Goal: Information Seeking & Learning: Learn about a topic

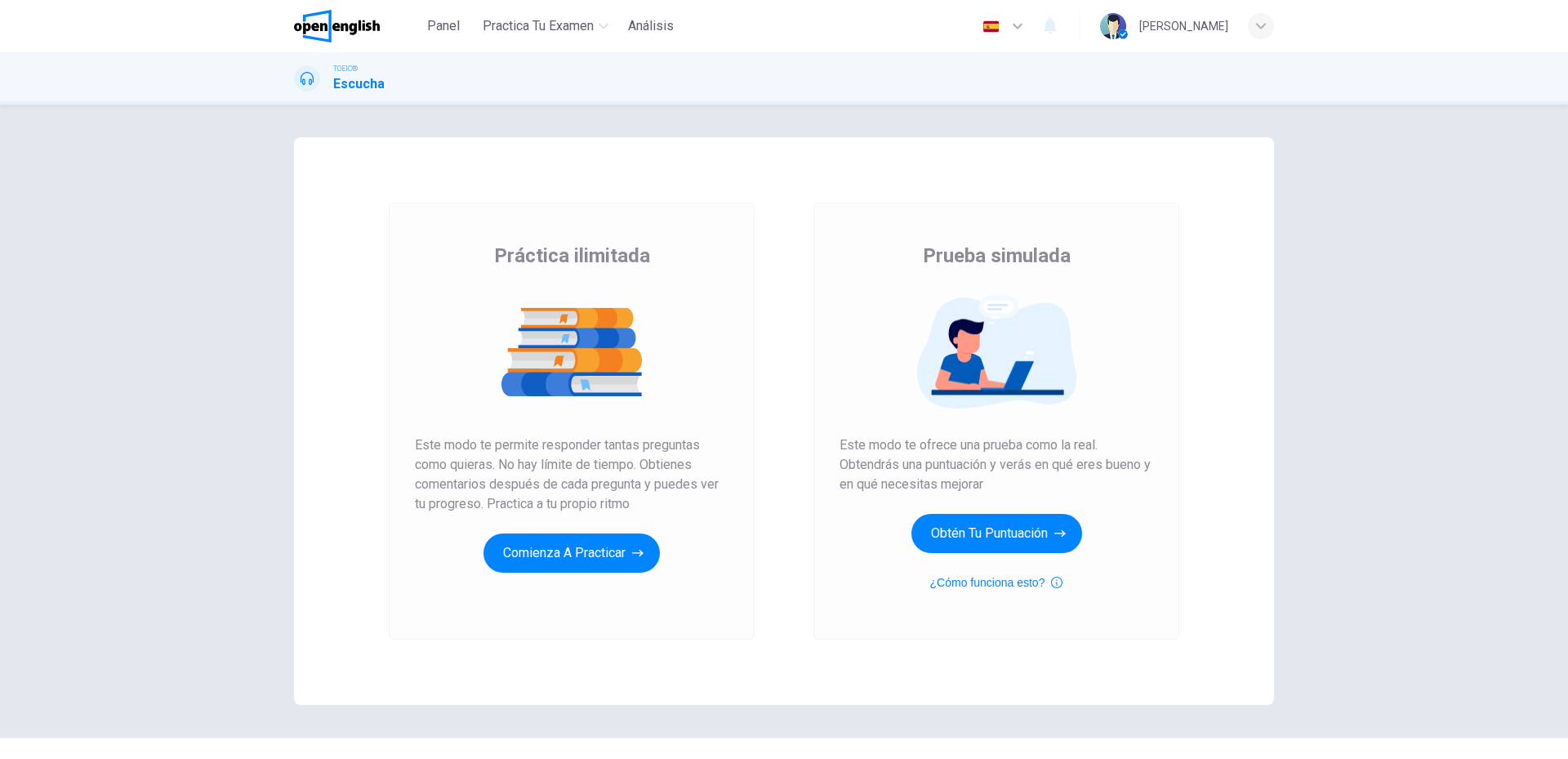
click at [1063, 508] on div "Prueba simulada Este modo te ofrece una prueba como la real. Obtendrás una punt…" at bounding box center [996, 418] width 314 height 350
click at [1045, 524] on button "Obtén tu puntuación" at bounding box center [996, 532] width 171 height 39
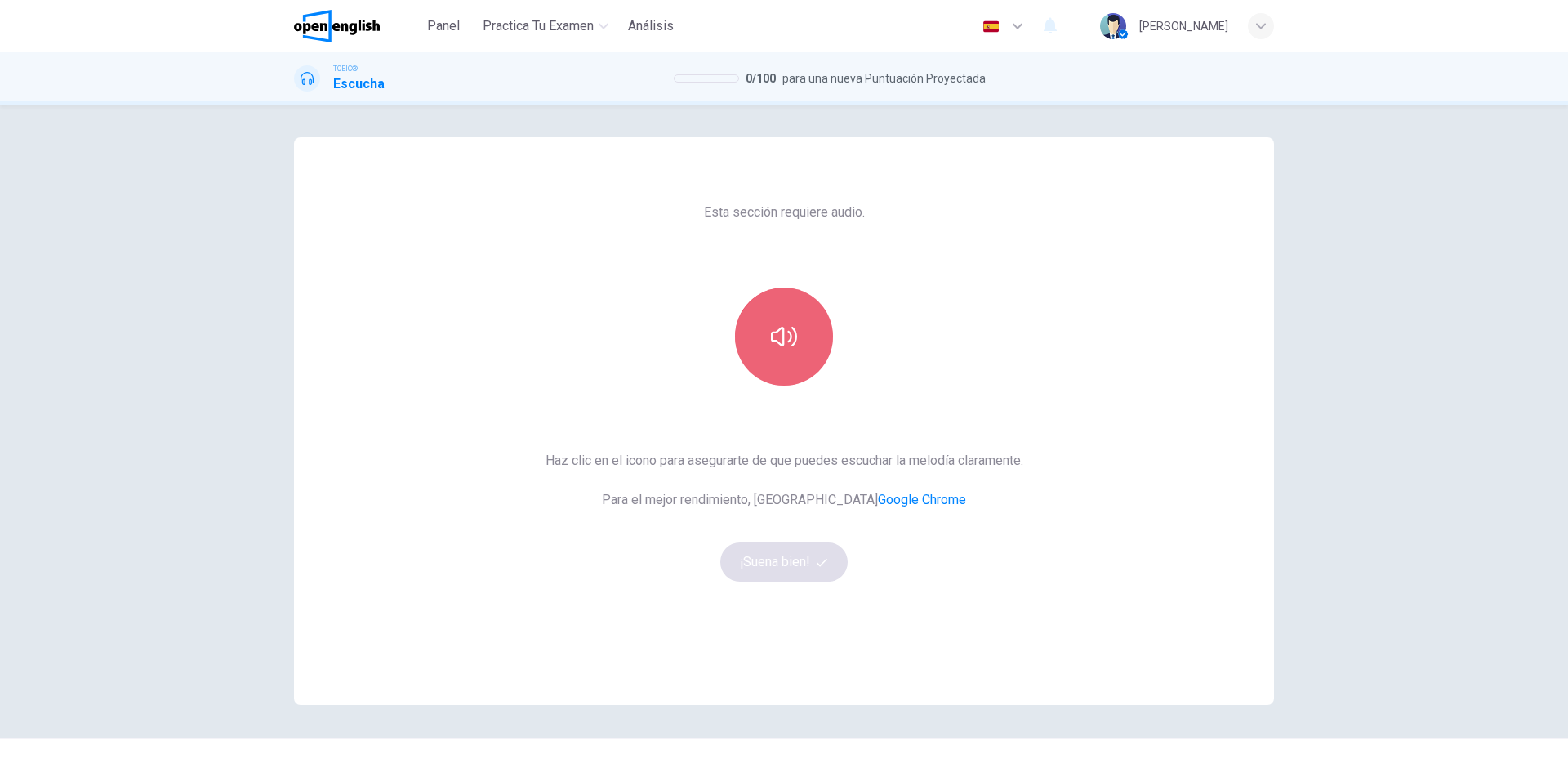
click at [795, 345] on button "button" at bounding box center [784, 336] width 98 height 98
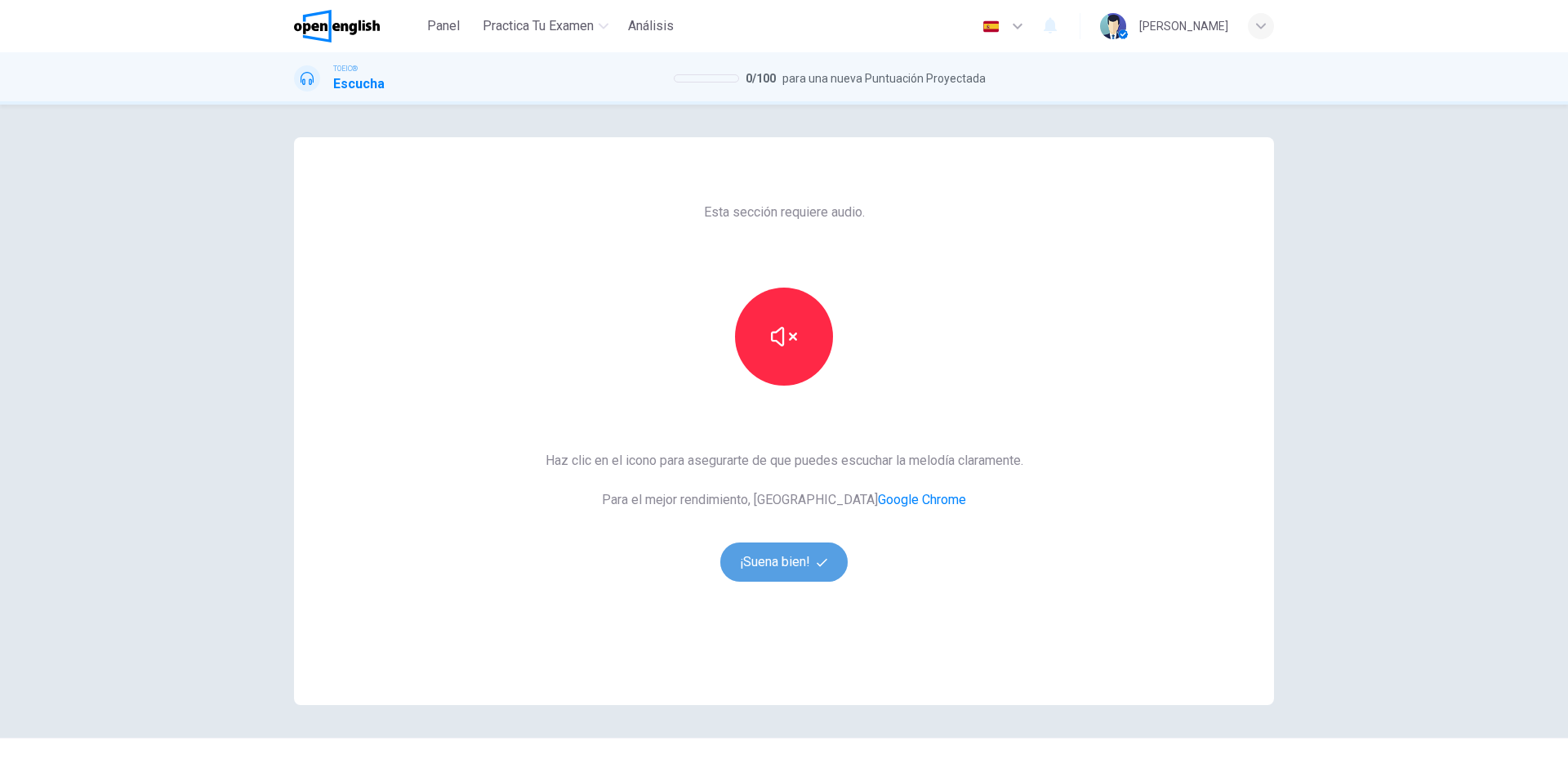
click at [783, 577] on button "¡Suena bien!" at bounding box center [784, 561] width 127 height 39
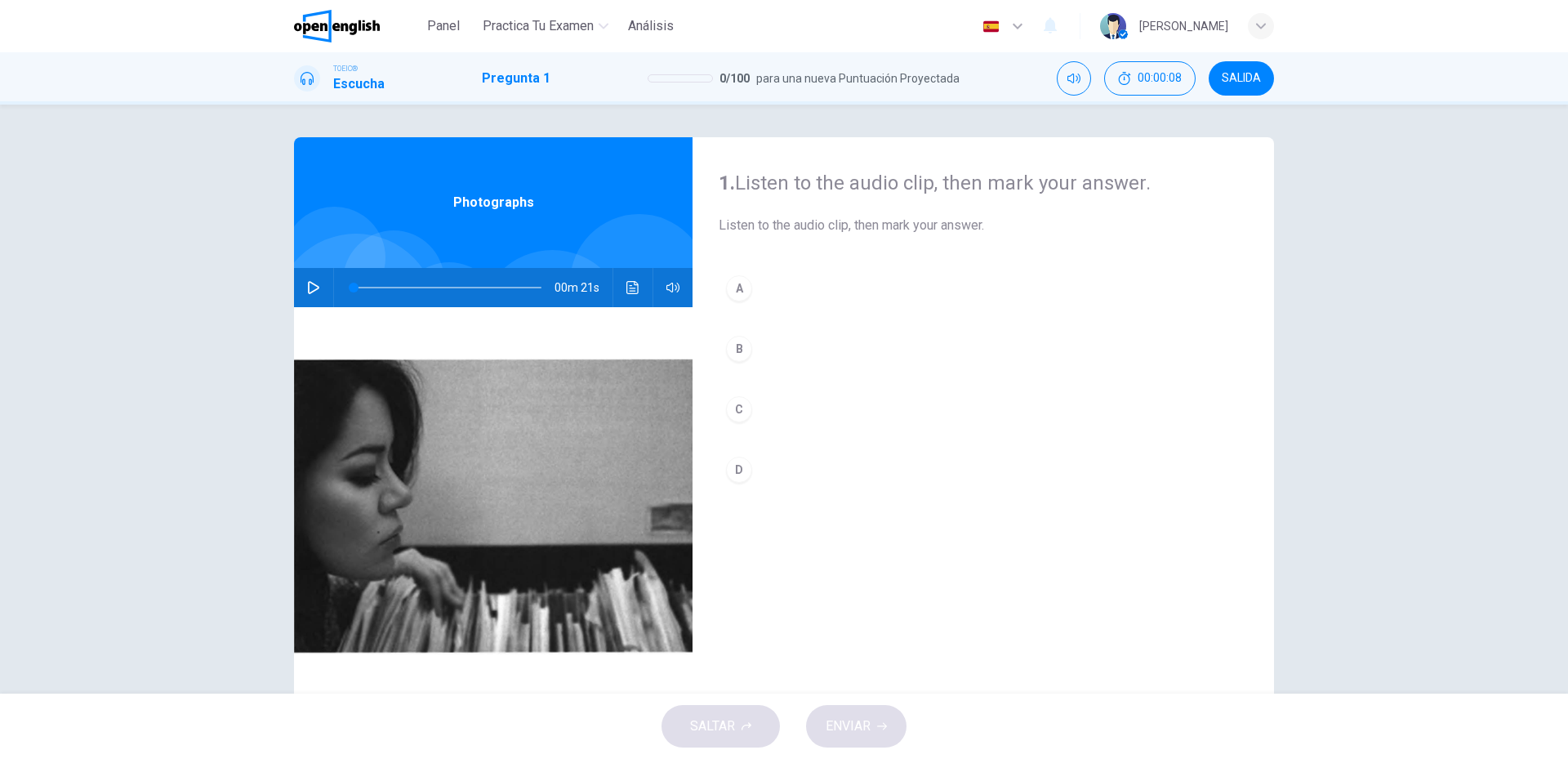
click at [316, 300] on button "button" at bounding box center [313, 287] width 26 height 39
click at [794, 404] on button "C" at bounding box center [984, 409] width 530 height 41
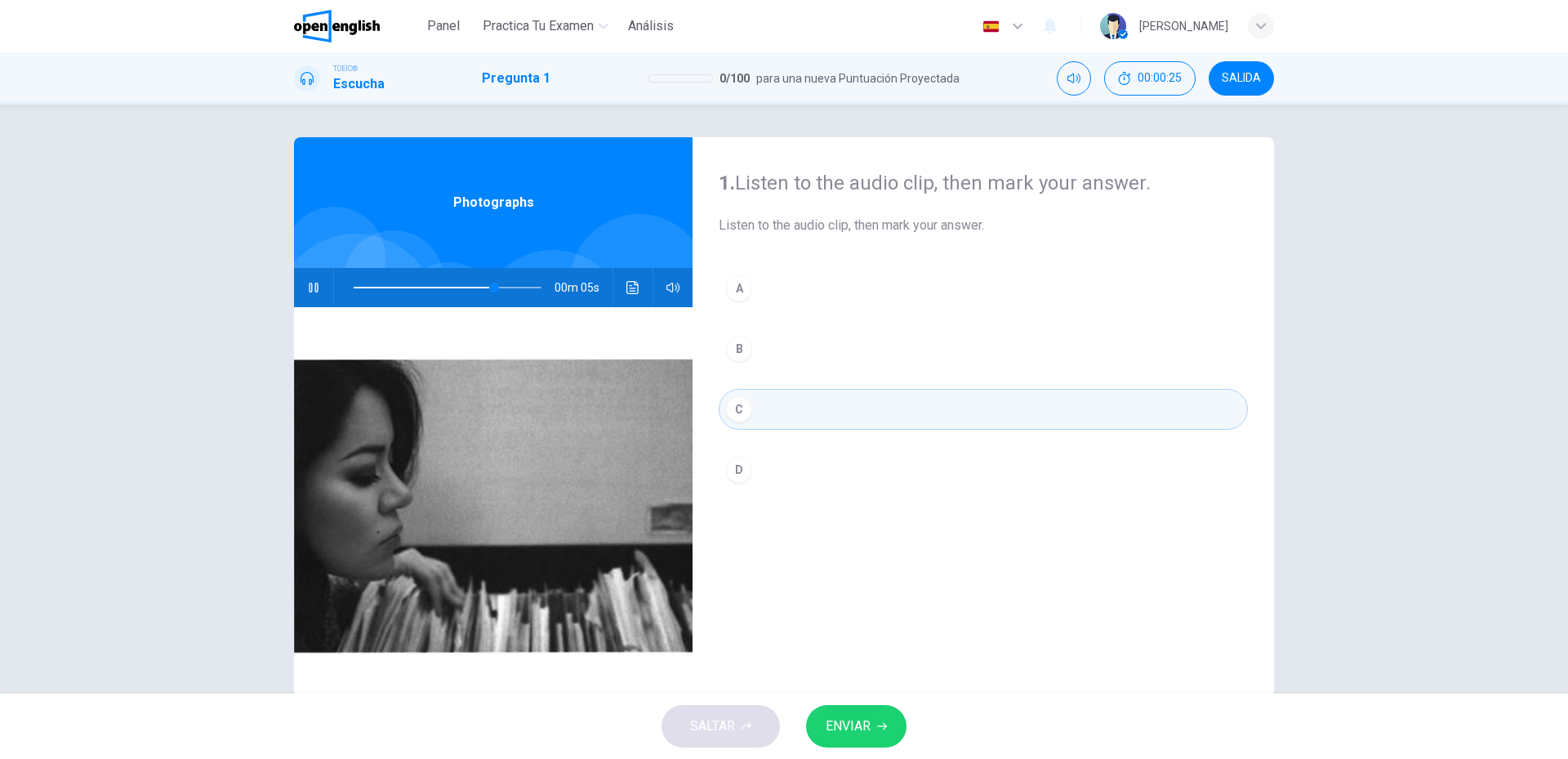
click at [827, 728] on button "ENVIAR" at bounding box center [856, 726] width 100 height 42
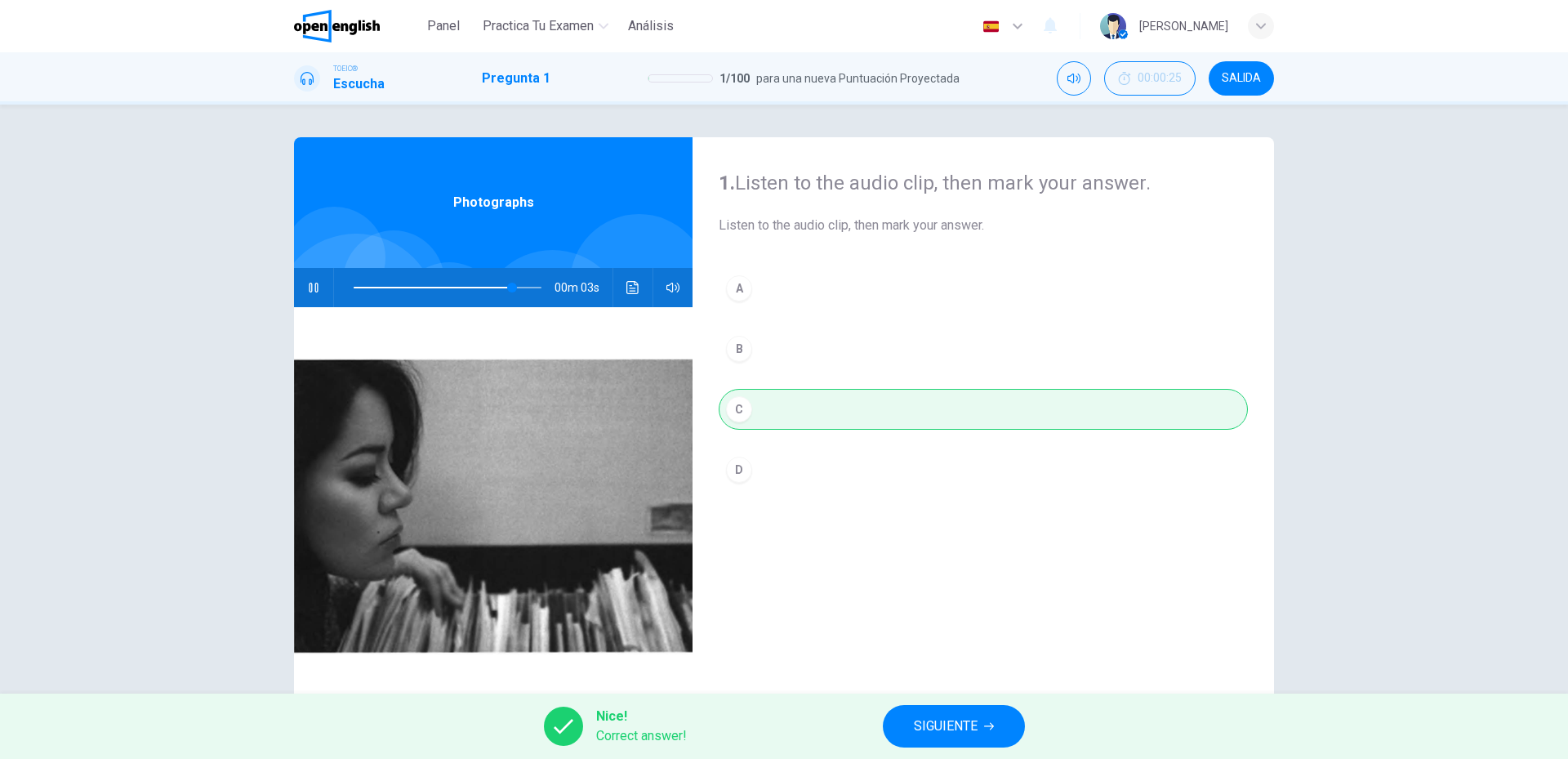
type input "**"
click at [937, 745] on button "SIGUIENTE" at bounding box center [954, 726] width 142 height 42
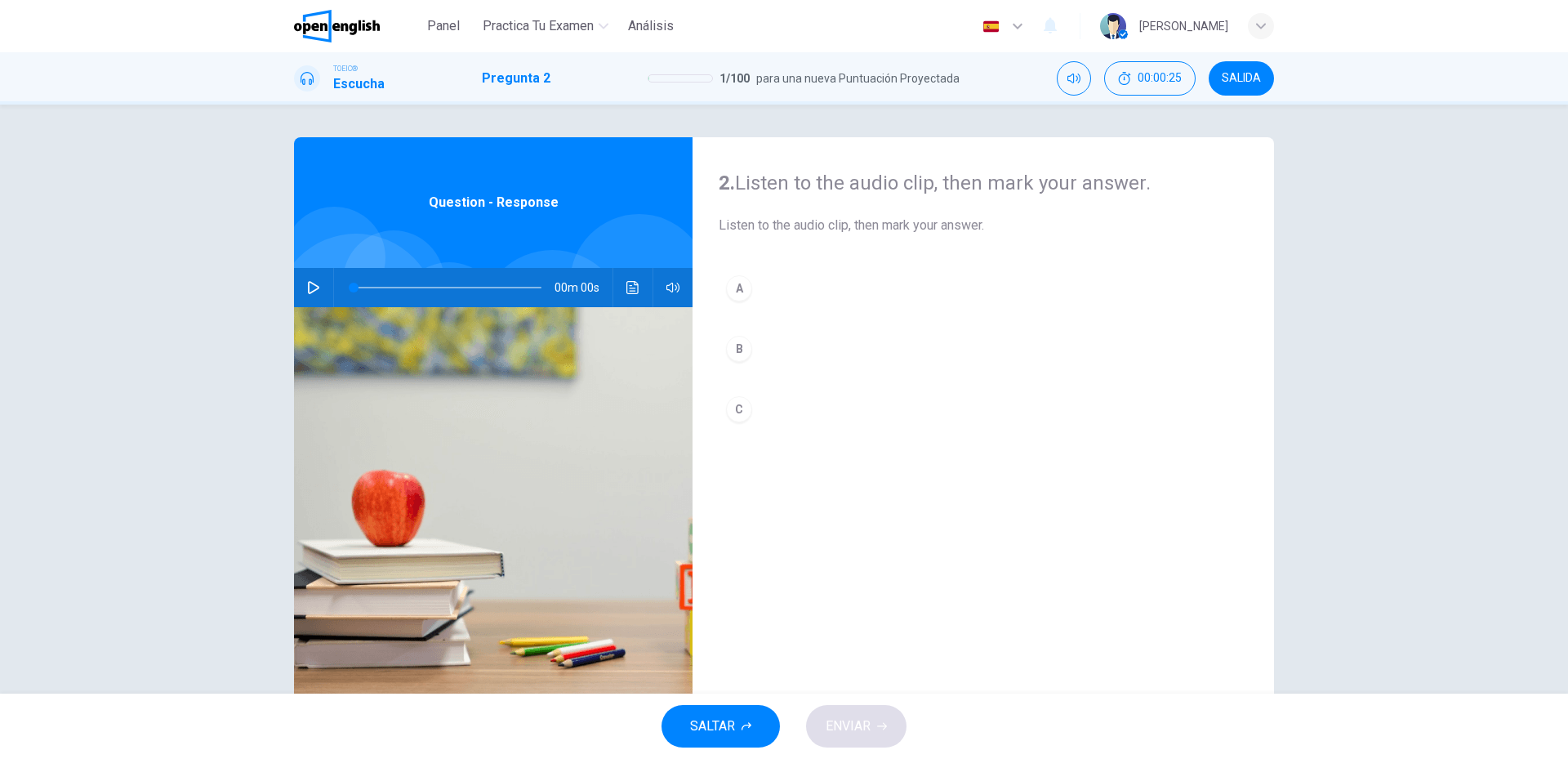
click at [316, 291] on button "button" at bounding box center [313, 287] width 26 height 39
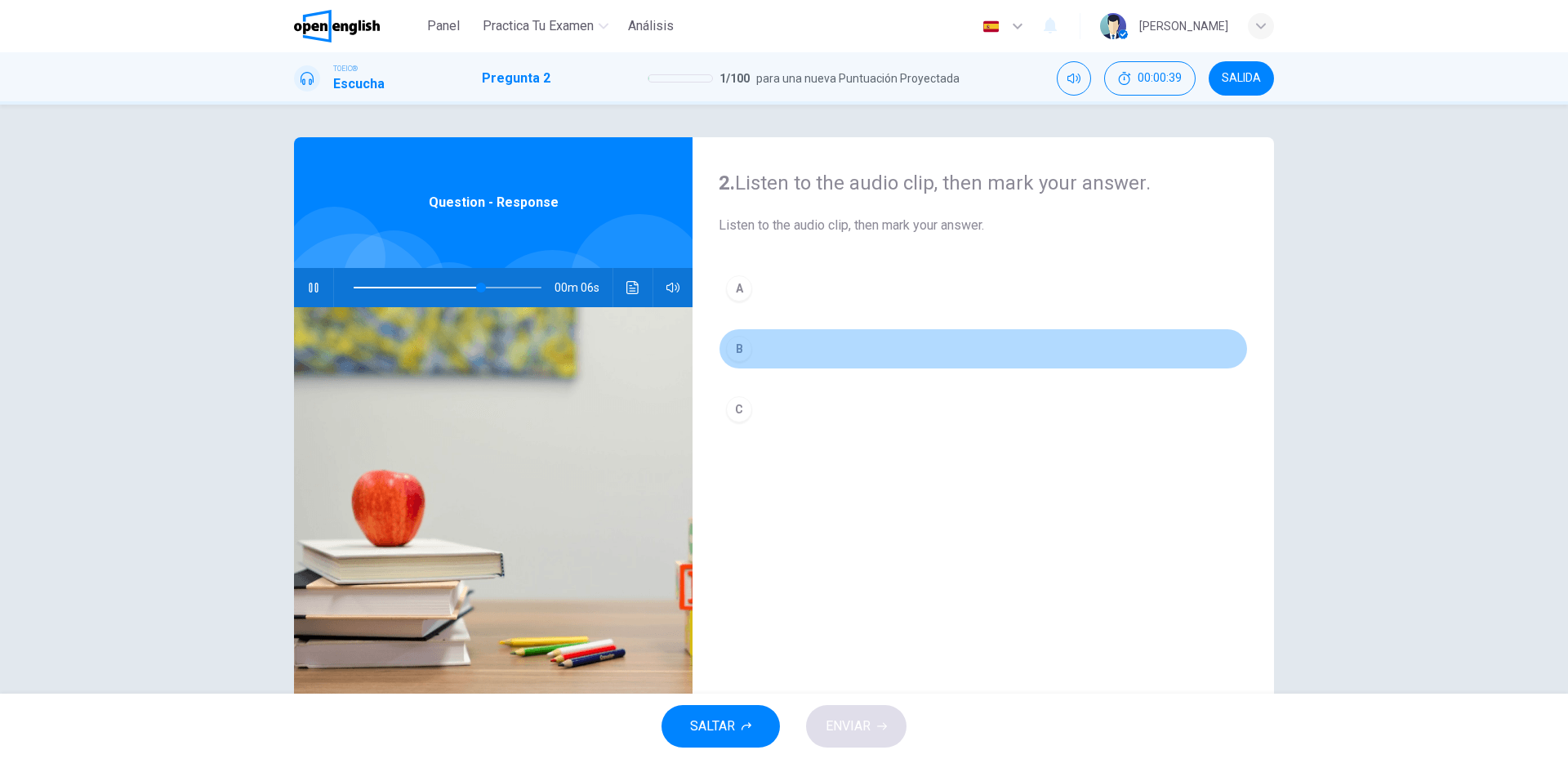
click at [734, 357] on div "B" at bounding box center [739, 348] width 26 height 26
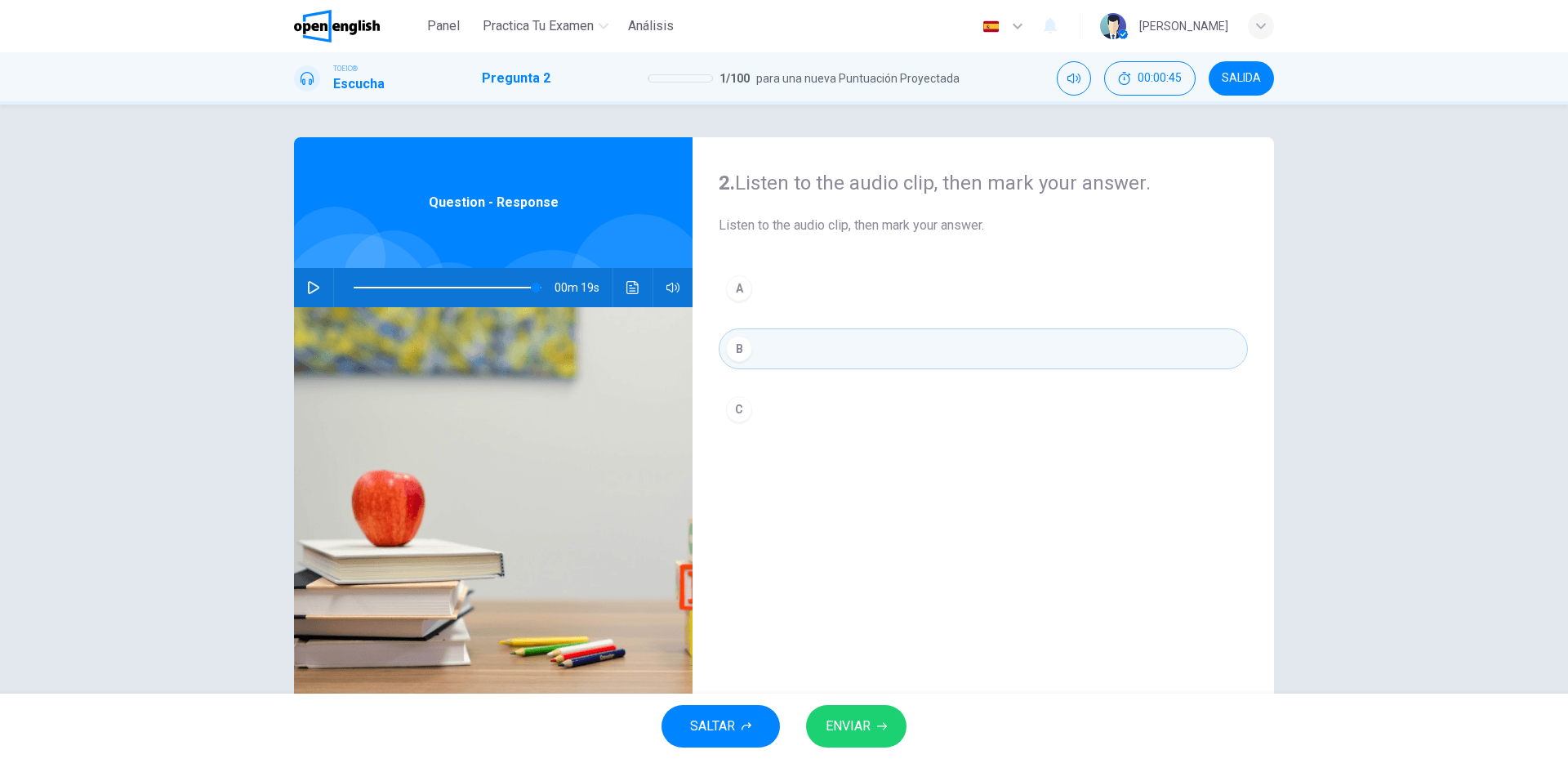
type input "*"
click at [831, 717] on span "ENVIAR" at bounding box center [848, 726] width 45 height 23
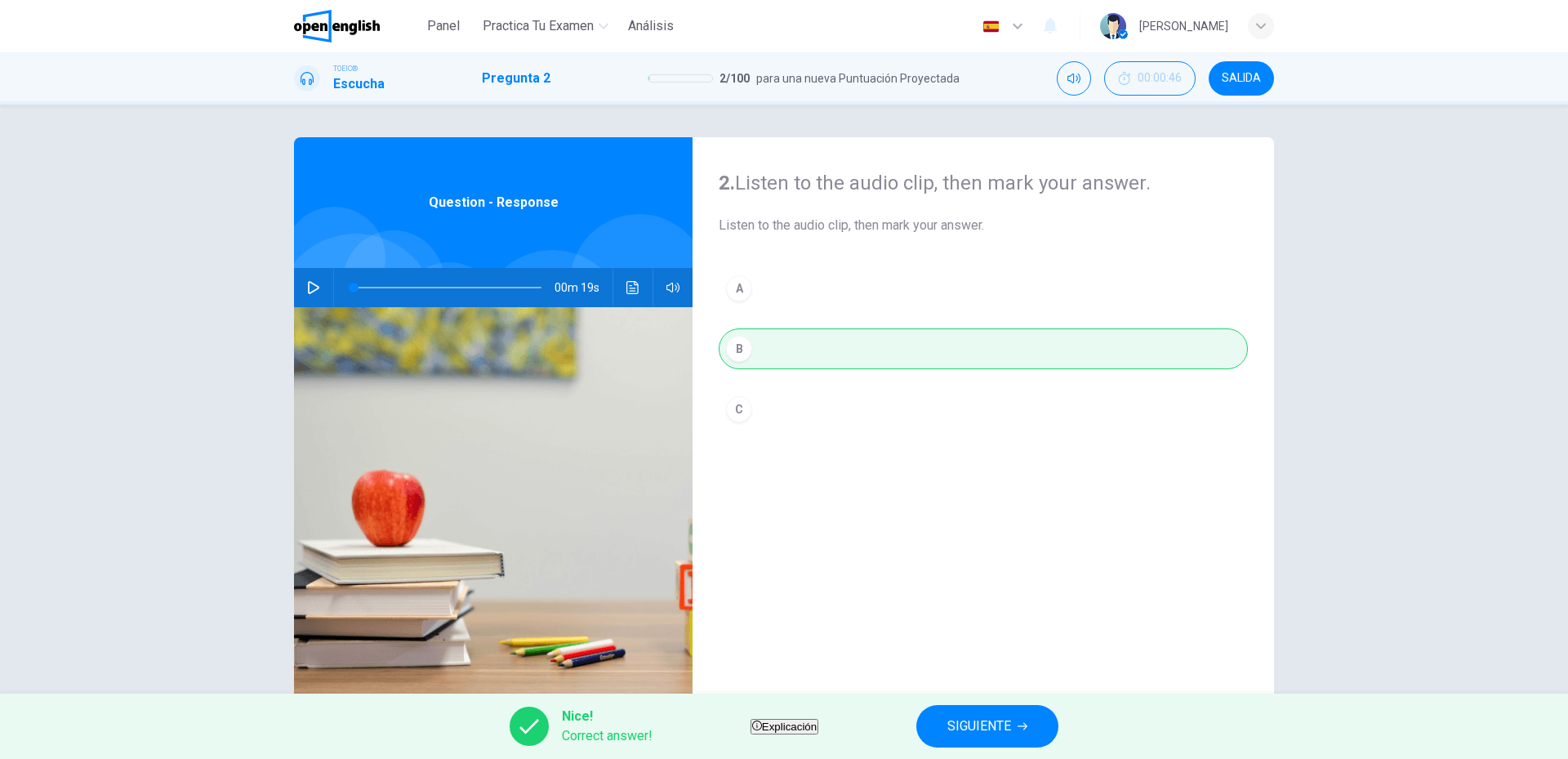
drag, startPoint x: 895, startPoint y: 724, endPoint x: 980, endPoint y: 737, distance: 86.0
click at [965, 737] on div "Nice! Correct answer! Explicación SIGUIENTE" at bounding box center [784, 726] width 1568 height 65
click at [1001, 736] on span "SIGUIENTE" at bounding box center [979, 726] width 64 height 23
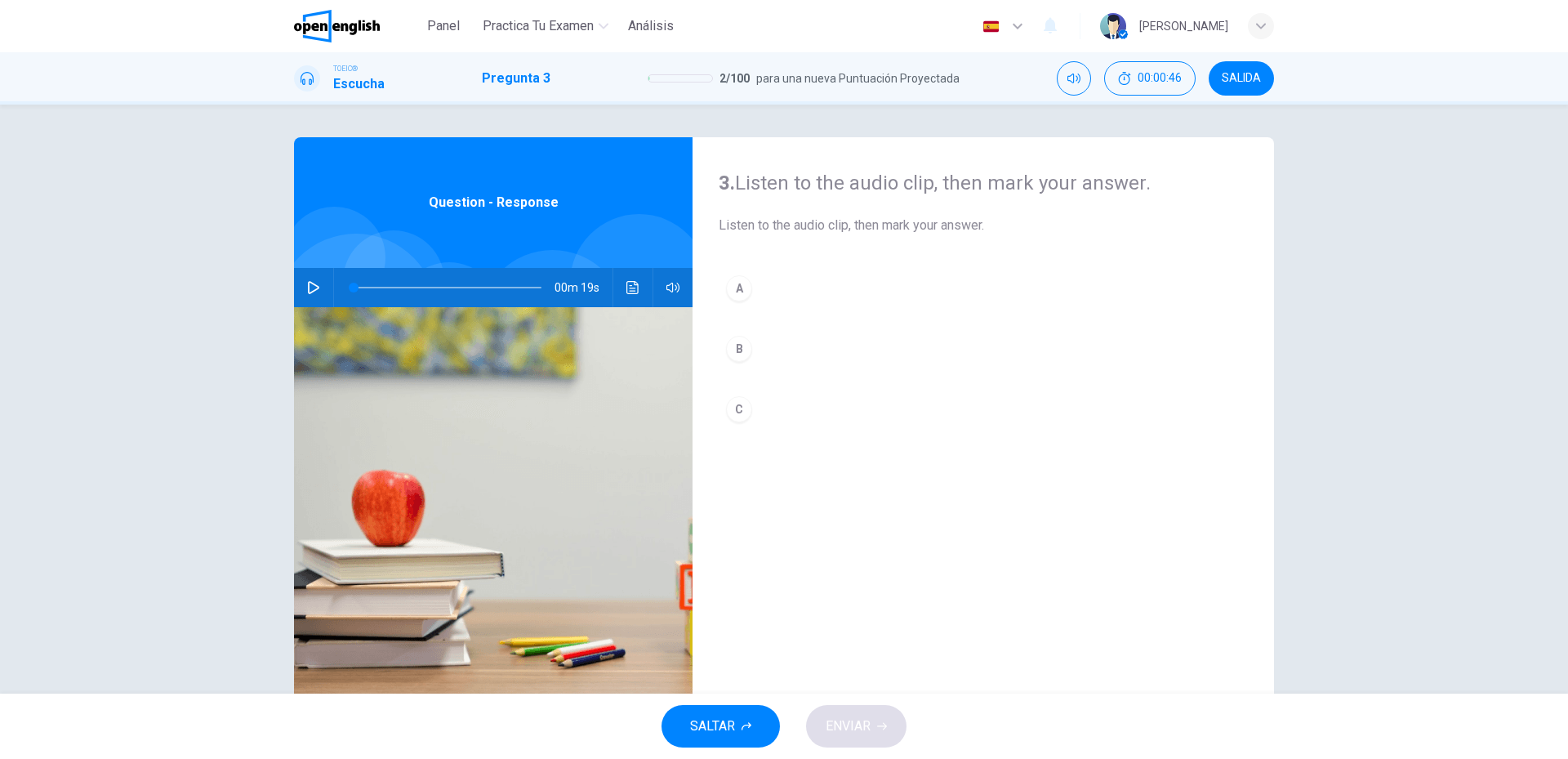
click at [321, 294] on button "button" at bounding box center [313, 287] width 26 height 39
drag, startPoint x: 349, startPoint y: 291, endPoint x: 305, endPoint y: 295, distance: 44.2
click at [314, 294] on div "00m 19s" at bounding box center [493, 287] width 399 height 39
click at [302, 296] on button "button" at bounding box center [313, 287] width 26 height 39
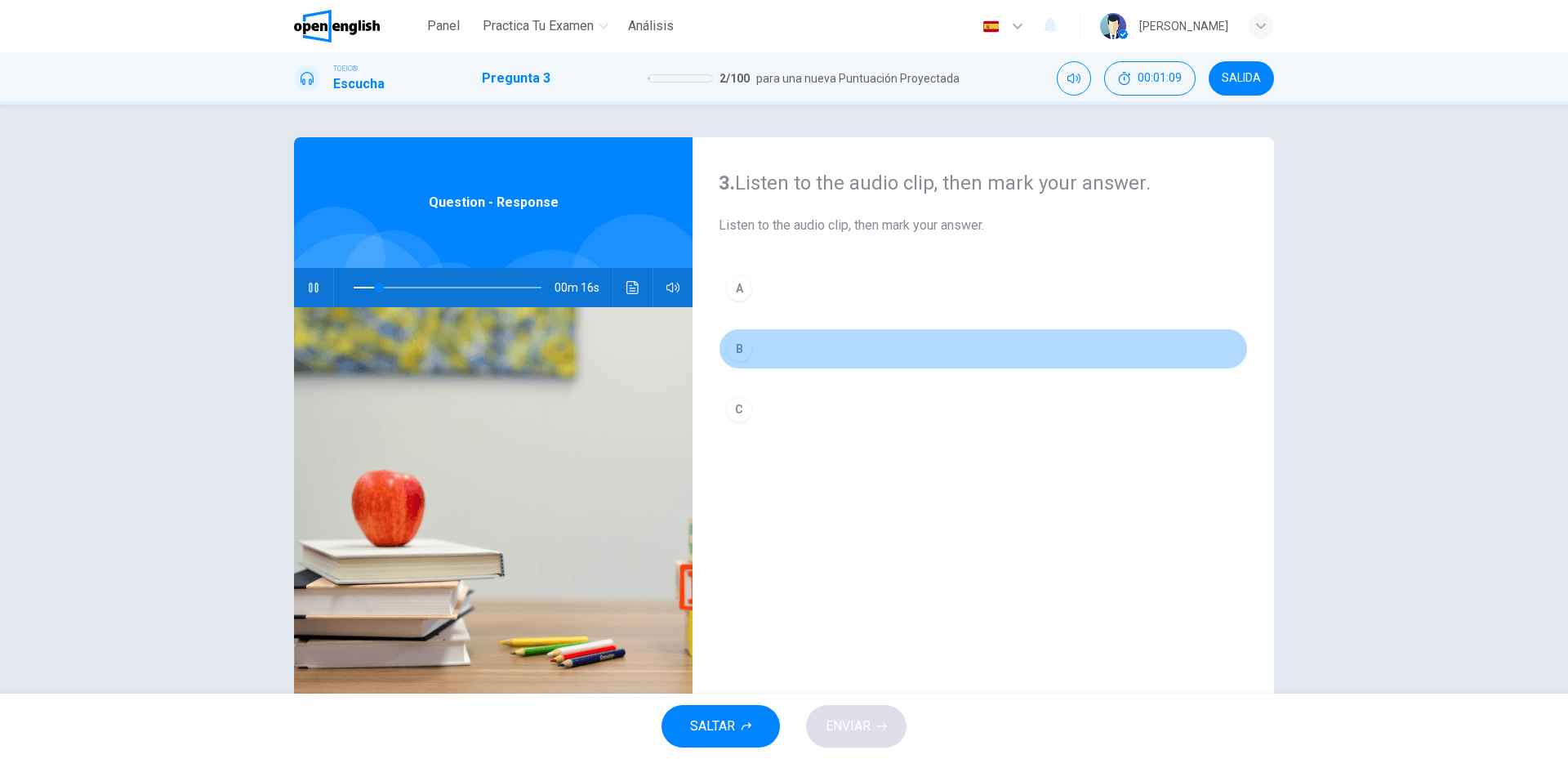
click at [771, 349] on button "B" at bounding box center [984, 348] width 530 height 41
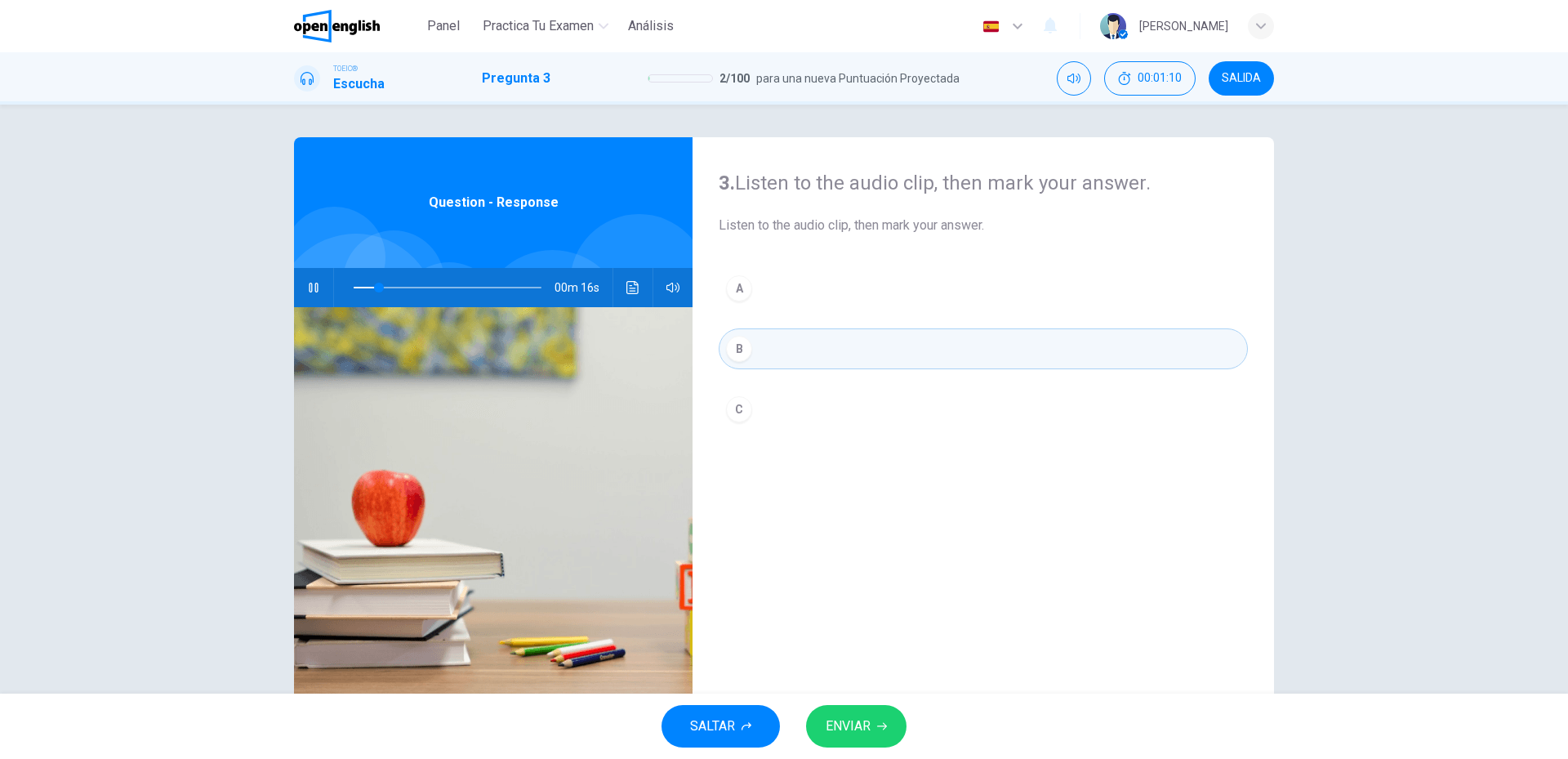
click at [872, 740] on button "ENVIAR" at bounding box center [856, 726] width 100 height 42
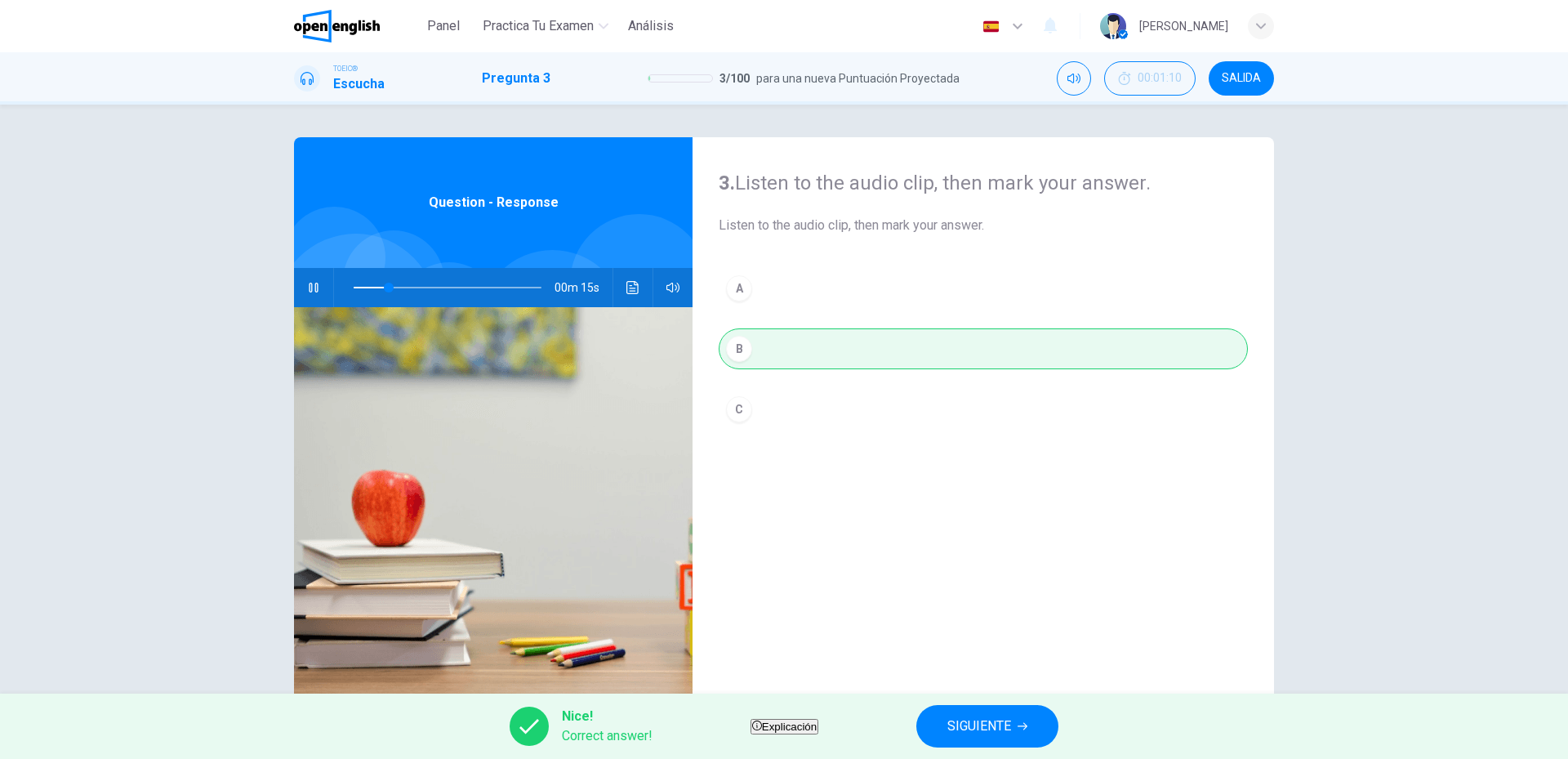
type input "**"
click at [1018, 703] on div "Nice! Correct answer! Explicación SIGUIENTE" at bounding box center [784, 726] width 1568 height 65
click at [1007, 726] on span "SIGUIENTE" at bounding box center [979, 726] width 64 height 23
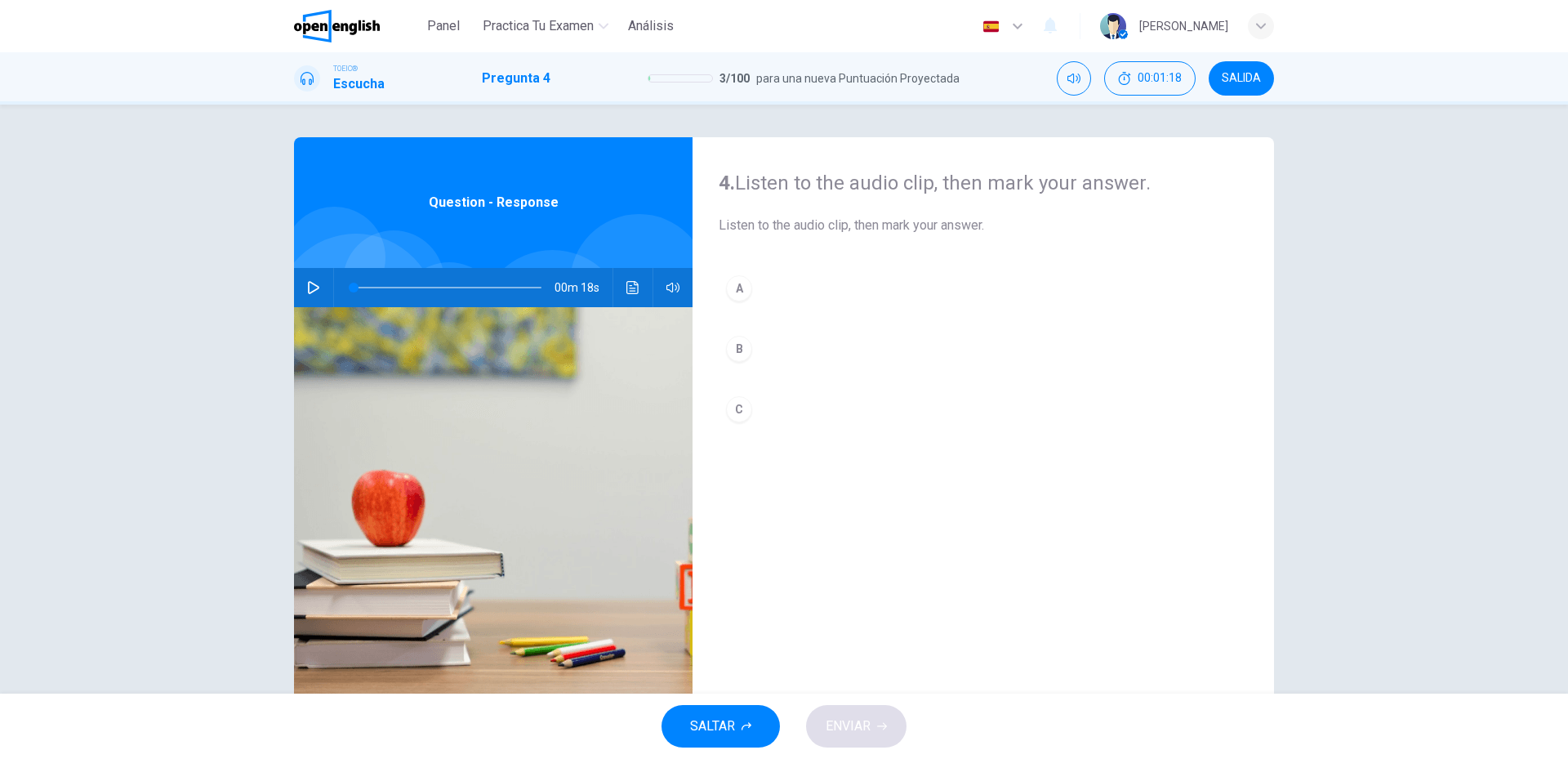
click at [308, 296] on button "button" at bounding box center [313, 287] width 26 height 39
click at [736, 369] on div "A B C" at bounding box center [984, 364] width 530 height 194
drag, startPoint x: 749, startPoint y: 357, endPoint x: 784, endPoint y: 489, distance: 136.6
click at [749, 357] on button "B" at bounding box center [984, 348] width 530 height 41
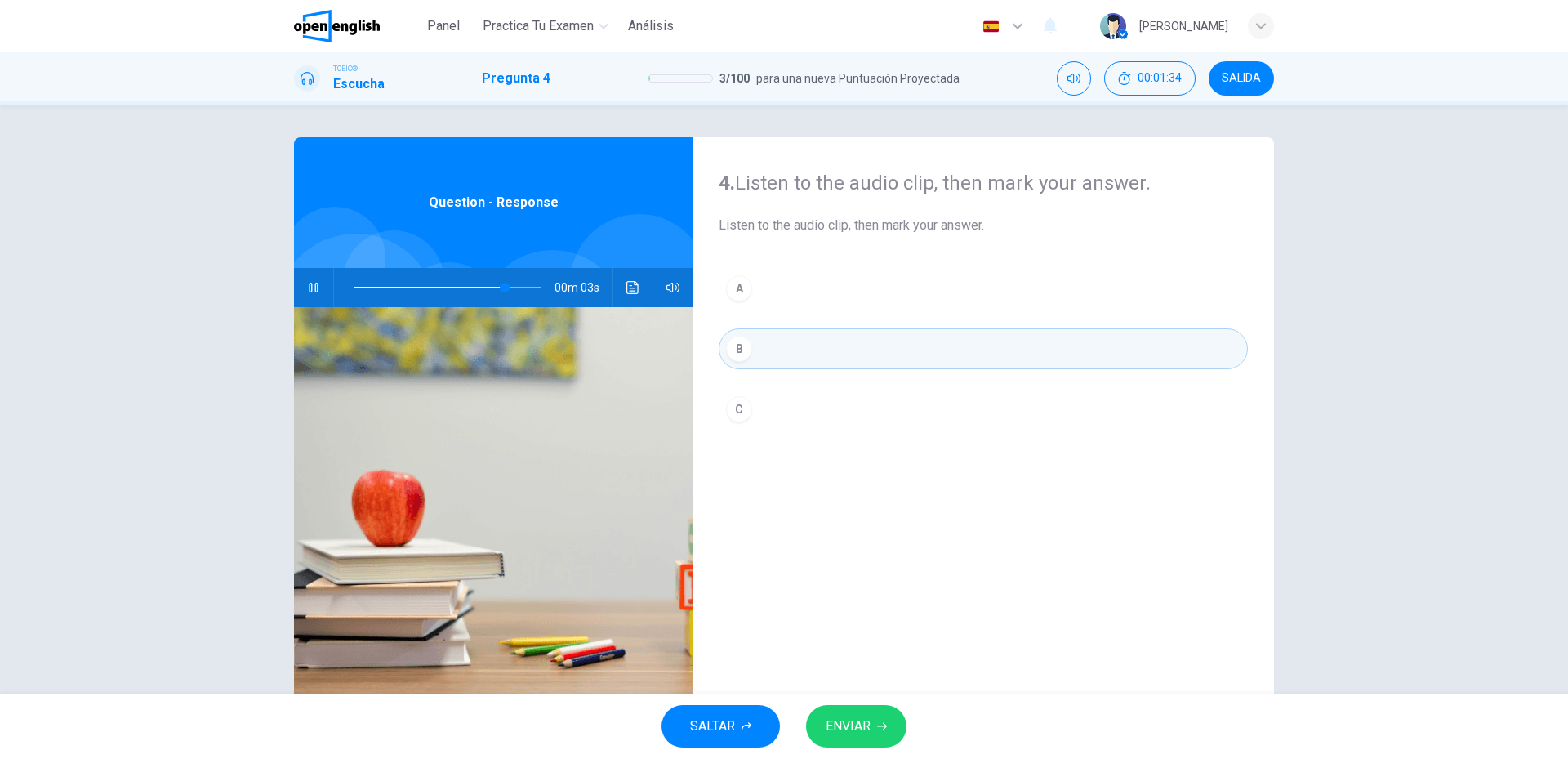
click at [864, 726] on span "ENVIAR" at bounding box center [848, 726] width 45 height 23
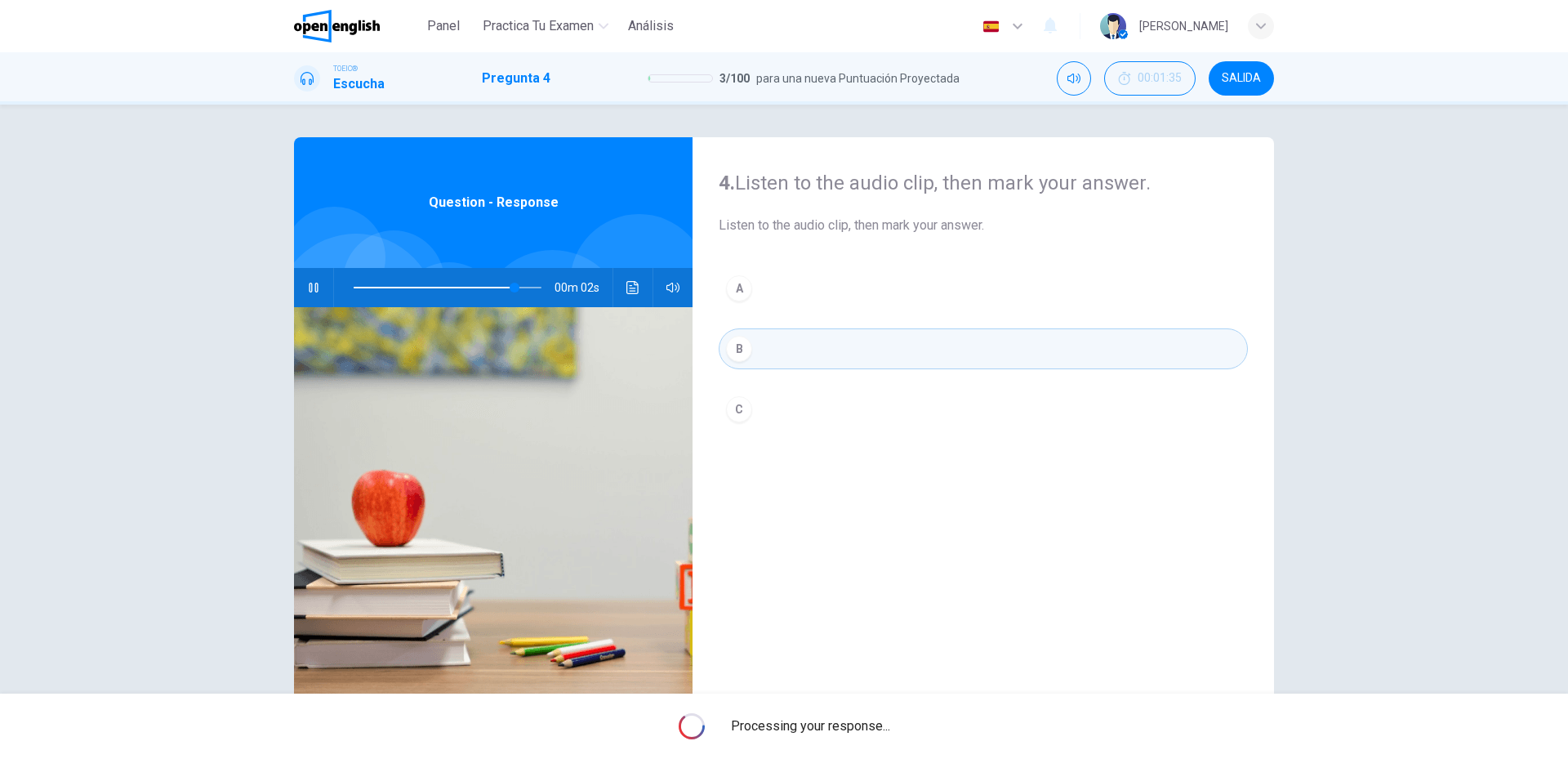
type input "**"
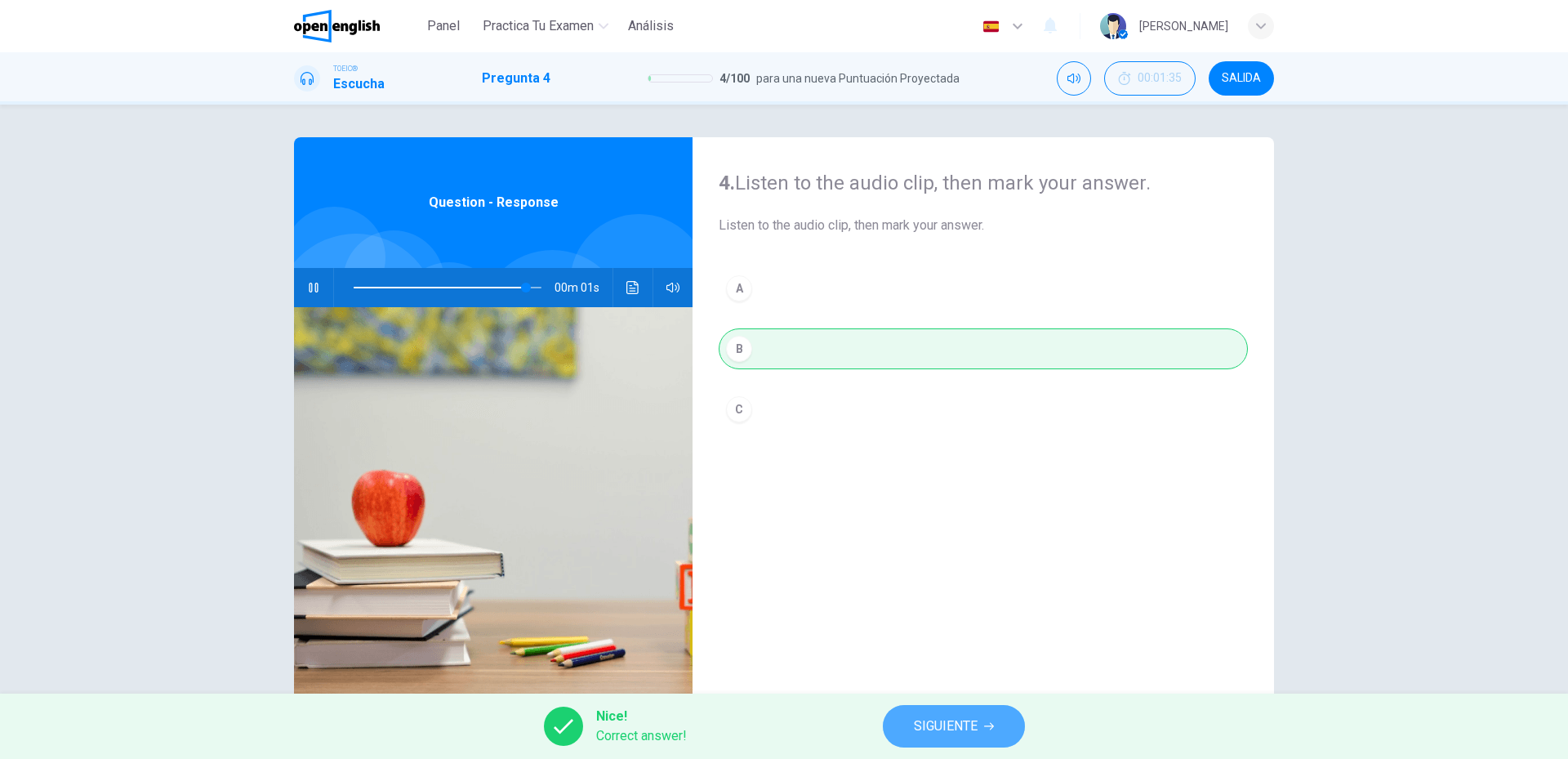
click at [930, 719] on span "SIGUIENTE" at bounding box center [946, 726] width 64 height 23
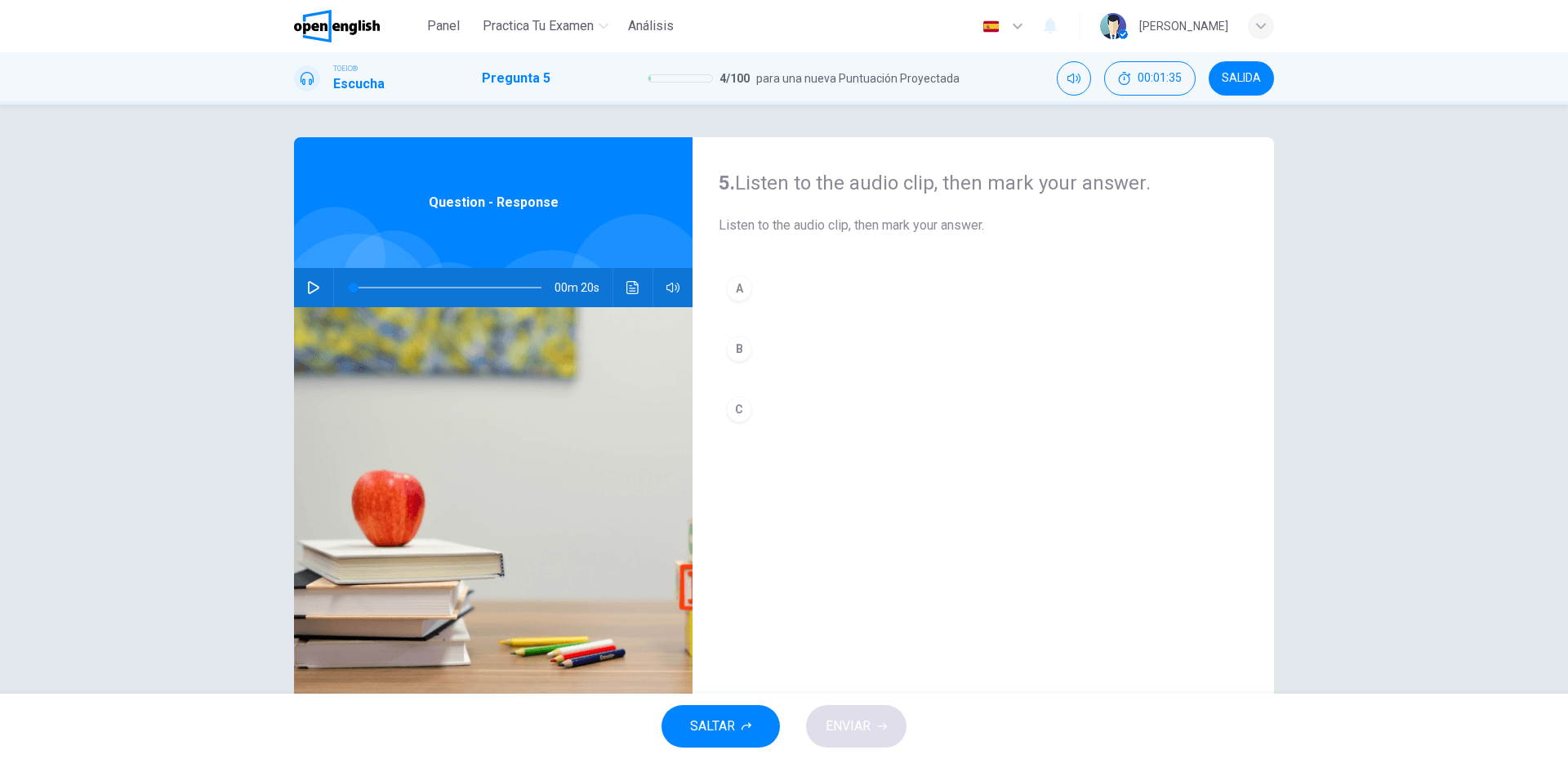
click at [313, 289] on icon "button" at bounding box center [314, 288] width 11 height 13
click at [788, 276] on button "A" at bounding box center [984, 288] width 530 height 41
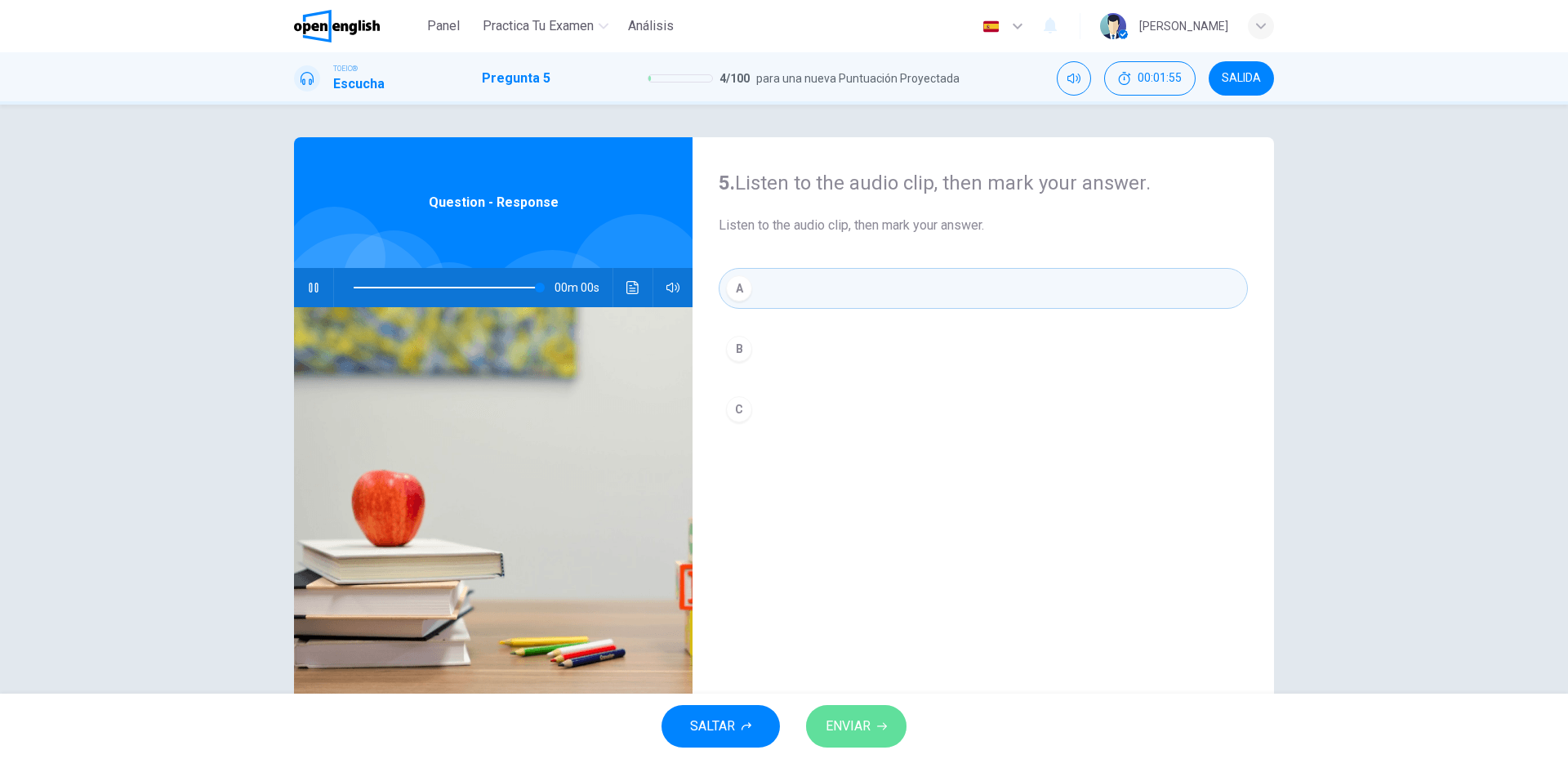
click at [837, 733] on span "ENVIAR" at bounding box center [848, 726] width 45 height 23
type input "*"
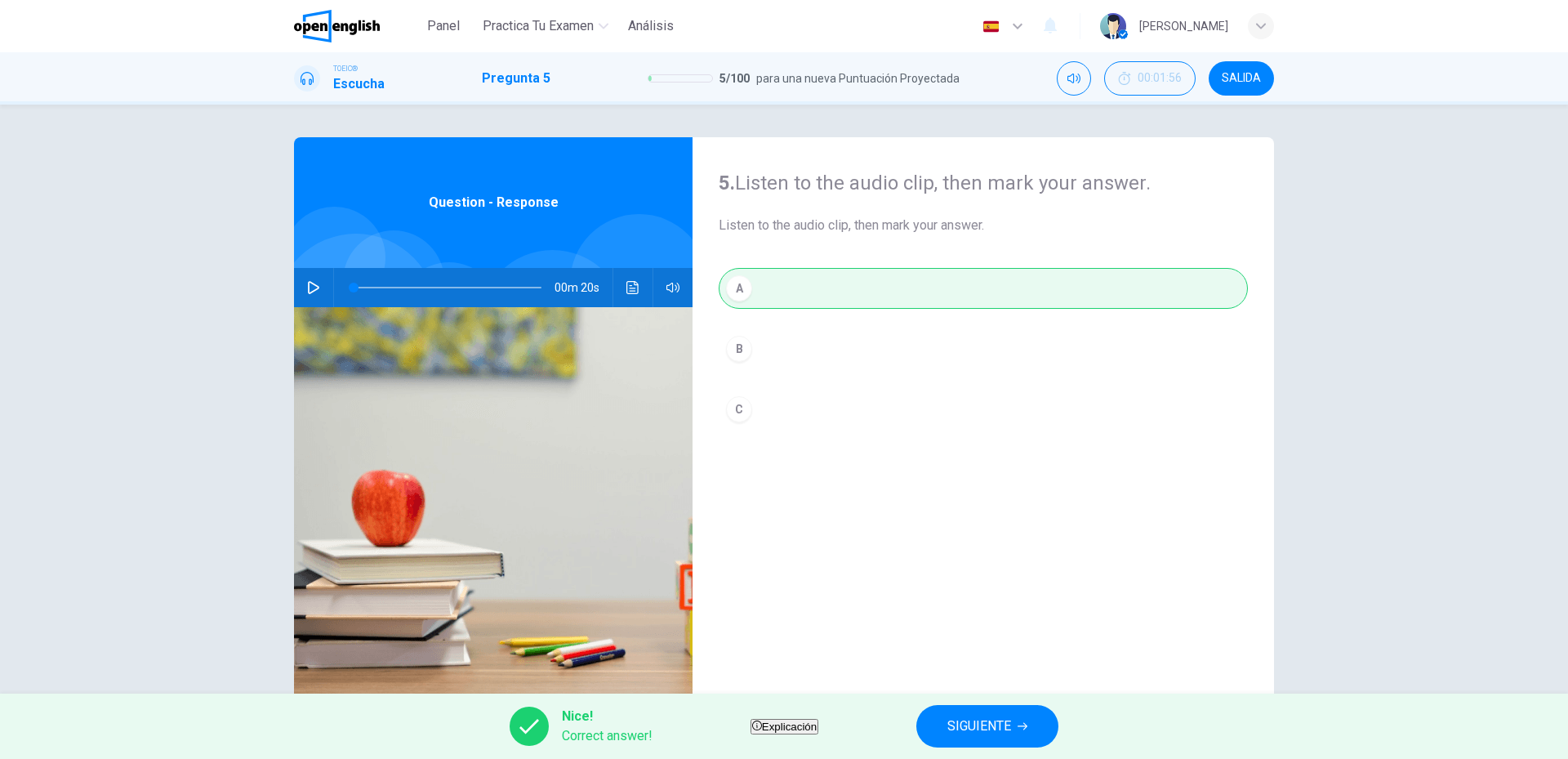
click at [1012, 721] on span "SIGUIENTE" at bounding box center [979, 726] width 64 height 23
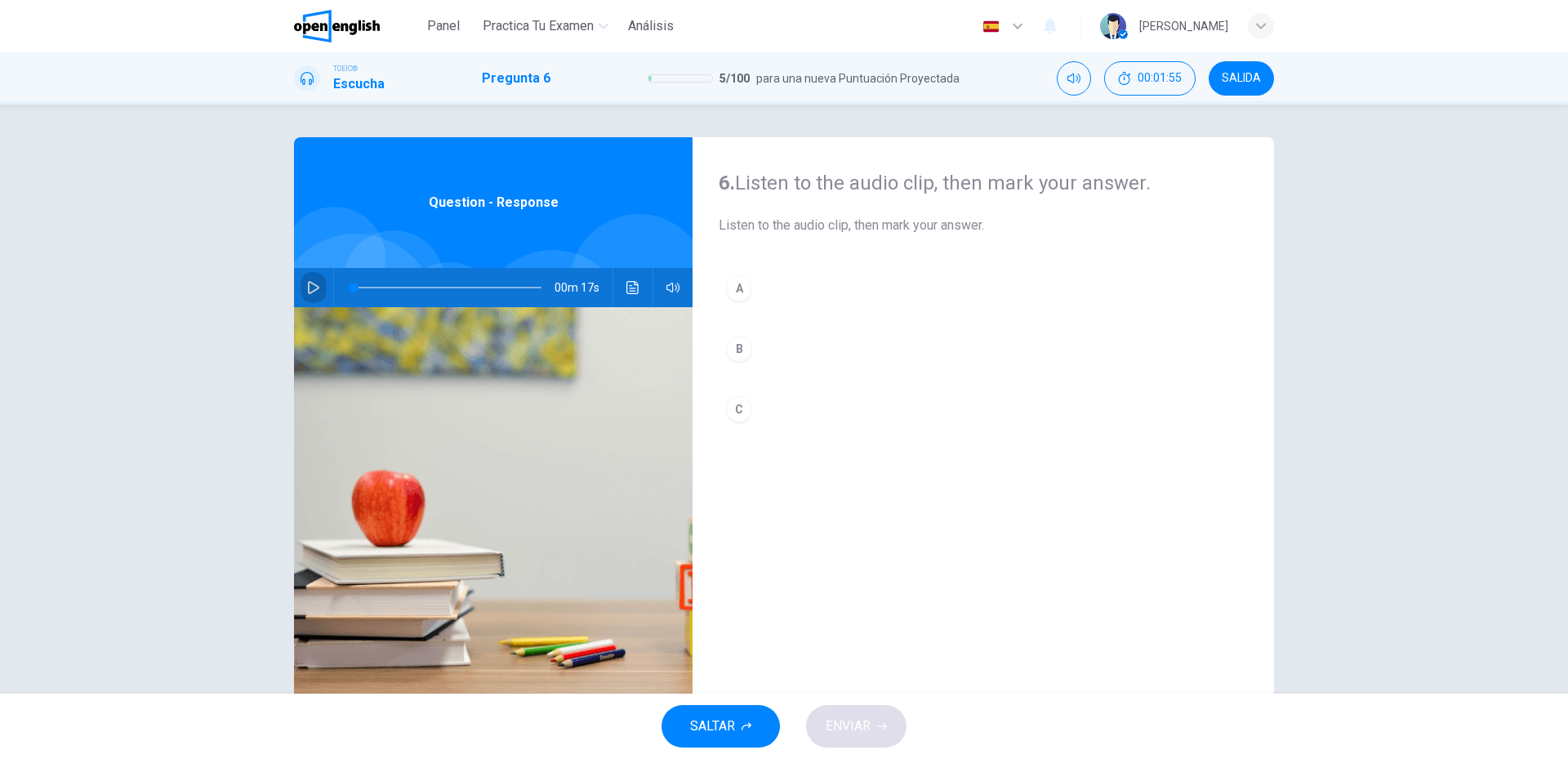
click at [316, 283] on icon "button" at bounding box center [314, 288] width 13 height 13
drag, startPoint x: 1541, startPoint y: 0, endPoint x: 735, endPoint y: 341, distance: 875.2
click at [735, 340] on div "B" at bounding box center [739, 348] width 26 height 26
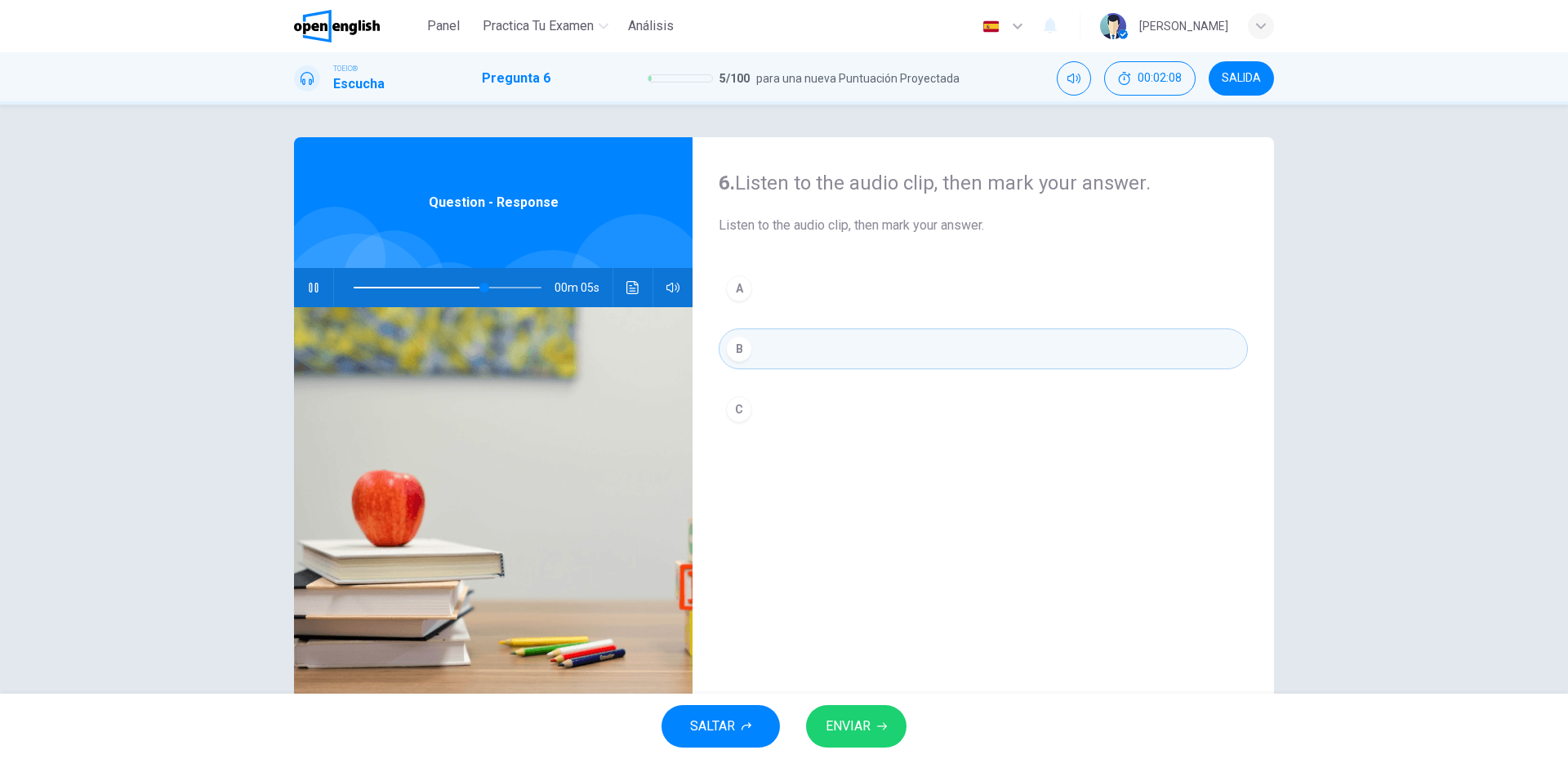
click at [883, 742] on button "ENVIAR" at bounding box center [856, 726] width 100 height 42
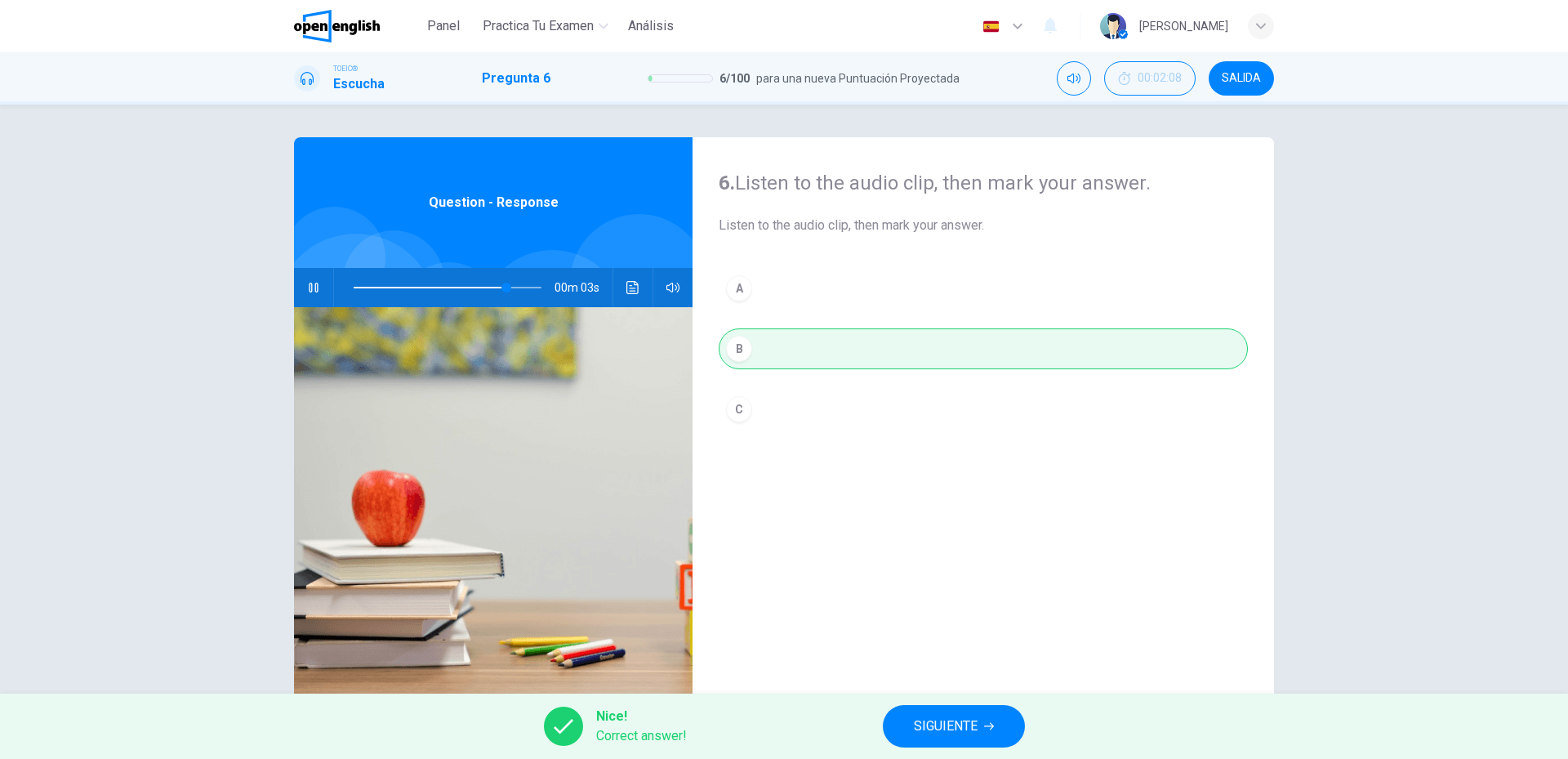
type input "**"
click at [976, 724] on span "SIGUIENTE" at bounding box center [946, 726] width 64 height 23
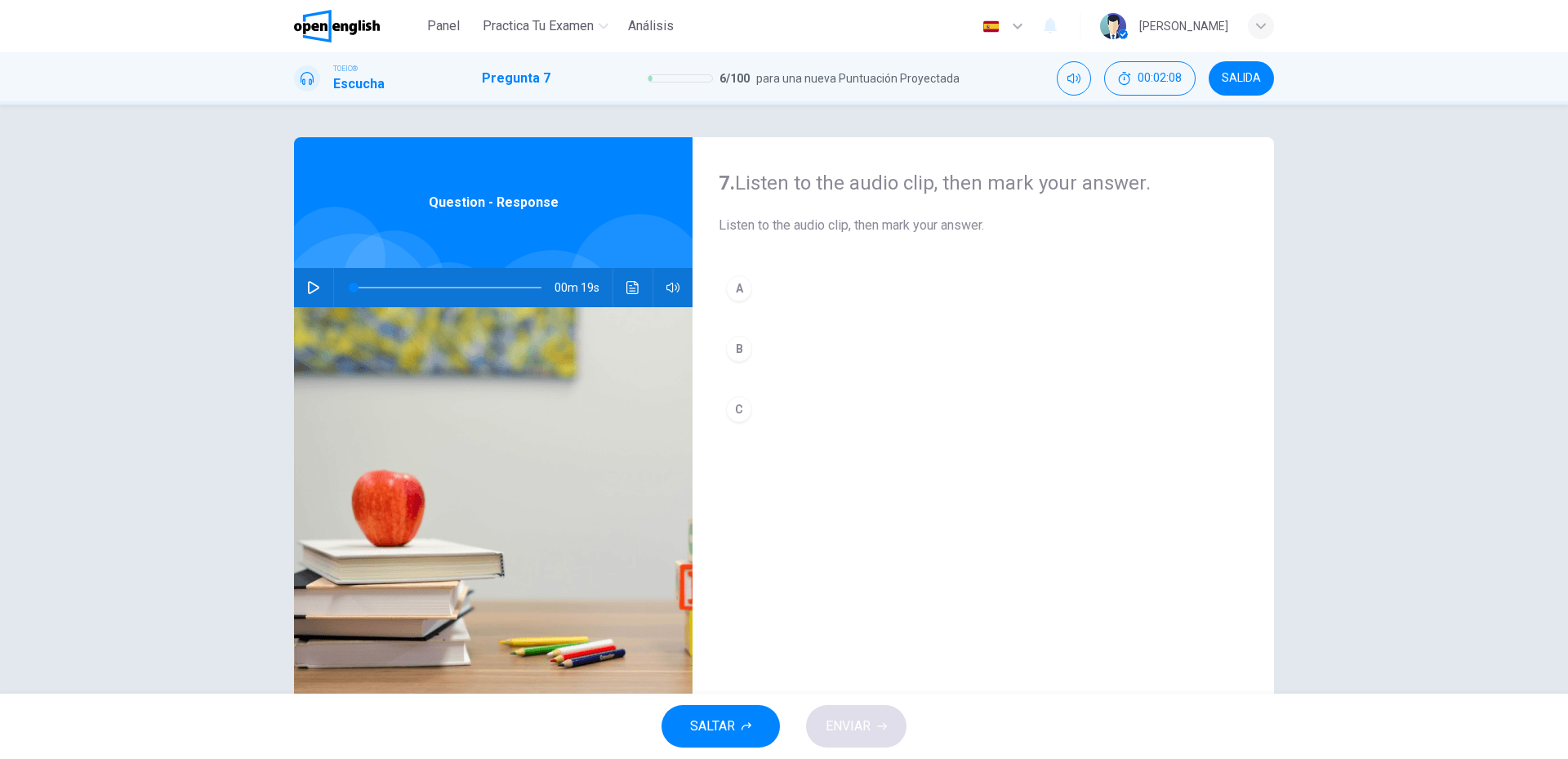
click at [316, 294] on button "button" at bounding box center [313, 287] width 26 height 39
drag, startPoint x: 1543, startPoint y: 0, endPoint x: 754, endPoint y: 51, distance: 790.6
click at [852, 534] on div "7. Listen to the audio clip, then [PERSON_NAME] your answer. Listen to the audi…" at bounding box center [983, 422] width 581 height 568
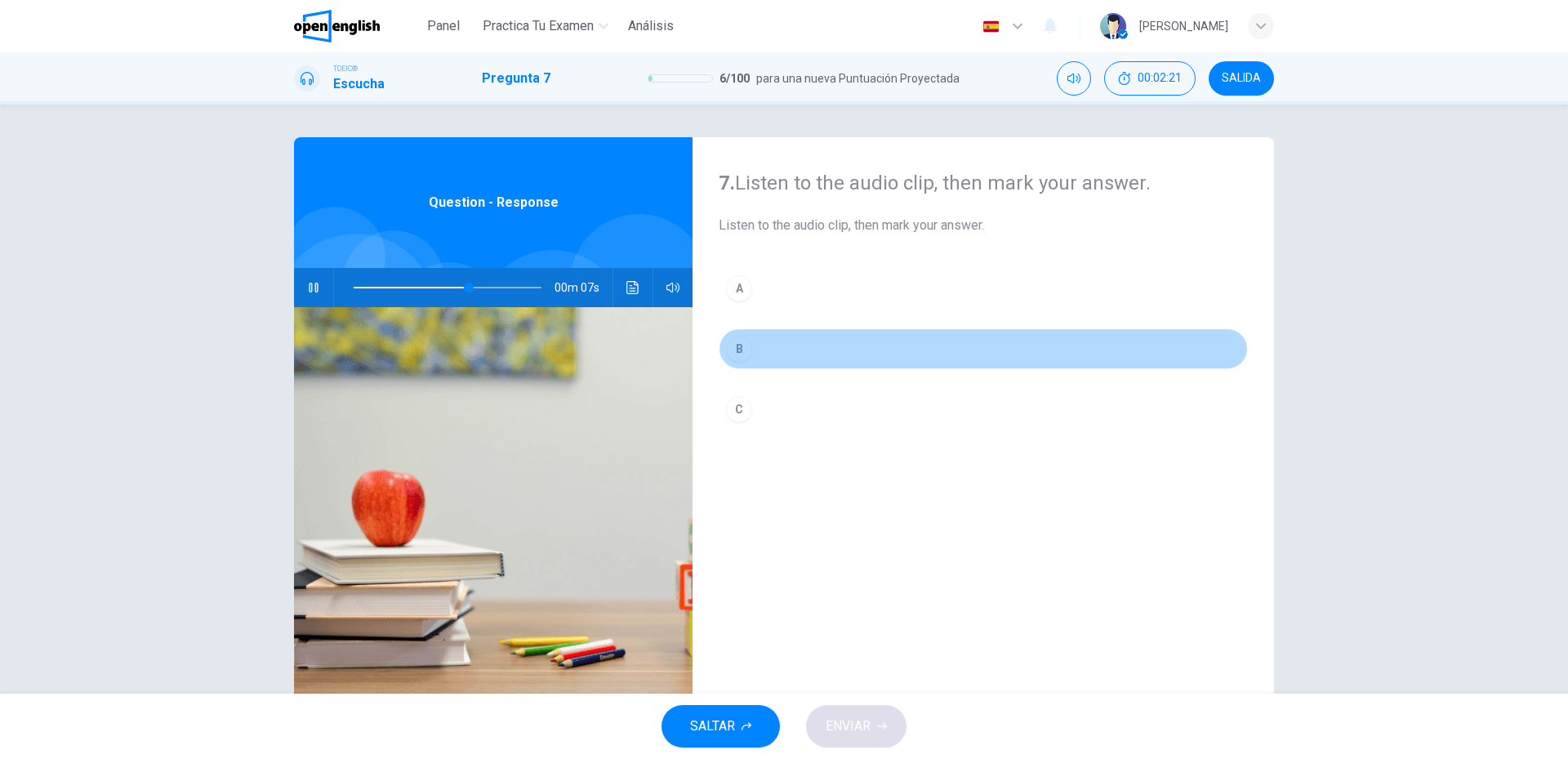
click at [788, 341] on button "B" at bounding box center [984, 348] width 530 height 41
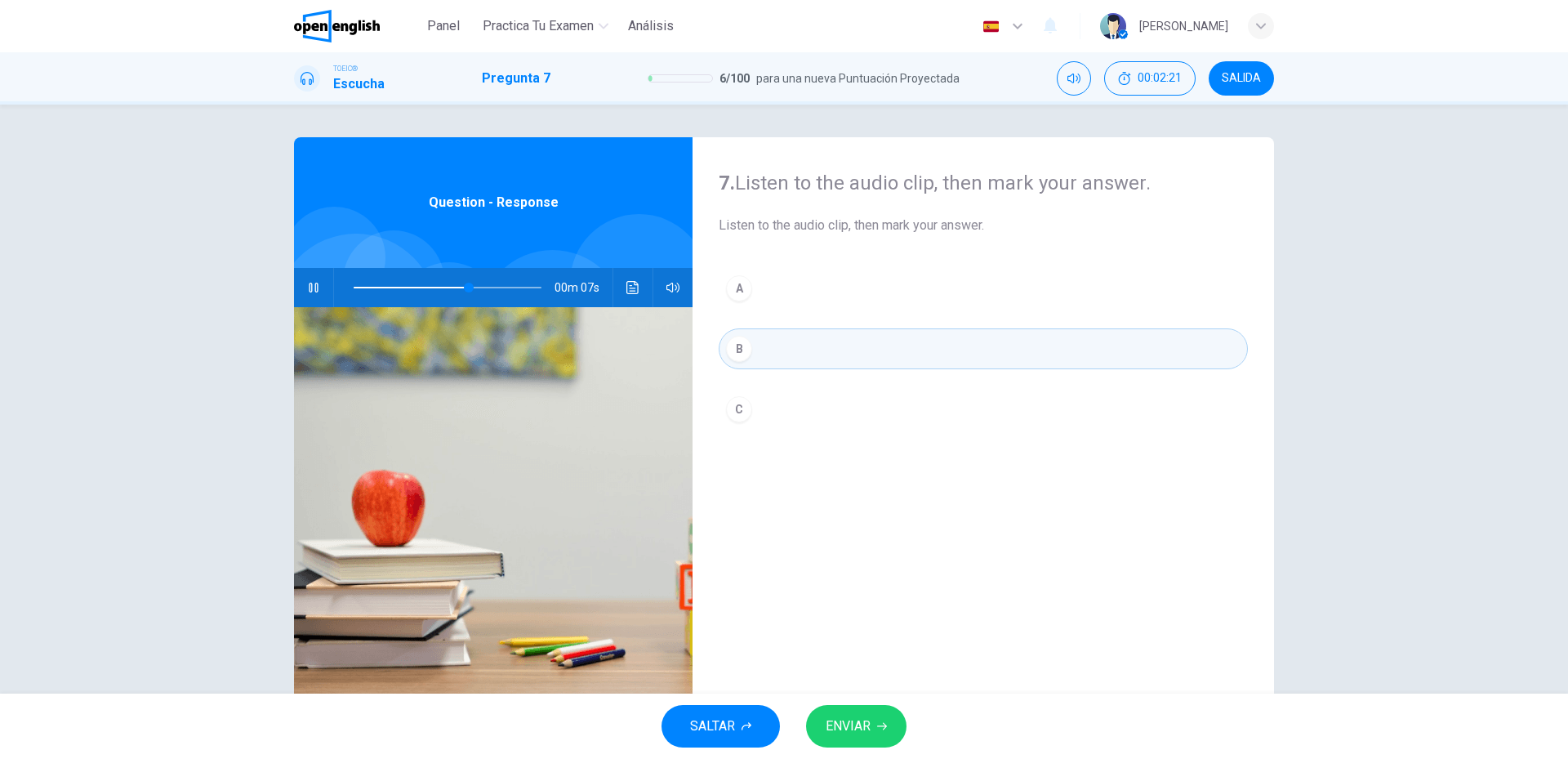
click at [858, 751] on div "SALTAR ENVIAR" at bounding box center [784, 726] width 1568 height 65
click at [856, 737] on span "ENVIAR" at bounding box center [848, 726] width 45 height 23
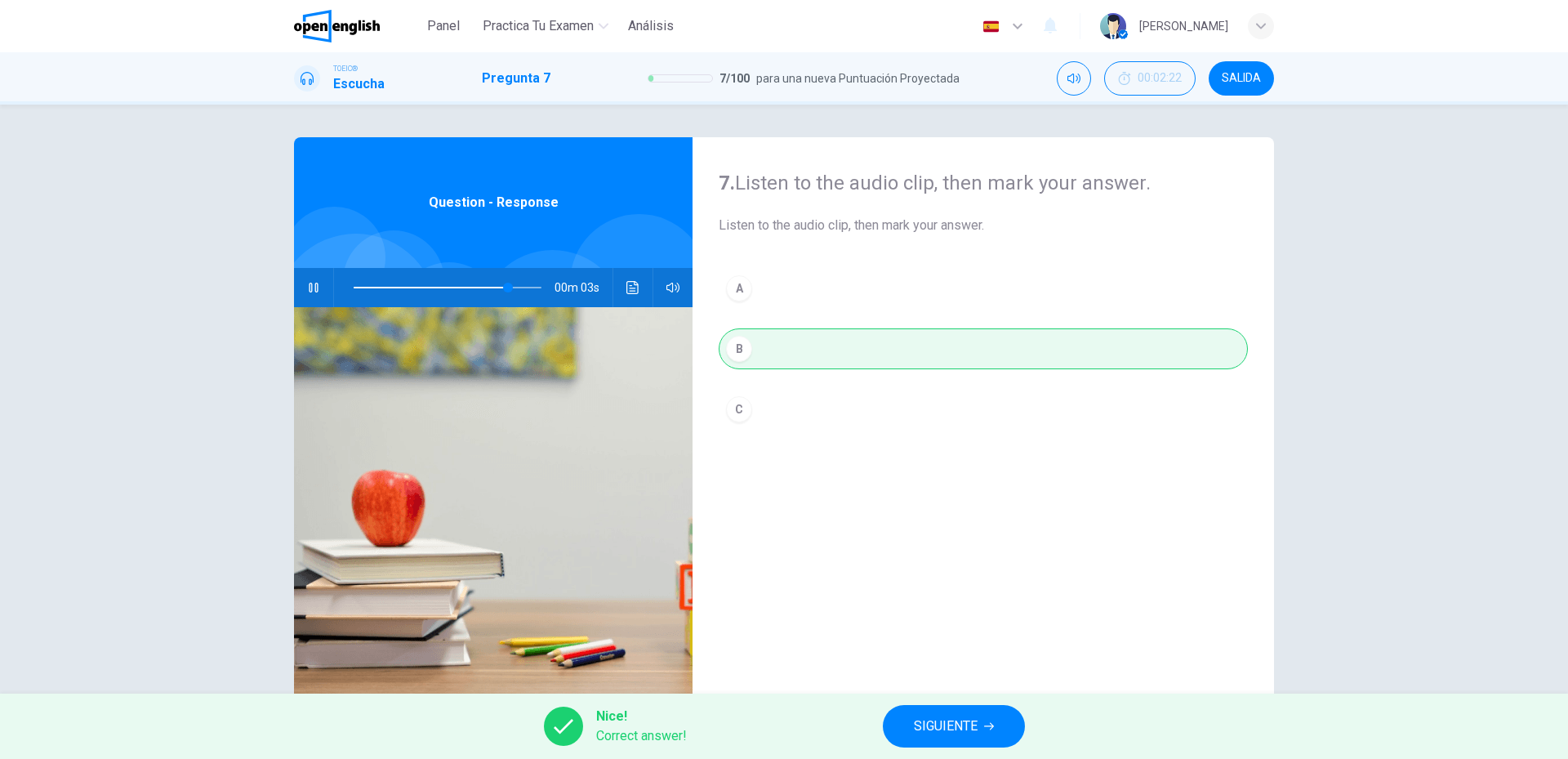
type input "**"
click at [973, 723] on span "SIGUIENTE" at bounding box center [946, 726] width 64 height 23
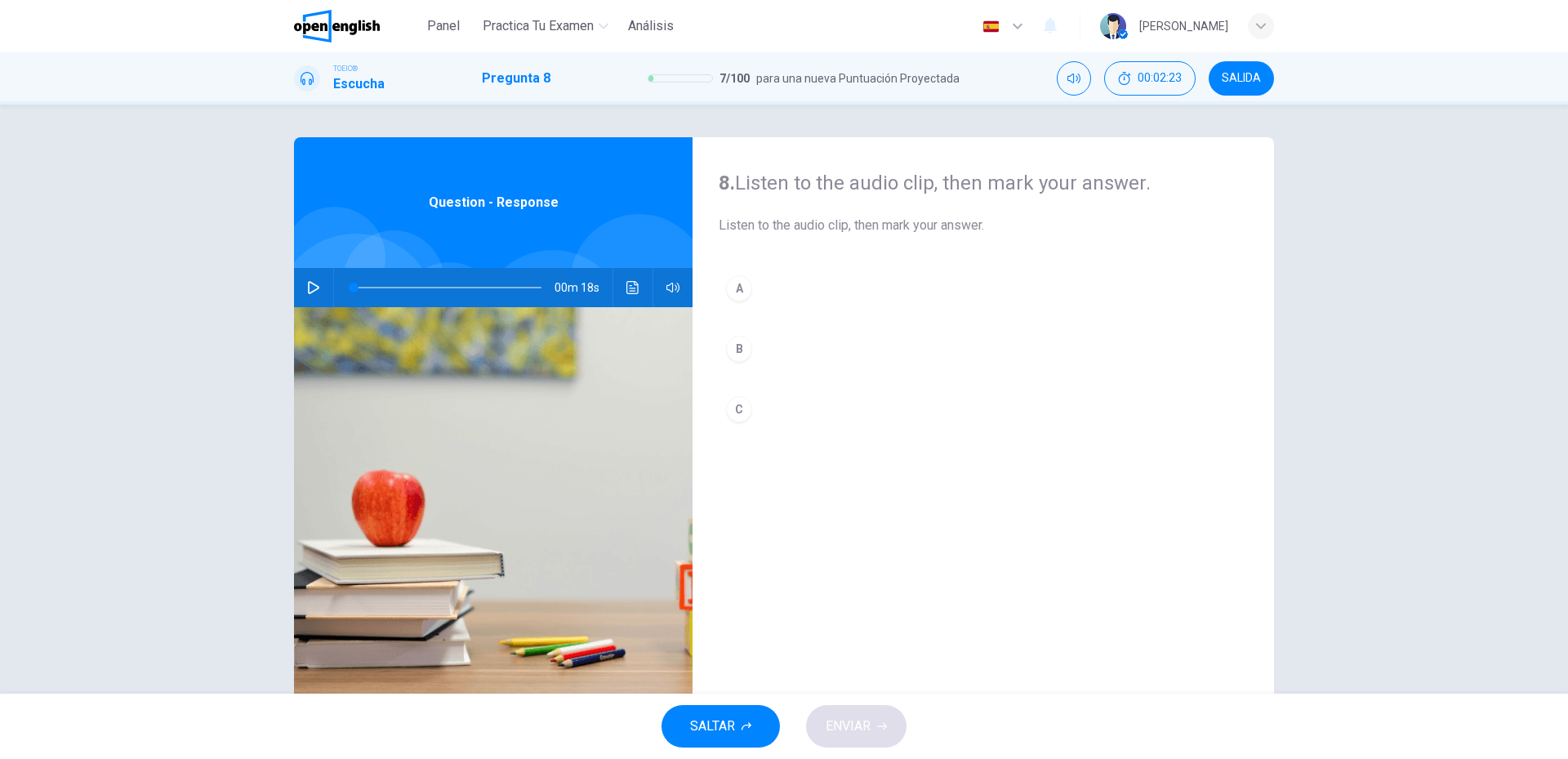
click at [315, 293] on icon "button" at bounding box center [314, 288] width 13 height 13
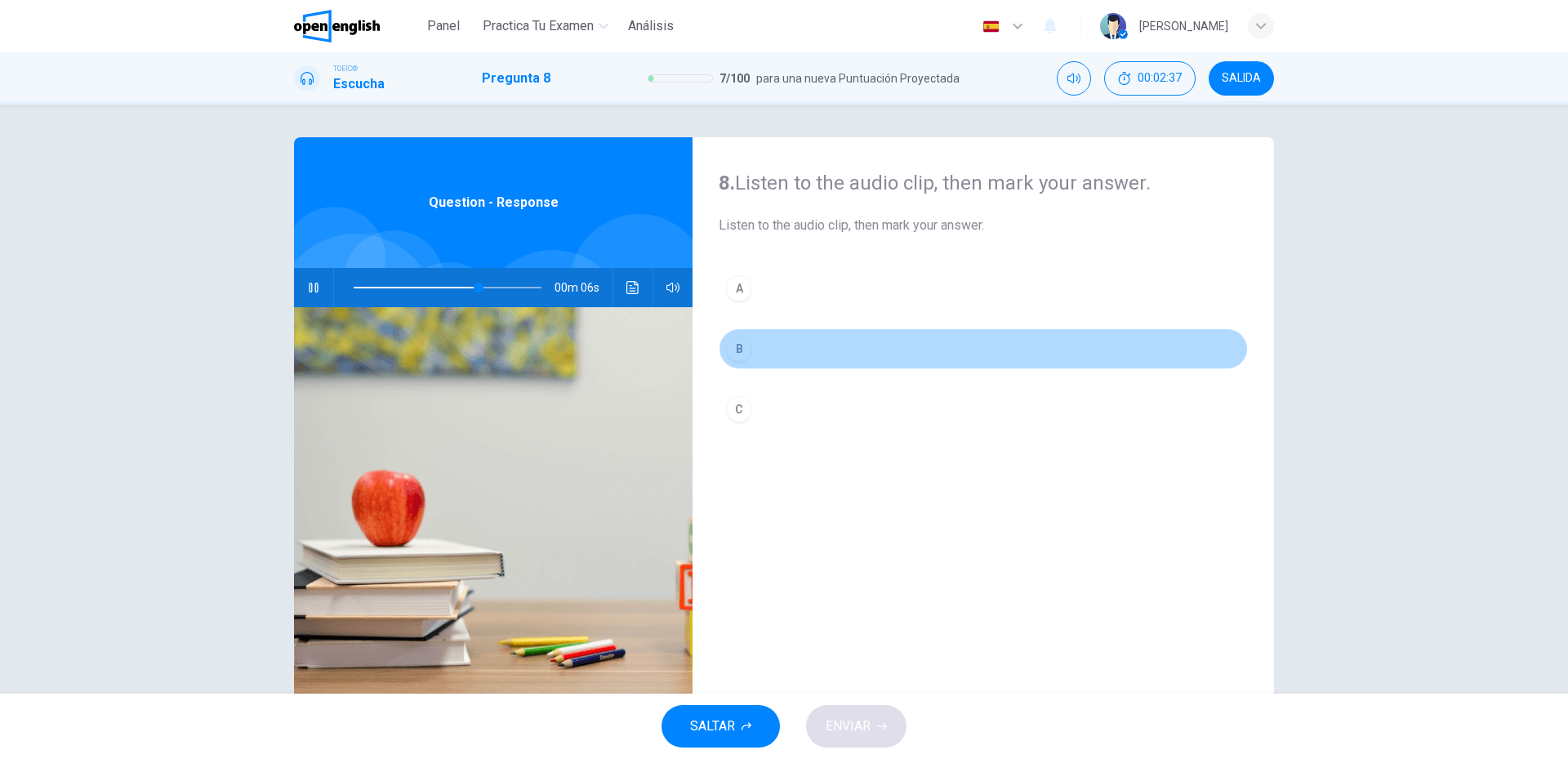
click at [808, 336] on button "B" at bounding box center [984, 348] width 530 height 41
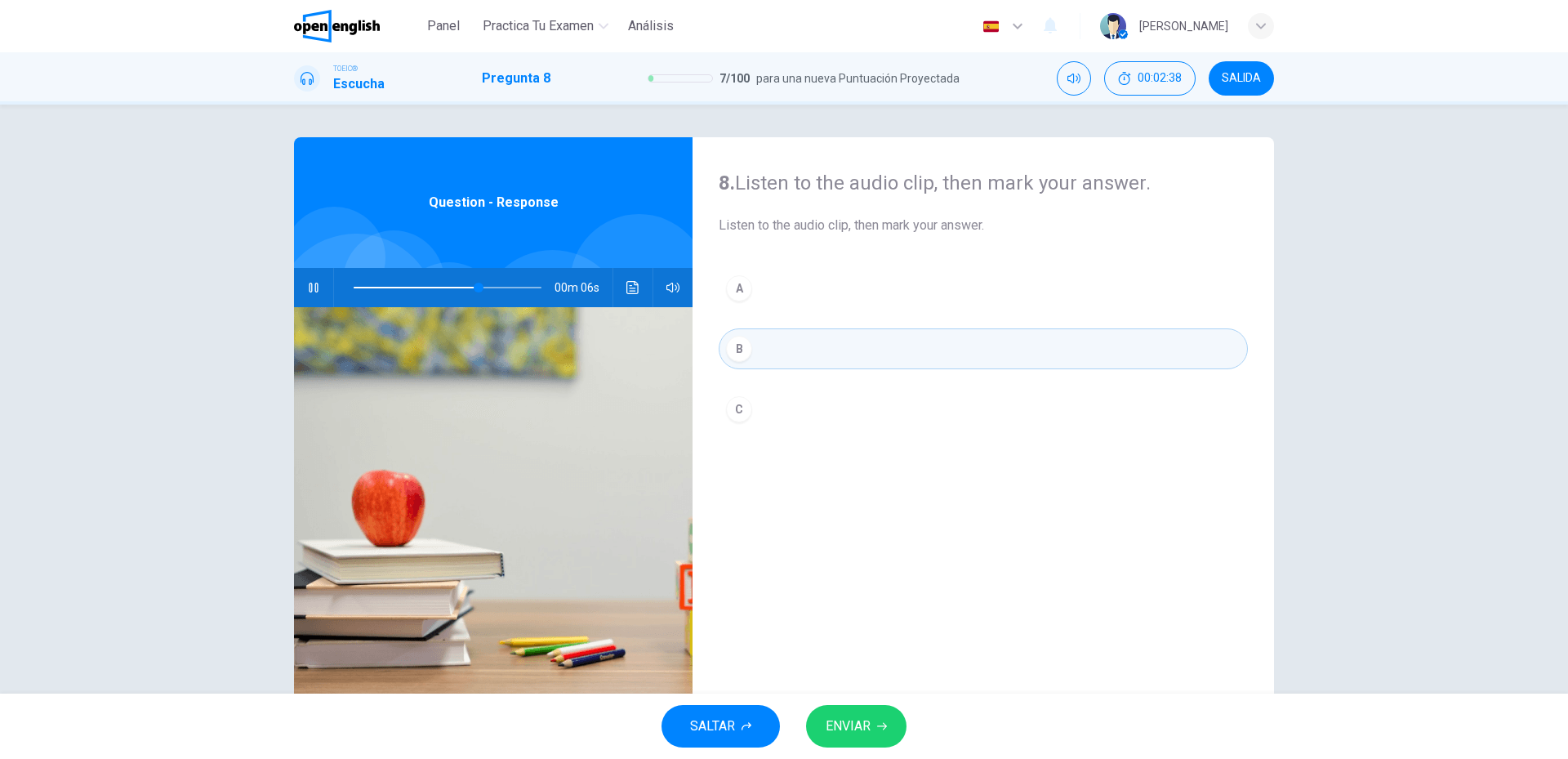
click at [847, 718] on span "ENVIAR" at bounding box center [848, 726] width 45 height 23
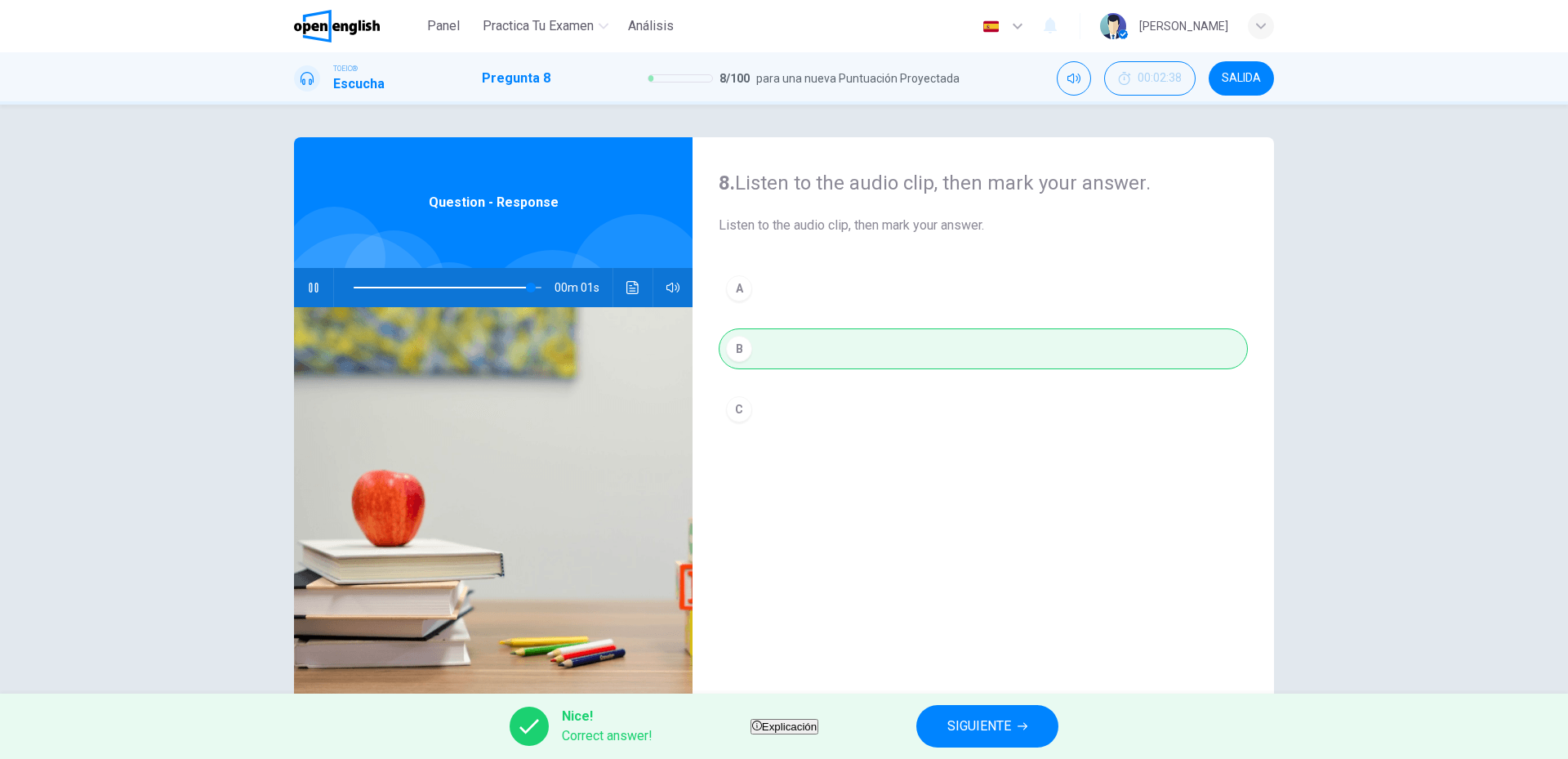
type input "**"
click at [1047, 725] on button "SIGUIENTE" at bounding box center [988, 726] width 142 height 42
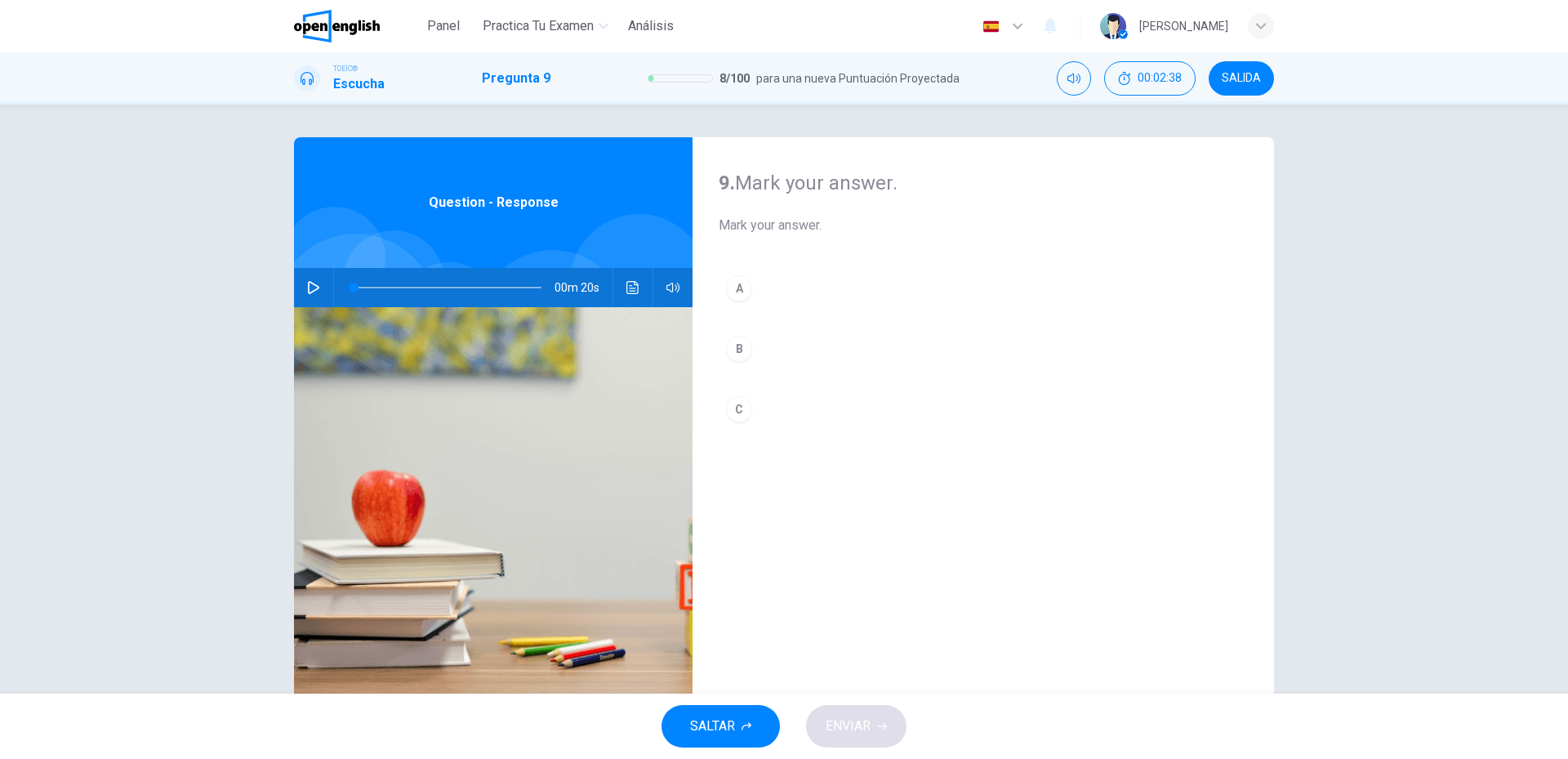
click at [295, 293] on div "00m 20s" at bounding box center [493, 287] width 399 height 39
click at [302, 291] on button "button" at bounding box center [313, 287] width 26 height 39
click at [756, 299] on button "A" at bounding box center [984, 288] width 530 height 41
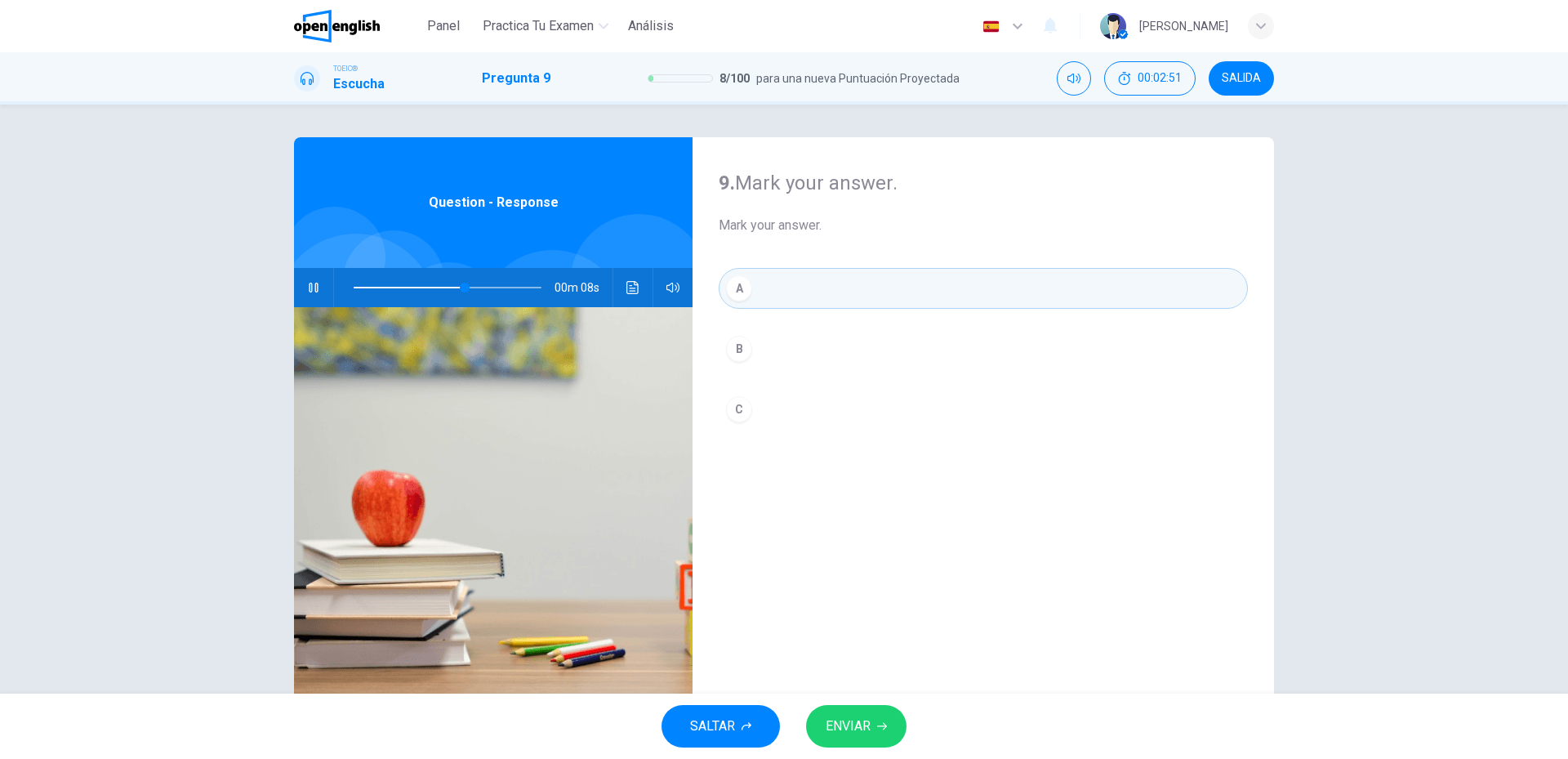
click at [861, 729] on span "ENVIAR" at bounding box center [848, 726] width 45 height 23
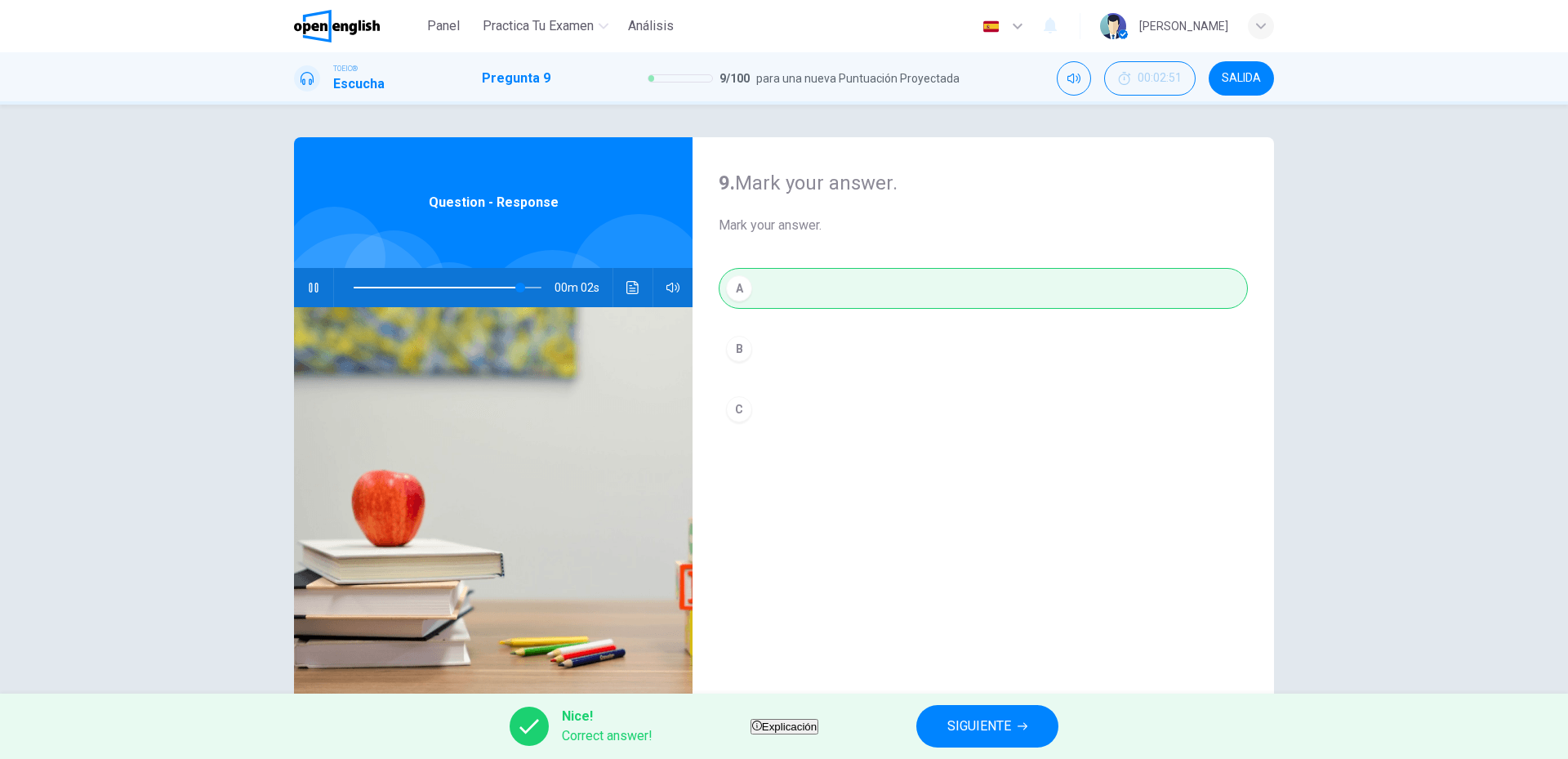
type input "**"
click at [1007, 729] on span "SIGUIENTE" at bounding box center [979, 726] width 64 height 23
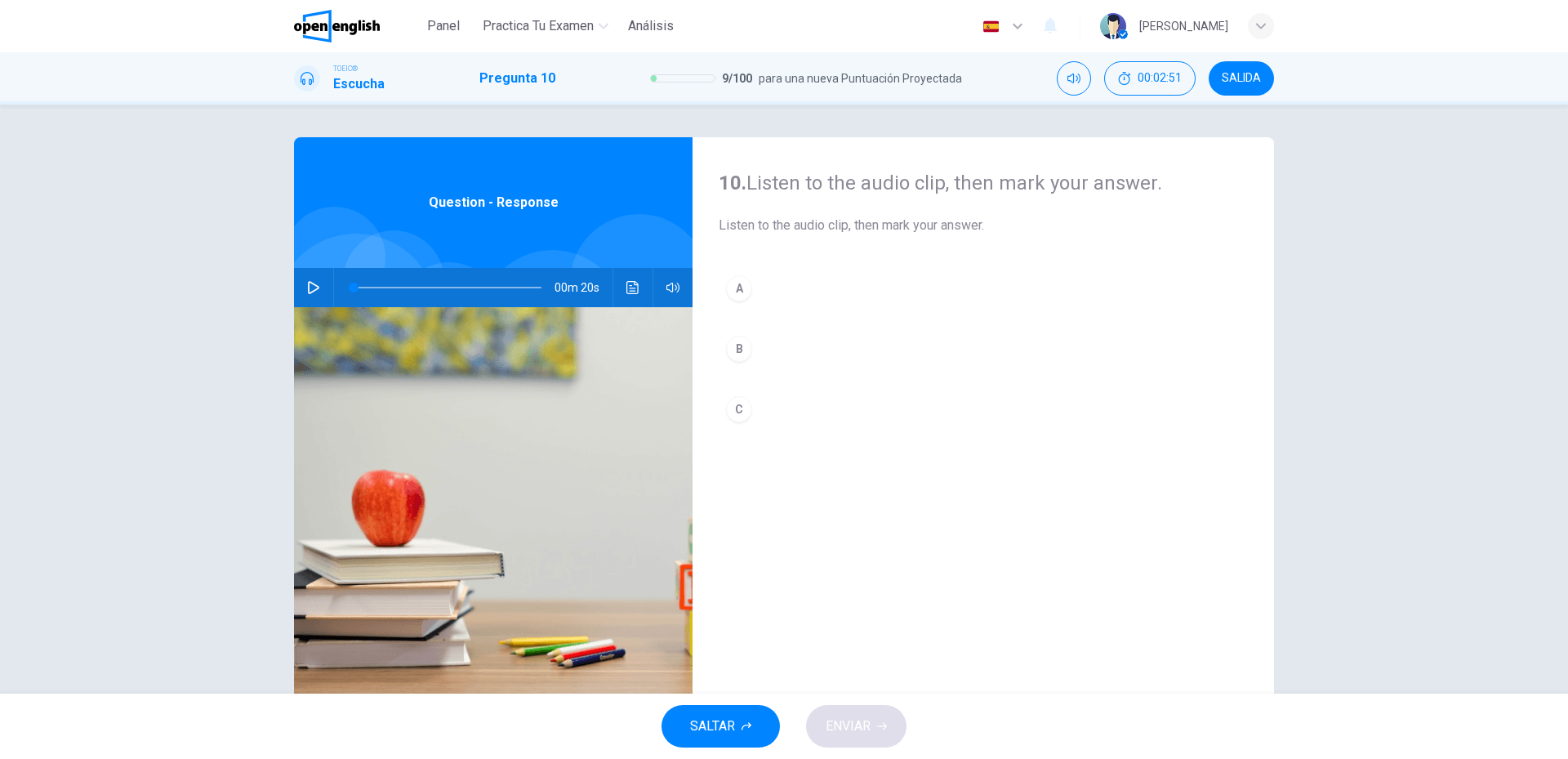
click at [300, 287] on button "button" at bounding box center [313, 287] width 26 height 39
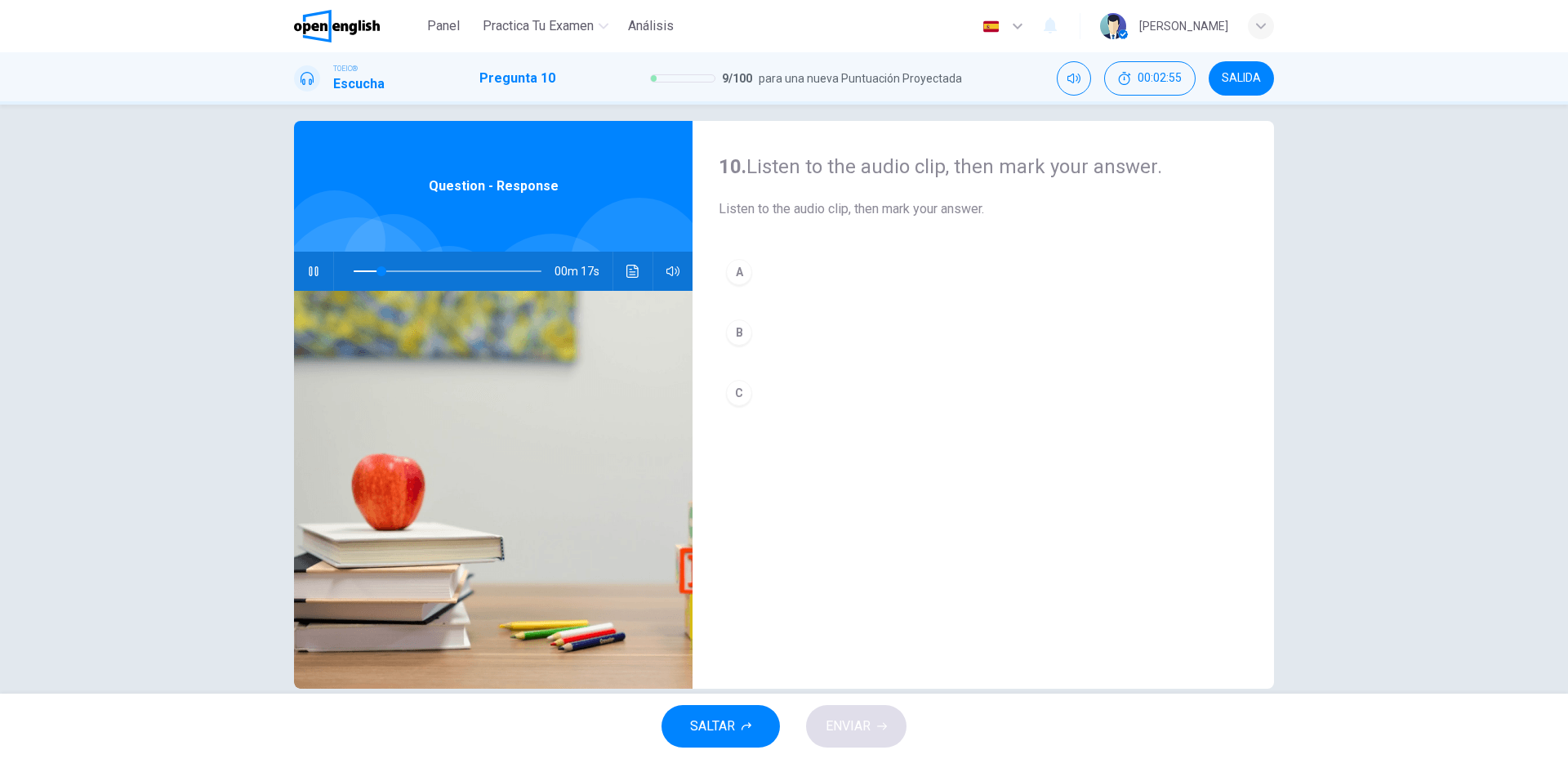
scroll to position [44, 0]
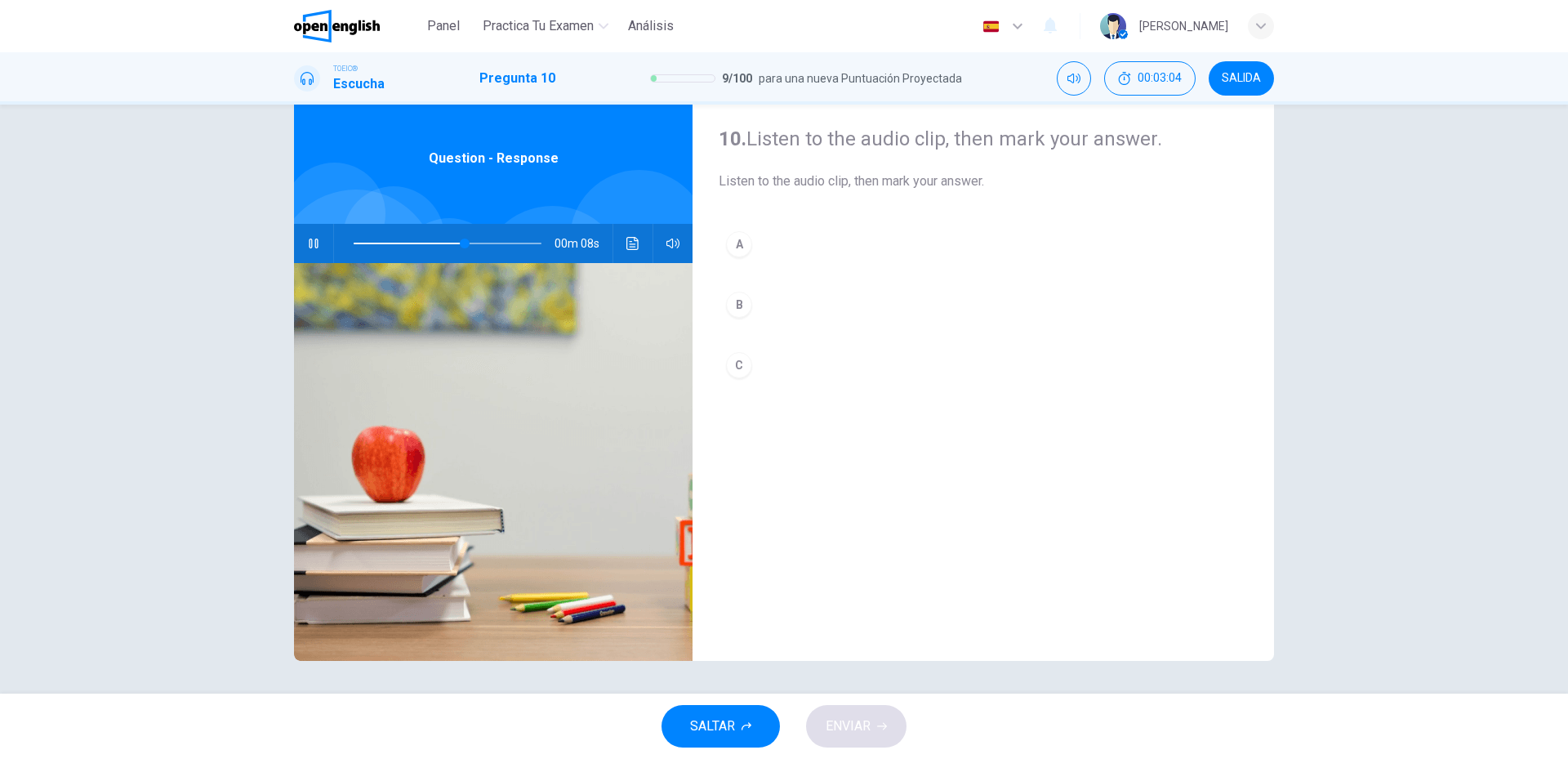
click at [782, 375] on button "C" at bounding box center [984, 365] width 530 height 41
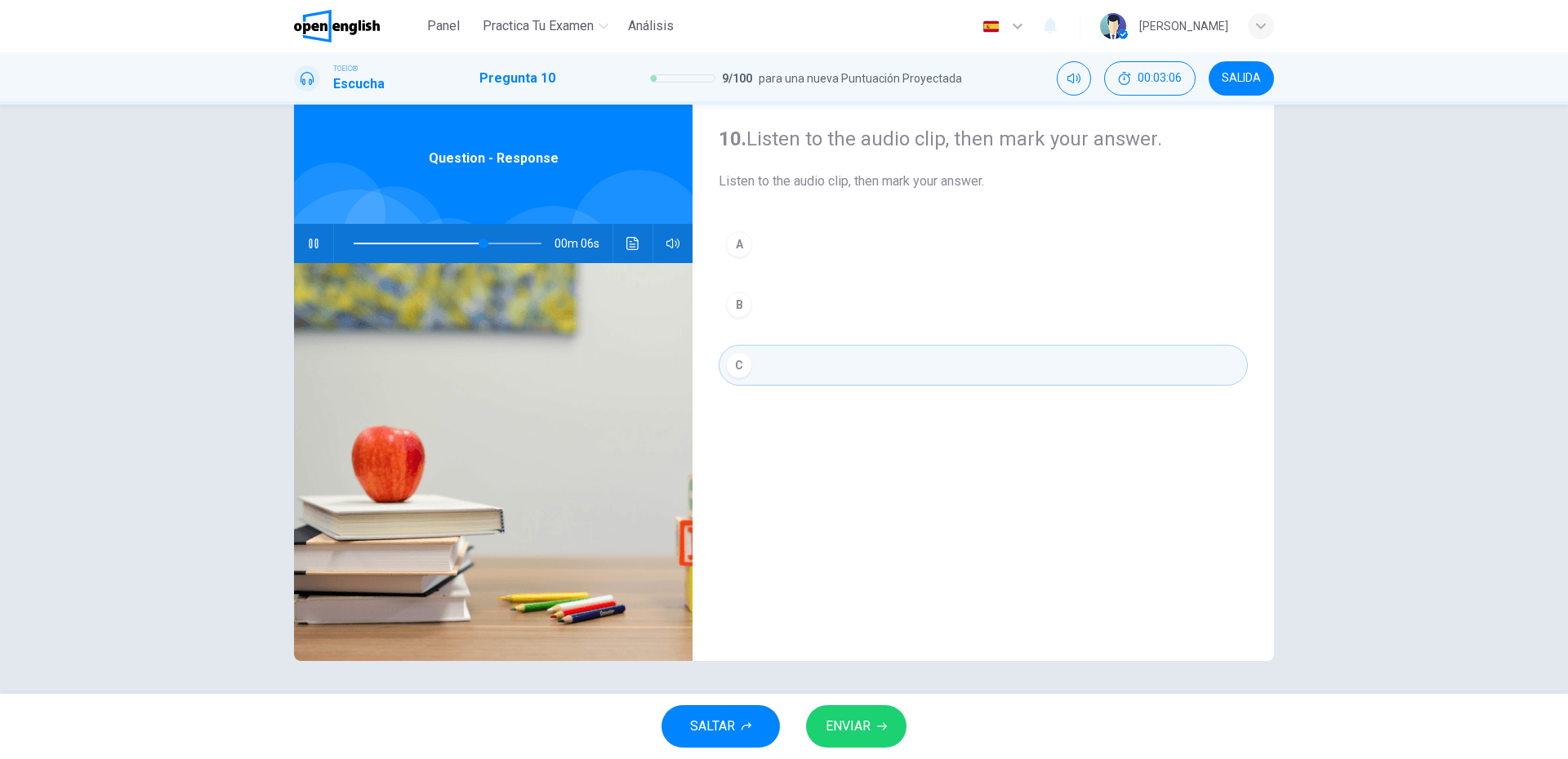
click at [864, 731] on span "ENVIAR" at bounding box center [848, 726] width 45 height 23
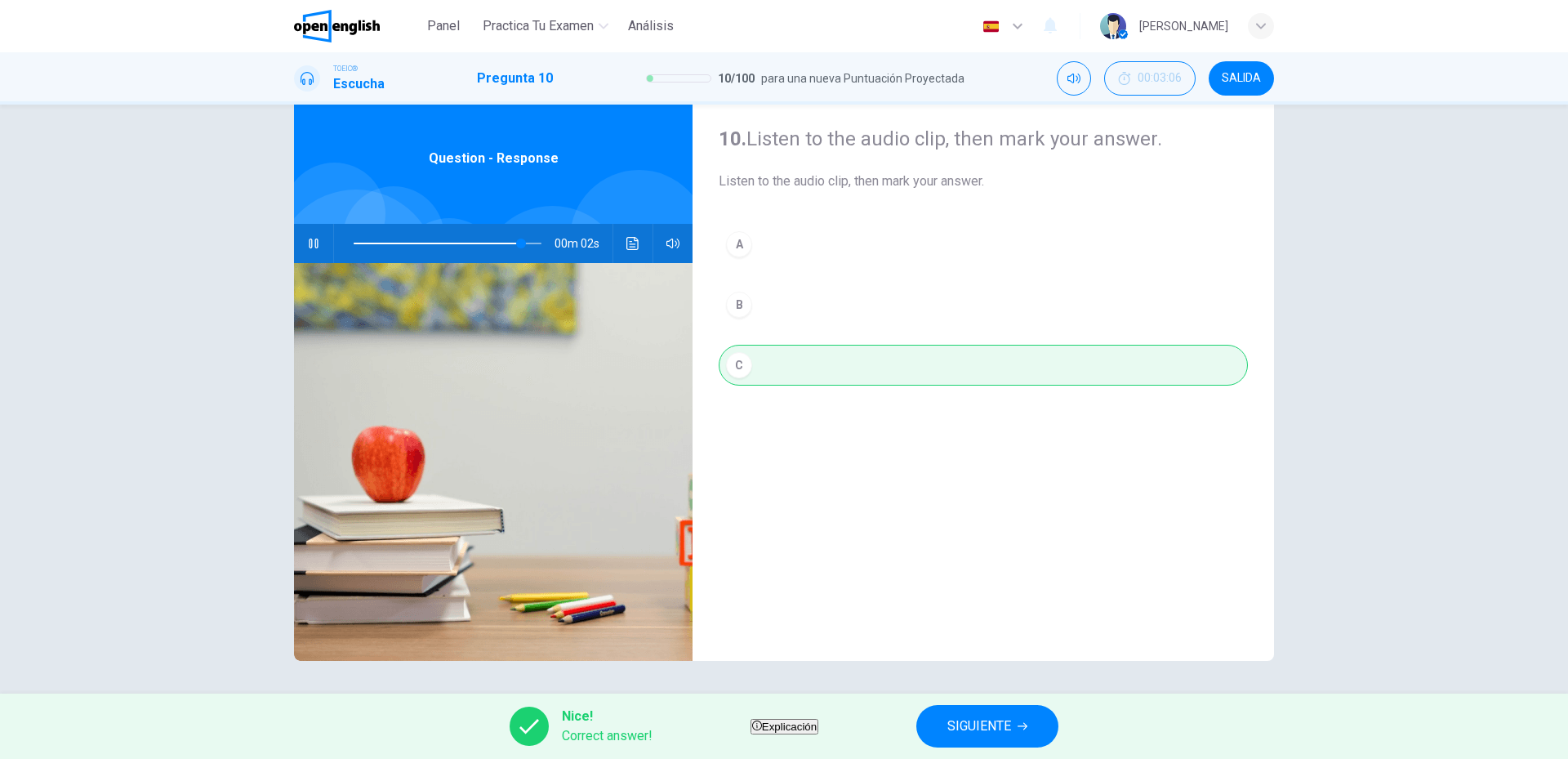
type input "**"
click at [991, 723] on span "SIGUIENTE" at bounding box center [979, 726] width 64 height 23
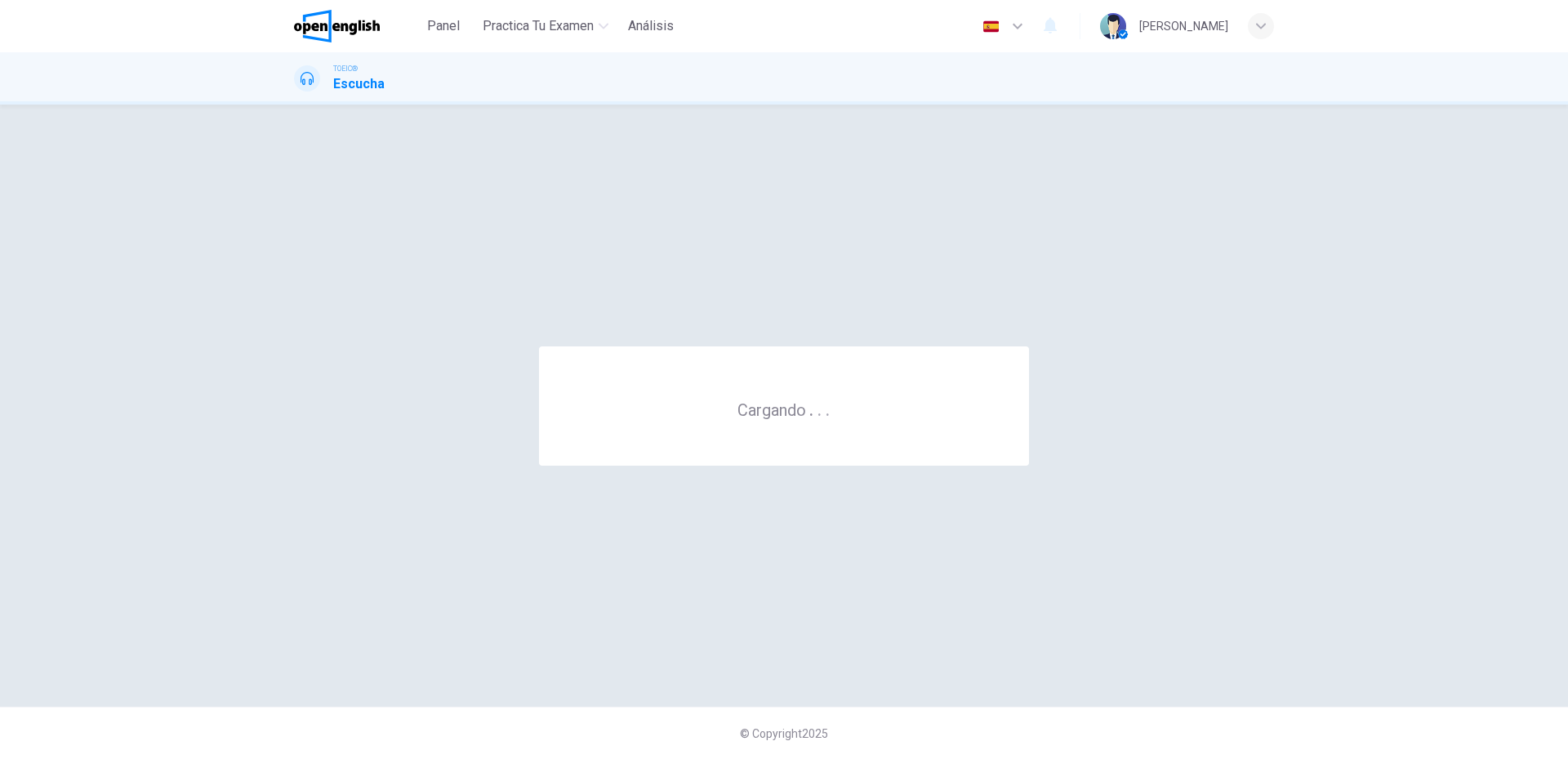
scroll to position [0, 0]
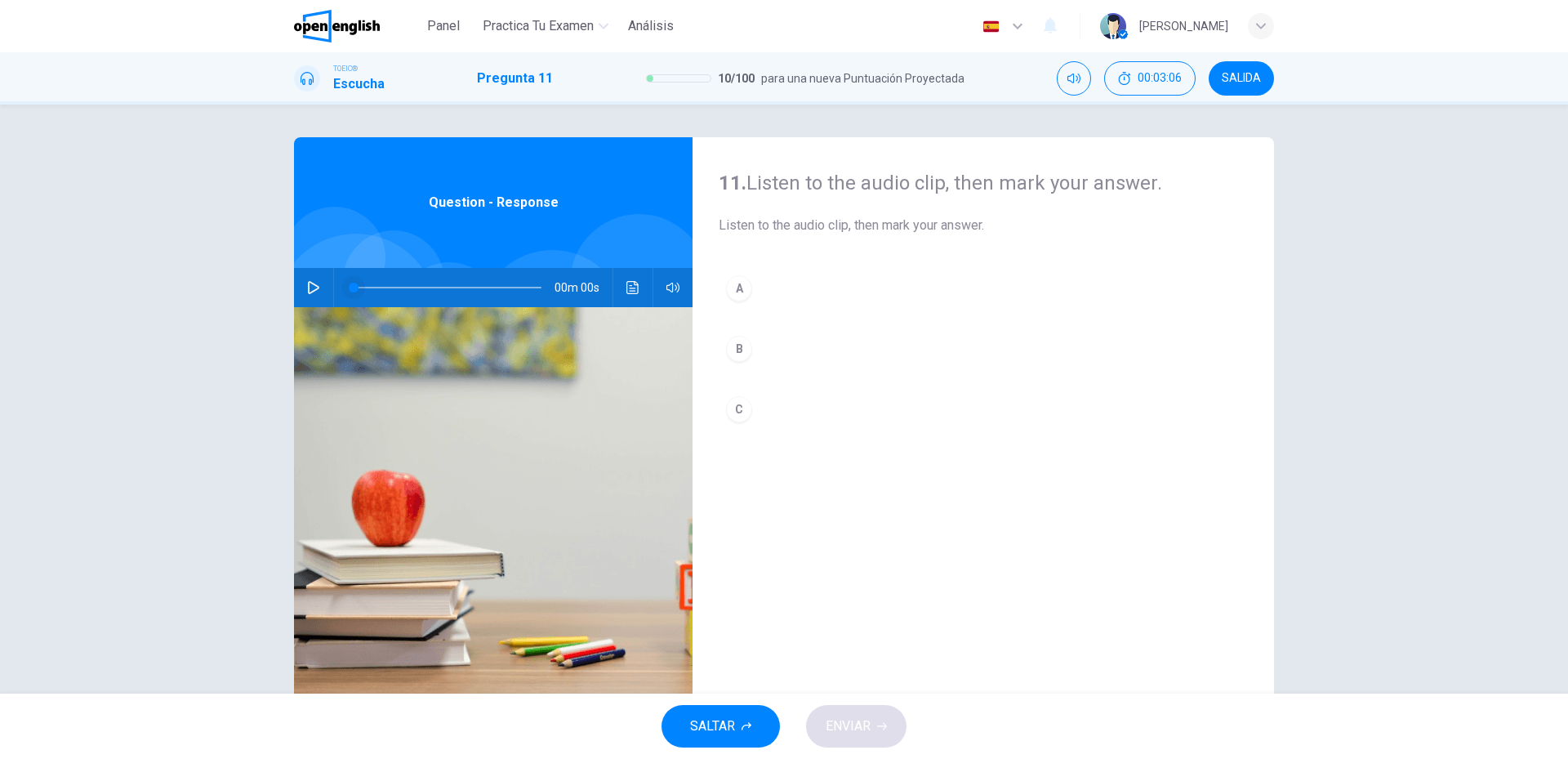
click at [312, 283] on icon "button" at bounding box center [314, 288] width 13 height 13
click at [758, 396] on button "C" at bounding box center [984, 409] width 530 height 41
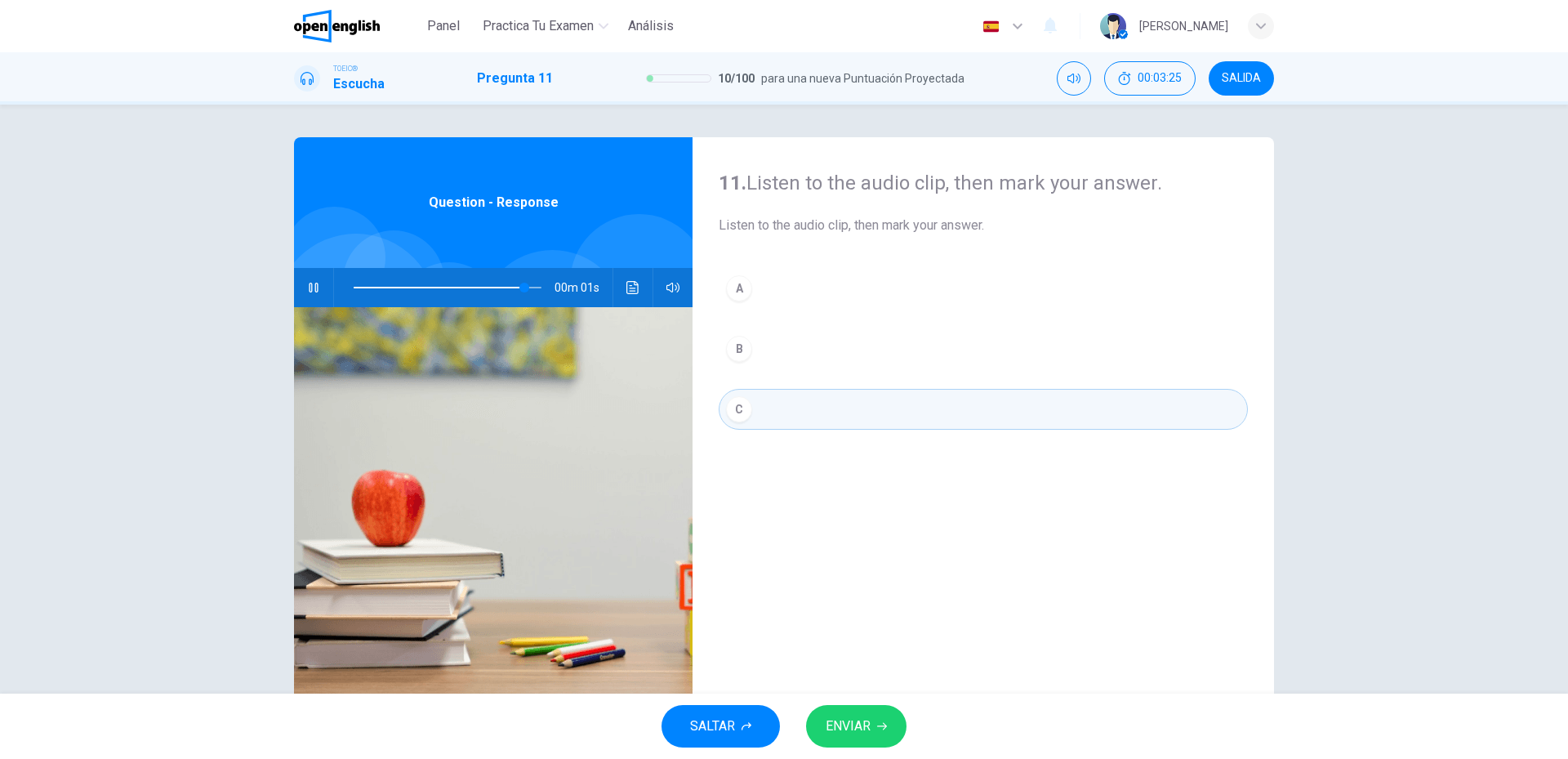
click at [848, 723] on span "ENVIAR" at bounding box center [848, 726] width 45 height 23
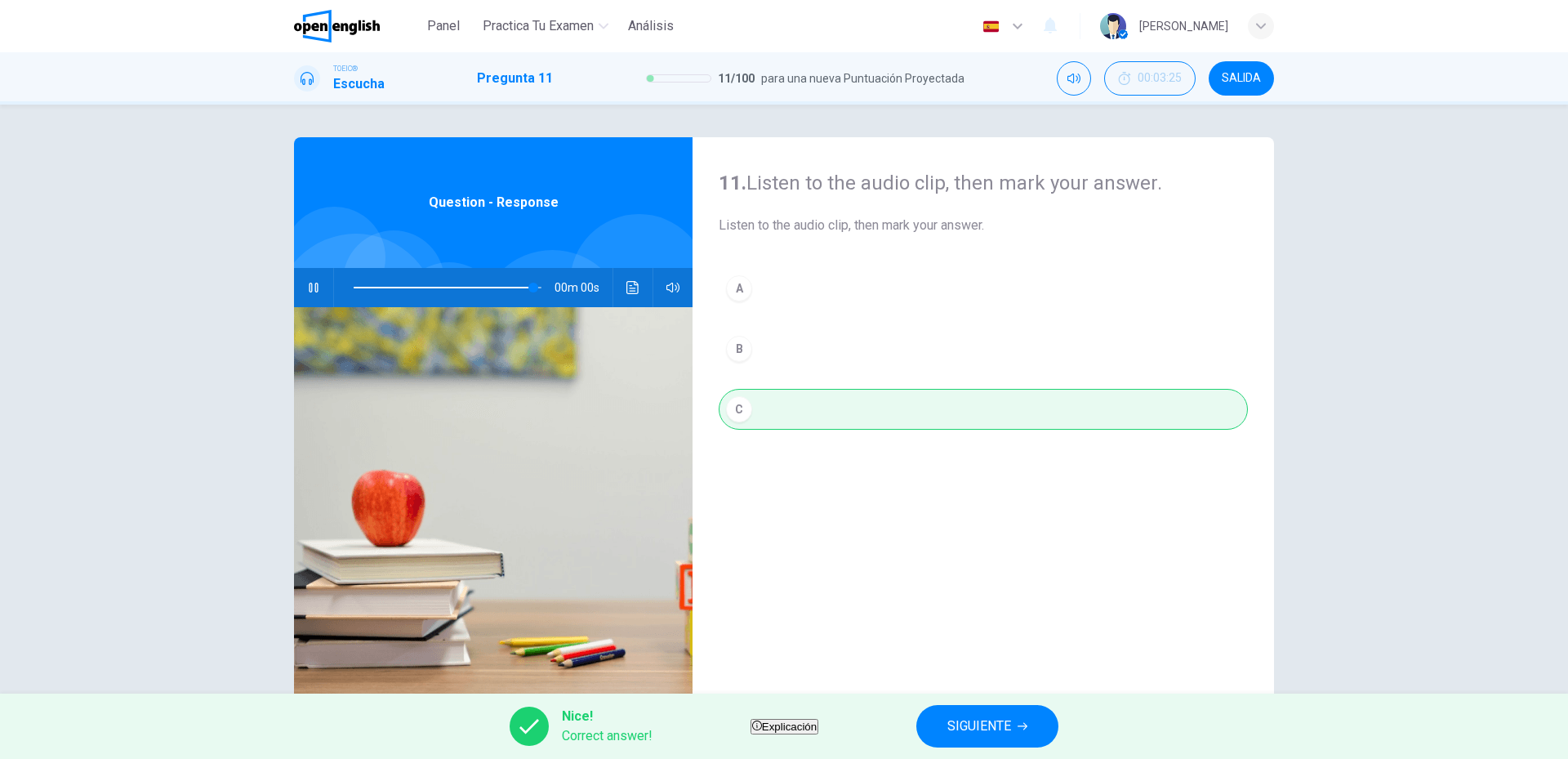
type input "*"
drag, startPoint x: 999, startPoint y: 704, endPoint x: 1008, endPoint y: 708, distance: 9.8
click at [1008, 708] on div "Nice! Correct answer! Explicación SIGUIENTE" at bounding box center [784, 726] width 1568 height 65
click at [1008, 708] on button "SIGUIENTE" at bounding box center [988, 726] width 142 height 42
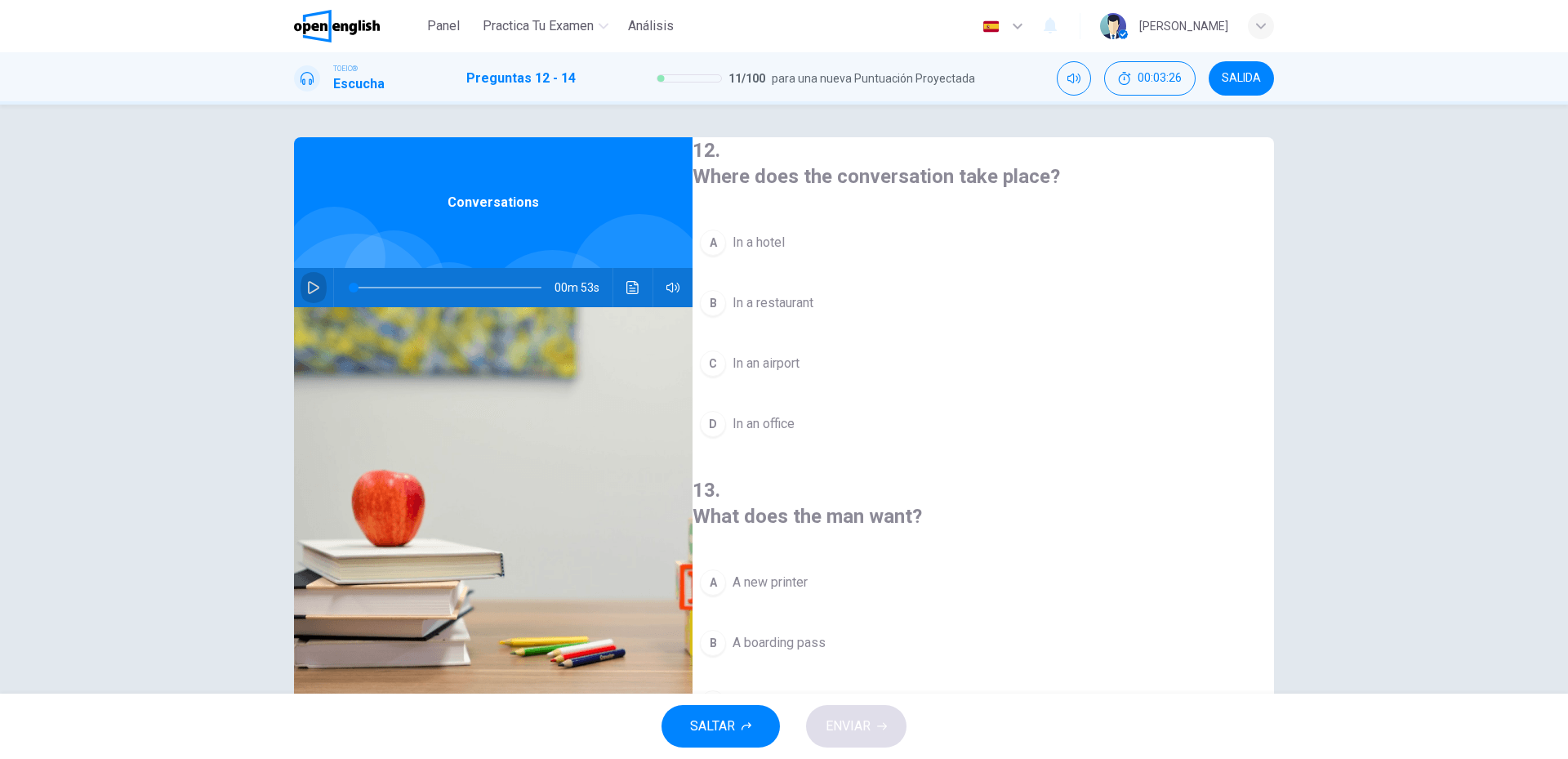
click at [307, 295] on button "button" at bounding box center [313, 287] width 26 height 39
click at [823, 367] on button "C In an airport" at bounding box center [983, 363] width 581 height 41
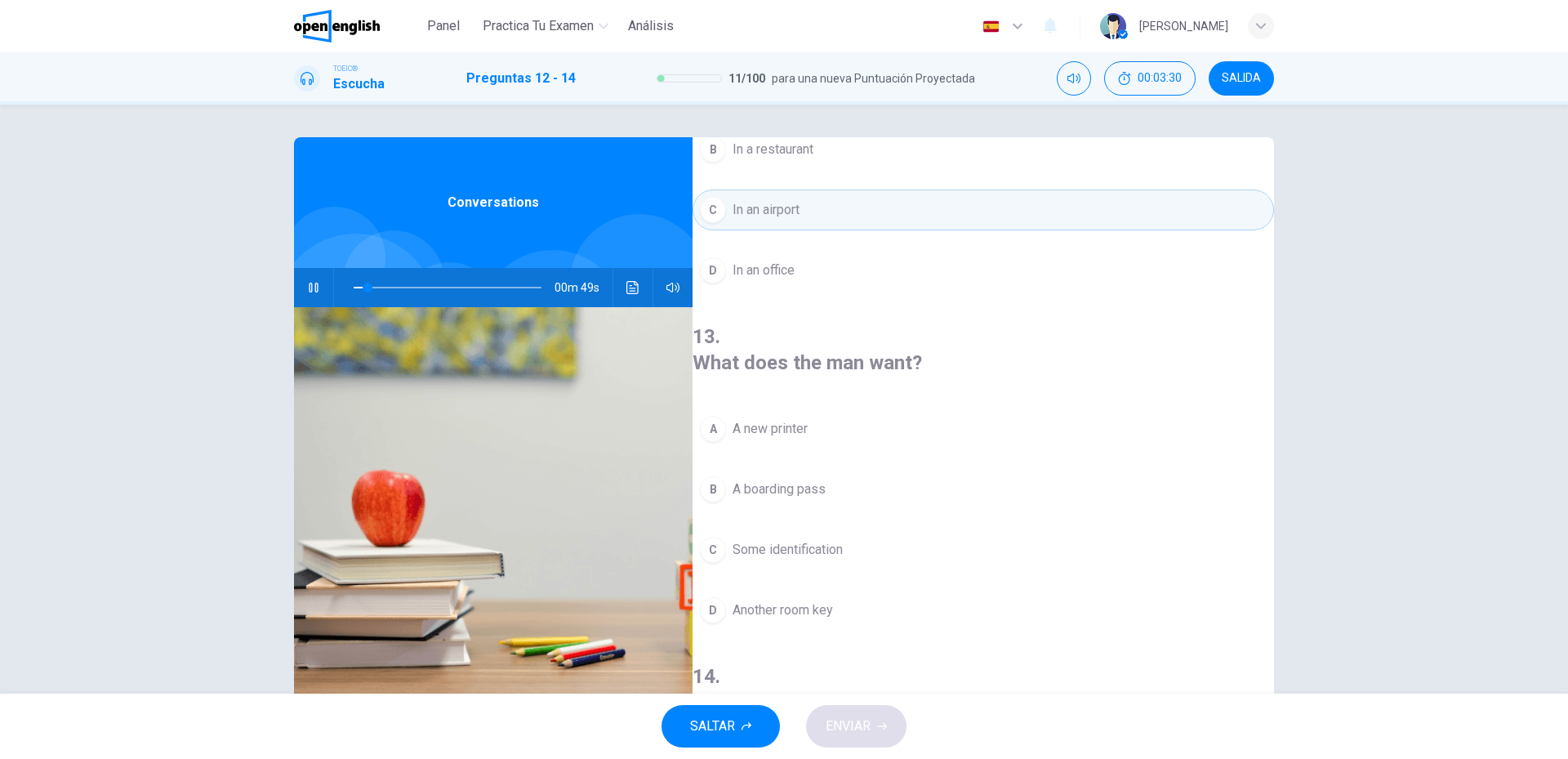
scroll to position [163, 0]
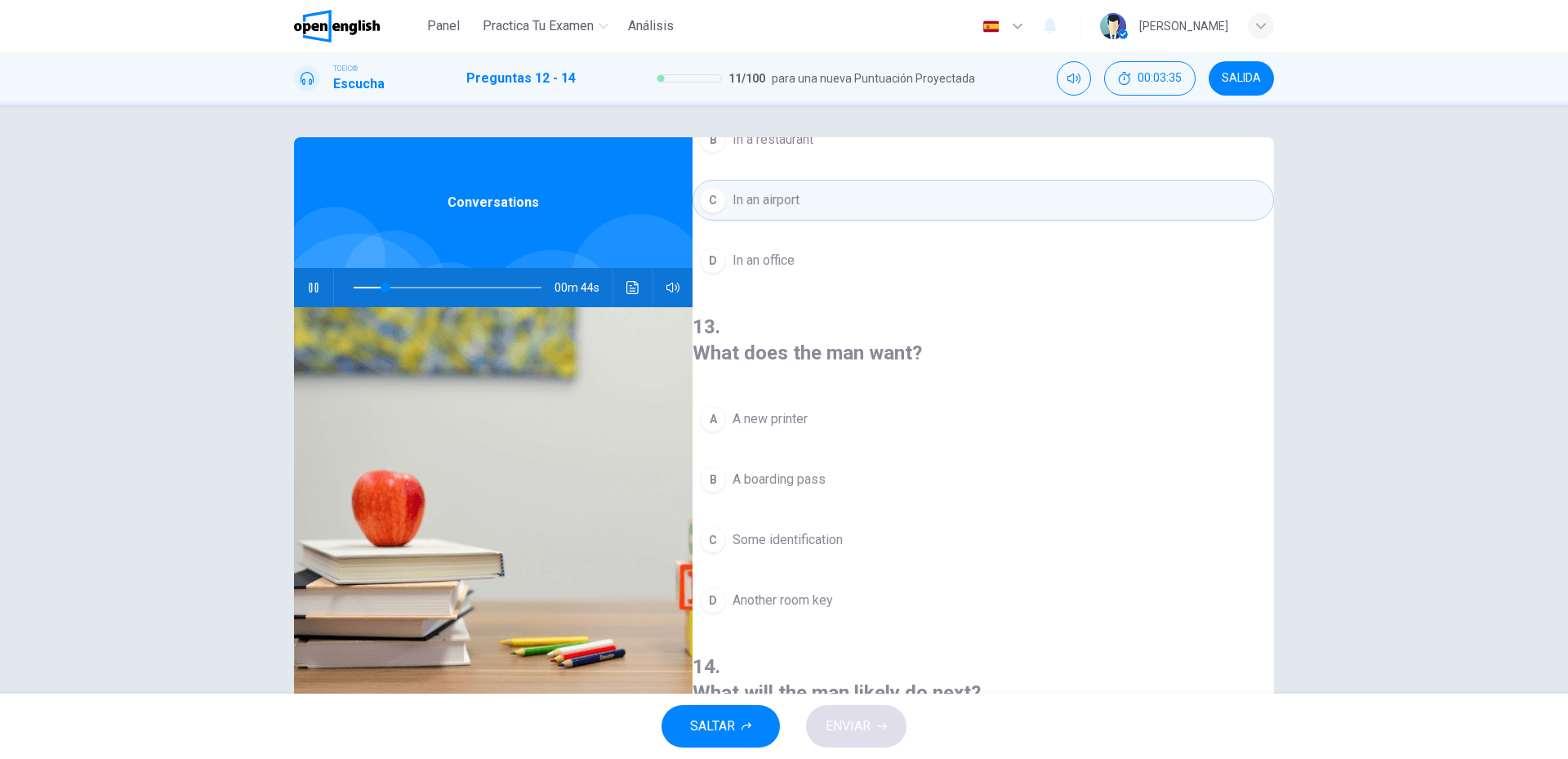
click at [784, 469] on span "A boarding pass" at bounding box center [778, 479] width 93 height 20
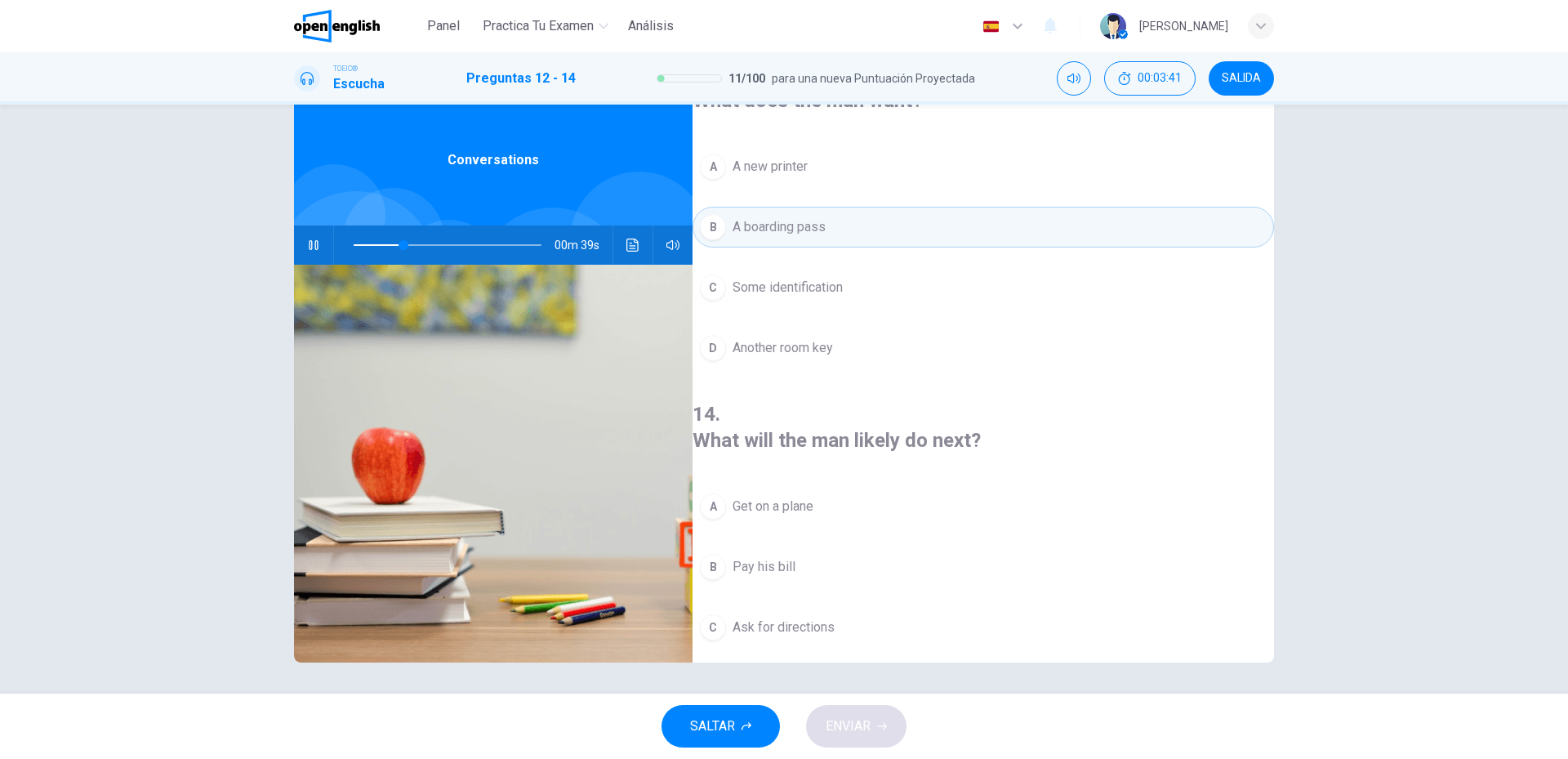
scroll to position [44, 0]
click at [811, 495] on span "Get on a plane" at bounding box center [773, 505] width 81 height 20
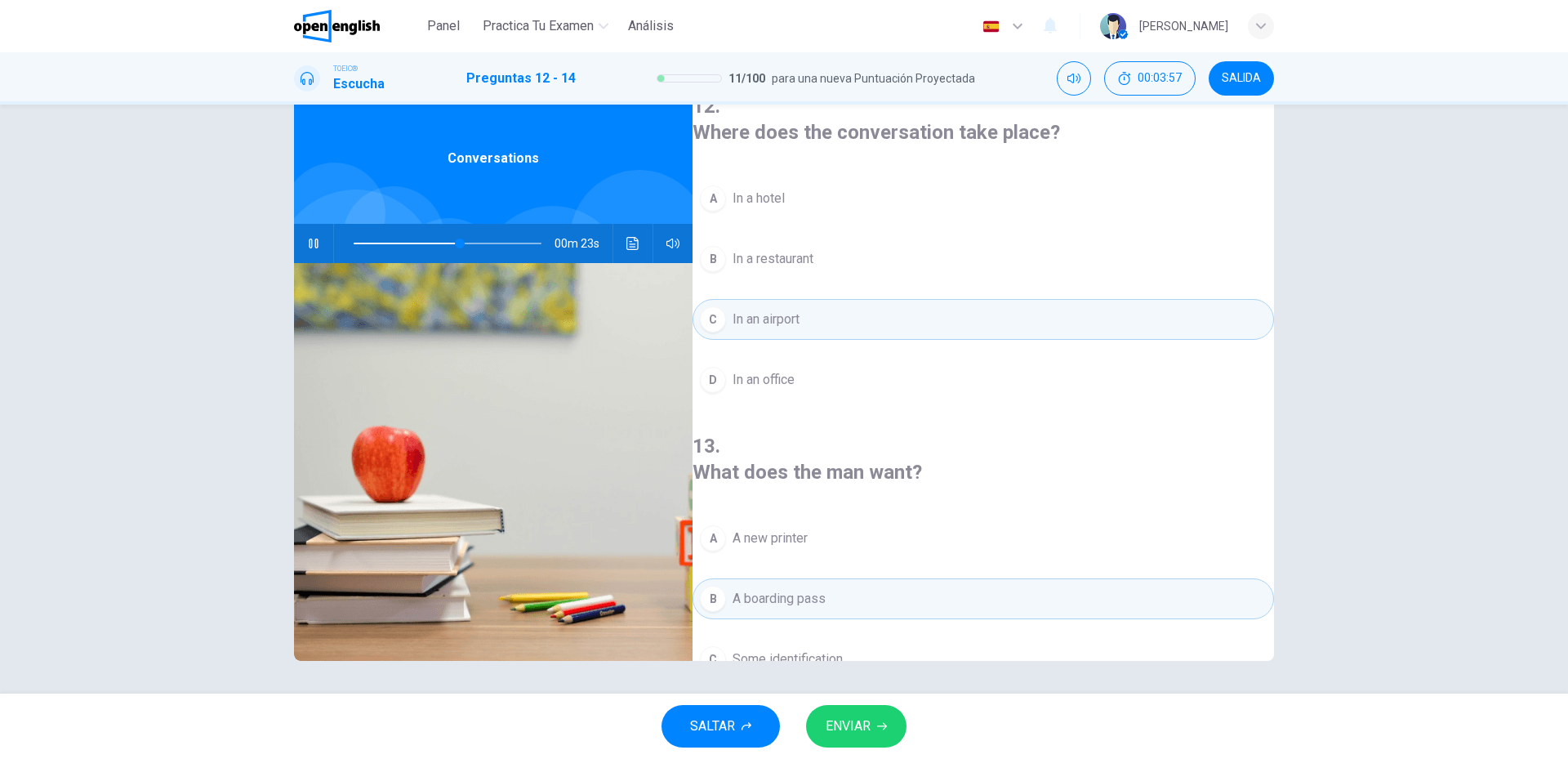
scroll to position [373, 0]
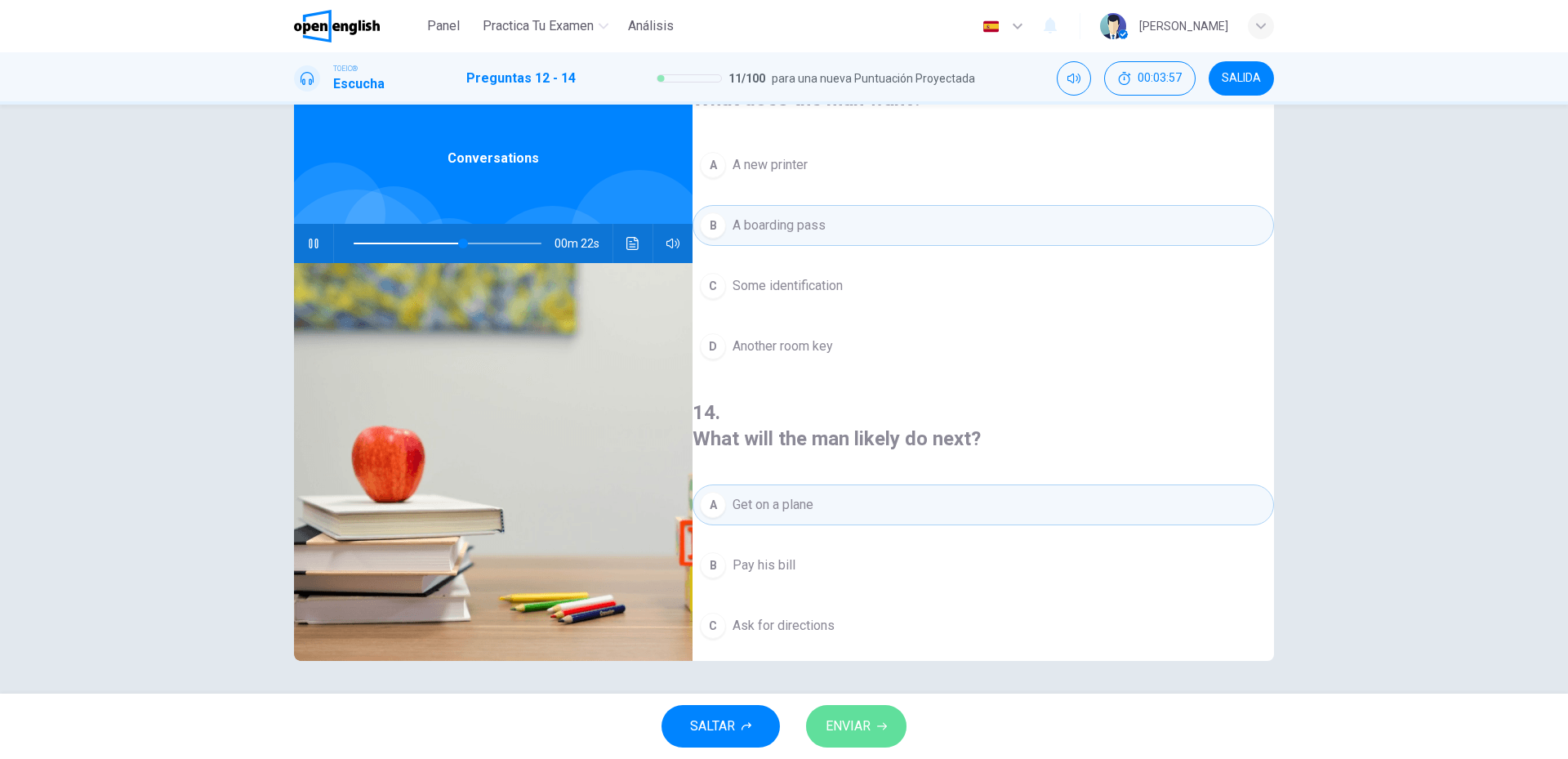
click at [860, 726] on span "ENVIAR" at bounding box center [848, 726] width 45 height 23
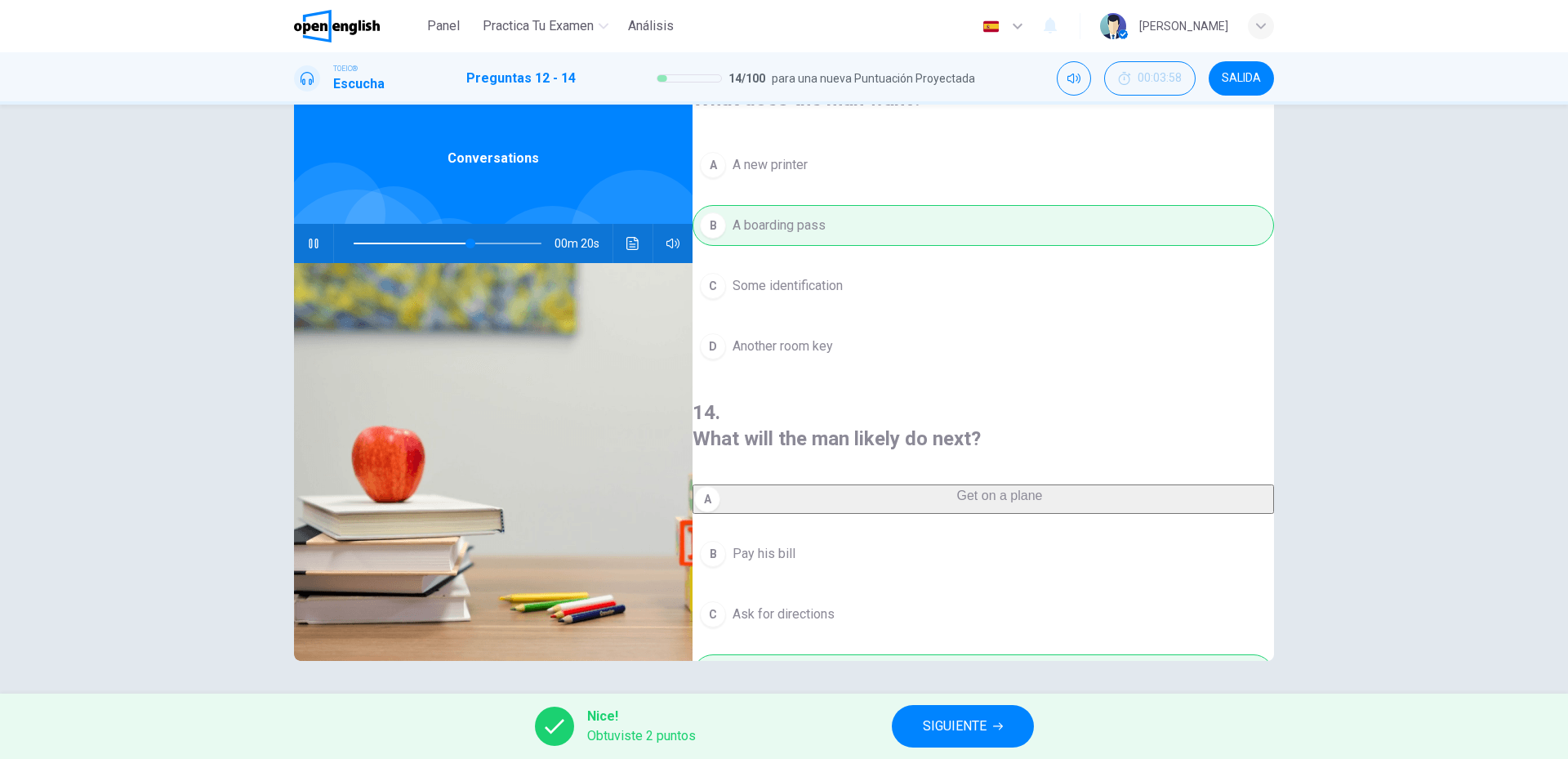
type input "**"
click at [946, 725] on span "SIGUIENTE" at bounding box center [954, 726] width 64 height 23
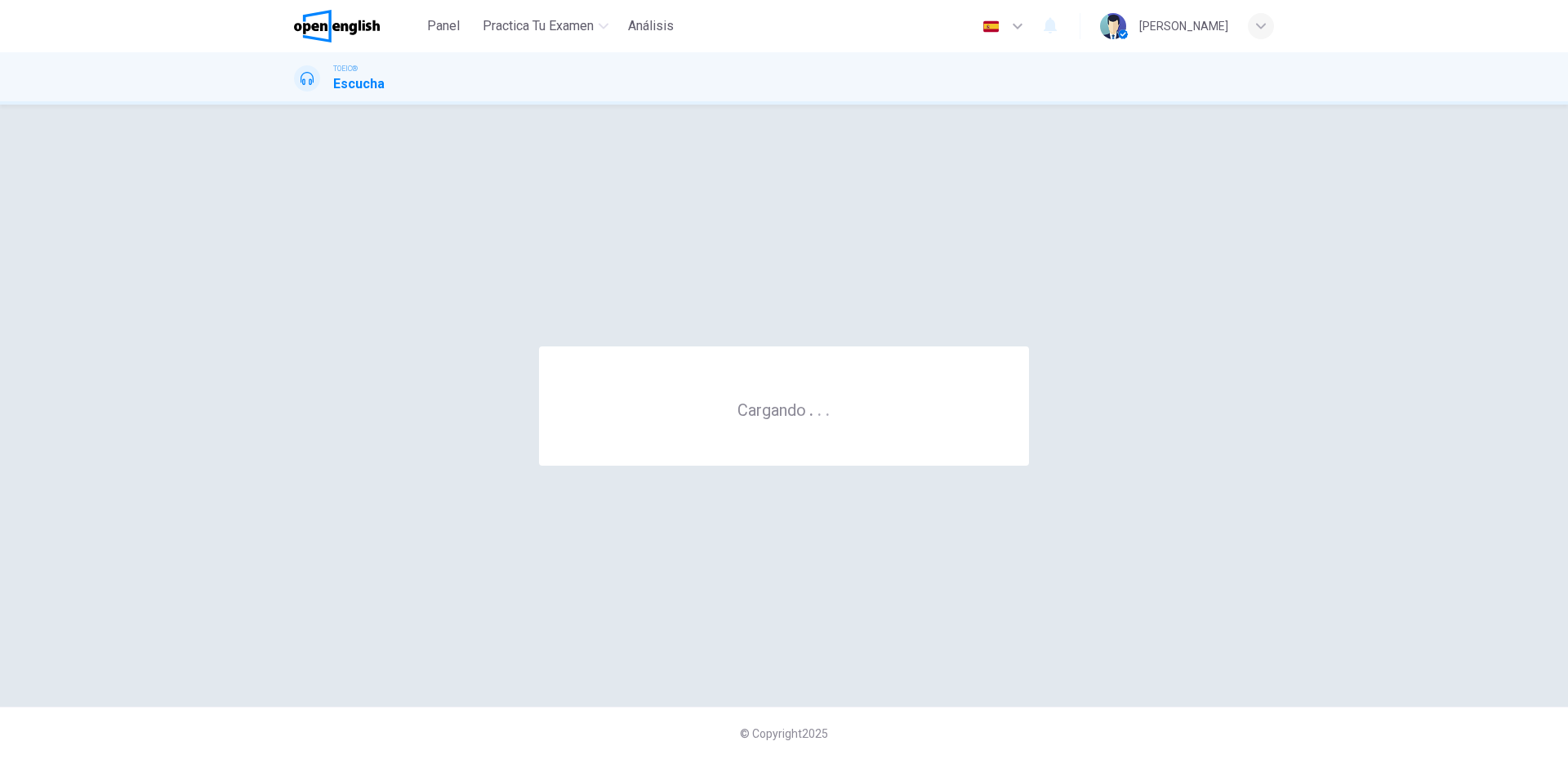
scroll to position [0, 0]
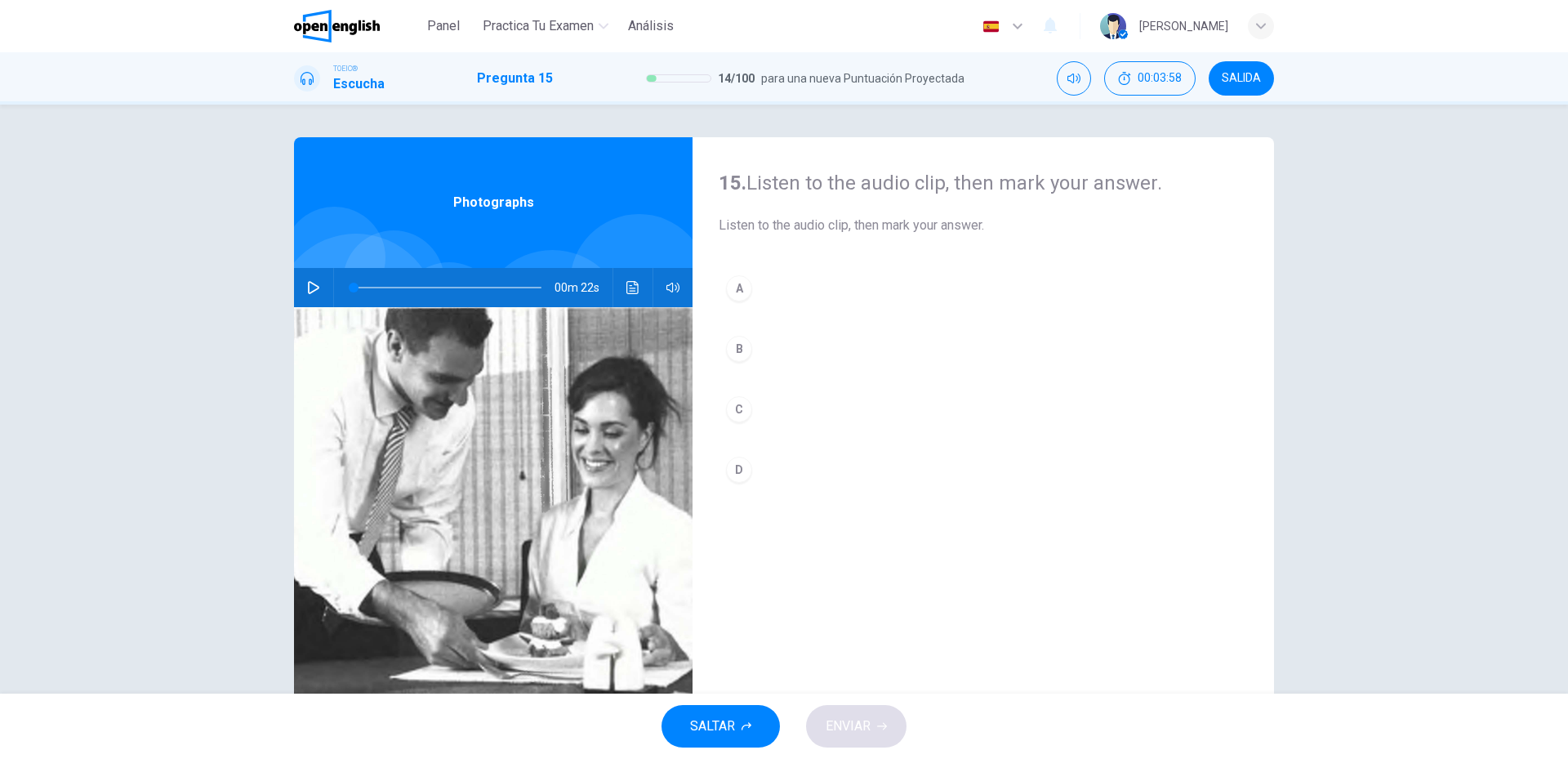
click at [309, 277] on button "button" at bounding box center [313, 287] width 26 height 39
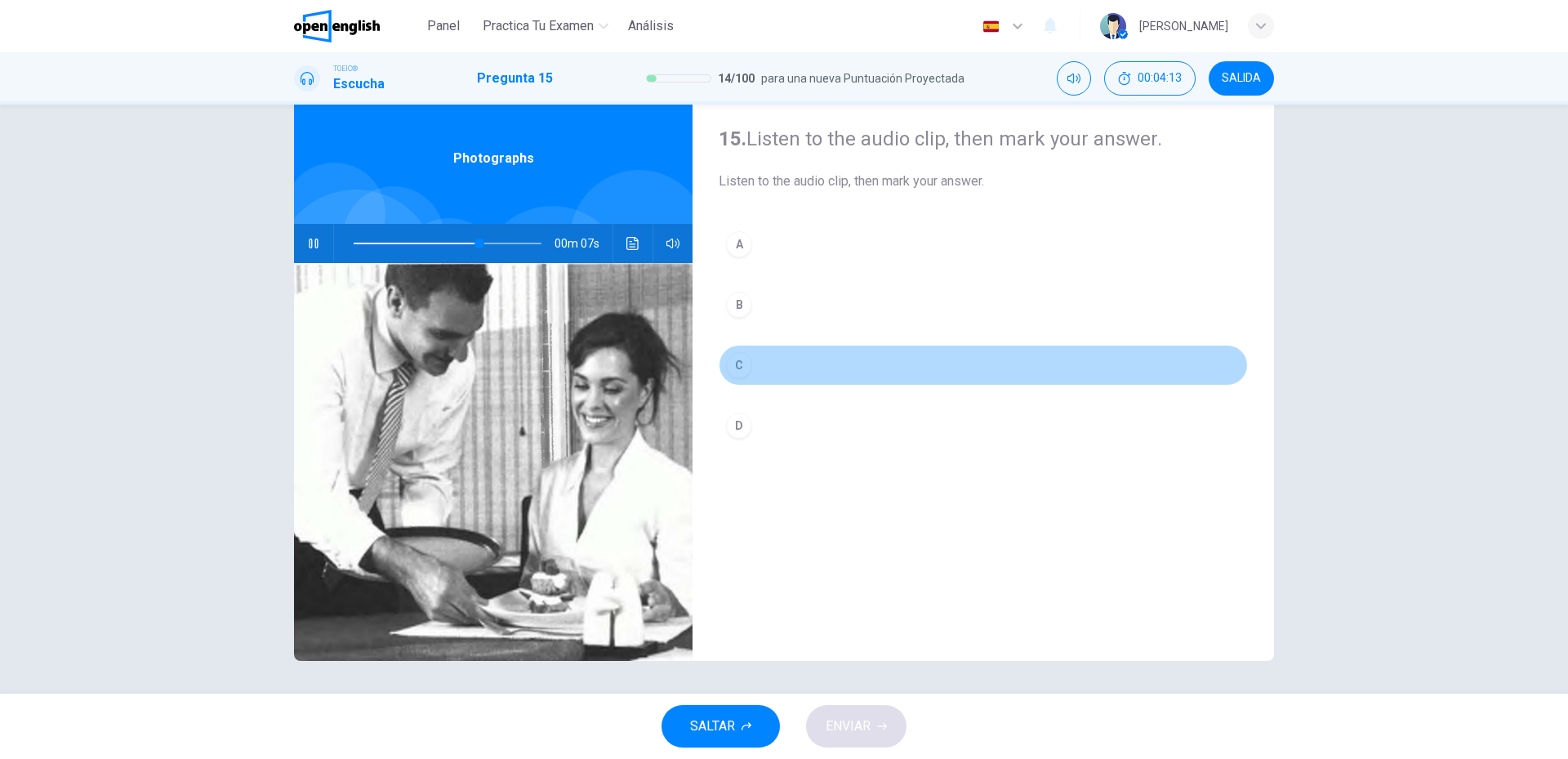
drag, startPoint x: 800, startPoint y: 372, endPoint x: 755, endPoint y: 611, distance: 243.2
click at [799, 373] on button "C" at bounding box center [984, 365] width 530 height 41
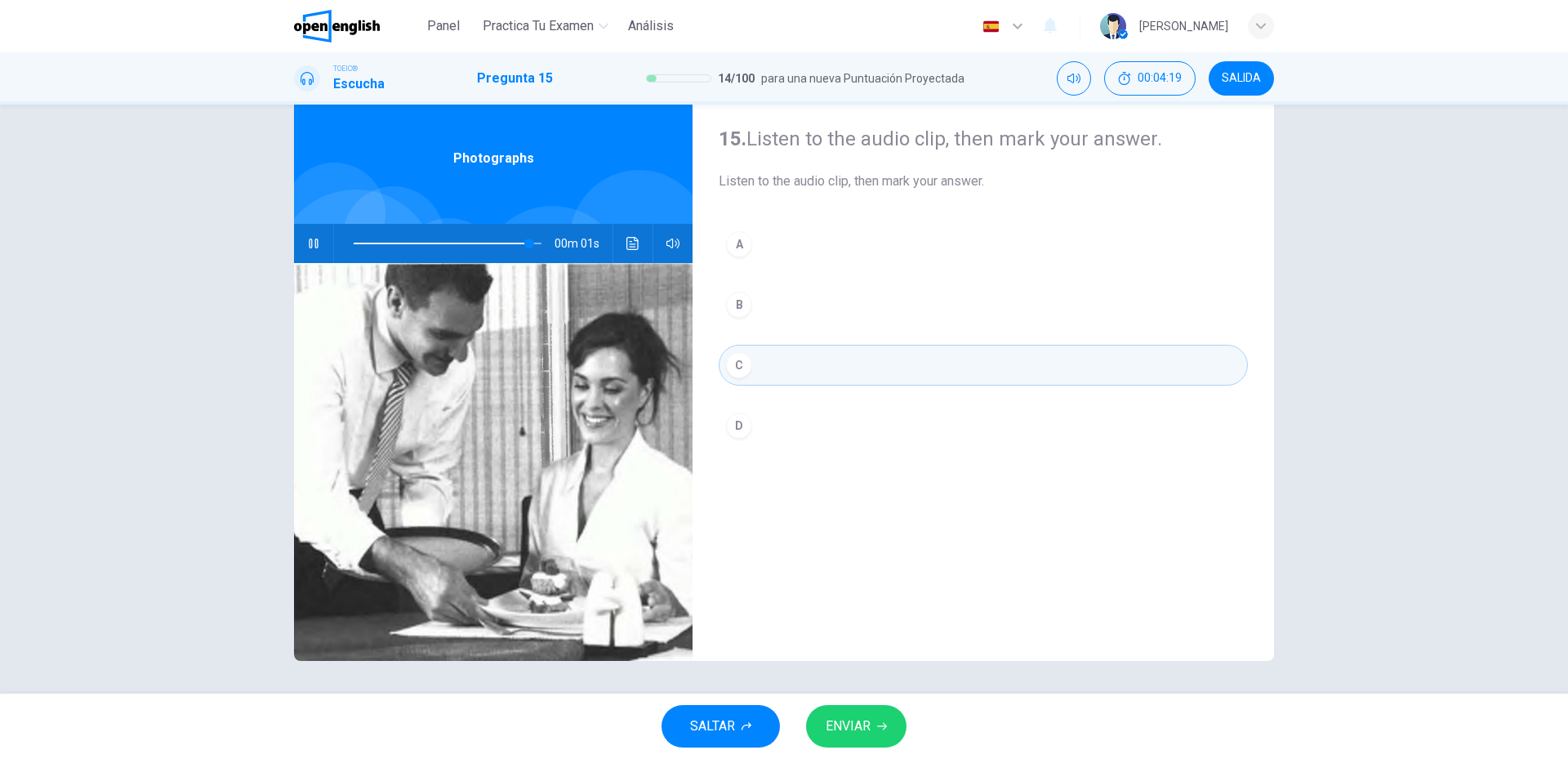
click at [829, 724] on span "ENVIAR" at bounding box center [848, 726] width 45 height 23
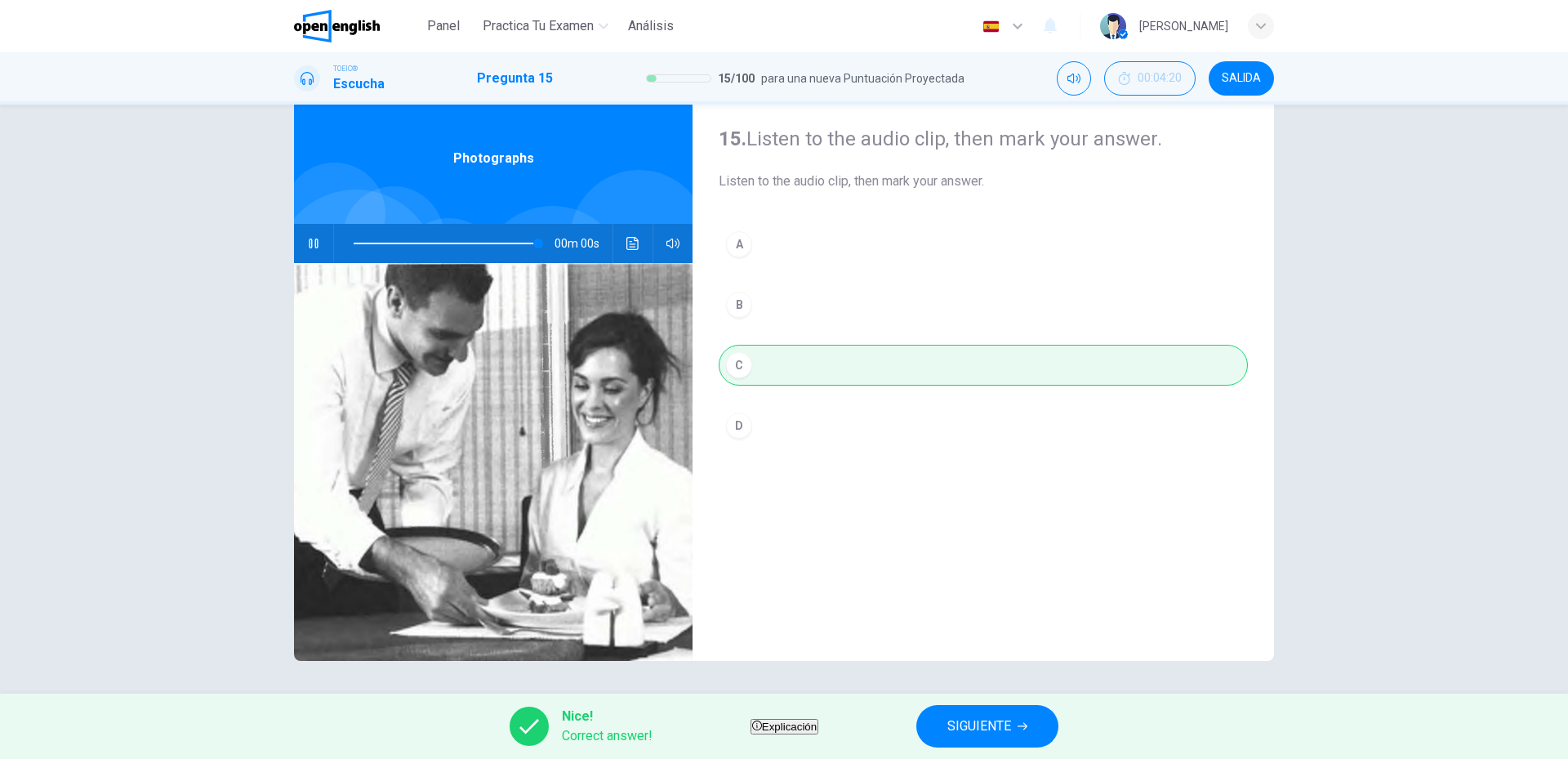
type input "*"
click at [1058, 739] on button "SIGUIENTE" at bounding box center [988, 726] width 142 height 42
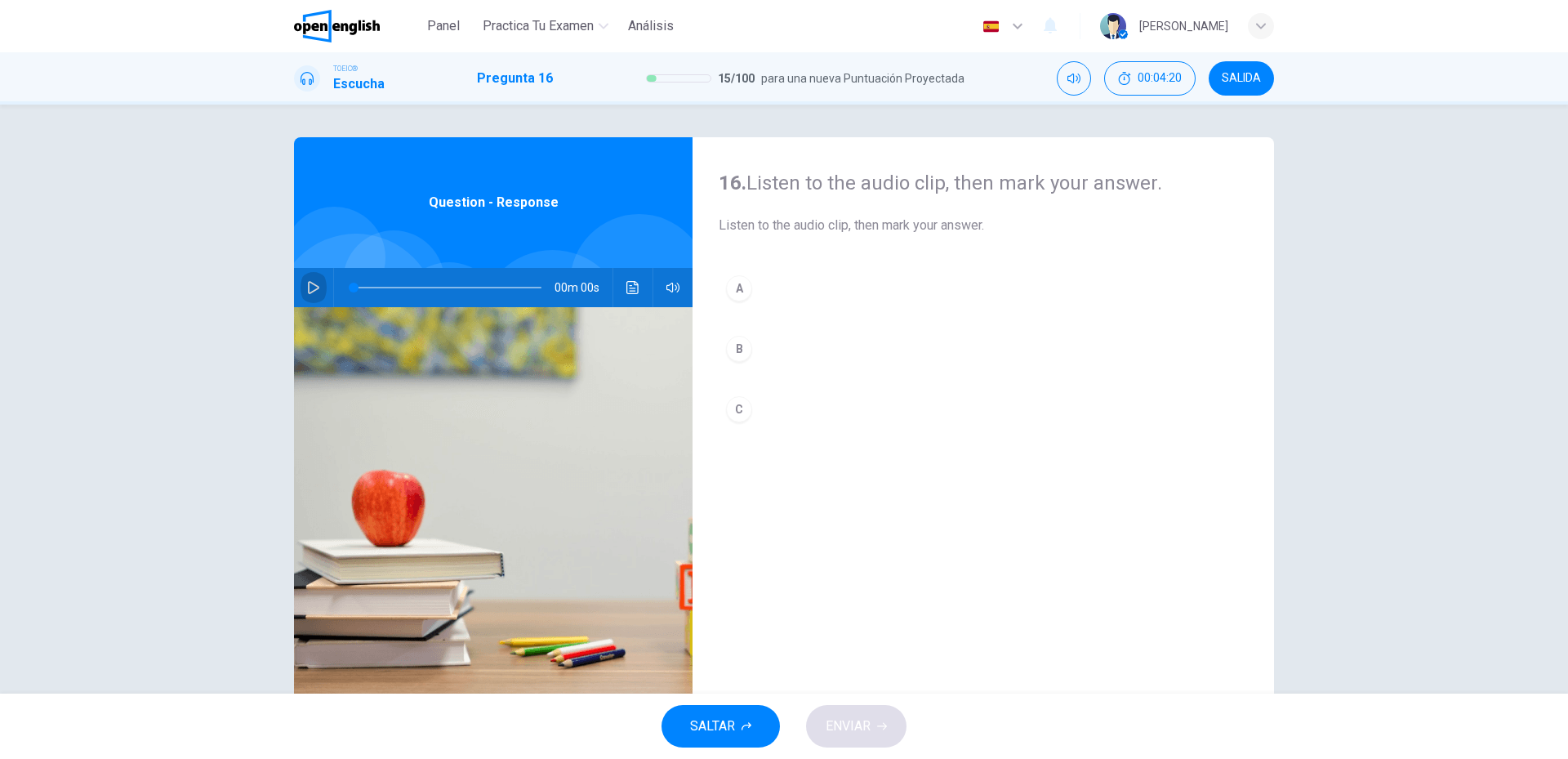
click at [310, 284] on icon "button" at bounding box center [314, 288] width 11 height 13
click at [829, 333] on button "B" at bounding box center [984, 348] width 530 height 41
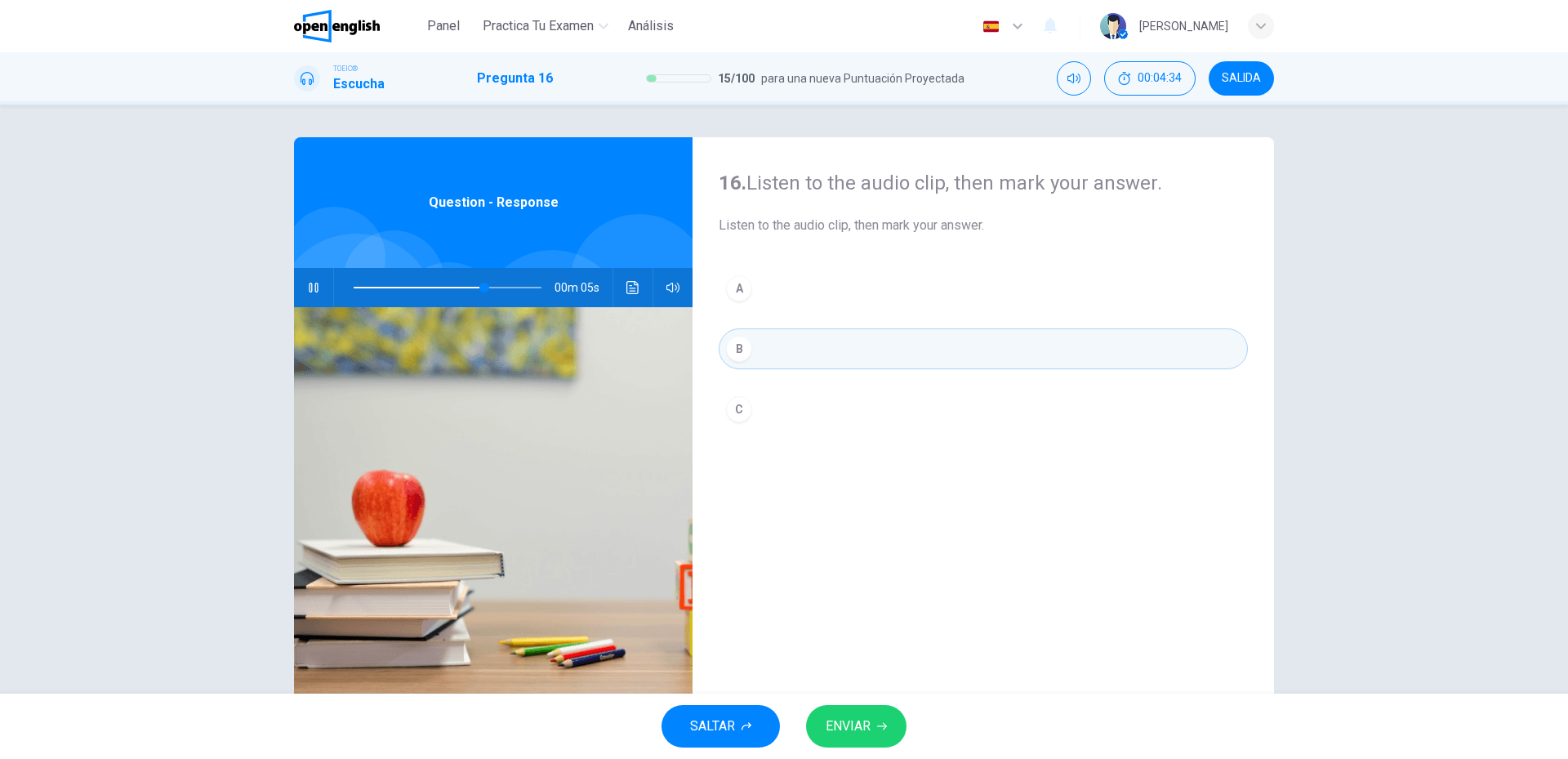
click at [846, 417] on button "C" at bounding box center [984, 409] width 530 height 41
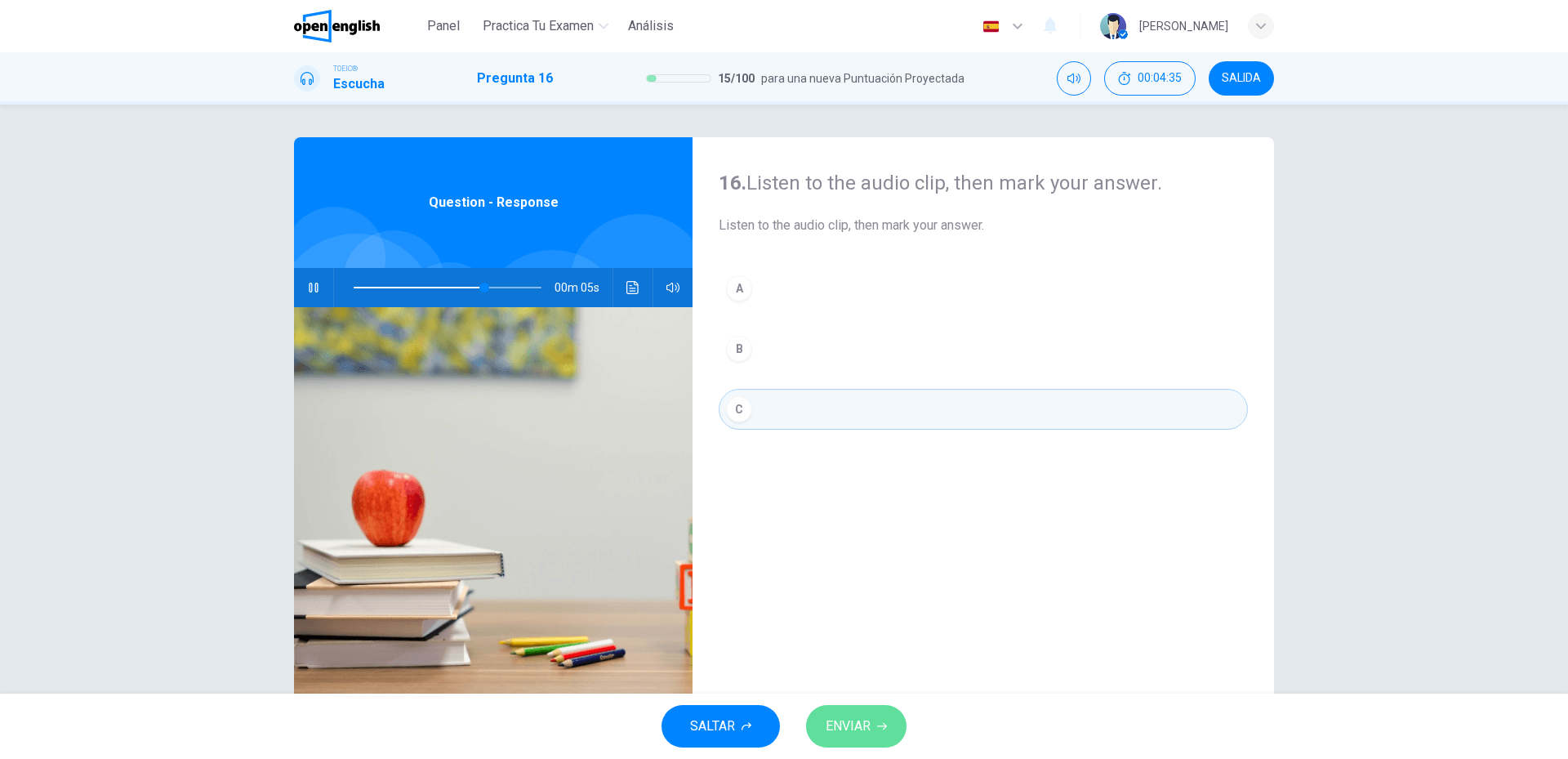
click at [841, 727] on span "ENVIAR" at bounding box center [848, 726] width 45 height 23
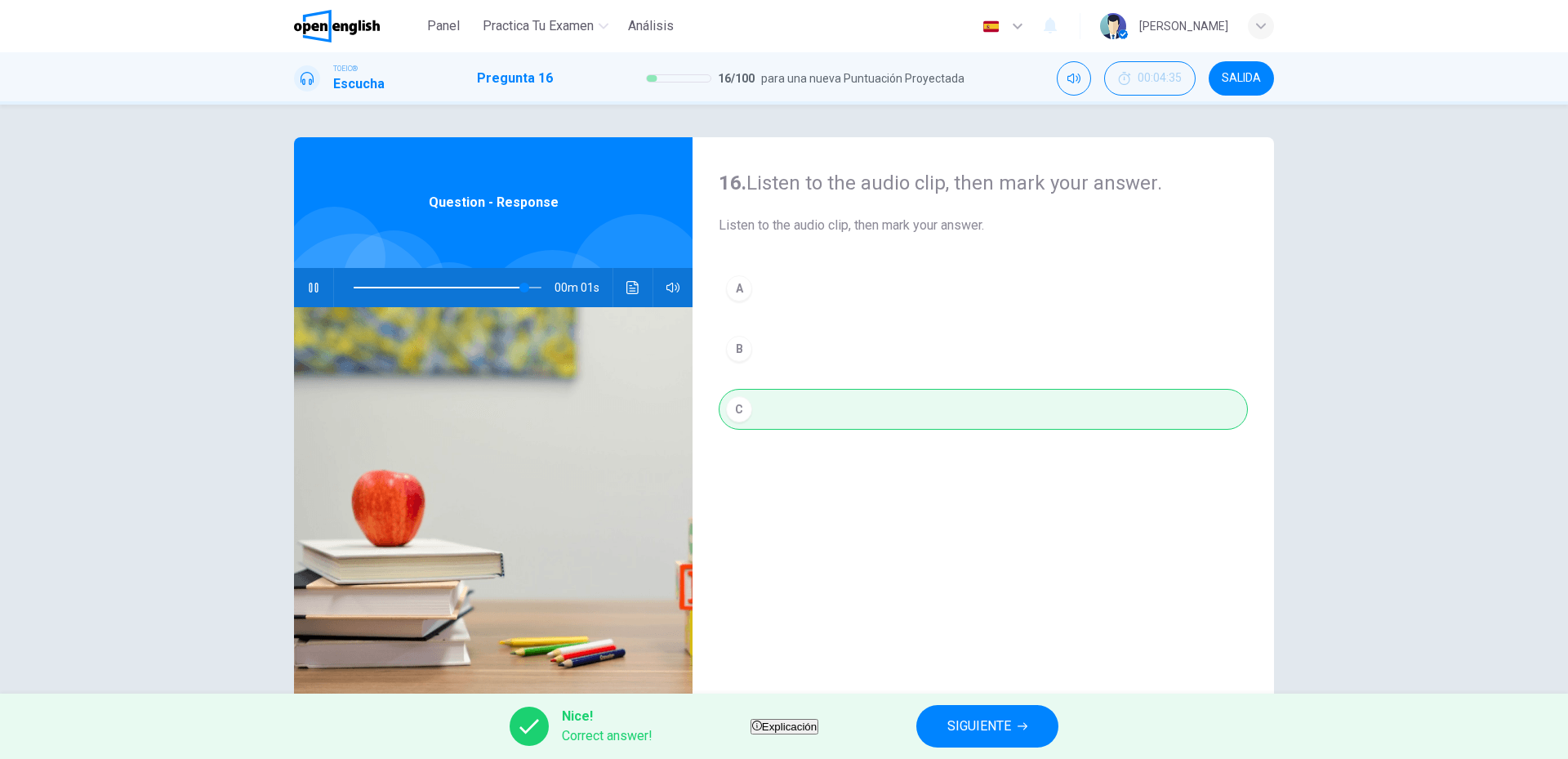
type input "**"
click at [1012, 721] on span "SIGUIENTE" at bounding box center [979, 726] width 64 height 23
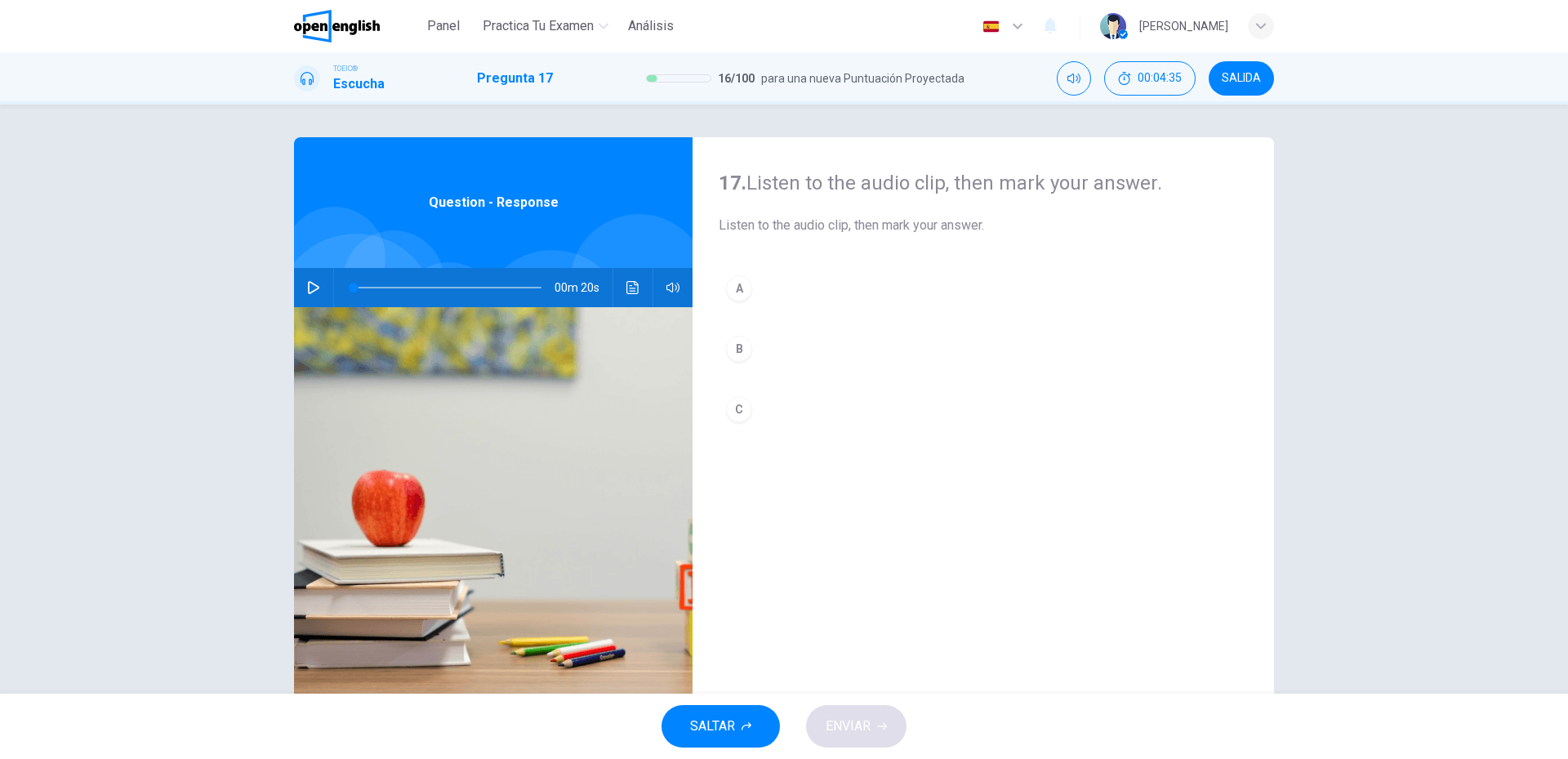
click at [304, 295] on button "button" at bounding box center [313, 287] width 26 height 39
click at [860, 259] on div "17. Listen to the audio clip, then [PERSON_NAME] your answer. Listen to the aud…" at bounding box center [983, 422] width 581 height 568
click at [820, 355] on button "B" at bounding box center [984, 348] width 530 height 41
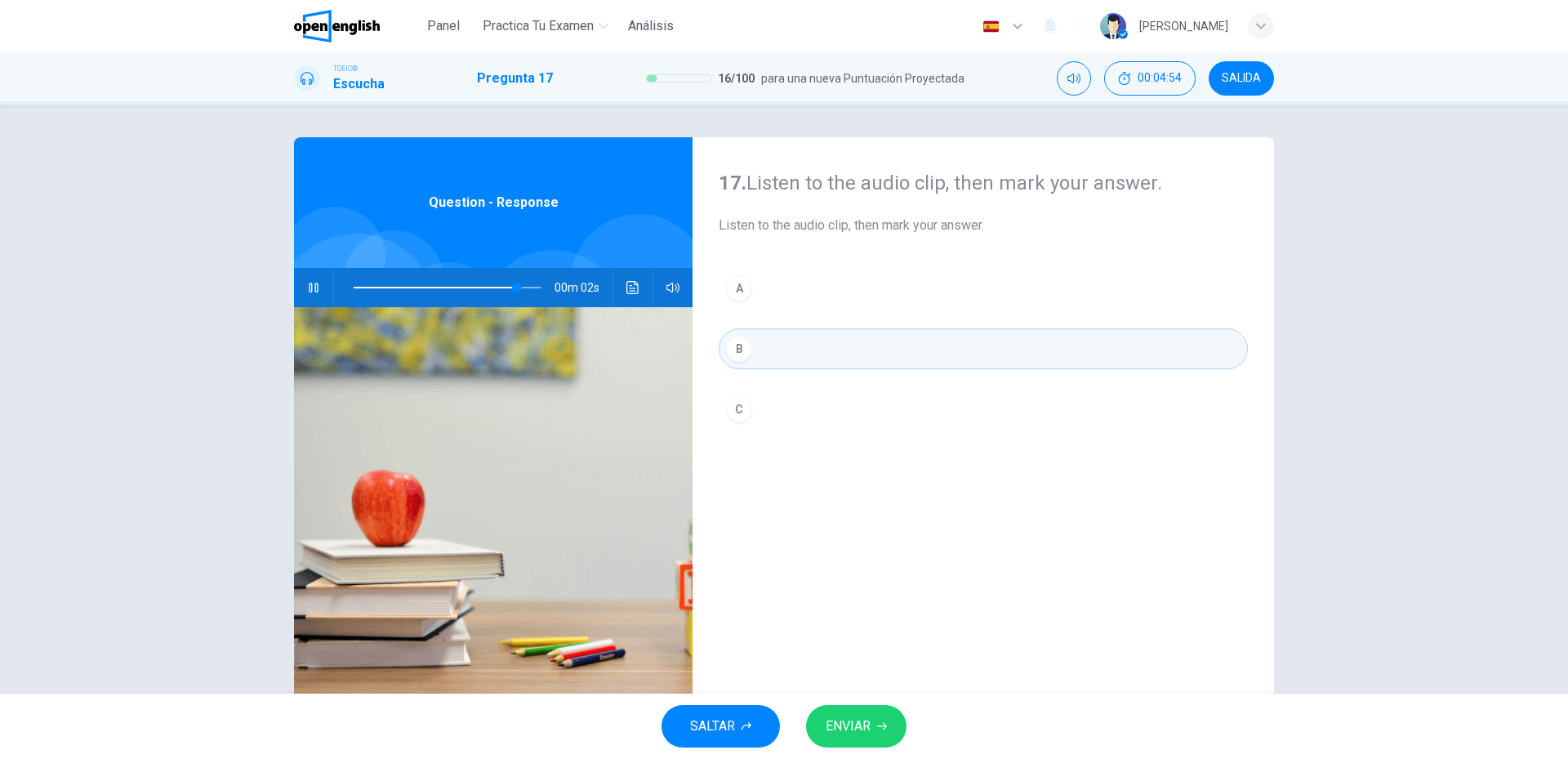
click at [782, 391] on button "C" at bounding box center [984, 409] width 530 height 41
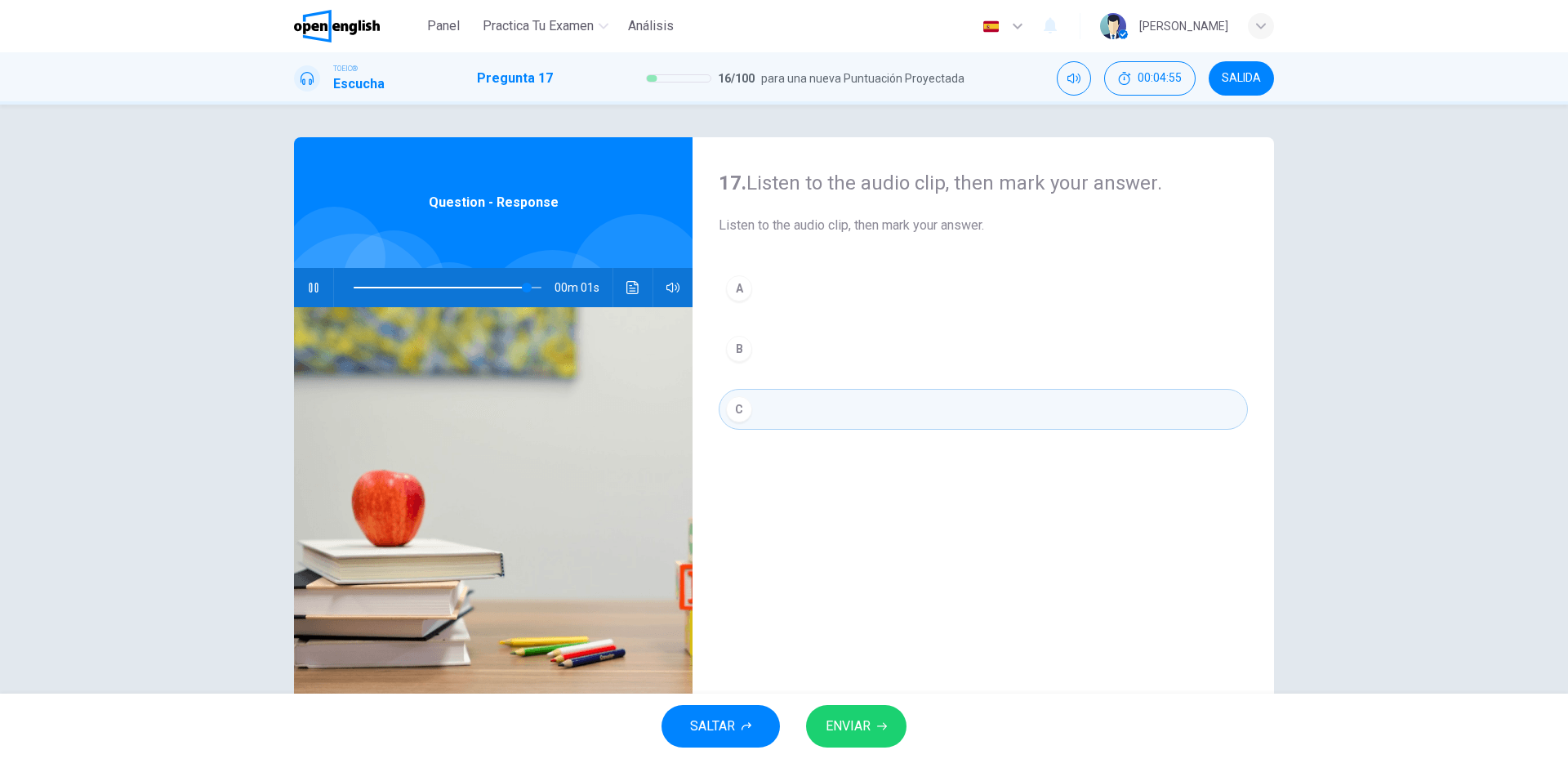
click at [837, 721] on span "ENVIAR" at bounding box center [848, 726] width 45 height 23
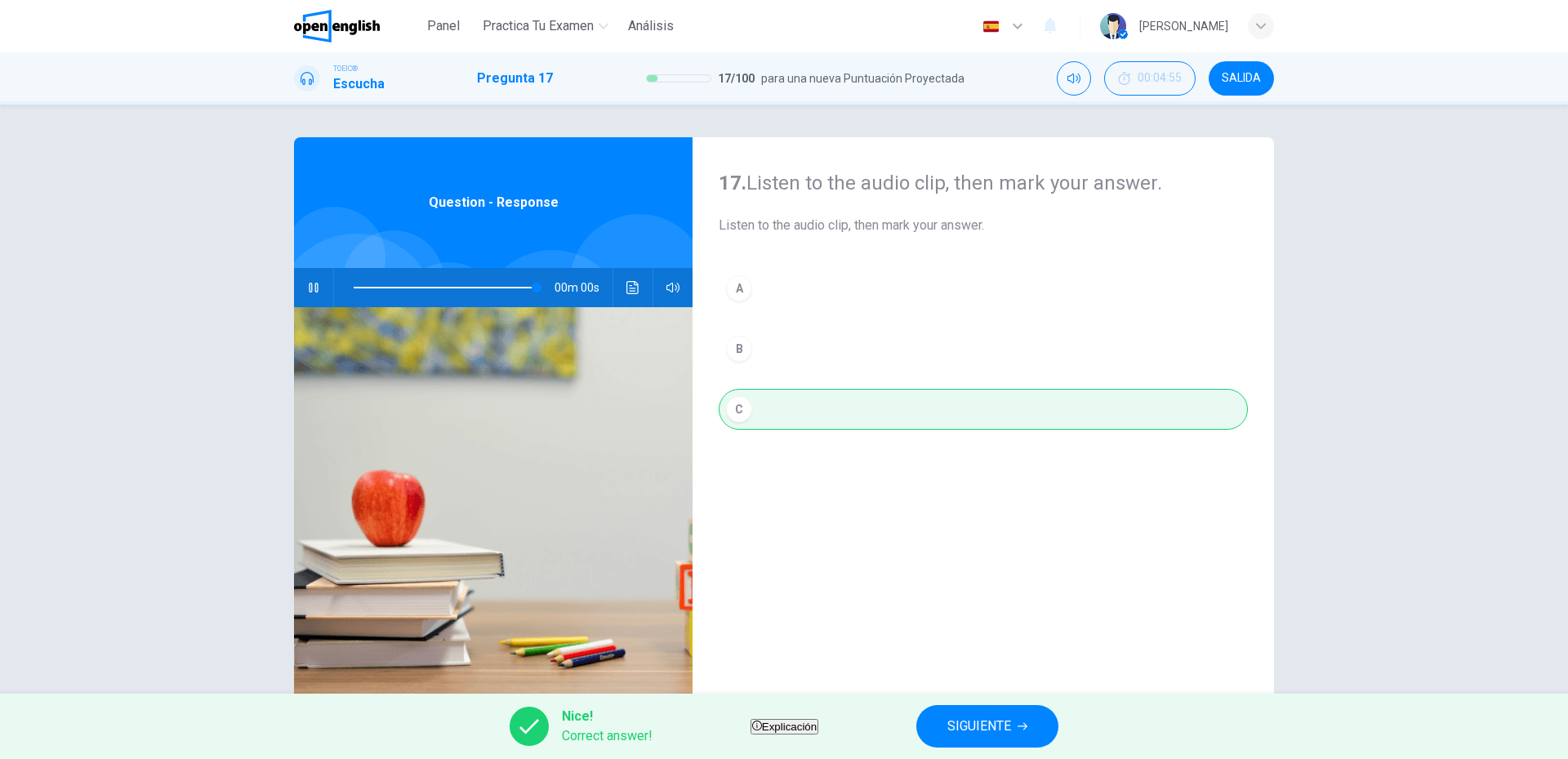
type input "*"
click at [1058, 726] on button "SIGUIENTE" at bounding box center [988, 726] width 142 height 42
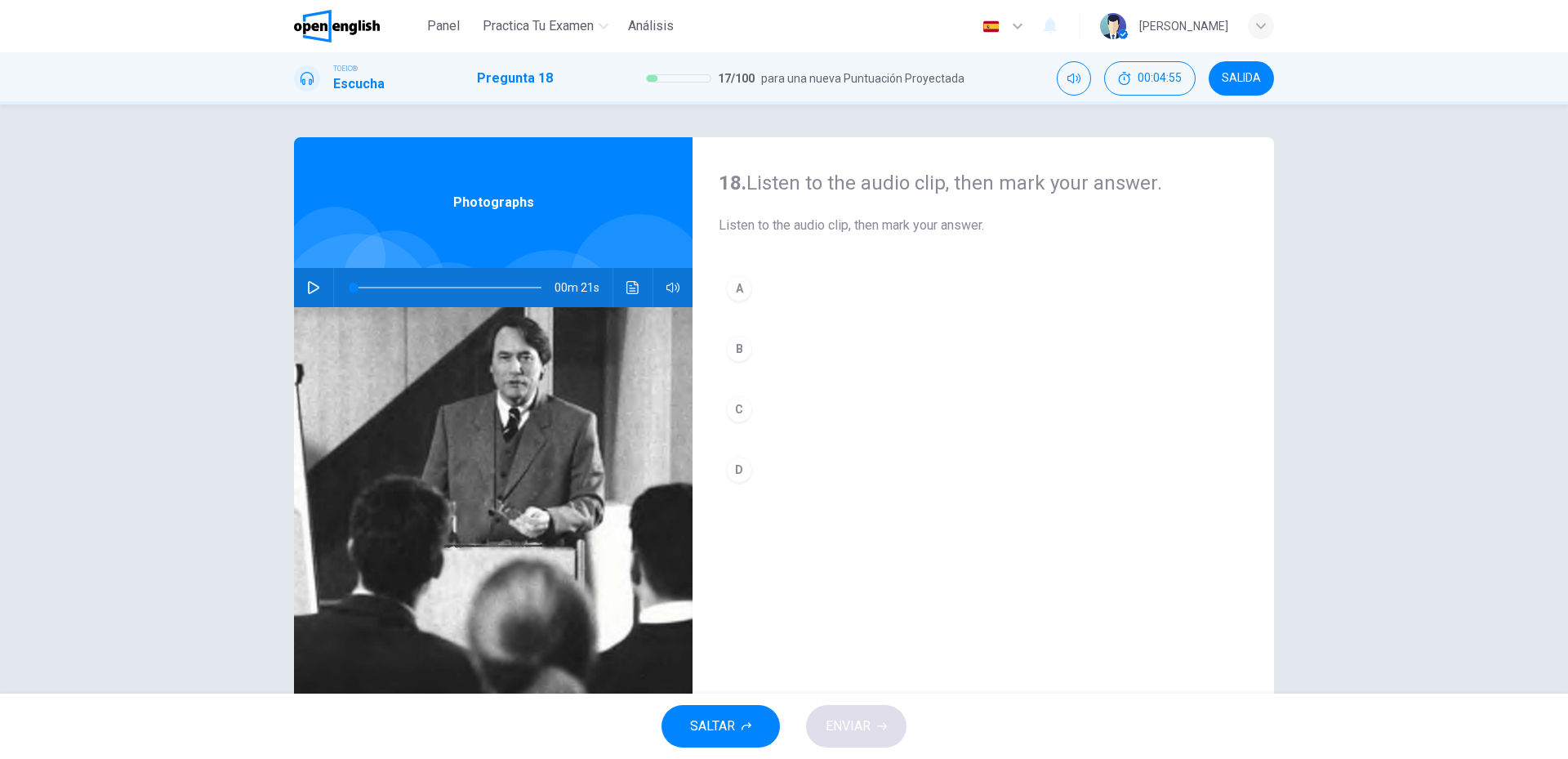
click at [316, 289] on button "button" at bounding box center [313, 287] width 26 height 39
click at [783, 488] on button "D" at bounding box center [984, 469] width 530 height 41
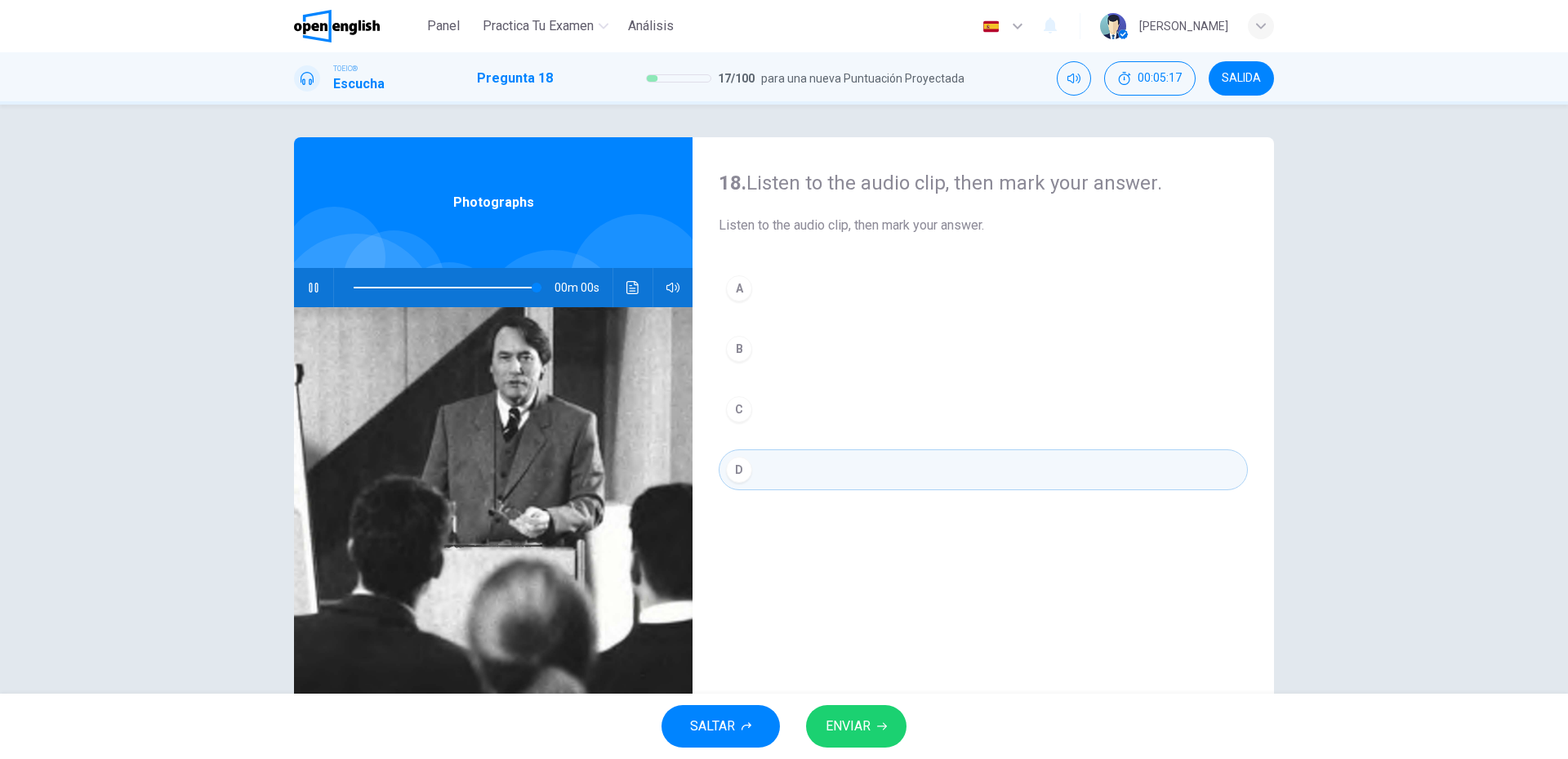
type input "*"
click at [846, 706] on button "ENVIAR" at bounding box center [856, 726] width 100 height 42
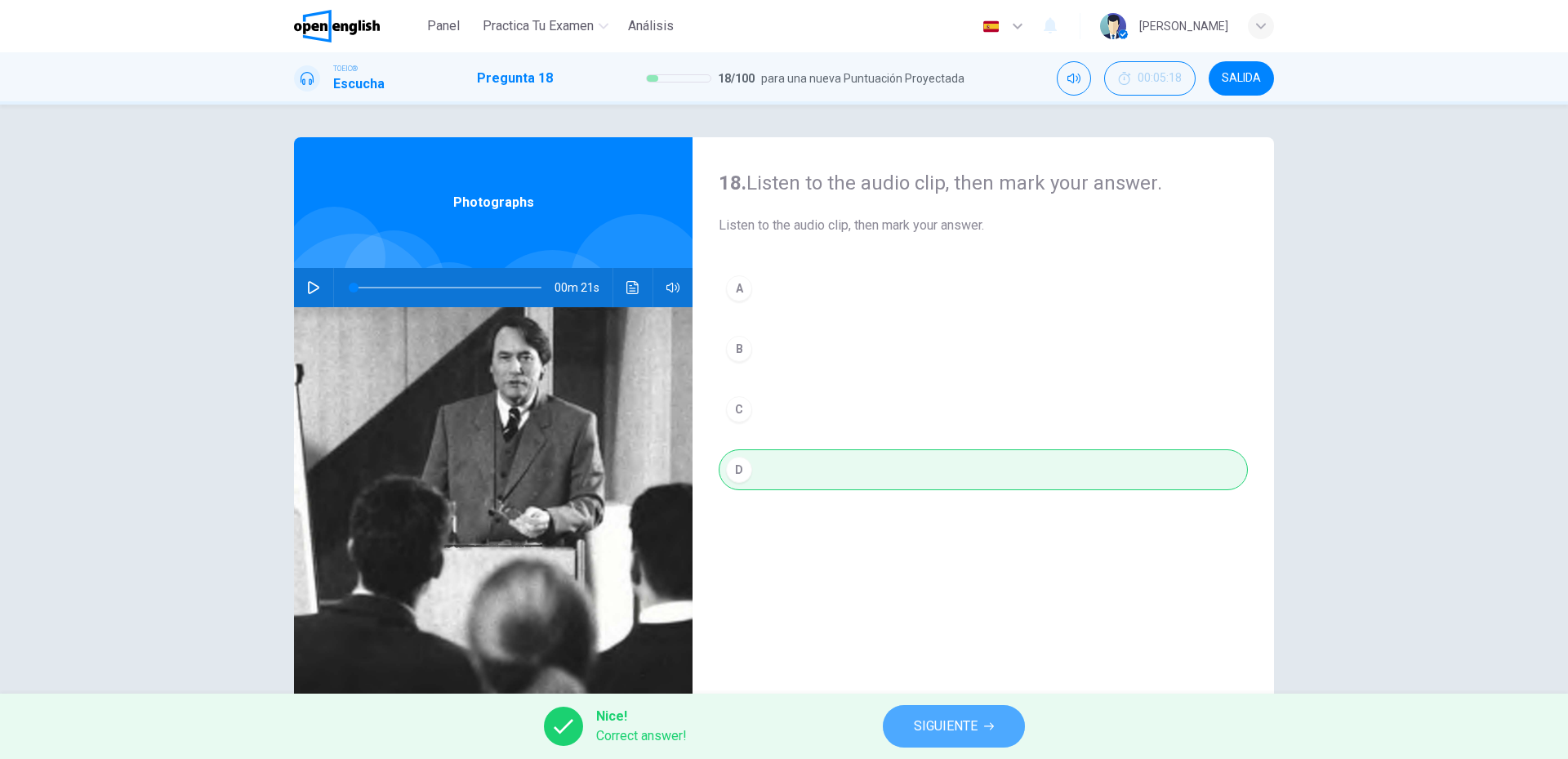
click at [945, 728] on span "SIGUIENTE" at bounding box center [946, 726] width 64 height 23
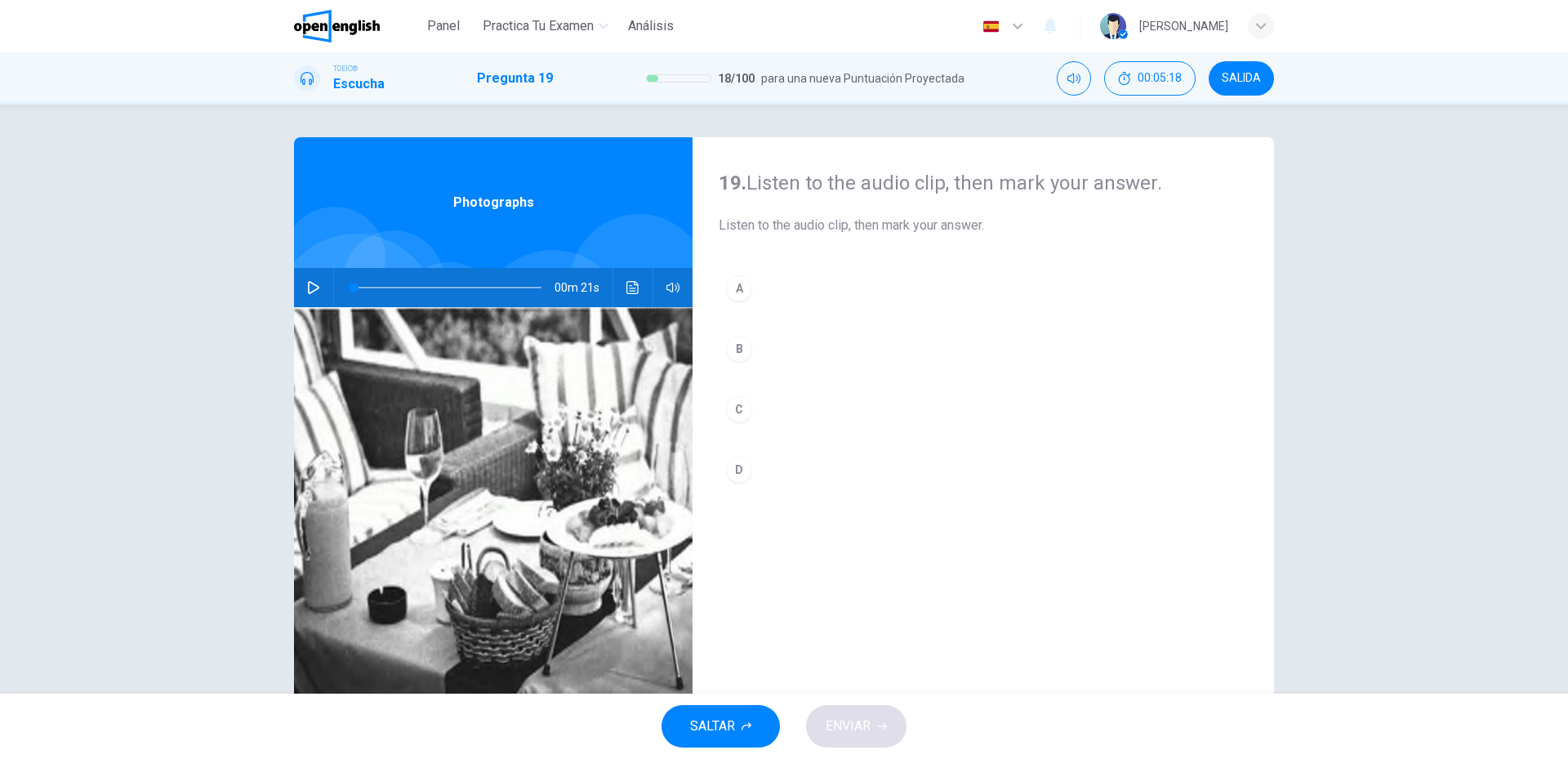
click at [306, 294] on button "button" at bounding box center [313, 287] width 26 height 39
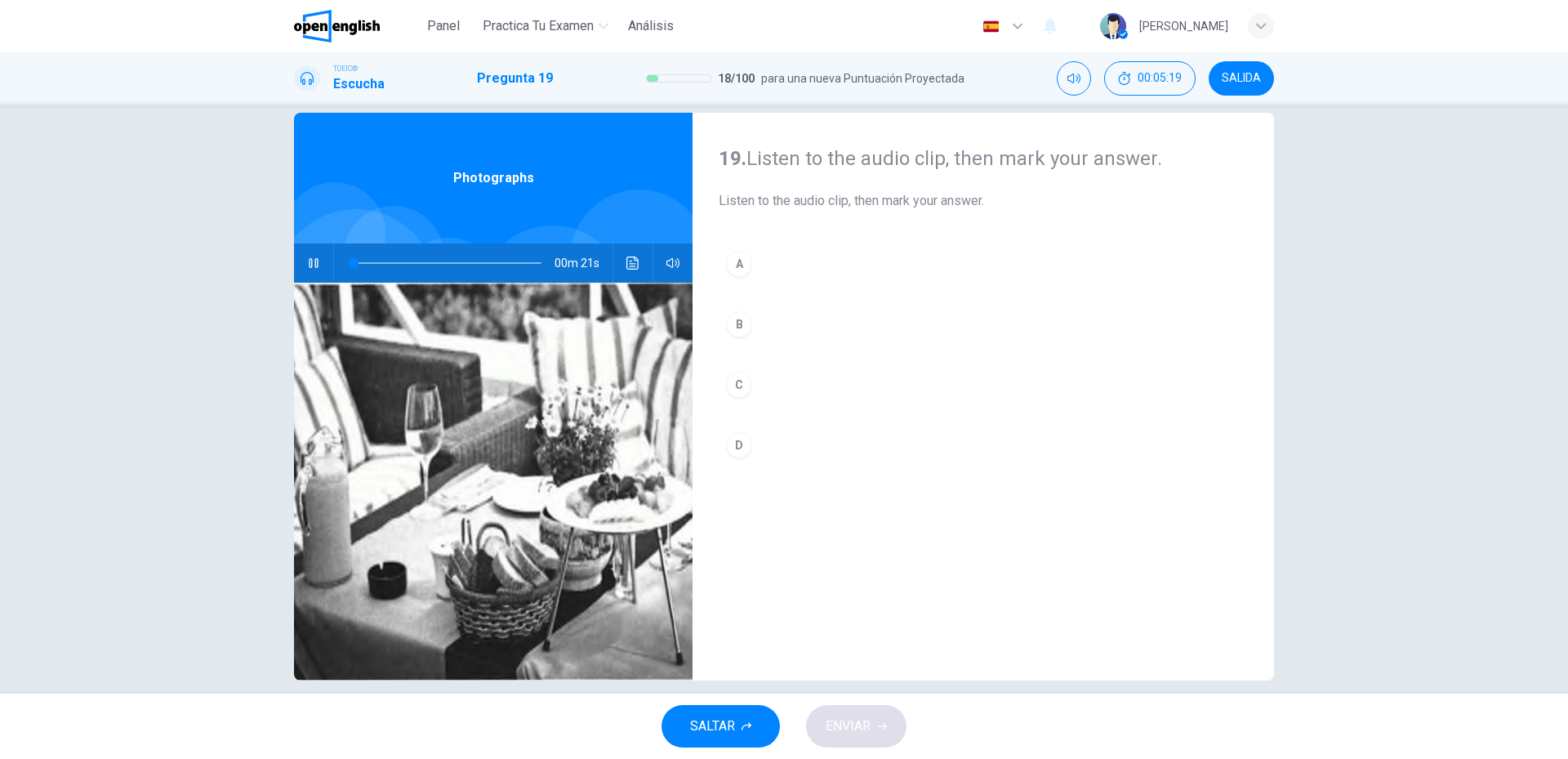
scroll to position [44, 0]
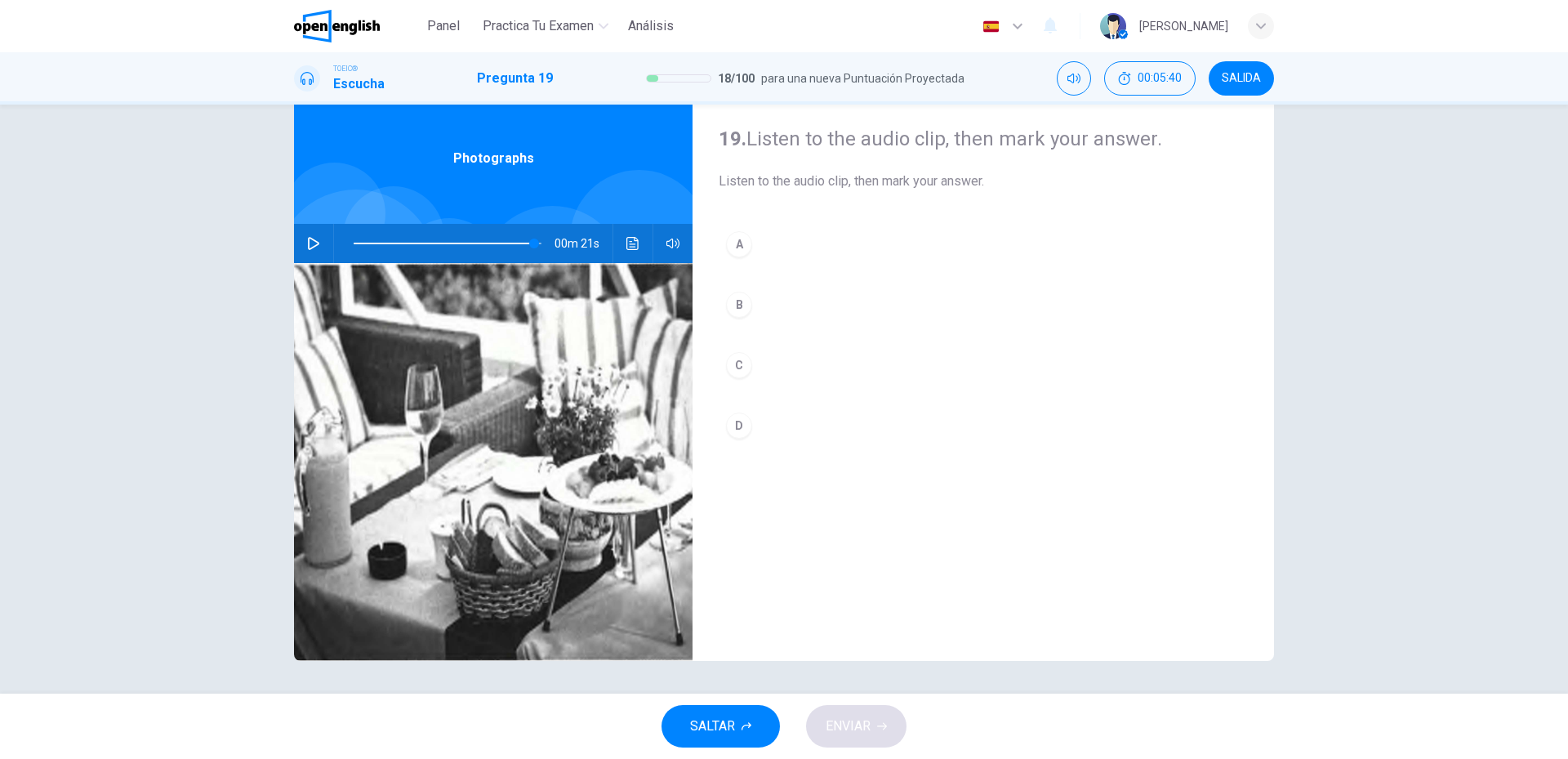
type input "*"
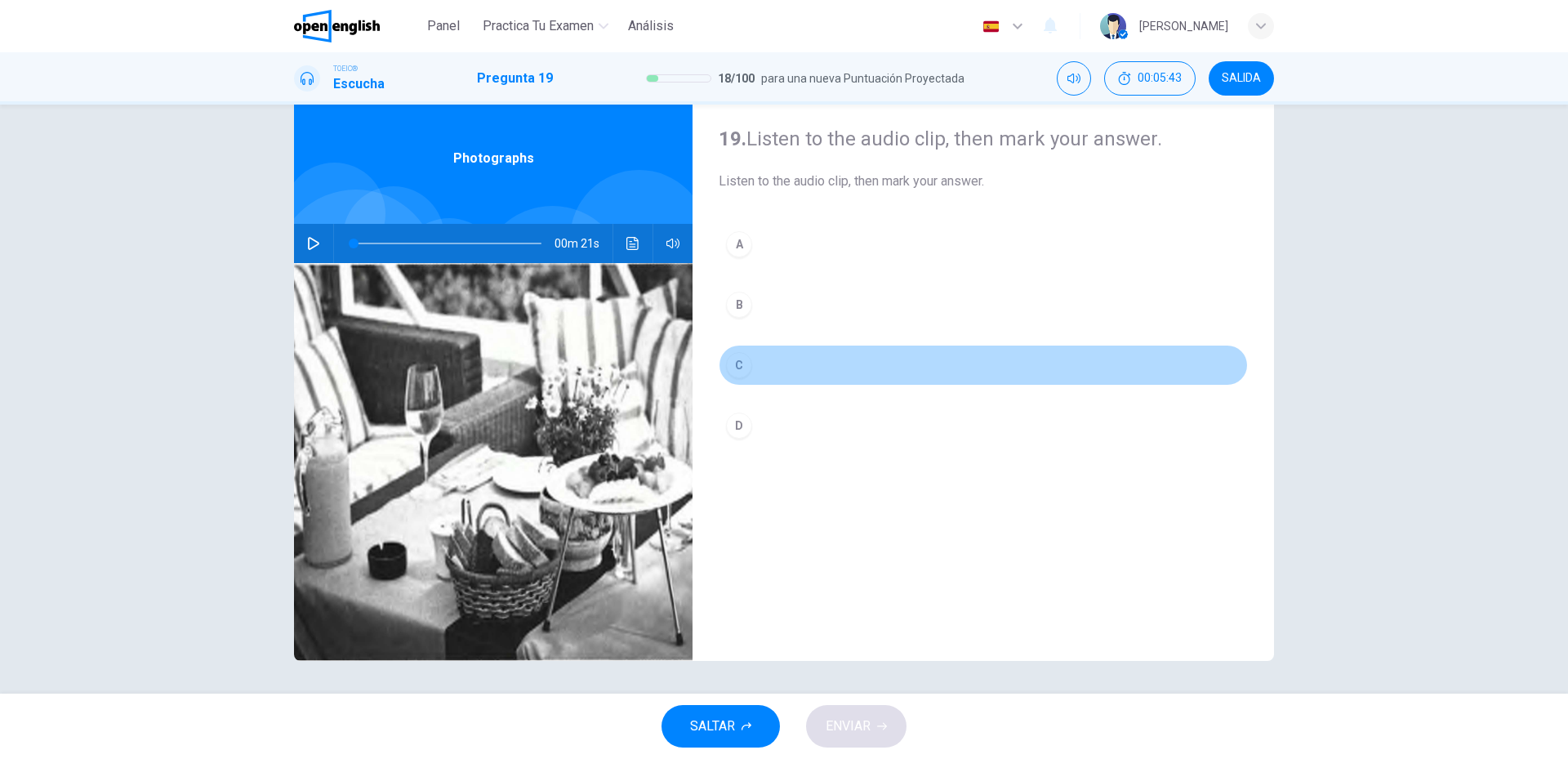
click at [773, 358] on button "C" at bounding box center [984, 365] width 530 height 41
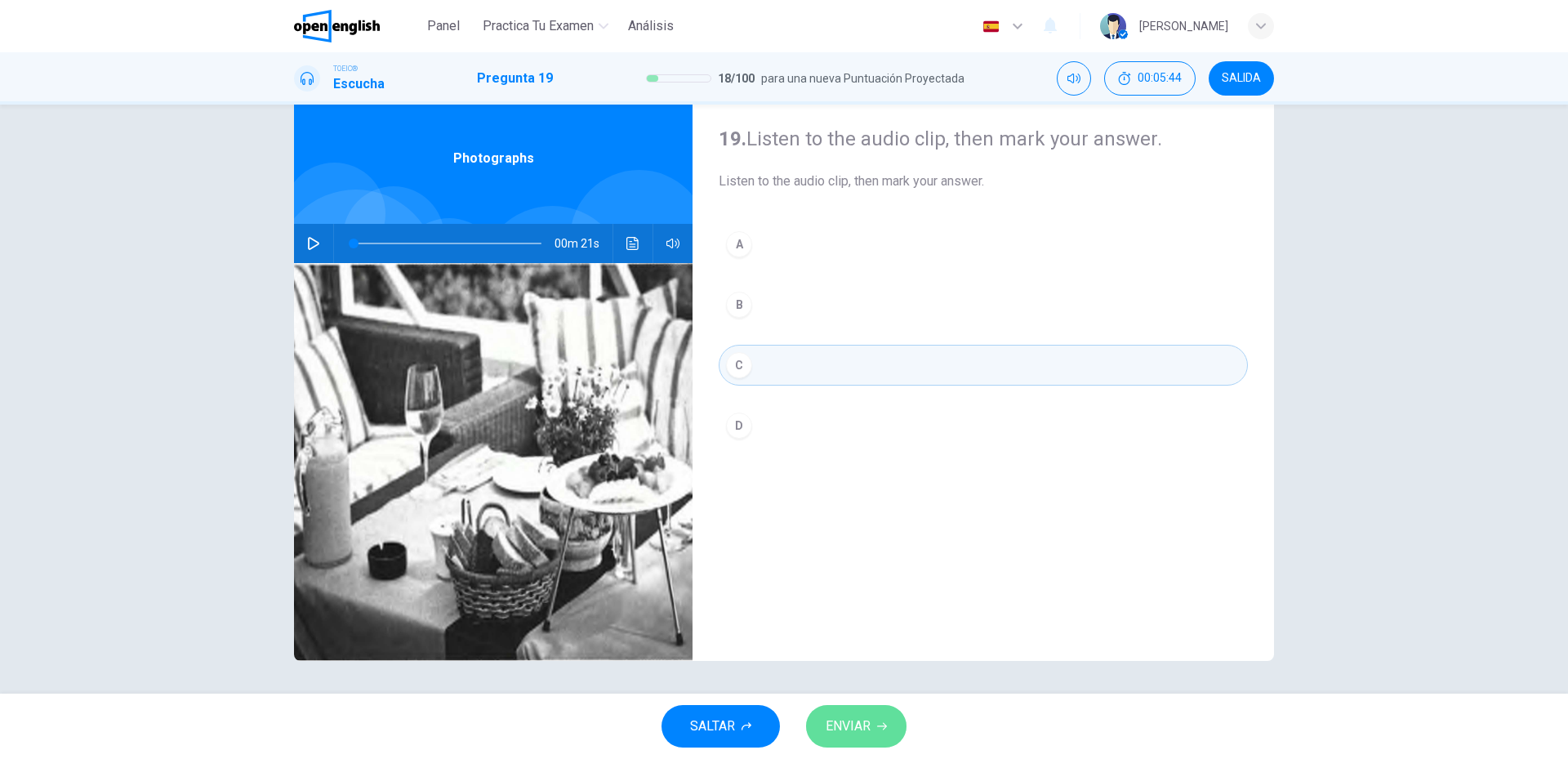
click at [856, 725] on span "ENVIAR" at bounding box center [848, 726] width 45 height 23
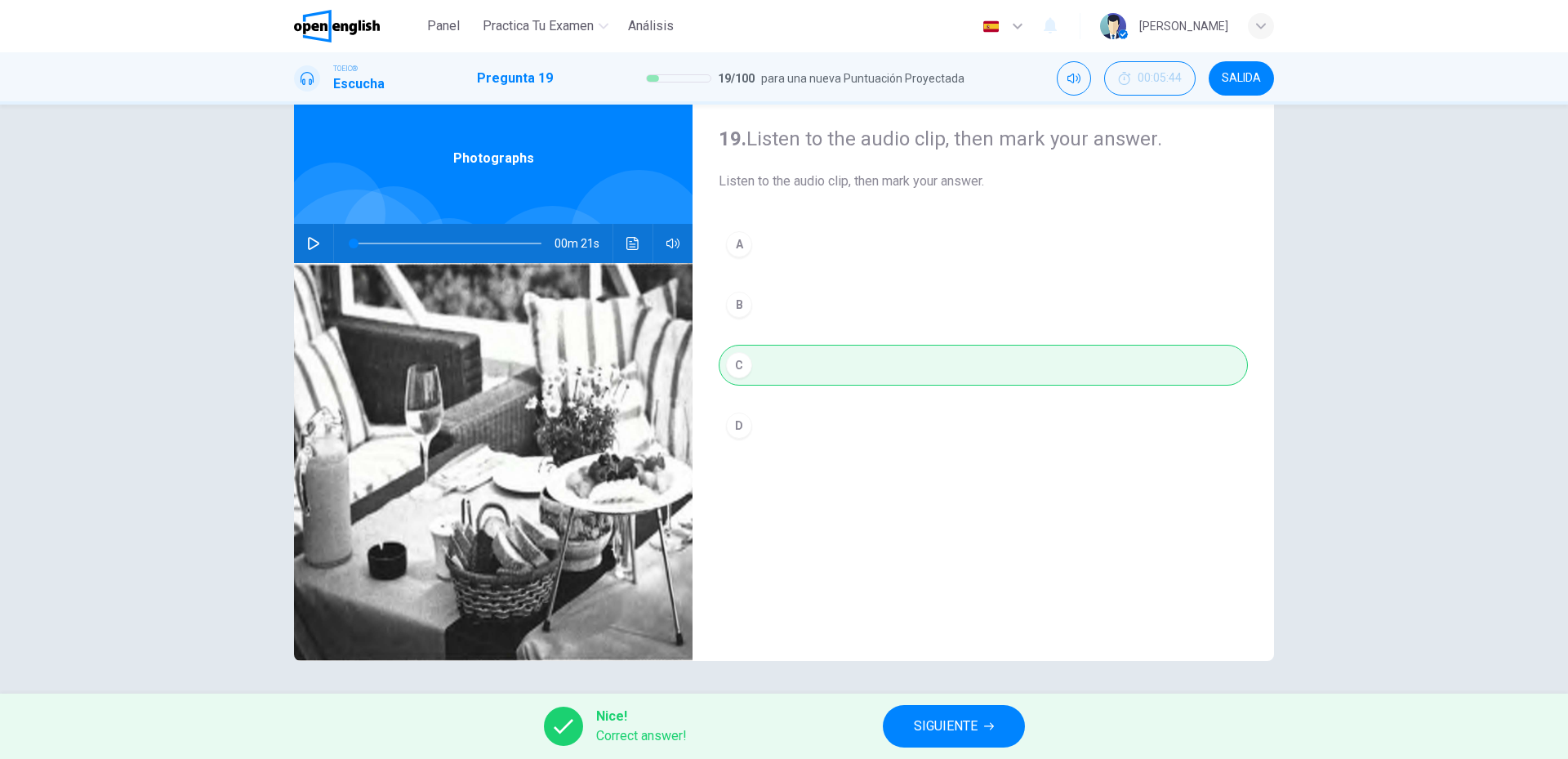
click at [934, 728] on span "SIGUIENTE" at bounding box center [946, 726] width 64 height 23
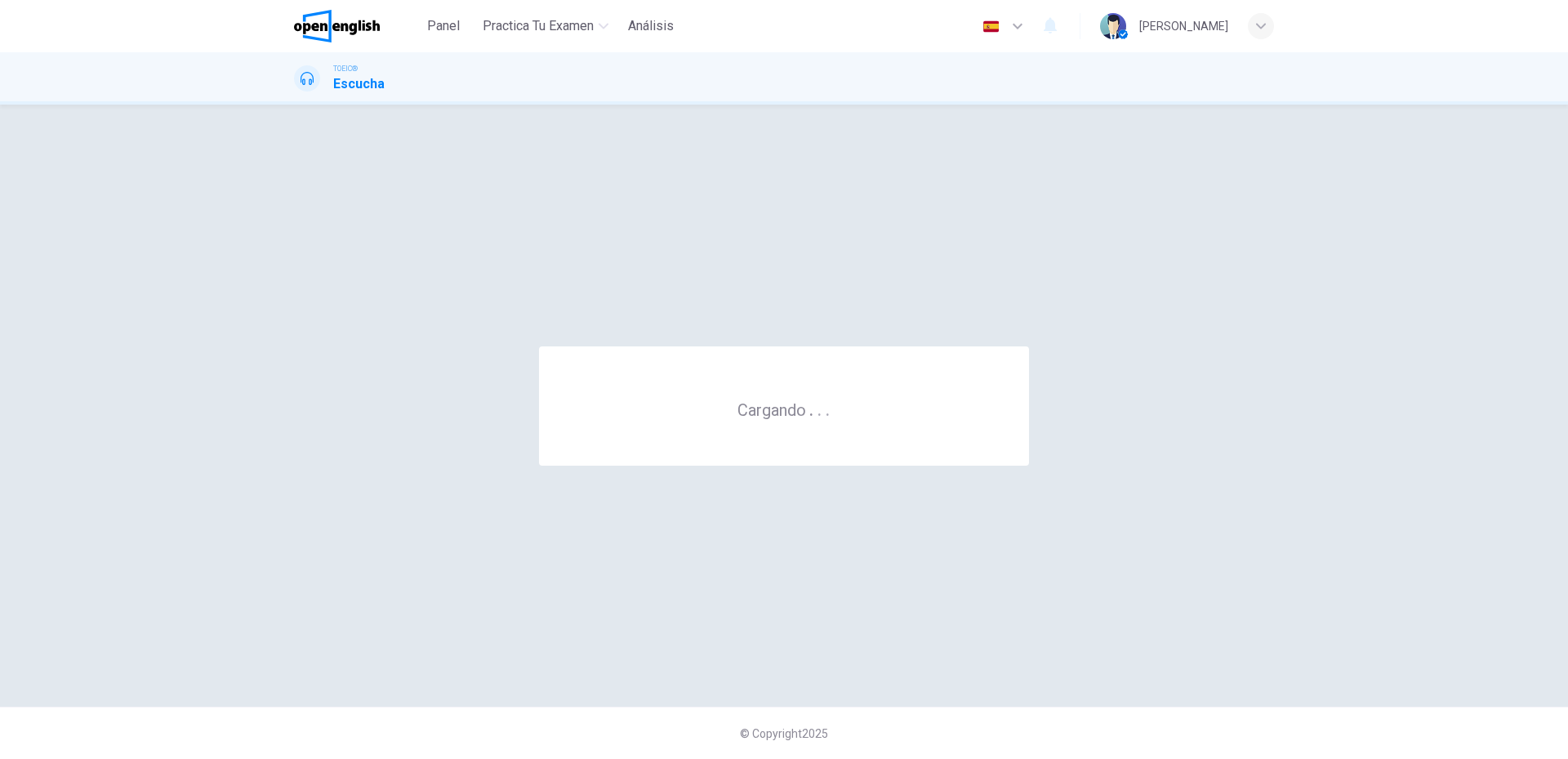
scroll to position [0, 0]
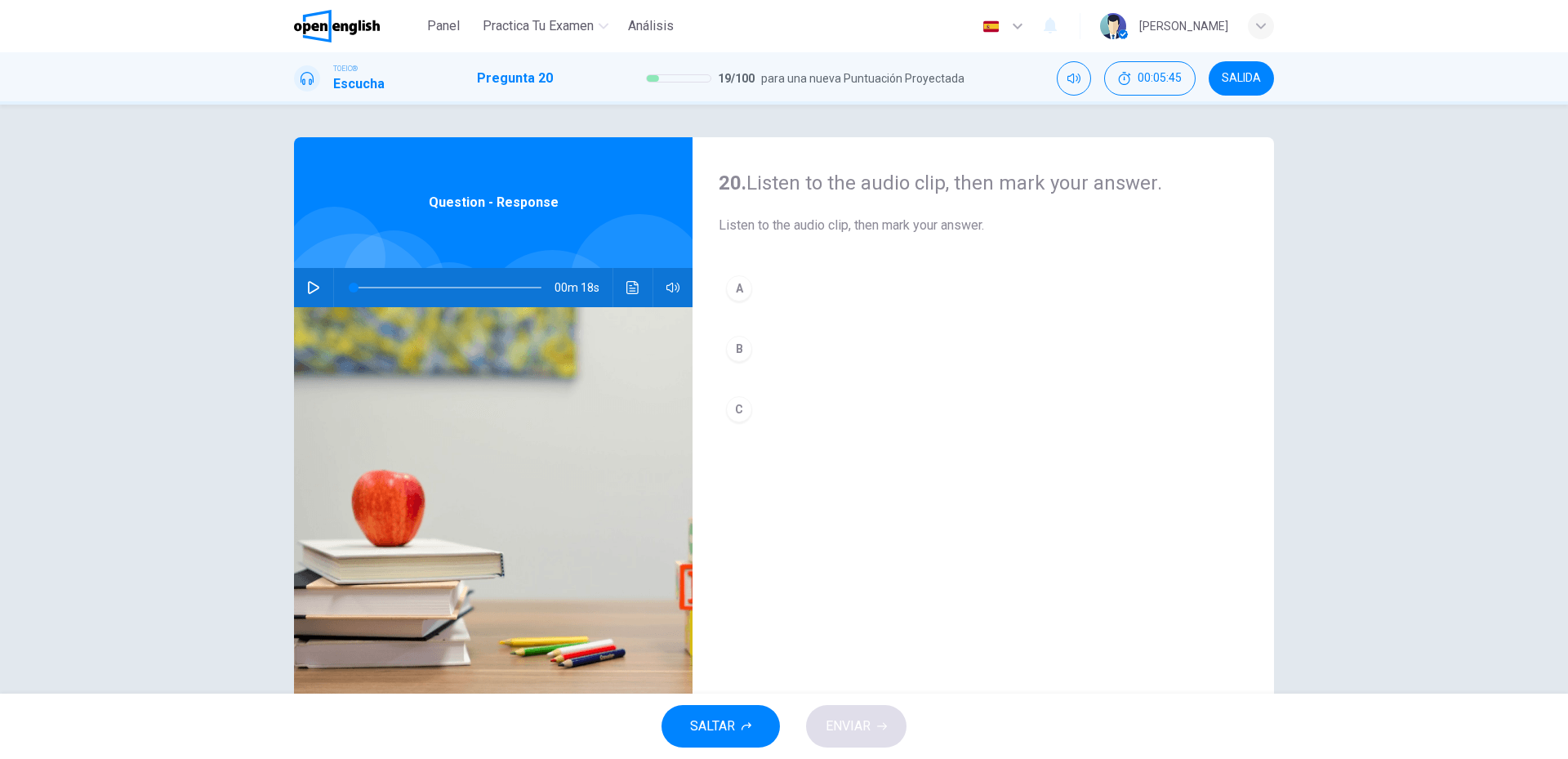
click at [300, 290] on button "button" at bounding box center [313, 287] width 26 height 39
drag, startPoint x: 807, startPoint y: 366, endPoint x: 816, endPoint y: 379, distance: 15.8
click at [808, 366] on button "B" at bounding box center [984, 348] width 530 height 41
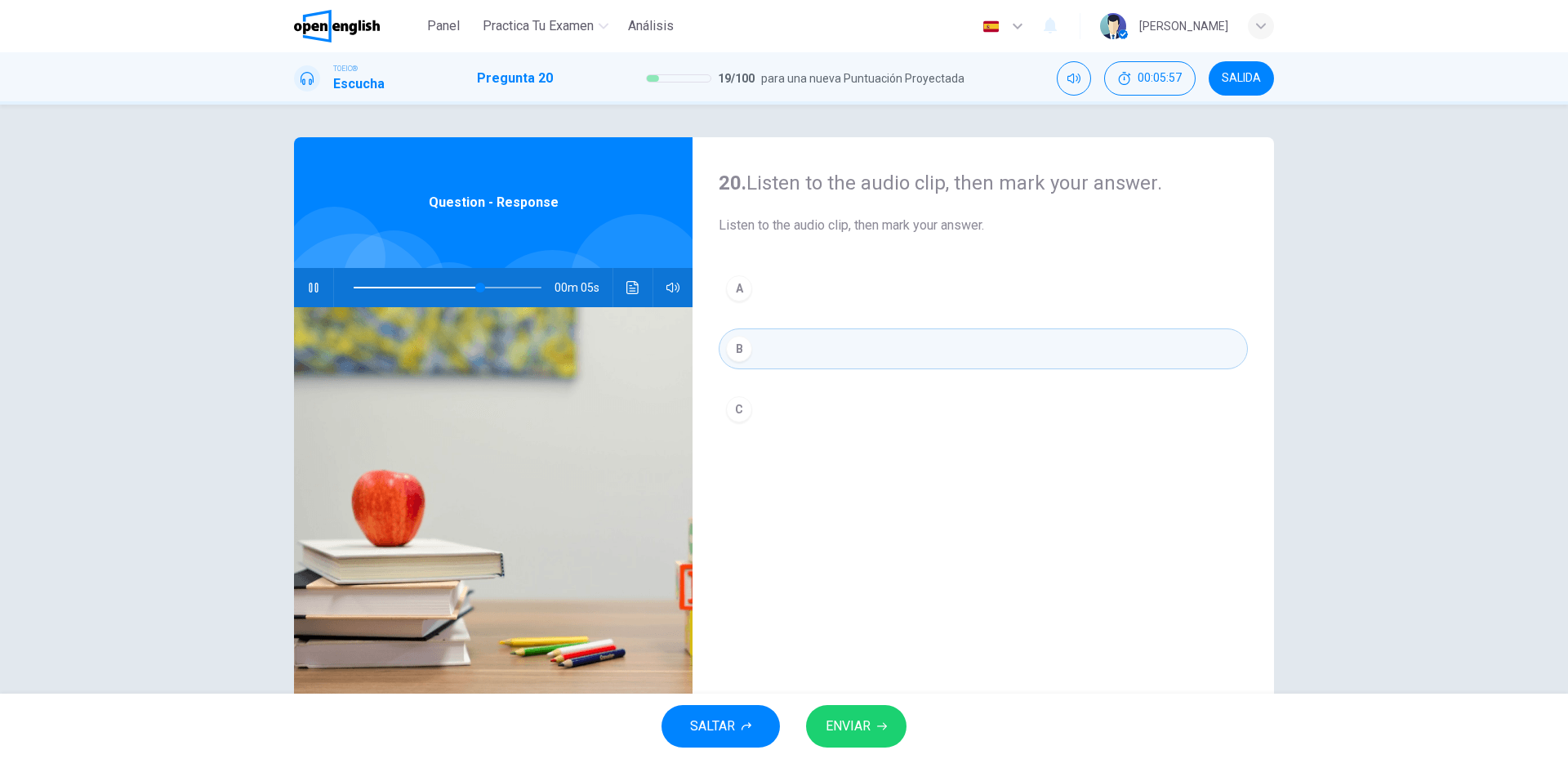
click at [879, 755] on div "SALTAR ENVIAR" at bounding box center [784, 726] width 1568 height 65
click at [855, 737] on span "ENVIAR" at bounding box center [848, 726] width 45 height 23
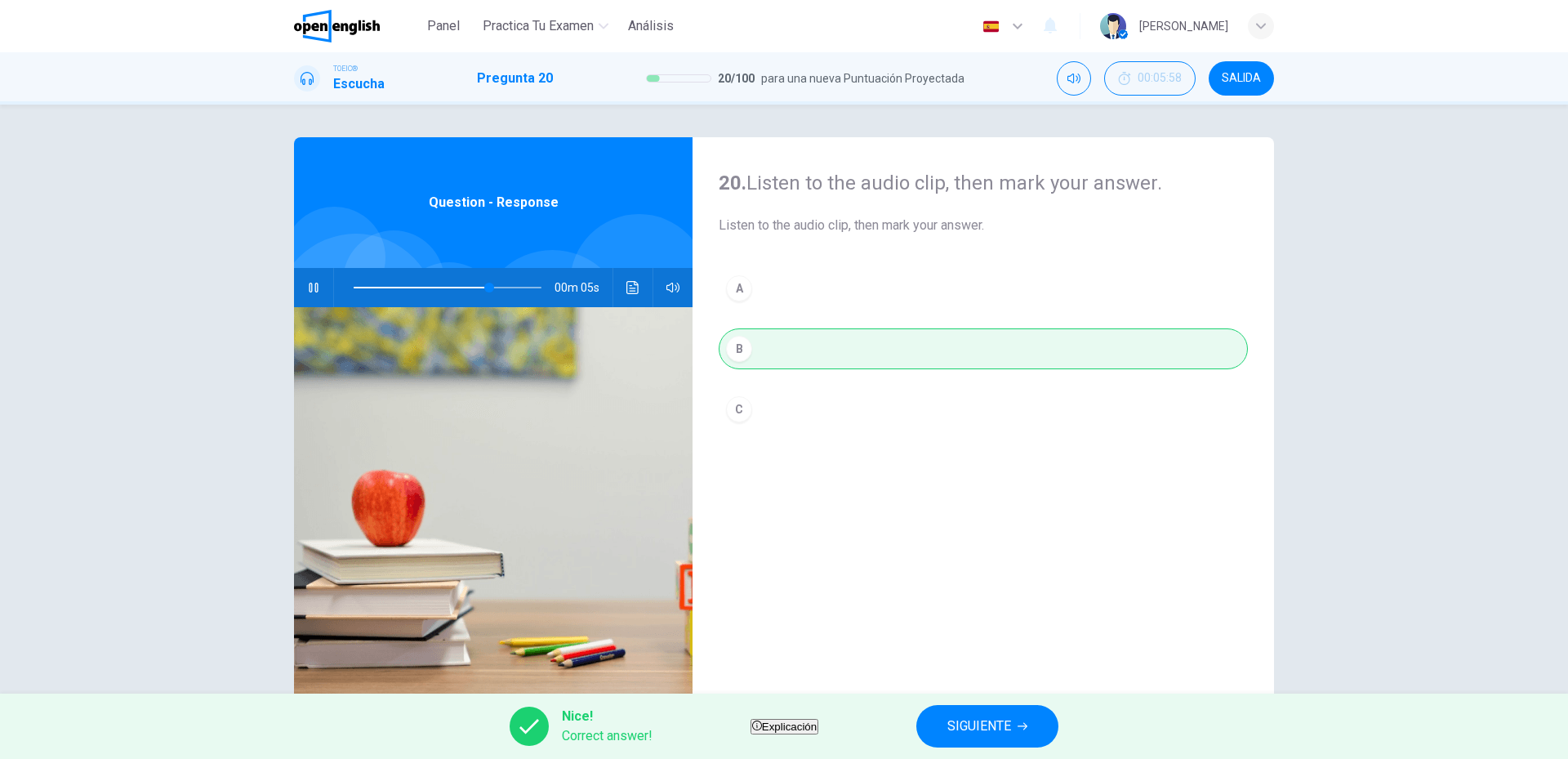
click at [903, 721] on div "Nice! Correct answer! Explicación SIGUIENTE" at bounding box center [784, 726] width 1568 height 65
type input "**"
drag, startPoint x: 1023, startPoint y: 709, endPoint x: 1016, endPoint y: 714, distance: 8.6
click at [1016, 714] on button "SIGUIENTE" at bounding box center [988, 726] width 142 height 42
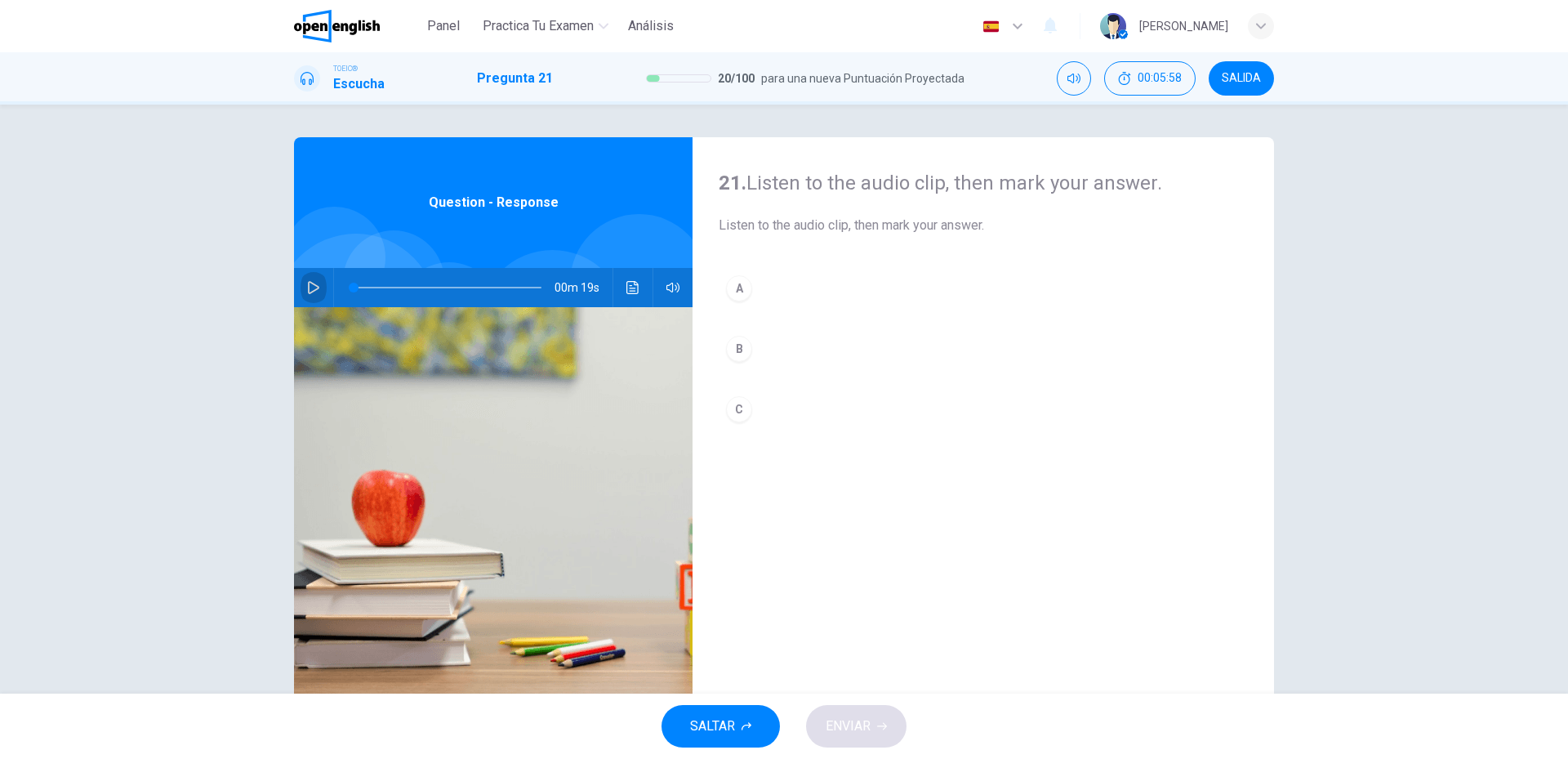
click at [312, 289] on icon "button" at bounding box center [314, 288] width 13 height 13
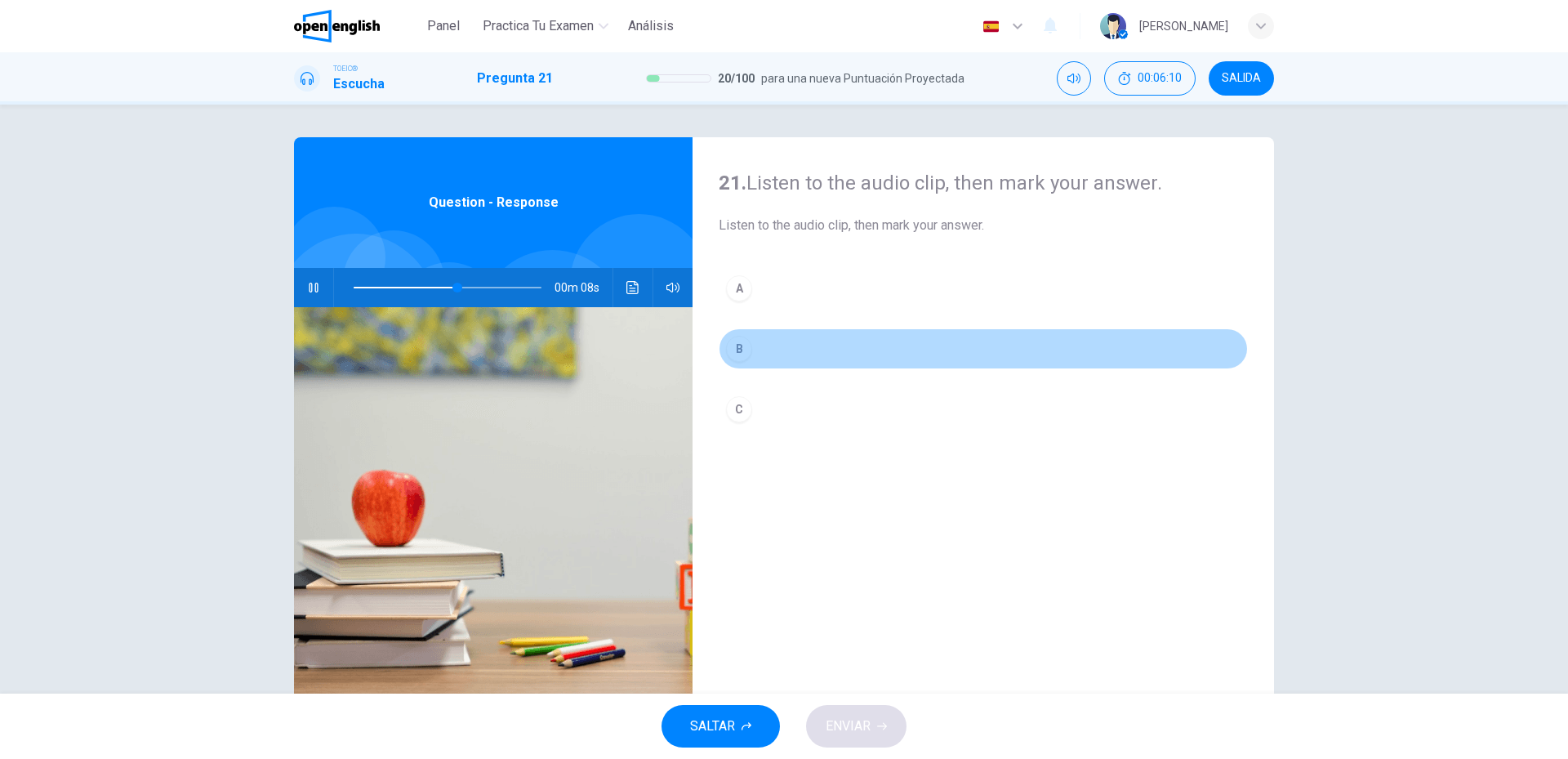
click at [763, 364] on button "B" at bounding box center [984, 348] width 530 height 41
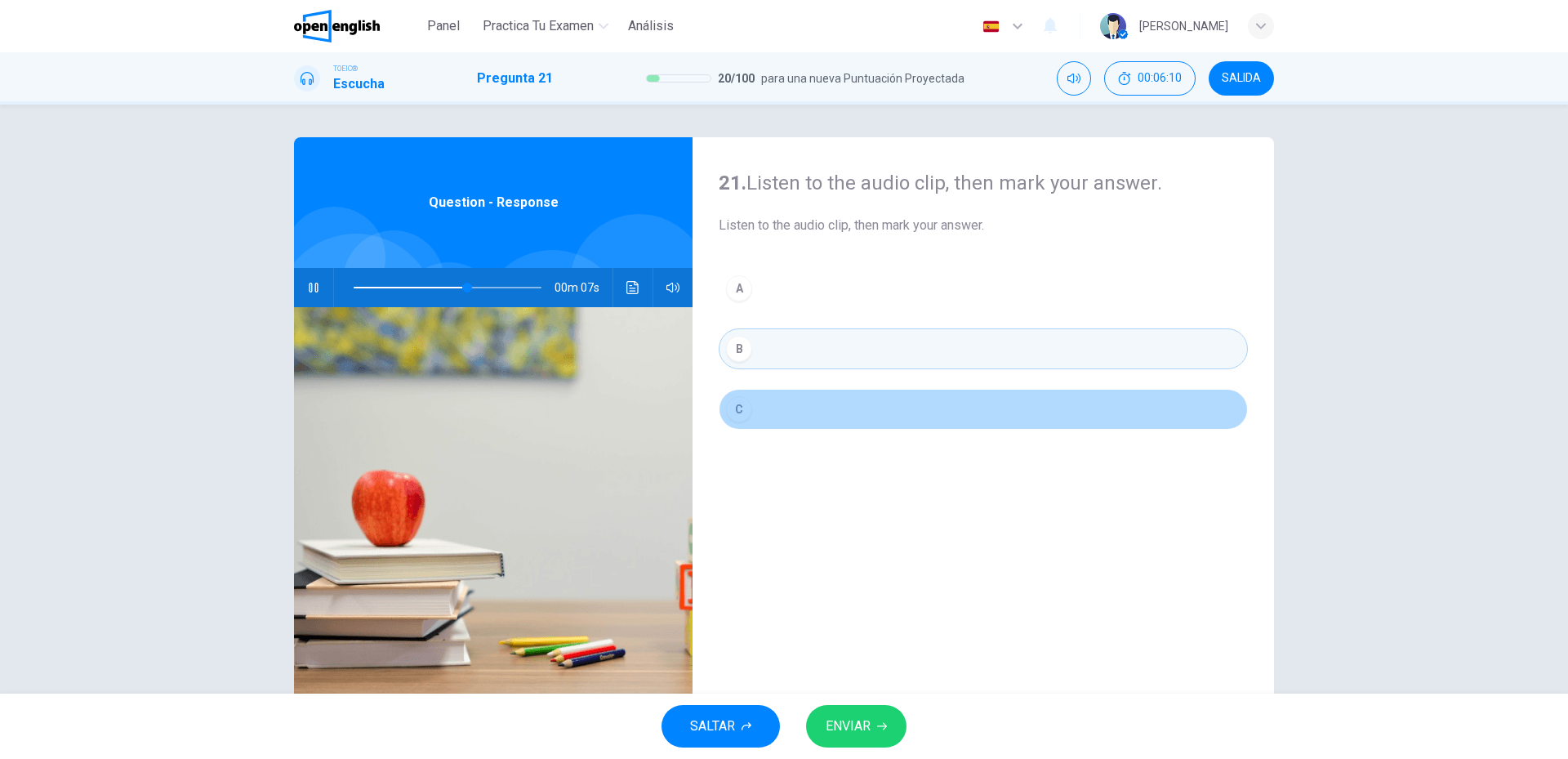
drag, startPoint x: 771, startPoint y: 397, endPoint x: 829, endPoint y: 497, distance: 115.6
click at [771, 399] on button "C" at bounding box center [984, 409] width 530 height 41
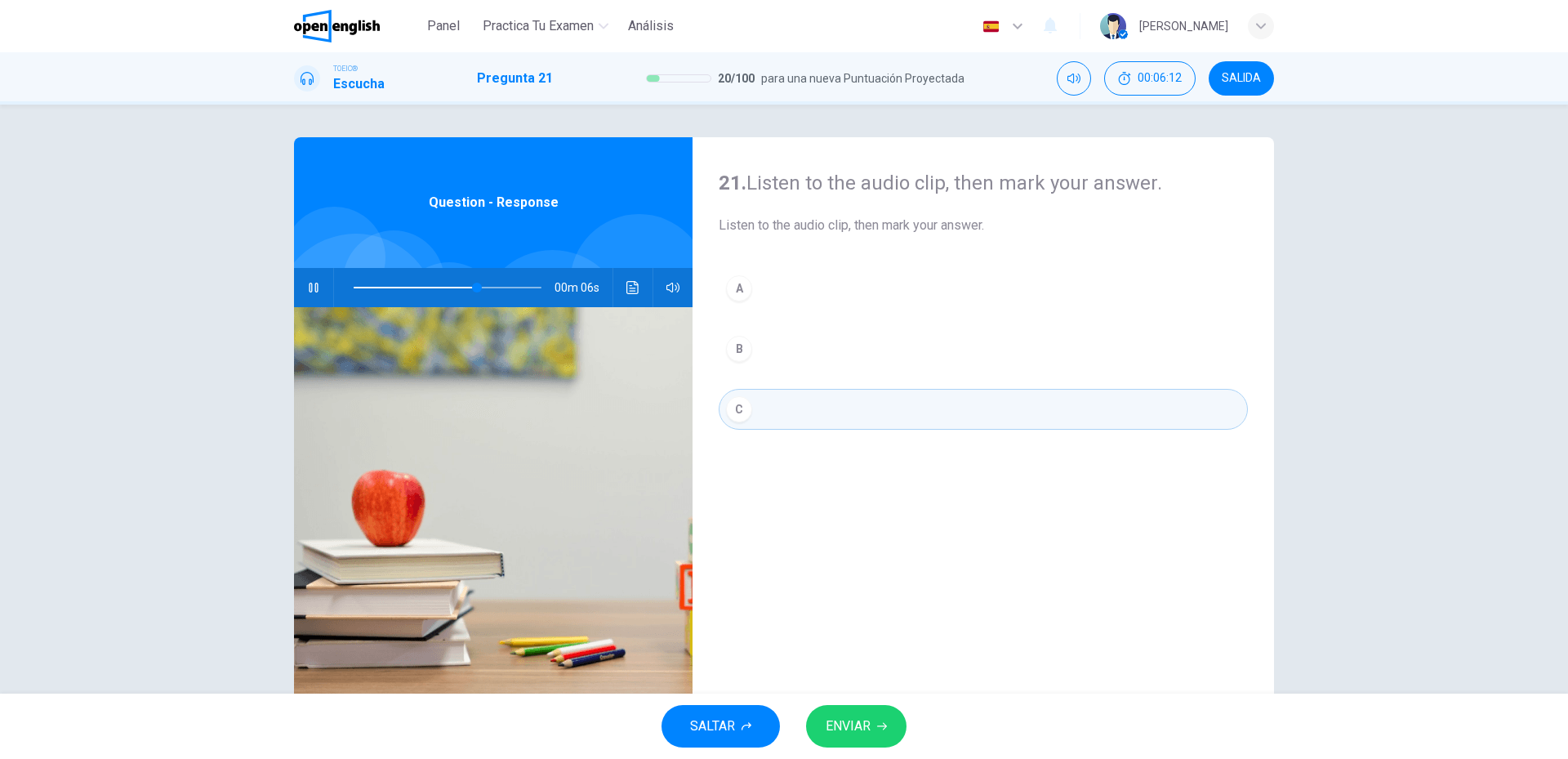
click at [845, 720] on span "ENVIAR" at bounding box center [848, 726] width 45 height 23
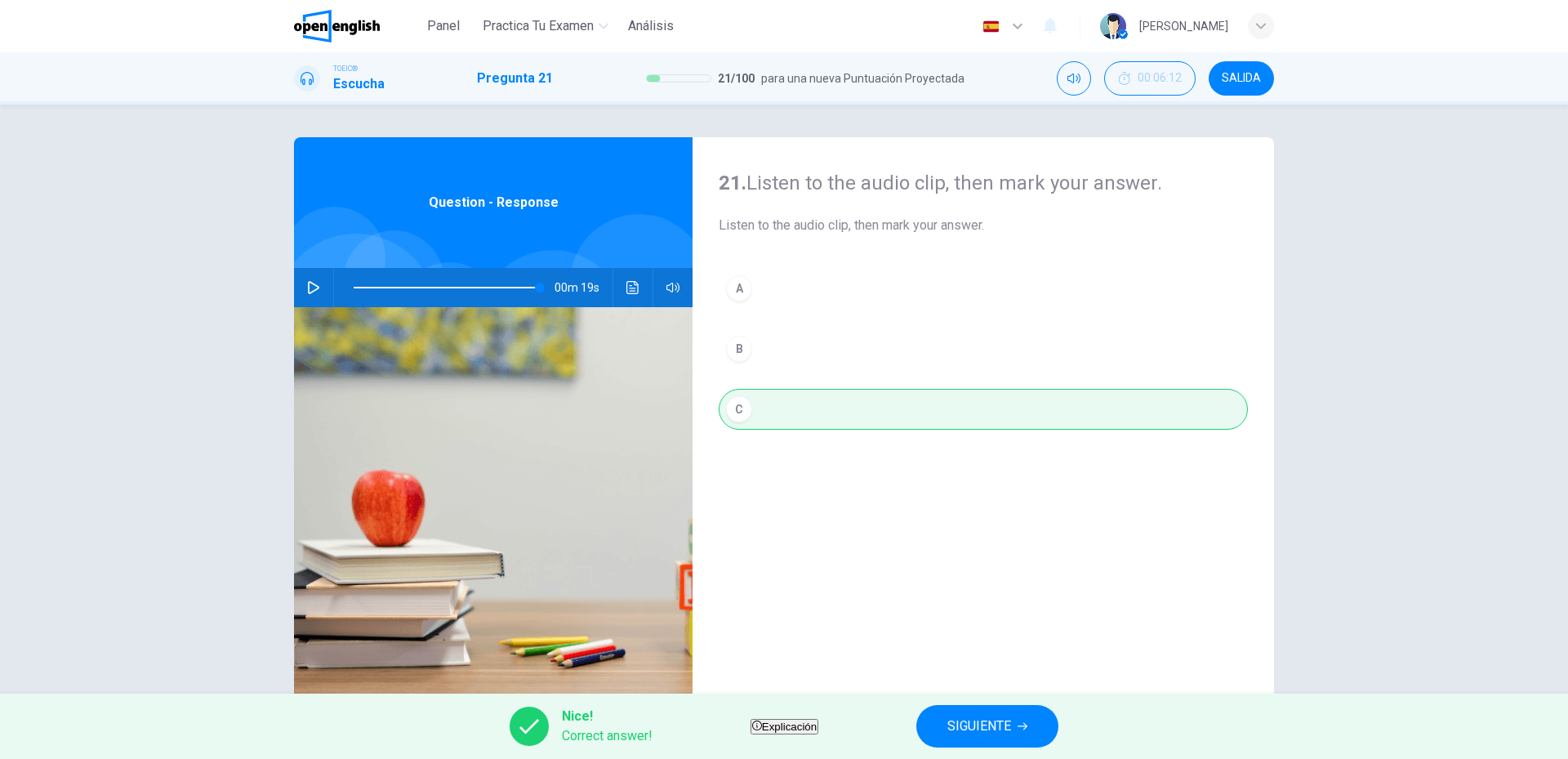
type input "*"
click at [1012, 736] on span "SIGUIENTE" at bounding box center [979, 726] width 64 height 23
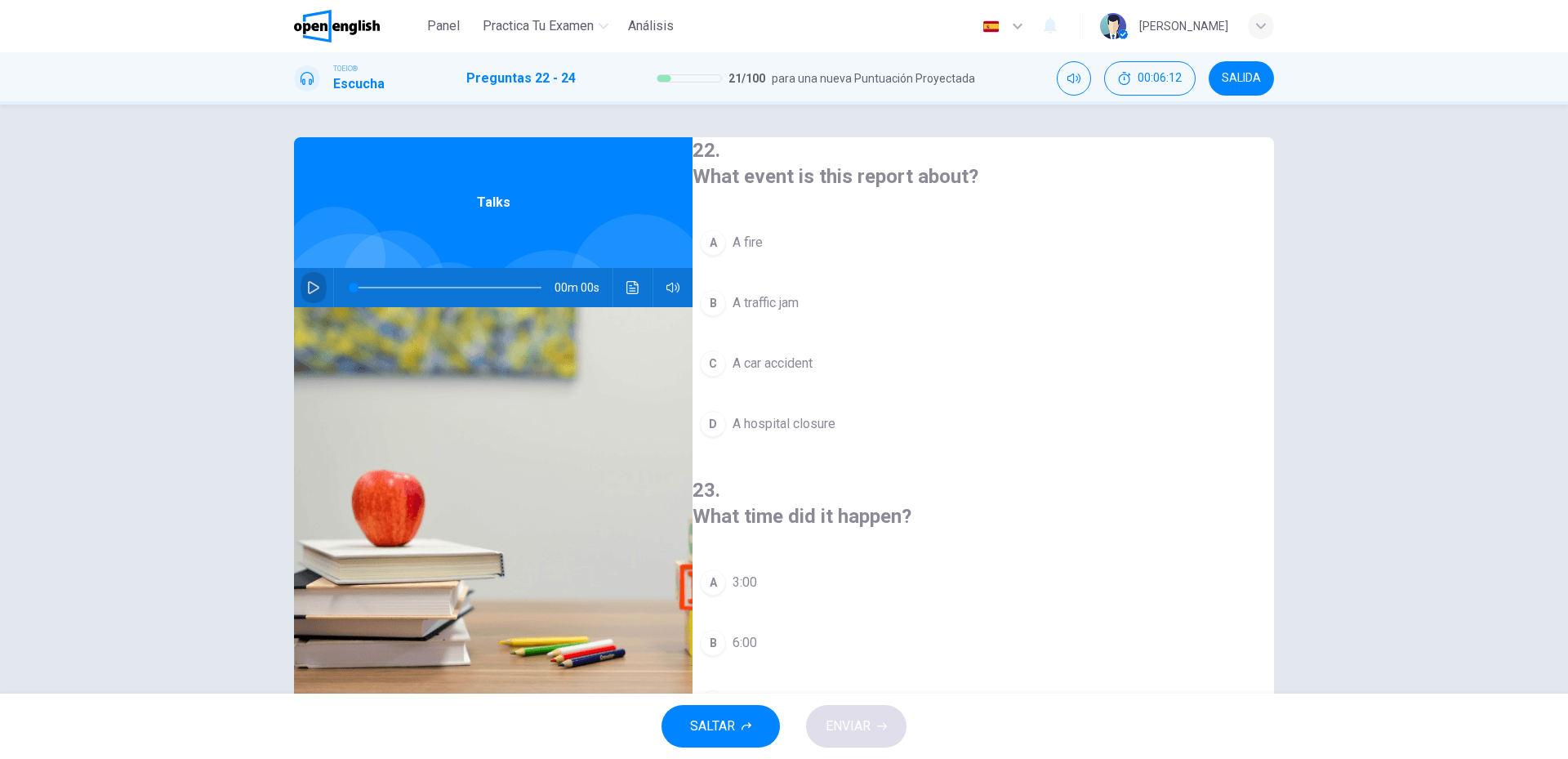
click at [319, 290] on button "button" at bounding box center [313, 287] width 26 height 39
click at [312, 288] on icon "button" at bounding box center [314, 288] width 13 height 13
click at [803, 373] on button "C A car accident" at bounding box center [983, 363] width 581 height 41
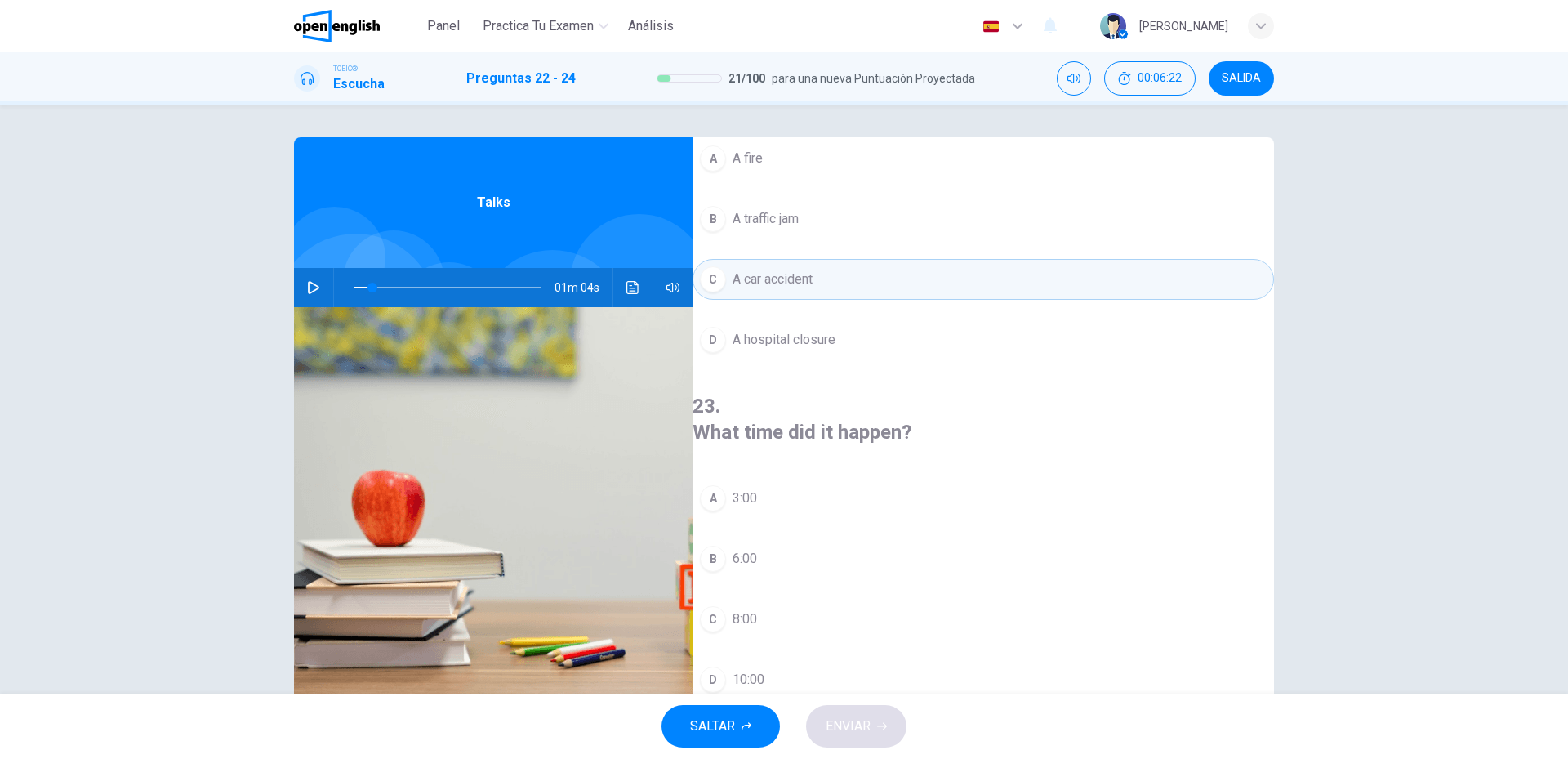
scroll to position [163, 0]
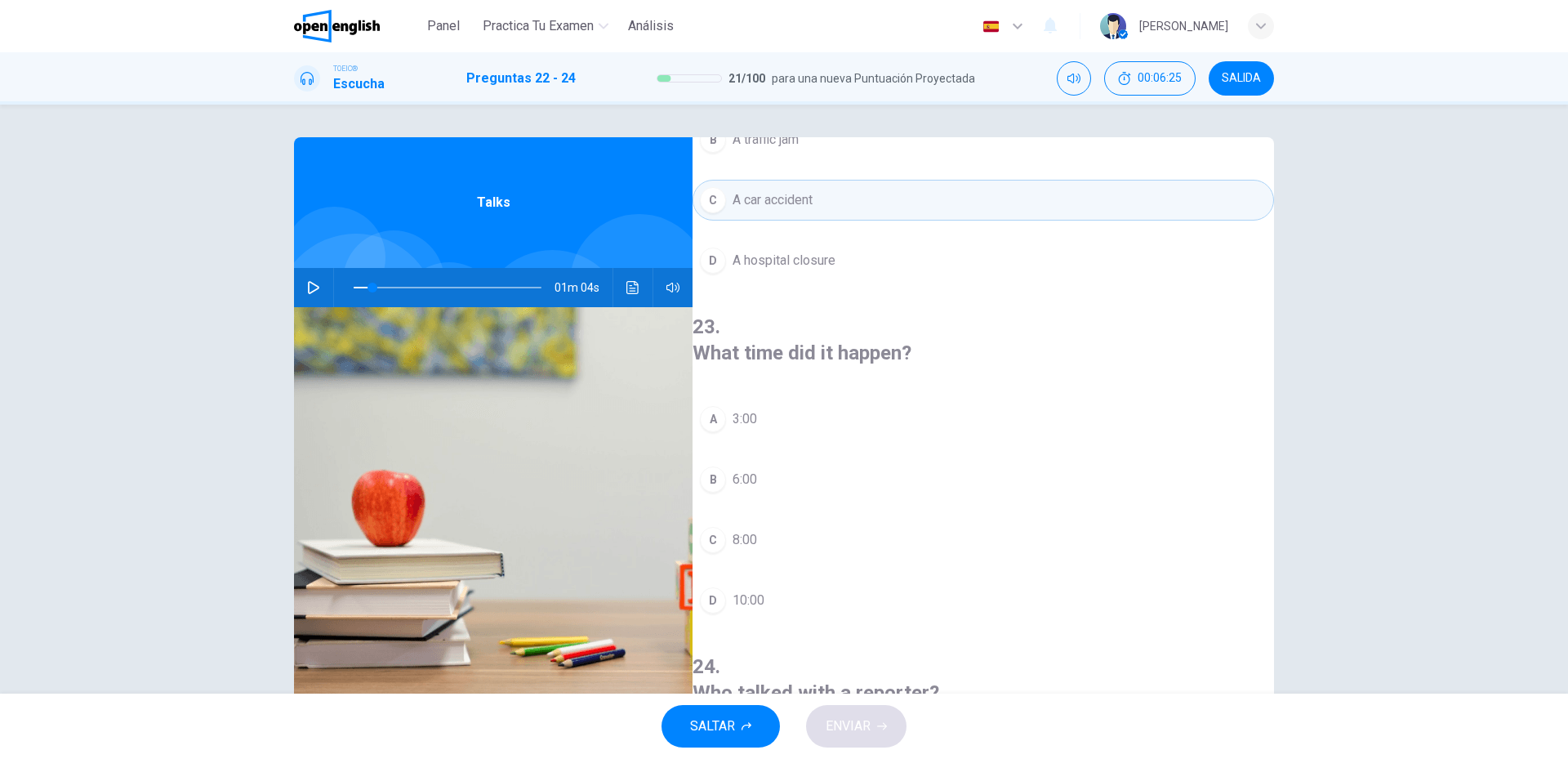
click at [825, 519] on button "C 8:00" at bounding box center [983, 539] width 581 height 41
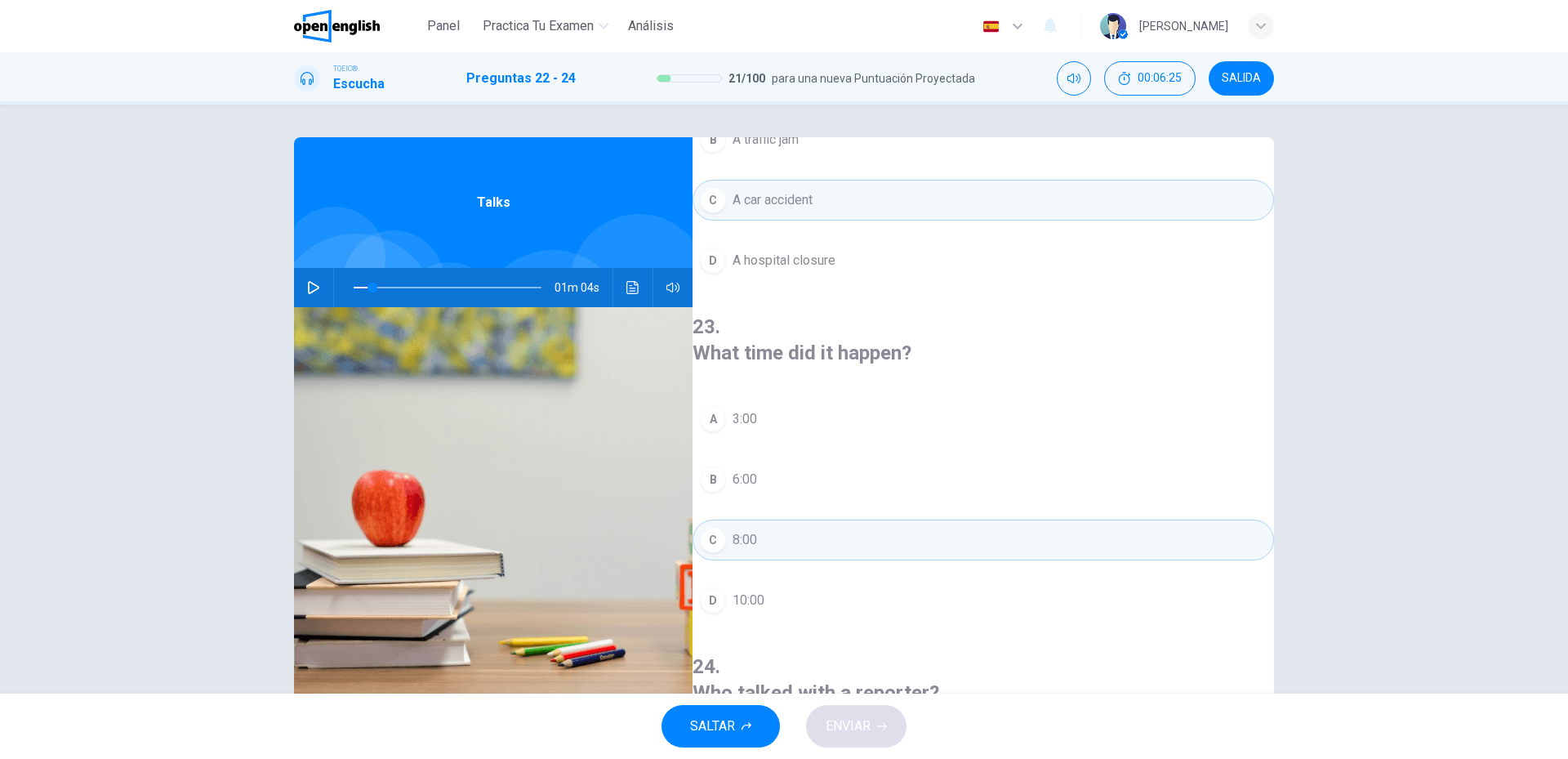
click at [308, 283] on icon "button" at bounding box center [314, 288] width 11 height 13
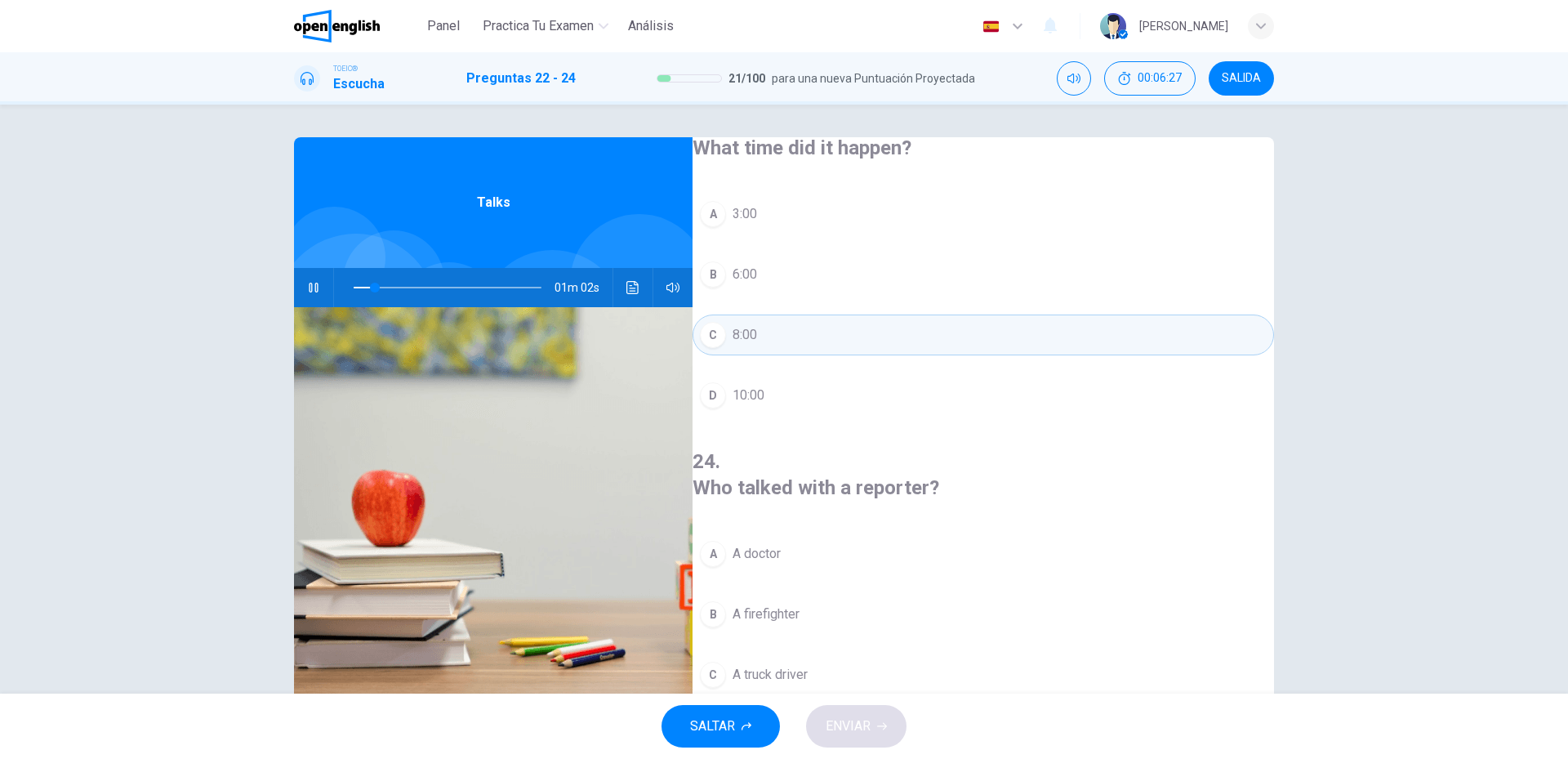
scroll to position [373, 0]
drag, startPoint x: 368, startPoint y: 294, endPoint x: 377, endPoint y: 330, distance: 37.1
click at [294, 293] on div "01m 03s" at bounding box center [493, 287] width 399 height 39
click at [768, 589] on button "B A firefighter" at bounding box center [983, 609] width 581 height 41
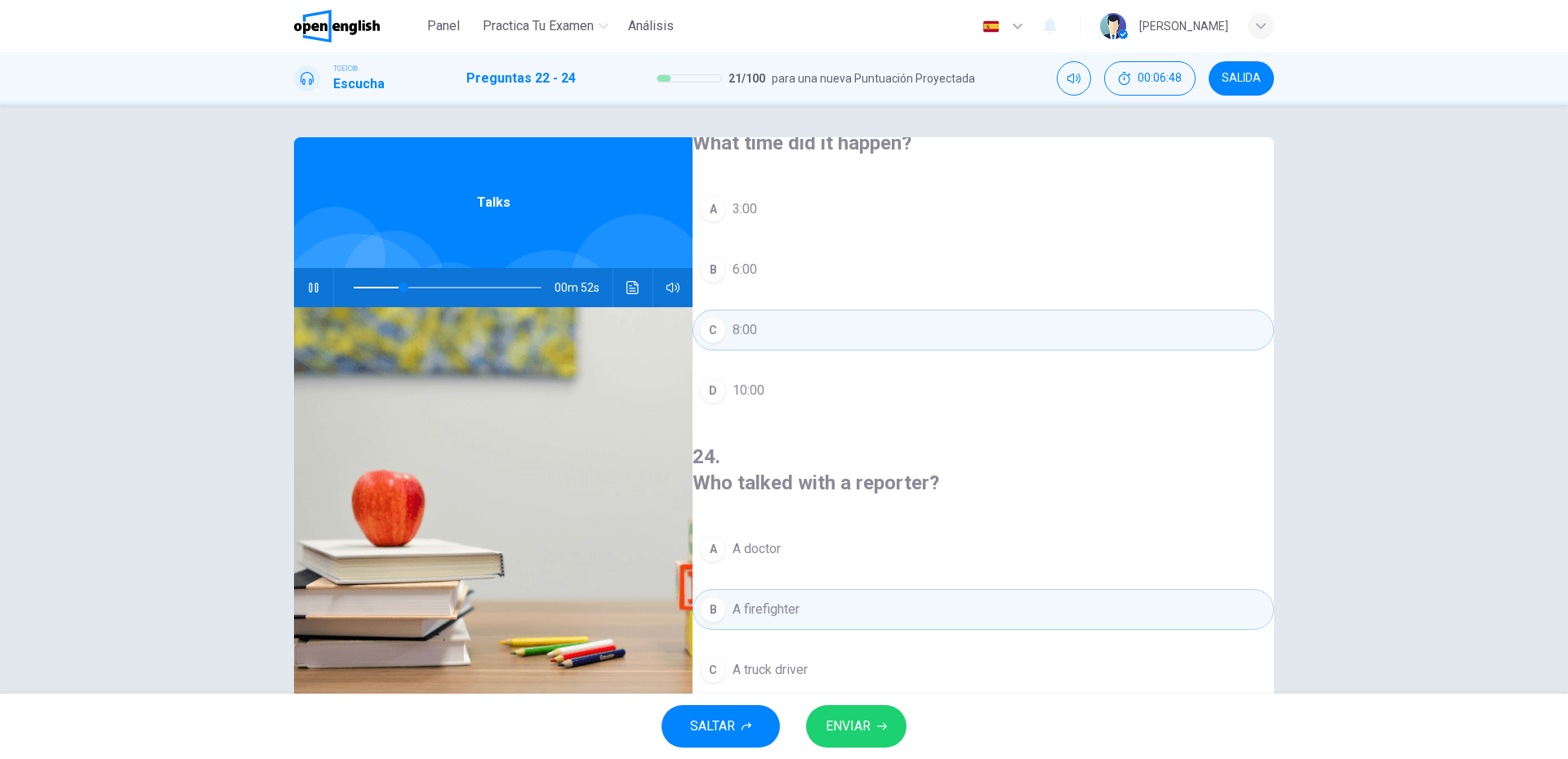
scroll to position [44, 0]
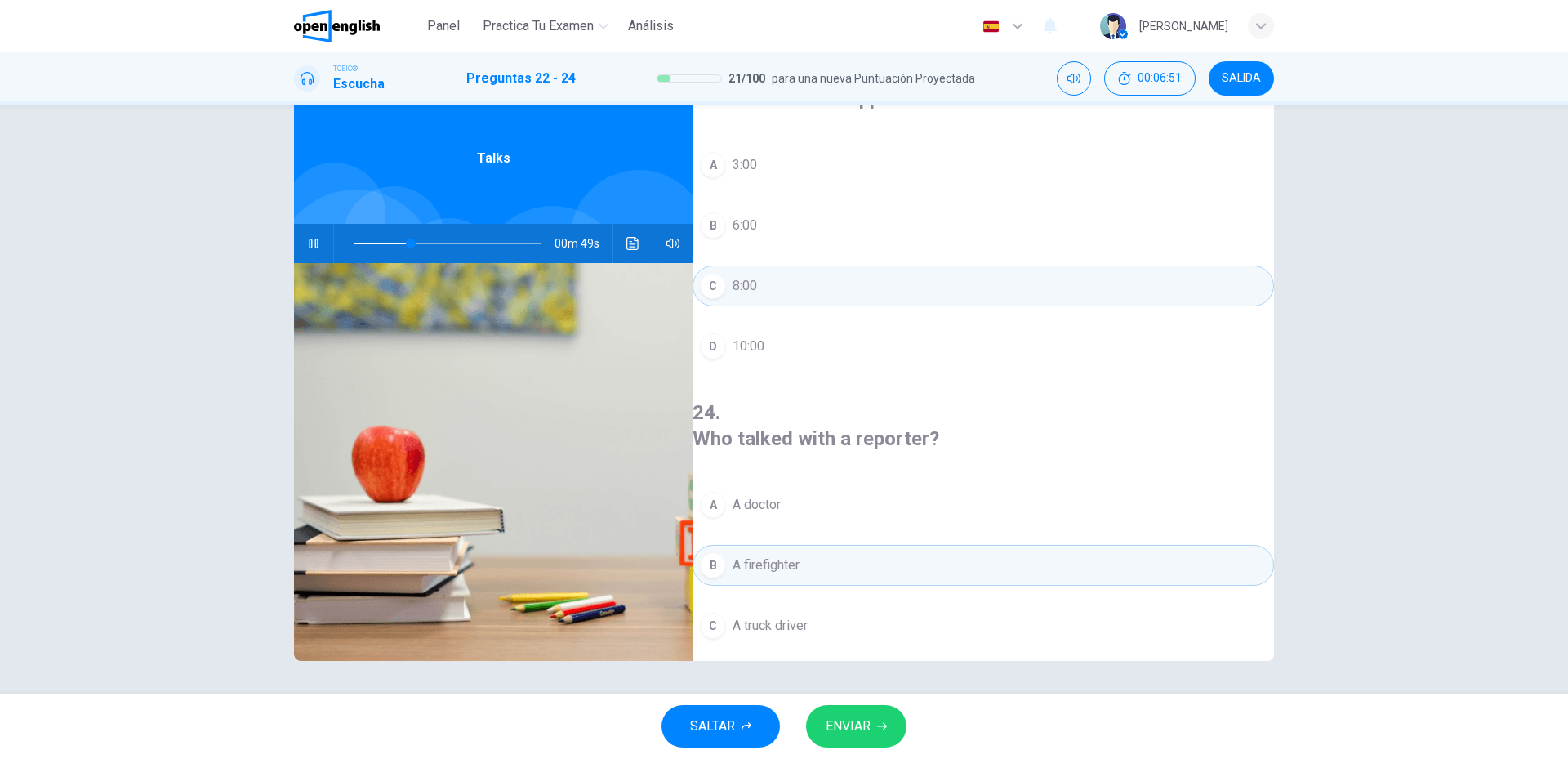
click at [884, 485] on button "A A doctor" at bounding box center [983, 505] width 581 height 41
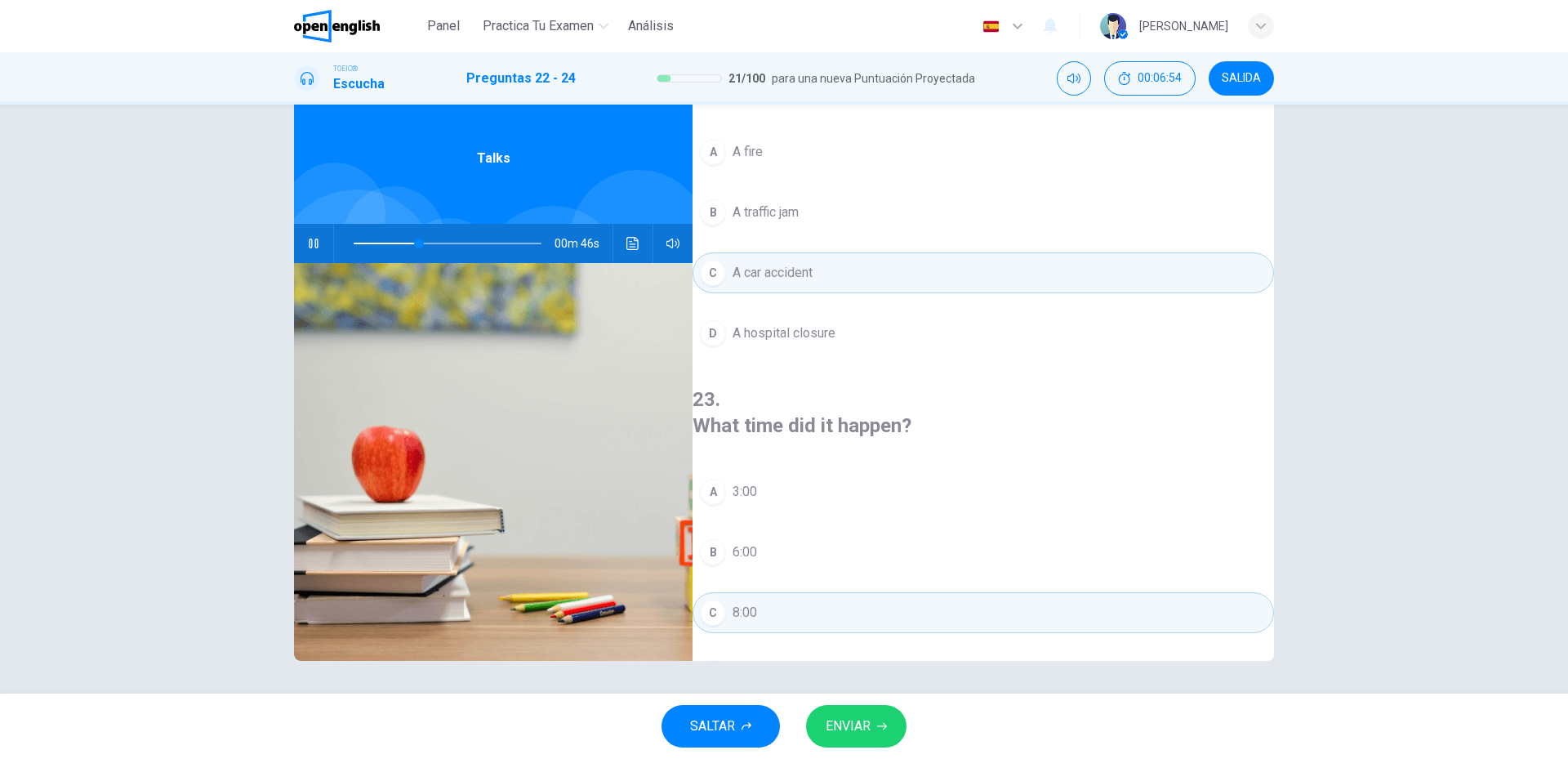
scroll to position [373, 0]
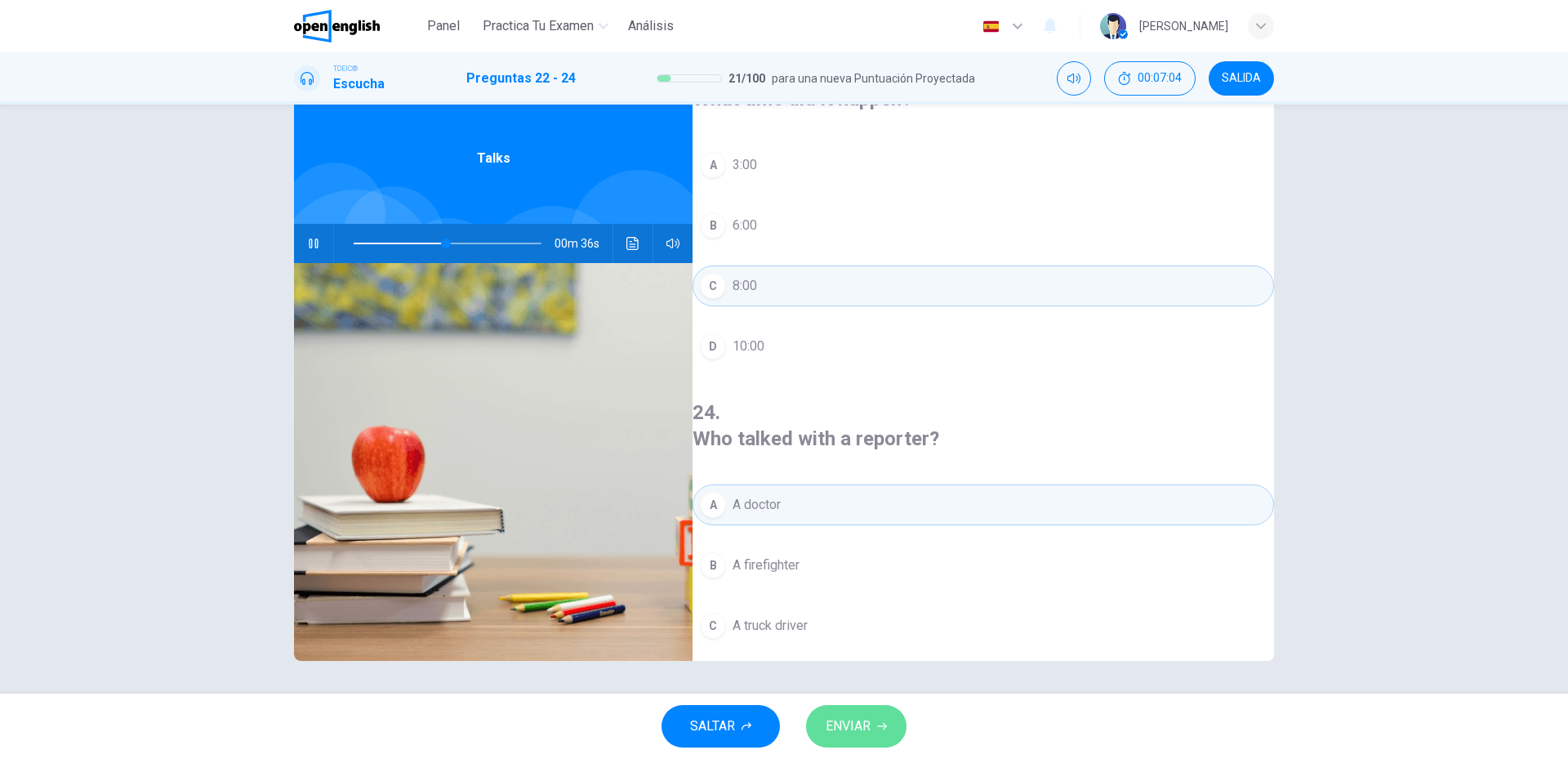
click at [849, 716] on span "ENVIAR" at bounding box center [848, 726] width 45 height 23
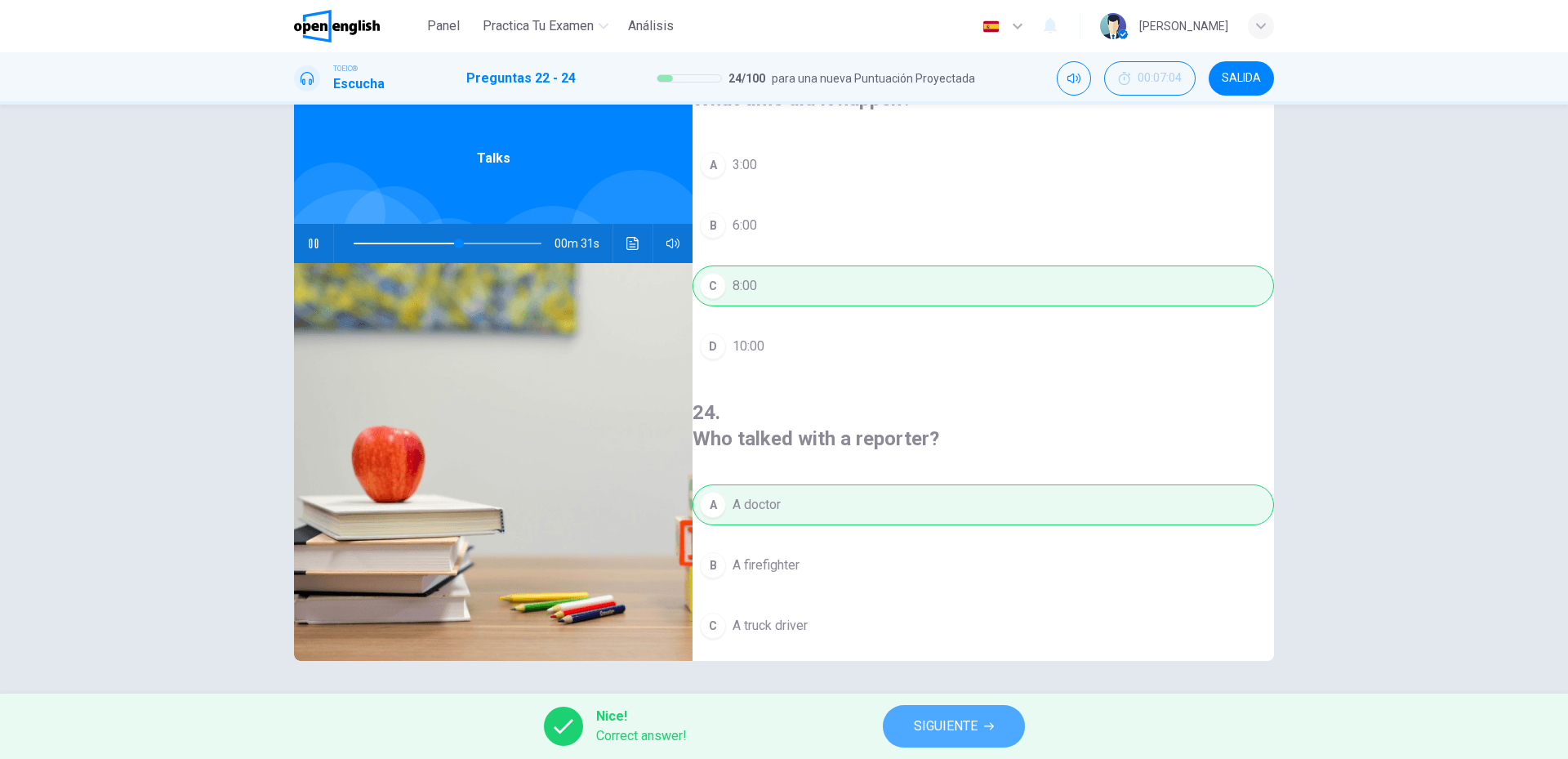
type input "**"
click at [968, 726] on span "SIGUIENTE" at bounding box center [946, 726] width 64 height 23
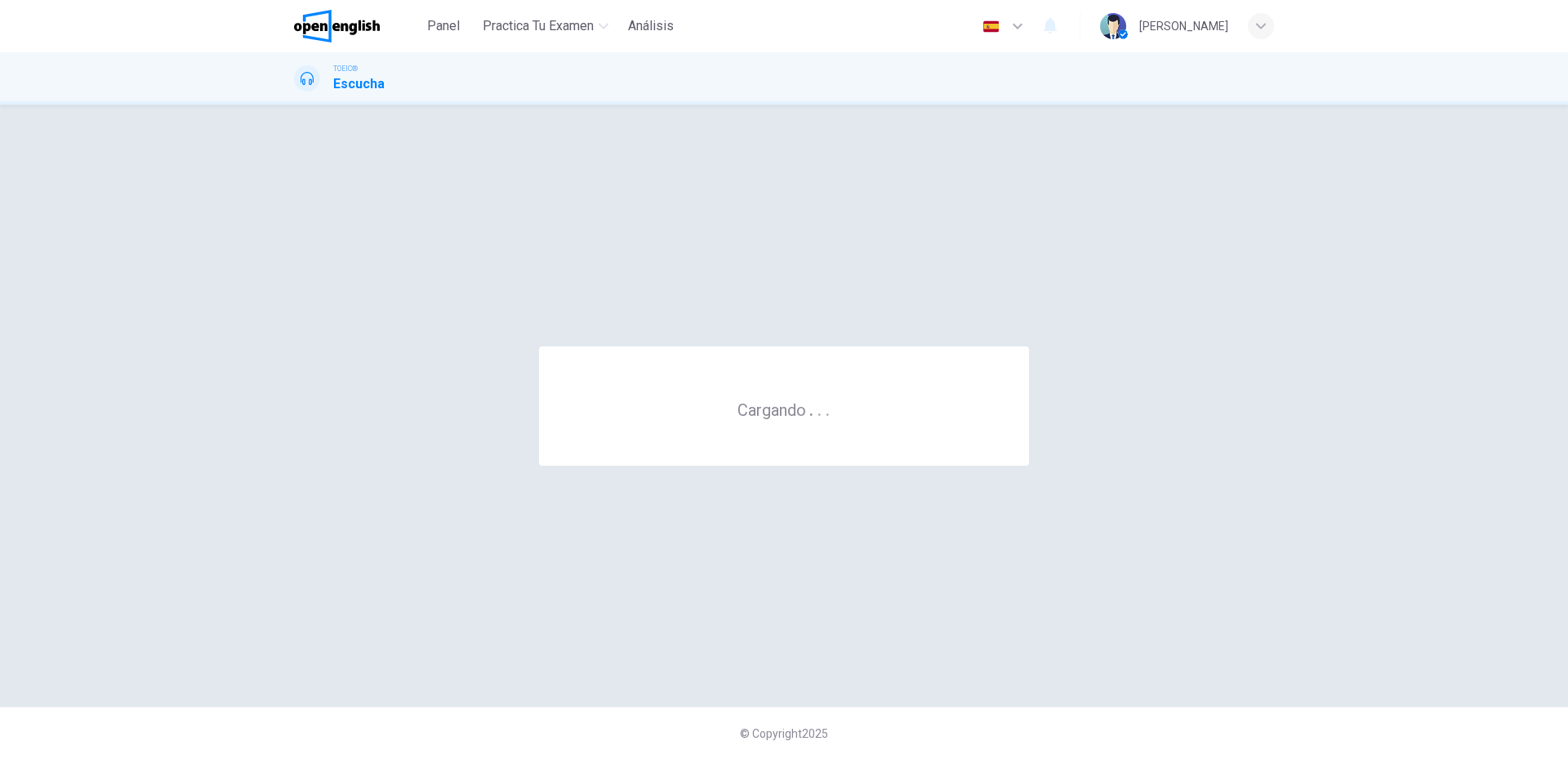
scroll to position [0, 0]
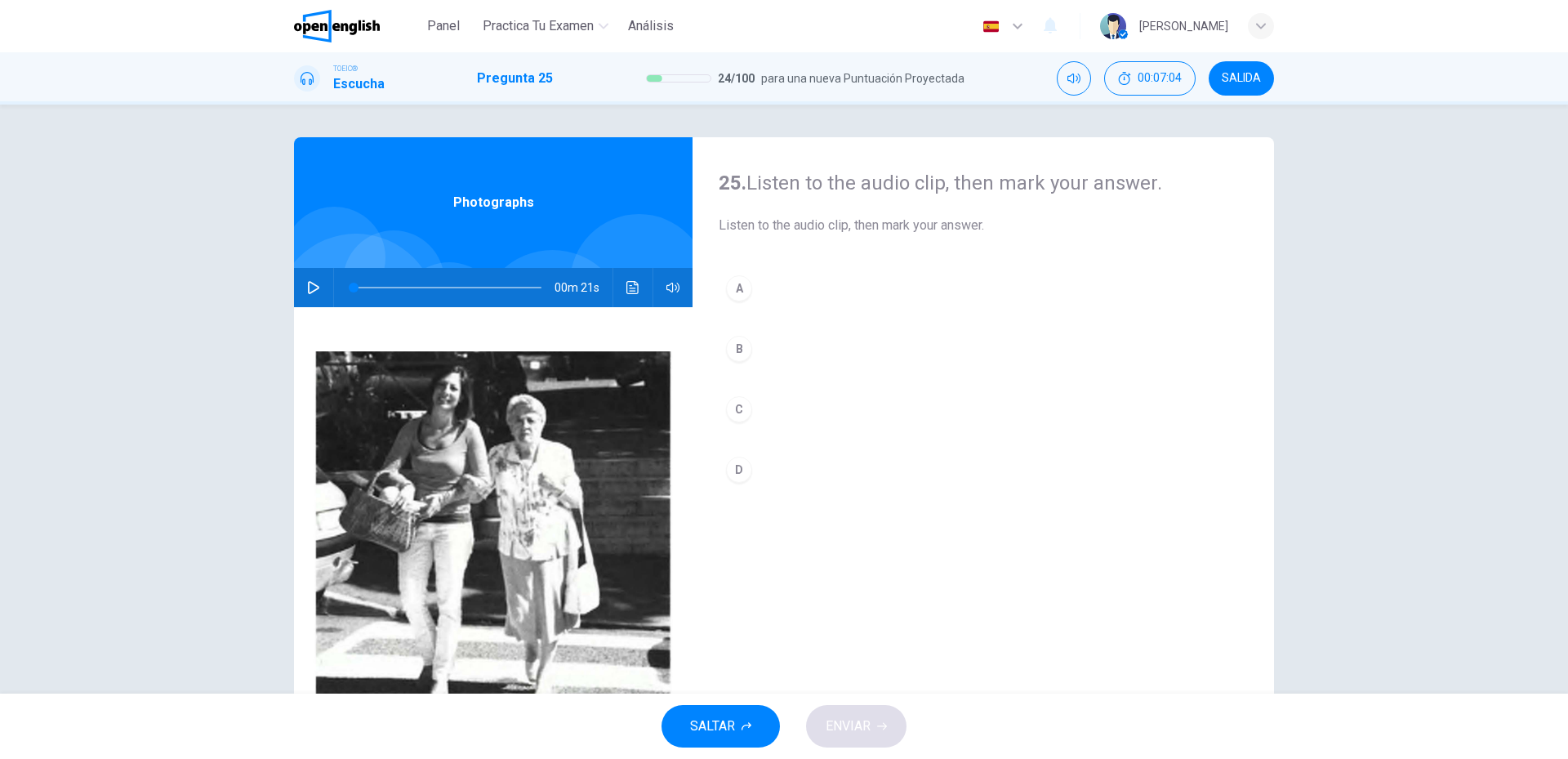
click at [322, 301] on div "00m 21s" at bounding box center [493, 287] width 399 height 39
click at [315, 297] on button "button" at bounding box center [313, 287] width 26 height 39
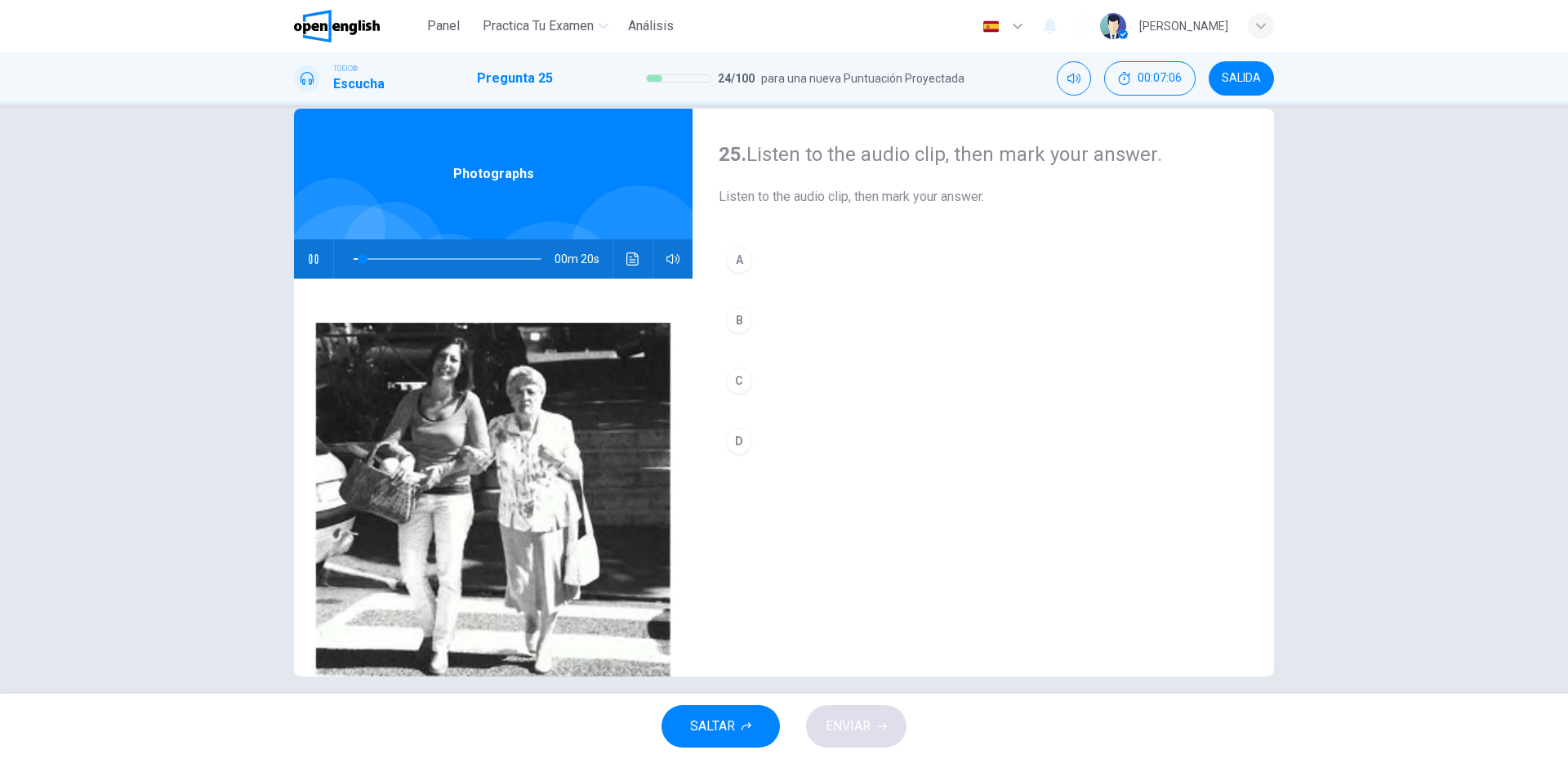
scroll to position [44, 0]
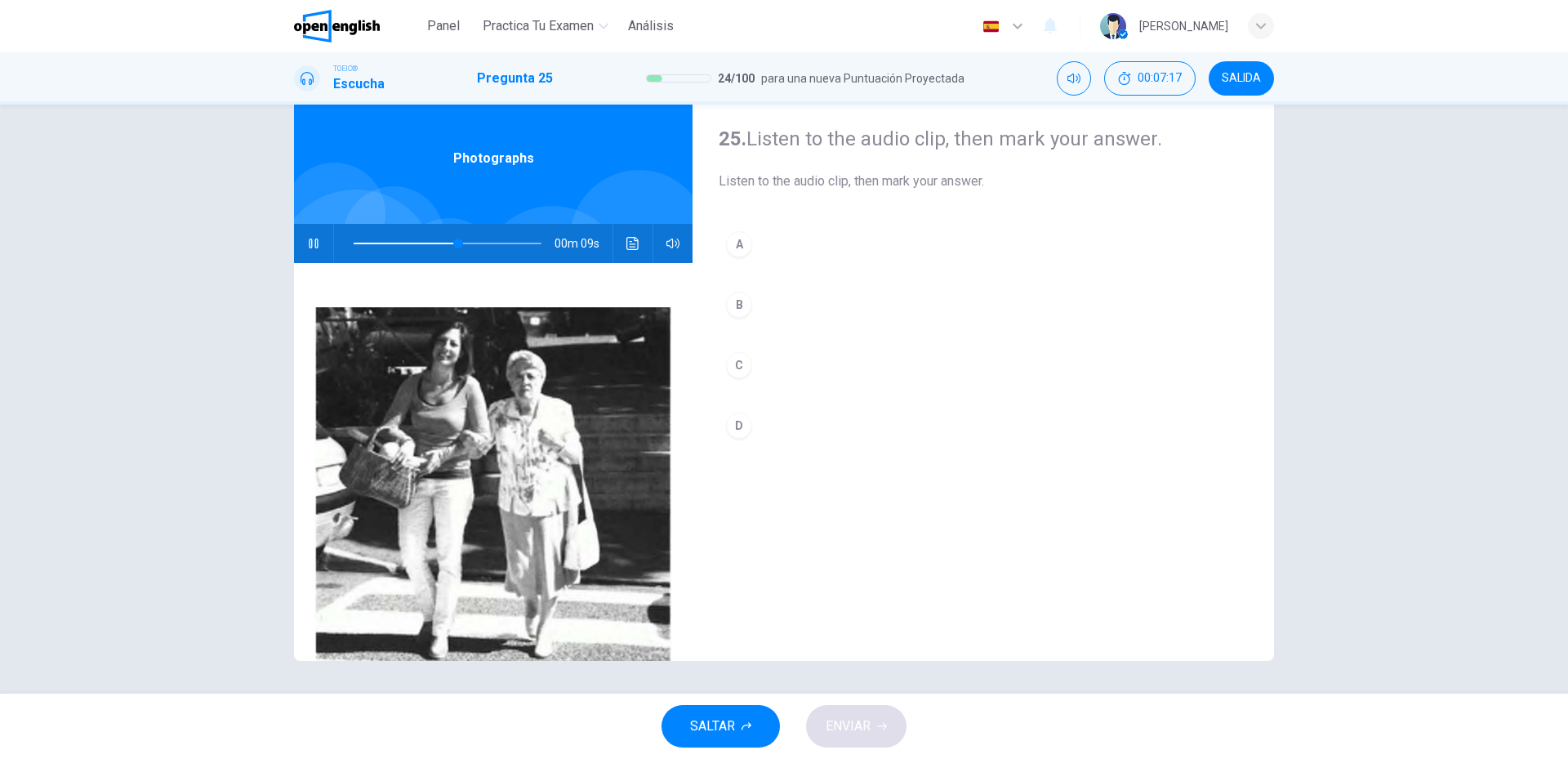
click at [746, 338] on div "A B C D" at bounding box center [984, 351] width 530 height 255
click at [789, 425] on button "D" at bounding box center [984, 425] width 530 height 41
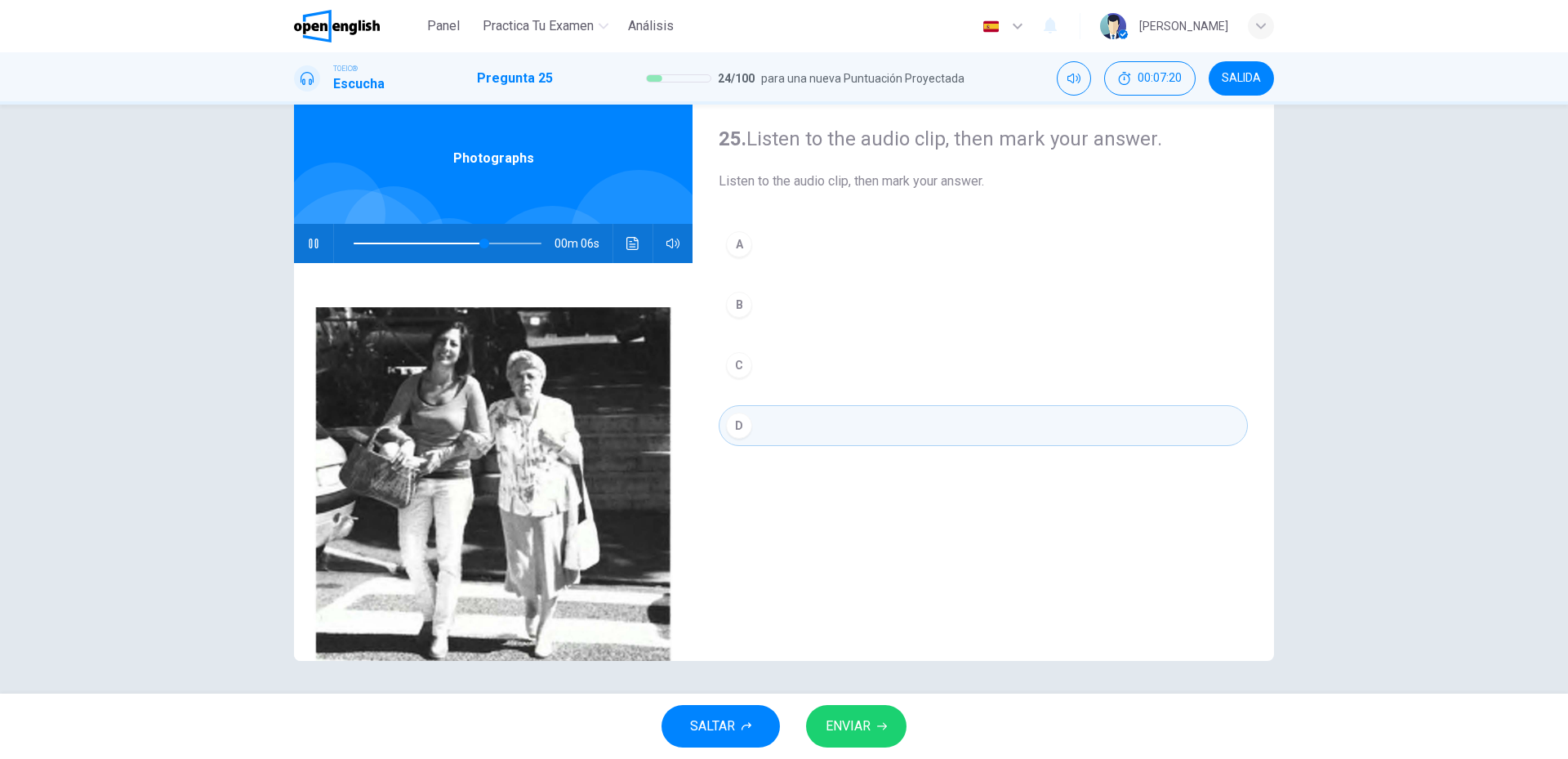
click at [872, 715] on button "ENVIAR" at bounding box center [856, 726] width 100 height 42
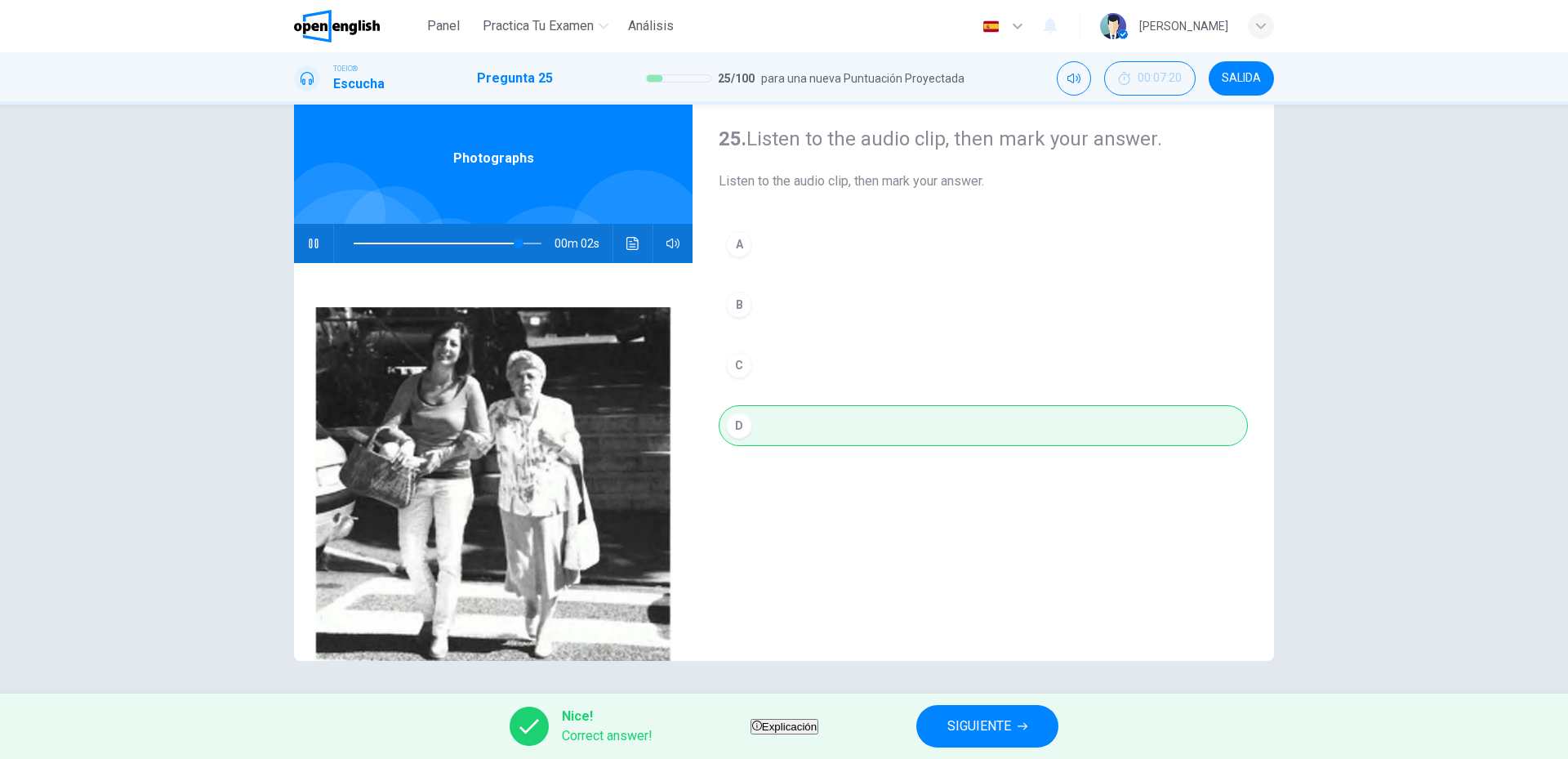
type input "**"
click at [1012, 718] on span "SIGUIENTE" at bounding box center [979, 726] width 64 height 23
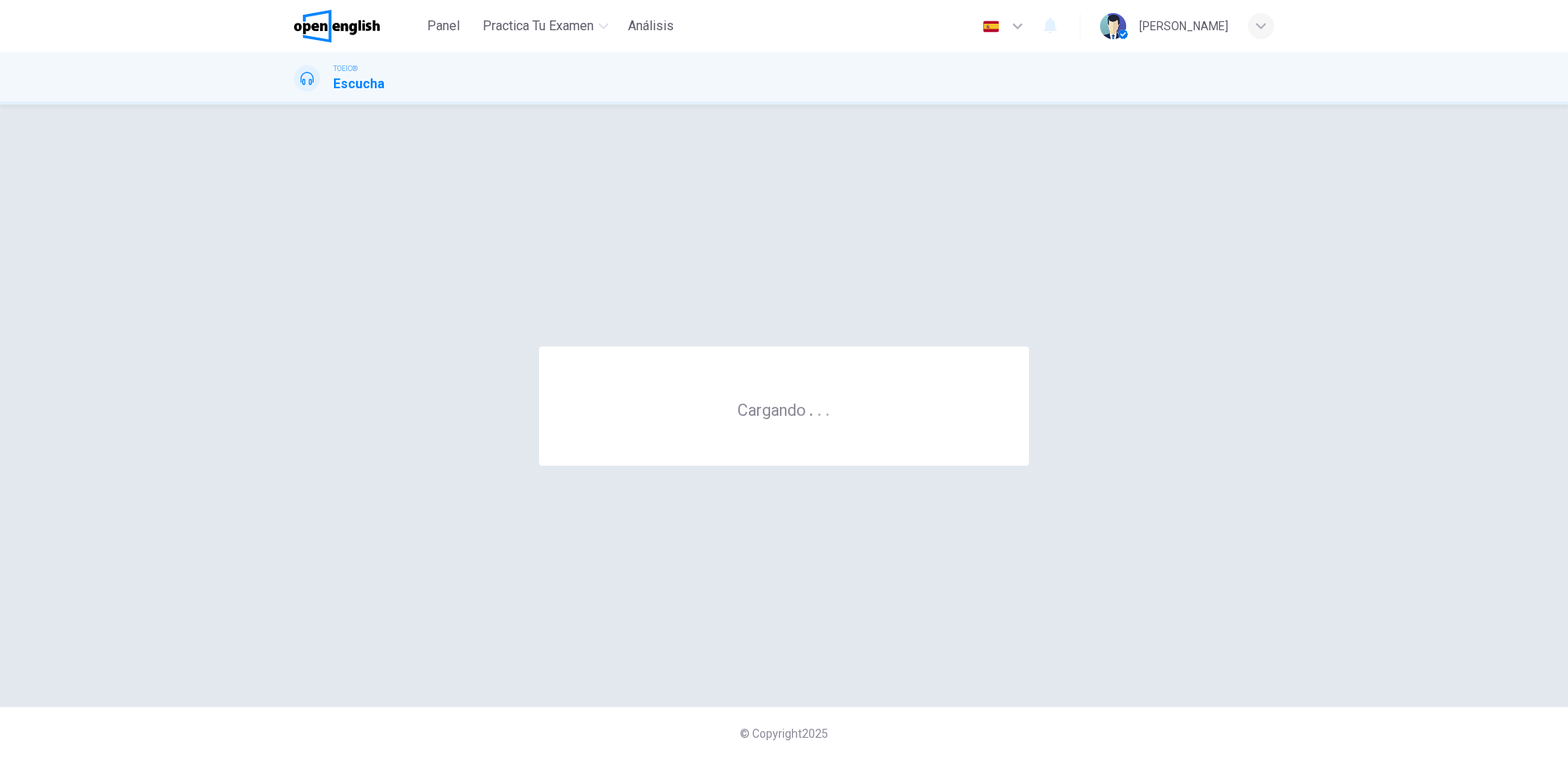
scroll to position [0, 0]
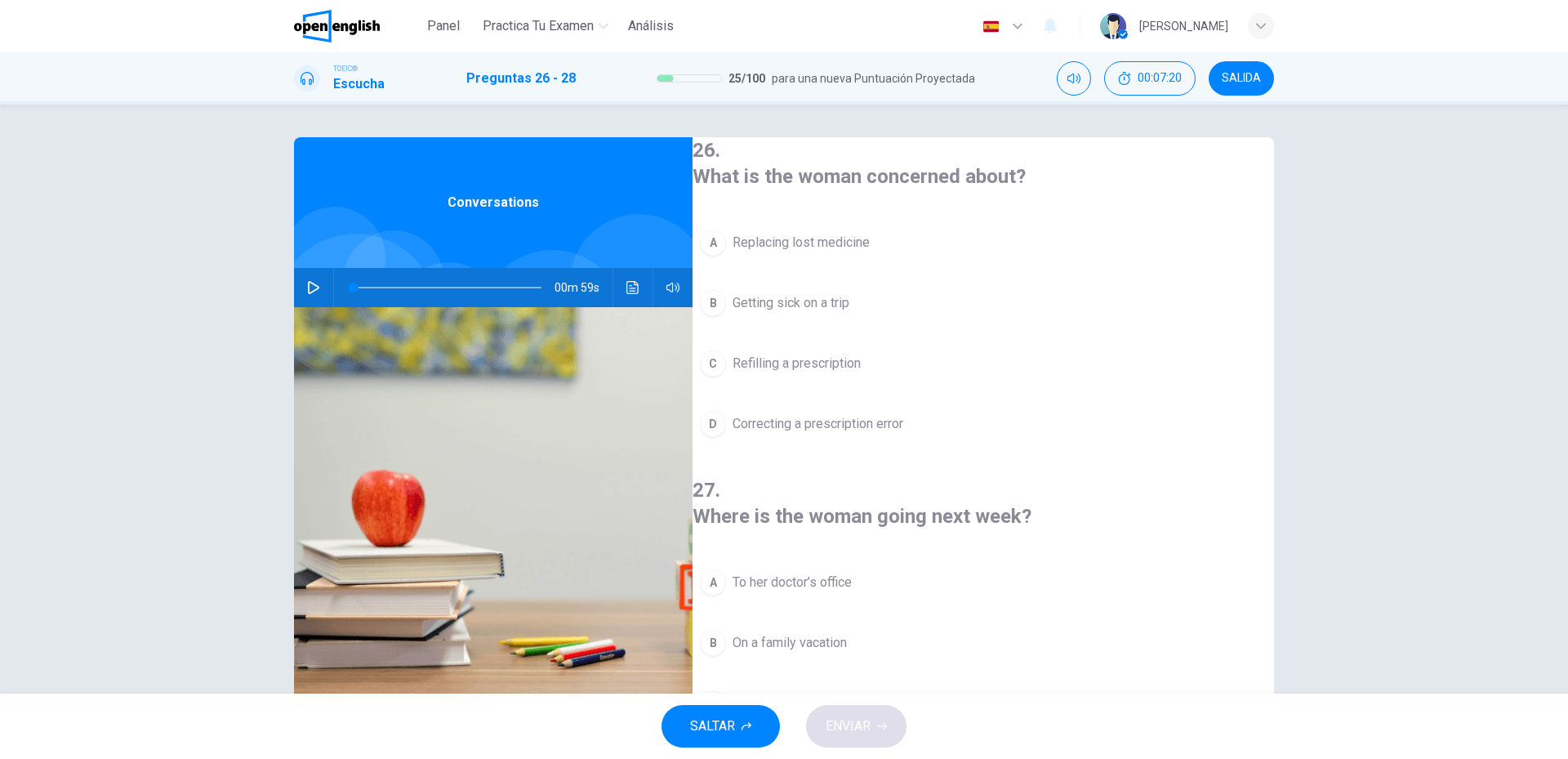
click at [309, 291] on icon "button" at bounding box center [314, 288] width 11 height 13
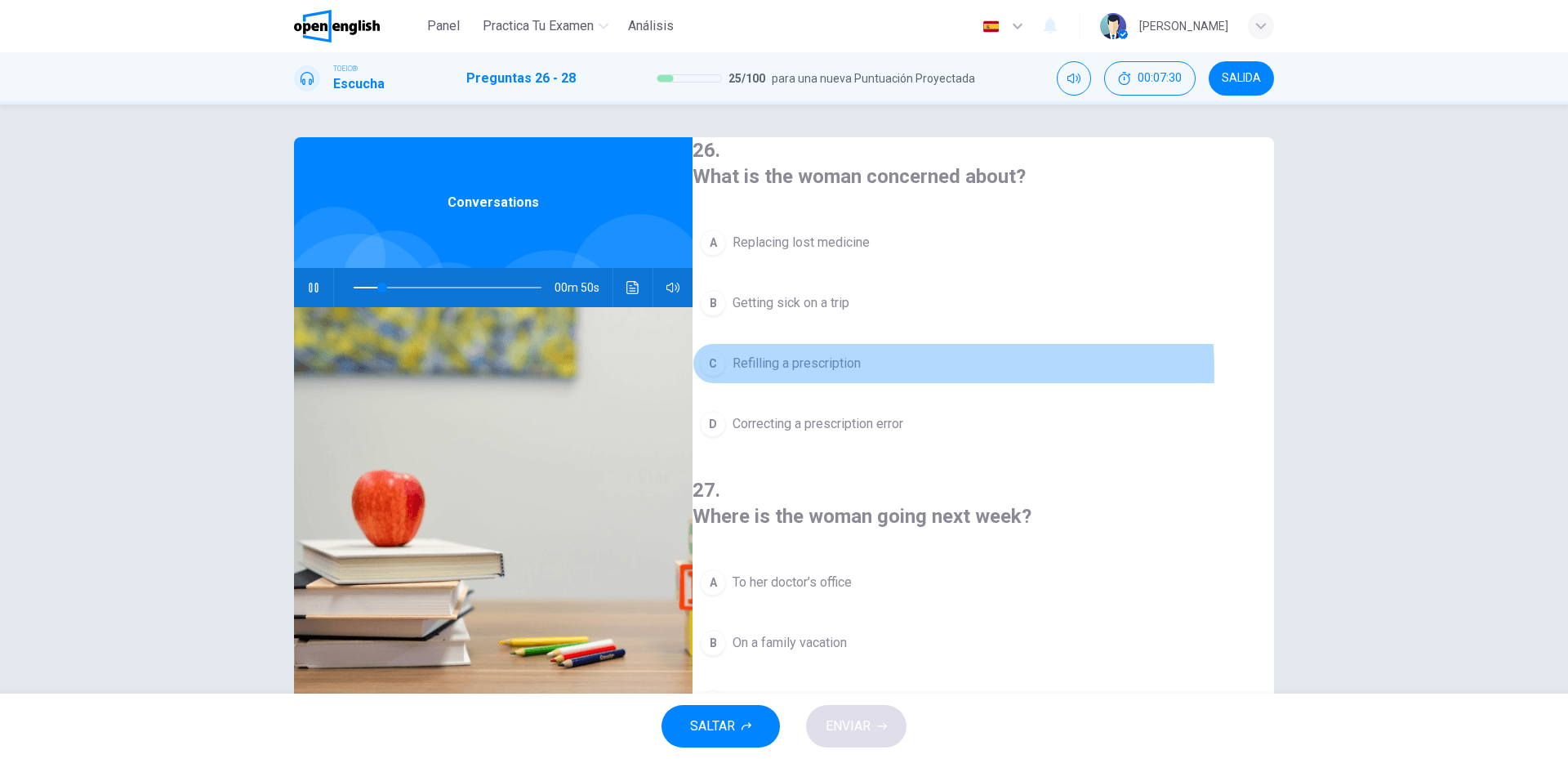
click at [853, 367] on span "Refilling a prescription" at bounding box center [796, 363] width 128 height 20
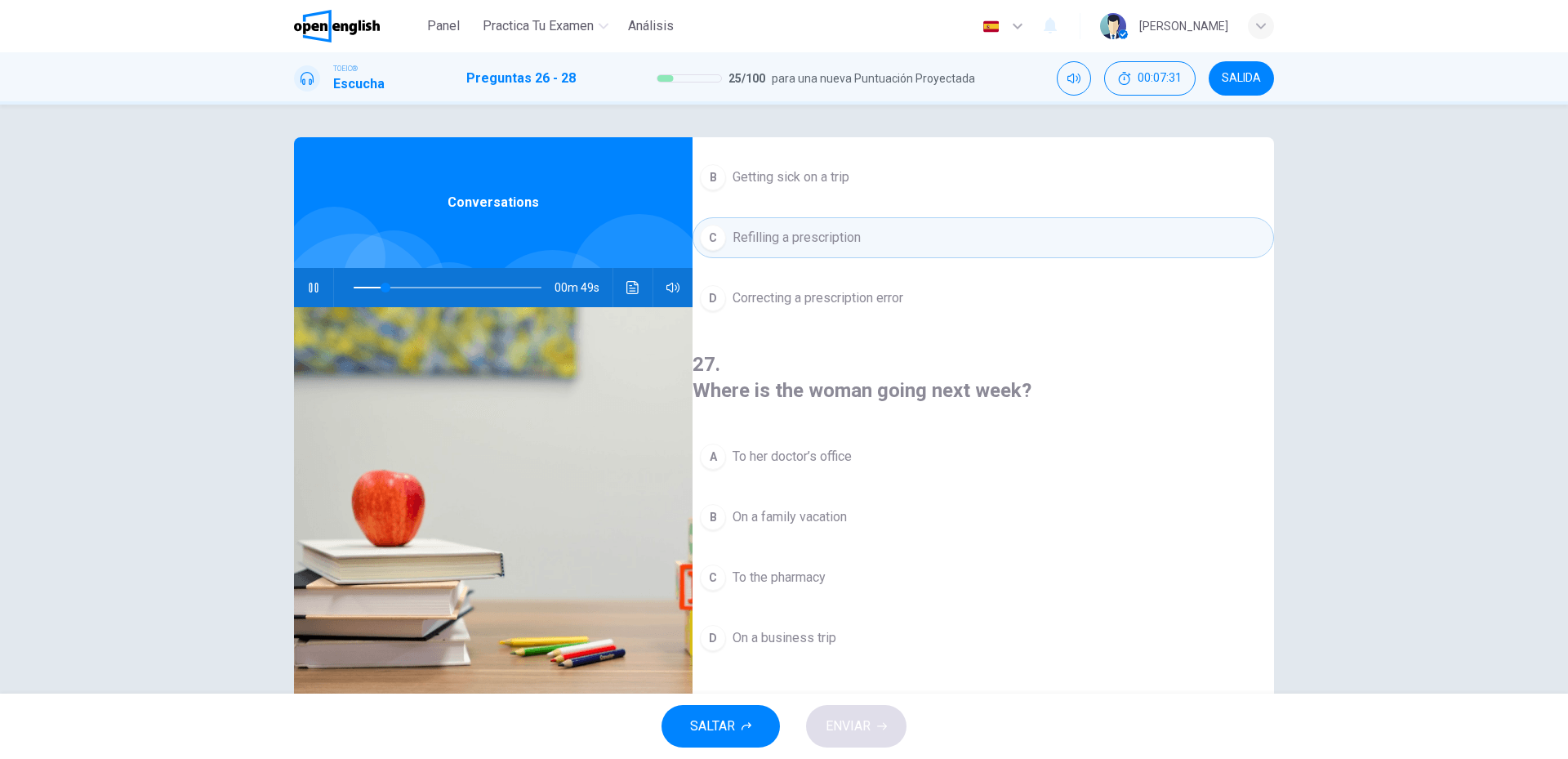
scroll to position [163, 0]
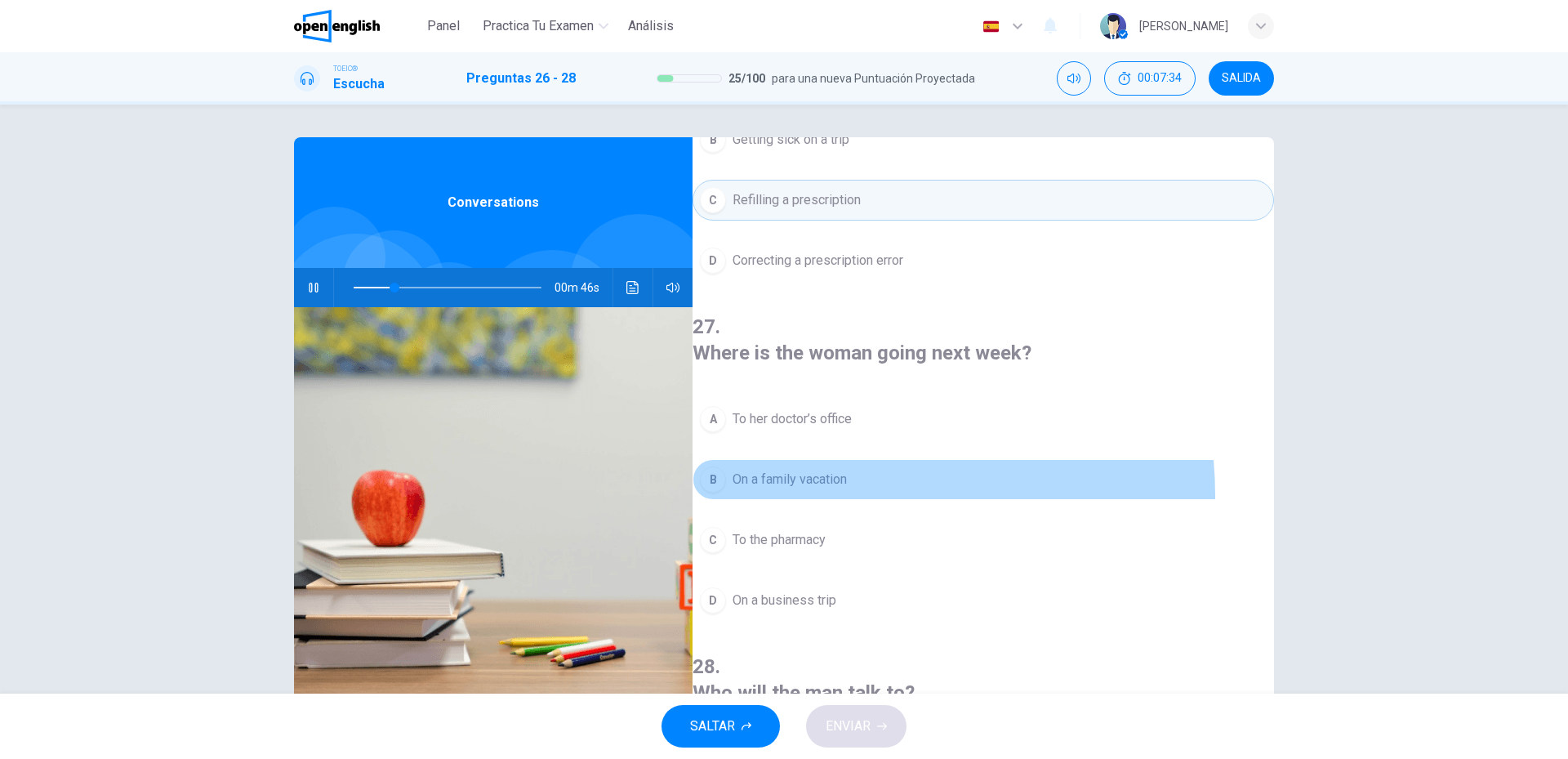
click at [833, 459] on button "B On a family vacation" at bounding box center [983, 479] width 581 height 41
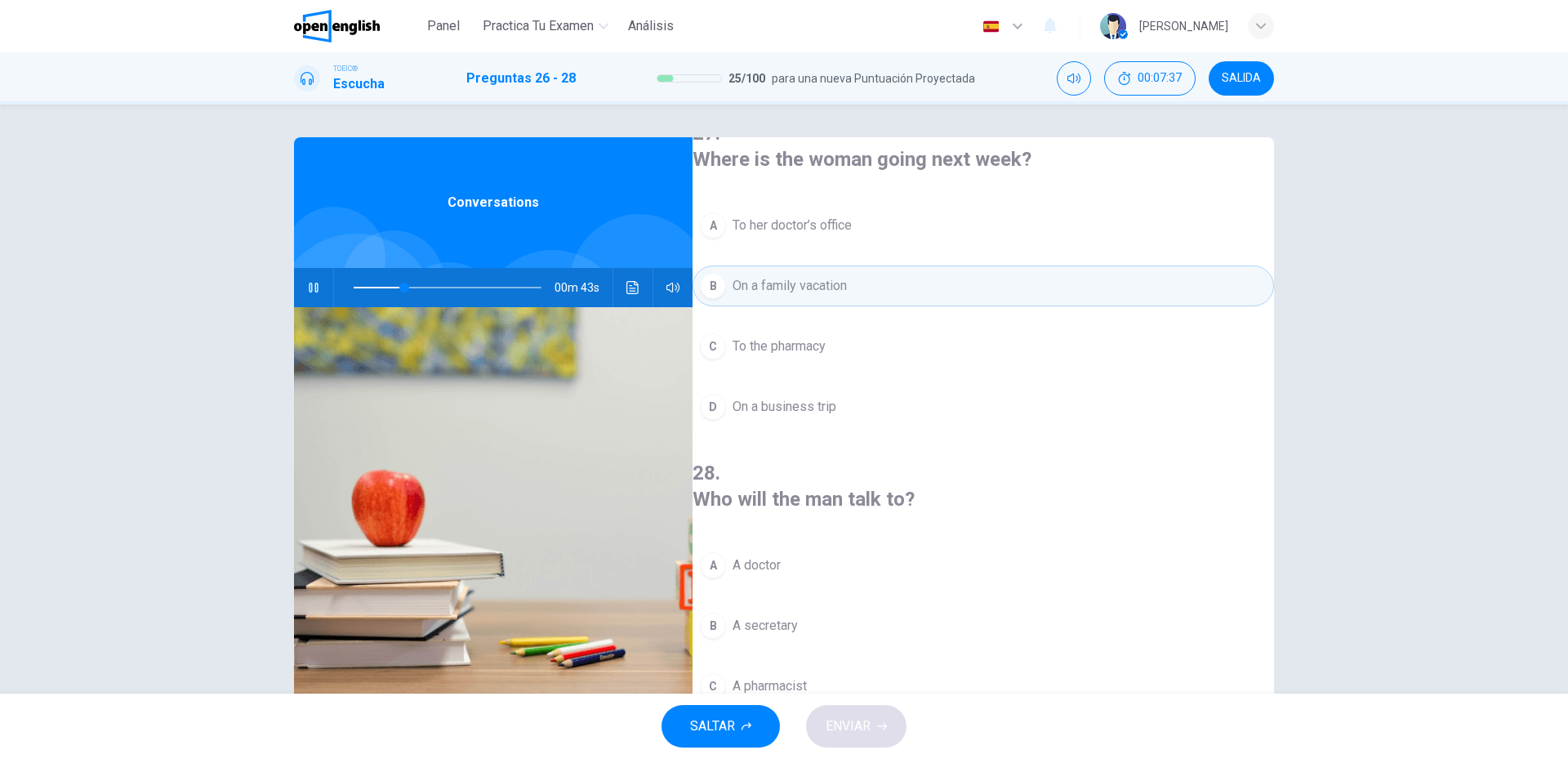
scroll to position [373, 0]
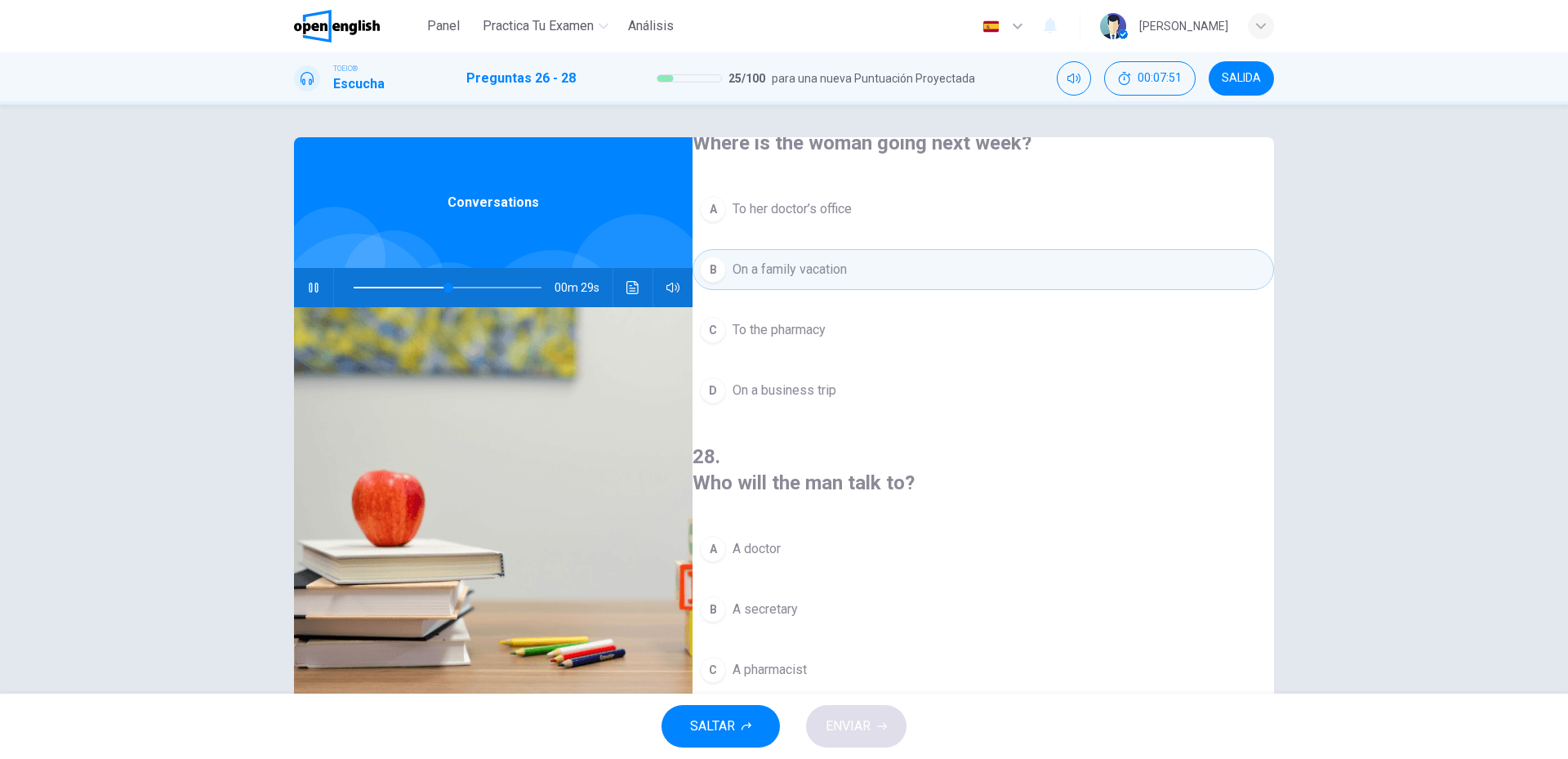
click at [833, 529] on button "A A doctor" at bounding box center [983, 549] width 581 height 41
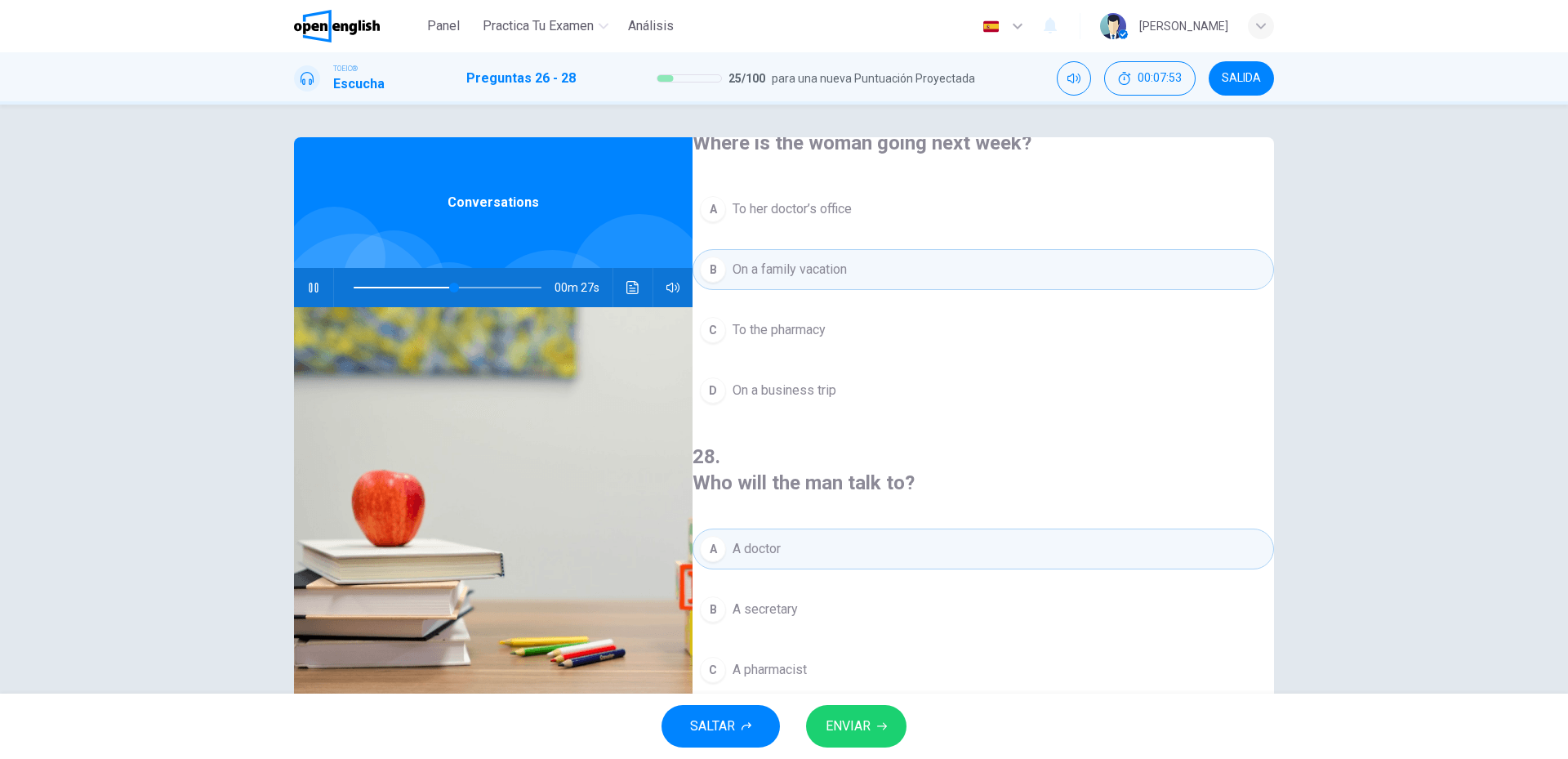
click at [880, 709] on button "ENVIAR" at bounding box center [856, 726] width 100 height 42
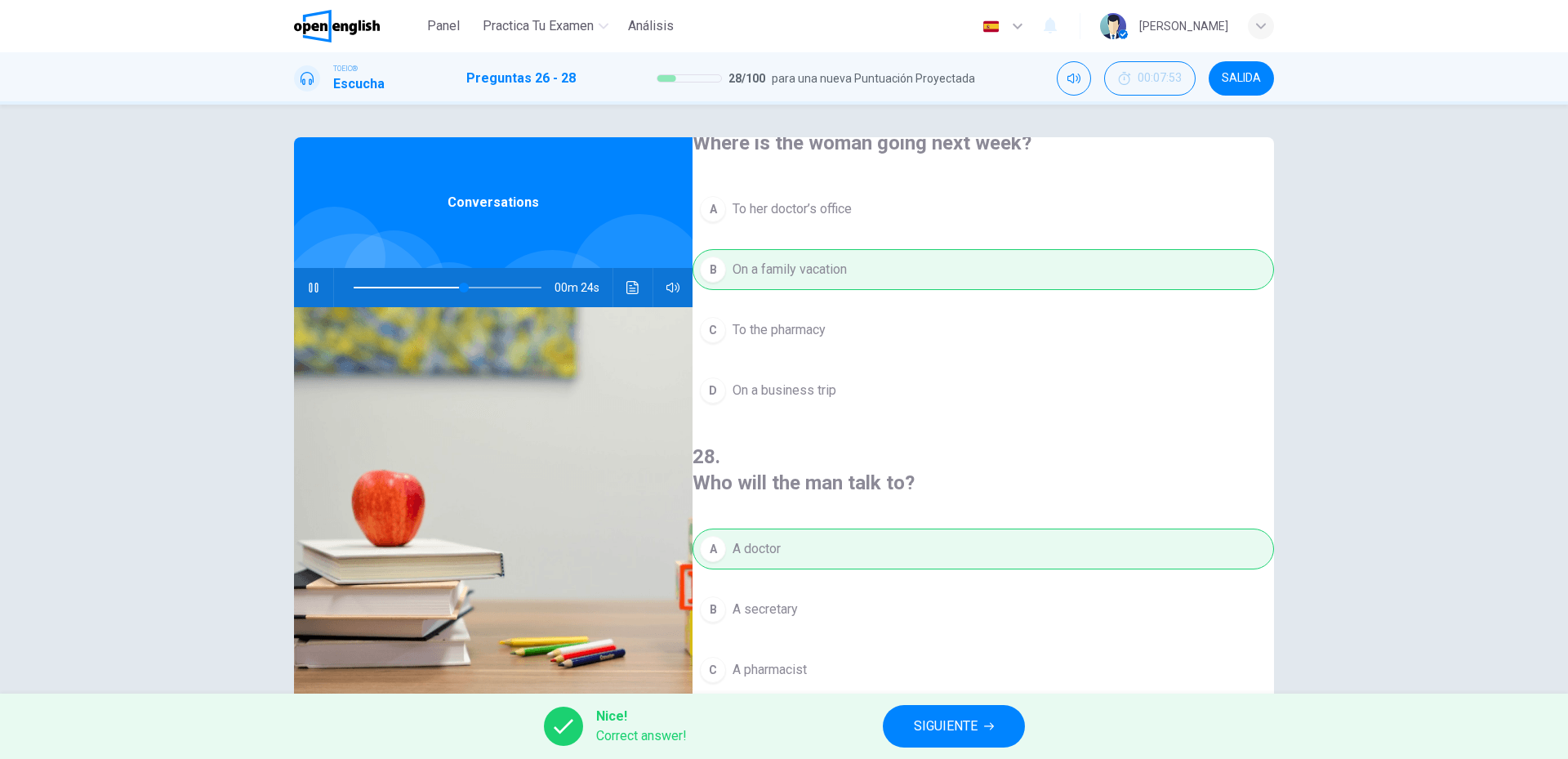
type input "**"
click at [956, 721] on span "SIGUIENTE" at bounding box center [946, 726] width 64 height 23
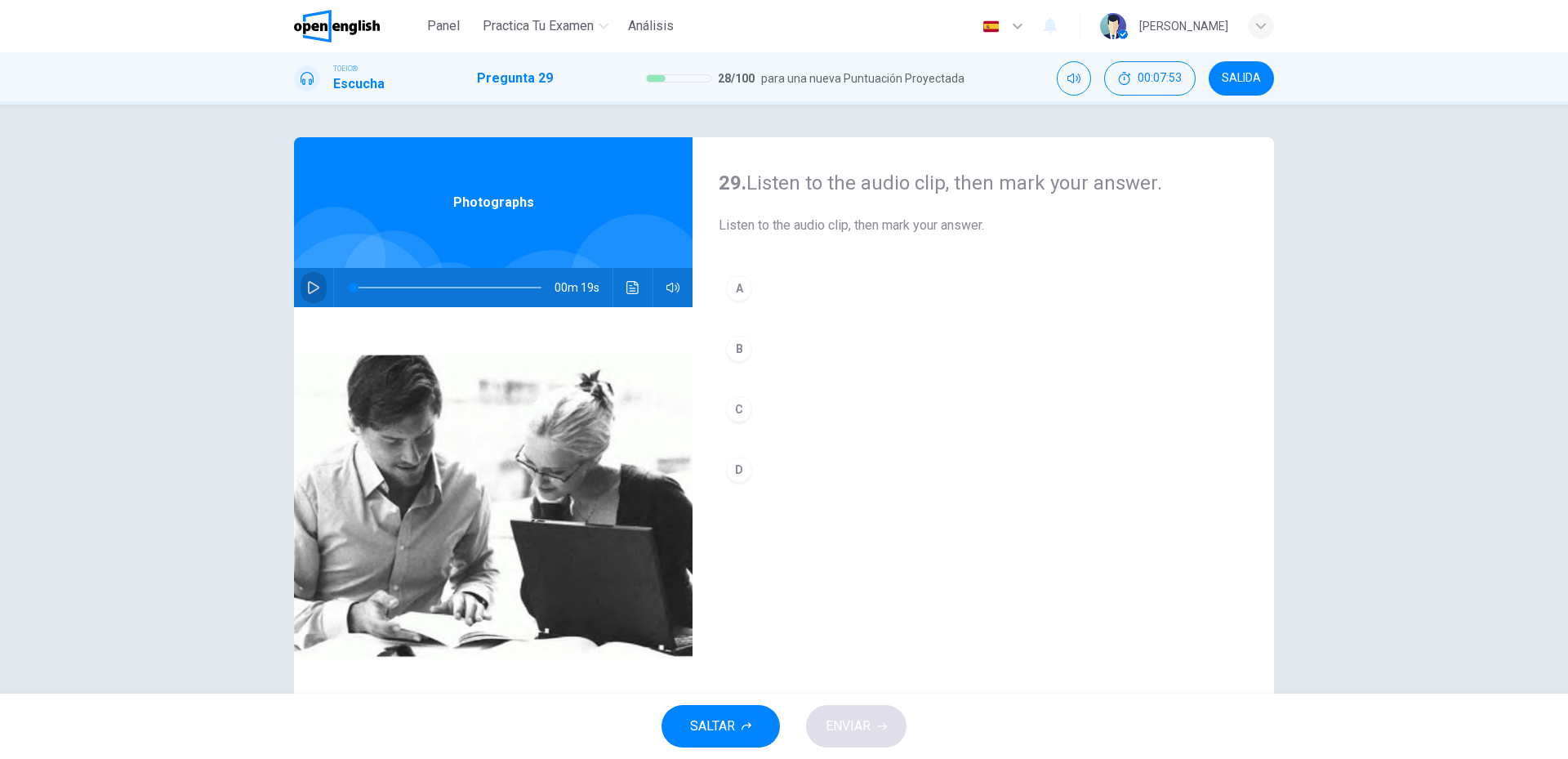
click at [304, 302] on button "button" at bounding box center [313, 287] width 26 height 39
click at [758, 307] on button "A" at bounding box center [984, 288] width 530 height 41
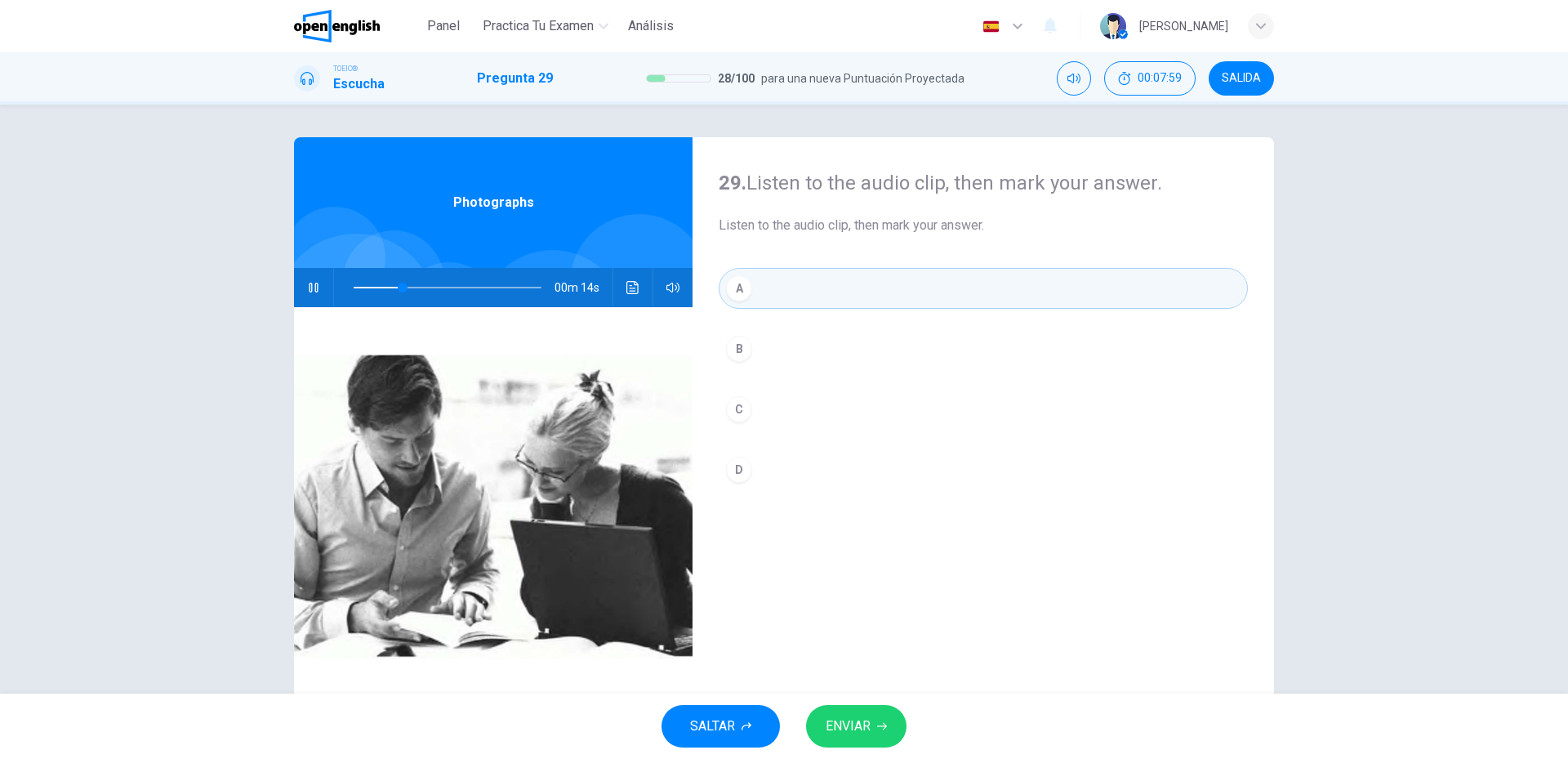
click at [835, 726] on span "ENVIAR" at bounding box center [848, 726] width 45 height 23
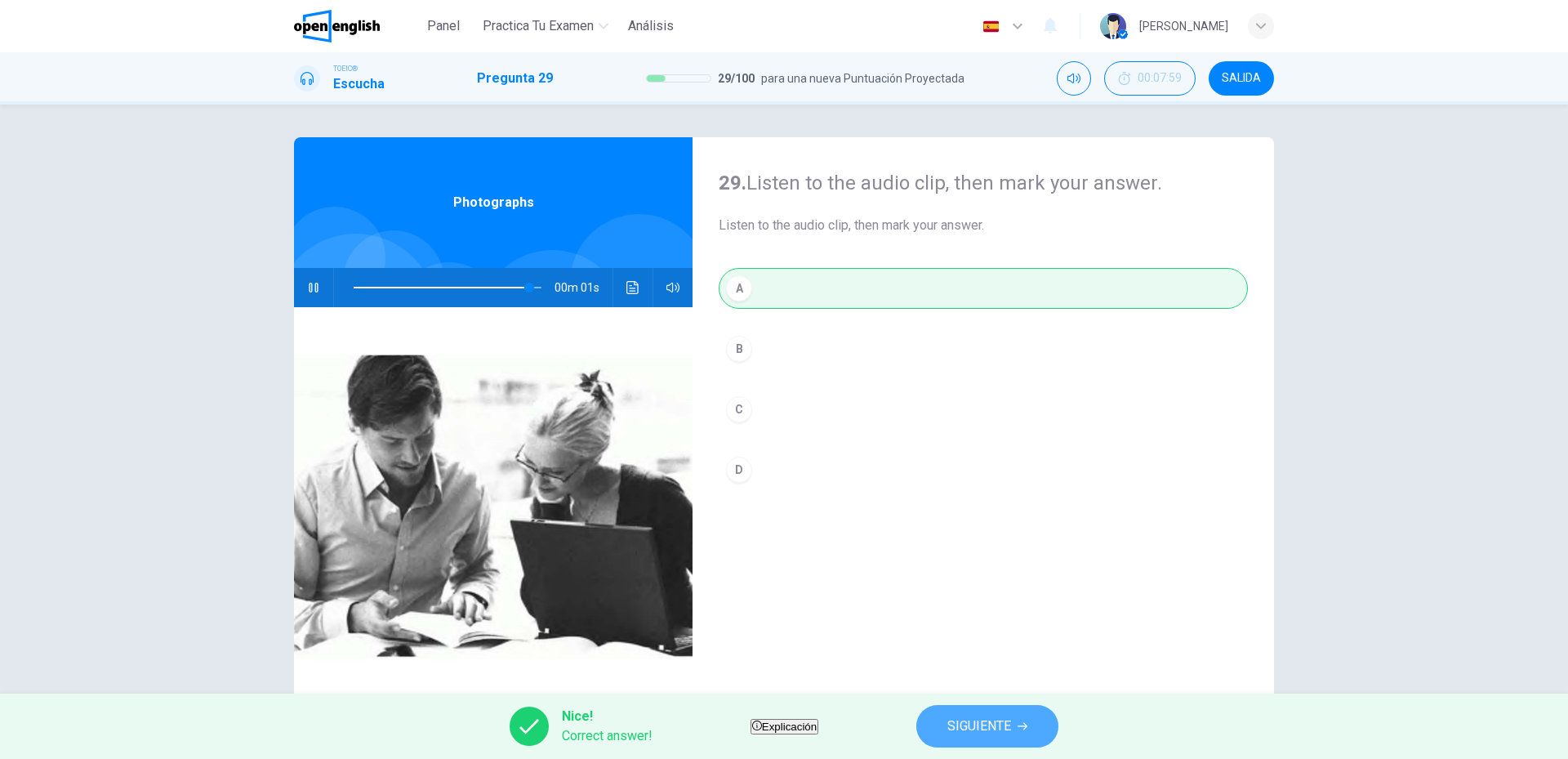
type input "**"
click at [1012, 732] on span "SIGUIENTE" at bounding box center [979, 726] width 64 height 23
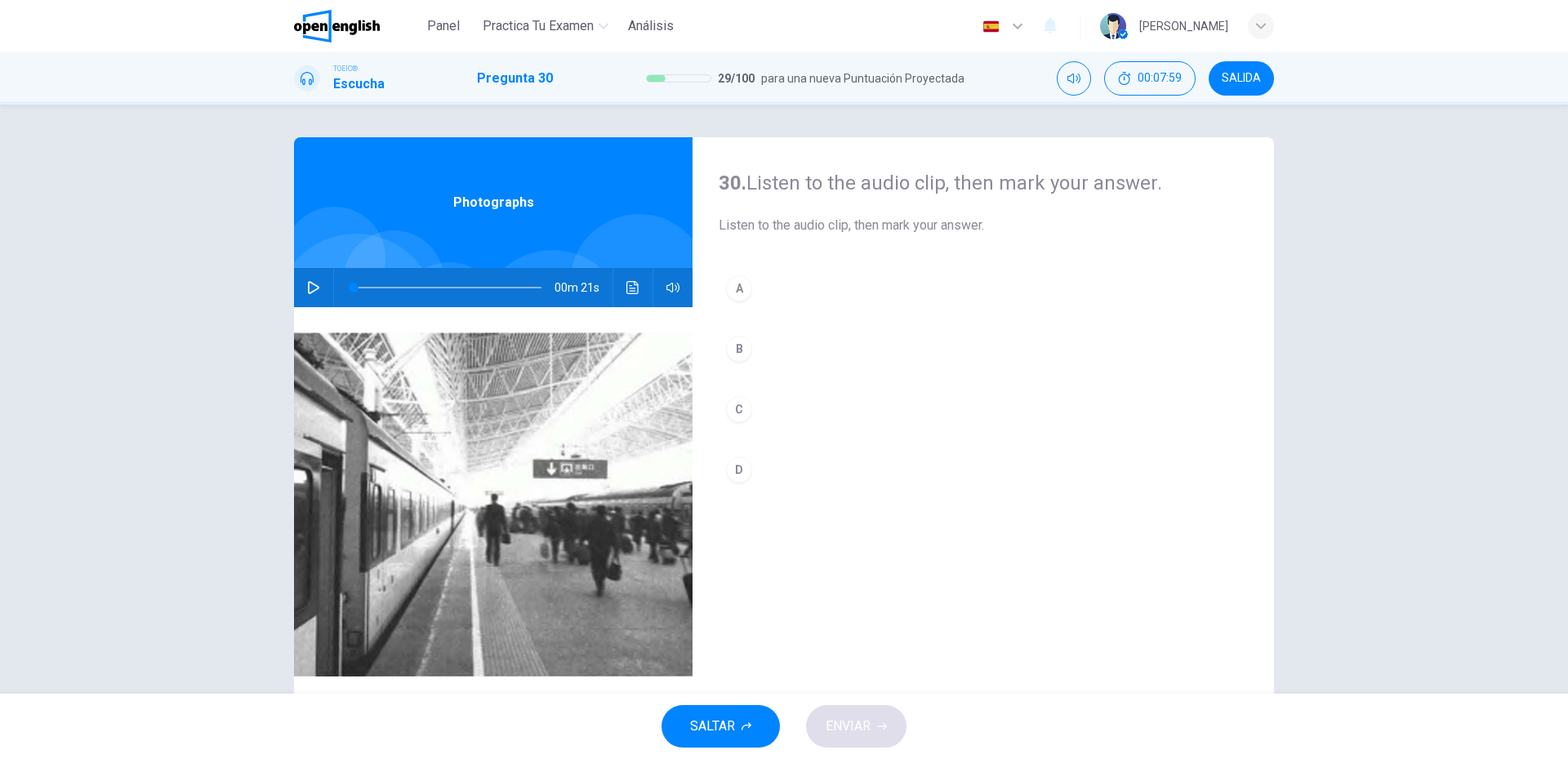
click at [306, 302] on button "button" at bounding box center [313, 287] width 26 height 39
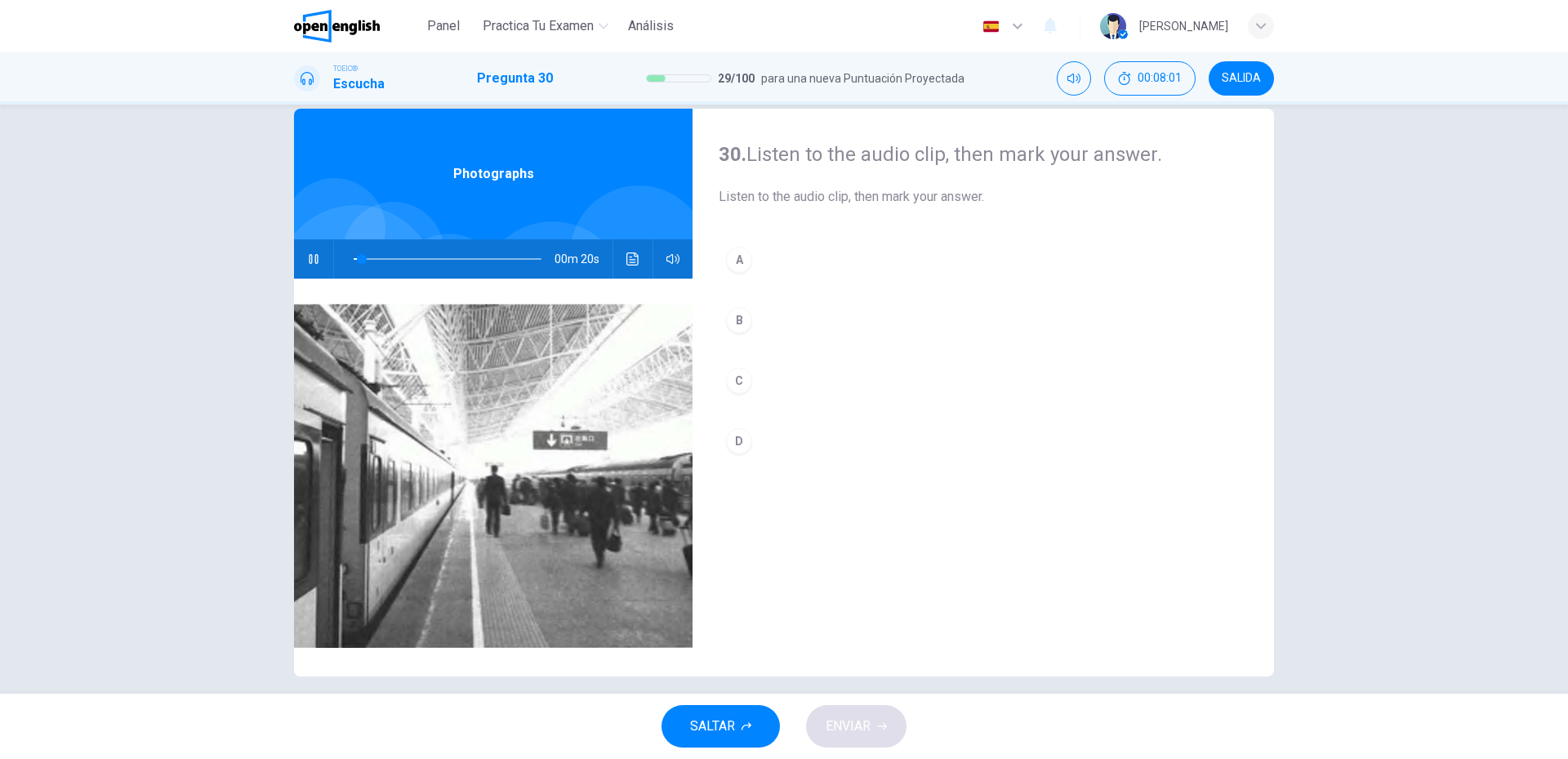
scroll to position [44, 0]
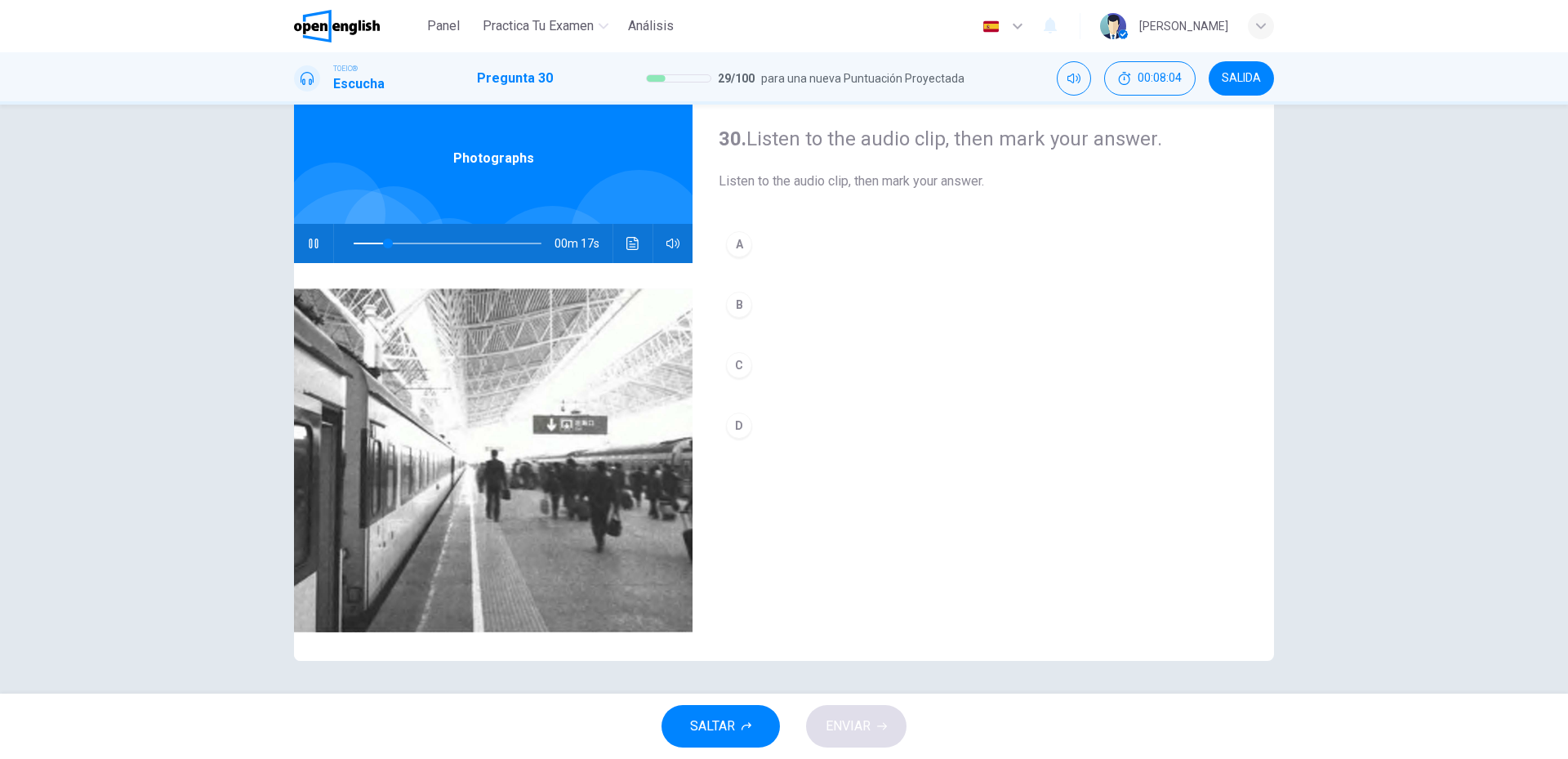
click at [729, 224] on button "A" at bounding box center [984, 244] width 530 height 41
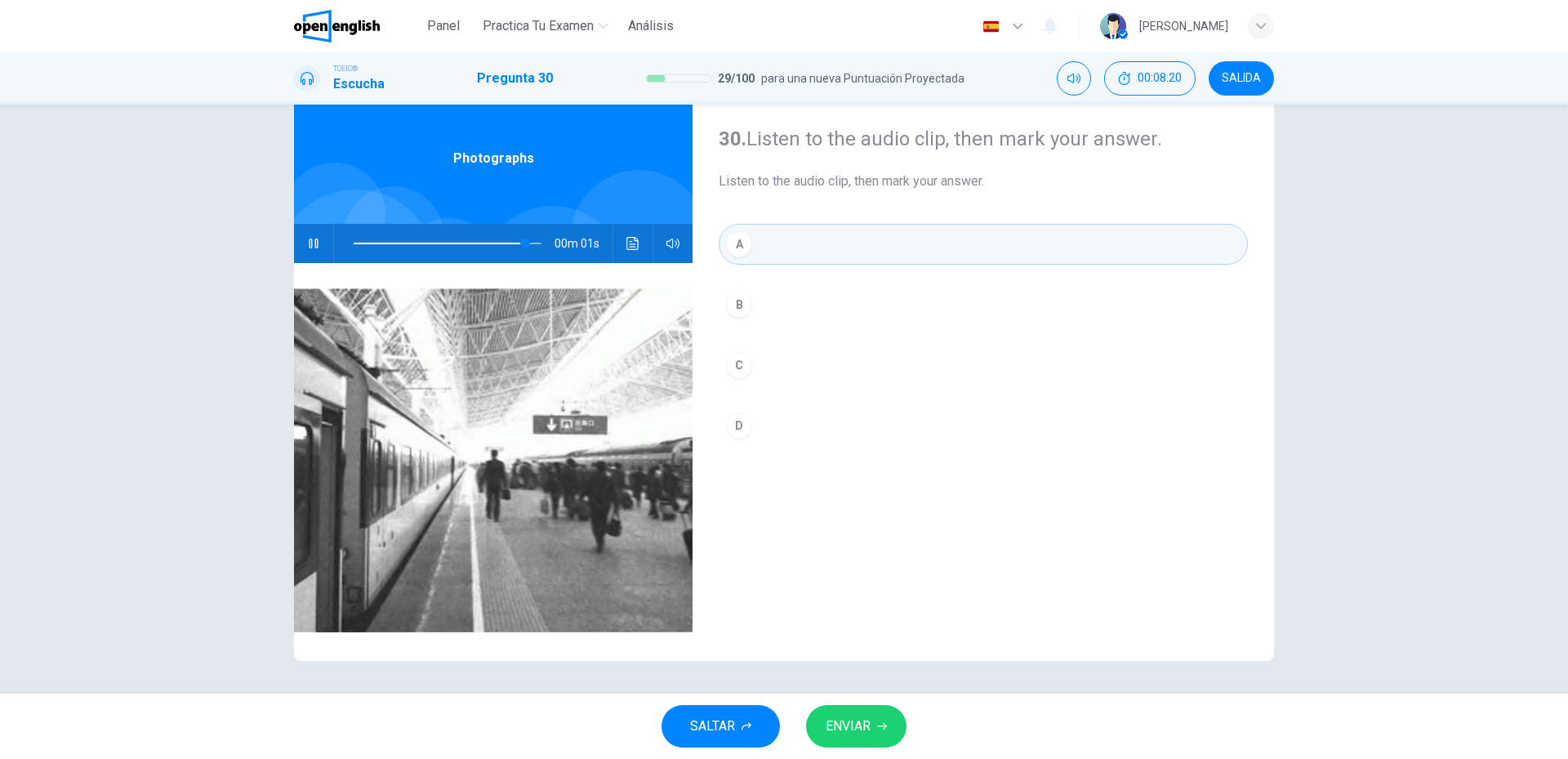
click at [881, 710] on button "ENVIAR" at bounding box center [856, 726] width 100 height 42
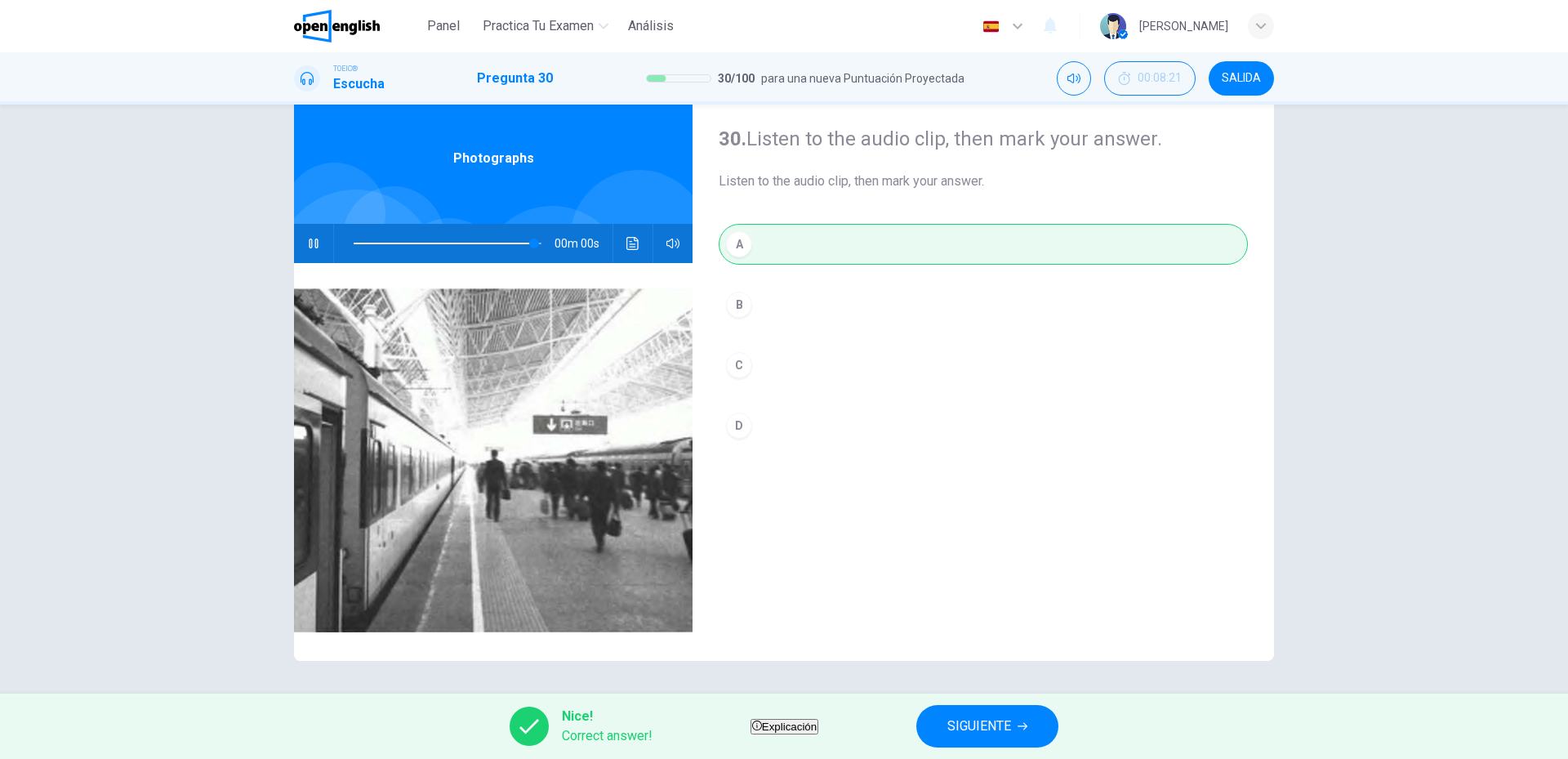
type input "*"
click at [1012, 727] on span "SIGUIENTE" at bounding box center [979, 726] width 64 height 23
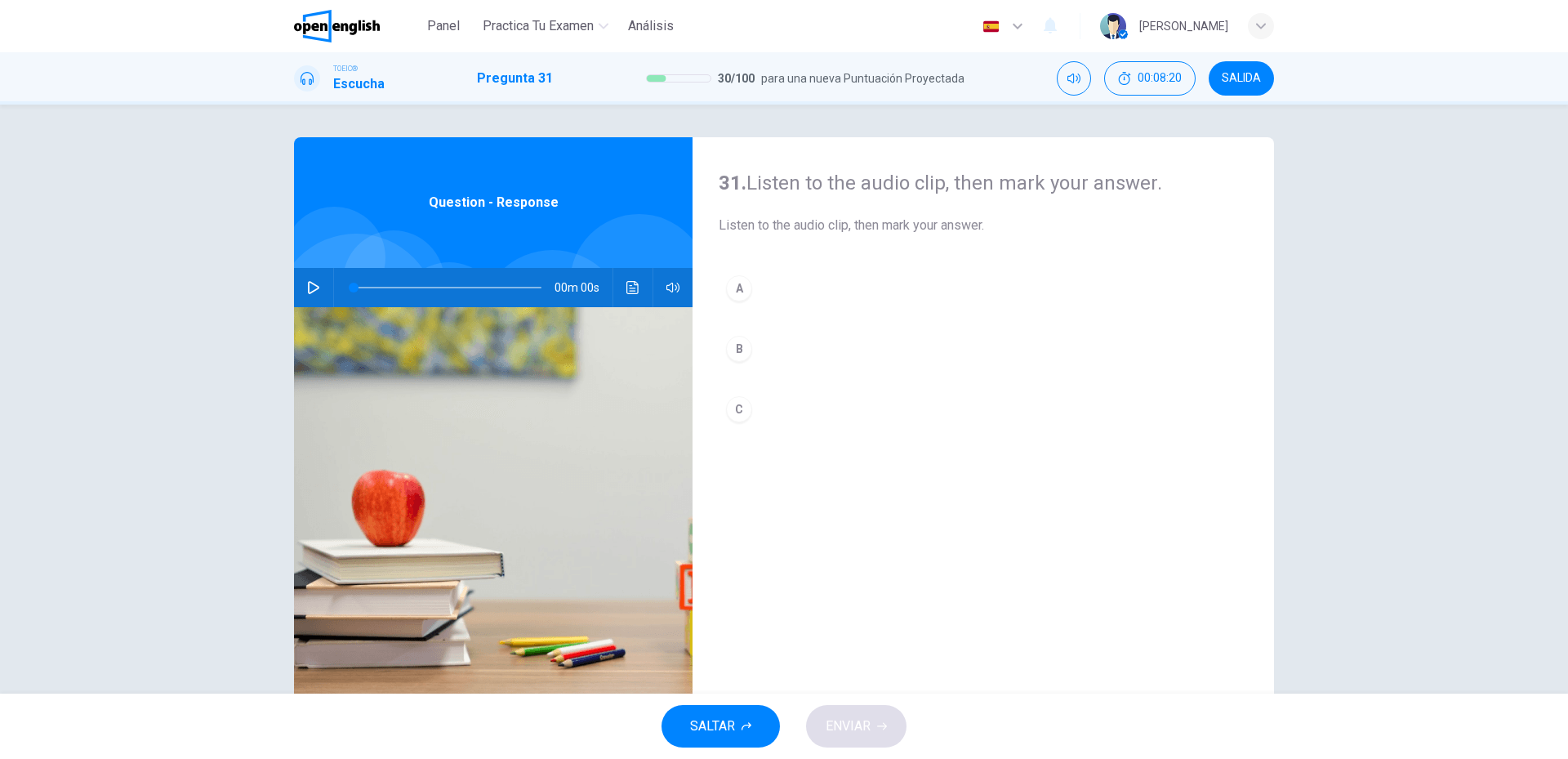
click at [328, 293] on div "00m 00s" at bounding box center [493, 287] width 399 height 39
click at [312, 293] on icon "button" at bounding box center [314, 288] width 13 height 13
click at [782, 361] on button "B" at bounding box center [984, 348] width 530 height 41
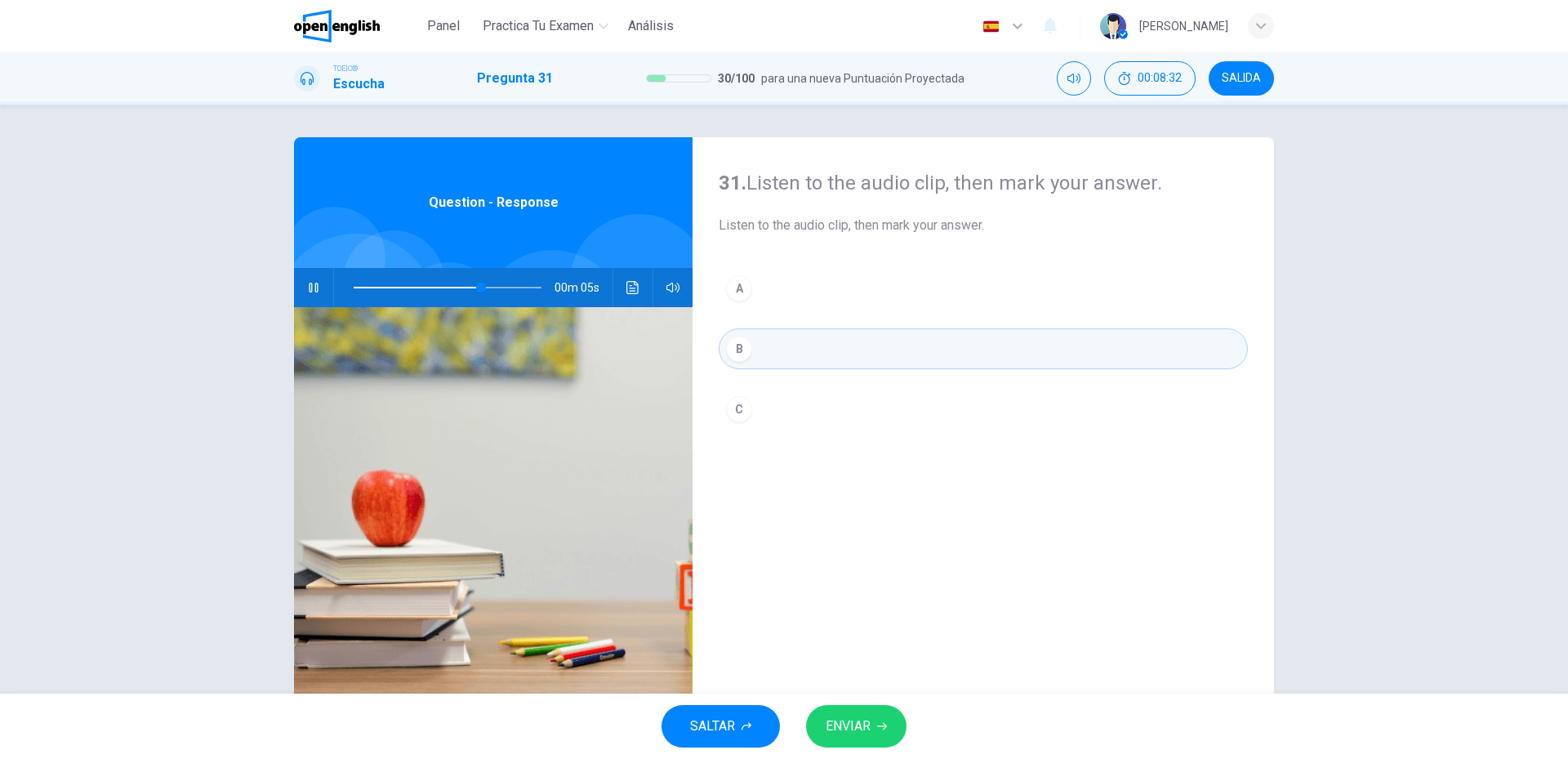
click at [796, 385] on div "A B C" at bounding box center [984, 364] width 530 height 194
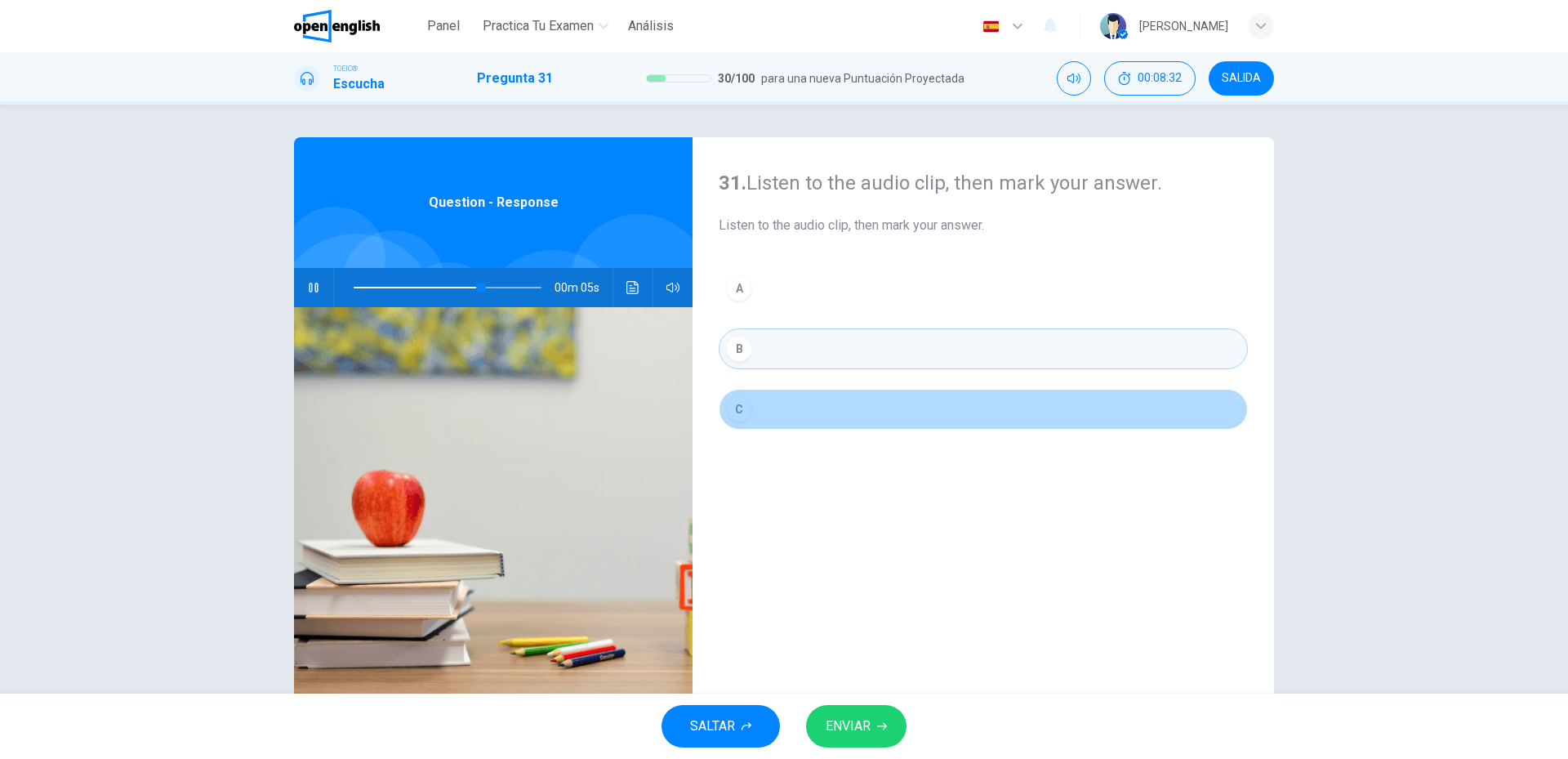
click at [811, 419] on button "C" at bounding box center [984, 409] width 530 height 41
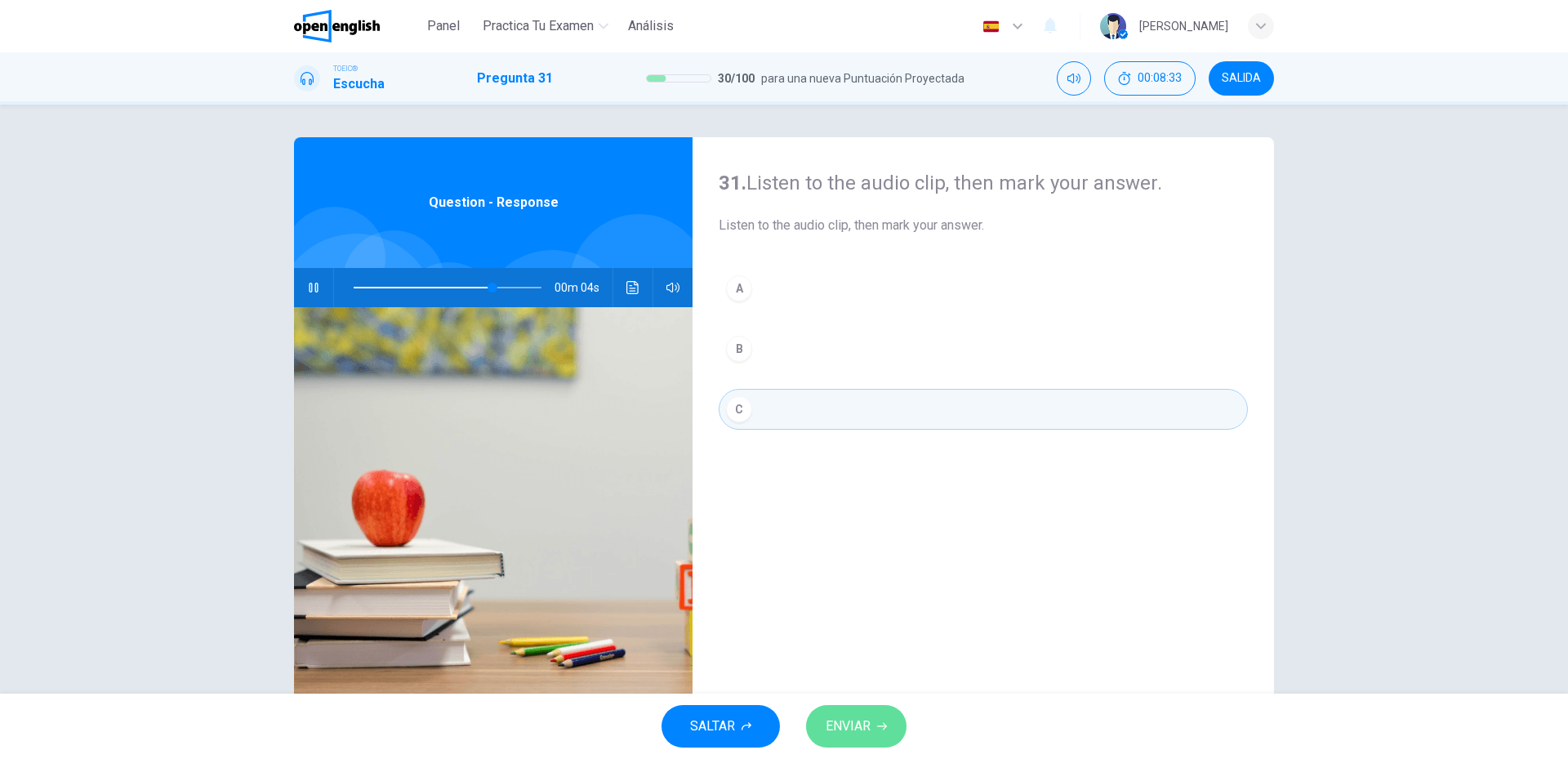
click at [872, 743] on button "ENVIAR" at bounding box center [856, 726] width 100 height 42
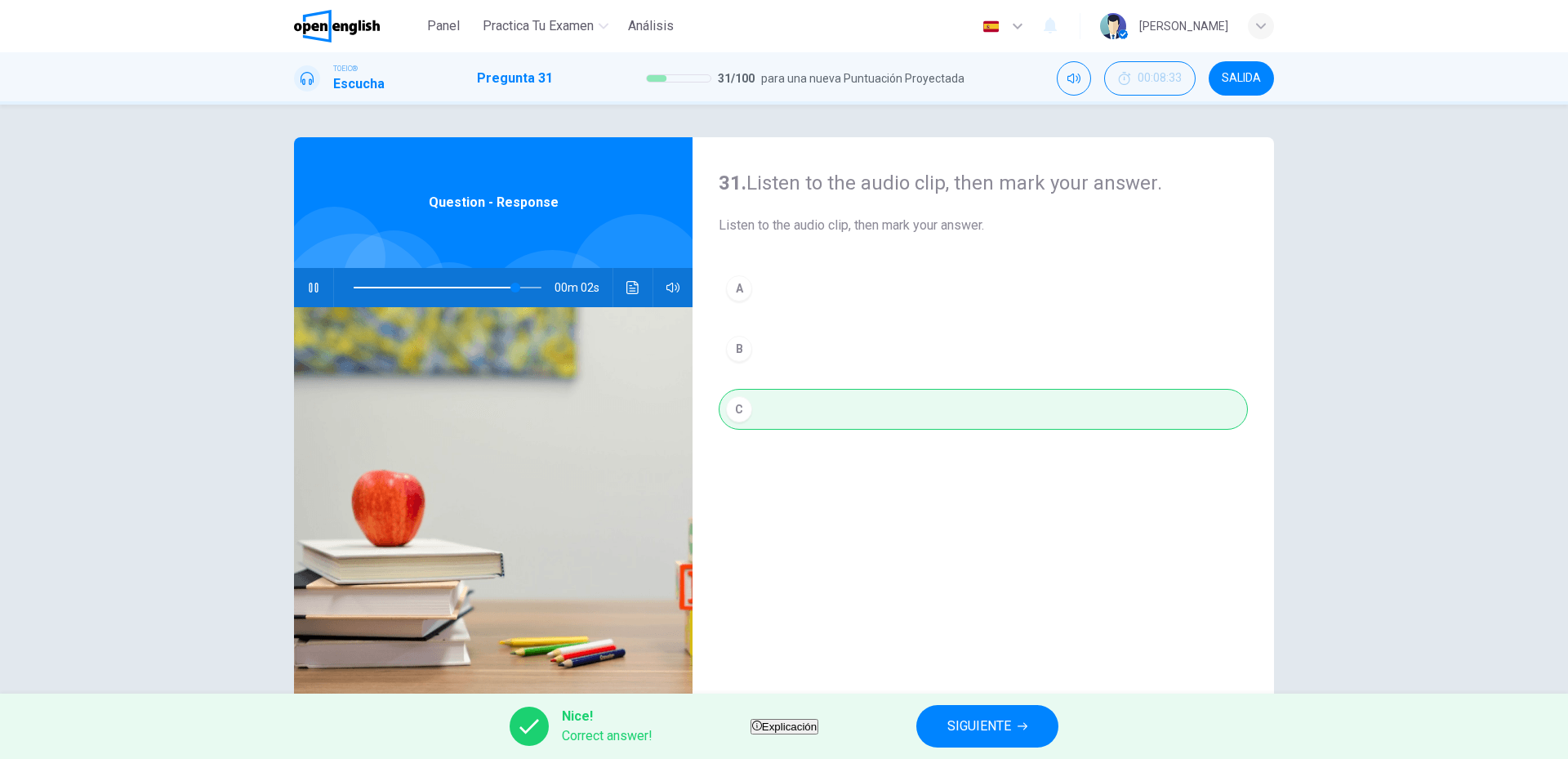
type input "**"
click at [1012, 722] on span "SIGUIENTE" at bounding box center [979, 726] width 64 height 23
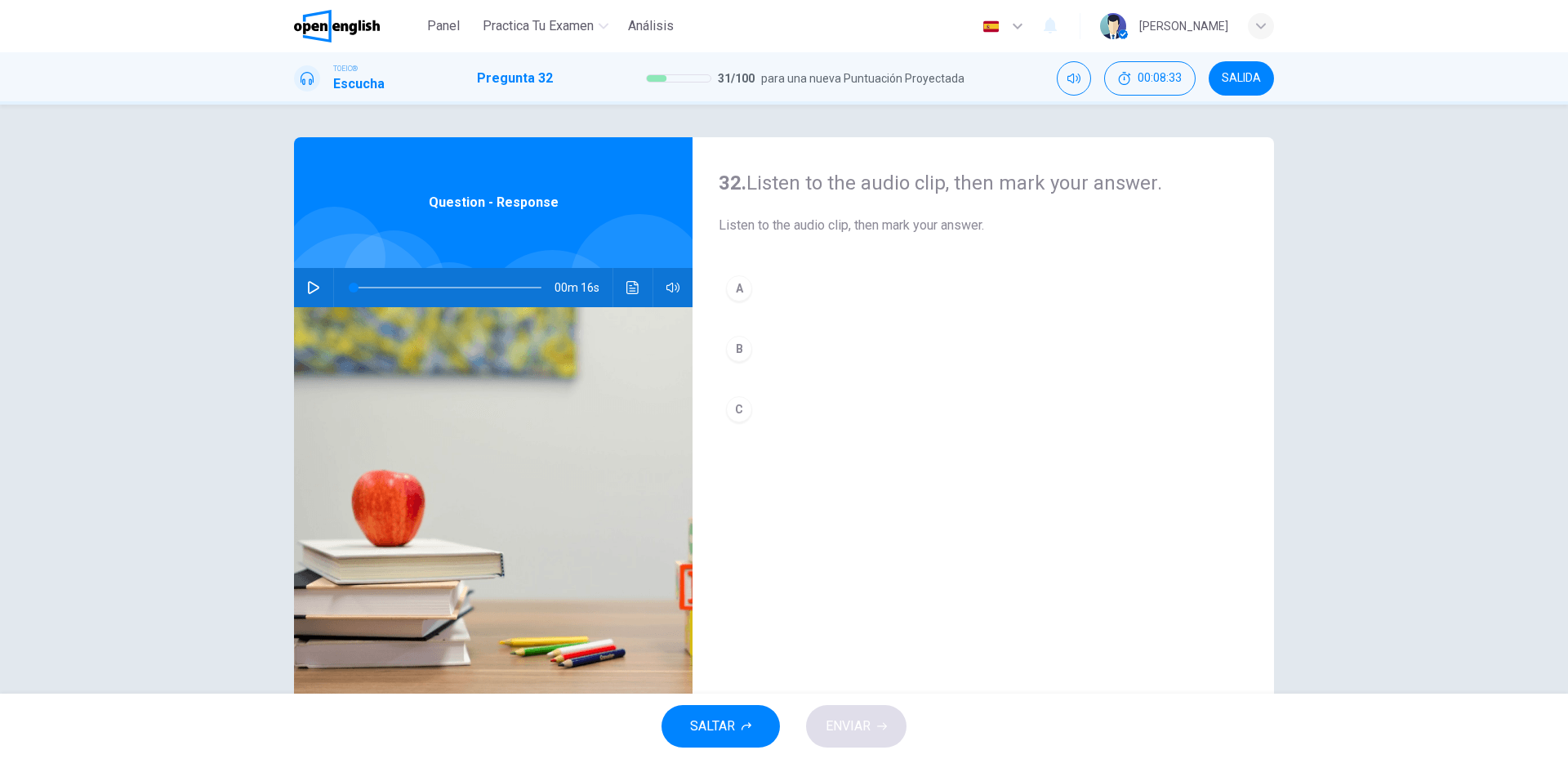
click at [316, 294] on button "button" at bounding box center [313, 287] width 26 height 39
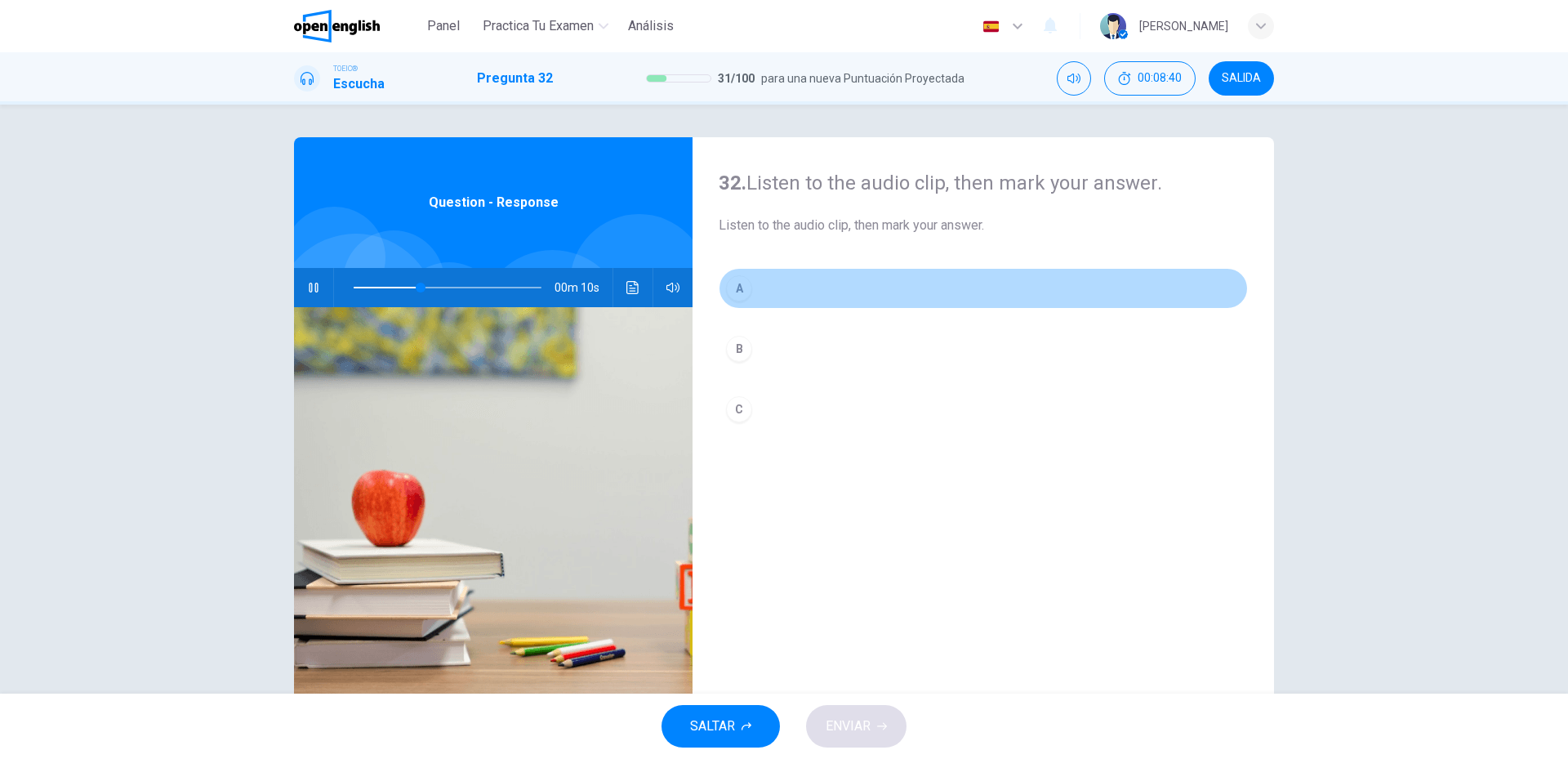
click at [751, 289] on button "A" at bounding box center [984, 288] width 530 height 41
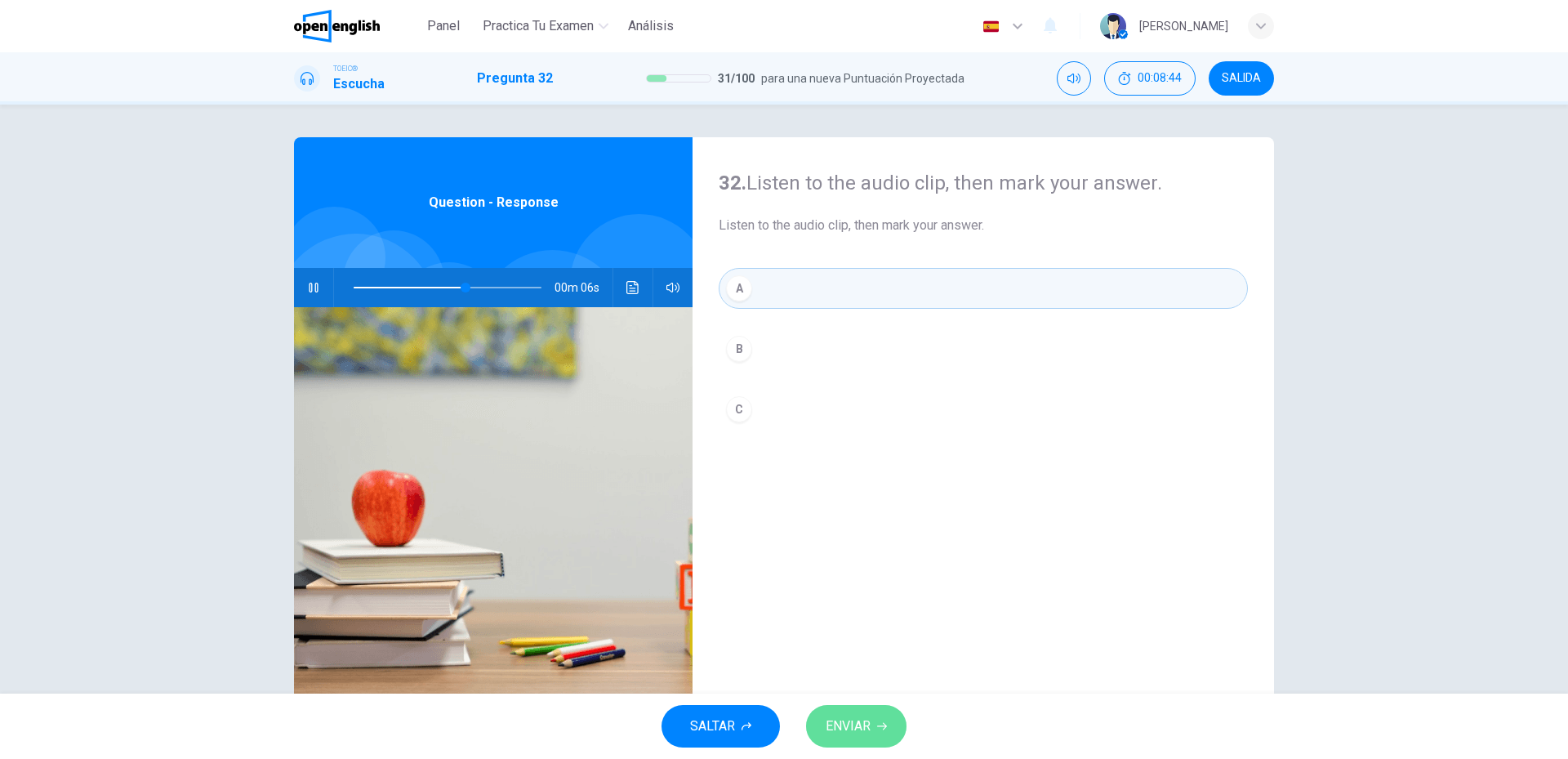
click at [848, 712] on button "ENVIAR" at bounding box center [856, 726] width 100 height 42
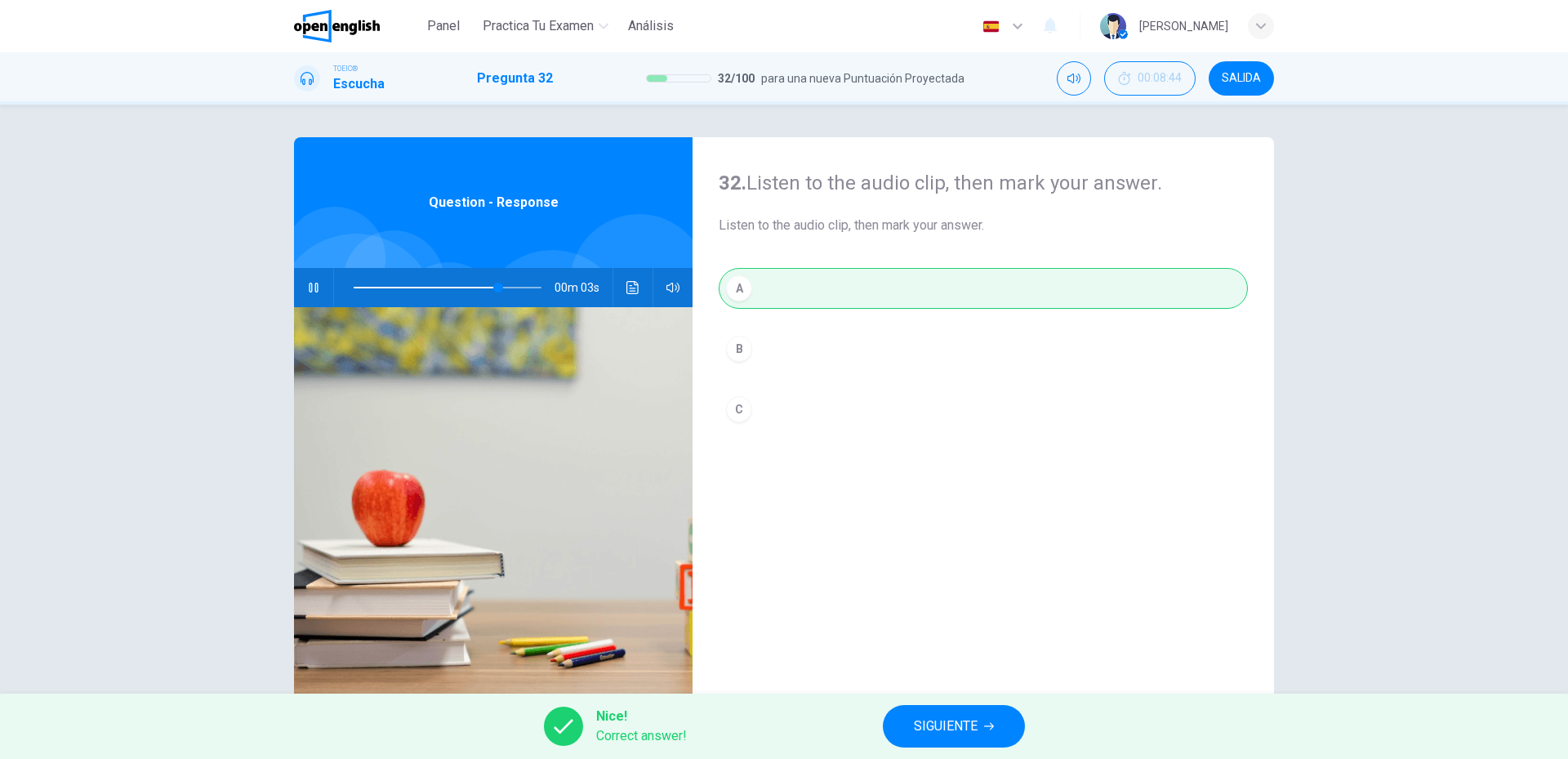
type input "**"
click at [954, 732] on span "SIGUIENTE" at bounding box center [946, 726] width 64 height 23
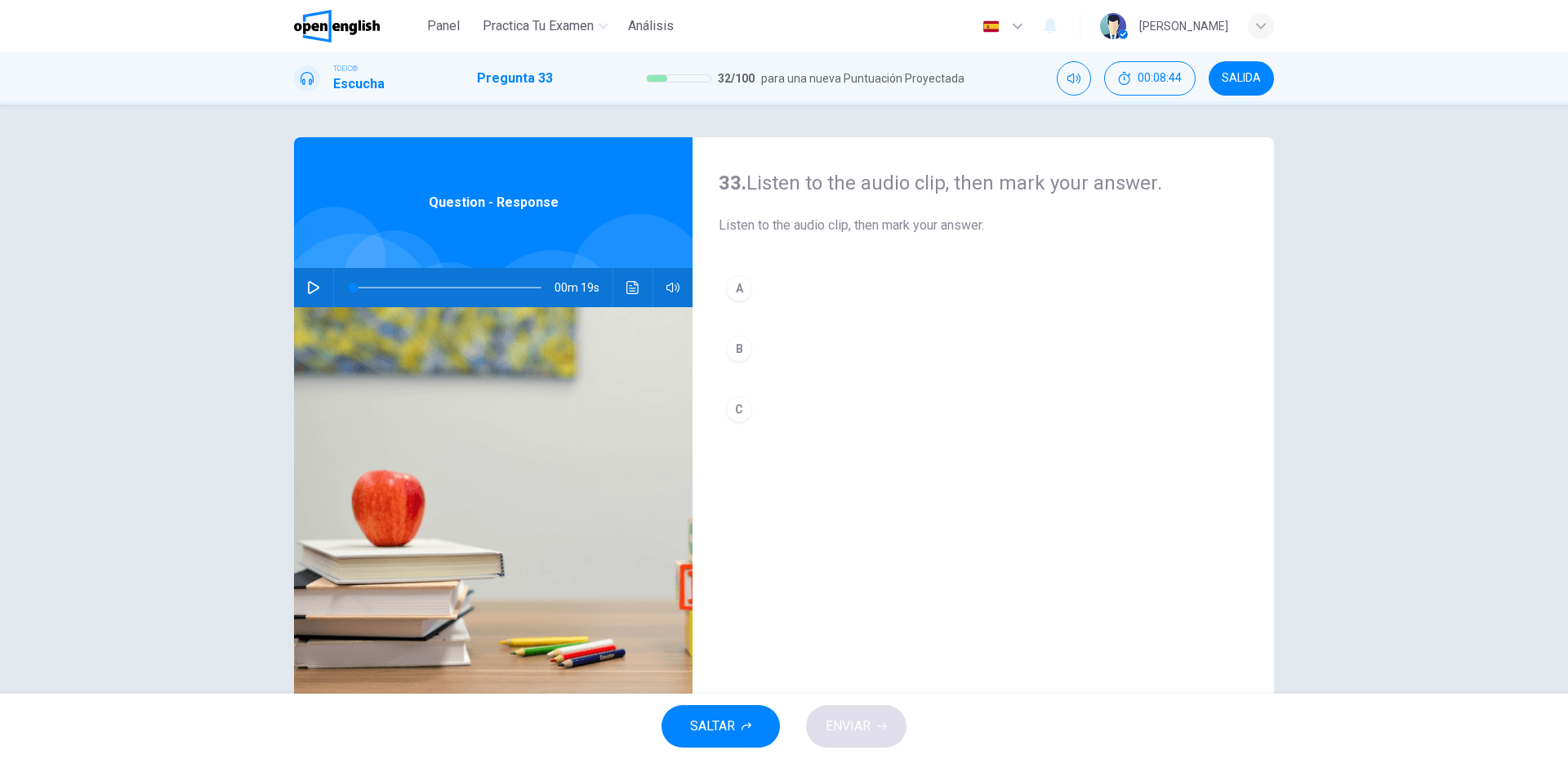
click at [316, 298] on button "button" at bounding box center [313, 287] width 26 height 39
click at [753, 392] on button "C" at bounding box center [984, 409] width 530 height 41
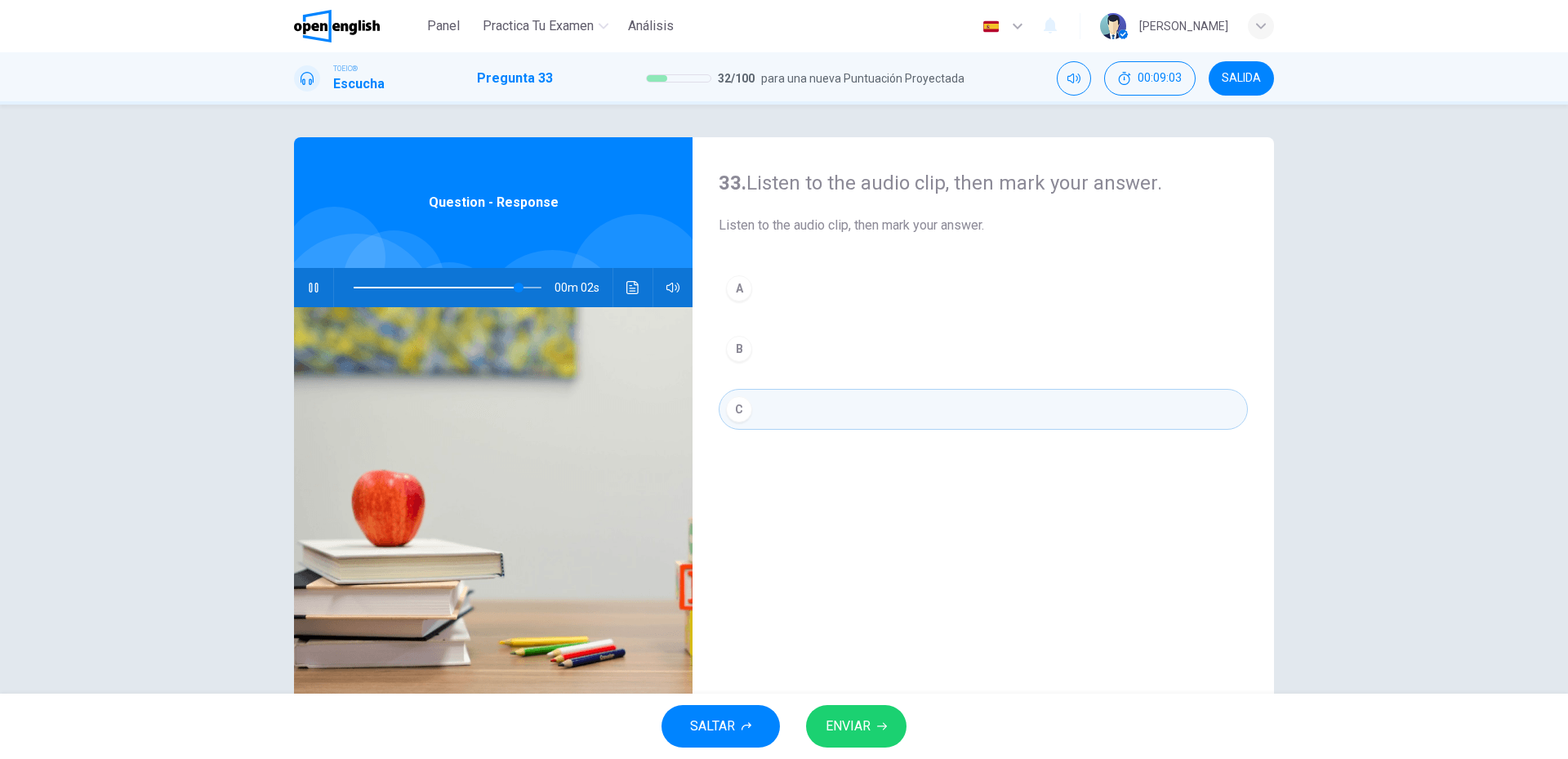
click at [853, 721] on span "ENVIAR" at bounding box center [848, 726] width 45 height 23
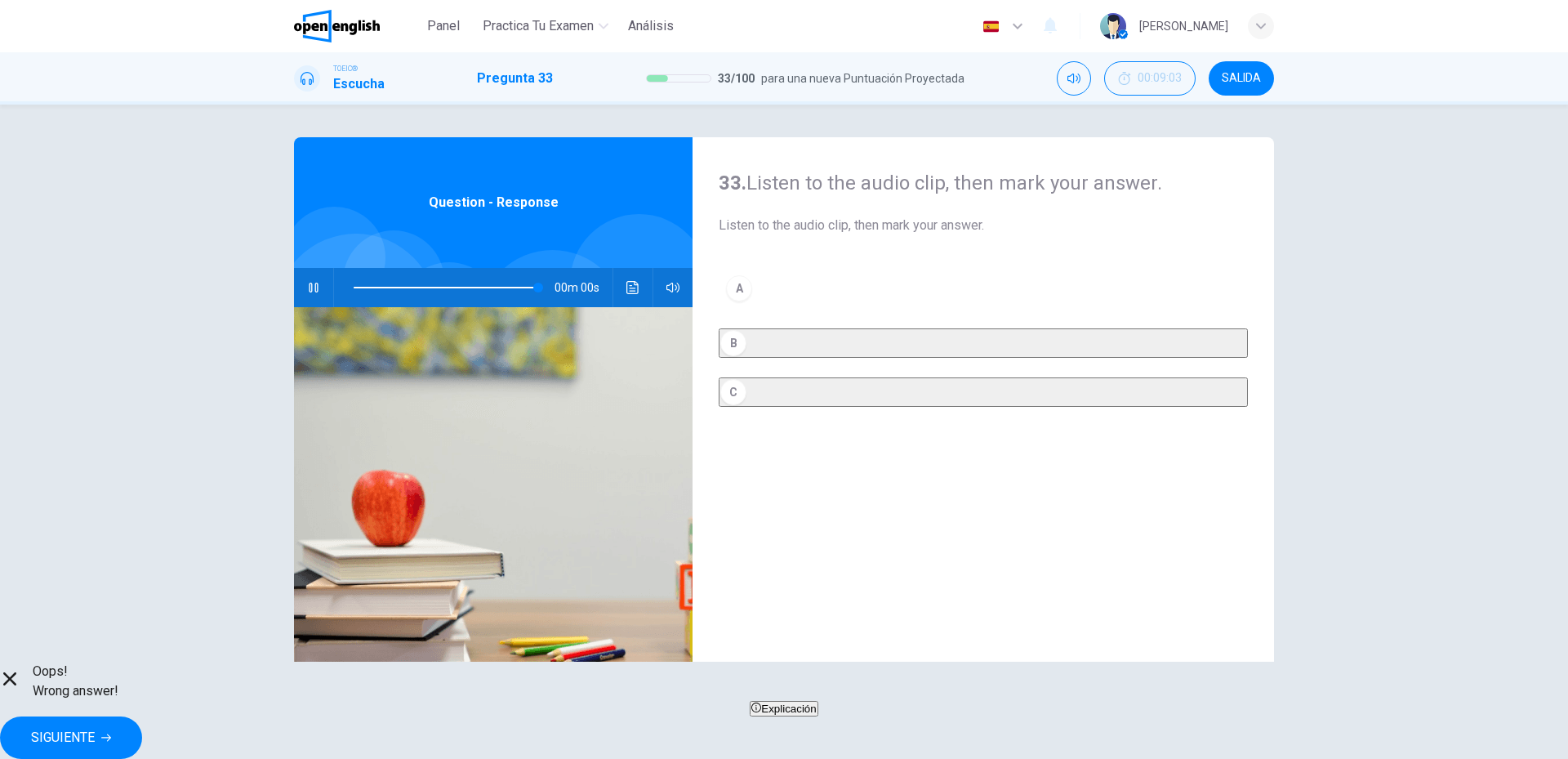
type input "*"
click at [142, 716] on button "SIGUIENTE" at bounding box center [71, 737] width 142 height 42
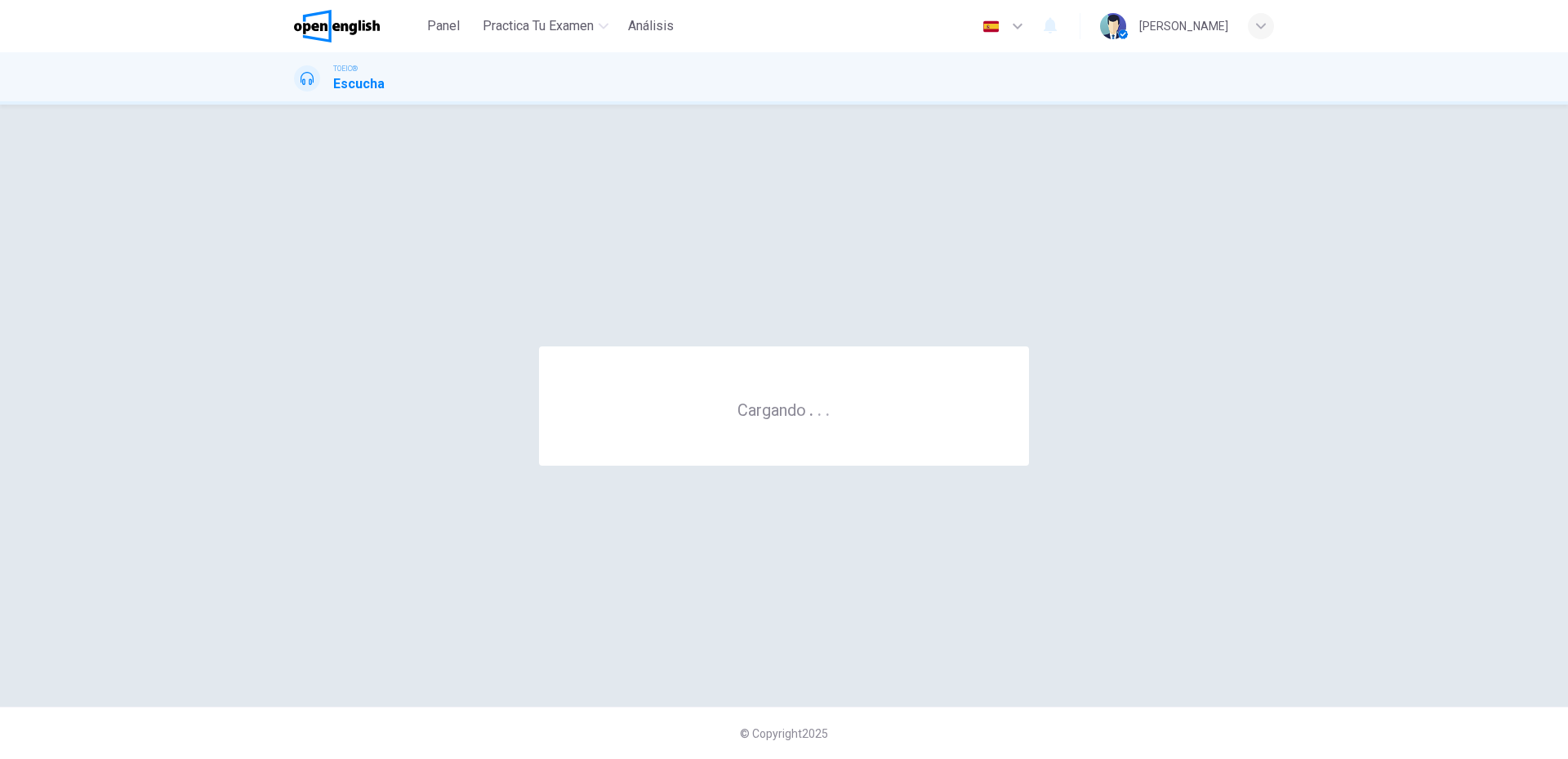
click at [1010, 726] on div "© Copyright 2025" at bounding box center [784, 732] width 1568 height 53
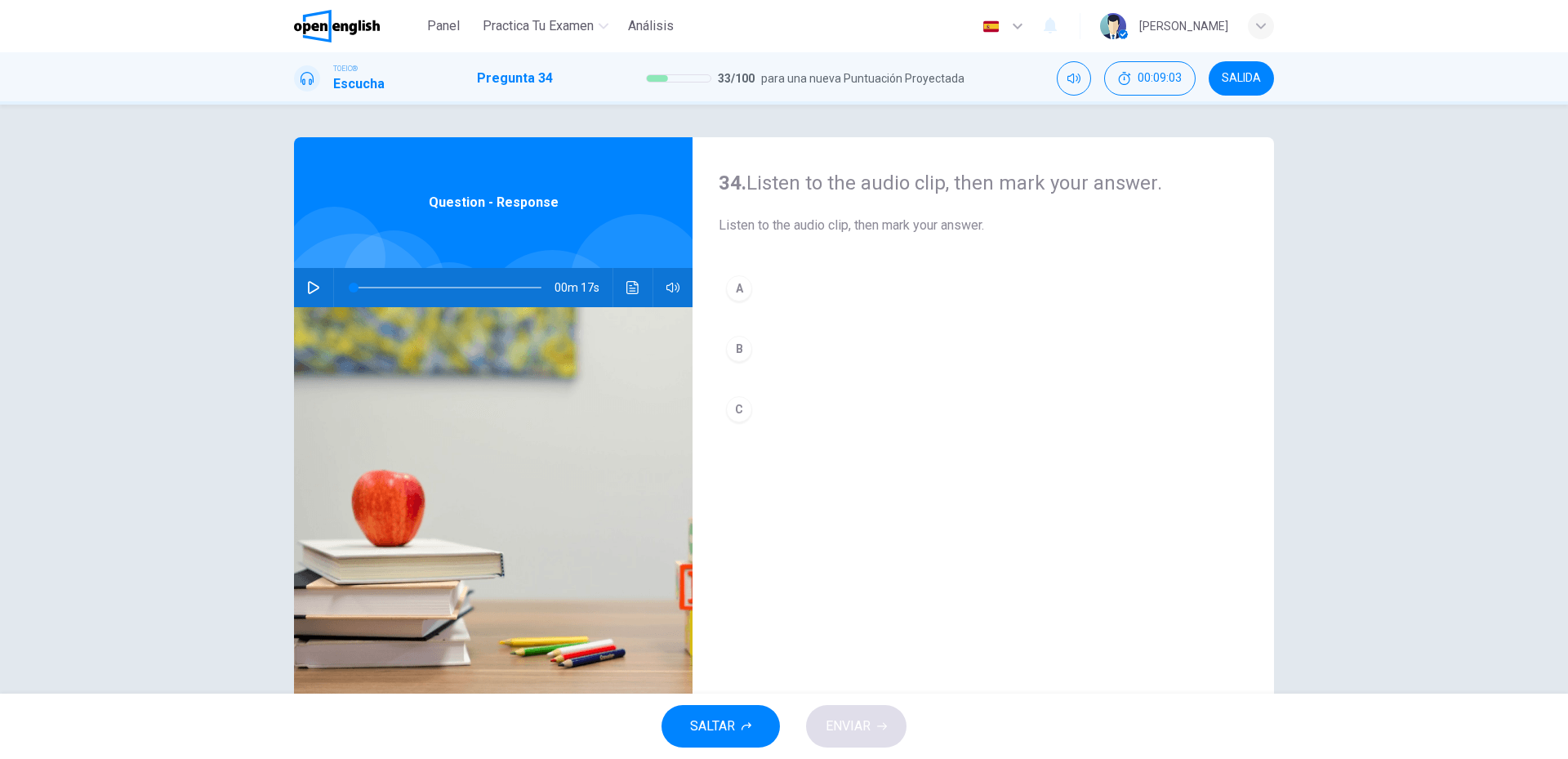
click at [309, 294] on button "button" at bounding box center [313, 287] width 26 height 39
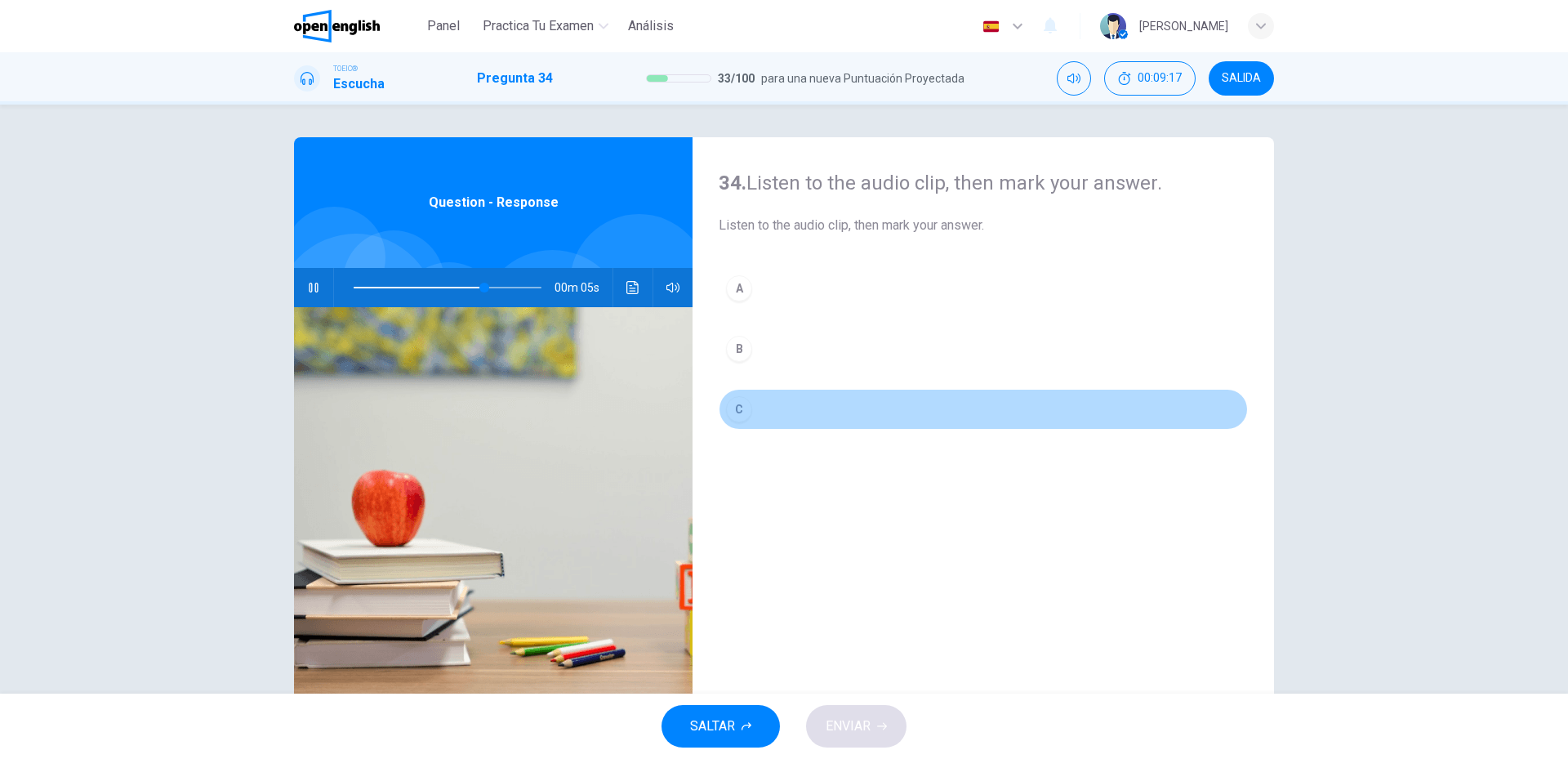
click at [745, 408] on div "C" at bounding box center [739, 408] width 26 height 26
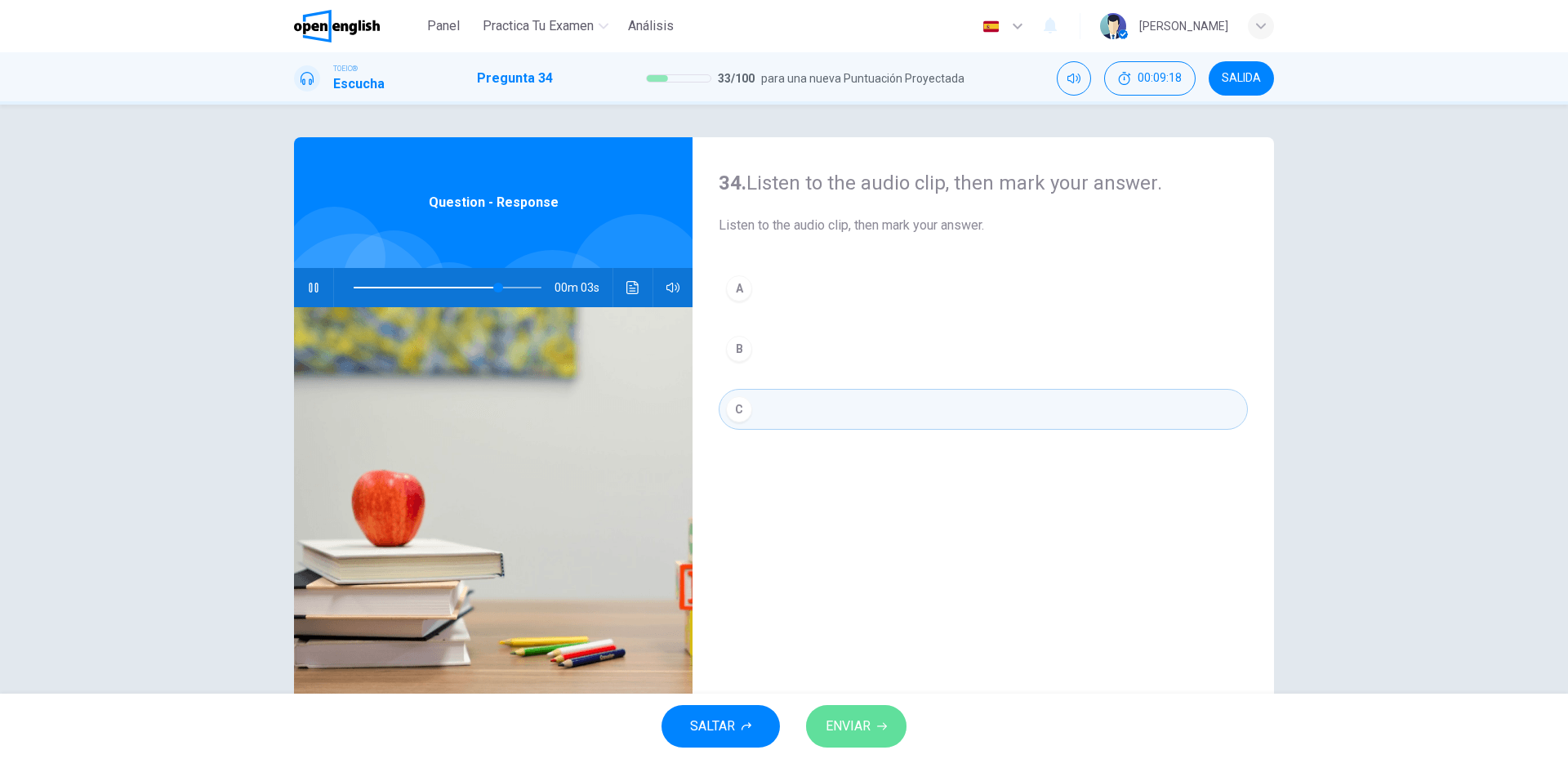
click at [866, 737] on span "ENVIAR" at bounding box center [848, 726] width 45 height 23
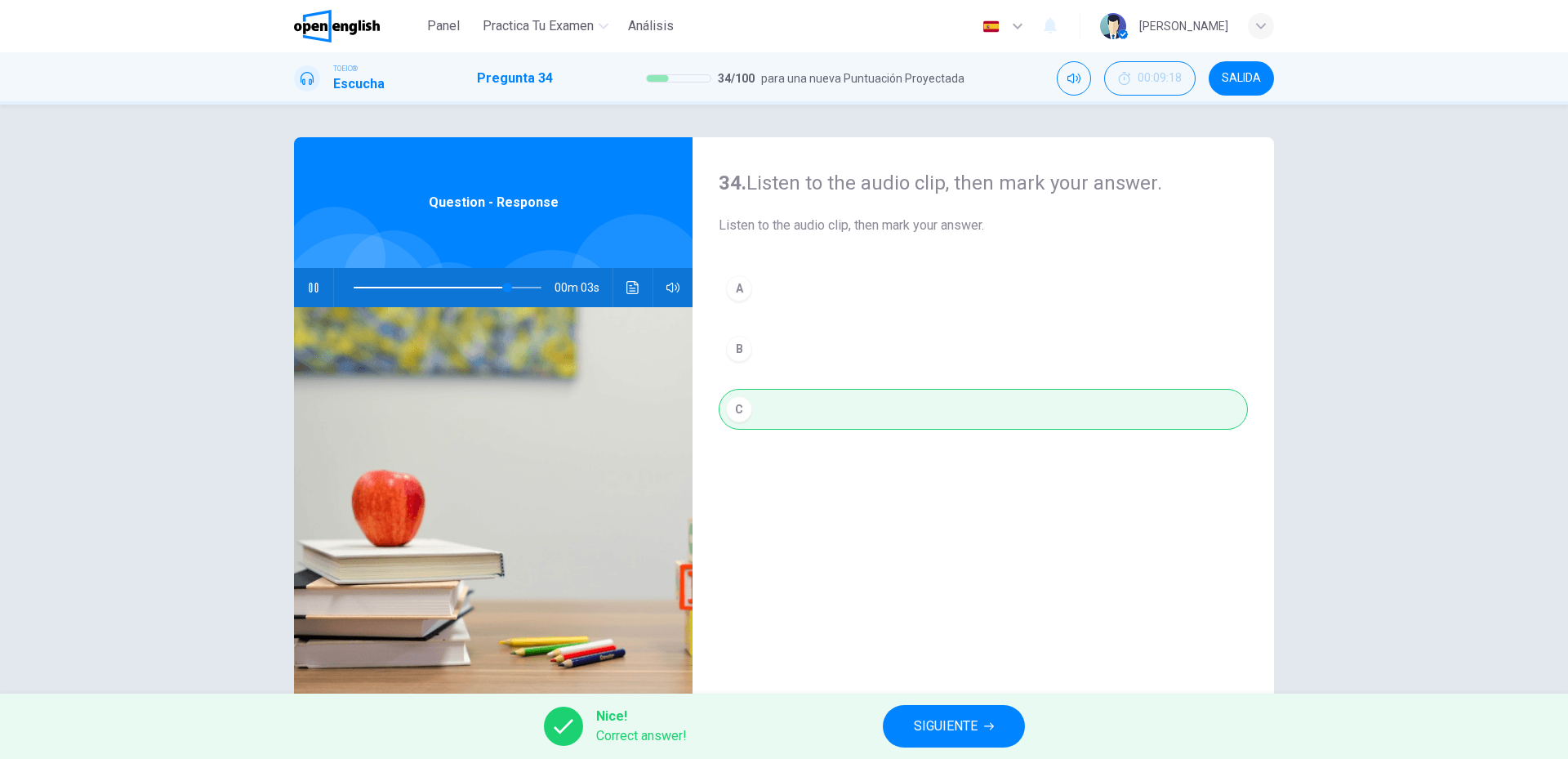
type input "**"
click at [941, 723] on span "SIGUIENTE" at bounding box center [946, 726] width 64 height 23
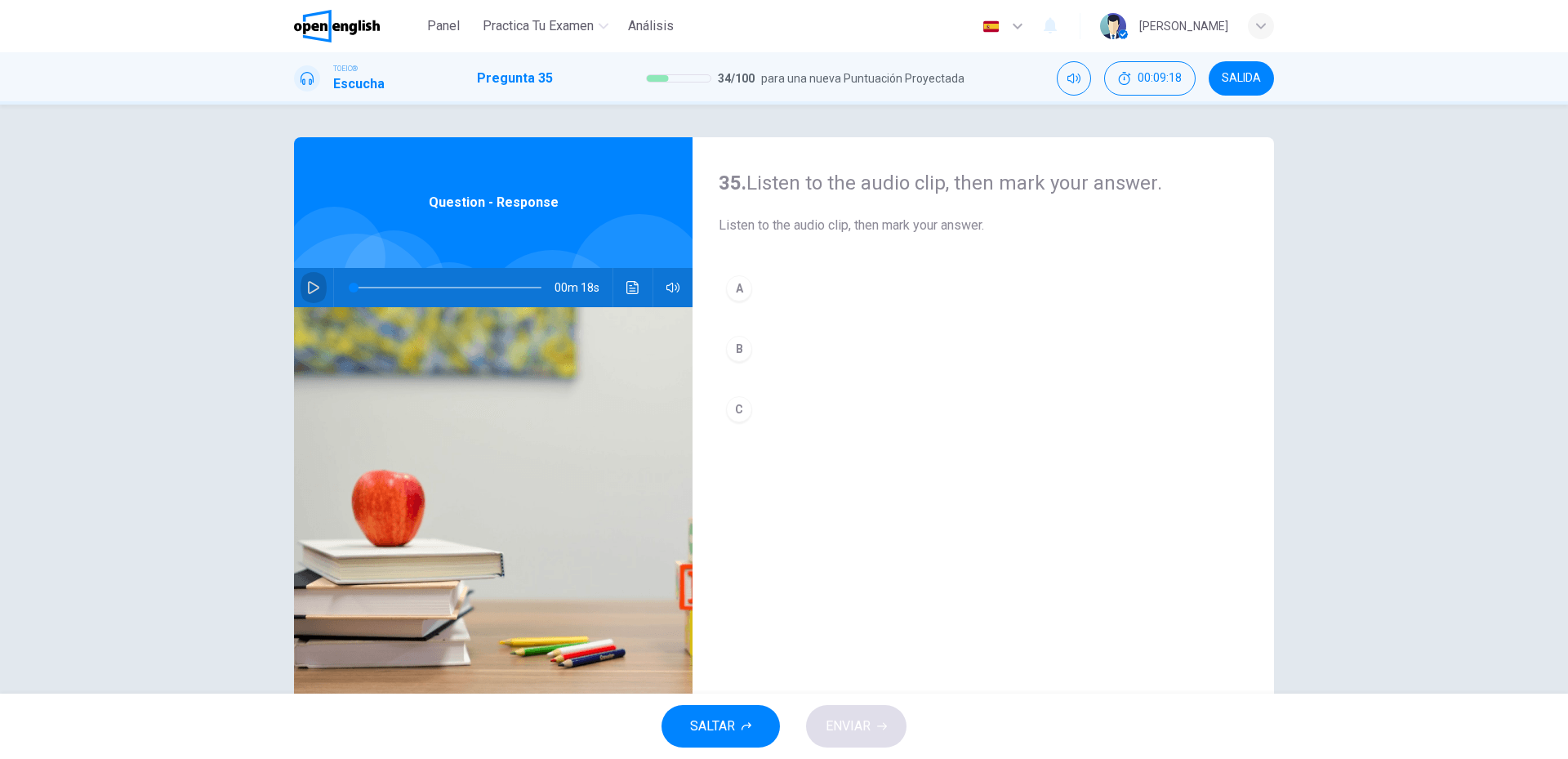
click at [315, 283] on icon "button" at bounding box center [314, 288] width 13 height 13
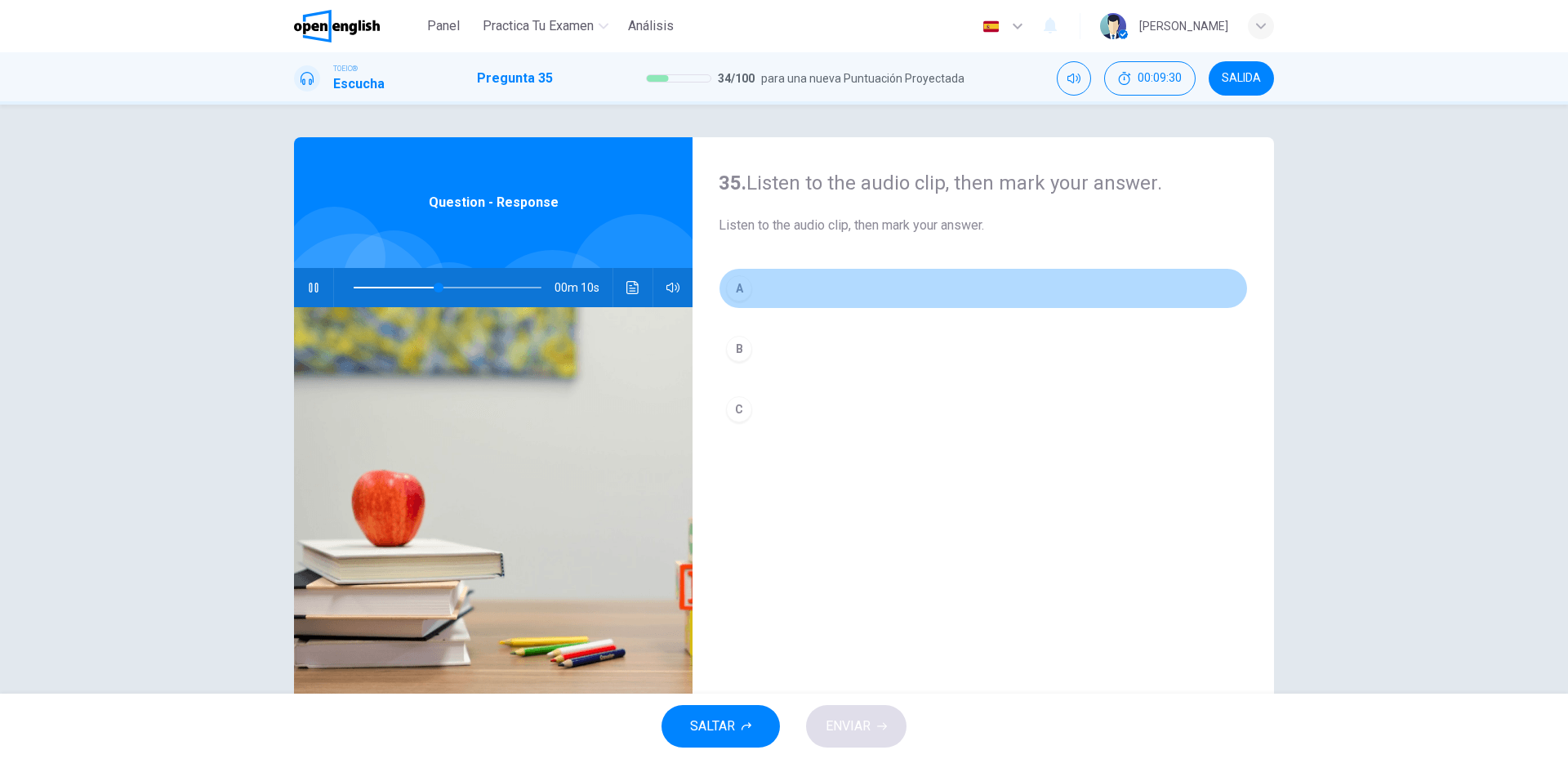
click at [760, 289] on button "A" at bounding box center [984, 288] width 530 height 41
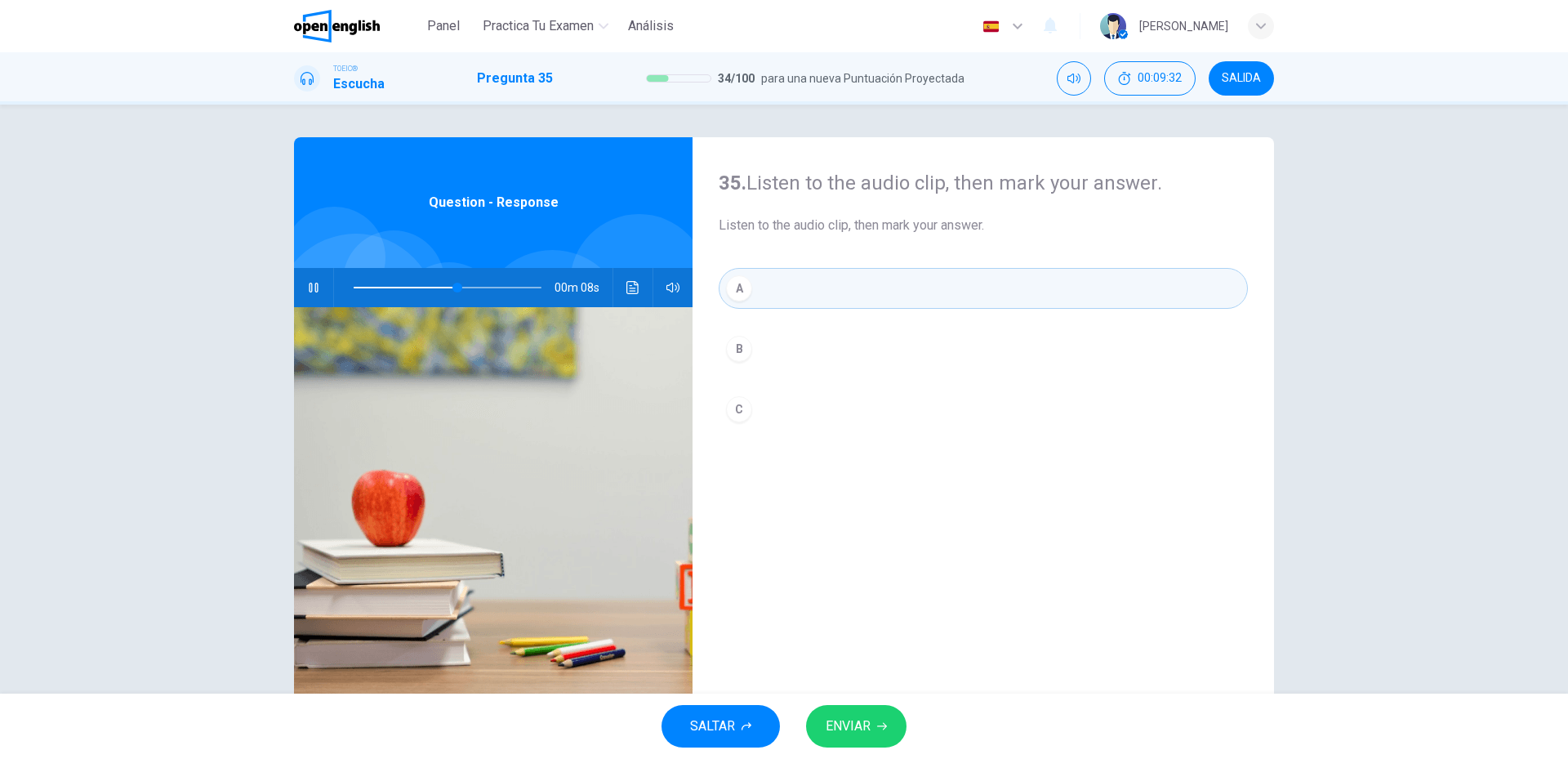
click at [874, 747] on button "ENVIAR" at bounding box center [856, 726] width 100 height 42
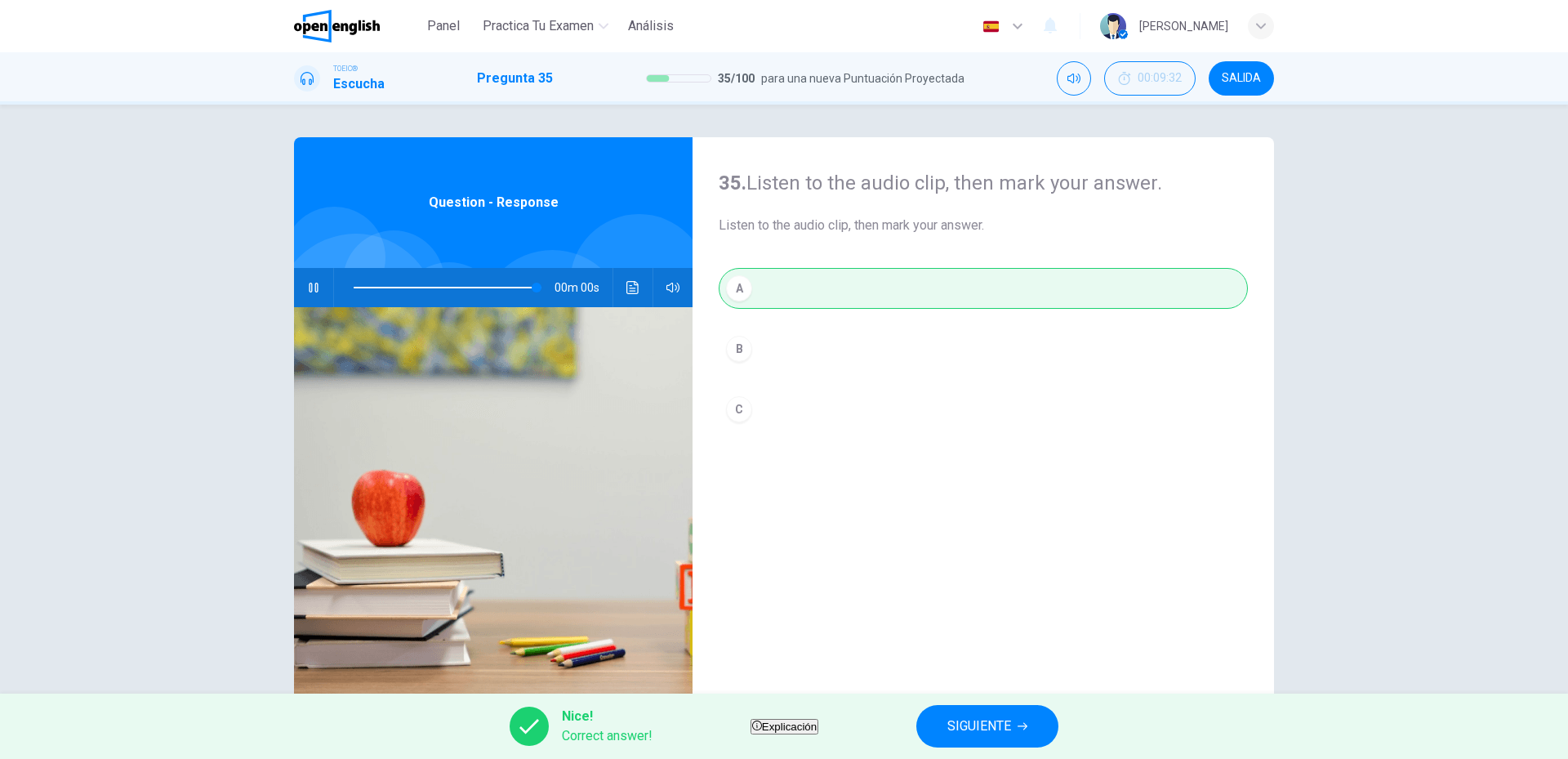
type input "*"
click at [979, 728] on button "SIGUIENTE" at bounding box center [988, 726] width 142 height 42
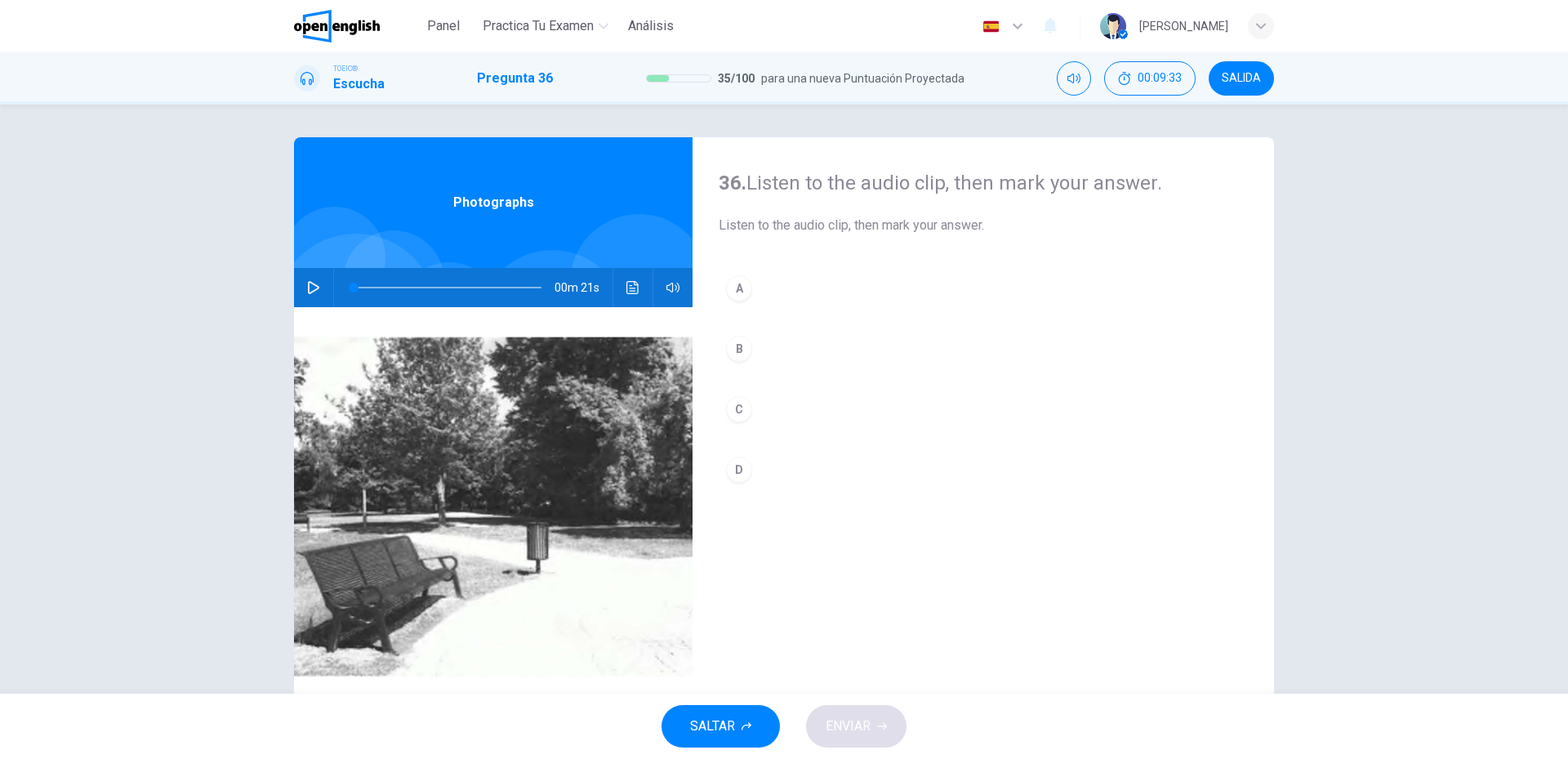
click at [315, 285] on icon "button" at bounding box center [314, 288] width 13 height 13
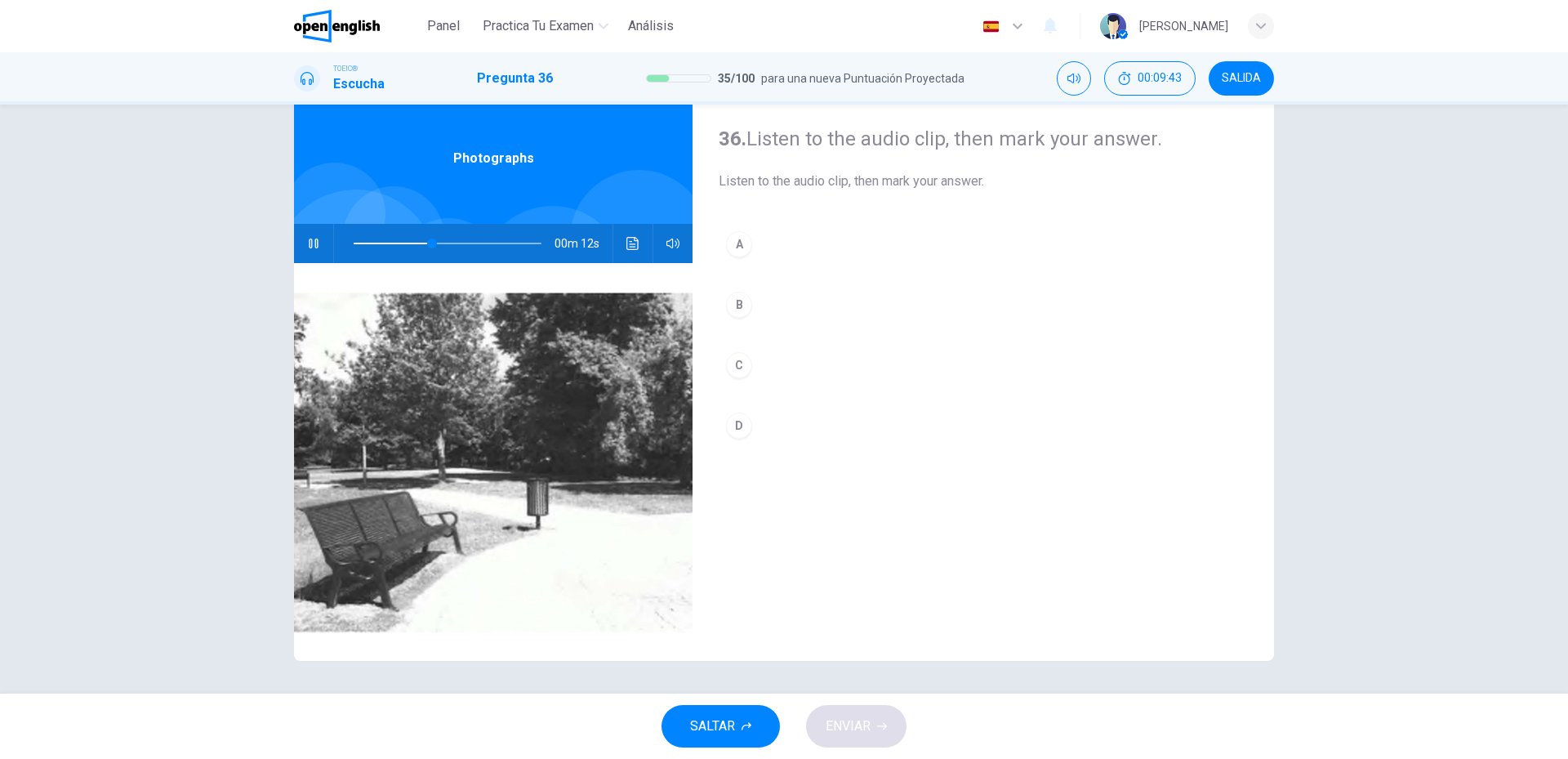
click at [794, 293] on button "B" at bounding box center [984, 304] width 530 height 41
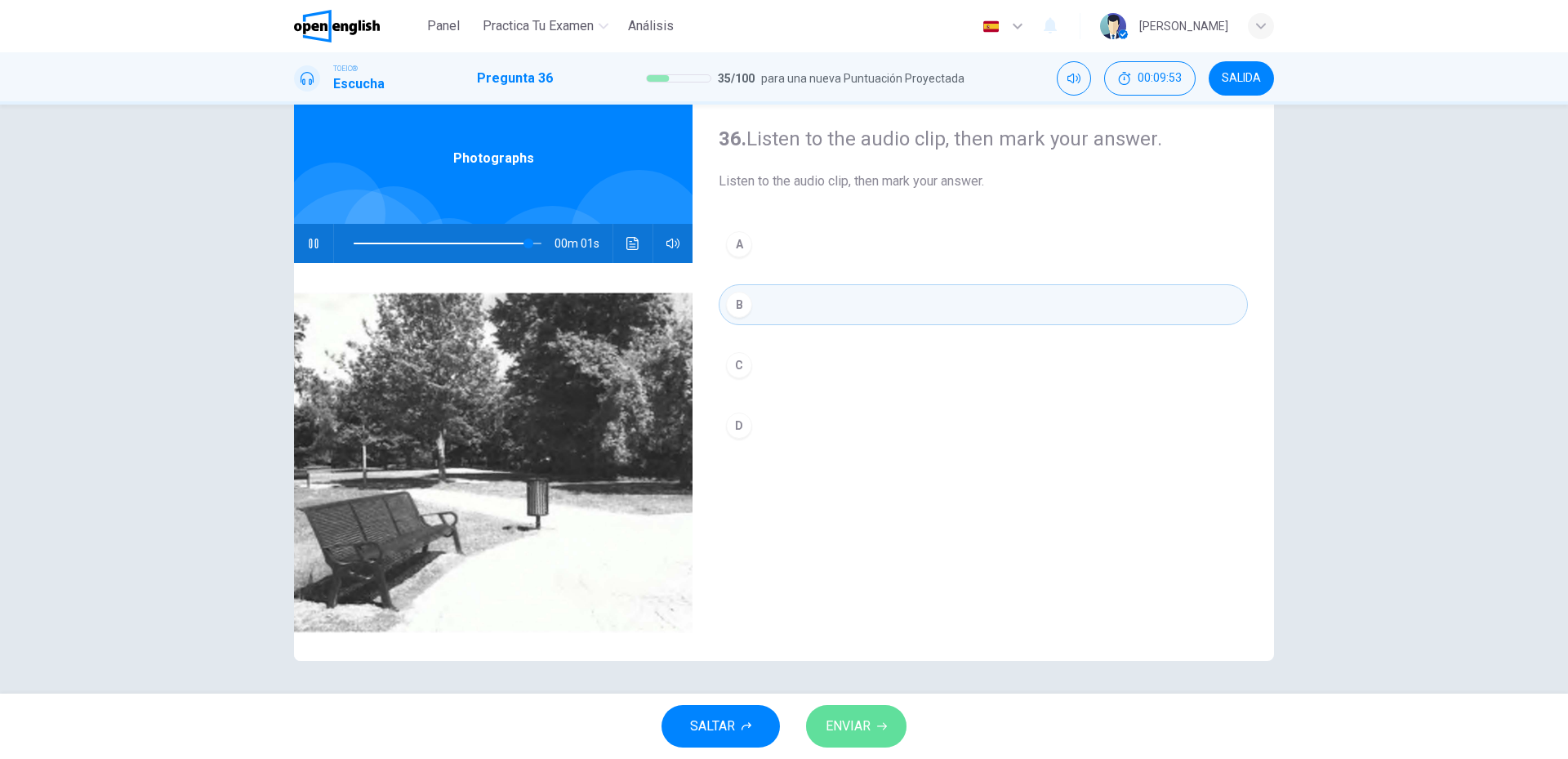
click at [845, 726] on span "ENVIAR" at bounding box center [848, 726] width 45 height 23
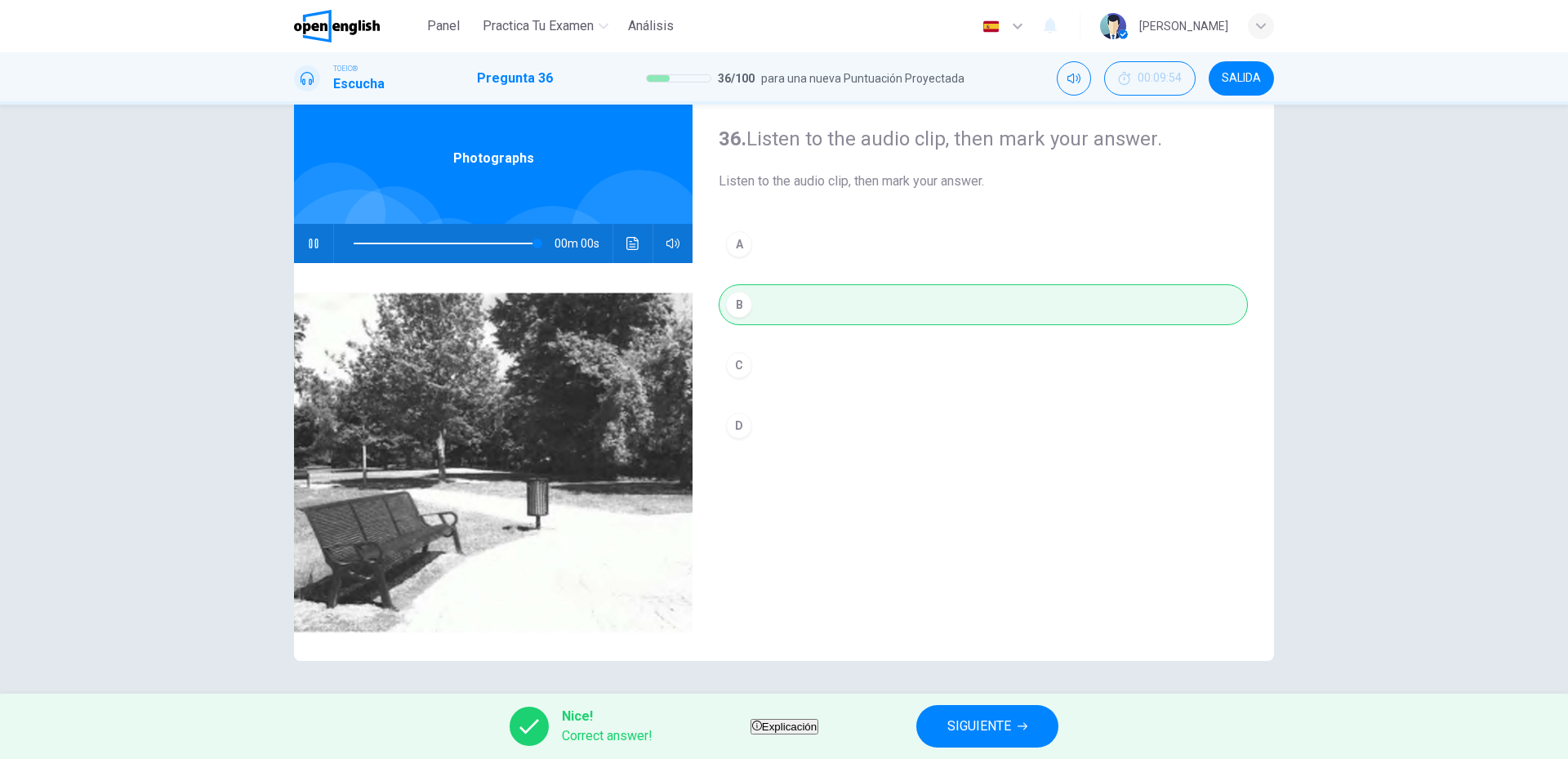
type input "*"
click at [912, 729] on div "Nice! Correct answer! Explicación SIGUIENTE" at bounding box center [784, 726] width 1568 height 65
click at [999, 726] on span "SIGUIENTE" at bounding box center [979, 726] width 64 height 23
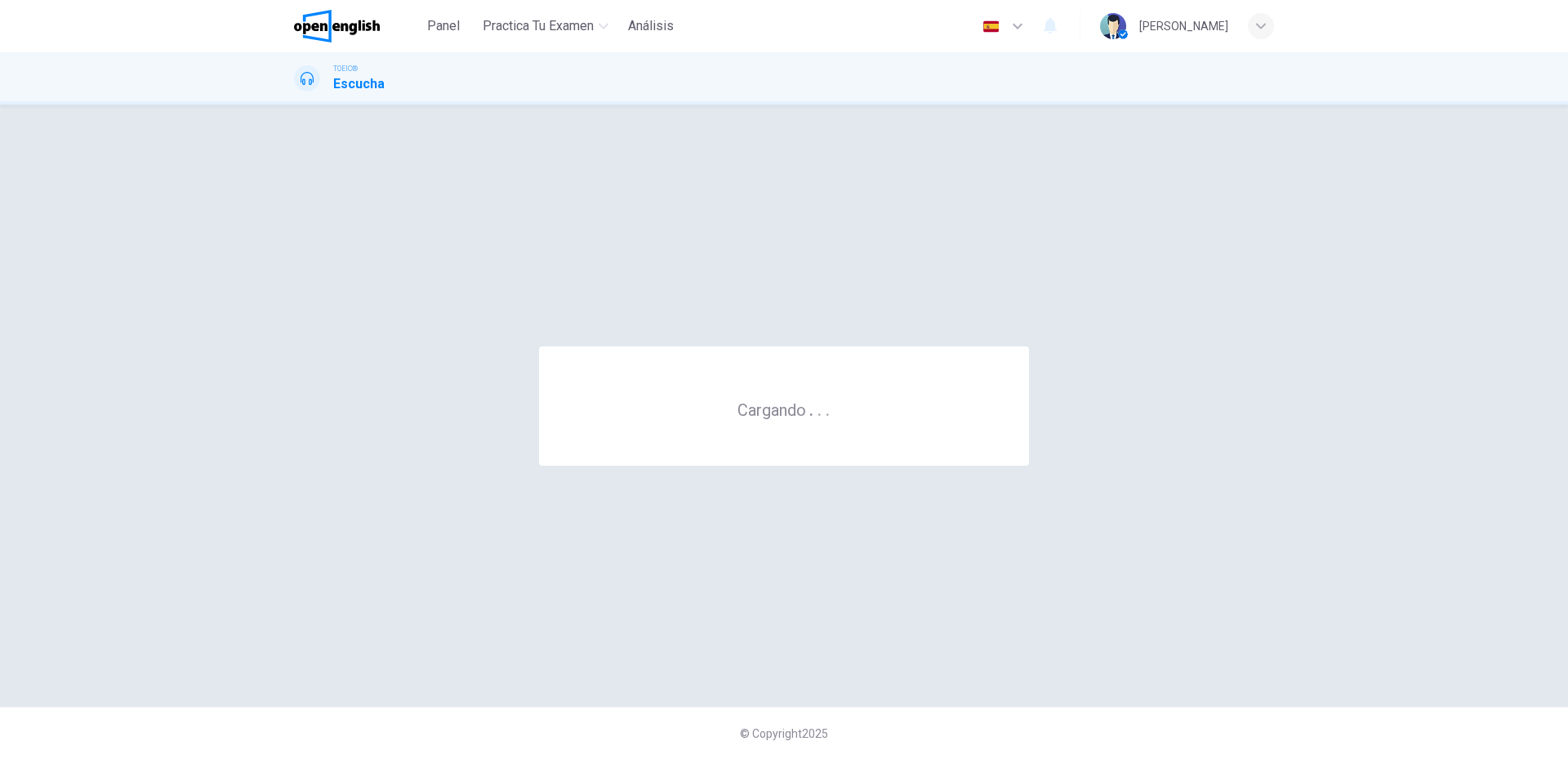
scroll to position [0, 0]
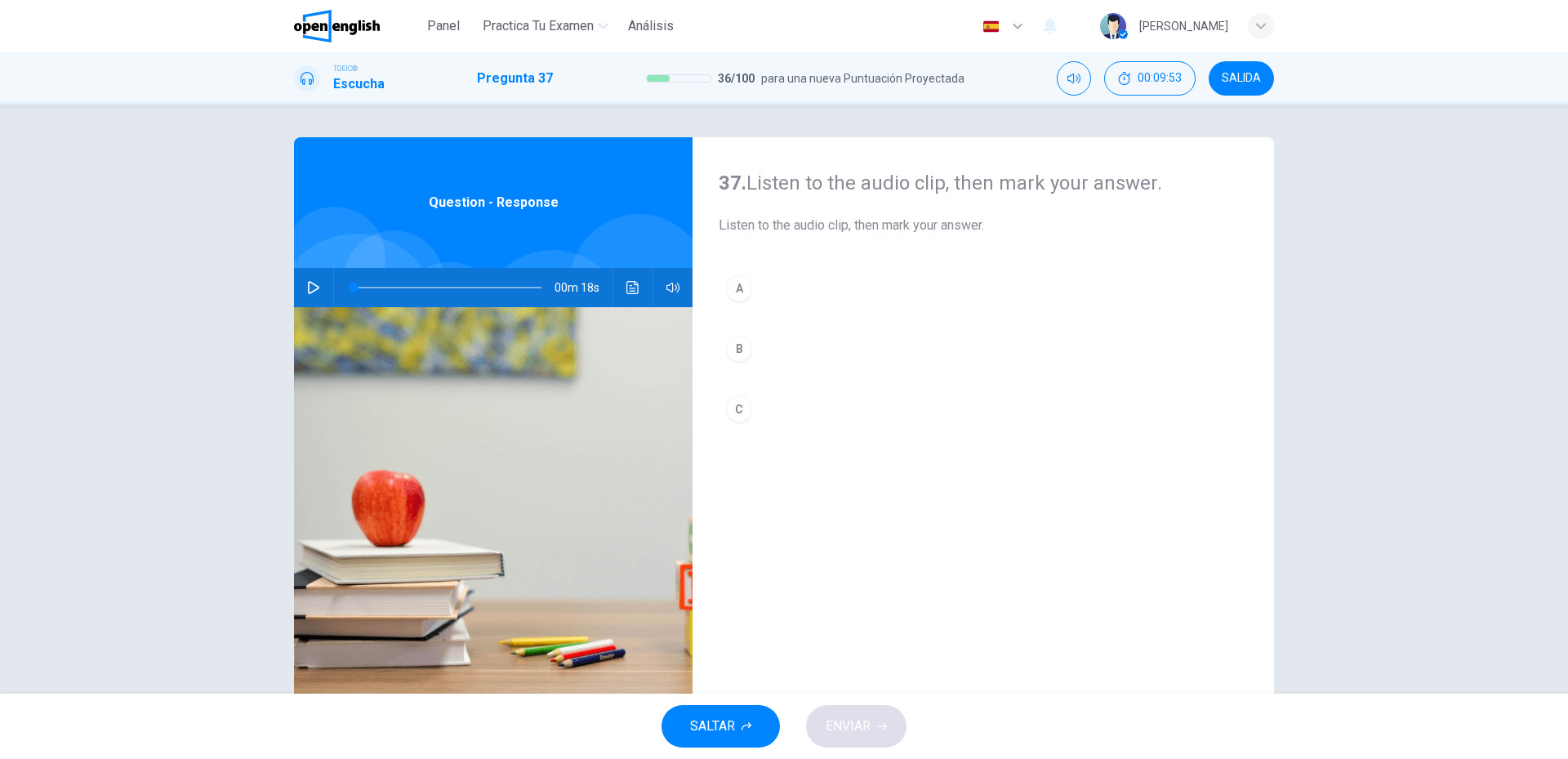
click at [312, 289] on icon "button" at bounding box center [314, 288] width 11 height 13
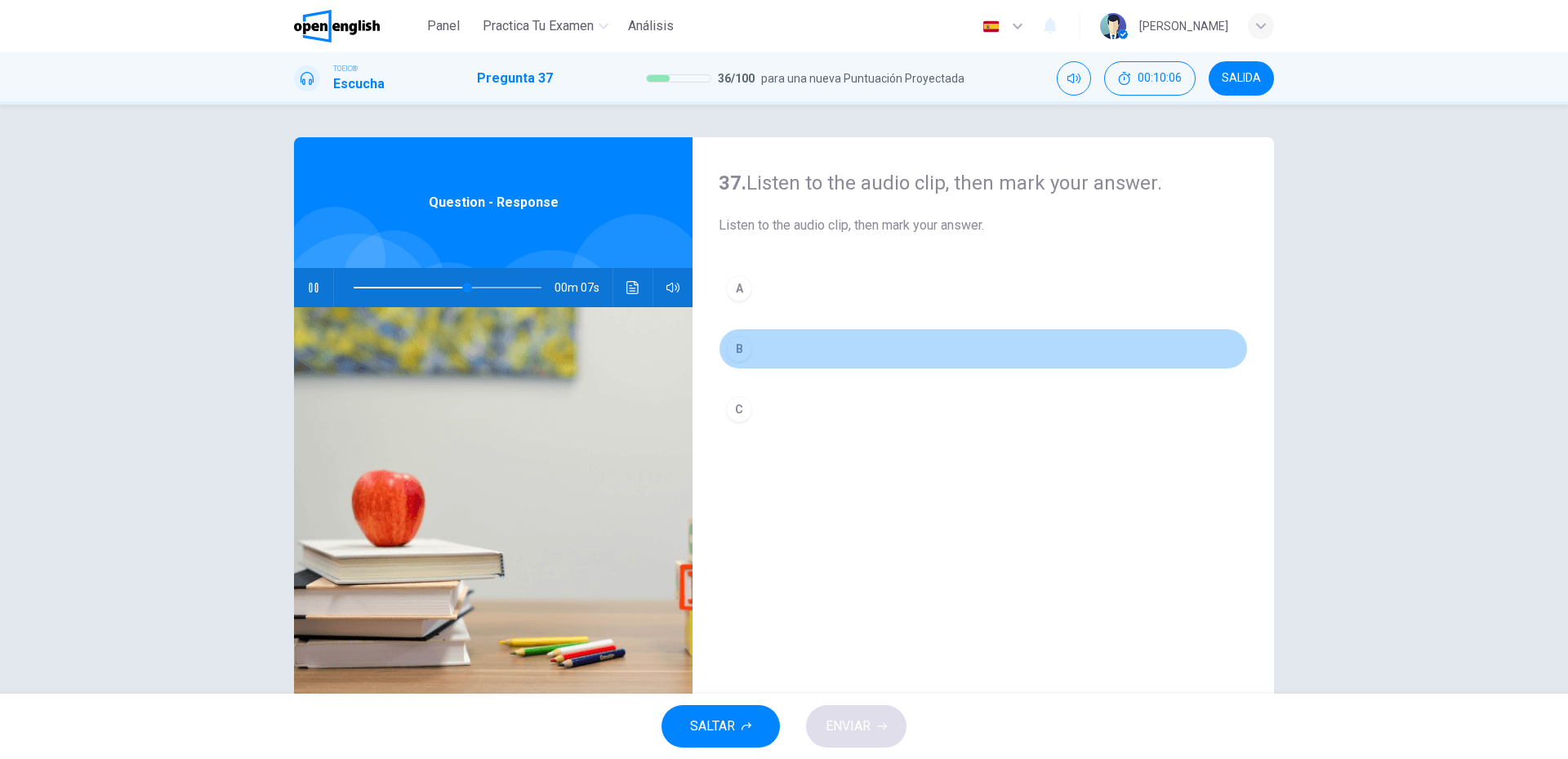
drag, startPoint x: 721, startPoint y: 356, endPoint x: 790, endPoint y: 460, distance: 124.8
click at [719, 356] on button "B" at bounding box center [984, 348] width 530 height 41
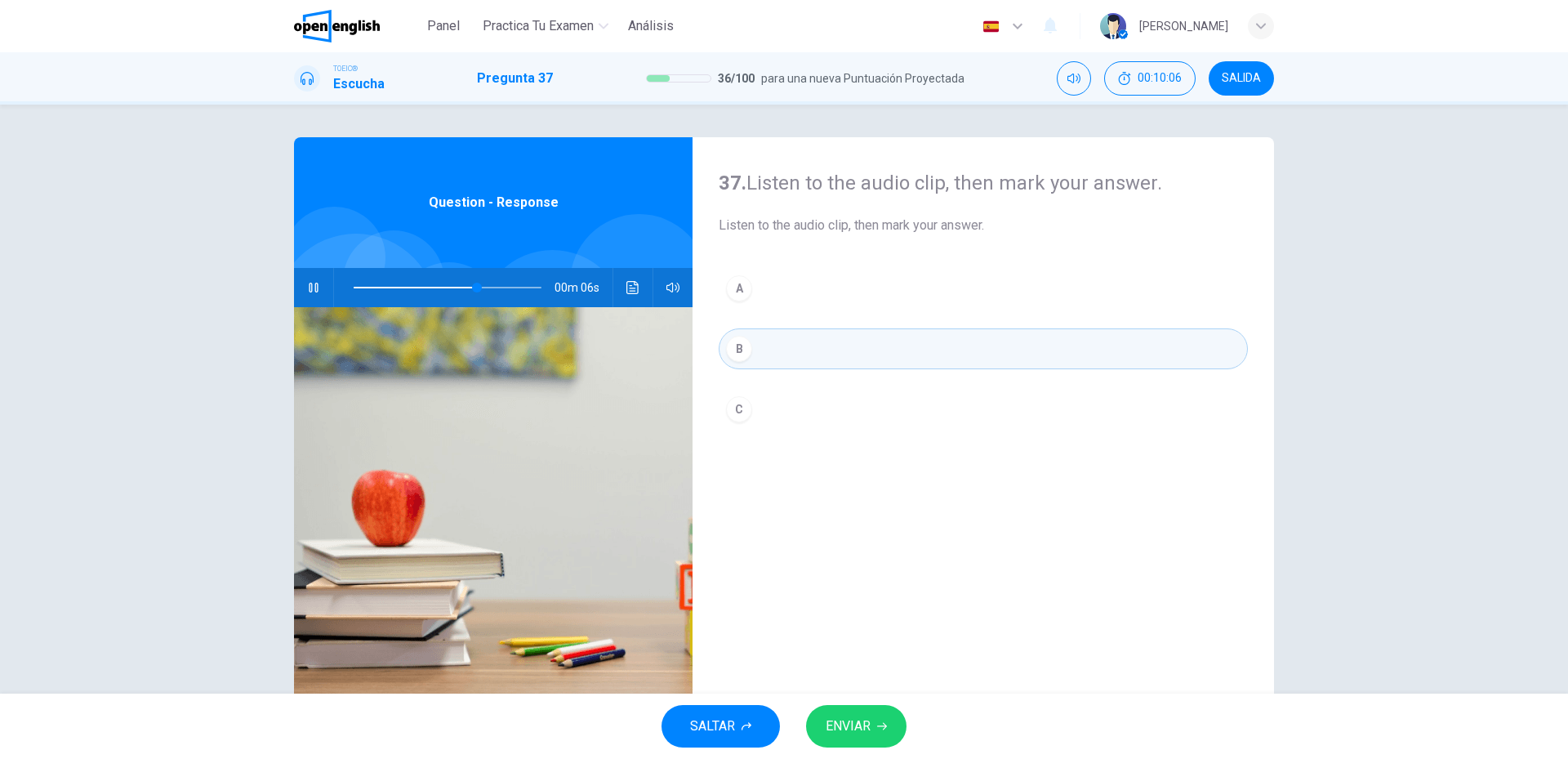
click at [839, 736] on span "ENVIAR" at bounding box center [848, 726] width 45 height 23
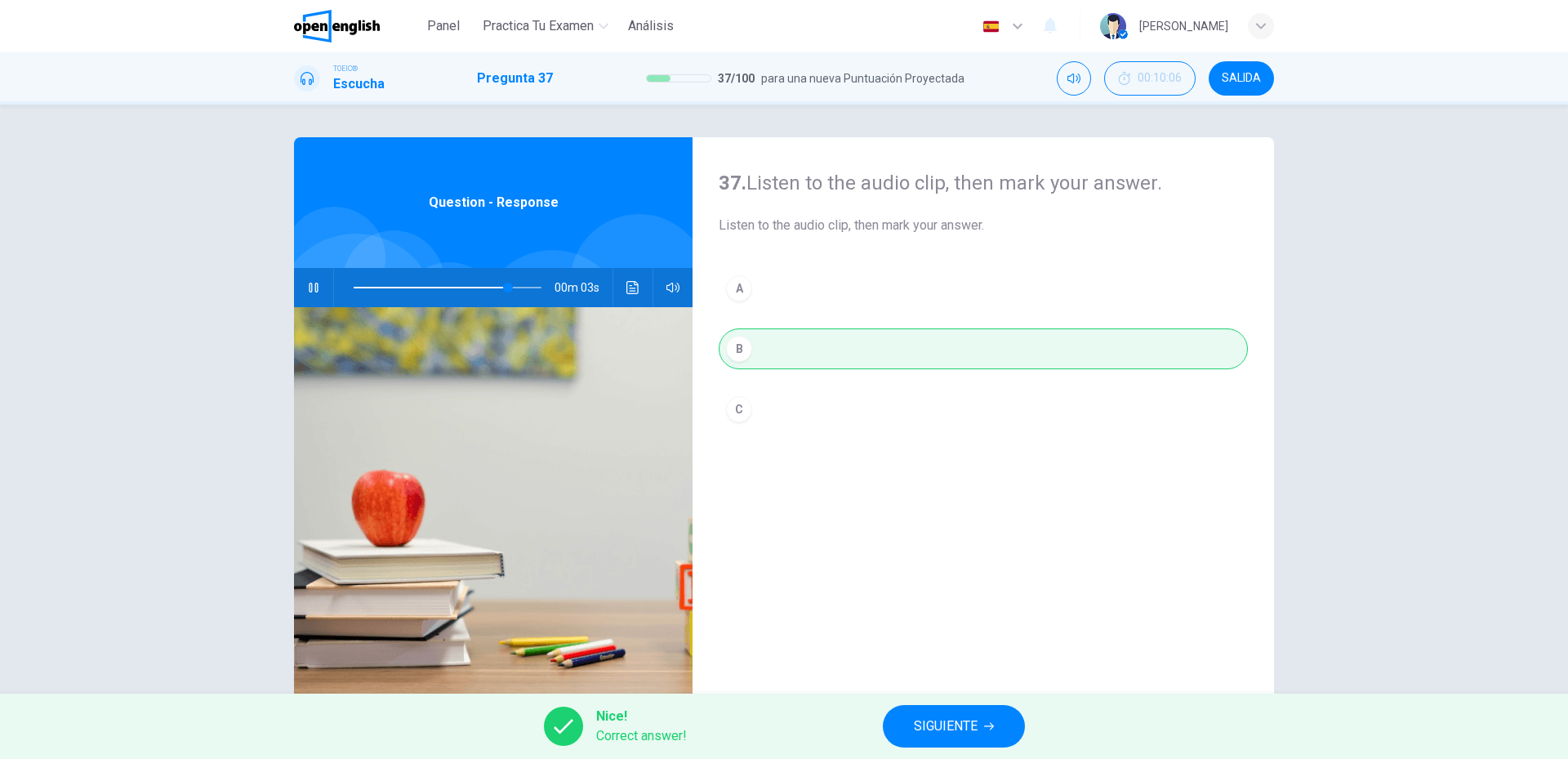
type input "**"
click at [954, 715] on span "SIGUIENTE" at bounding box center [946, 726] width 64 height 23
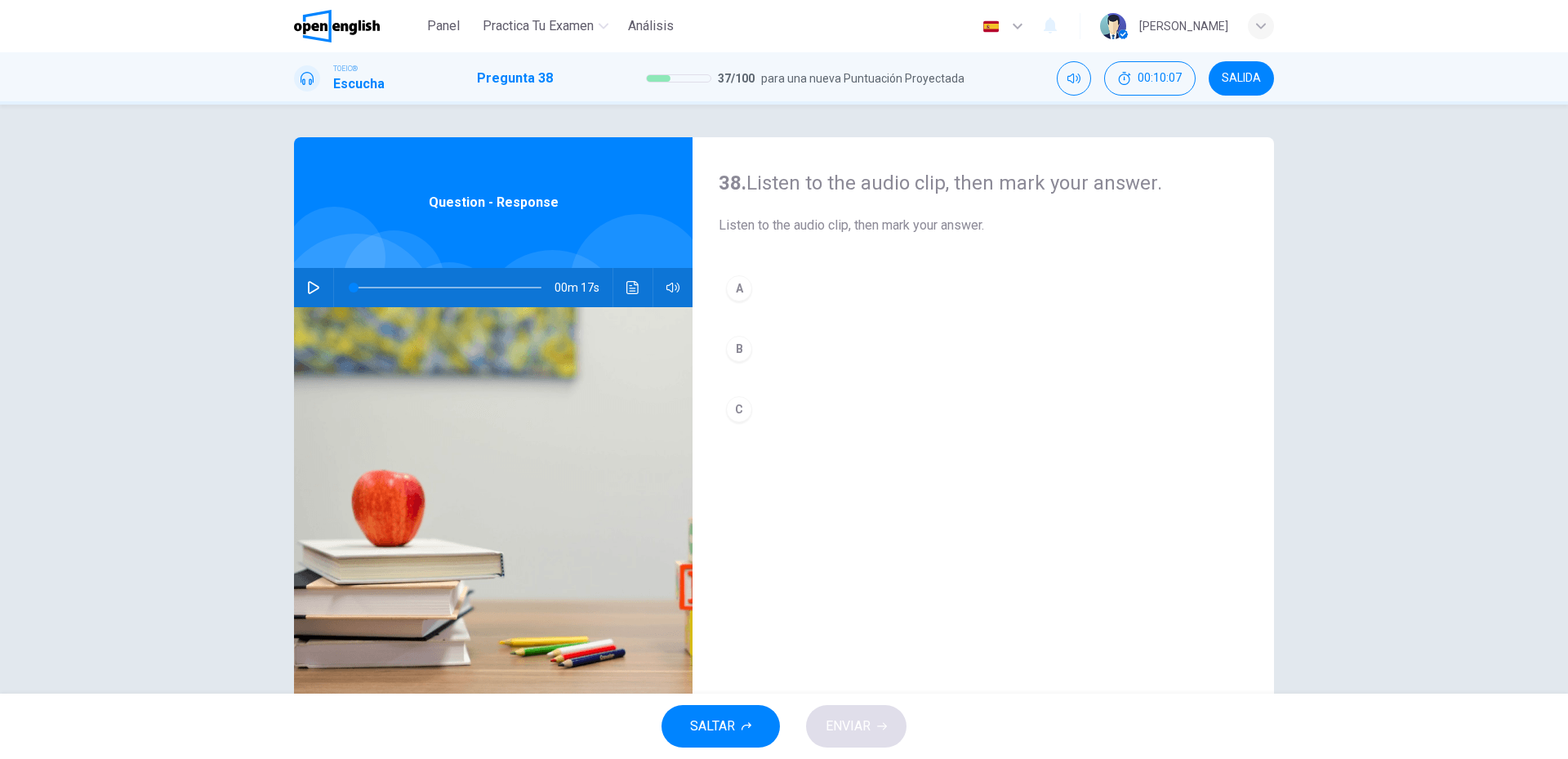
click at [316, 293] on button "button" at bounding box center [313, 287] width 26 height 39
click at [832, 448] on div "A B C" at bounding box center [984, 364] width 530 height 194
click at [860, 401] on button "C" at bounding box center [984, 409] width 530 height 41
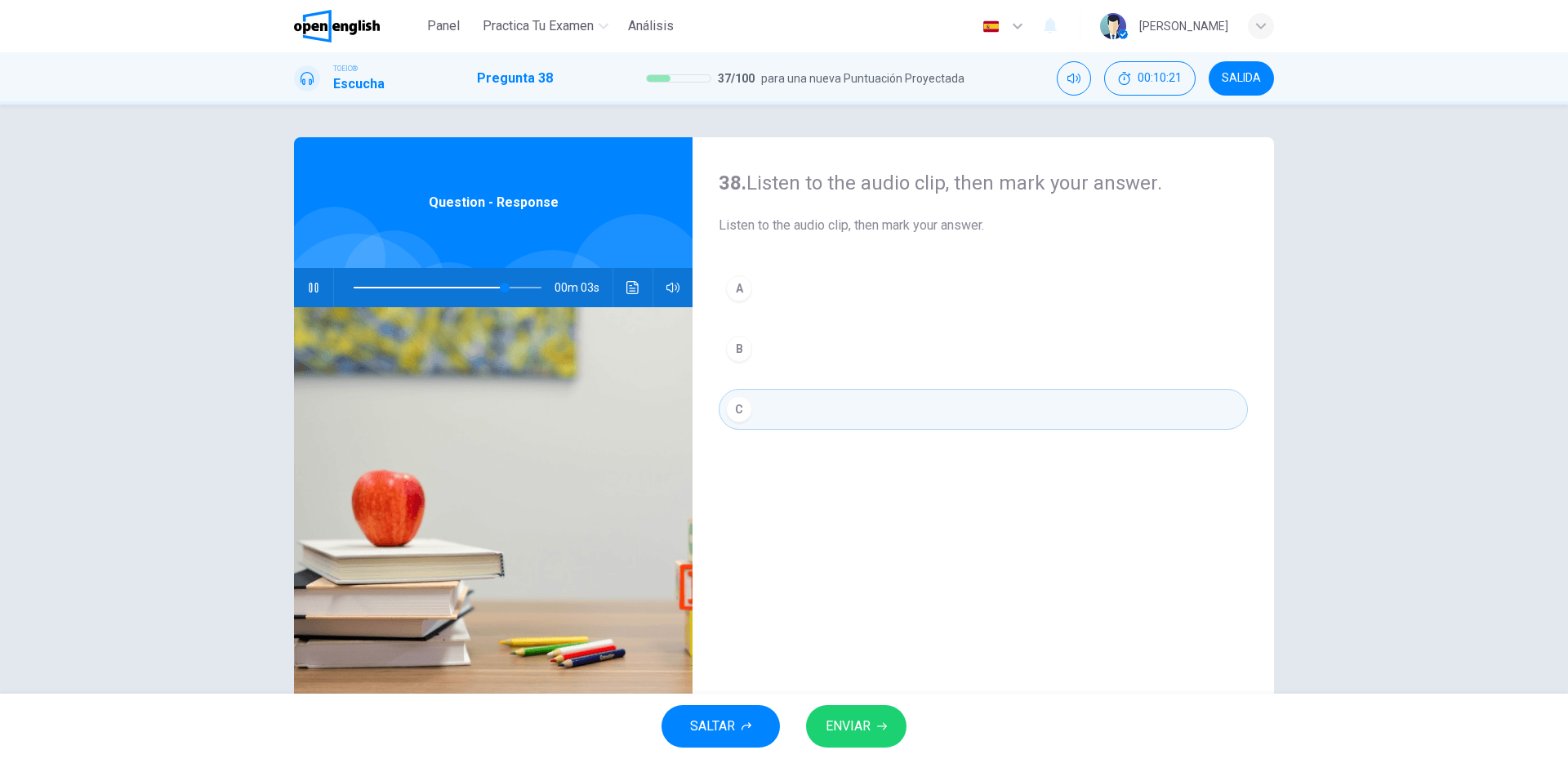
click at [824, 715] on button "ENVIAR" at bounding box center [856, 726] width 100 height 42
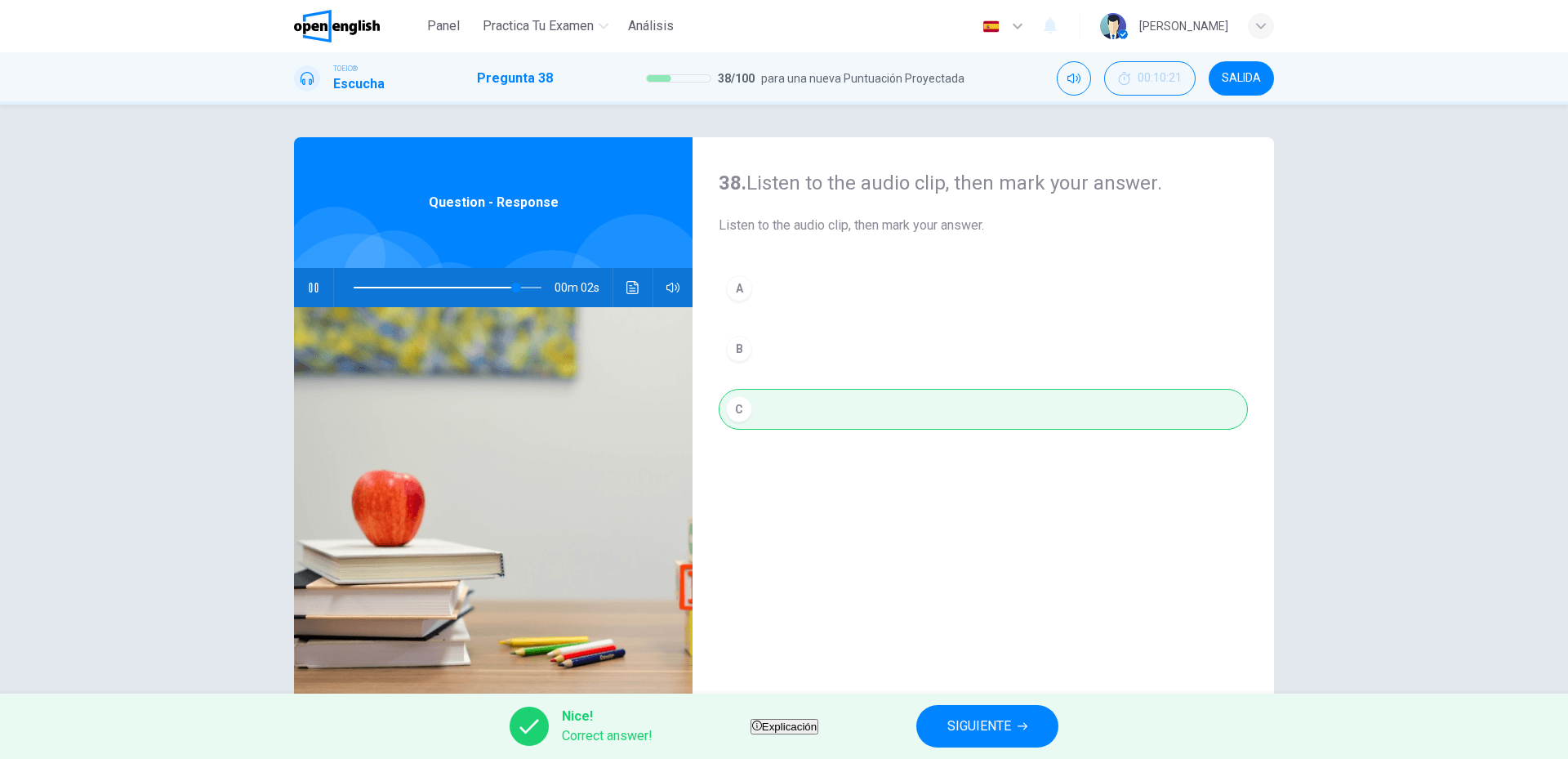
type input "**"
click at [986, 726] on span "SIGUIENTE" at bounding box center [979, 726] width 64 height 23
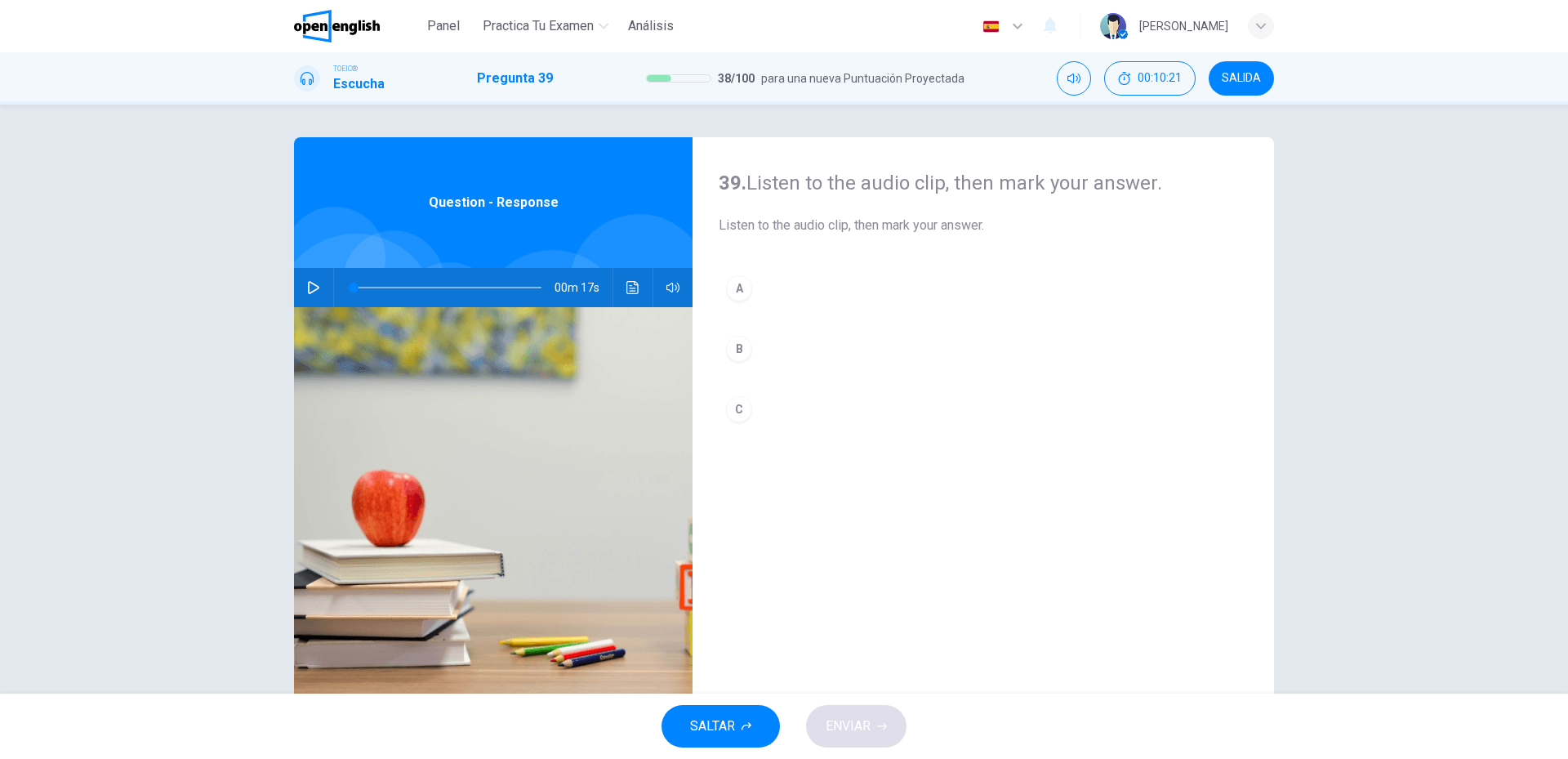
click at [308, 287] on icon "button" at bounding box center [314, 288] width 13 height 13
drag, startPoint x: 850, startPoint y: 288, endPoint x: 848, endPoint y: 336, distance: 48.0
click at [850, 289] on button "A" at bounding box center [984, 288] width 530 height 41
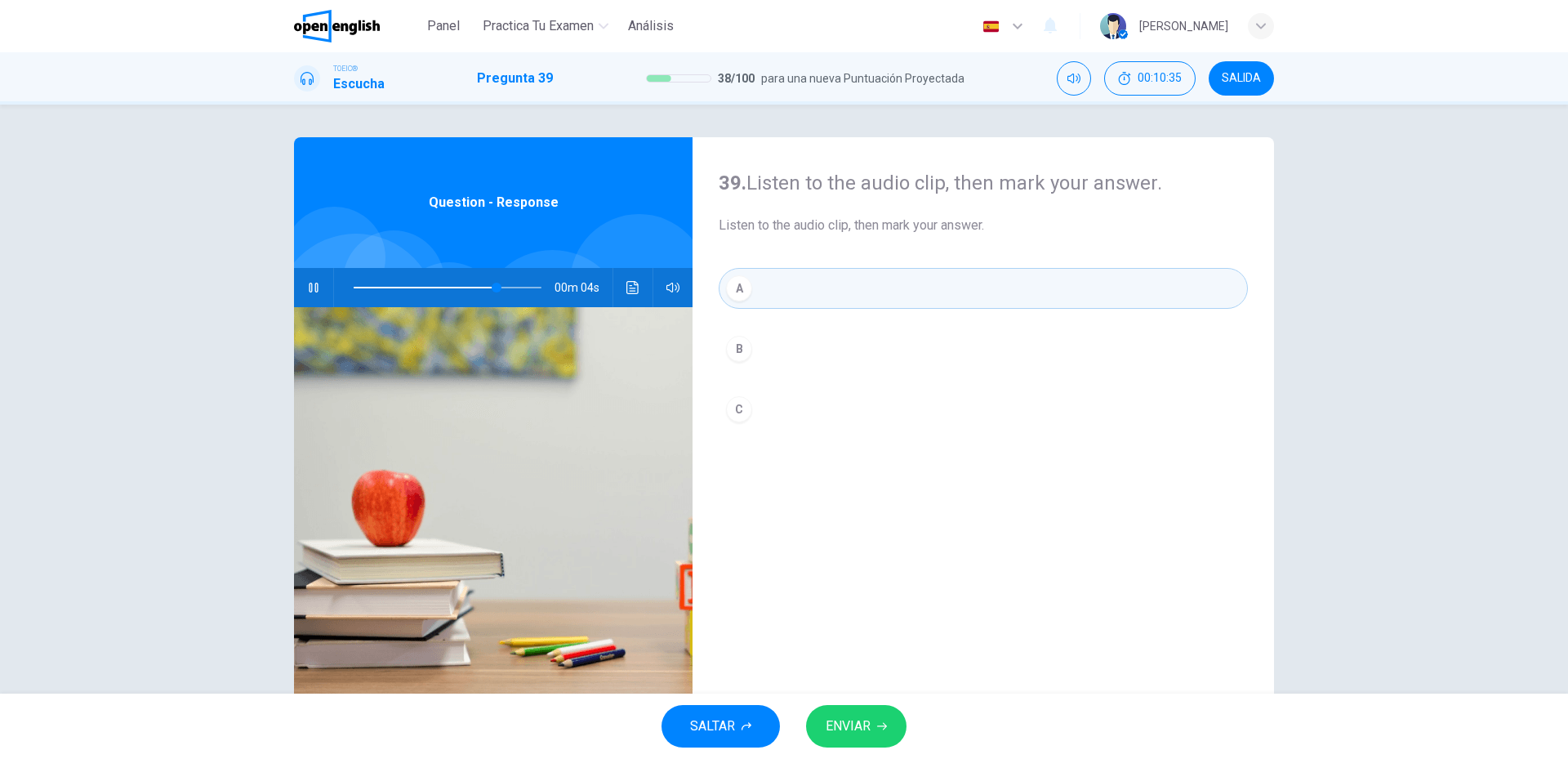
click at [859, 719] on span "ENVIAR" at bounding box center [848, 726] width 45 height 23
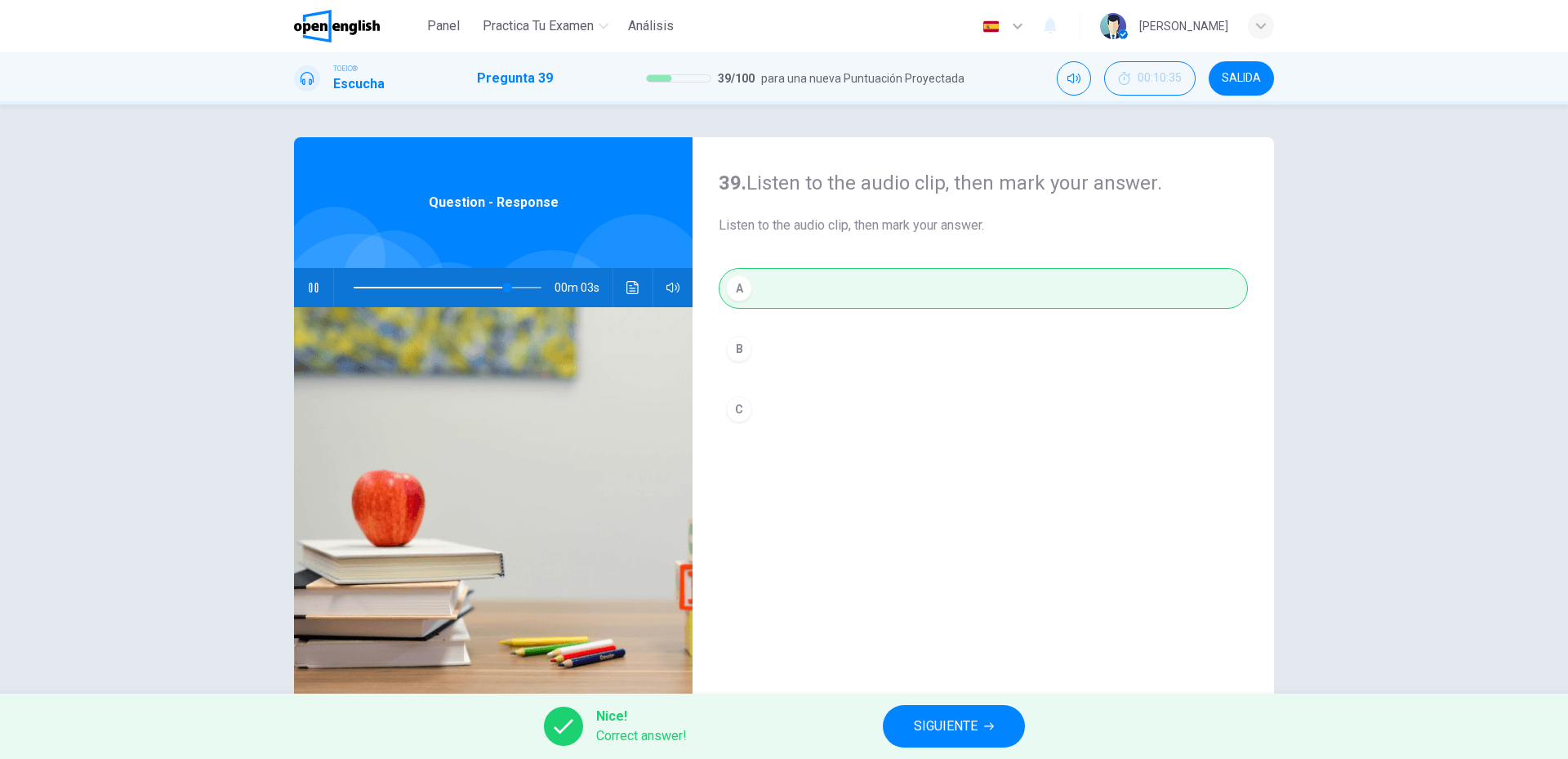
type input "**"
click at [993, 718] on button "SIGUIENTE" at bounding box center [954, 726] width 142 height 42
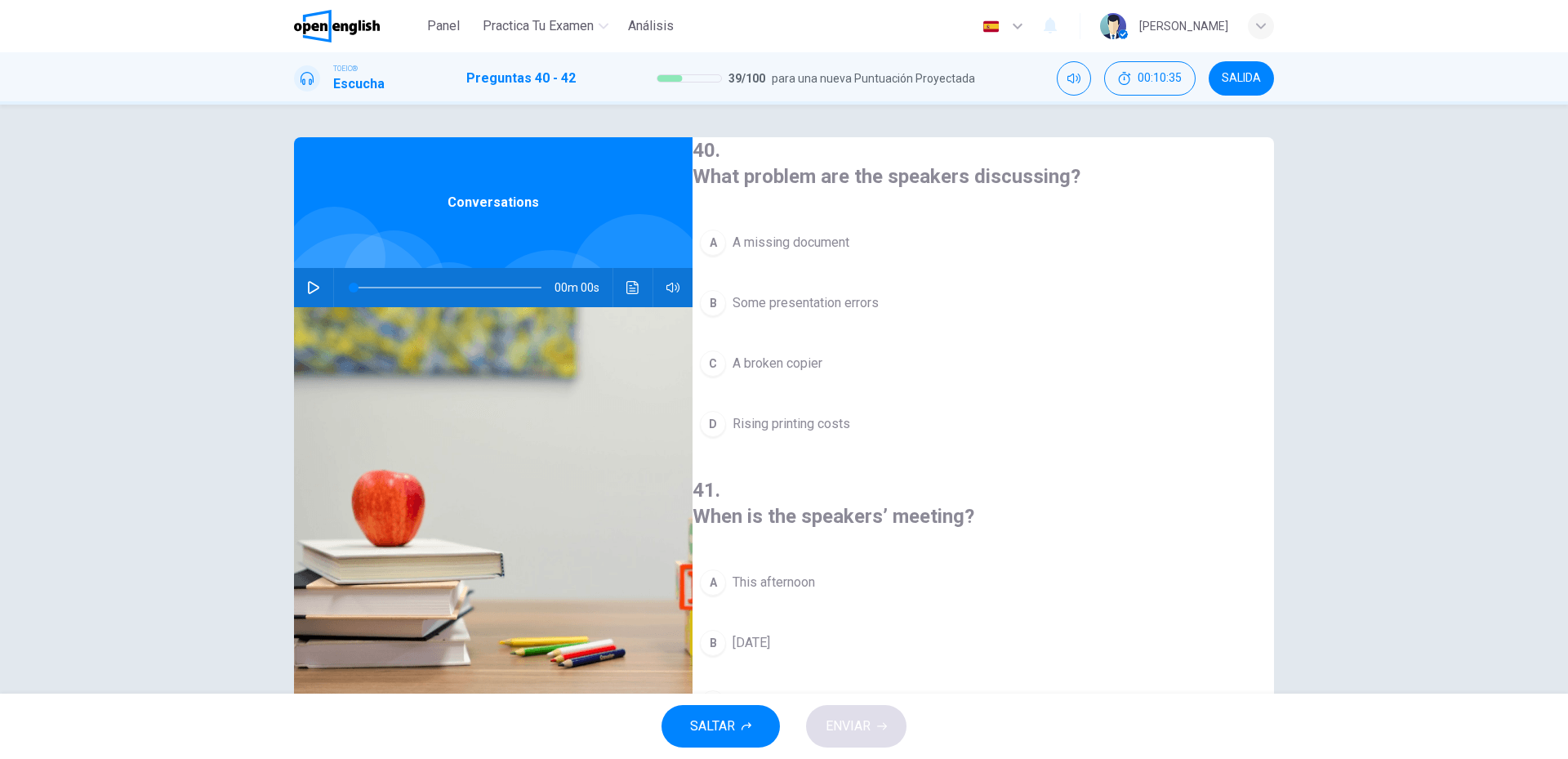
click at [301, 297] on button "button" at bounding box center [313, 287] width 26 height 39
click at [848, 367] on button "C A broken copier" at bounding box center [983, 363] width 581 height 41
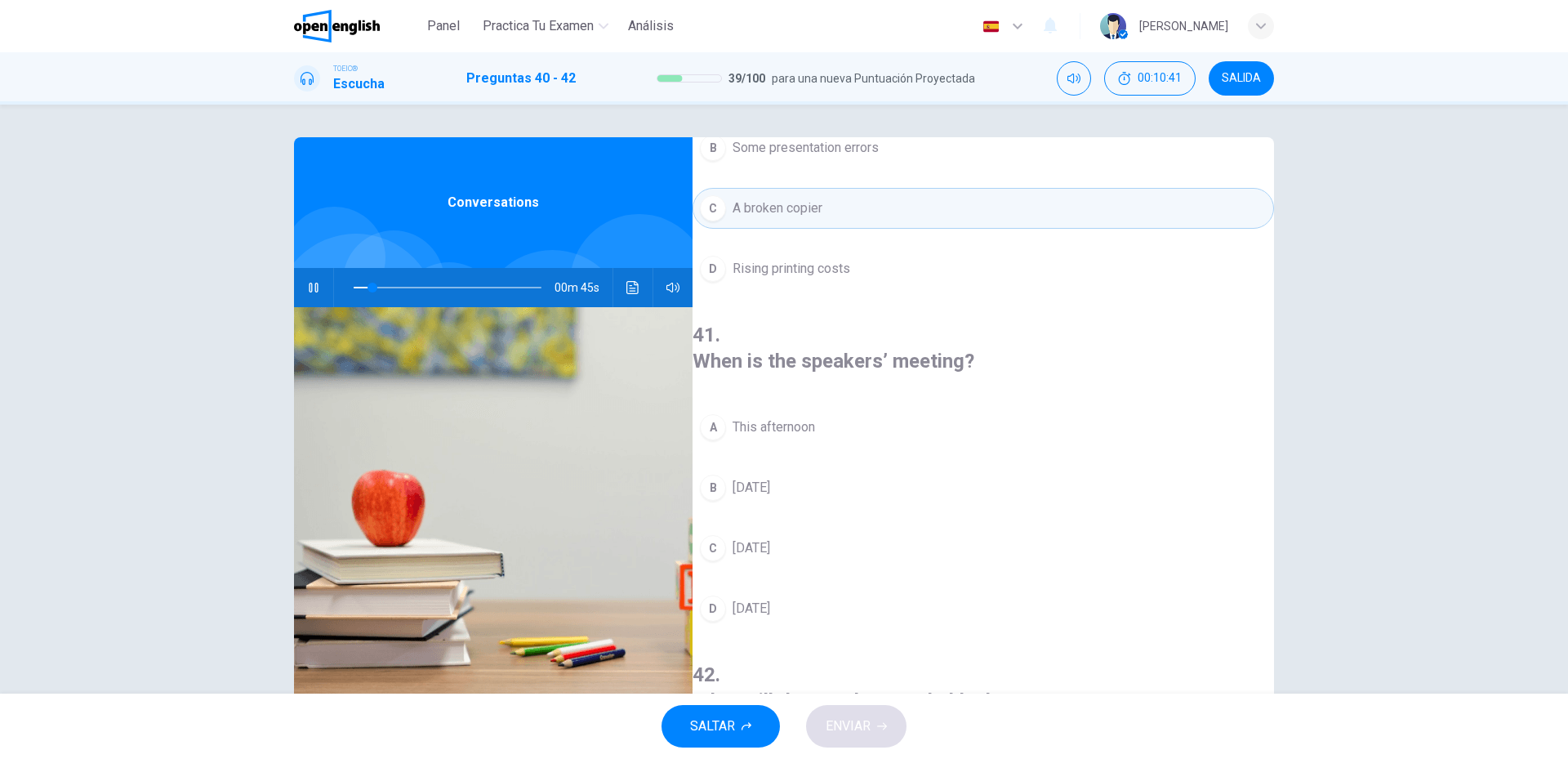
scroll to position [163, 0]
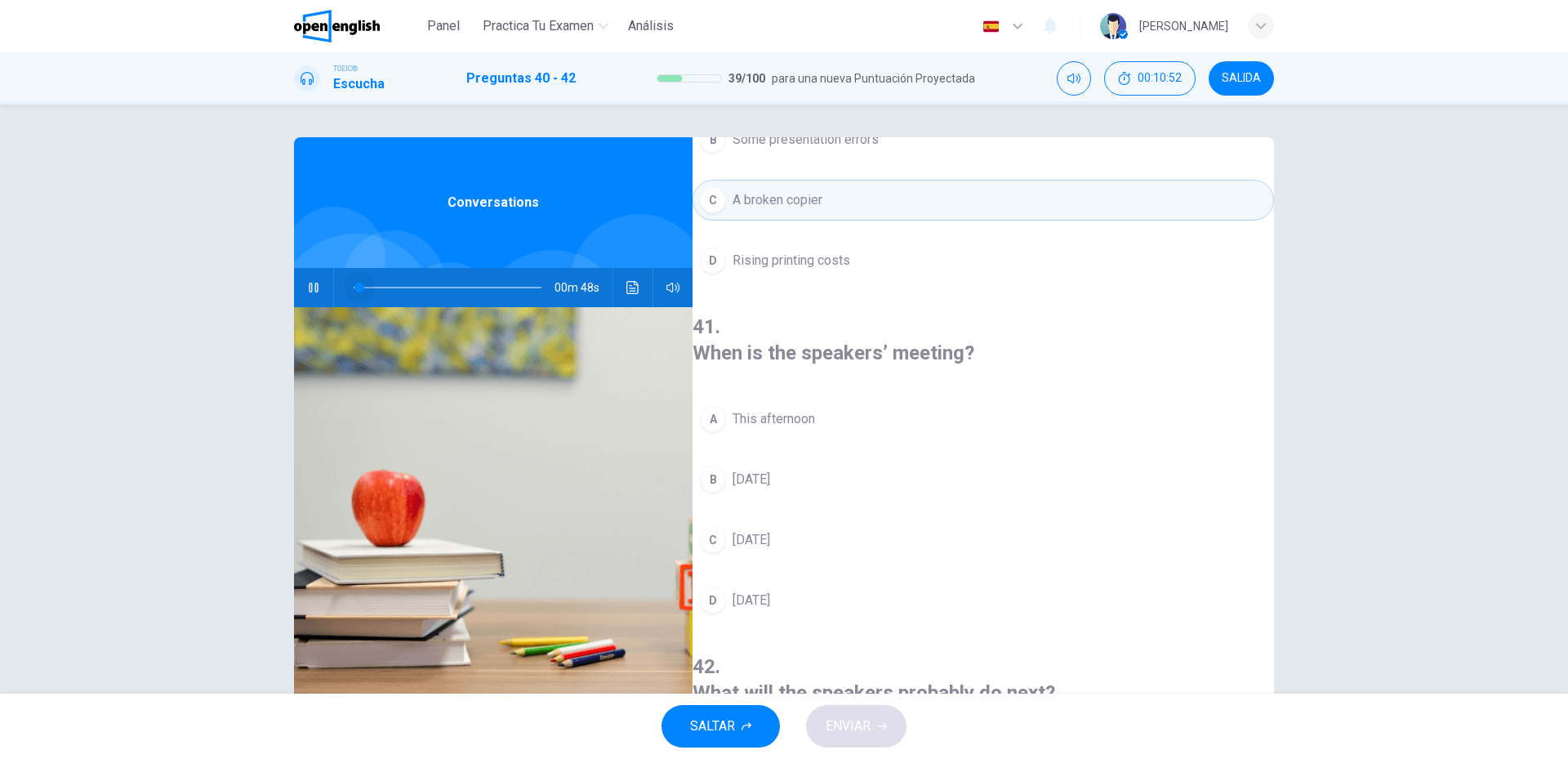
drag, startPoint x: 386, startPoint y: 286, endPoint x: 356, endPoint y: 293, distance: 30.8
click at [356, 293] on span at bounding box center [447, 288] width 187 height 23
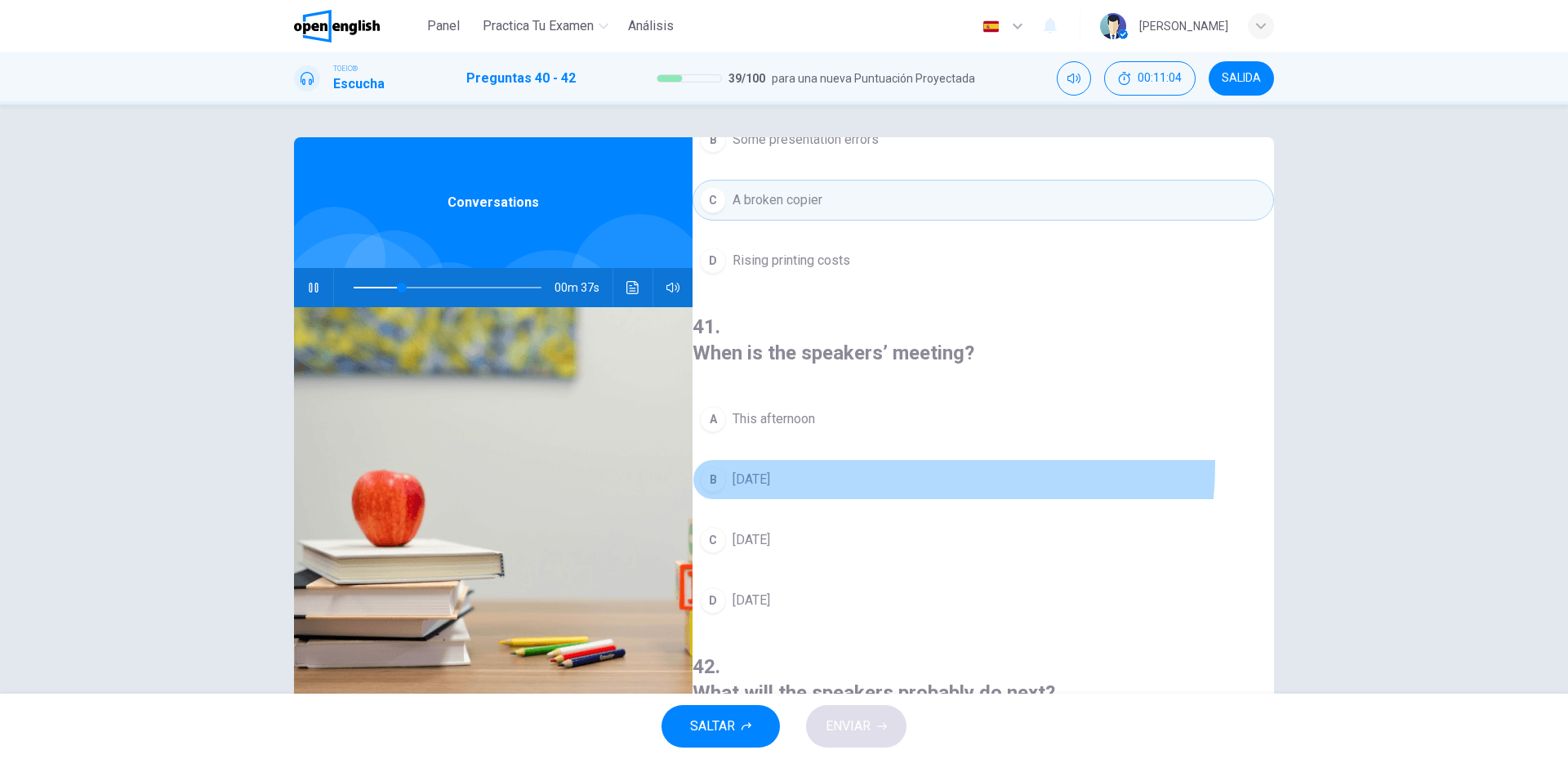
click at [883, 459] on button "B [DATE]" at bounding box center [983, 479] width 581 height 41
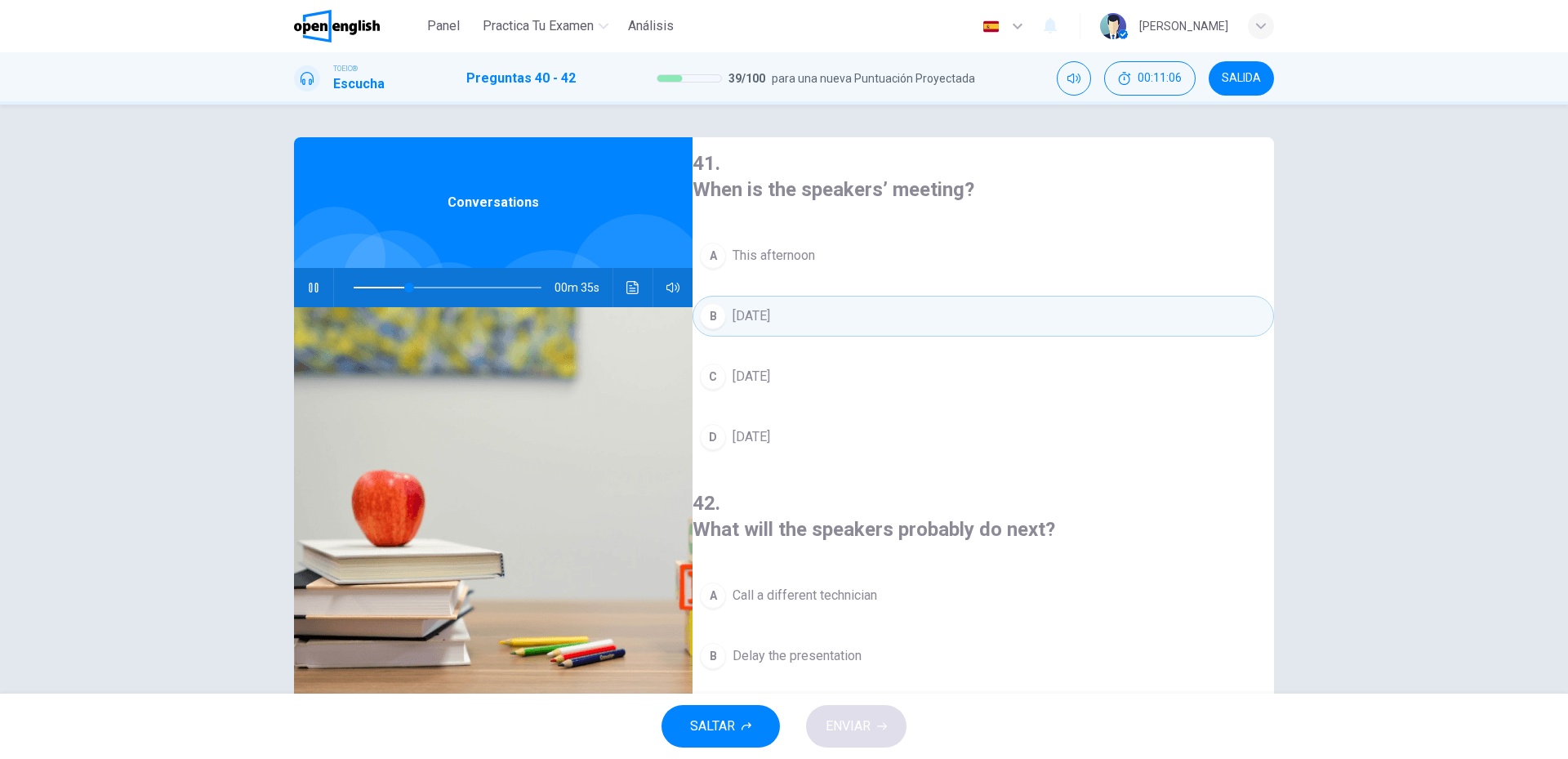
scroll to position [373, 0]
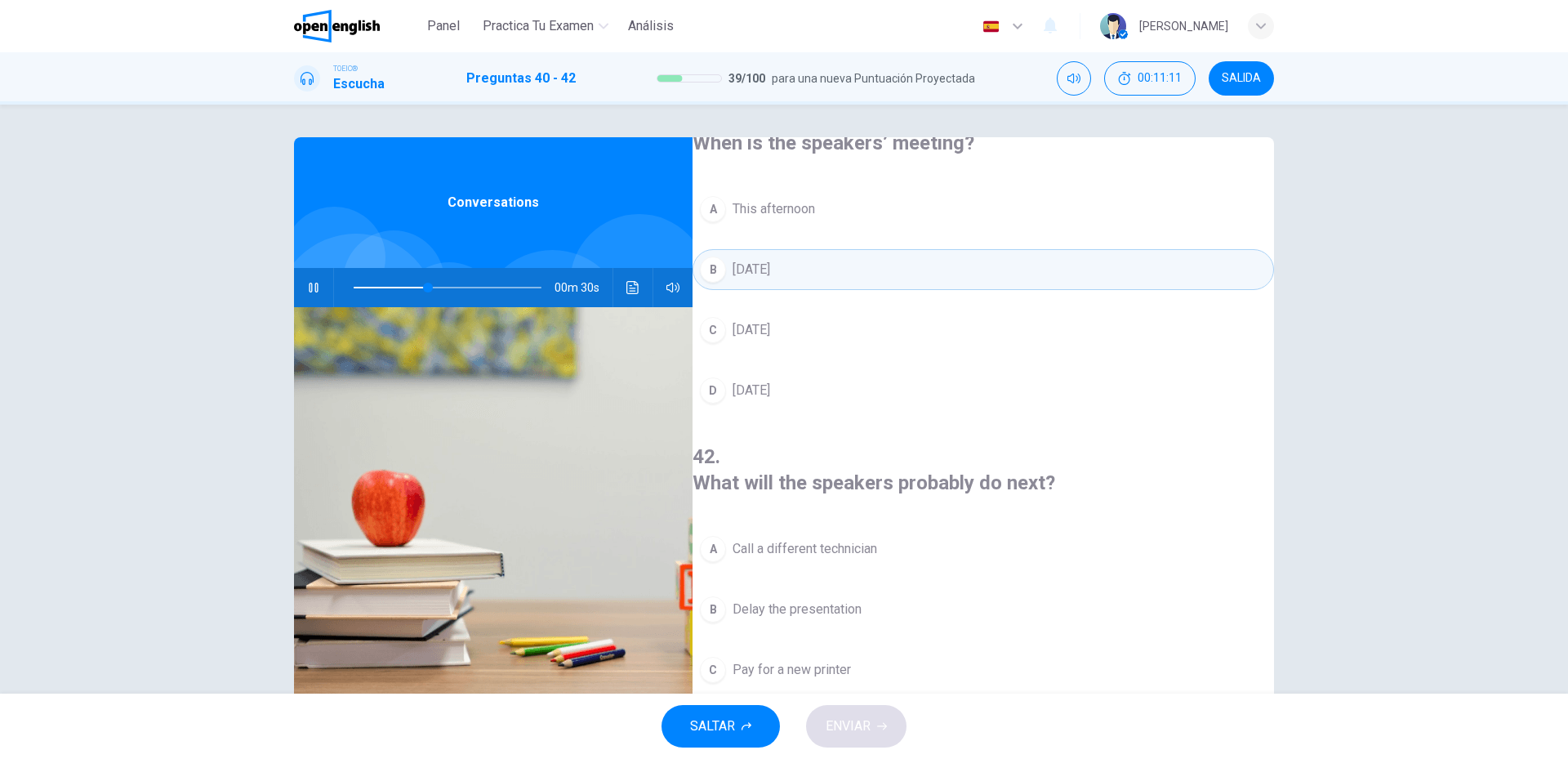
click at [807, 721] on span "Go to a professional printer" at bounding box center [810, 730] width 156 height 20
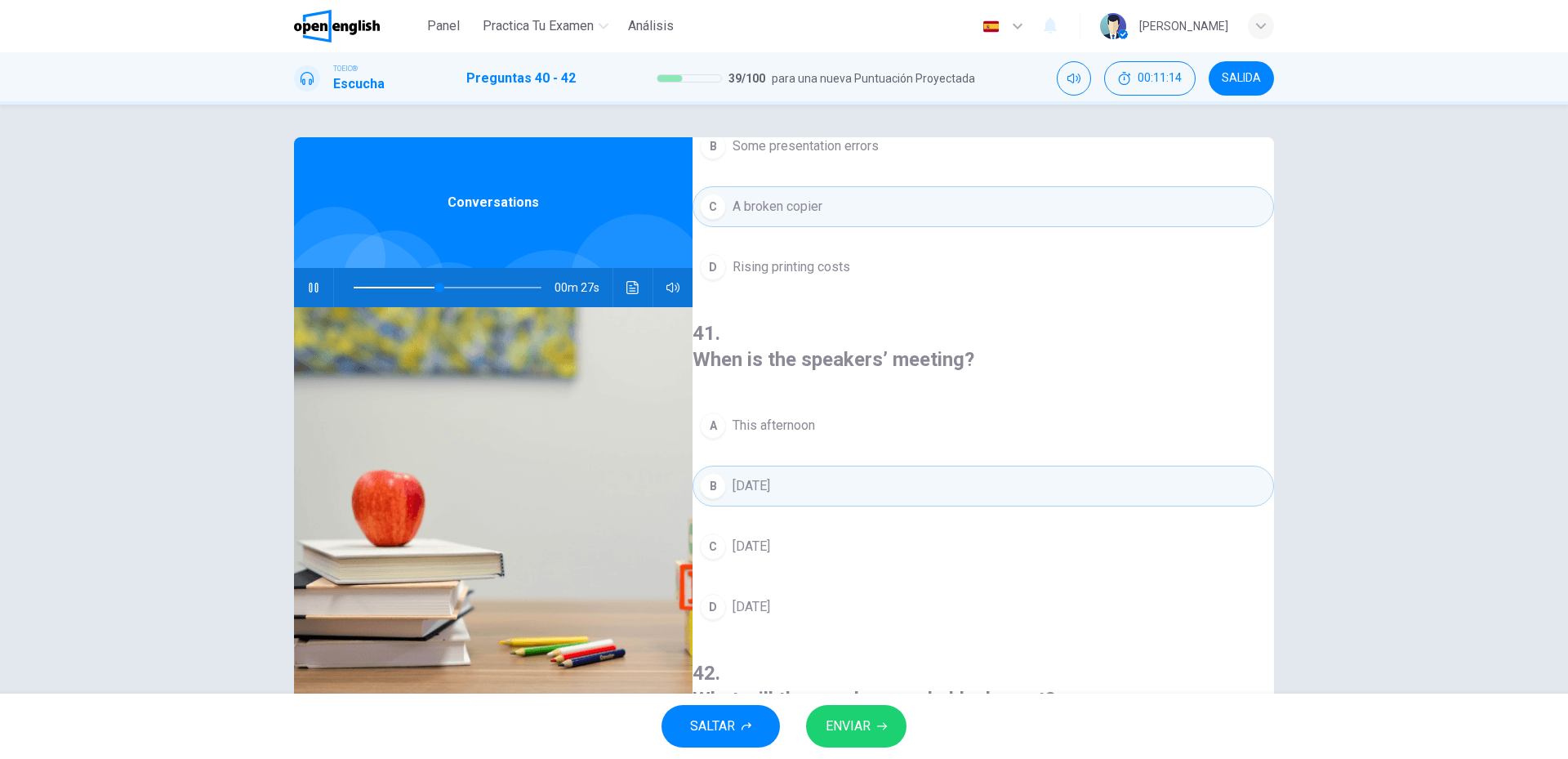
scroll to position [128, 0]
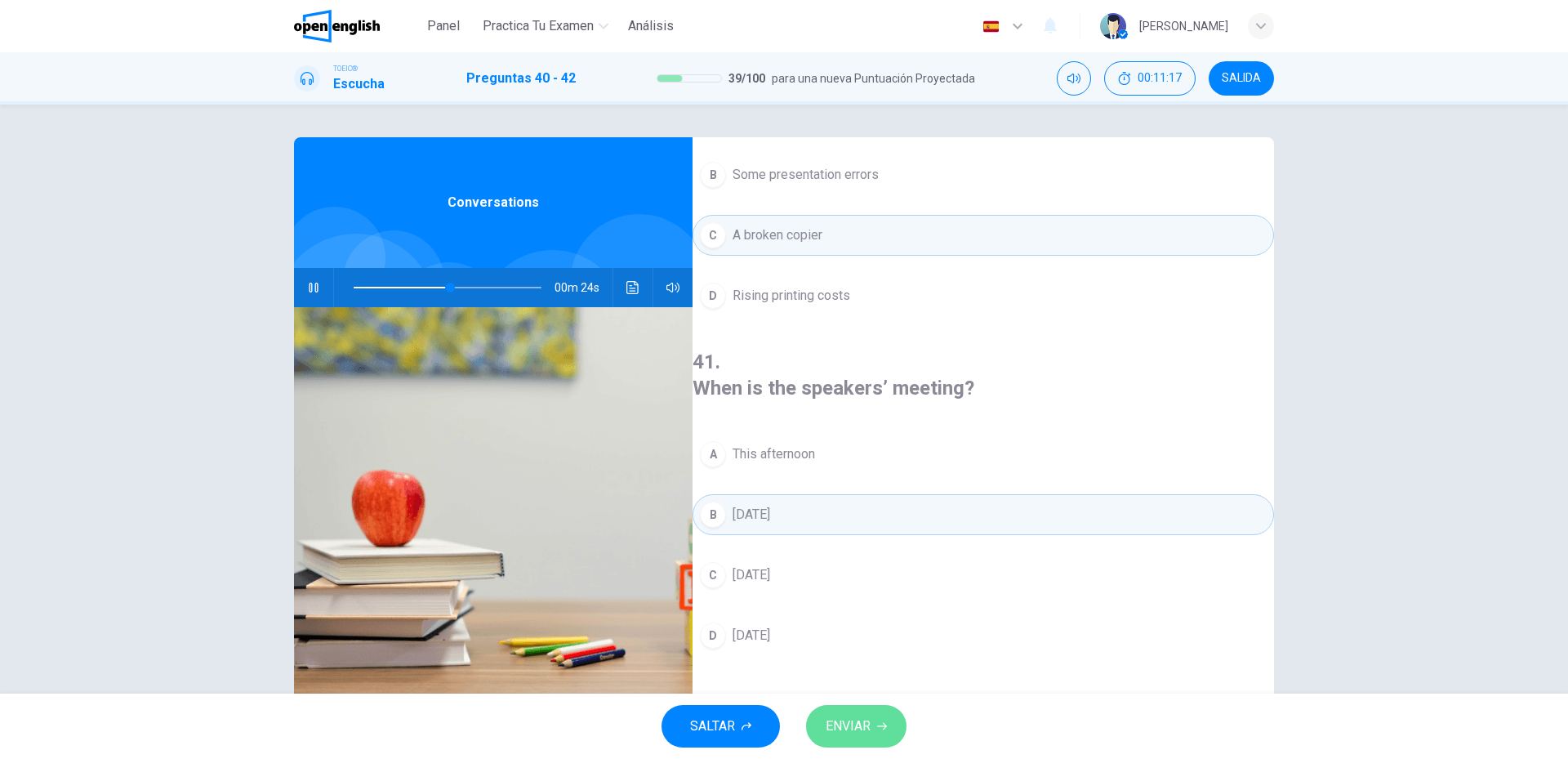
click at [866, 738] on button "ENVIAR" at bounding box center [856, 726] width 100 height 42
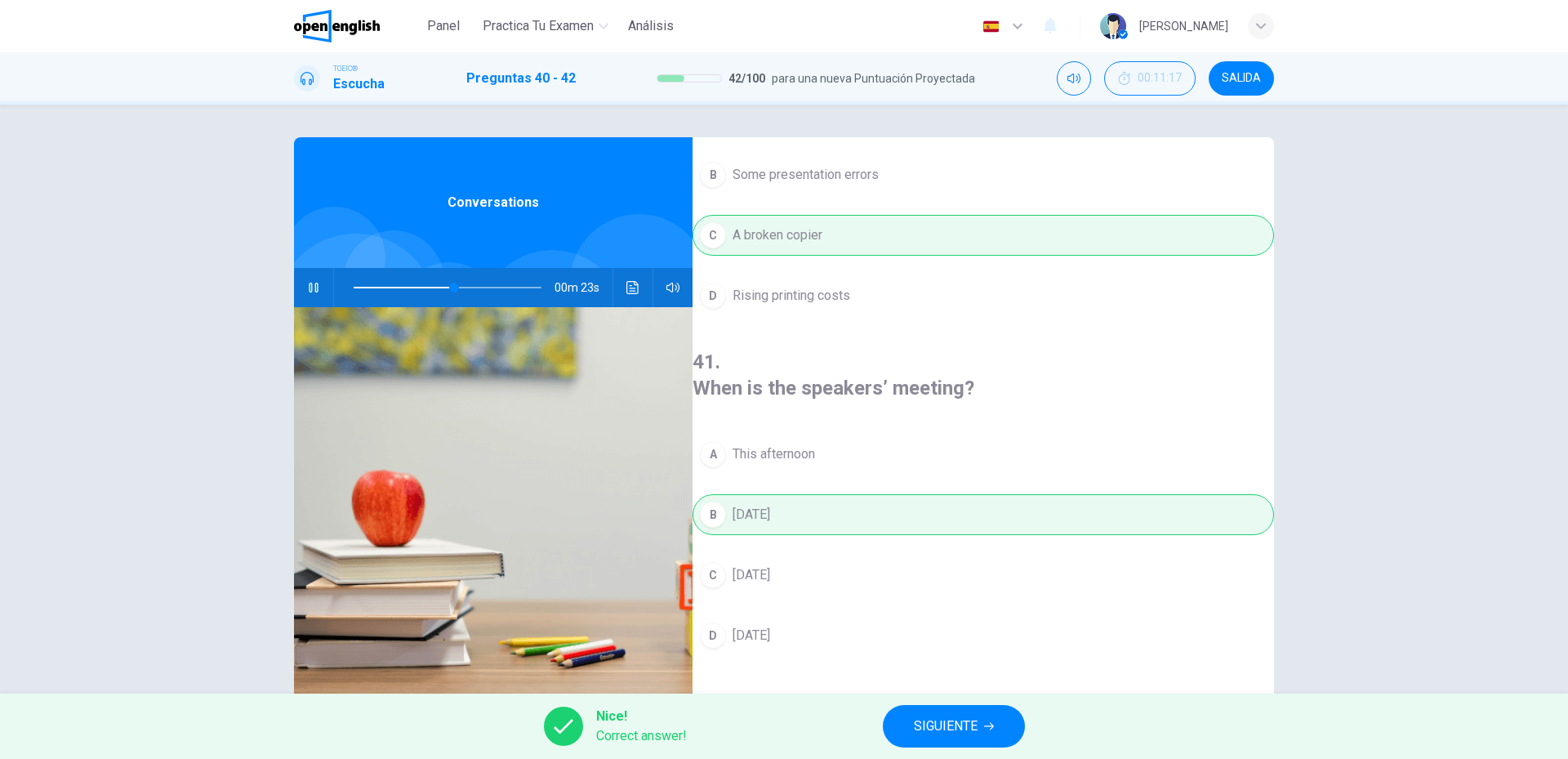
type input "**"
click at [990, 721] on icon "button" at bounding box center [989, 726] width 10 height 10
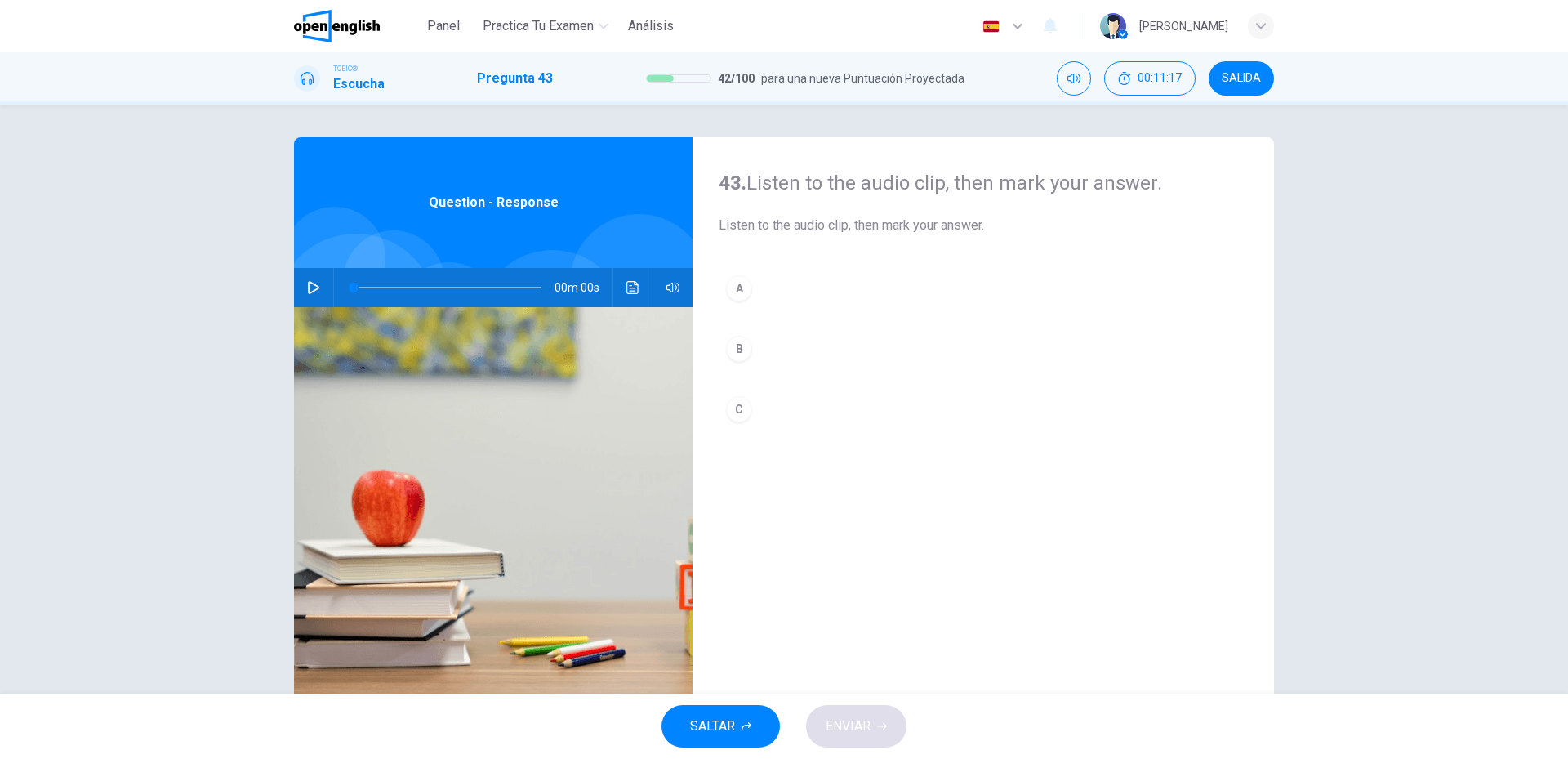
click at [299, 269] on div "00m 00s" at bounding box center [493, 287] width 399 height 39
click at [314, 294] on button "button" at bounding box center [313, 287] width 26 height 39
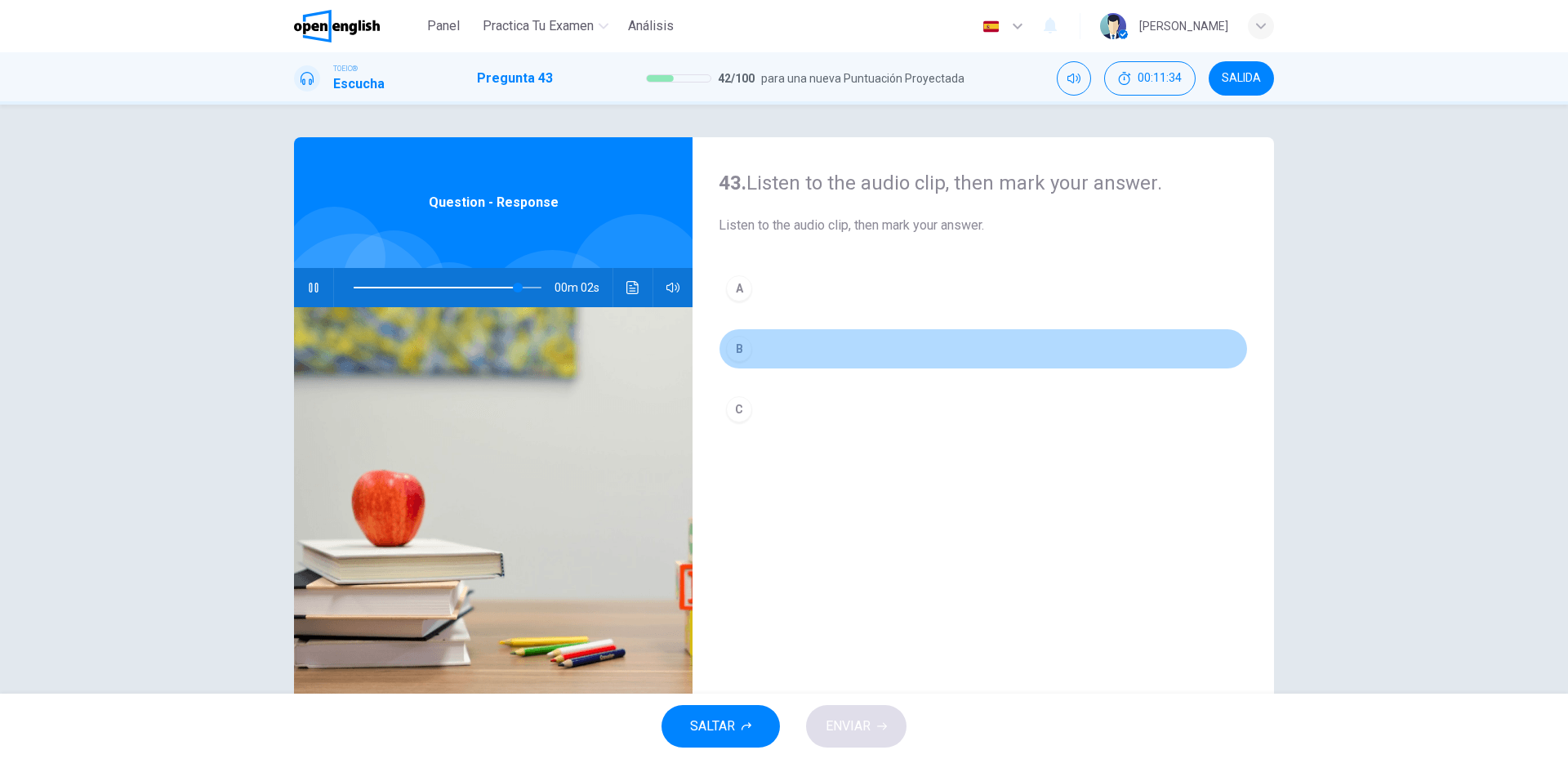
click at [896, 356] on button "B" at bounding box center [984, 348] width 530 height 41
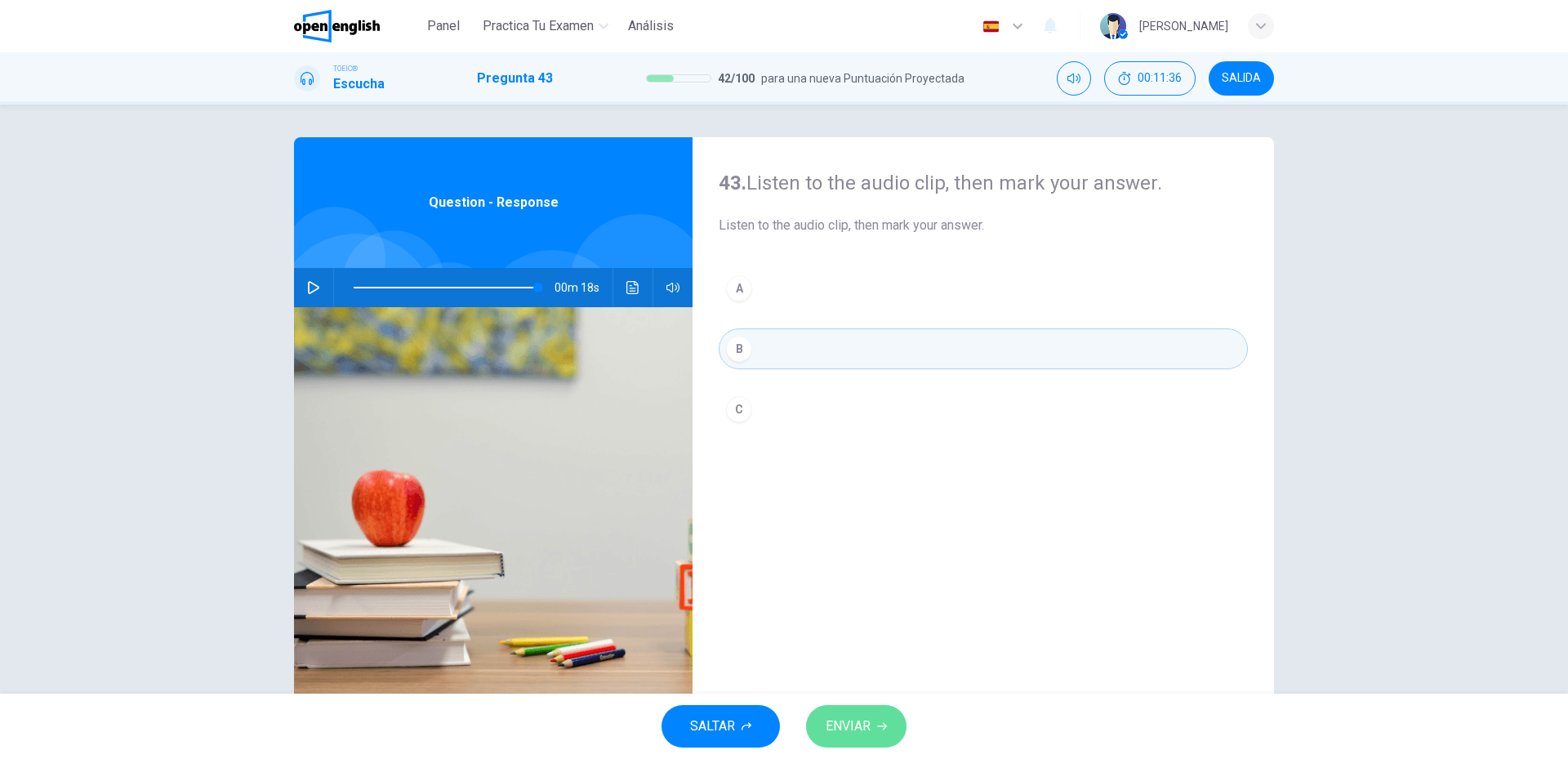
type input "*"
click at [844, 717] on span "ENVIAR" at bounding box center [848, 726] width 45 height 23
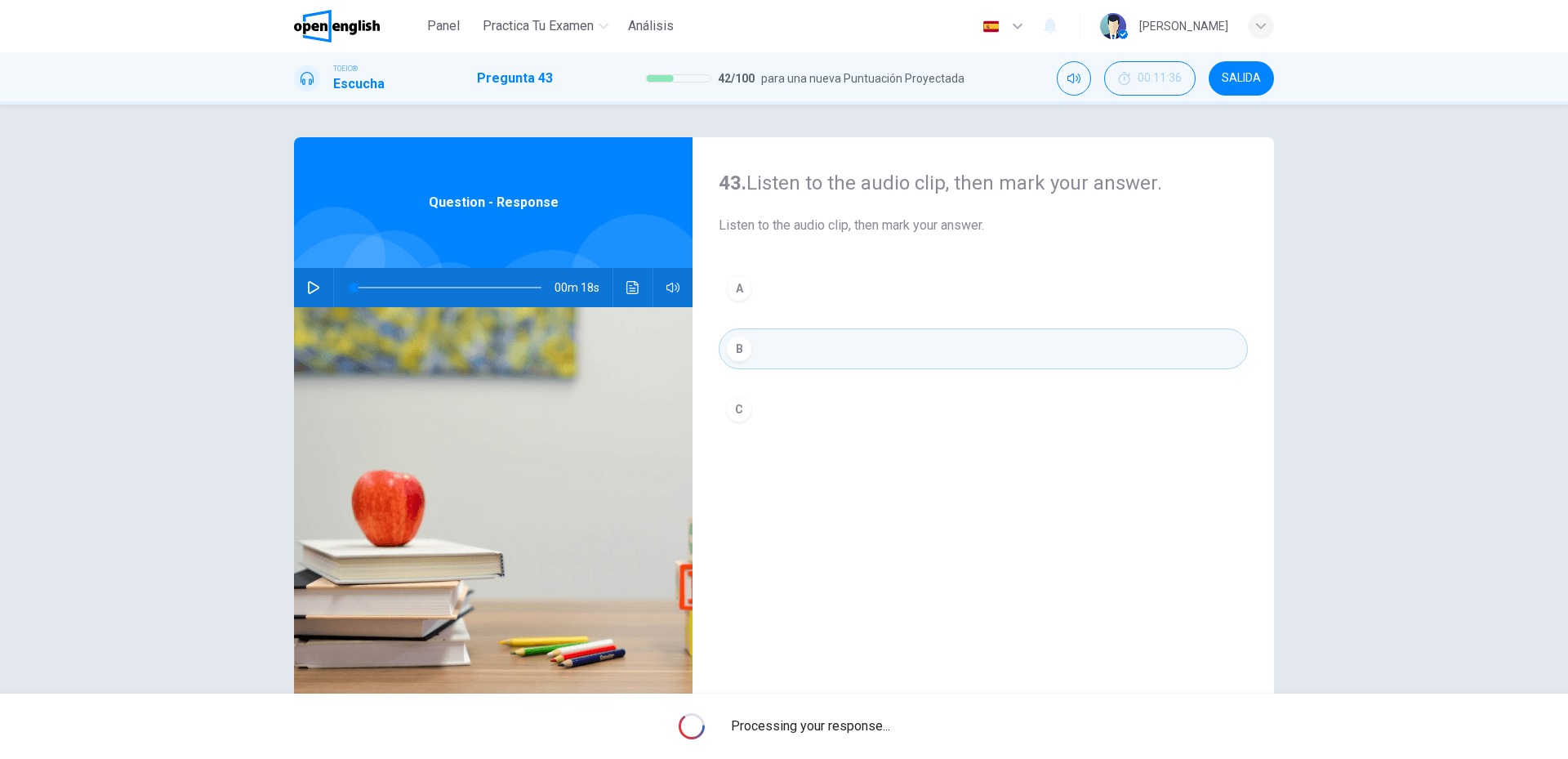
click at [889, 724] on div "Processing your response..." at bounding box center [784, 726] width 1568 height 65
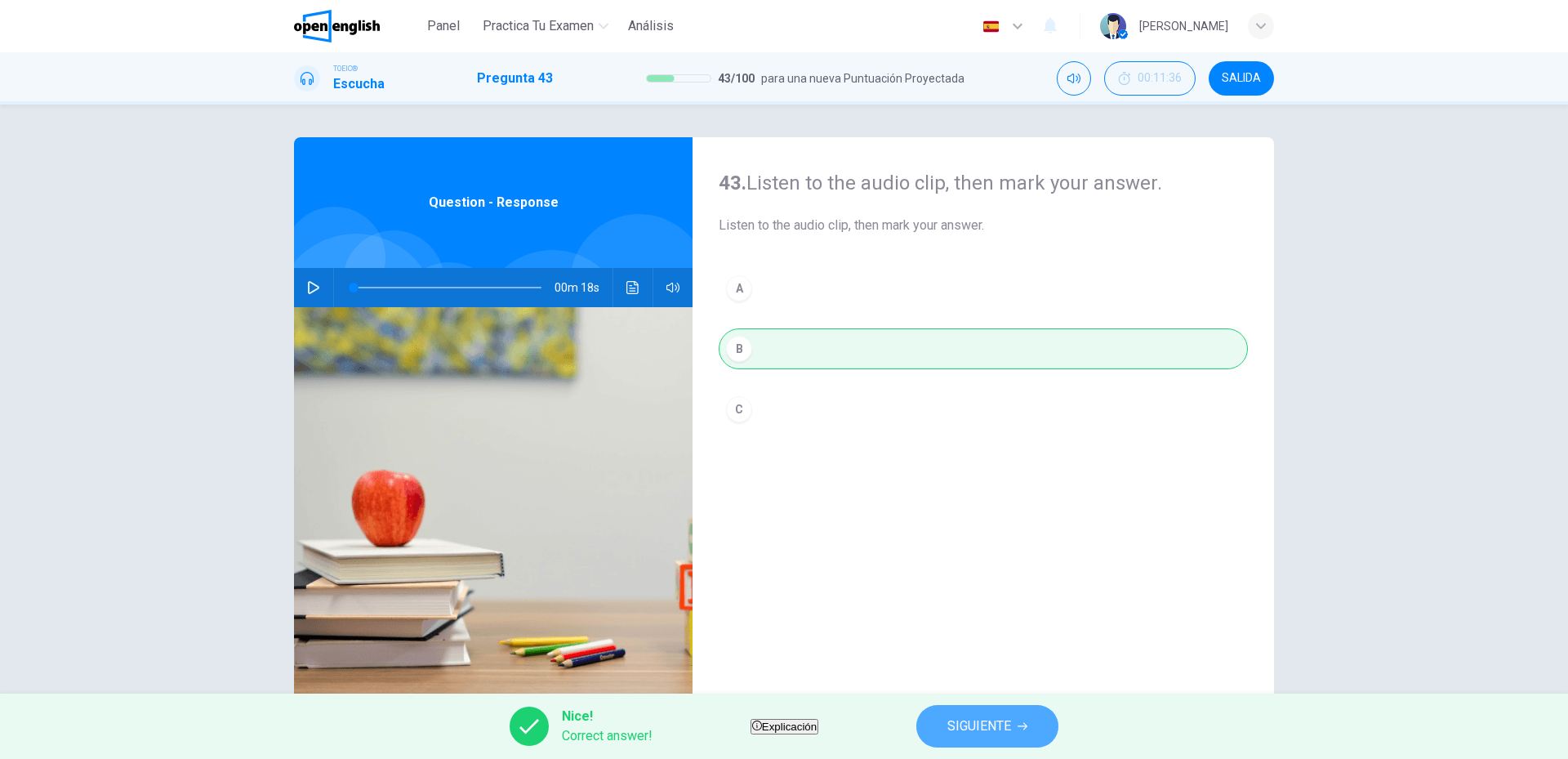
click at [1058, 737] on button "SIGUIENTE" at bounding box center [988, 726] width 142 height 42
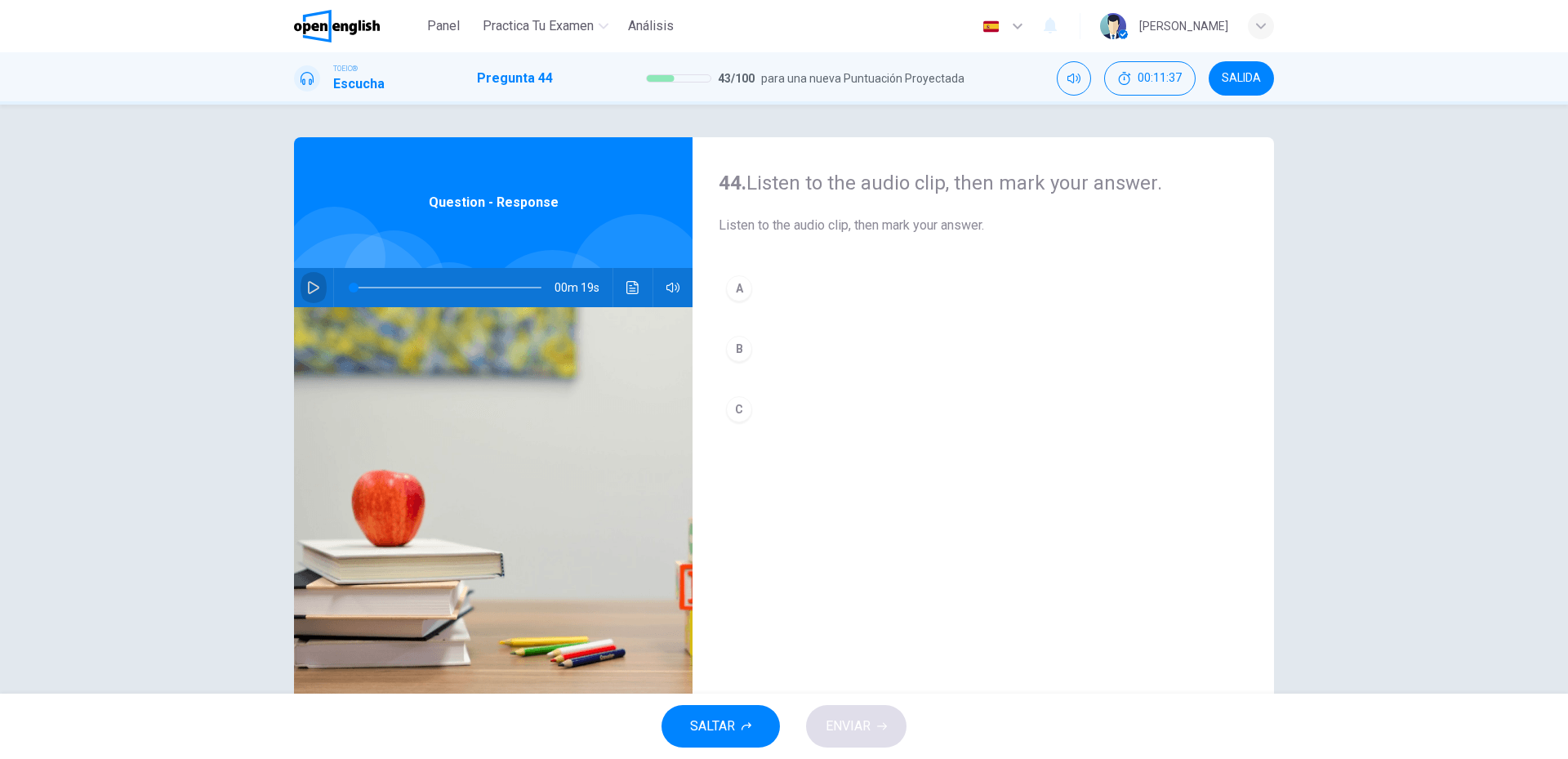
click at [311, 292] on icon "button" at bounding box center [314, 288] width 13 height 13
click at [806, 361] on button "B" at bounding box center [984, 348] width 530 height 41
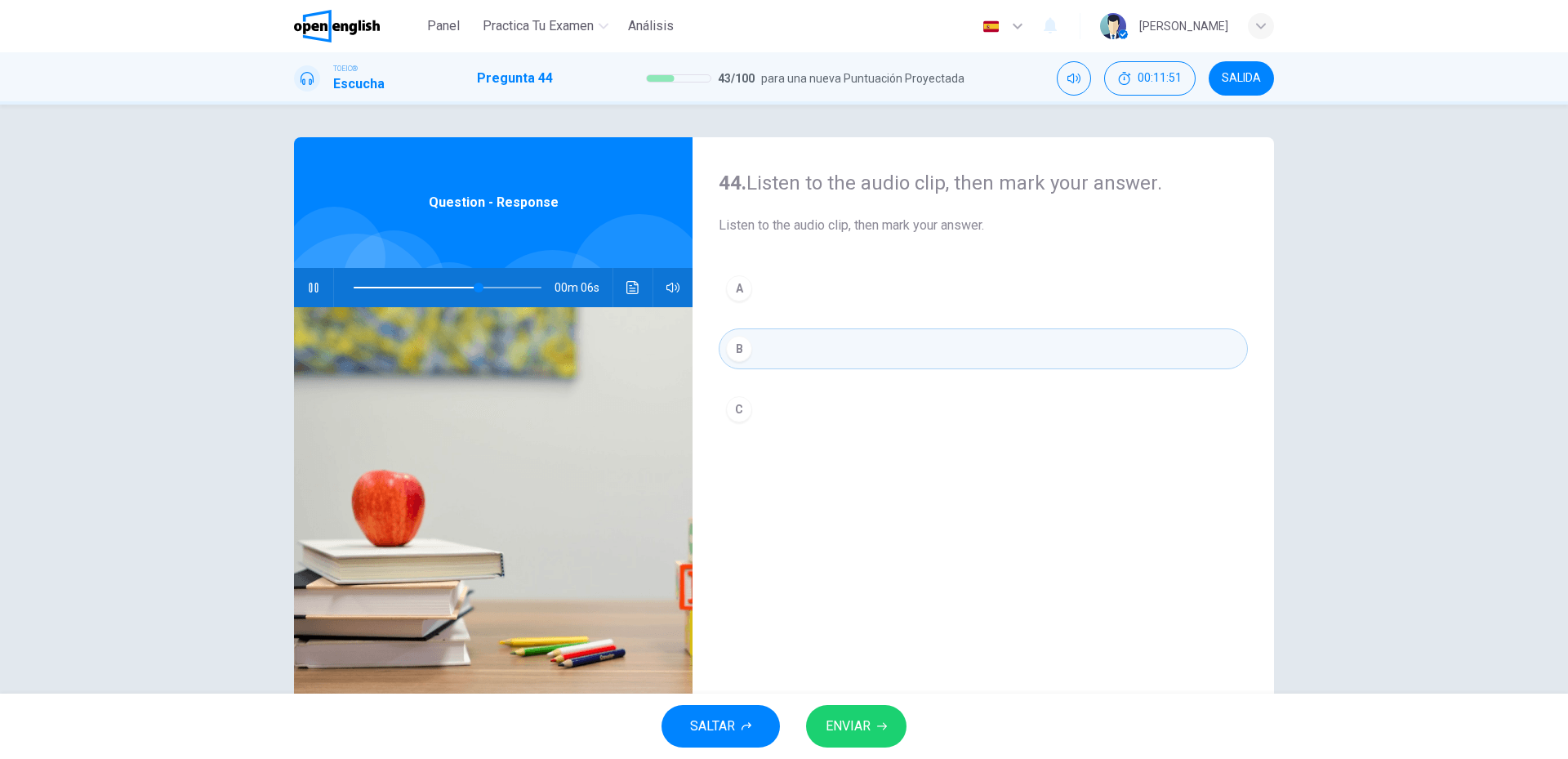
click at [874, 749] on div "SALTAR ENVIAR" at bounding box center [784, 726] width 1568 height 65
click at [871, 741] on button "ENVIAR" at bounding box center [856, 726] width 100 height 42
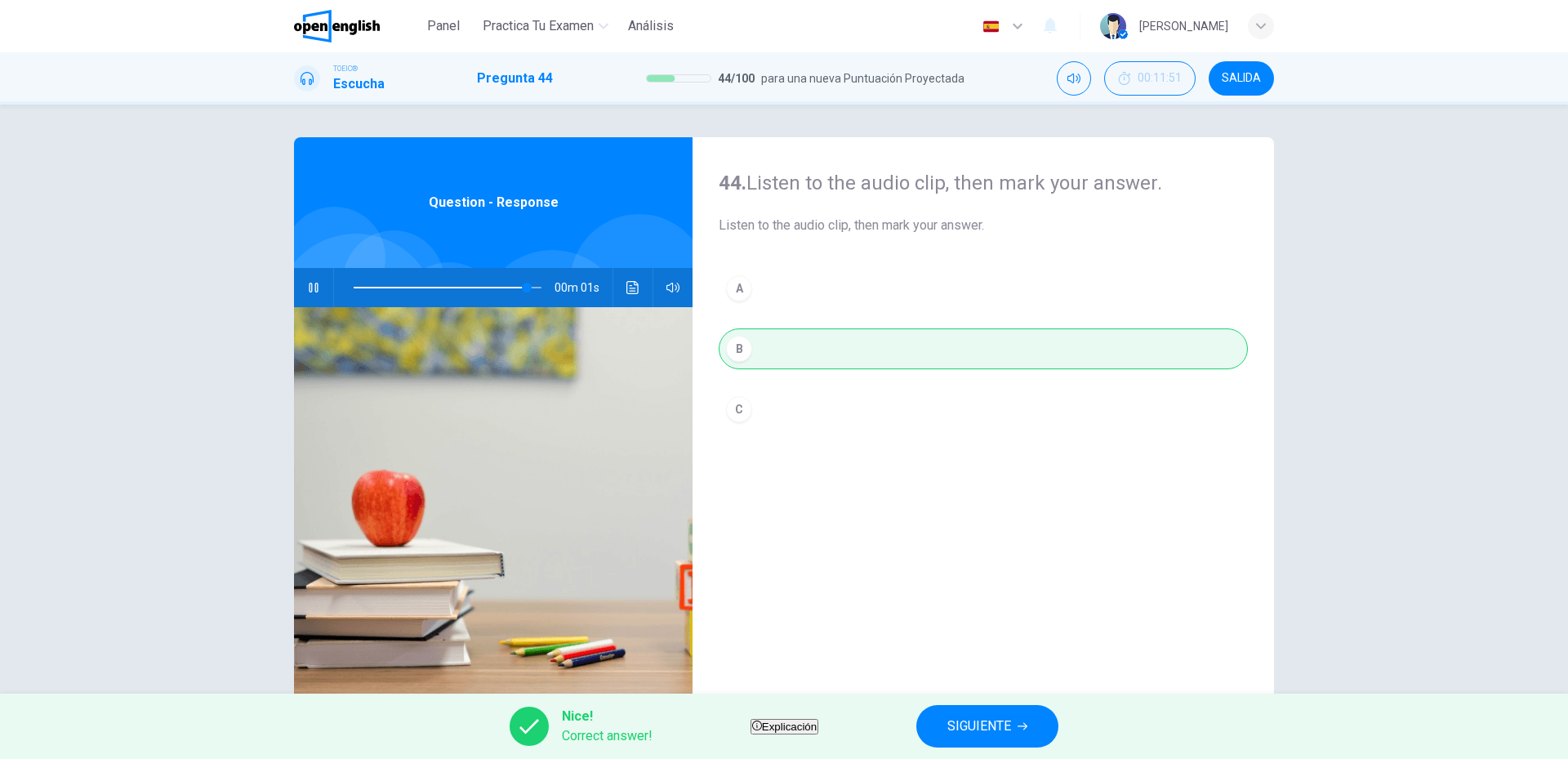
type input "**"
click at [1056, 734] on button "SIGUIENTE" at bounding box center [988, 726] width 142 height 42
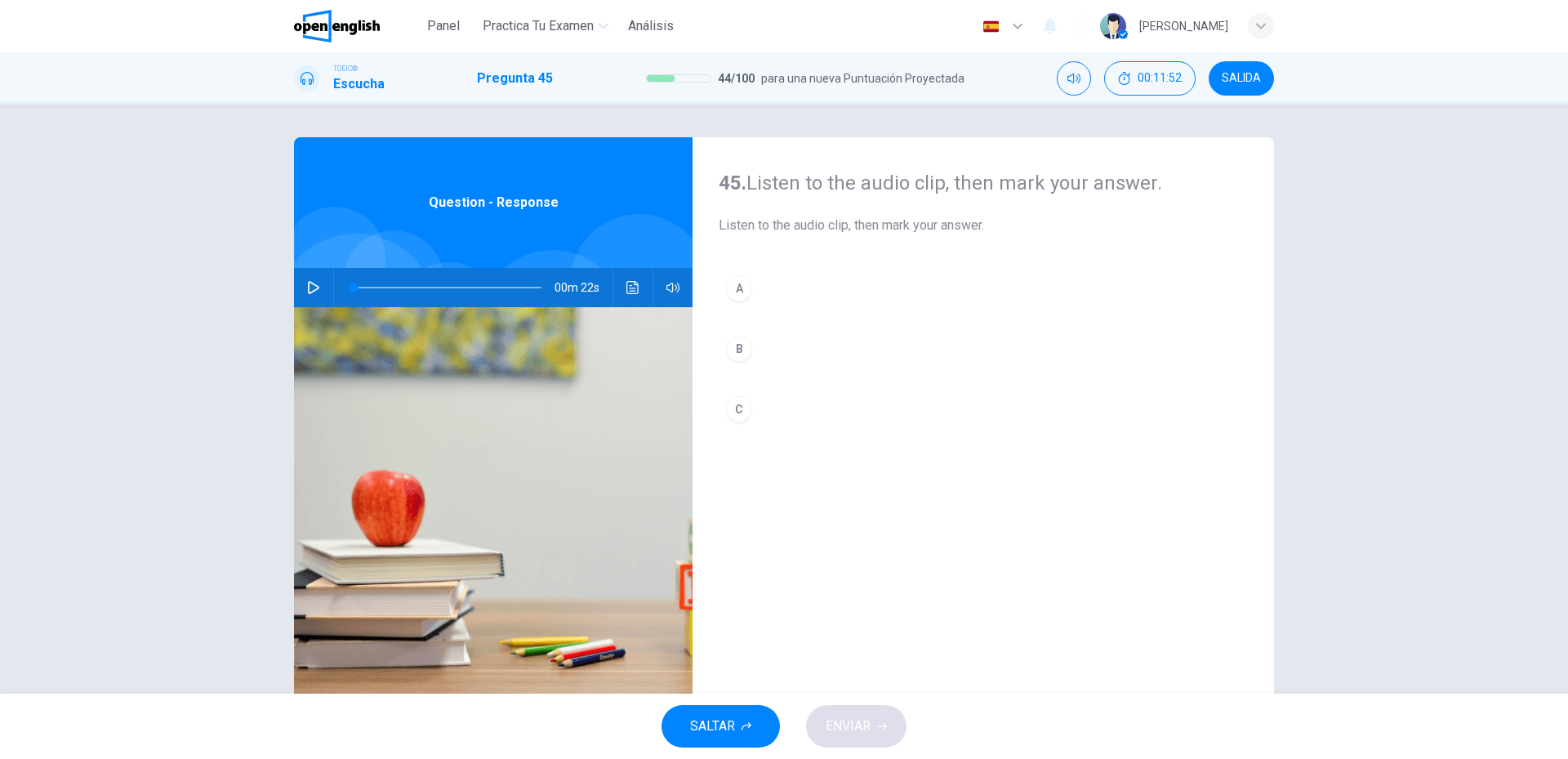
click at [316, 285] on icon "button" at bounding box center [314, 288] width 13 height 13
click at [781, 273] on button "A" at bounding box center [984, 288] width 530 height 41
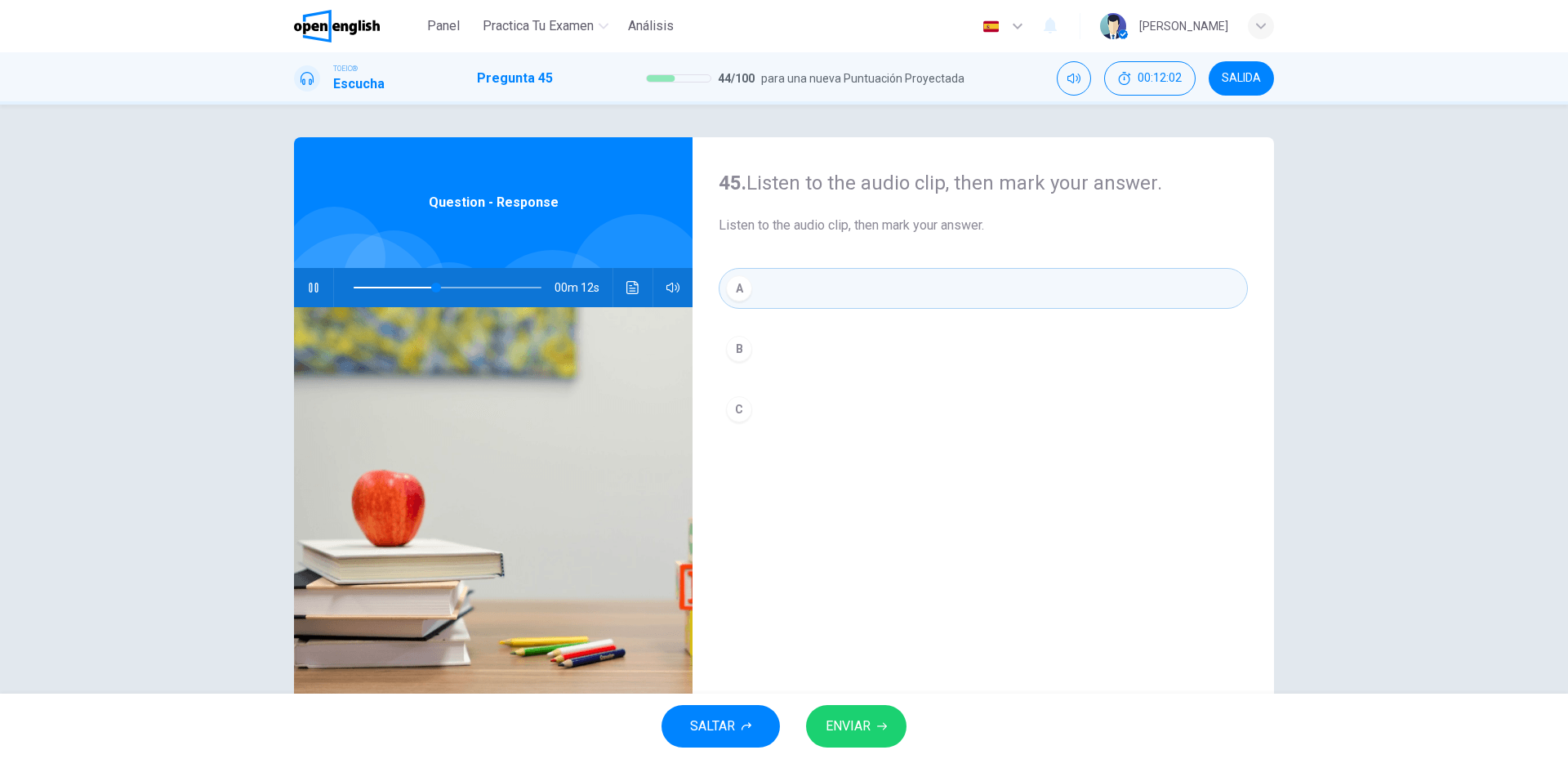
click at [842, 730] on span "ENVIAR" at bounding box center [848, 726] width 45 height 23
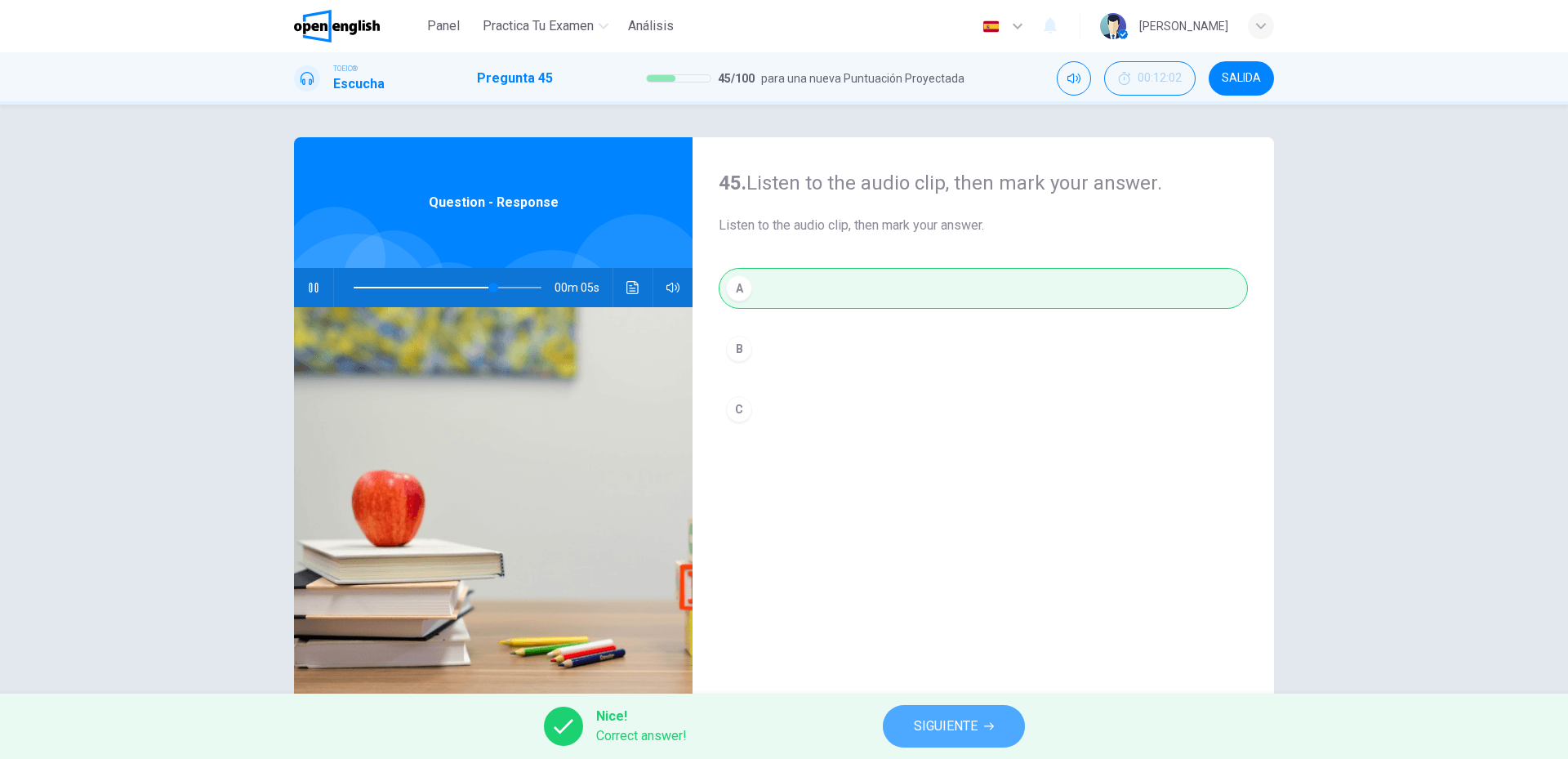
type input "**"
click at [928, 729] on span "SIGUIENTE" at bounding box center [946, 726] width 64 height 23
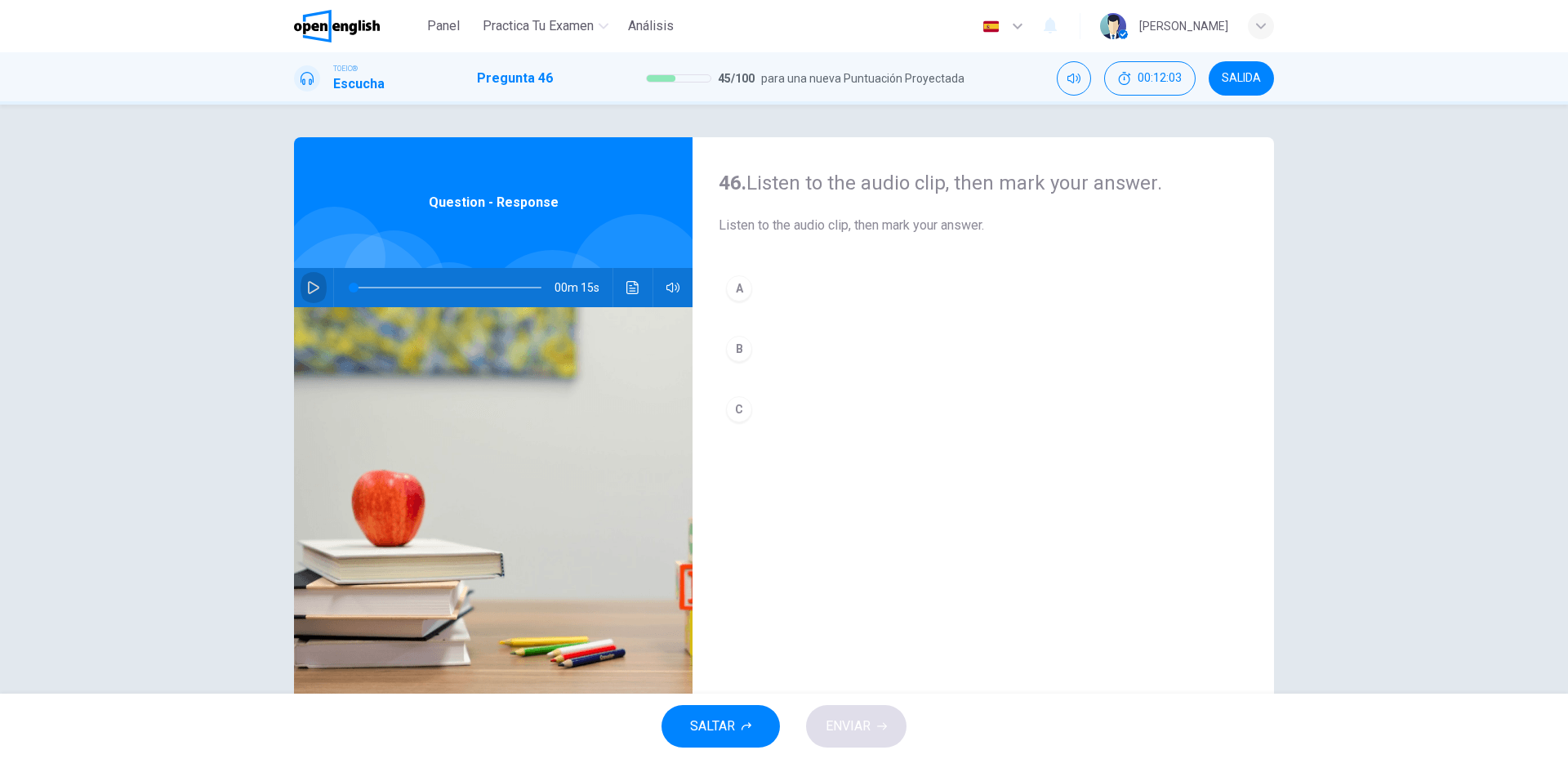
click at [318, 291] on button "button" at bounding box center [313, 287] width 26 height 39
click at [872, 305] on button "A" at bounding box center [984, 288] width 530 height 41
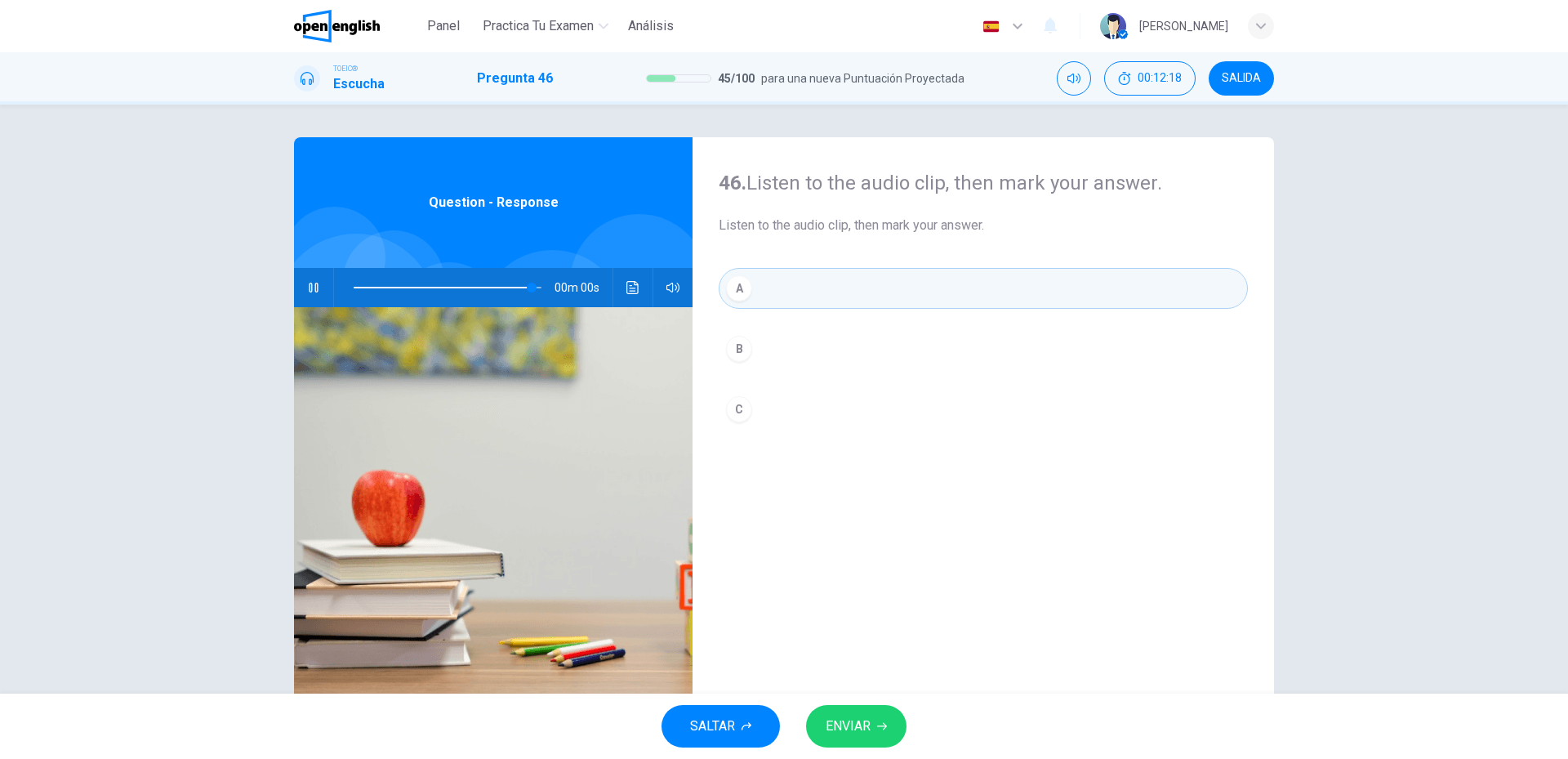
click at [856, 745] on button "ENVIAR" at bounding box center [856, 726] width 100 height 42
type input "*"
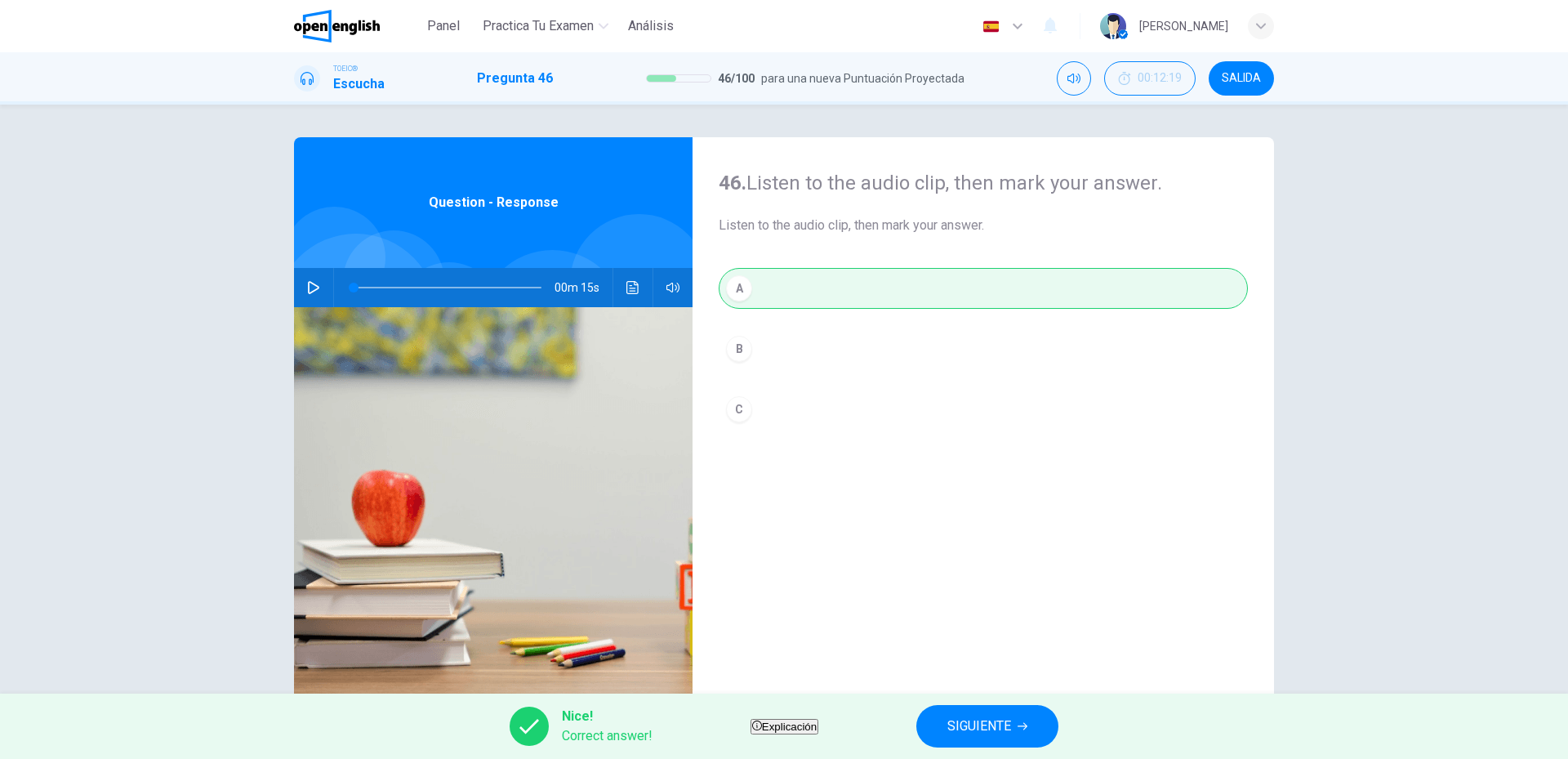
click at [898, 723] on div "Nice! Correct answer! Explicación SIGUIENTE" at bounding box center [784, 726] width 1568 height 65
click at [1058, 737] on button "SIGUIENTE" at bounding box center [988, 726] width 142 height 42
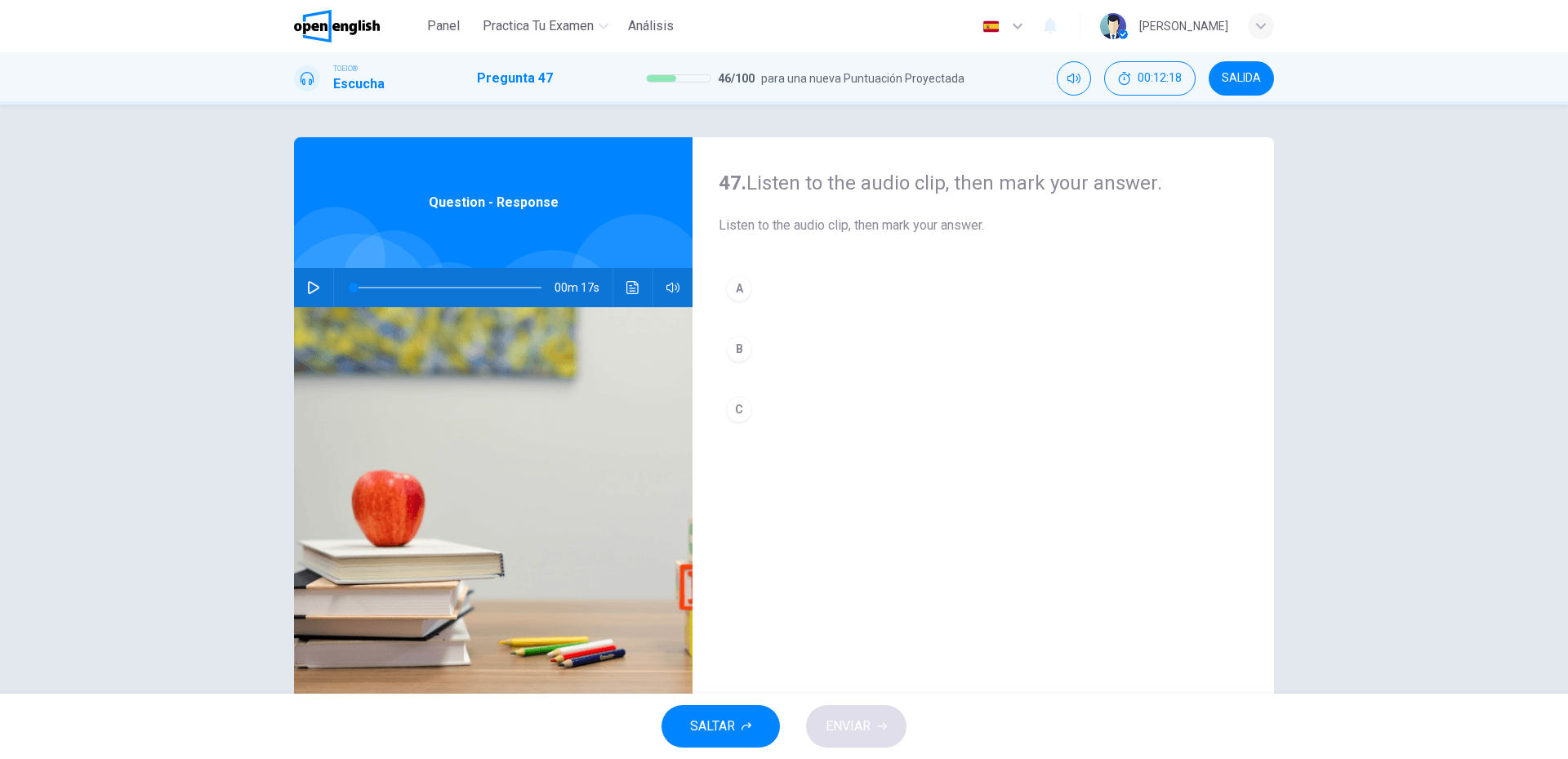
click at [322, 277] on div "00m 17s" at bounding box center [493, 287] width 399 height 39
click at [312, 285] on icon "button" at bounding box center [314, 288] width 11 height 13
click at [823, 315] on div "A B C" at bounding box center [984, 364] width 530 height 194
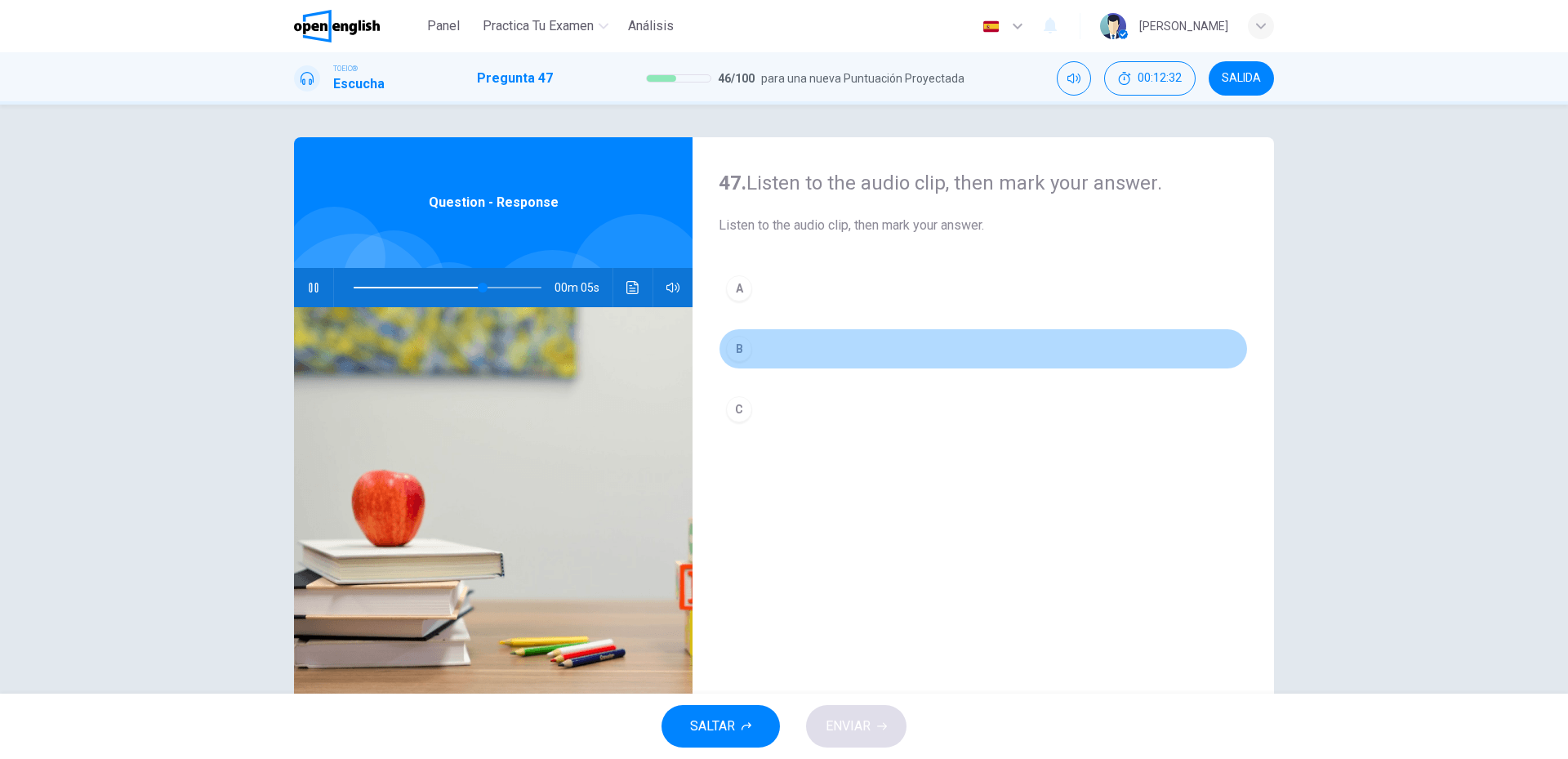
click at [805, 354] on button "B" at bounding box center [984, 348] width 530 height 41
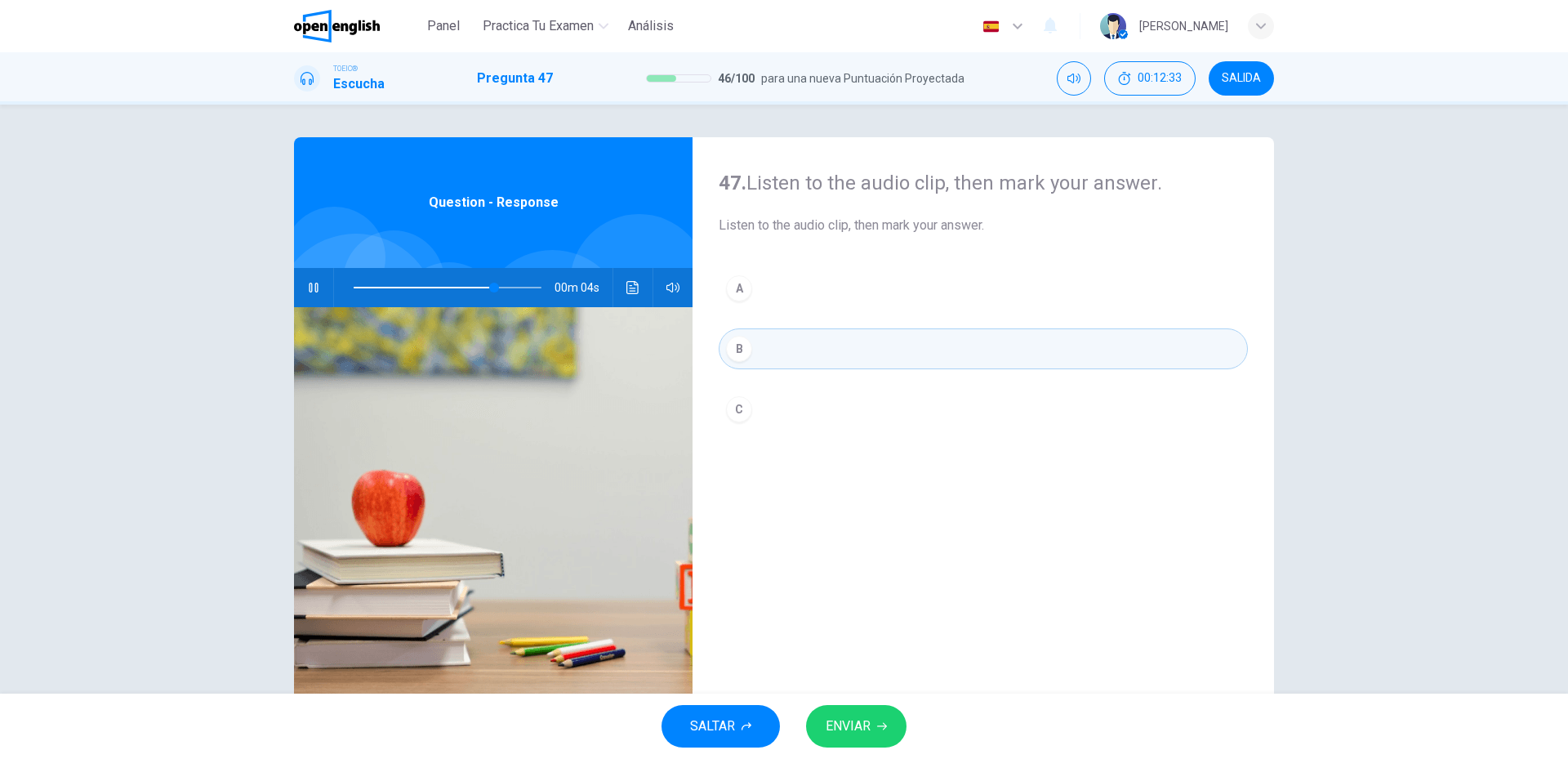
click at [888, 726] on button "ENVIAR" at bounding box center [856, 726] width 100 height 42
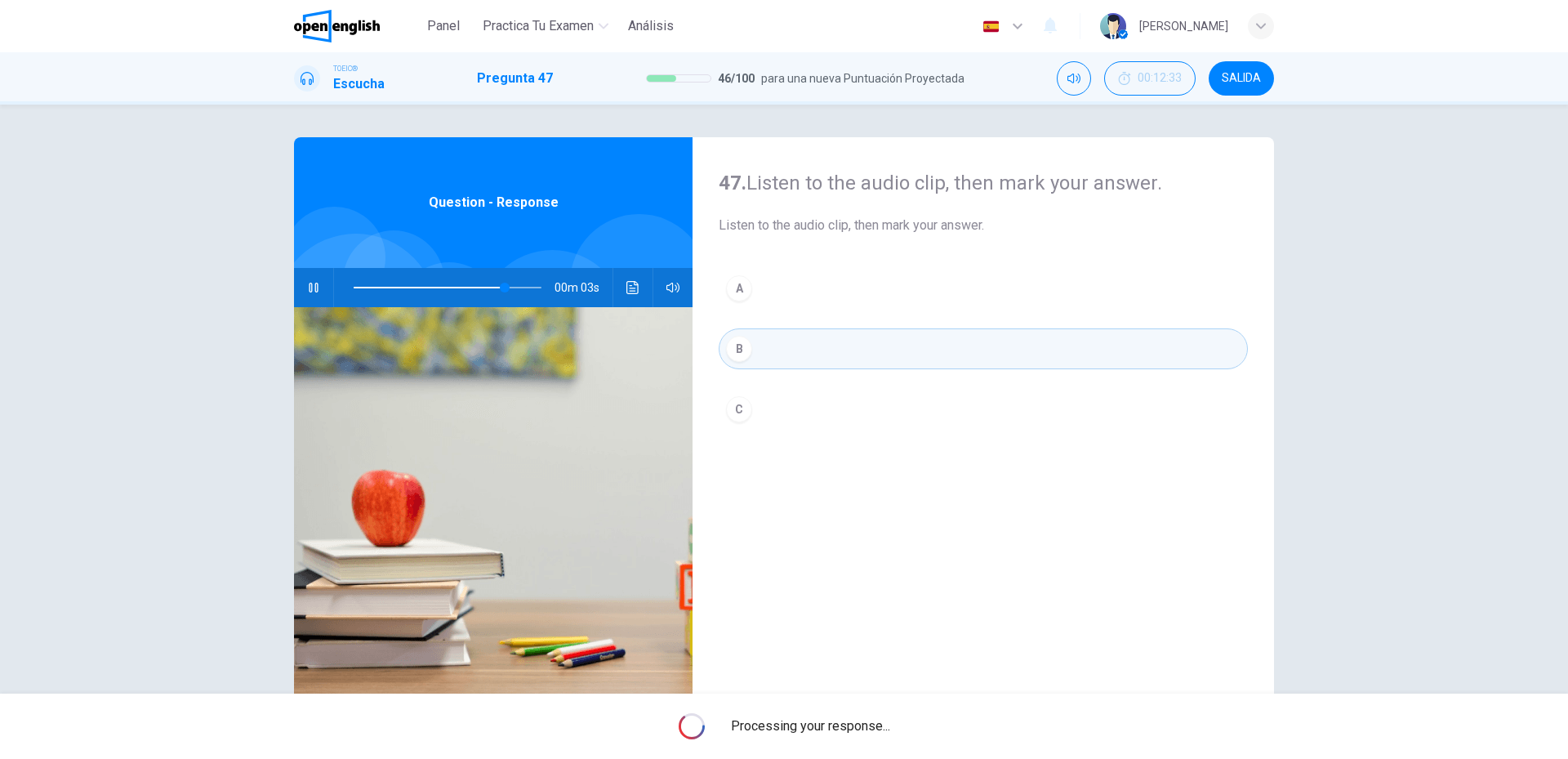
type input "**"
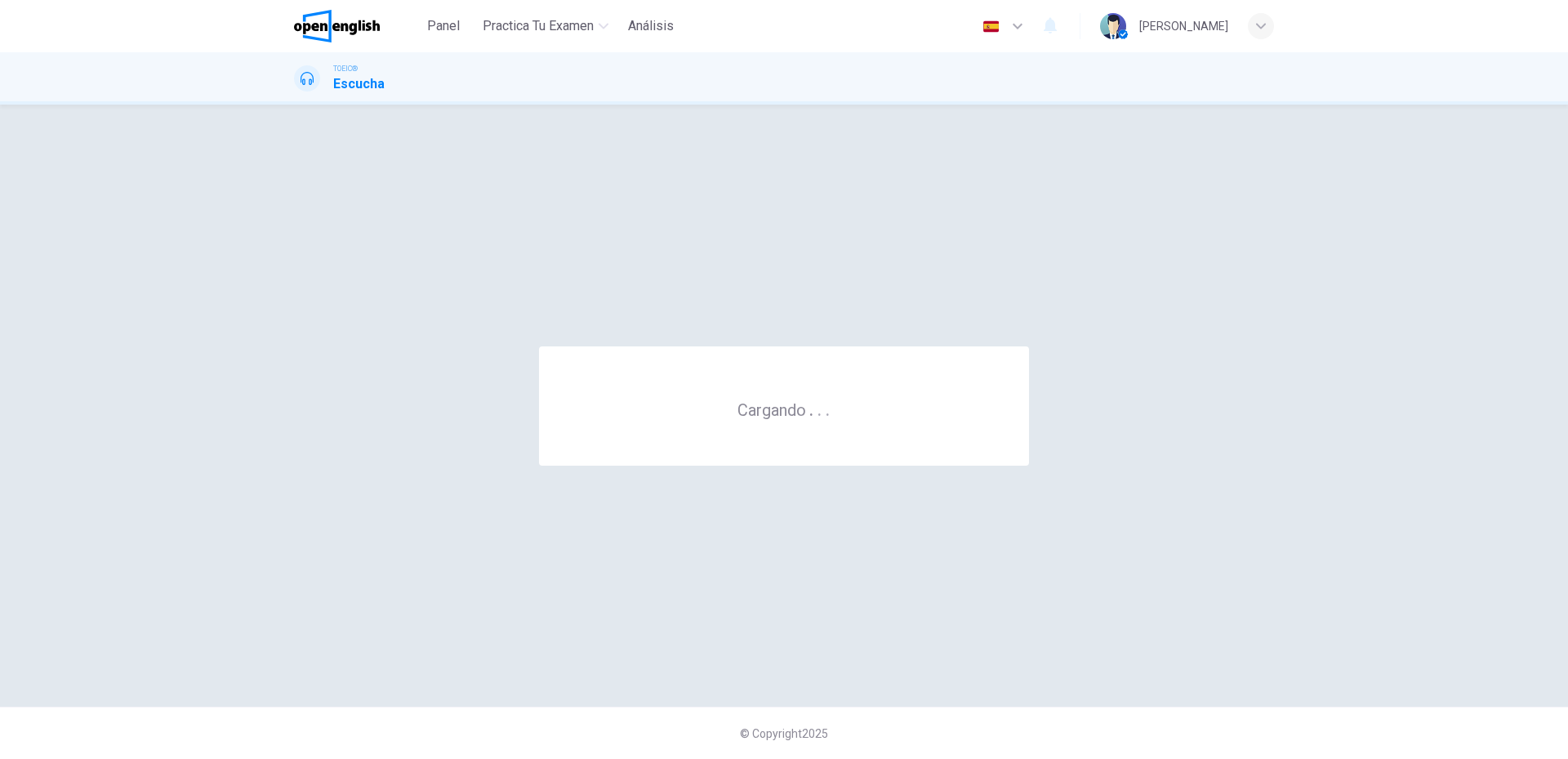
click at [1008, 722] on div "© Copyright 2025" at bounding box center [784, 732] width 1568 height 53
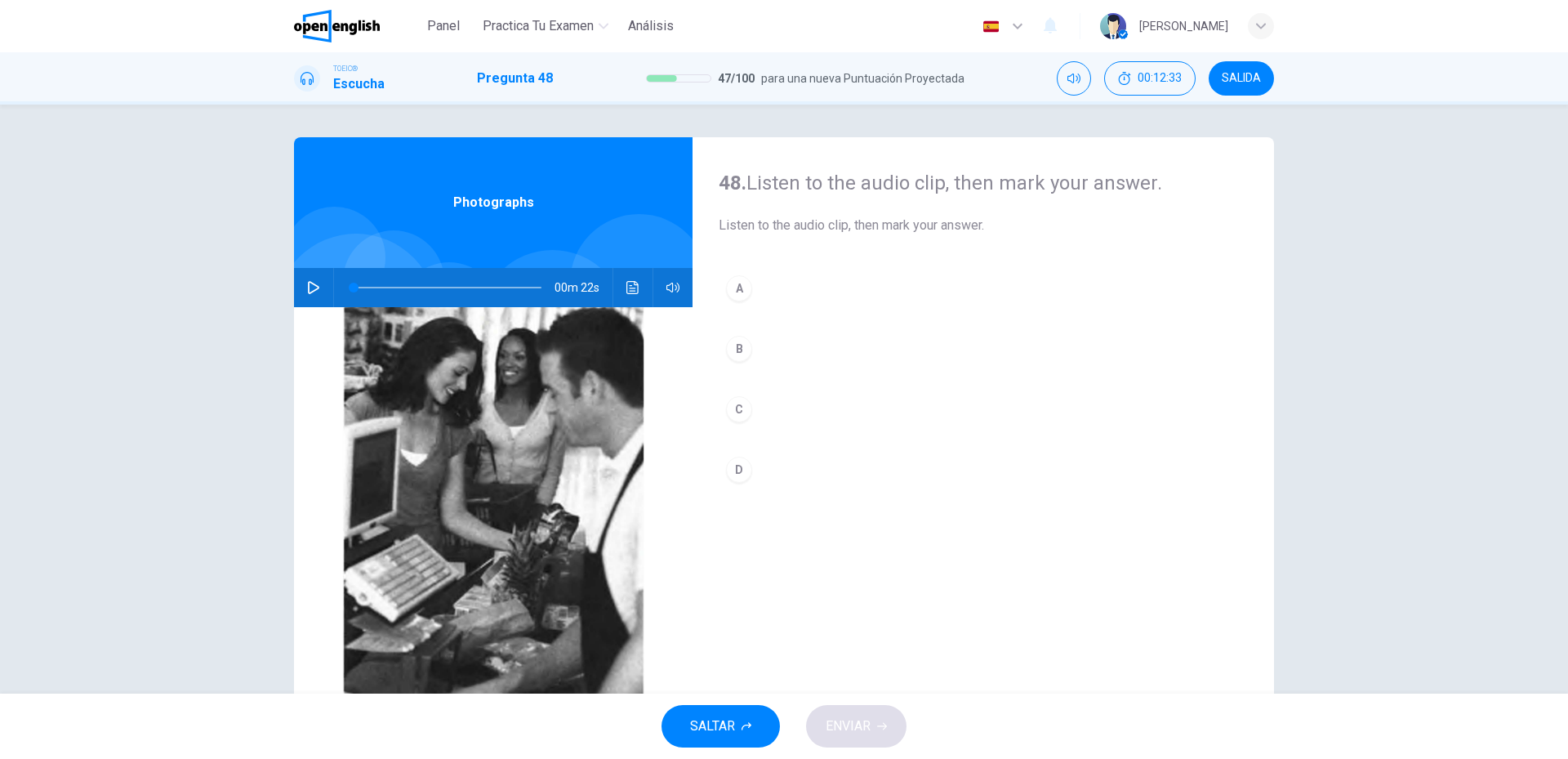
click at [306, 278] on button "button" at bounding box center [313, 287] width 26 height 39
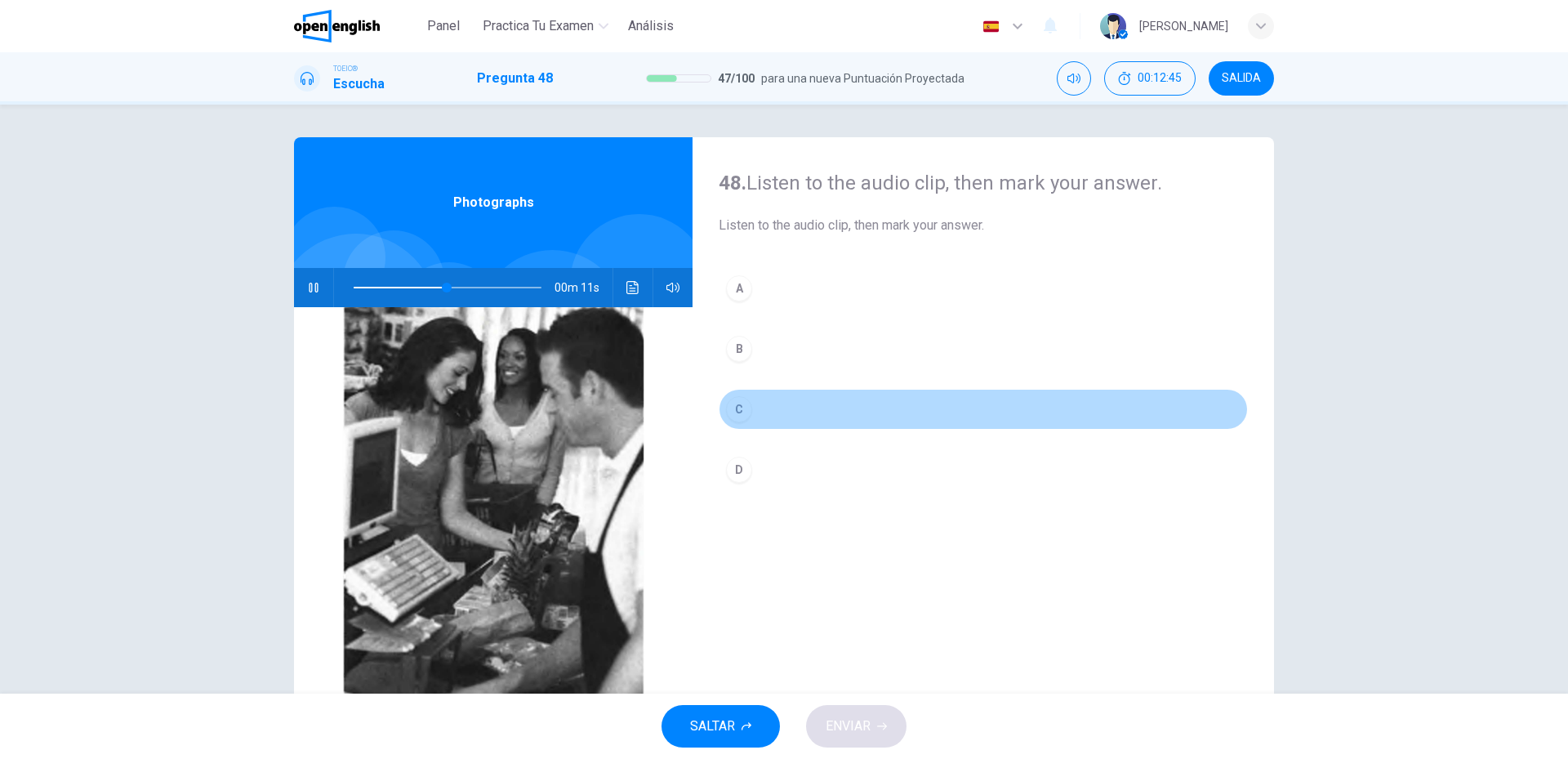
click at [783, 424] on button "C" at bounding box center [984, 409] width 530 height 41
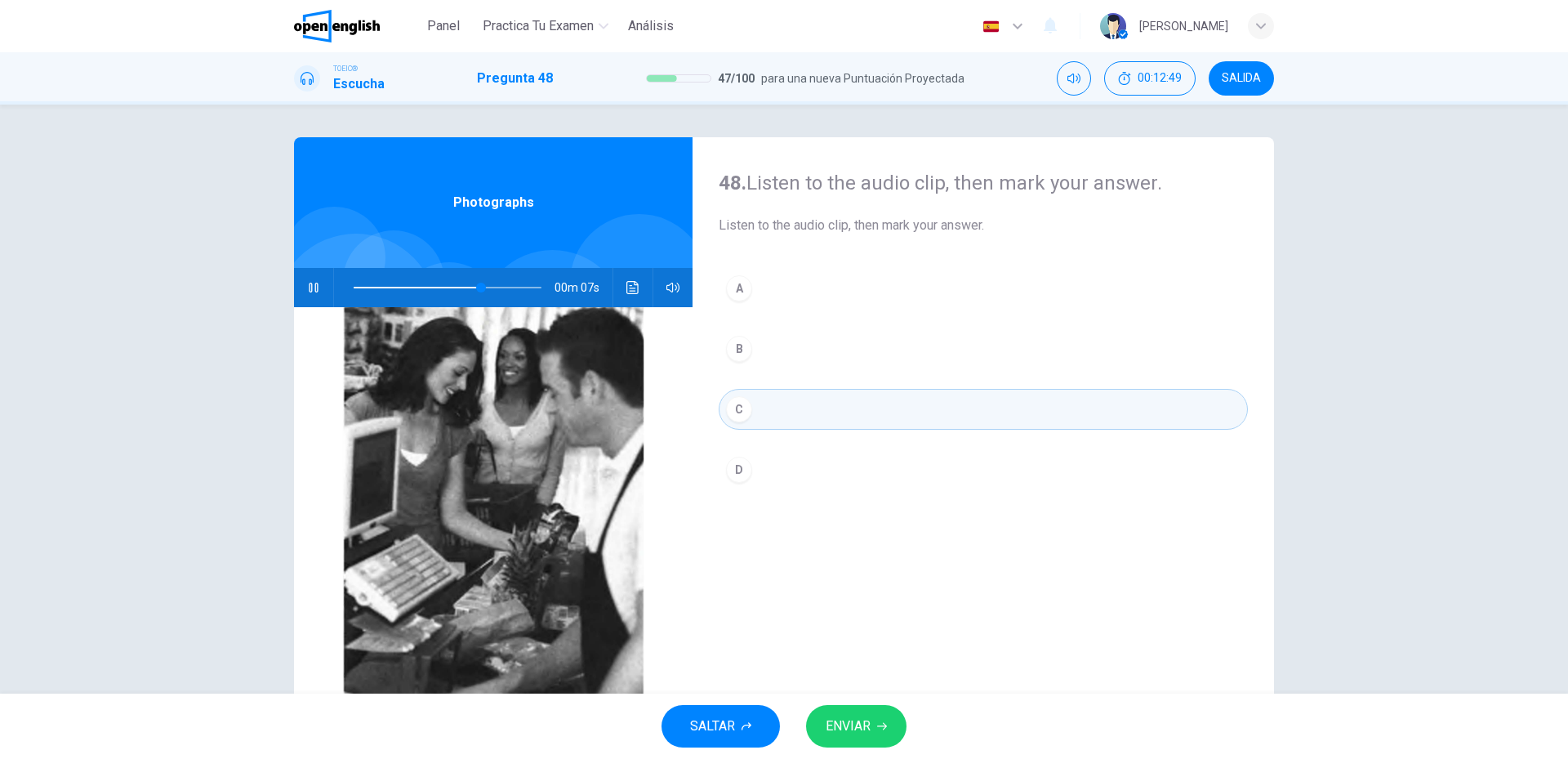
click at [818, 475] on button "D" at bounding box center [984, 469] width 530 height 41
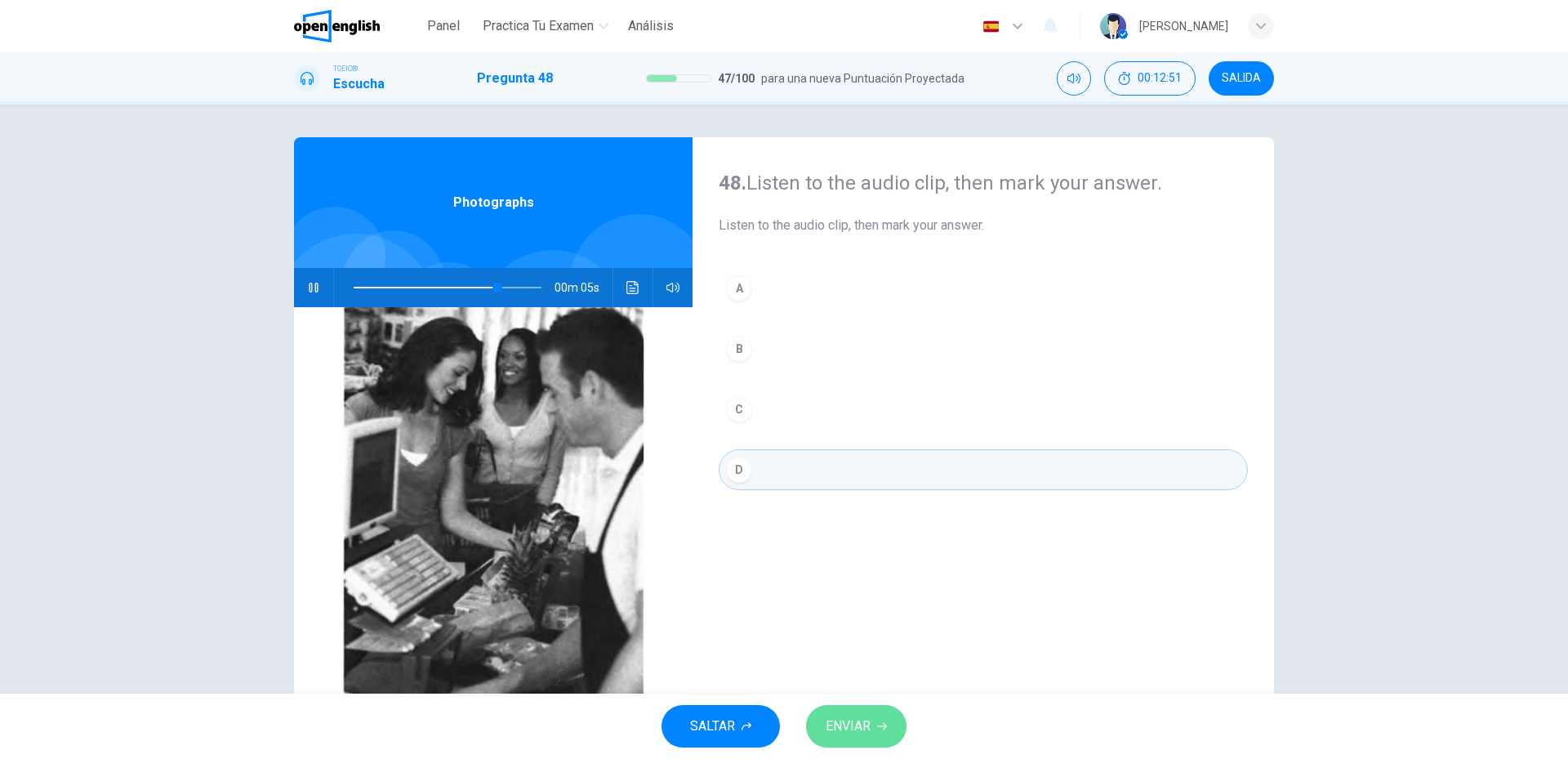
click at [867, 730] on span "ENVIAR" at bounding box center [848, 726] width 45 height 23
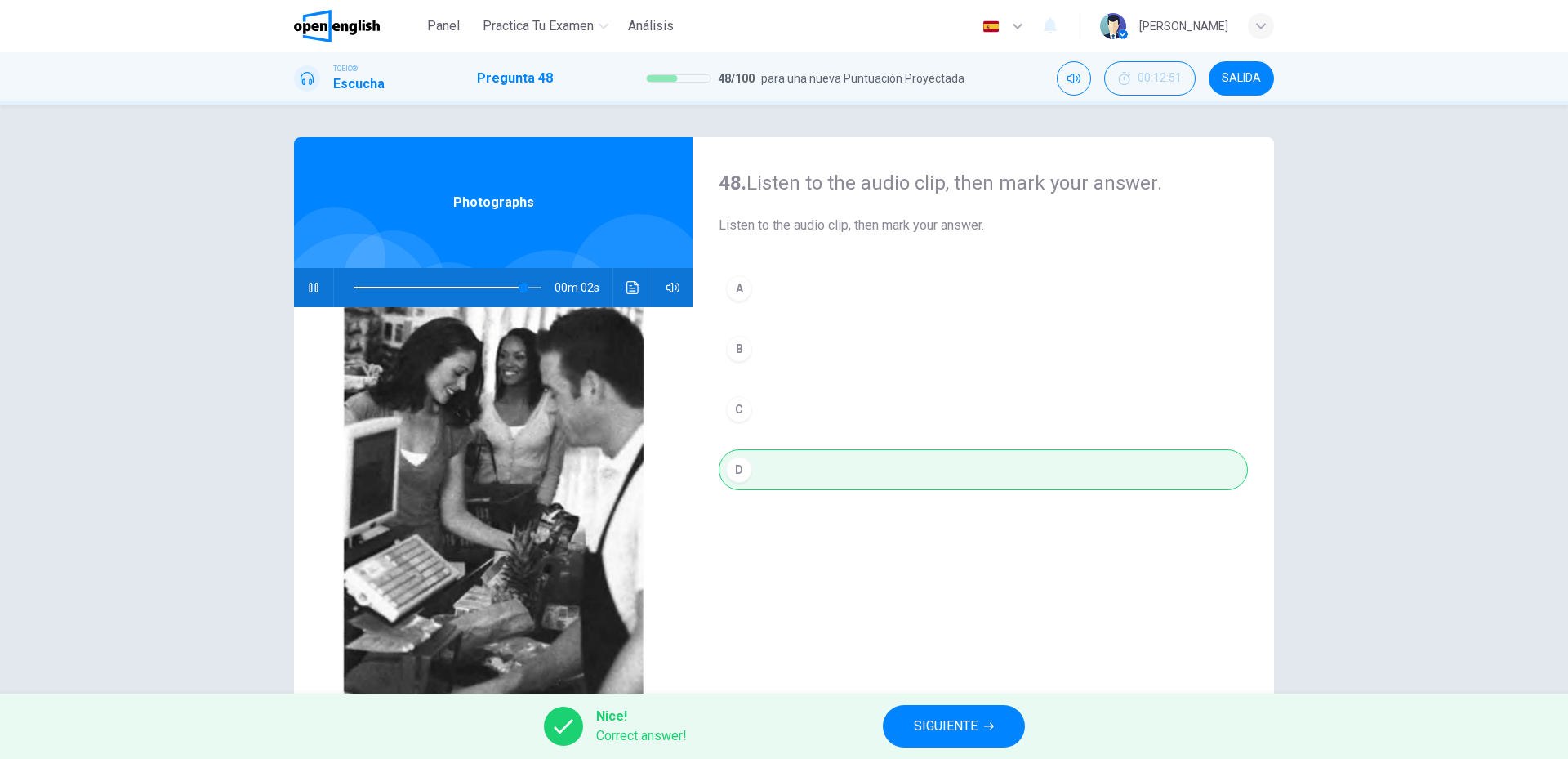
type input "**"
click at [934, 715] on span "SIGUIENTE" at bounding box center [946, 726] width 64 height 23
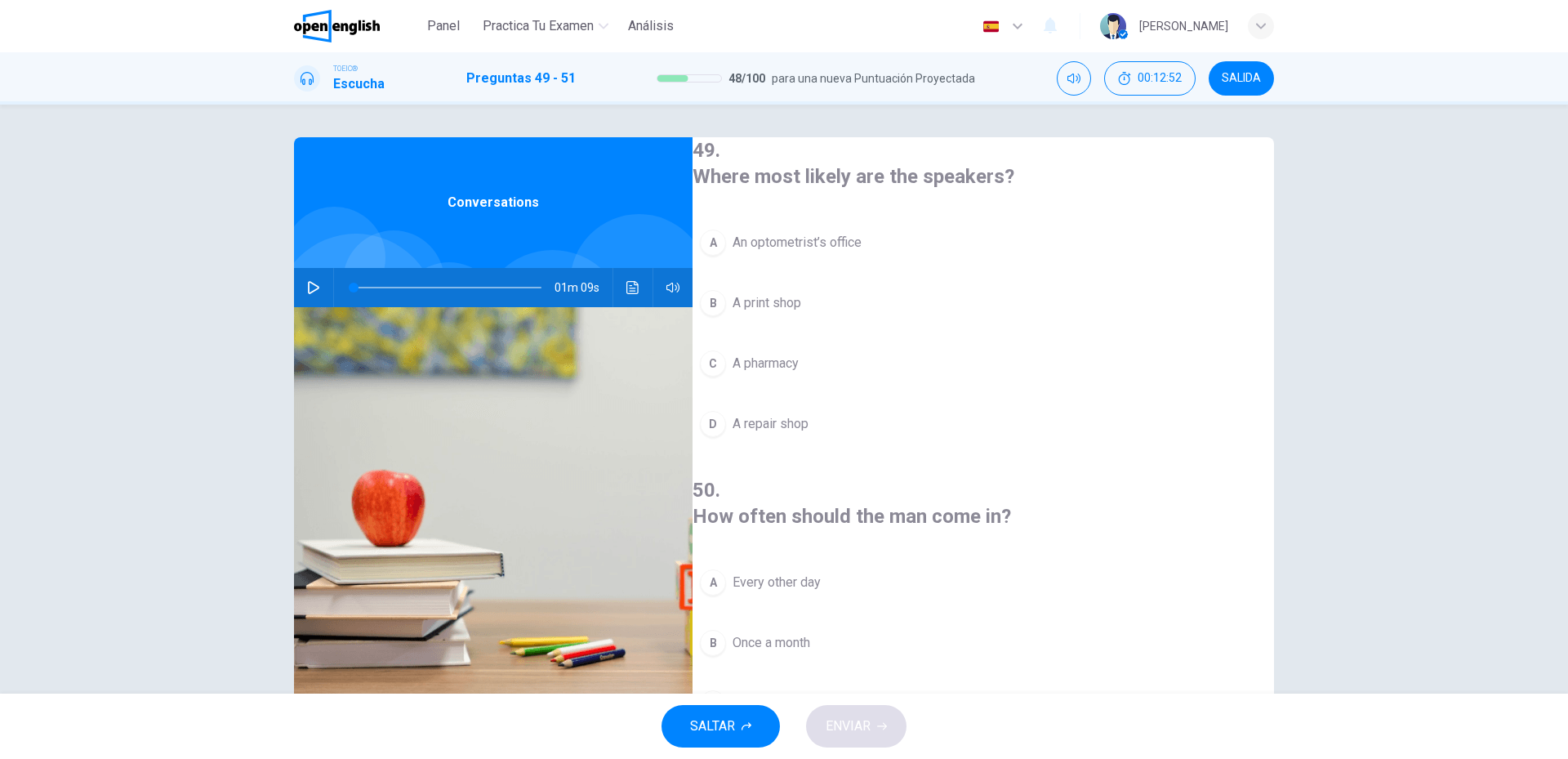
click at [308, 272] on button "button" at bounding box center [313, 287] width 26 height 39
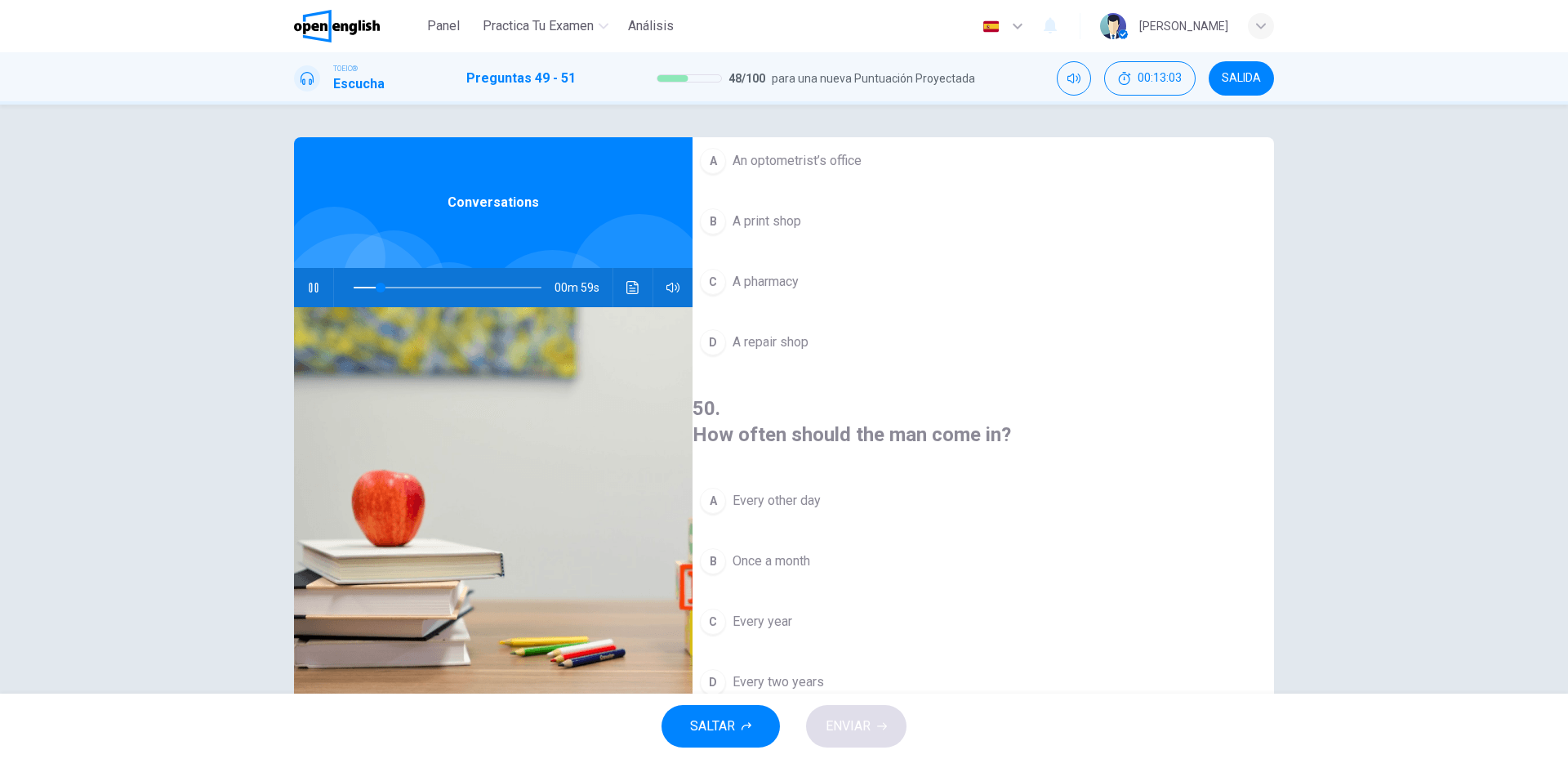
scroll to position [0, 0]
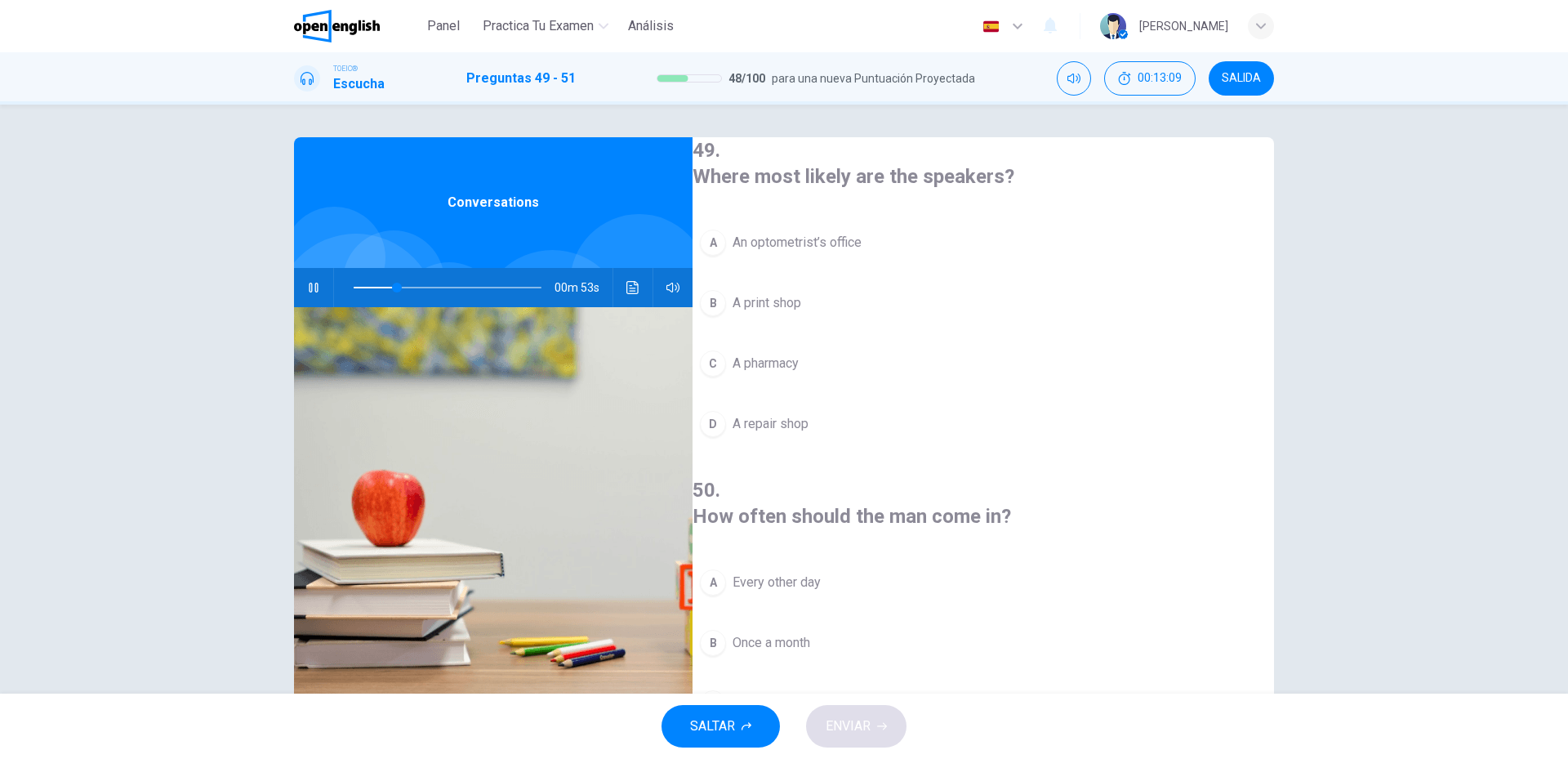
click at [861, 243] on span "An optometrist’s office" at bounding box center [796, 242] width 129 height 20
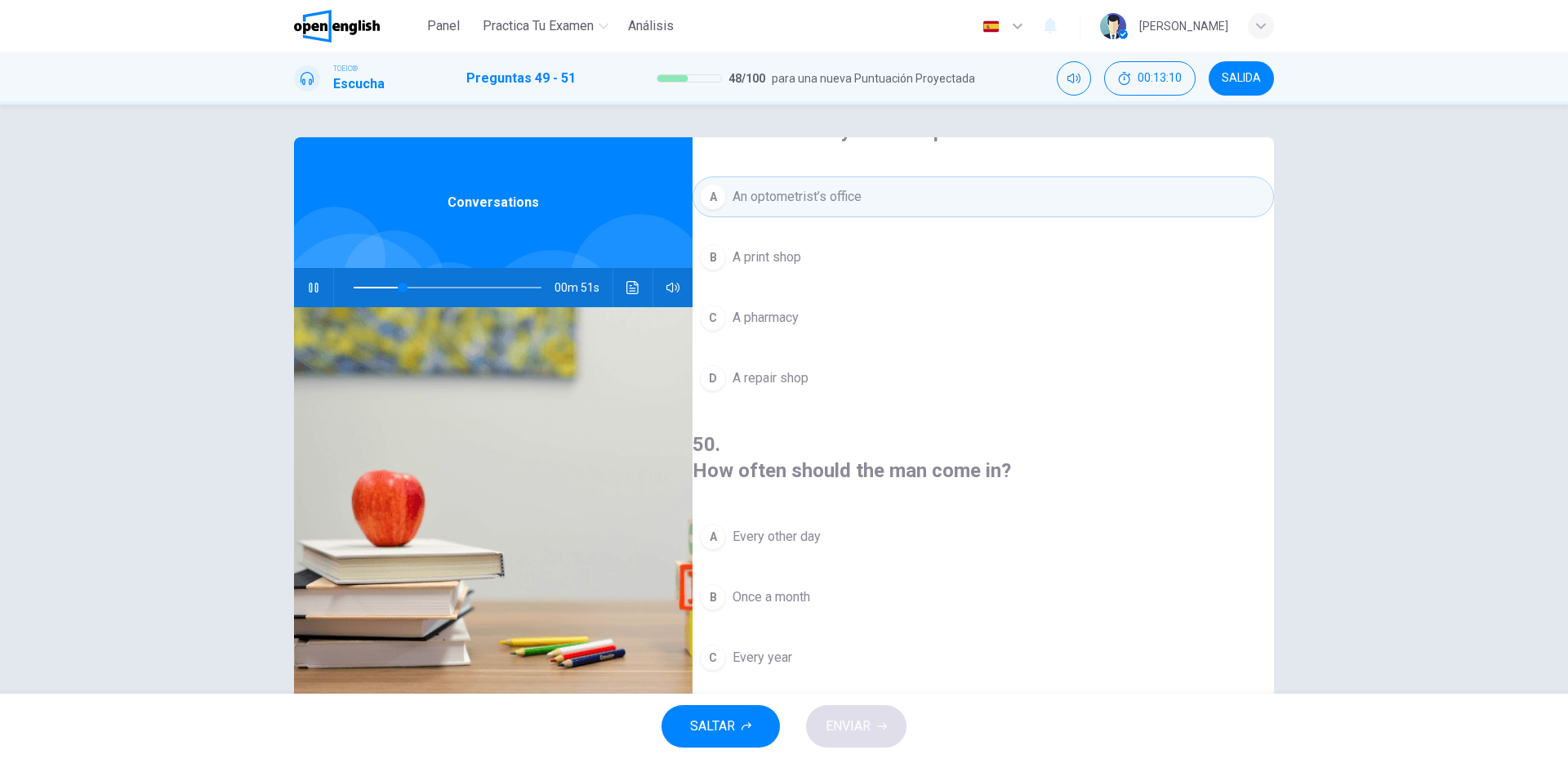
scroll to position [81, 0]
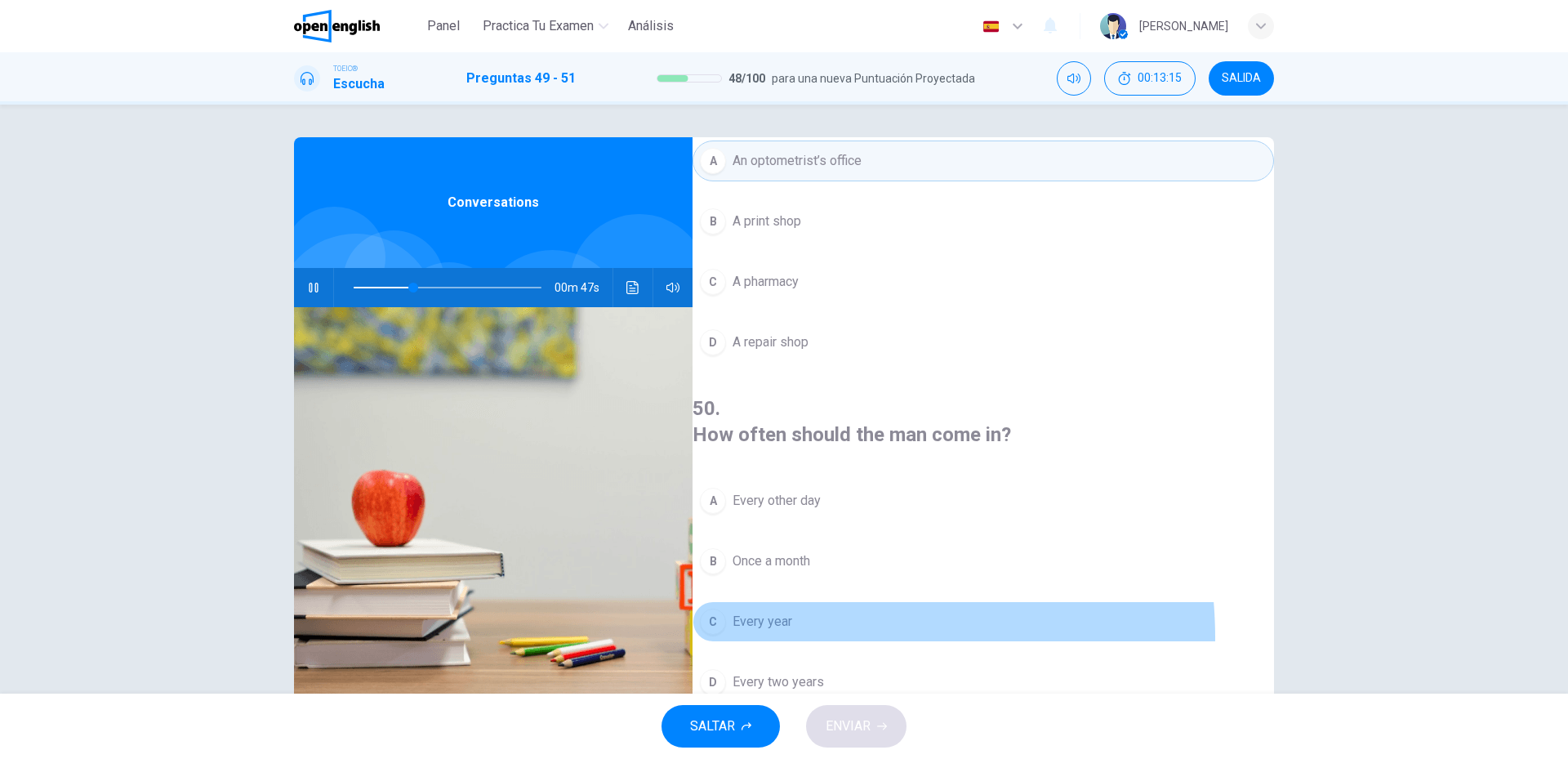
click at [802, 601] on button "C Every year" at bounding box center [983, 621] width 581 height 41
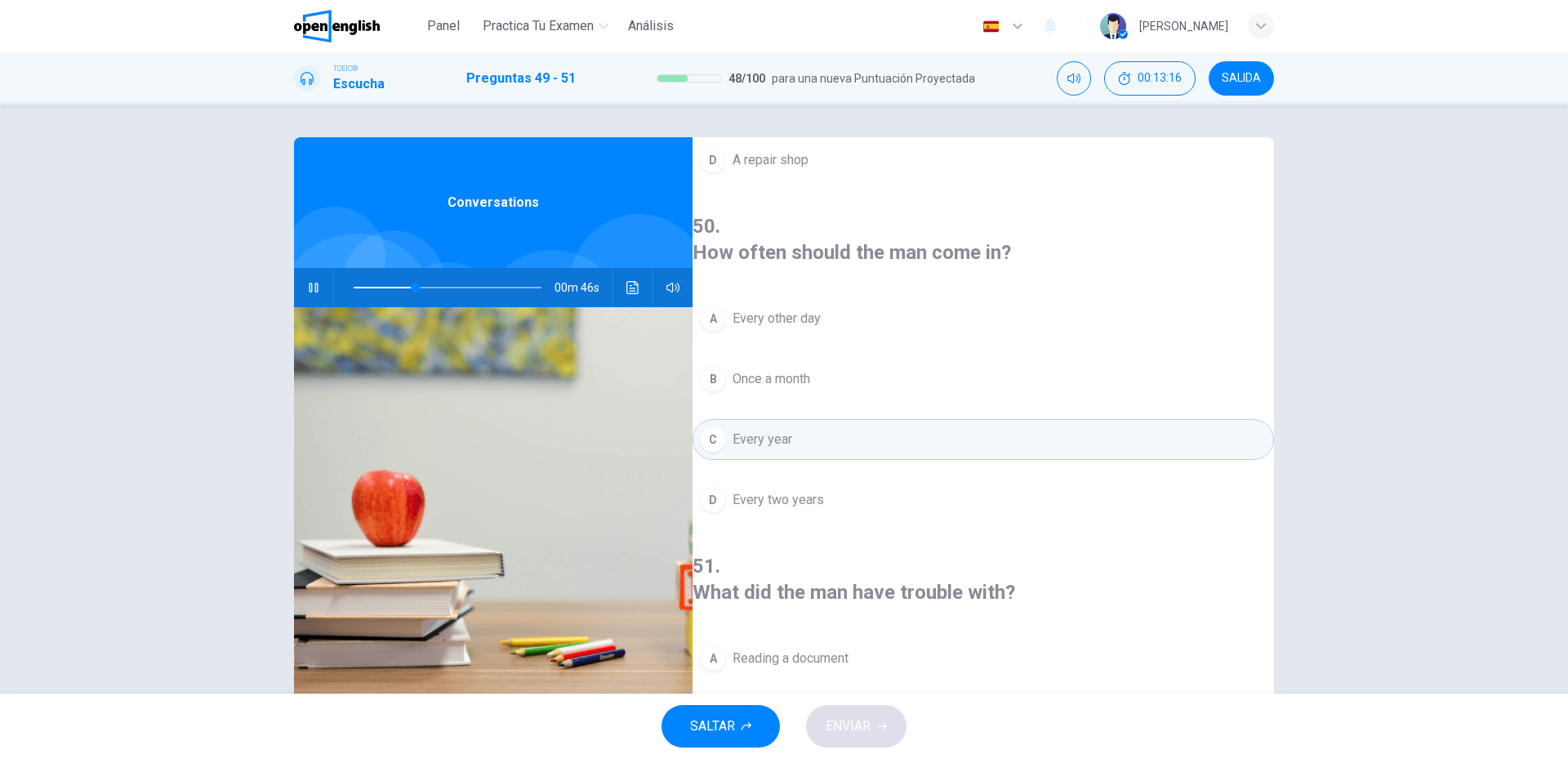
scroll to position [373, 0]
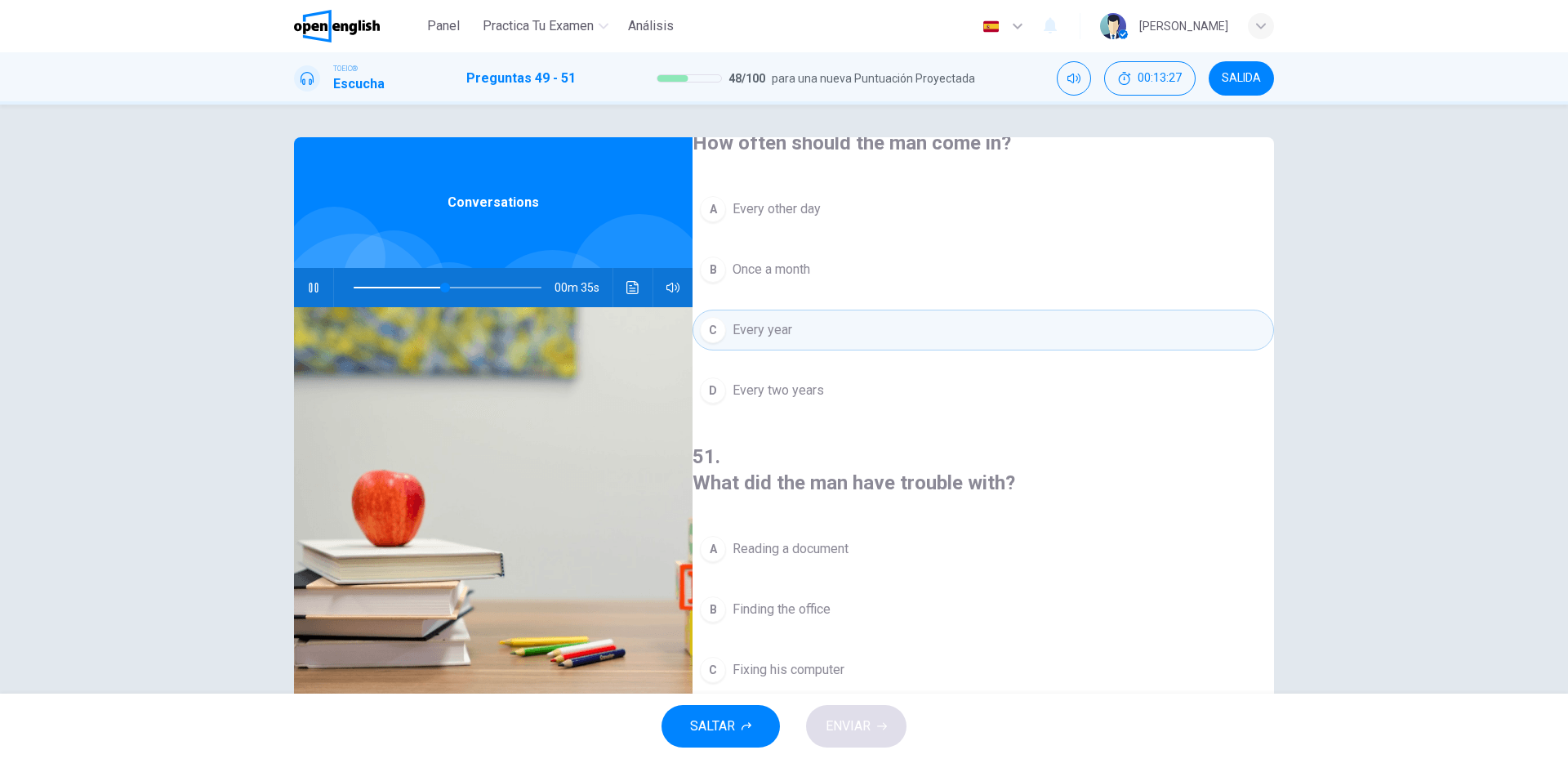
click at [801, 529] on button "A Reading a document" at bounding box center [983, 549] width 581 height 41
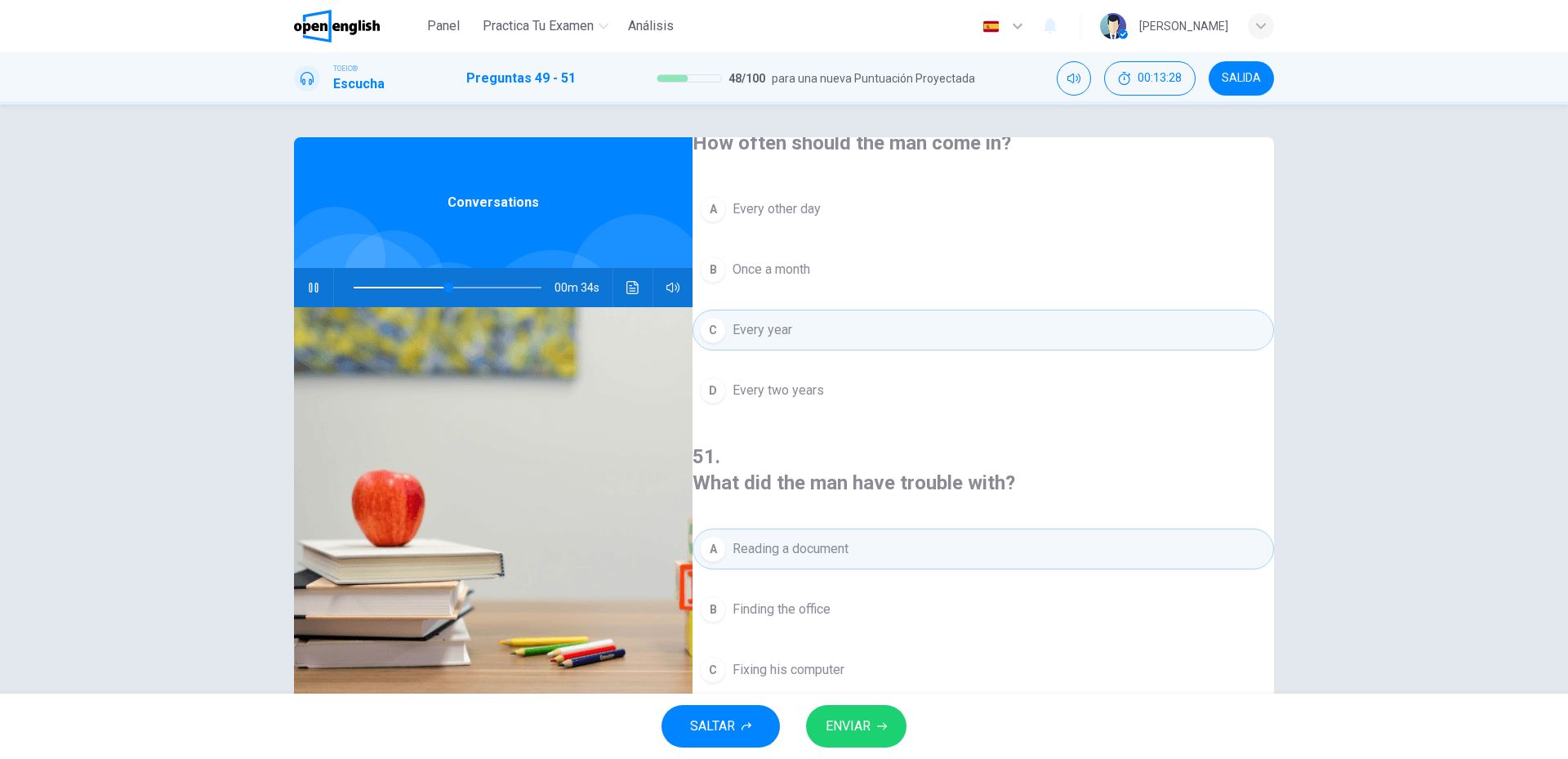
scroll to position [44, 0]
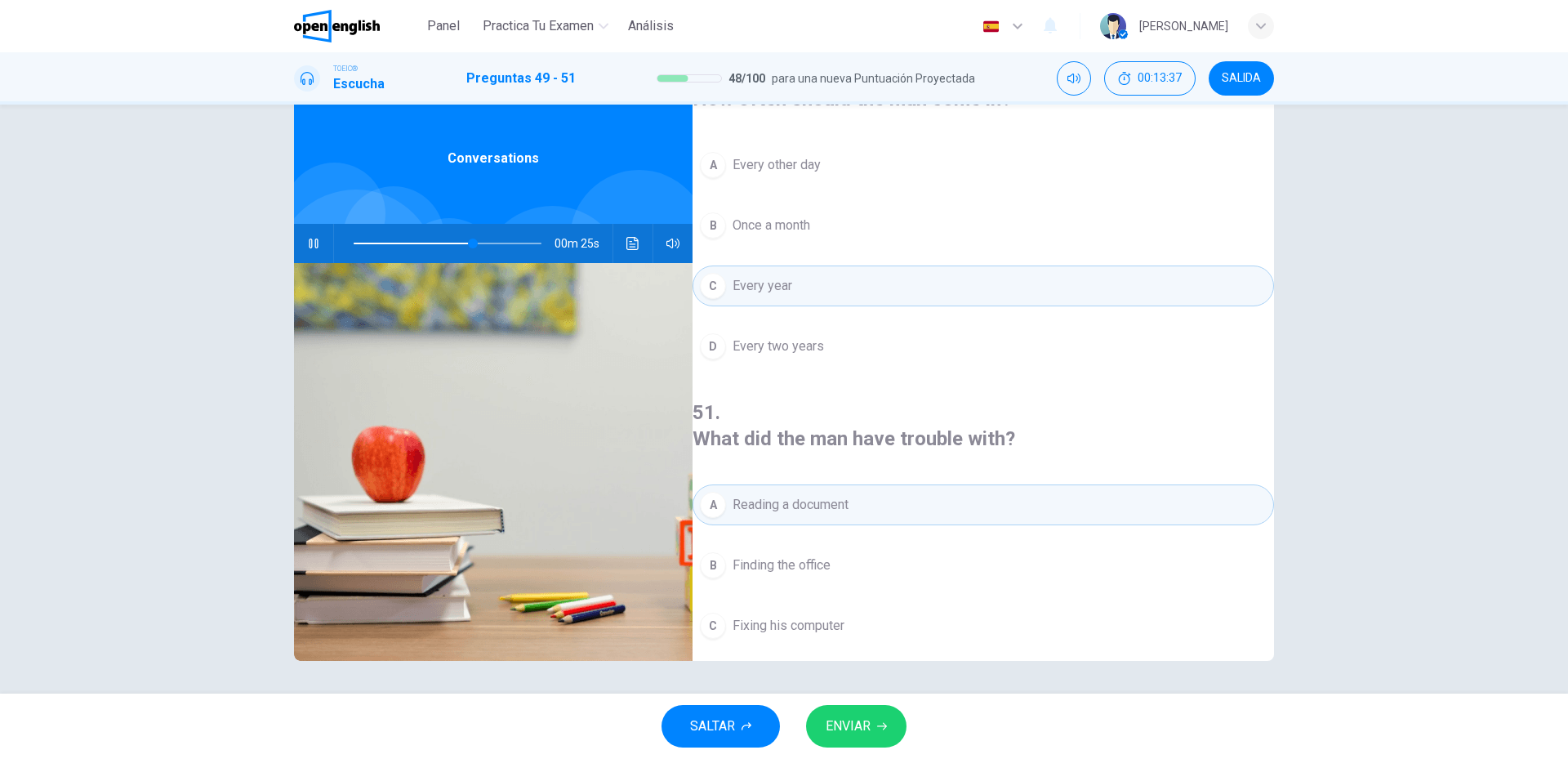
click at [861, 730] on span "ENVIAR" at bounding box center [848, 726] width 45 height 23
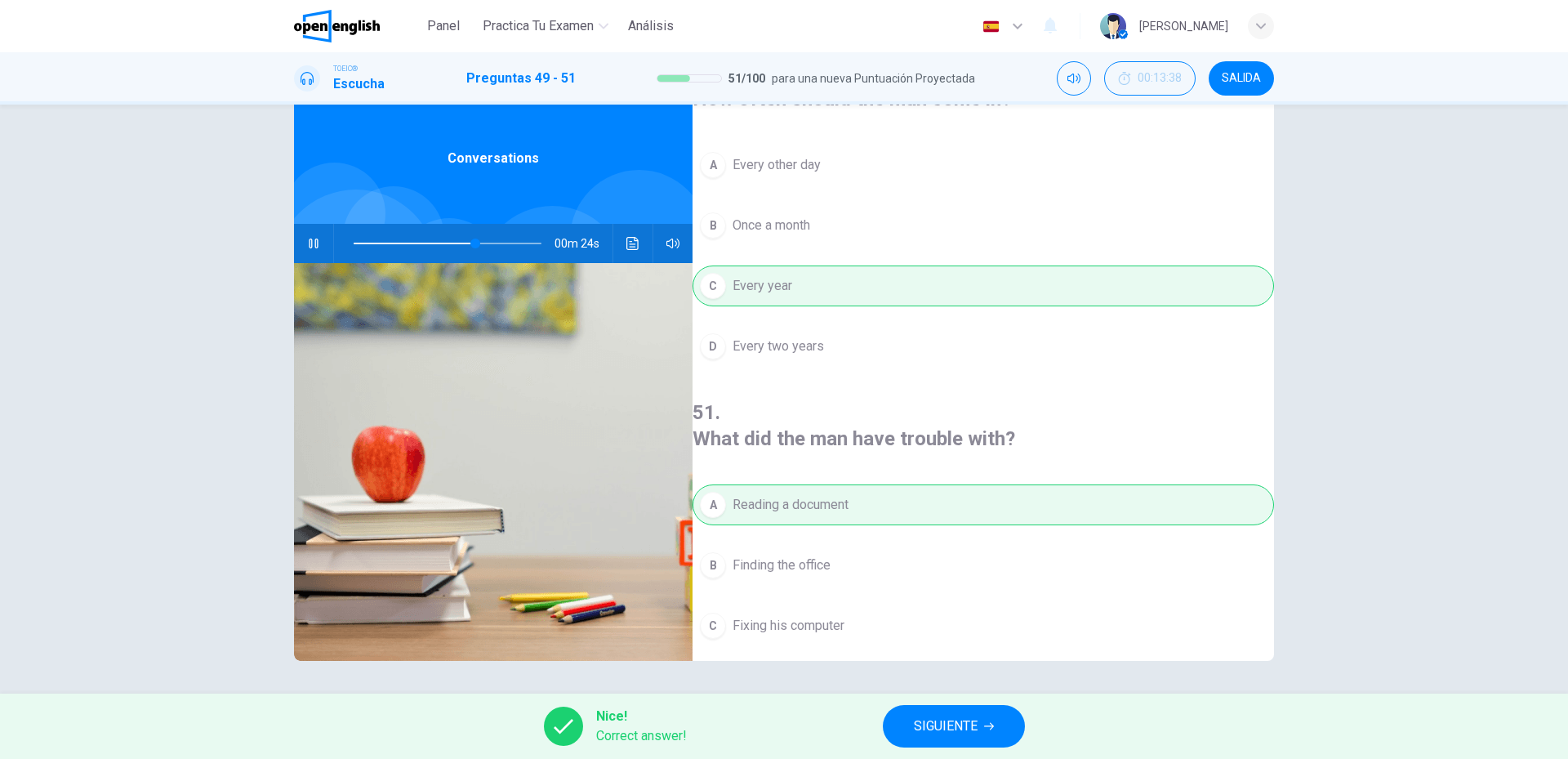
type input "**"
click at [952, 730] on span "SIGUIENTE" at bounding box center [946, 726] width 64 height 23
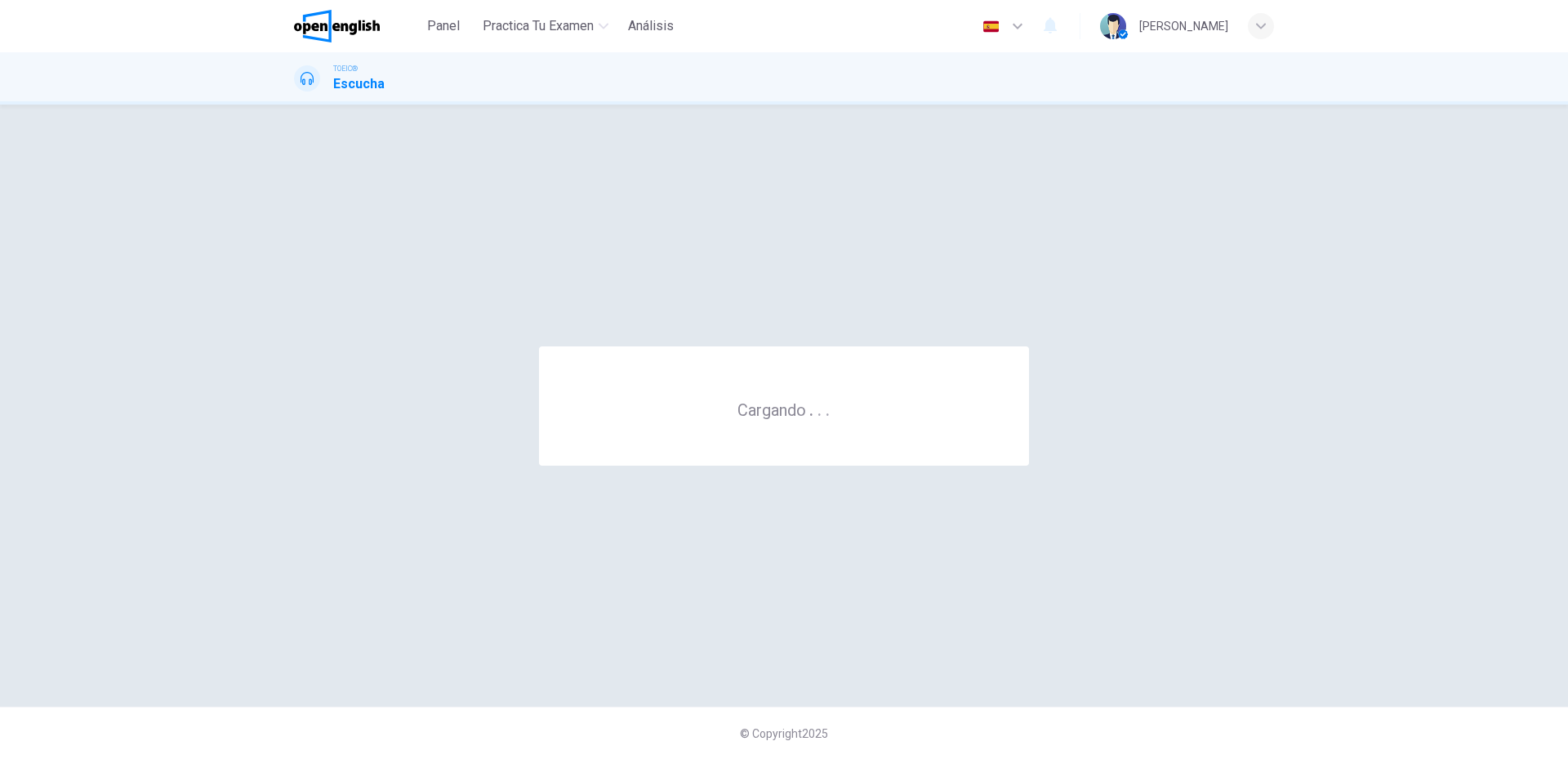
scroll to position [0, 0]
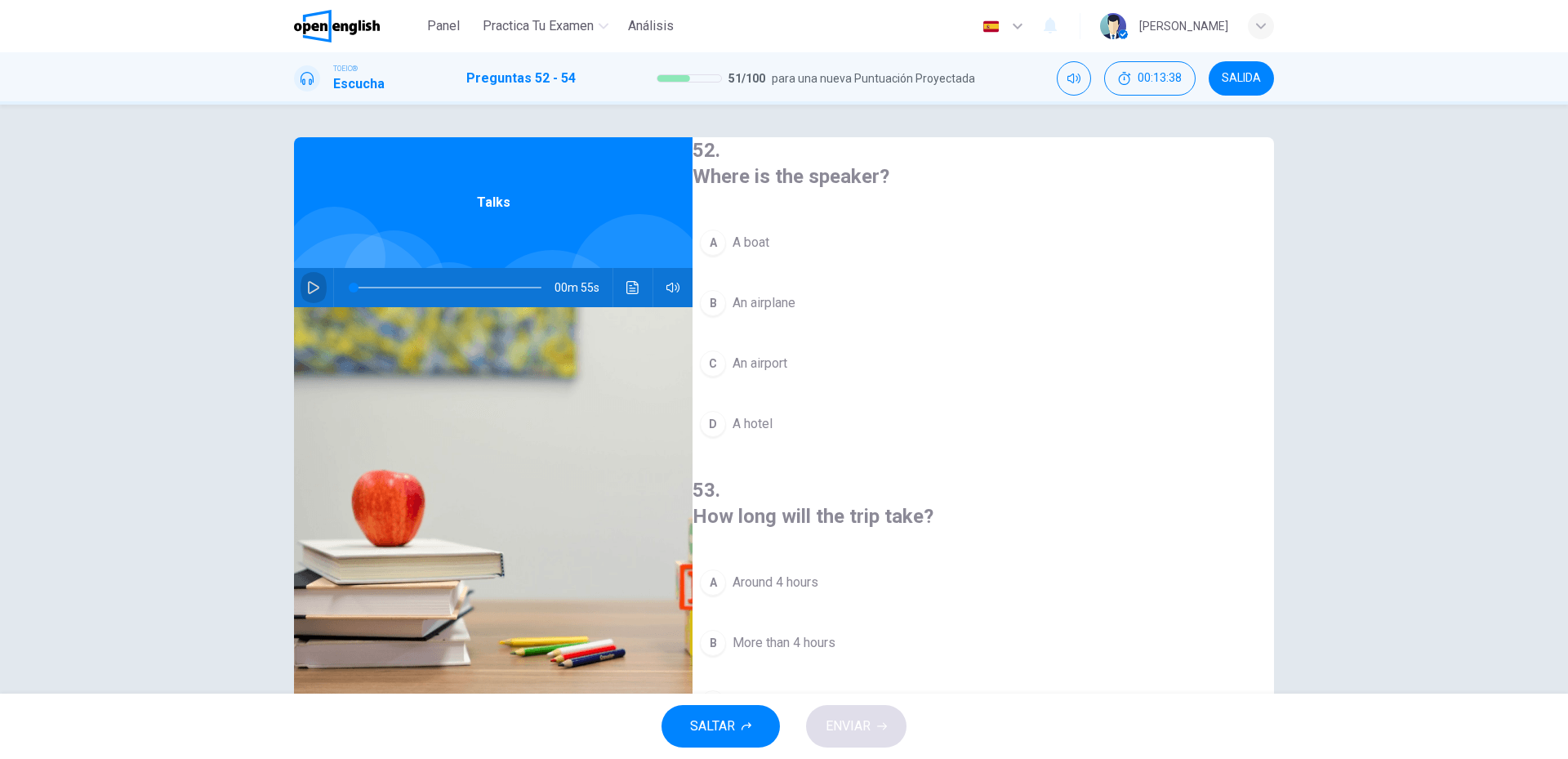
click at [312, 292] on icon "button" at bounding box center [314, 288] width 13 height 13
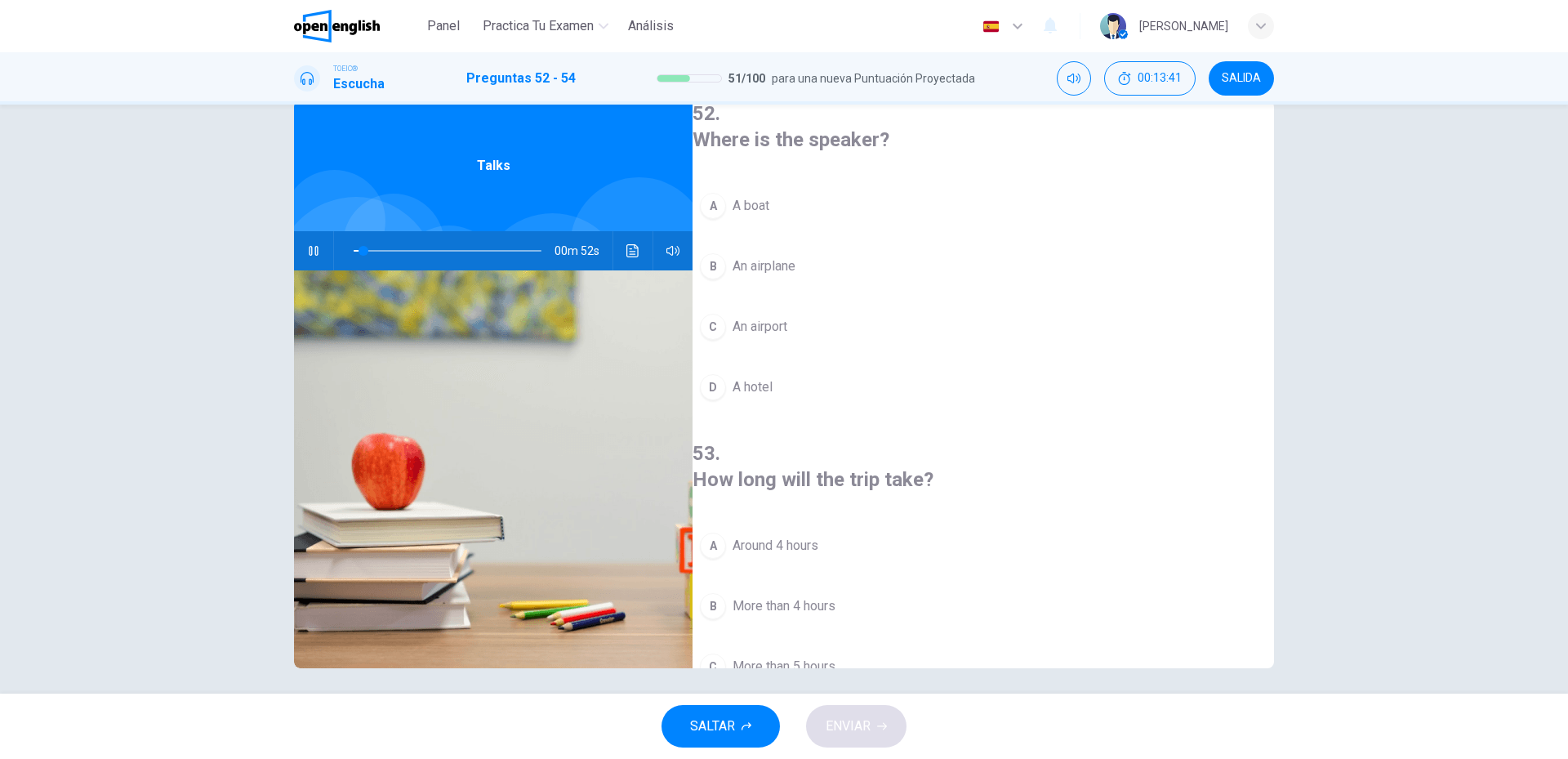
scroll to position [44, 0]
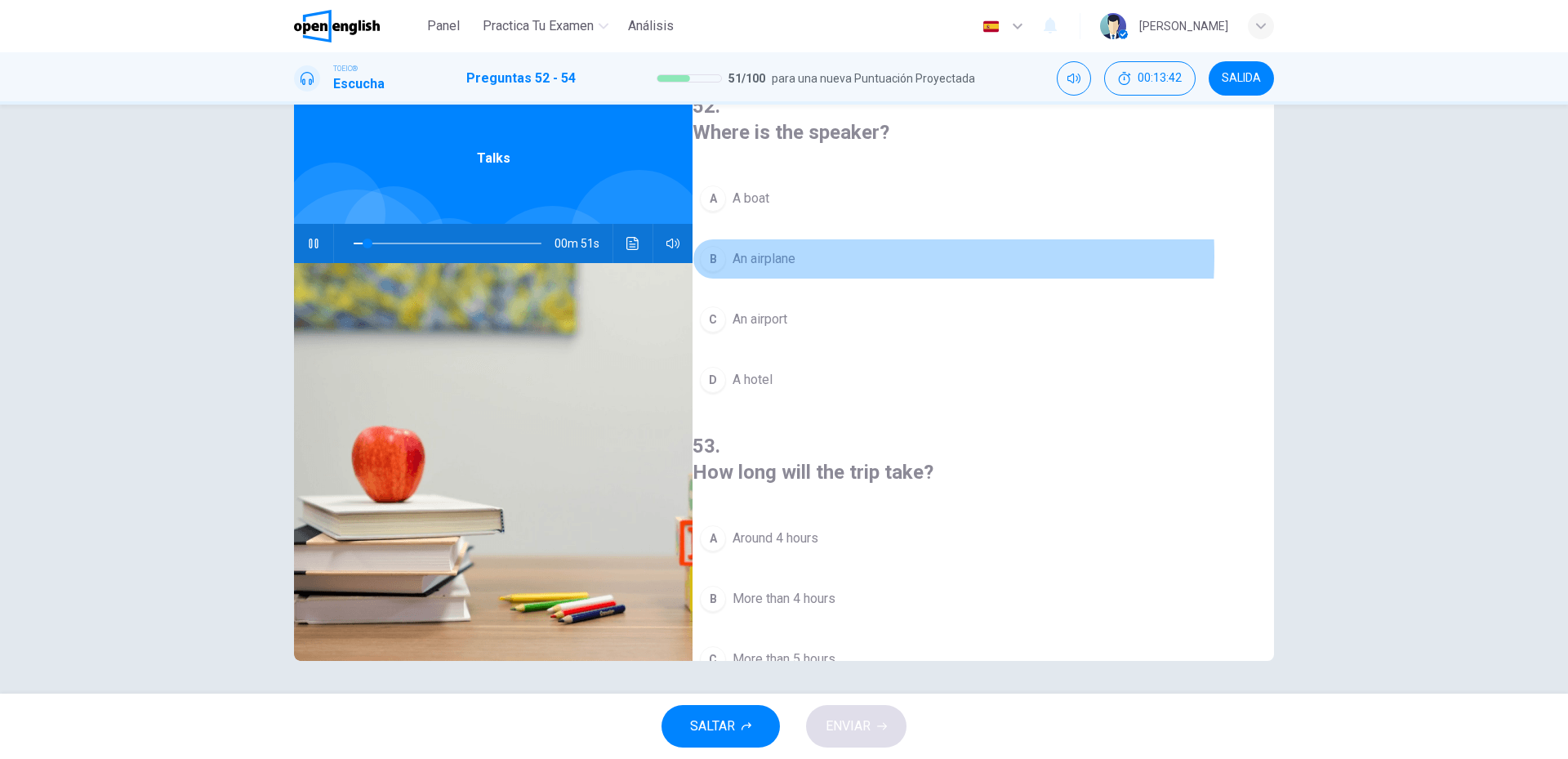
click at [822, 253] on button "B An airplane" at bounding box center [983, 258] width 581 height 41
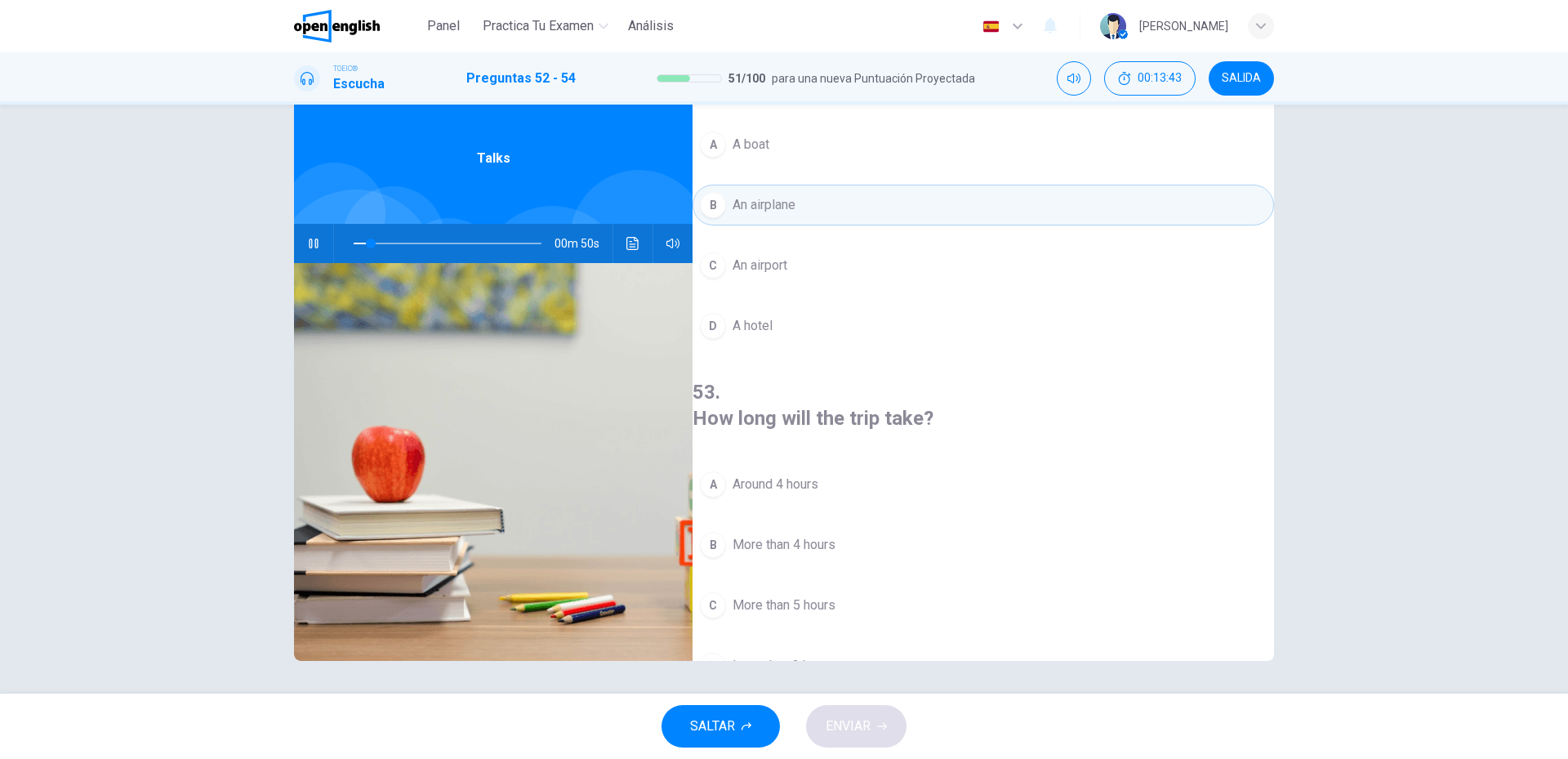
scroll to position [81, 0]
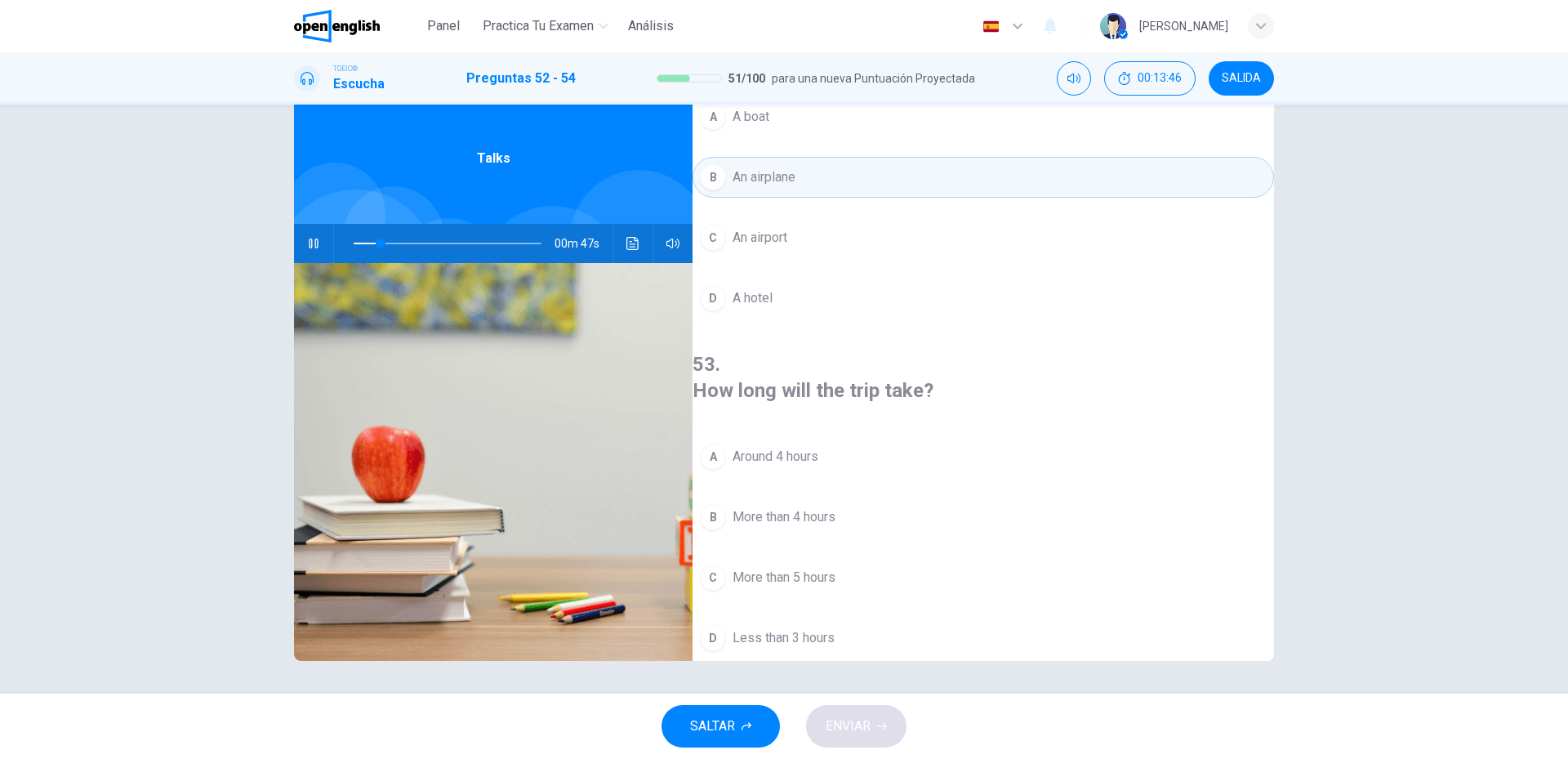
click at [776, 436] on button "A Around 4 hours" at bounding box center [983, 456] width 581 height 41
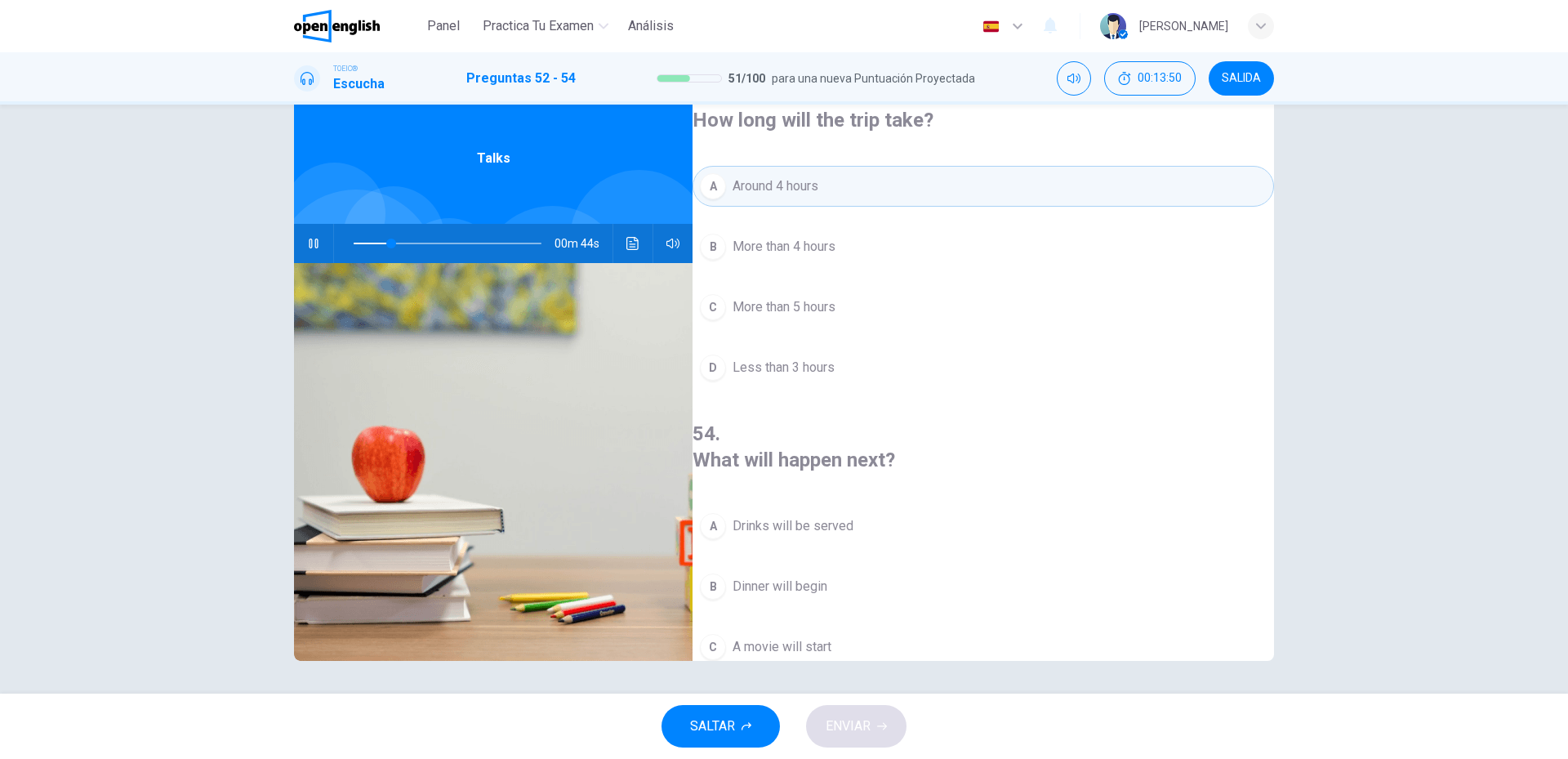
scroll to position [373, 0]
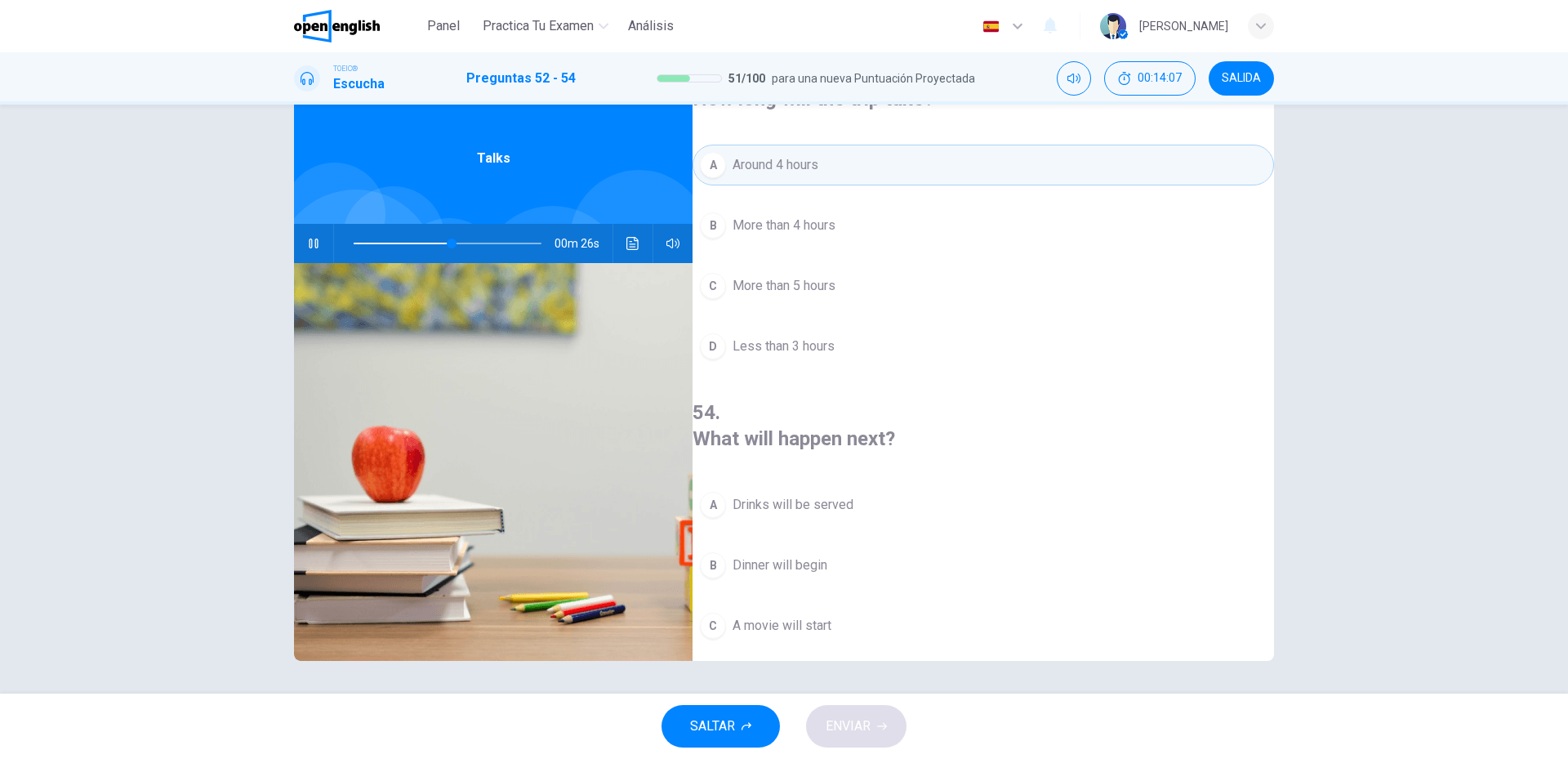
click at [967, 485] on button "A Drinks will be served" at bounding box center [983, 505] width 581 height 41
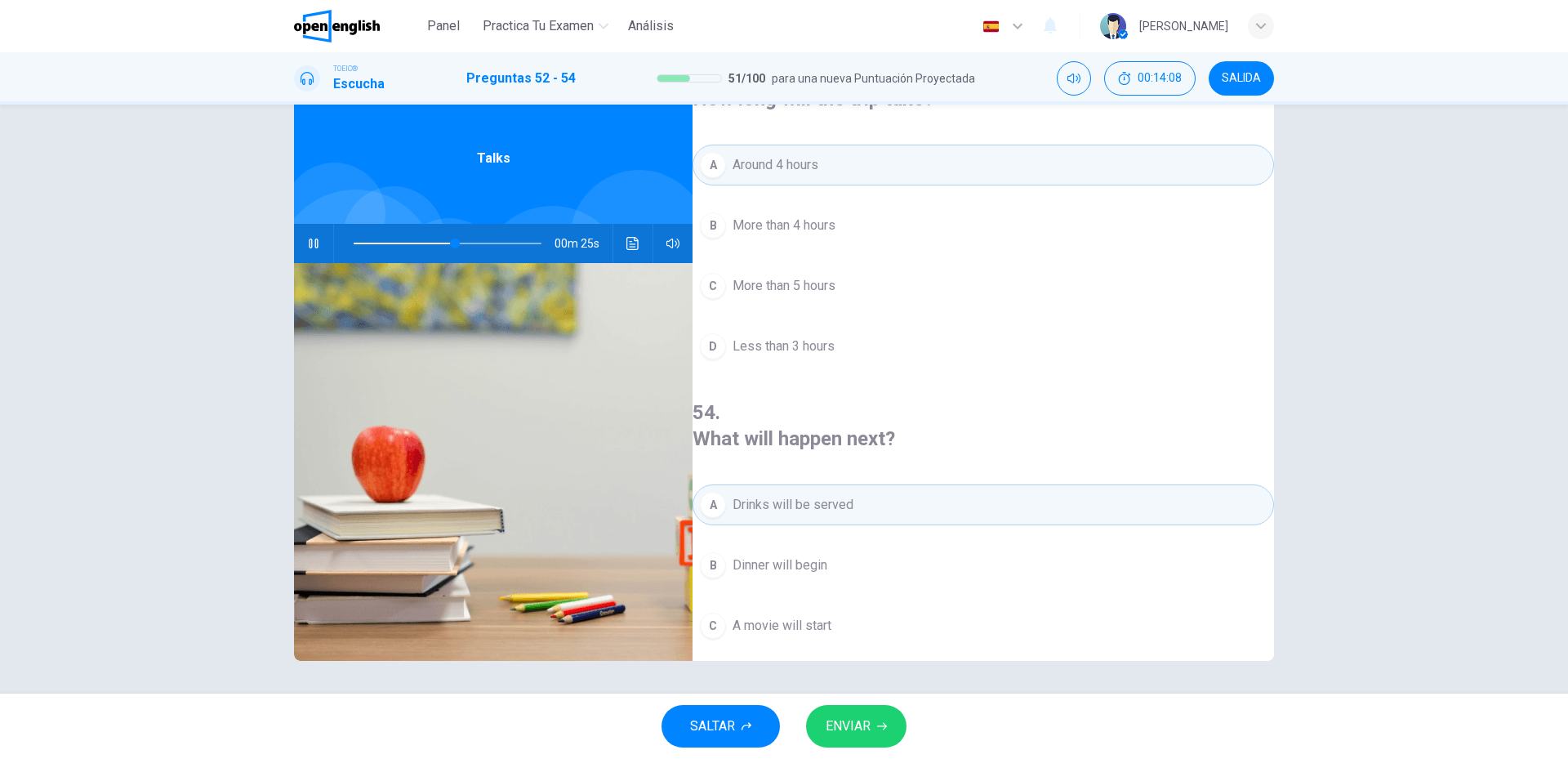
click at [844, 737] on button "ENVIAR" at bounding box center [856, 726] width 100 height 42
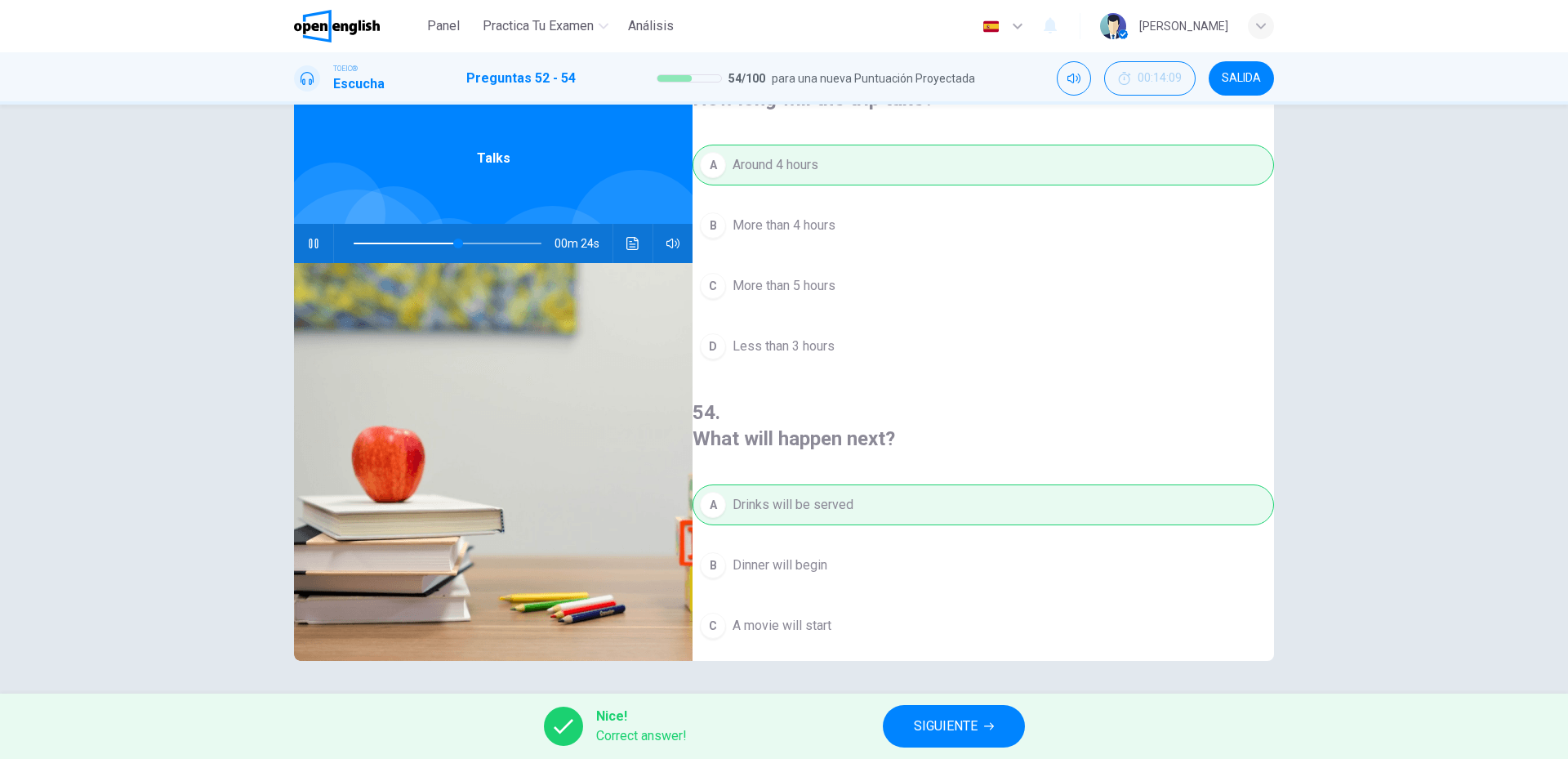
scroll to position [0, 0]
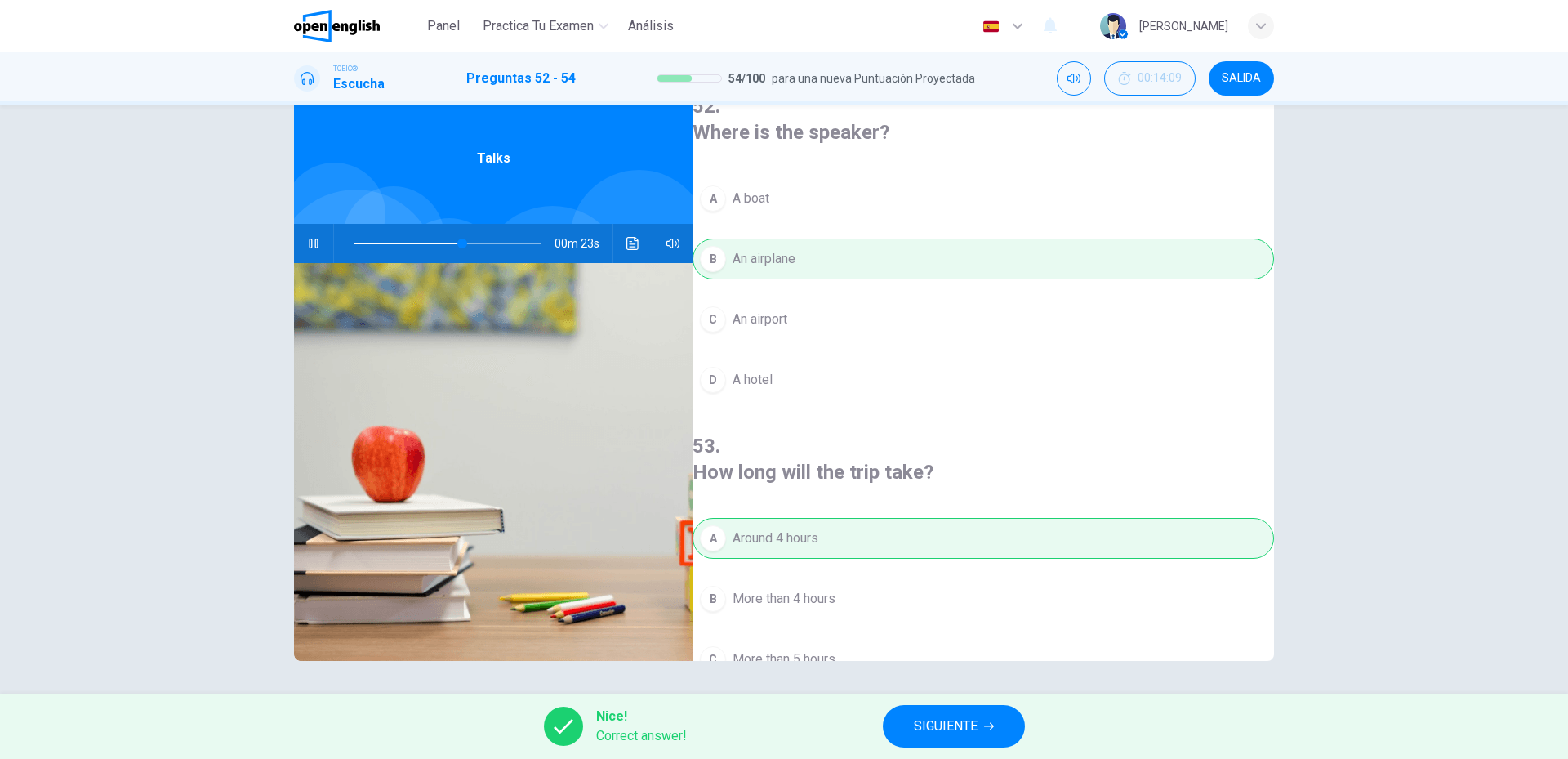
click at [973, 748] on div "Nice! Correct answer! SIGUIENTE" at bounding box center [784, 726] width 1568 height 65
type input "**"
click at [980, 733] on button "SIGUIENTE" at bounding box center [954, 726] width 142 height 42
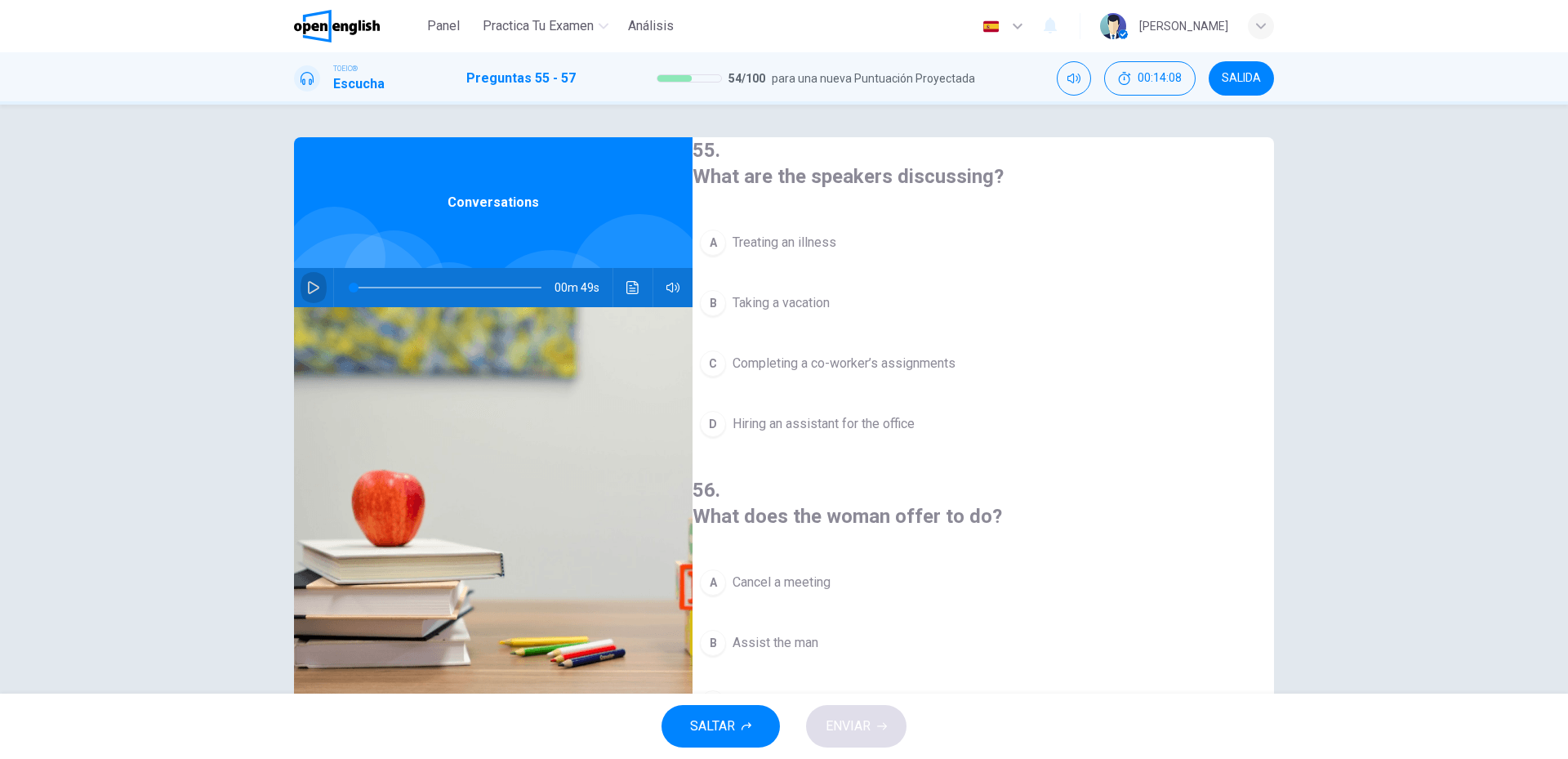
click at [307, 284] on icon "button" at bounding box center [314, 288] width 13 height 13
click at [757, 241] on span "Treating an illness" at bounding box center [784, 242] width 104 height 20
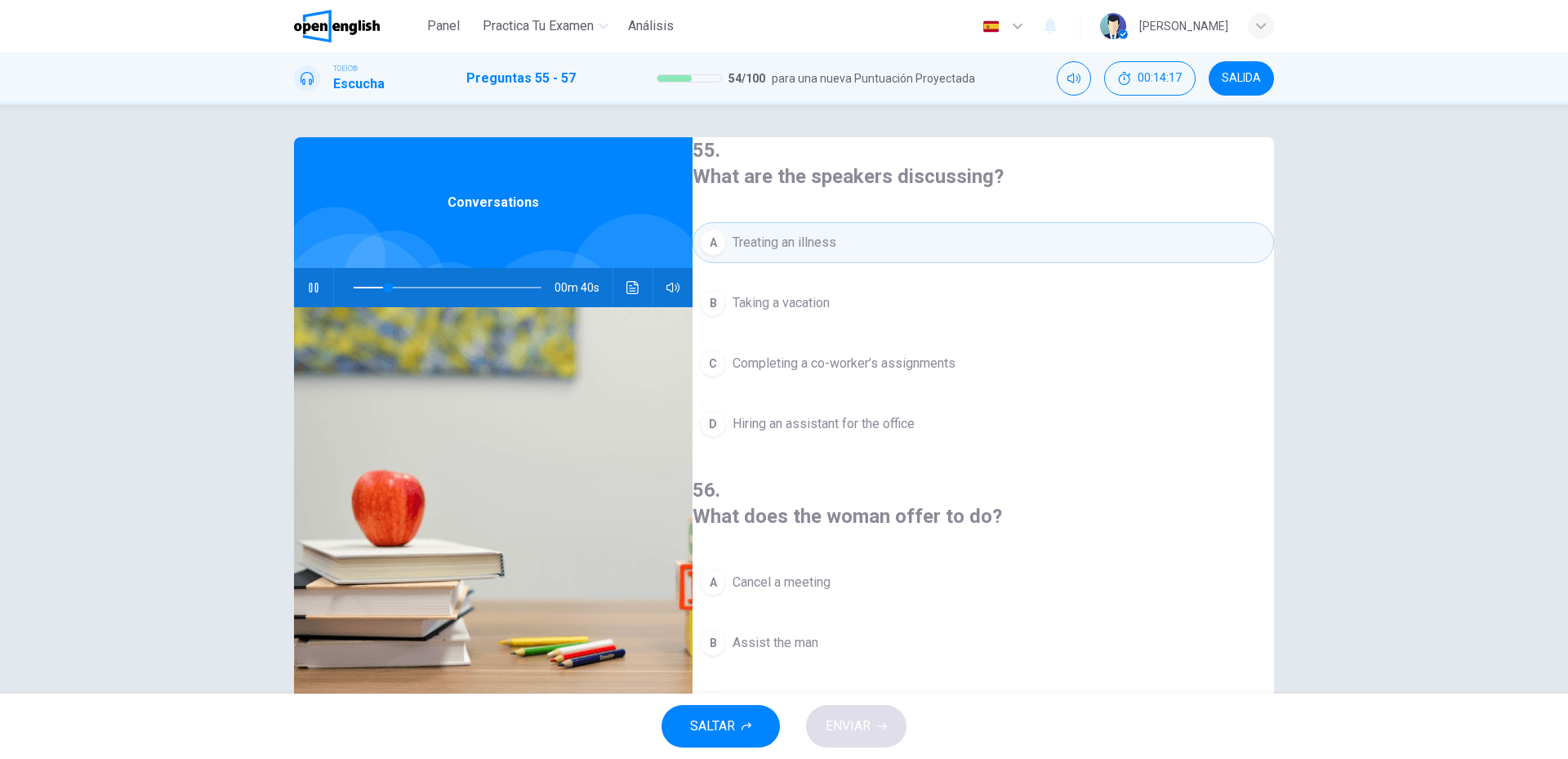
click at [868, 376] on button "C Completing a co-worker’s assignments" at bounding box center [983, 363] width 581 height 41
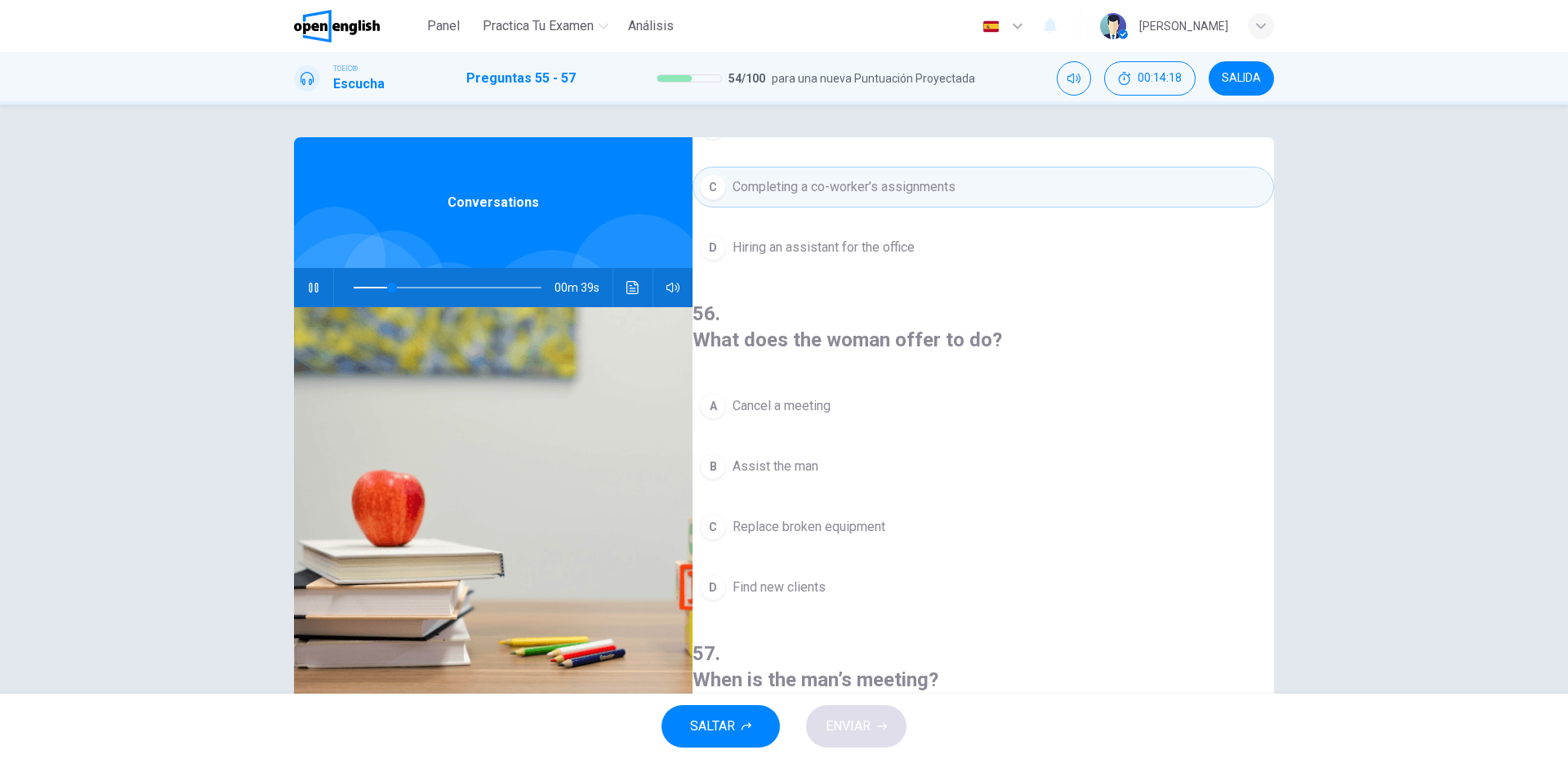
scroll to position [245, 0]
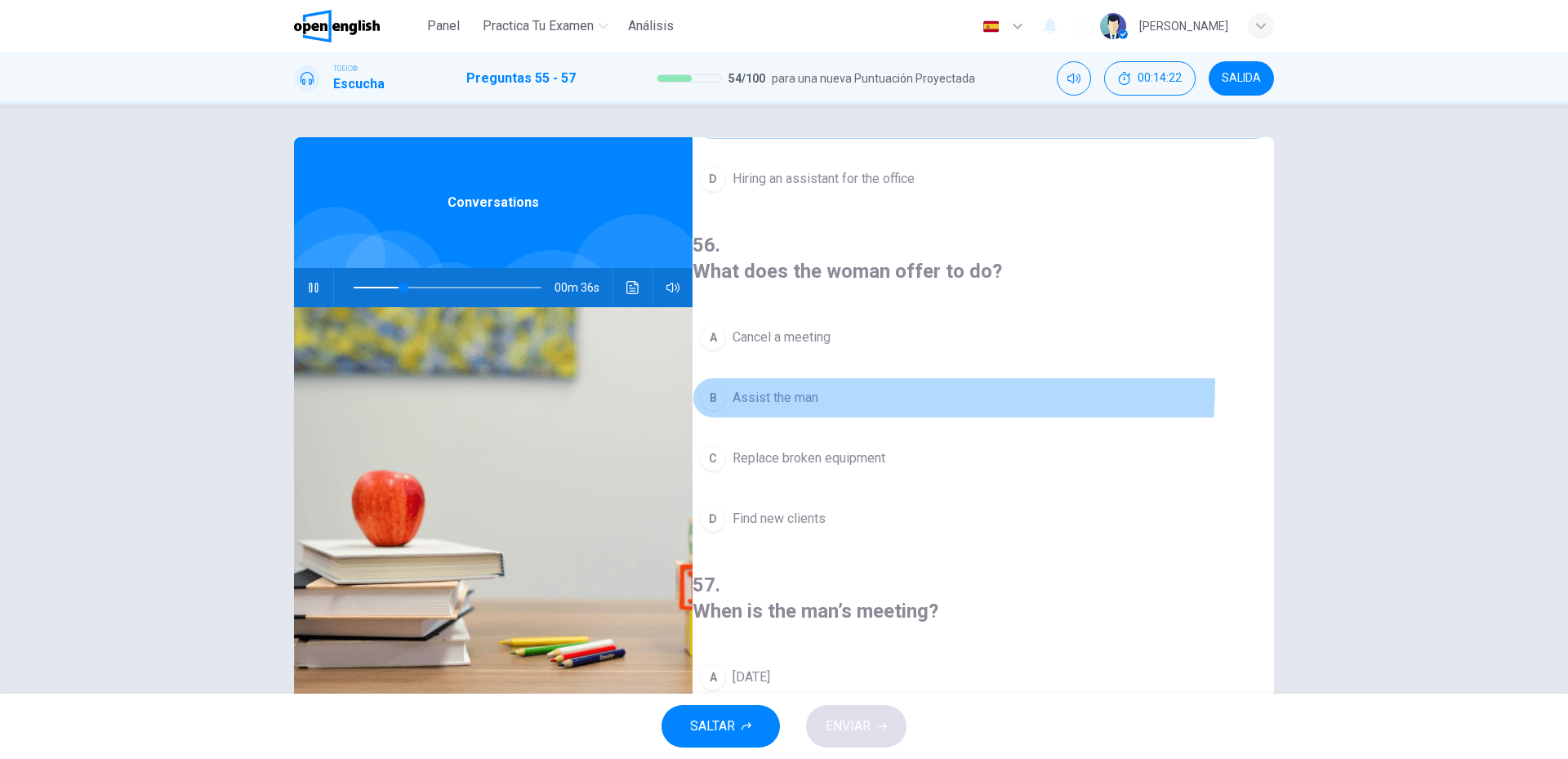
click at [827, 378] on button "B Assist the man" at bounding box center [983, 398] width 581 height 41
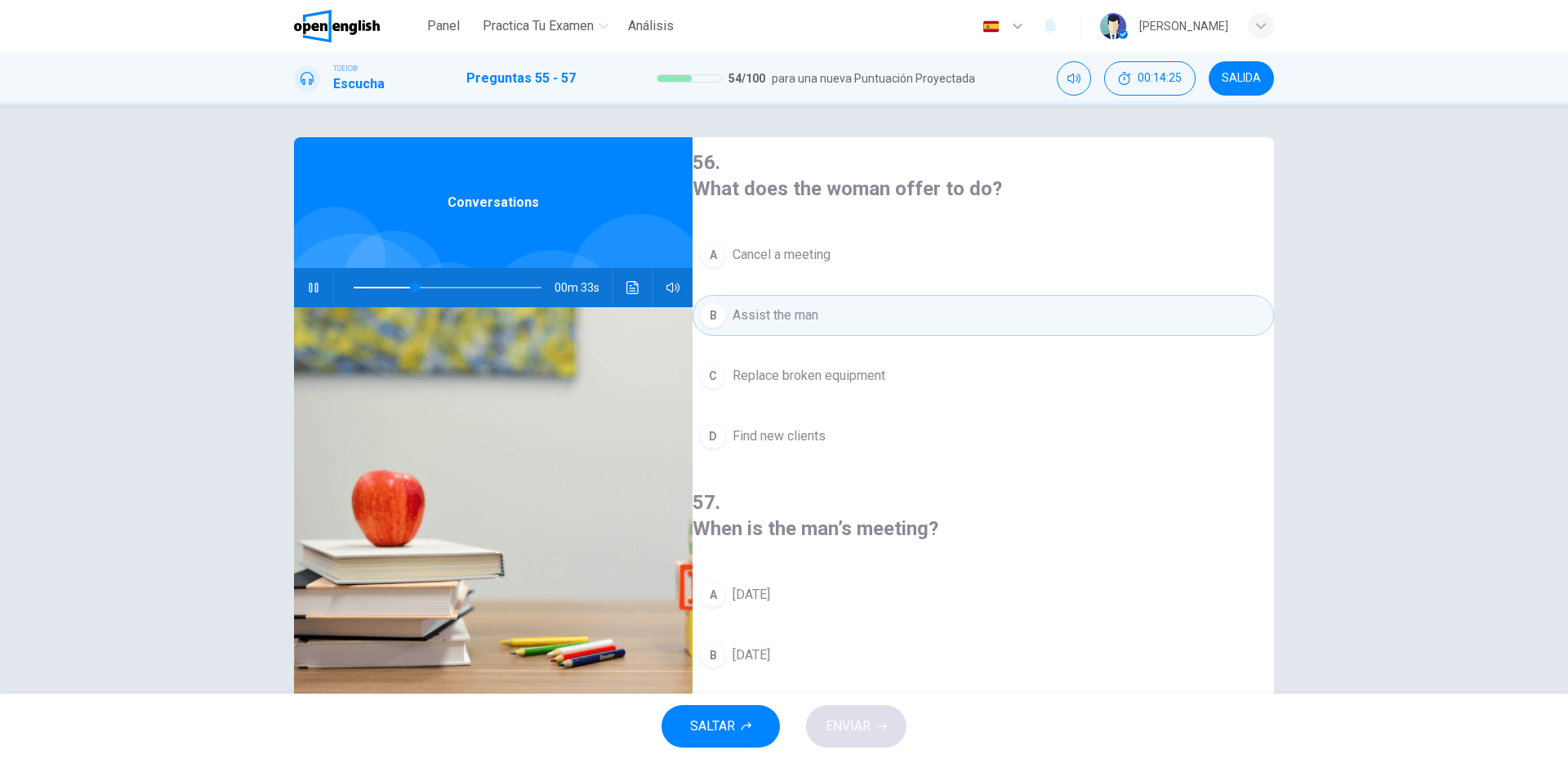
scroll to position [373, 0]
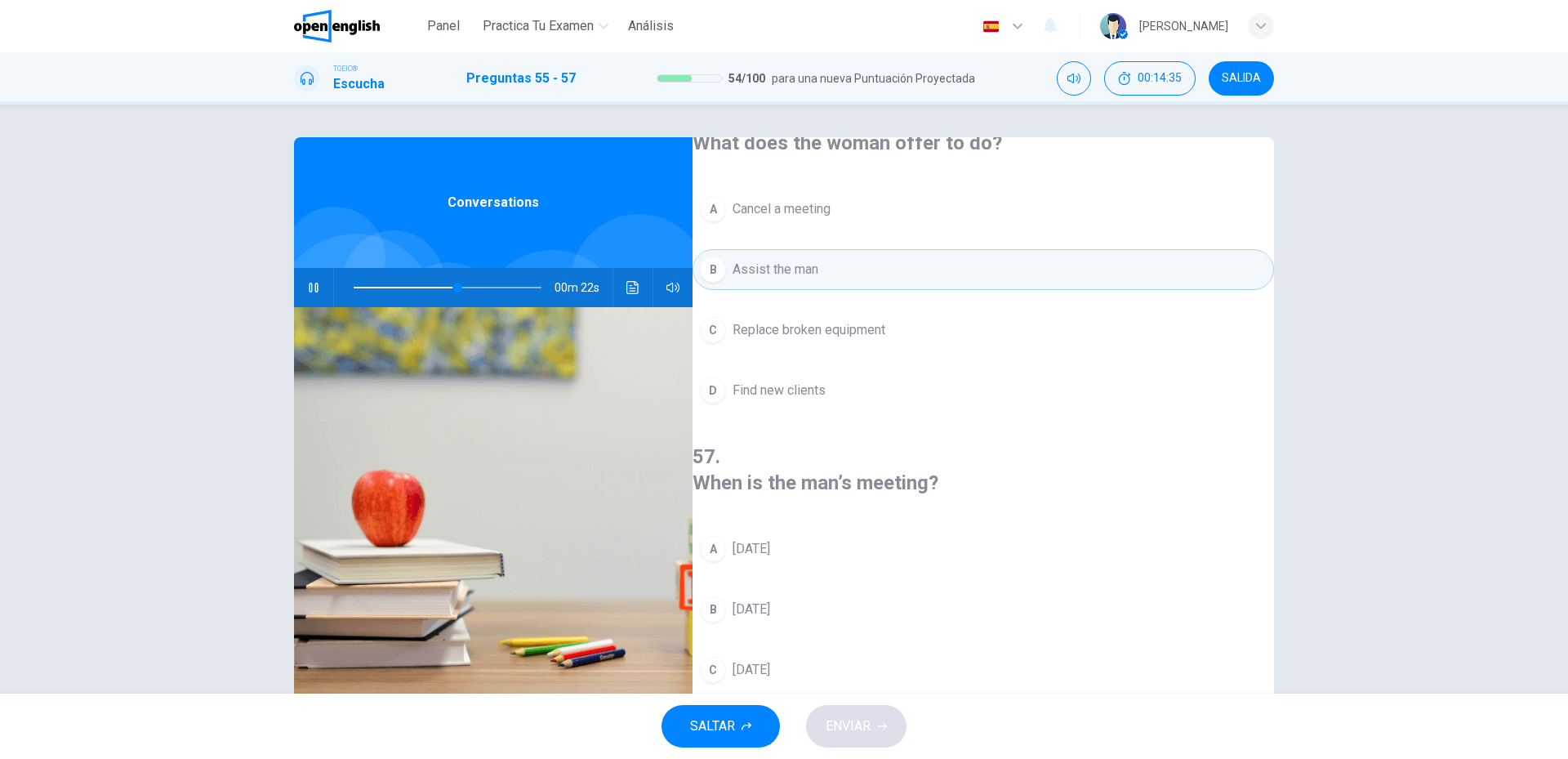
click at [823, 589] on button "B [DATE]" at bounding box center [983, 609] width 581 height 41
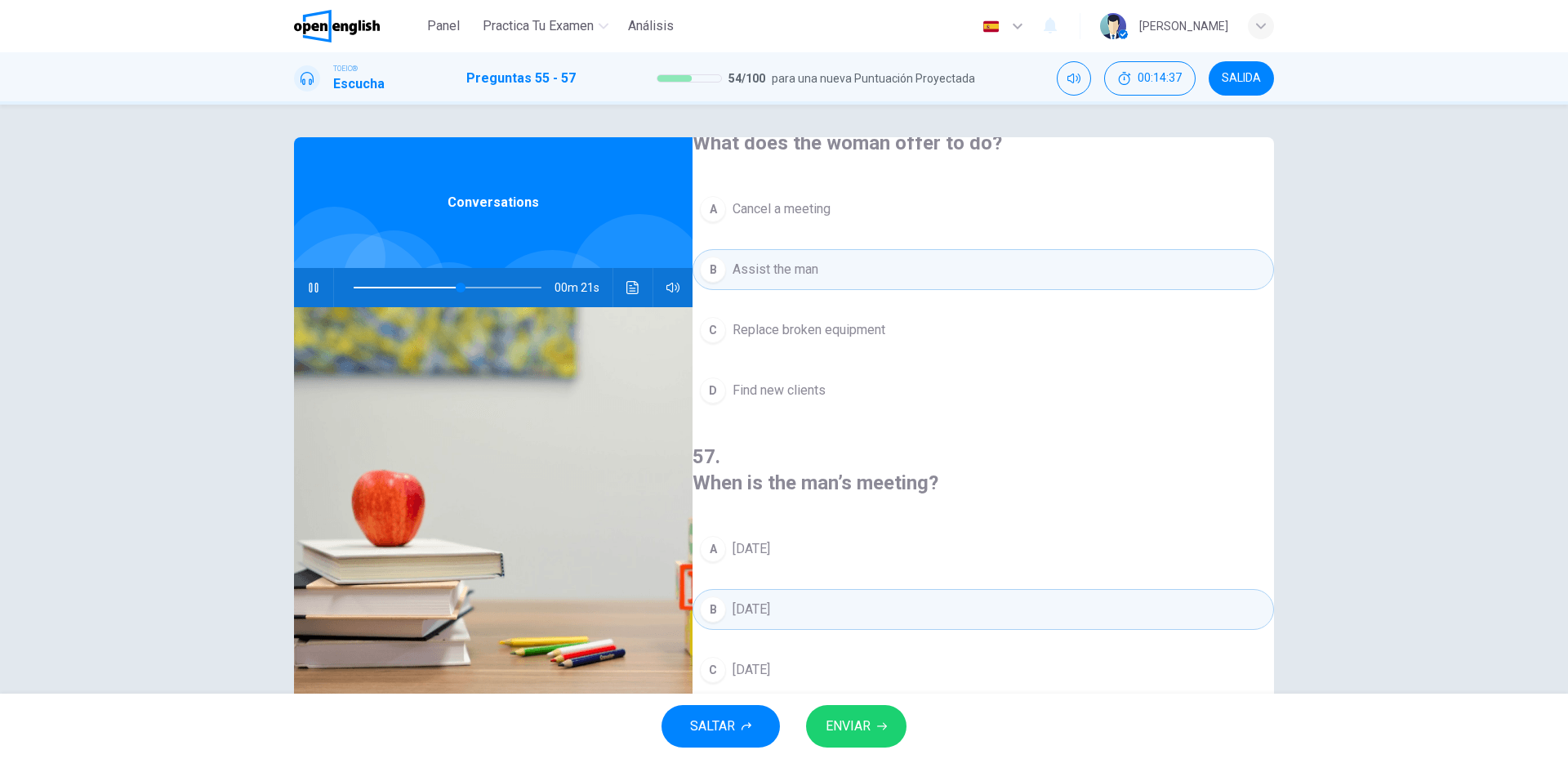
click at [871, 714] on button "ENVIAR" at bounding box center [856, 726] width 100 height 42
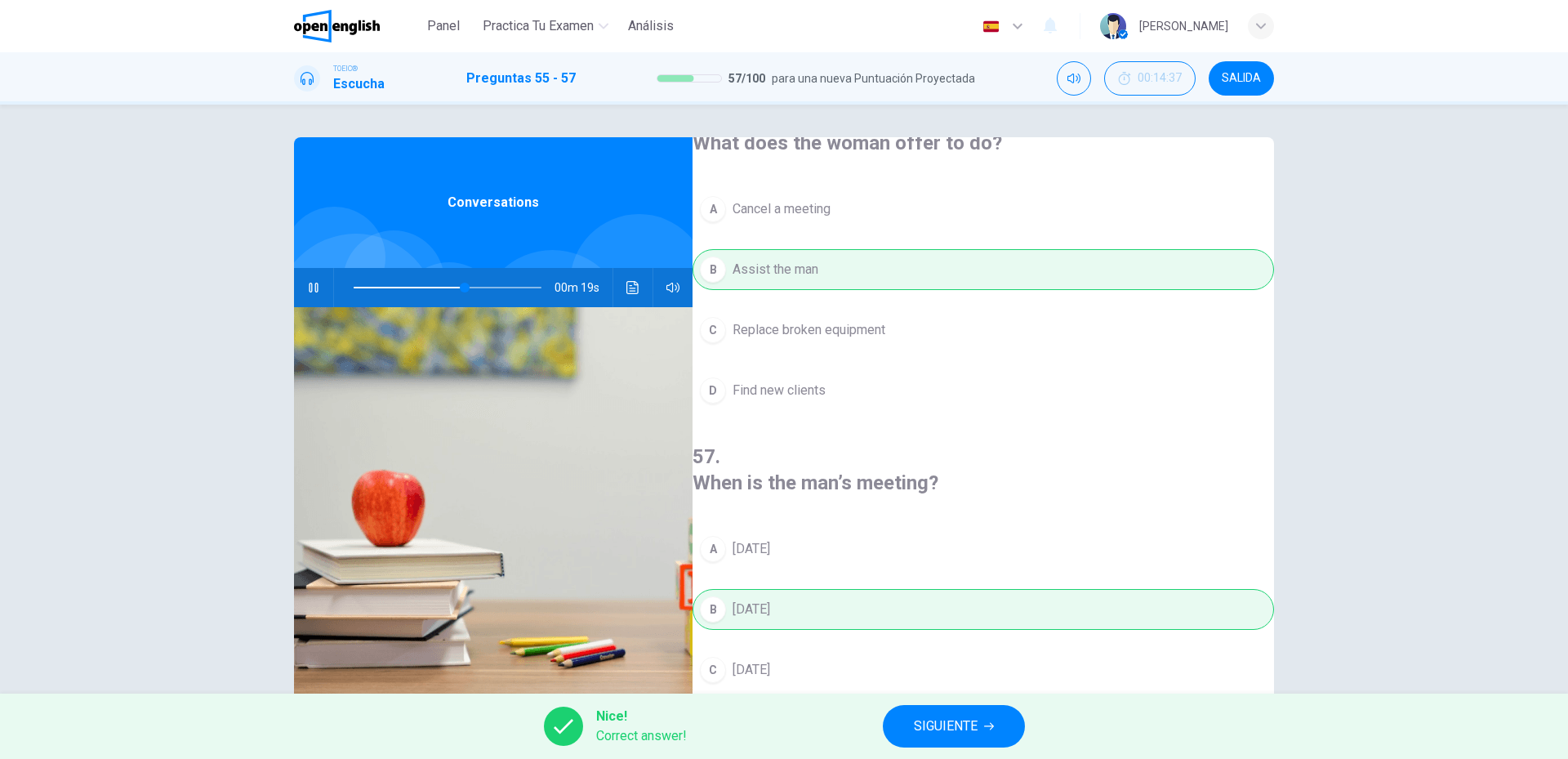
type input "**"
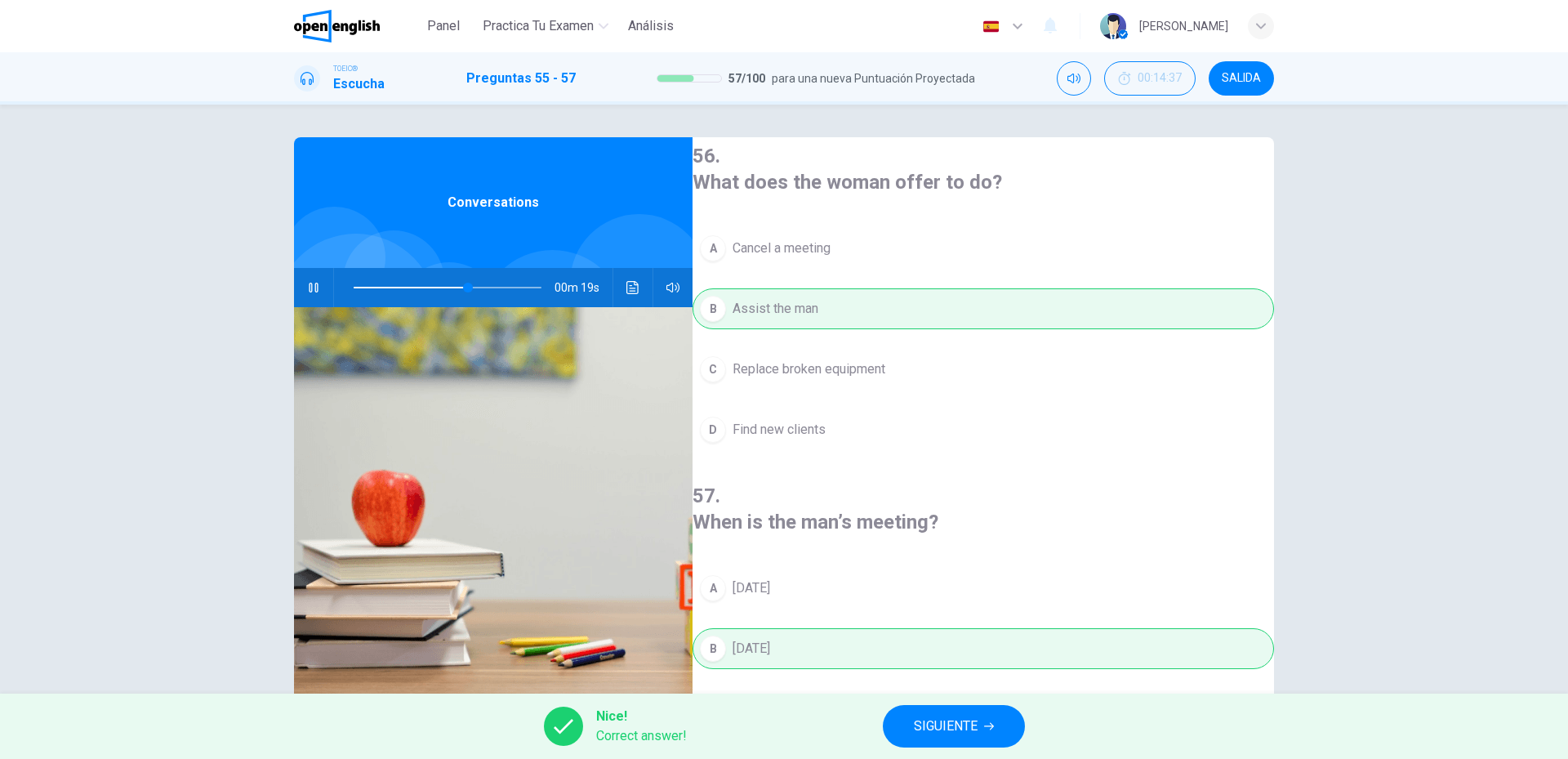
scroll to position [0, 0]
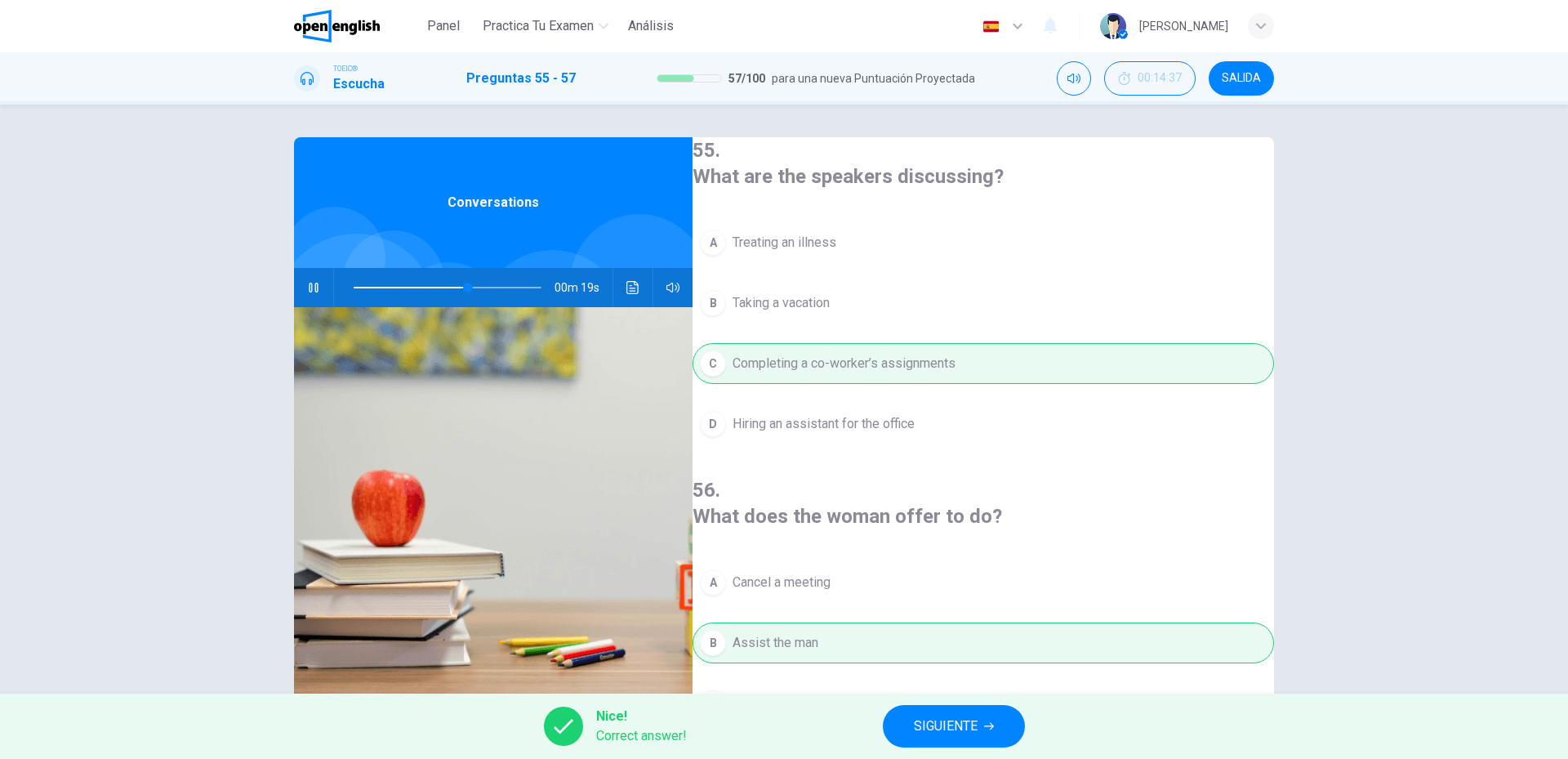
click at [924, 725] on span "SIGUIENTE" at bounding box center [946, 726] width 64 height 23
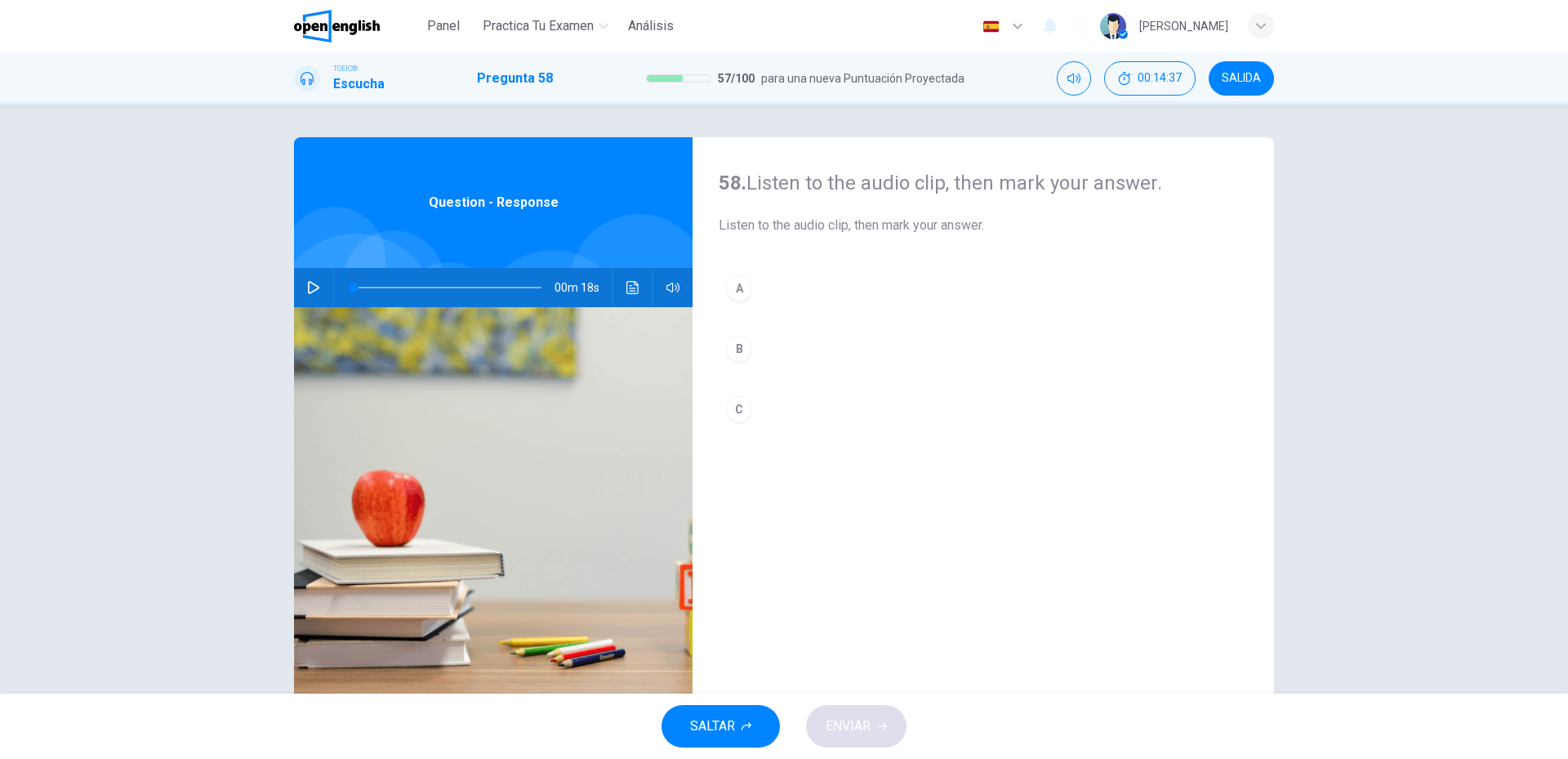
click at [323, 293] on div "00m 18s" at bounding box center [493, 287] width 399 height 39
click at [307, 279] on button "button" at bounding box center [313, 287] width 26 height 39
drag, startPoint x: 795, startPoint y: 300, endPoint x: 797, endPoint y: 308, distance: 8.2
click at [795, 299] on button "A" at bounding box center [984, 288] width 530 height 41
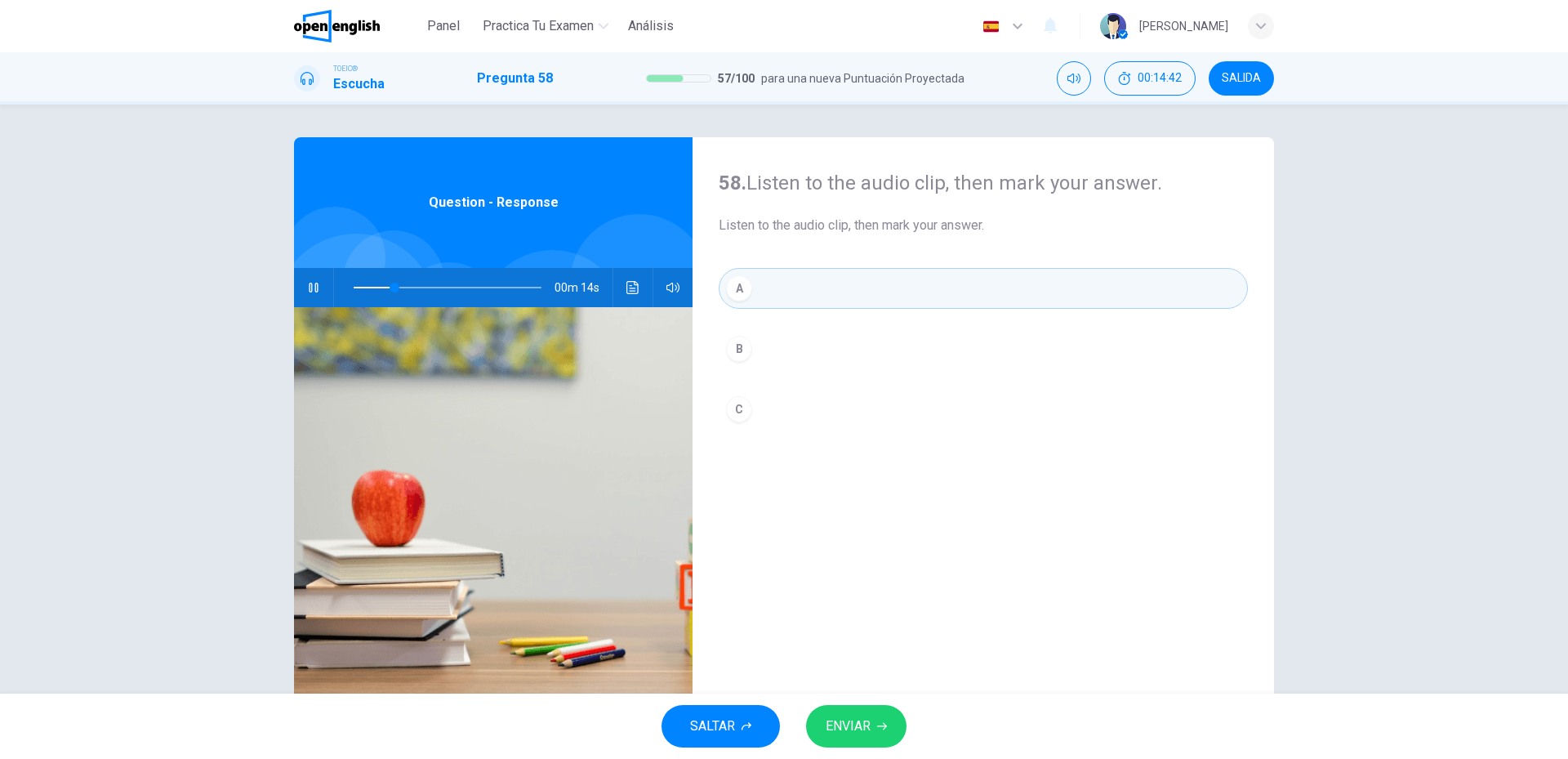
click at [857, 727] on span "ENVIAR" at bounding box center [848, 726] width 45 height 23
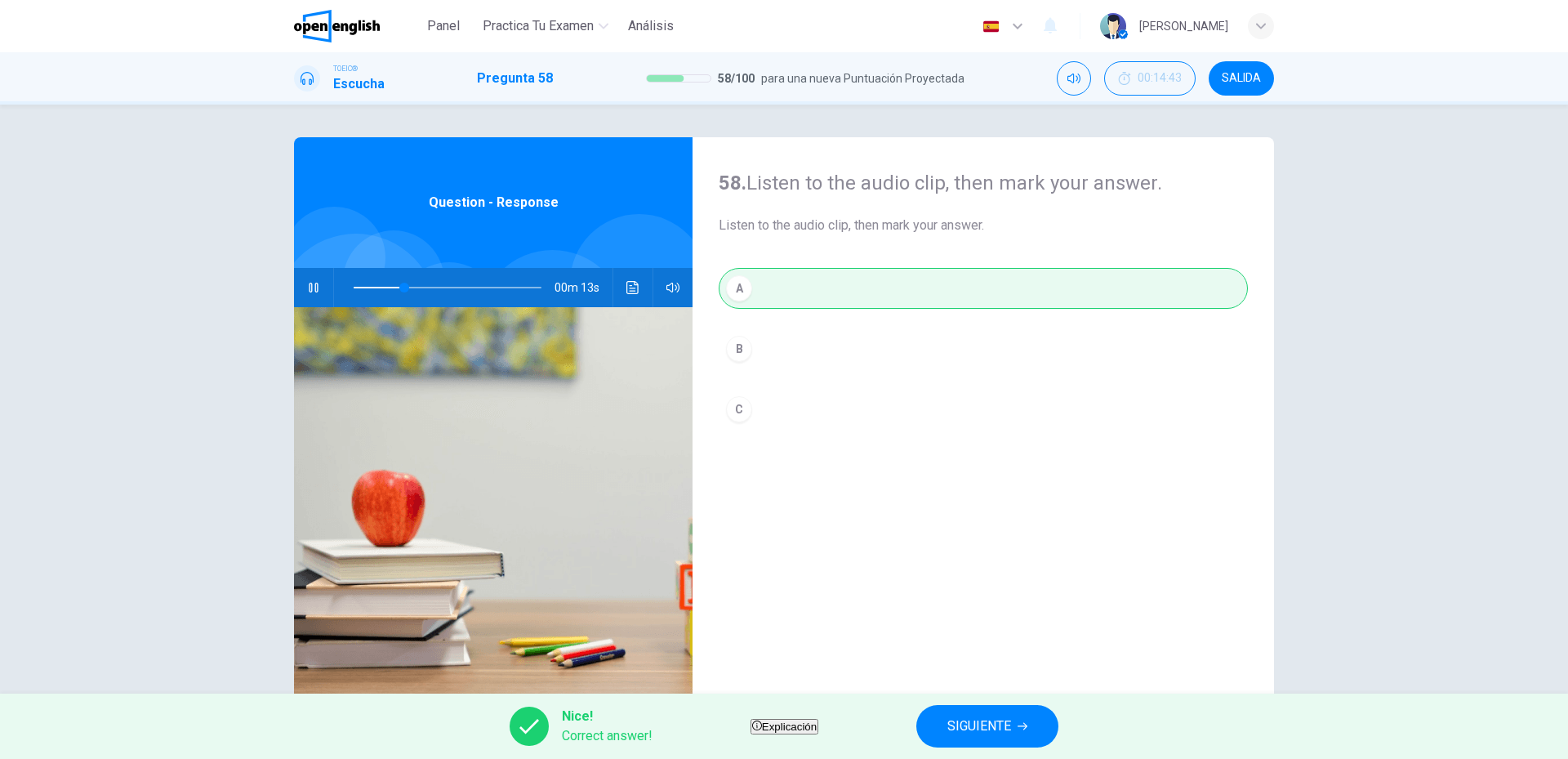
type input "**"
click at [987, 721] on span "SIGUIENTE" at bounding box center [979, 726] width 64 height 23
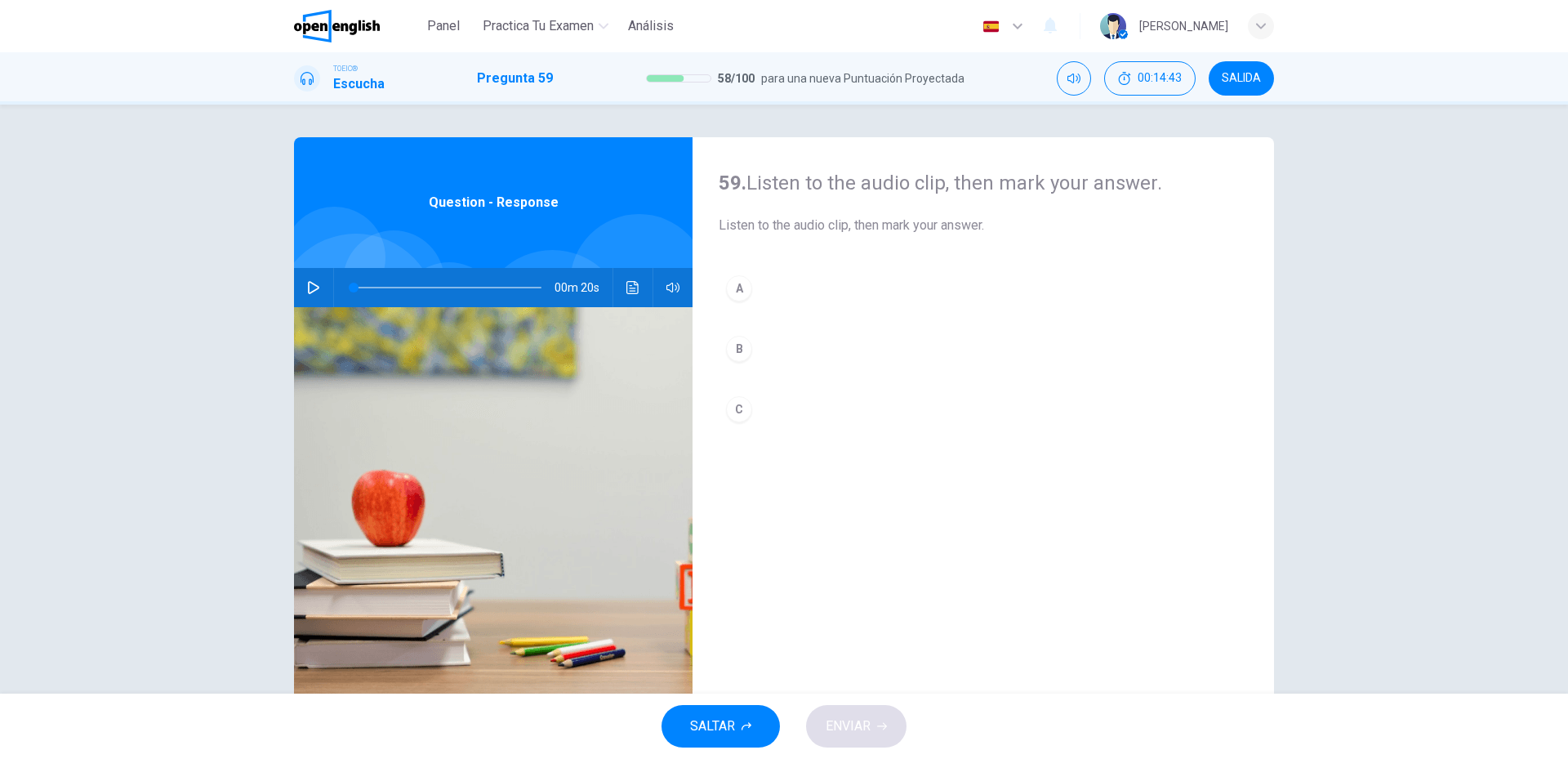
click at [321, 291] on button "button" at bounding box center [313, 287] width 26 height 39
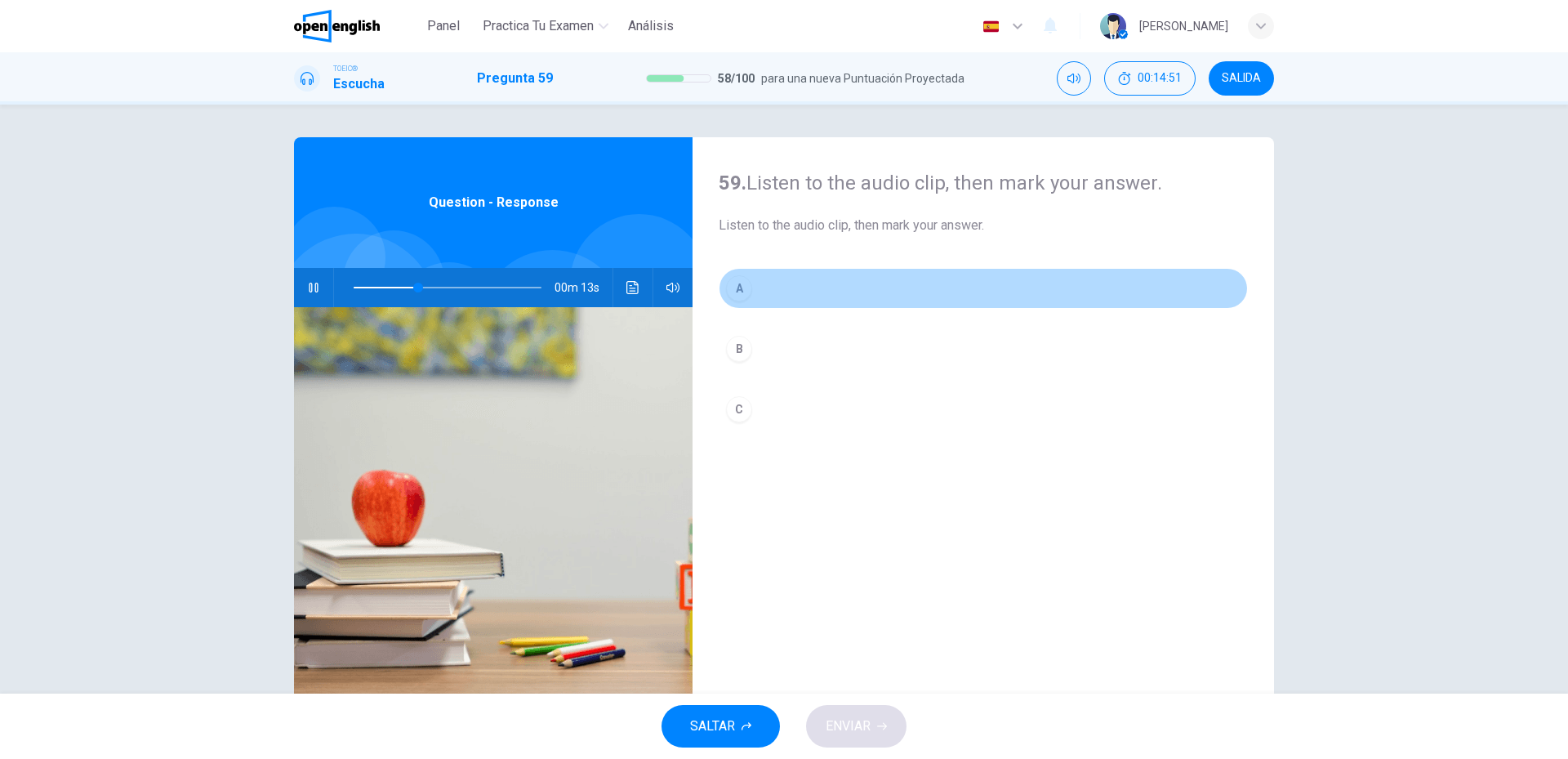
click at [733, 304] on button "A" at bounding box center [984, 288] width 530 height 41
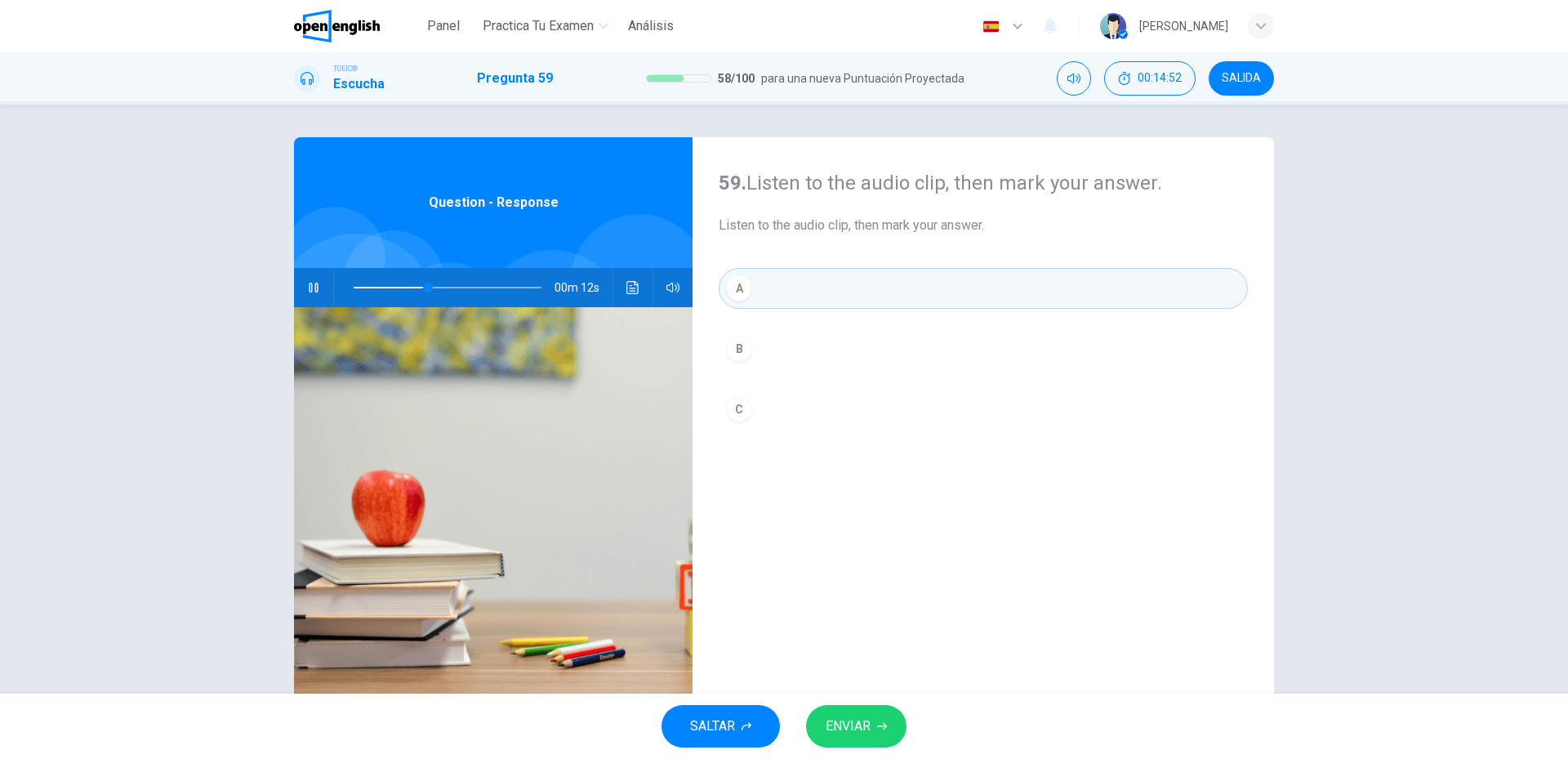
click at [855, 711] on button "ENVIAR" at bounding box center [856, 726] width 100 height 42
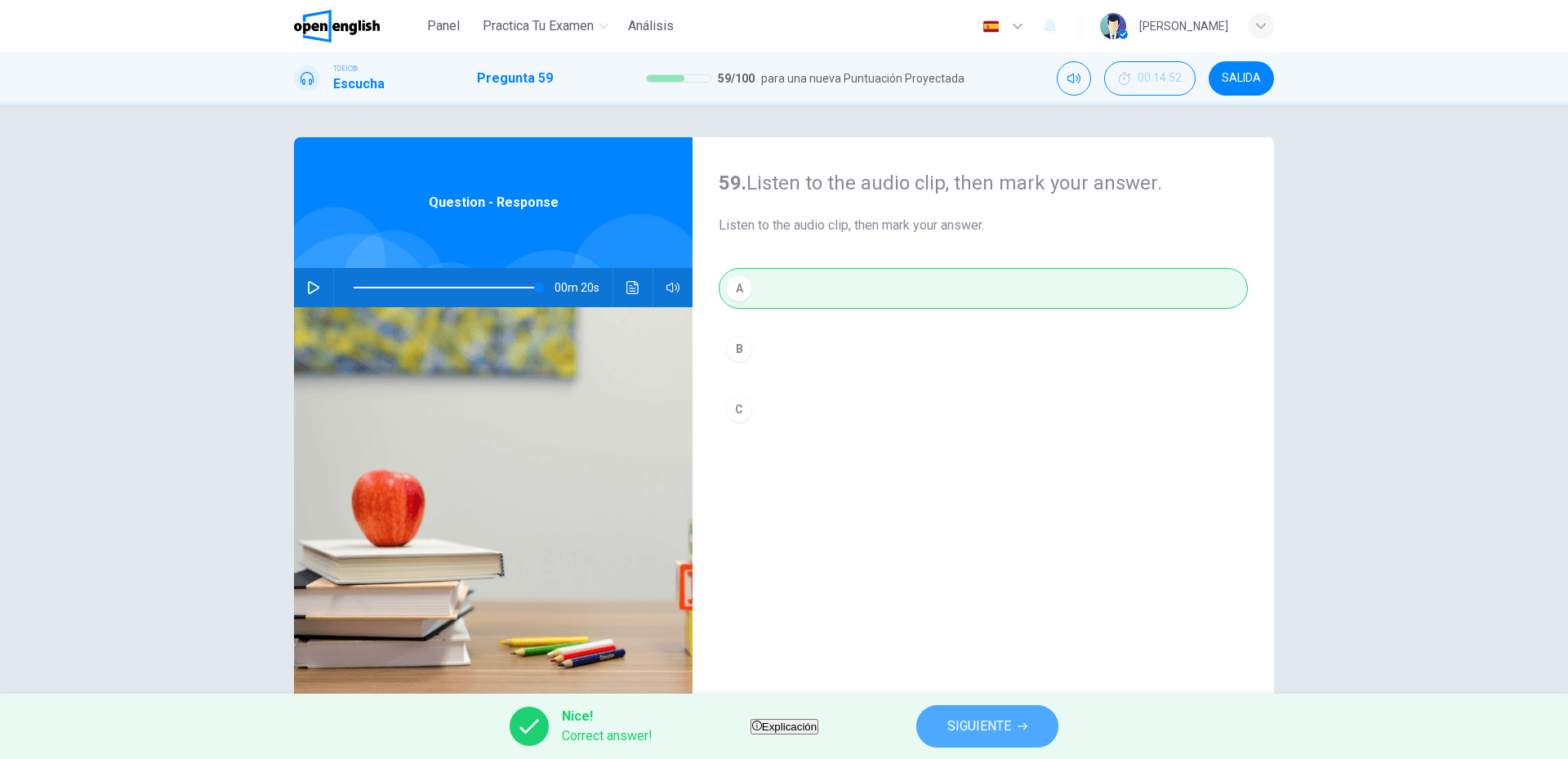
type input "*"
click at [991, 715] on span "SIGUIENTE" at bounding box center [979, 726] width 64 height 23
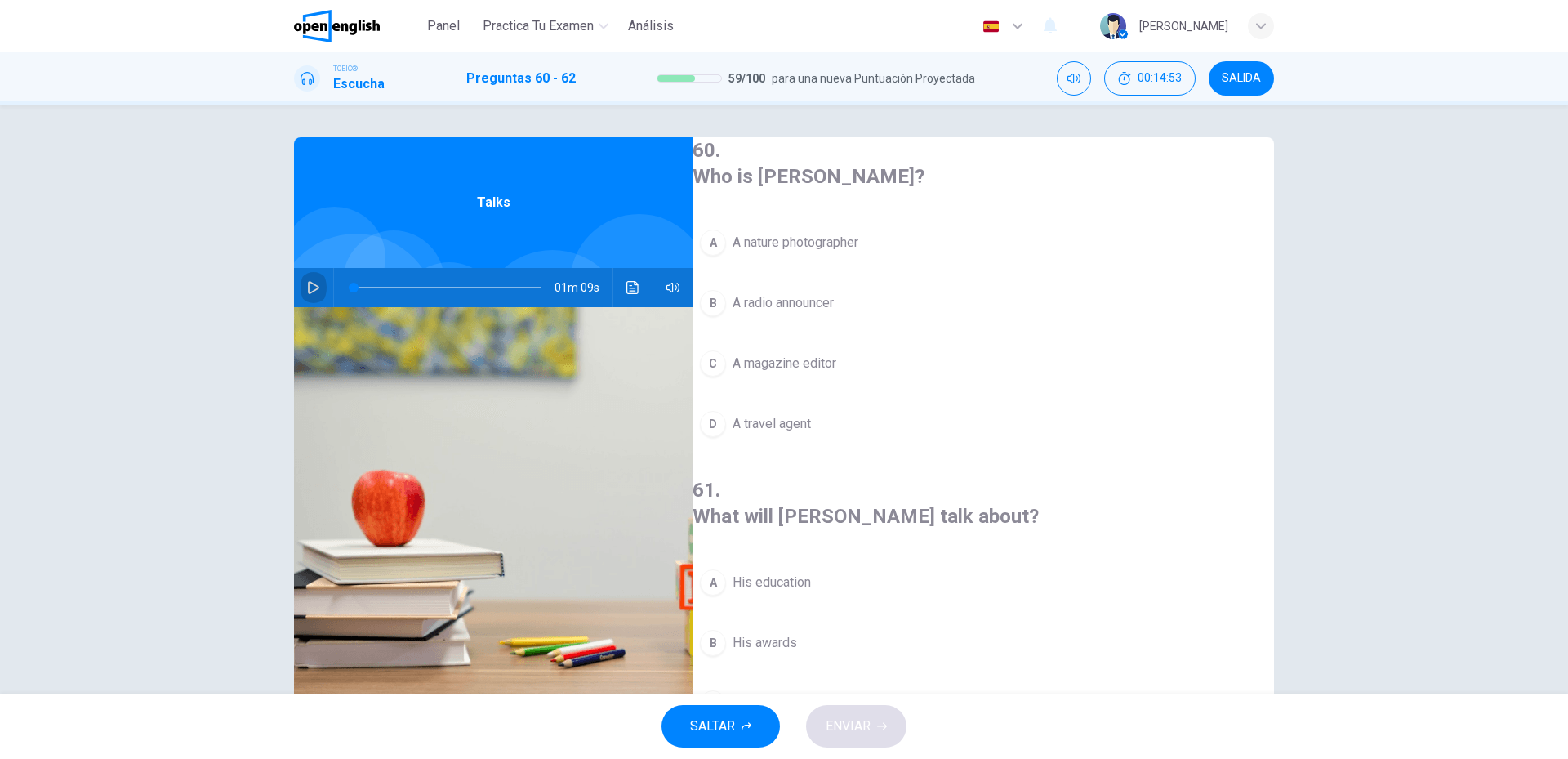
click at [313, 293] on icon "button" at bounding box center [314, 288] width 13 height 13
click at [849, 237] on span "A nature photographer" at bounding box center [795, 242] width 126 height 20
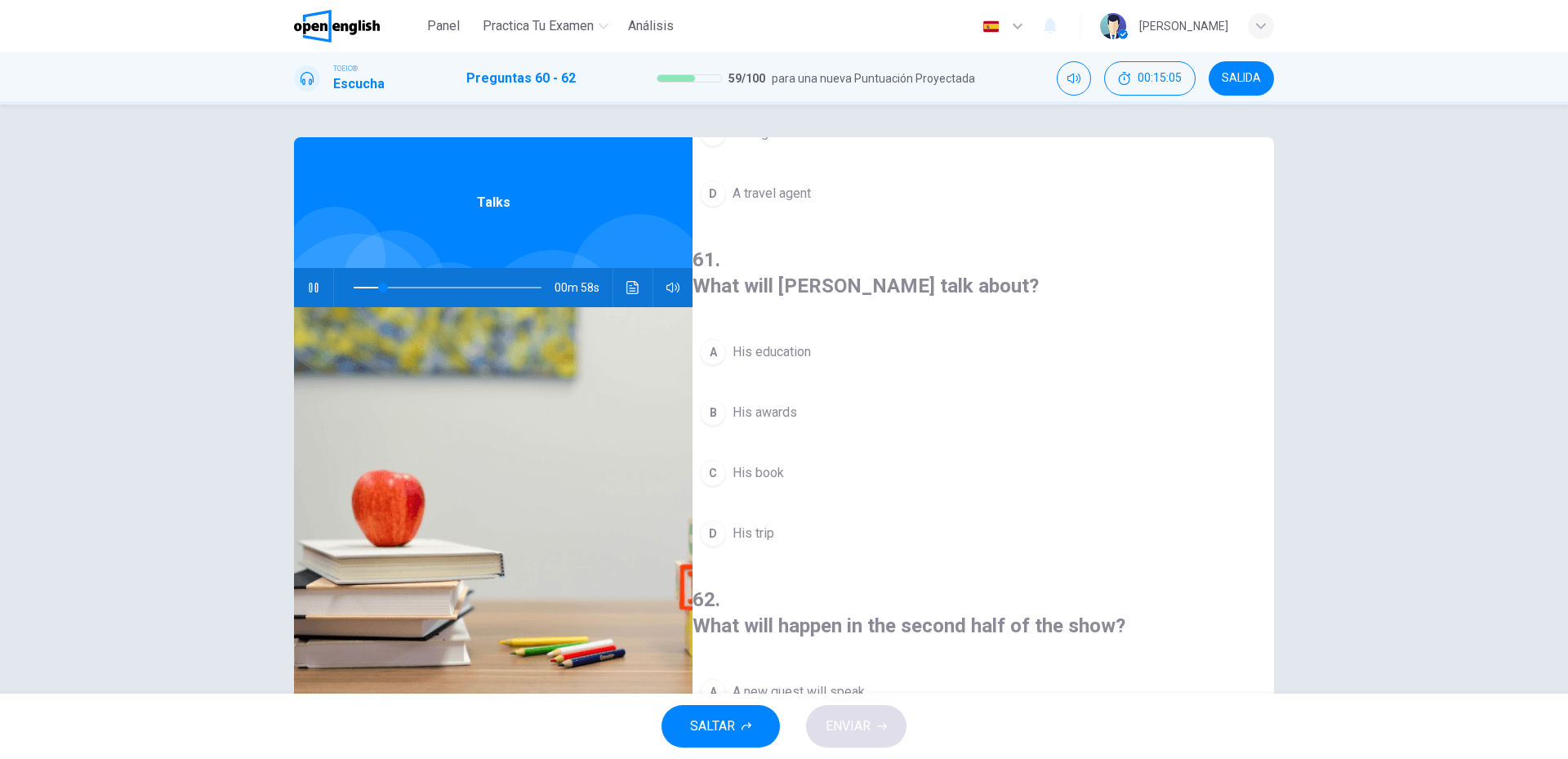
scroll to position [245, 0]
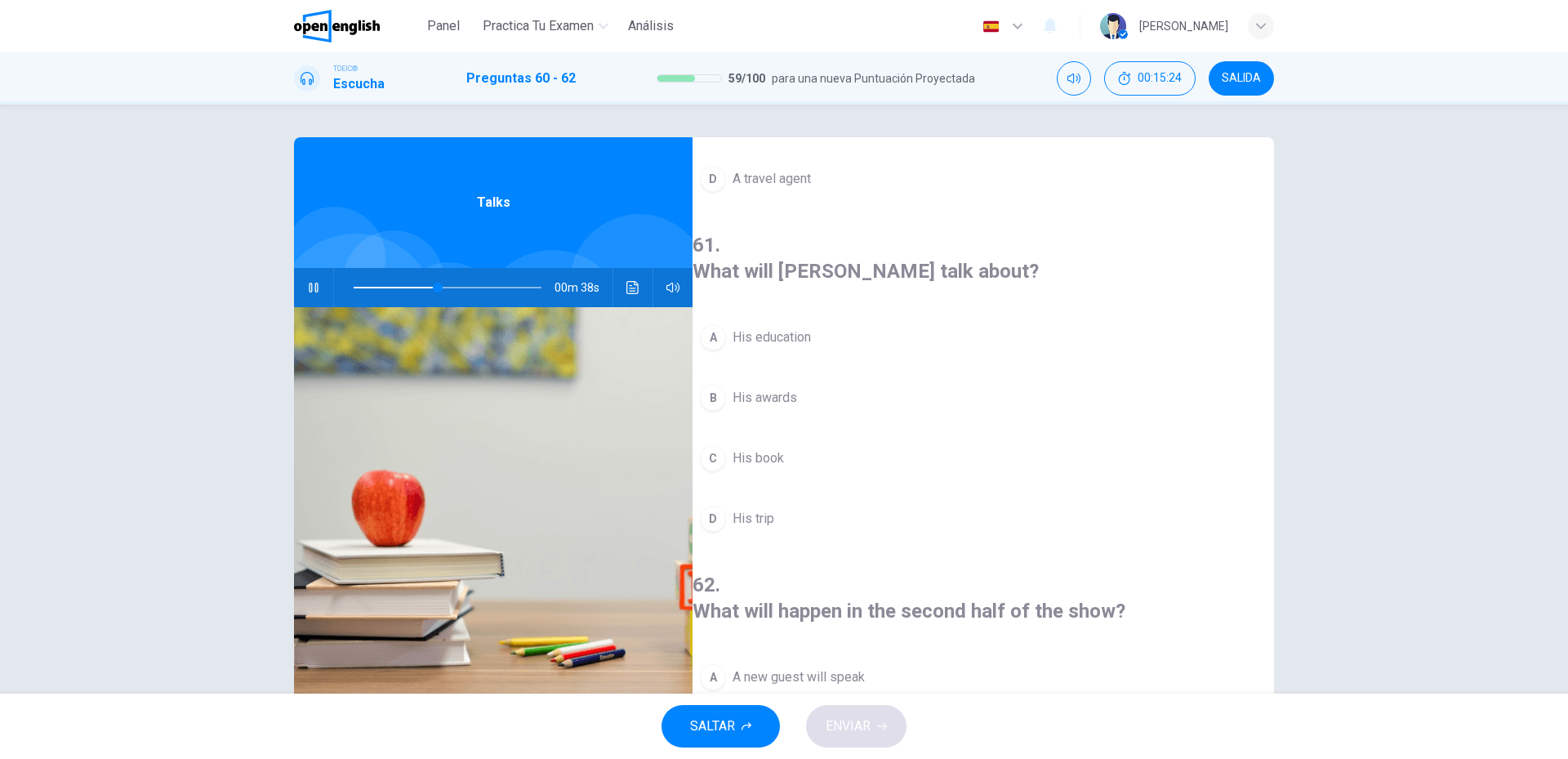
click at [823, 498] on button "D His trip" at bounding box center [983, 518] width 581 height 41
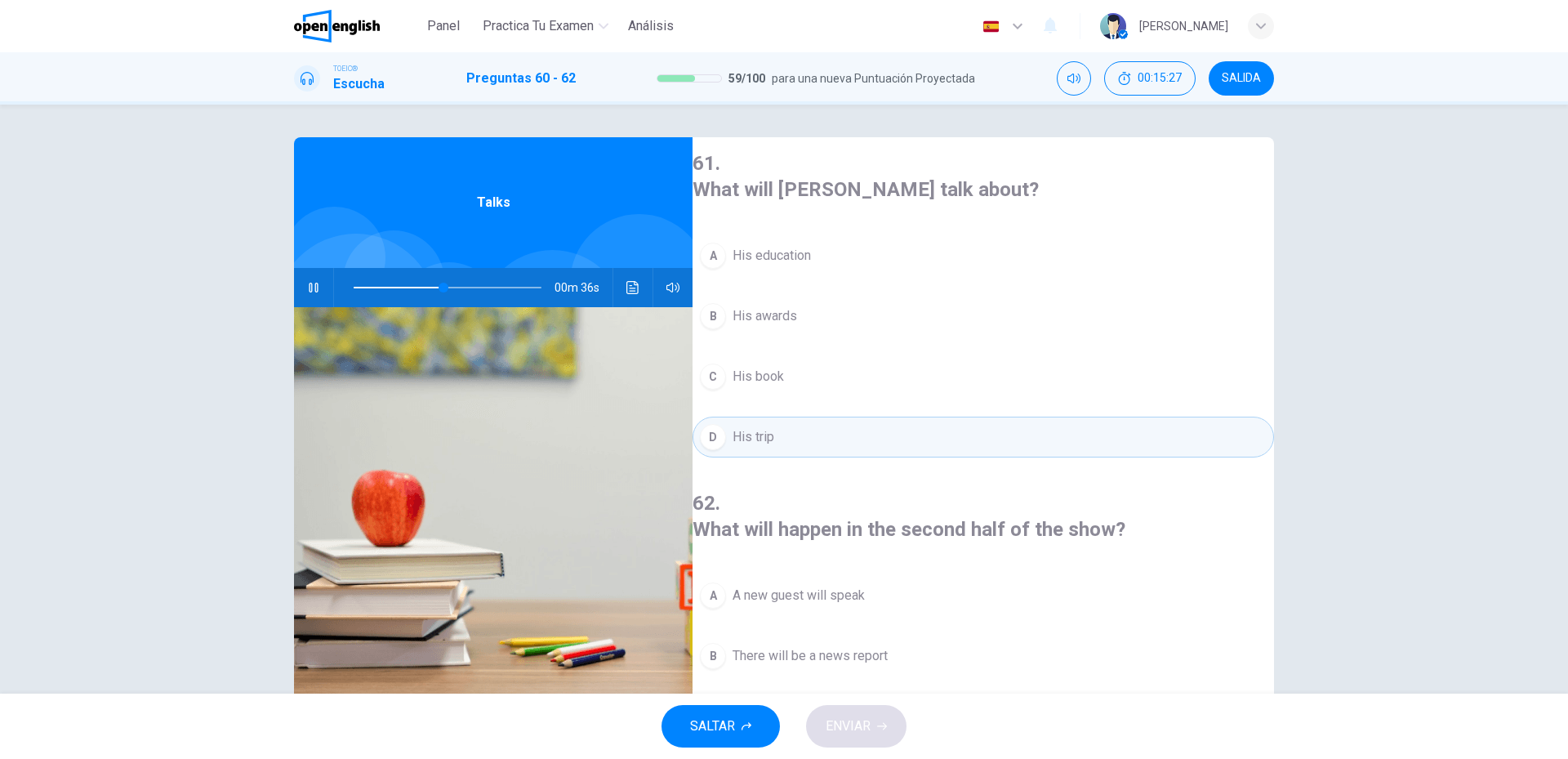
scroll to position [373, 0]
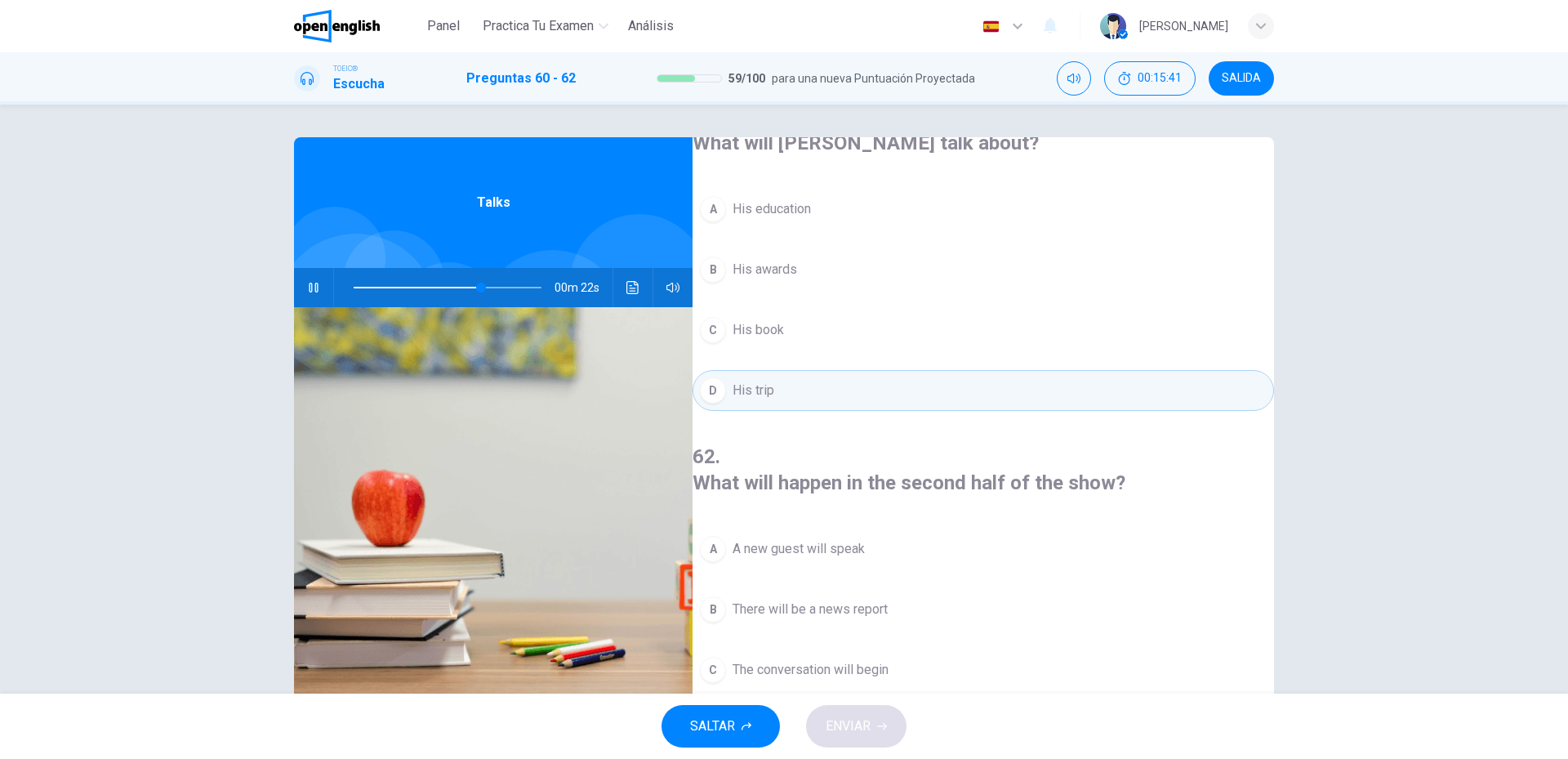
click at [943, 709] on button "D [PERSON_NAME] will answer questions" at bounding box center [983, 729] width 581 height 41
click at [895, 726] on button "ENVIAR" at bounding box center [856, 726] width 100 height 42
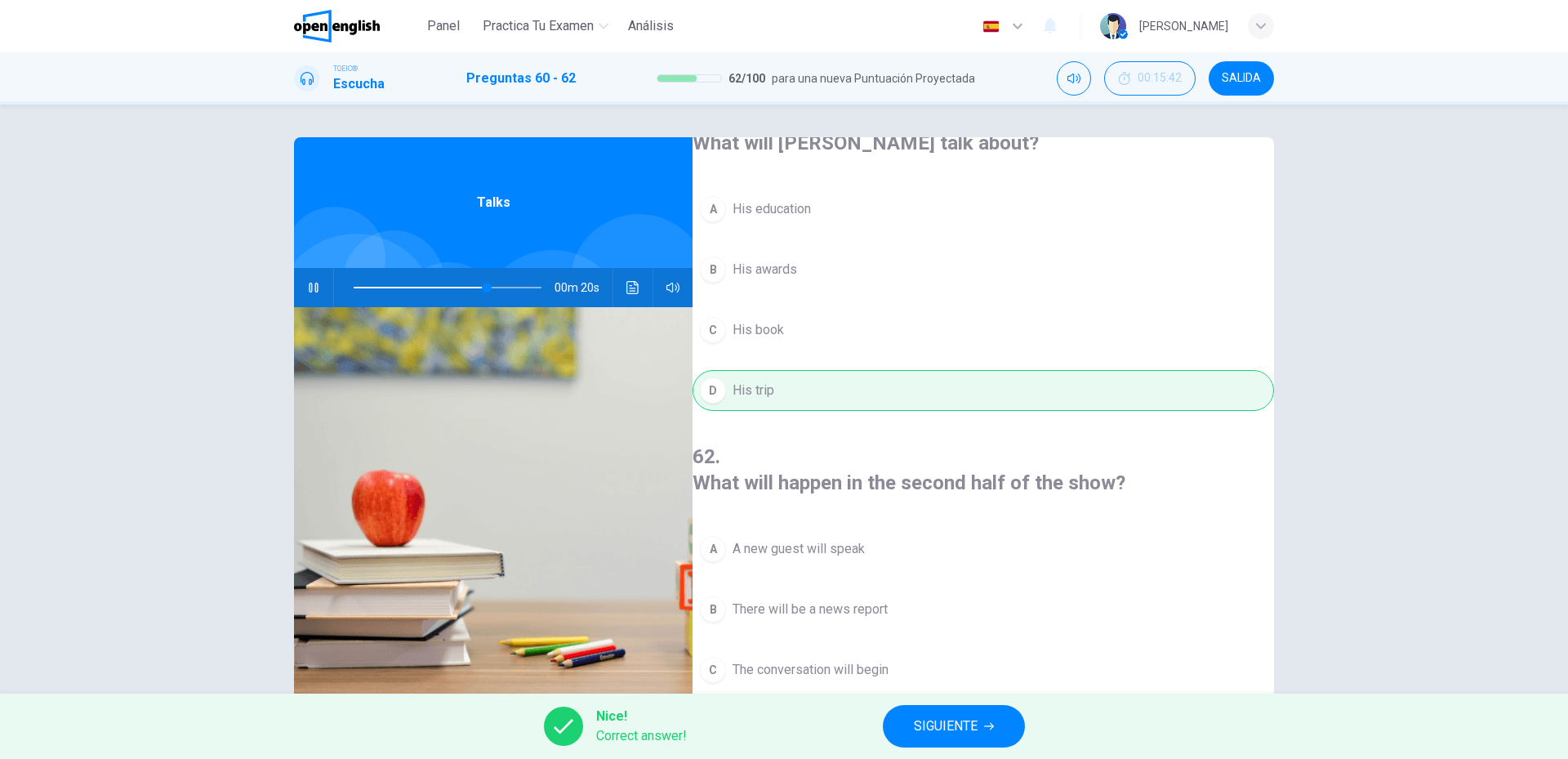
type input "**"
click at [931, 726] on span "SIGUIENTE" at bounding box center [946, 726] width 64 height 23
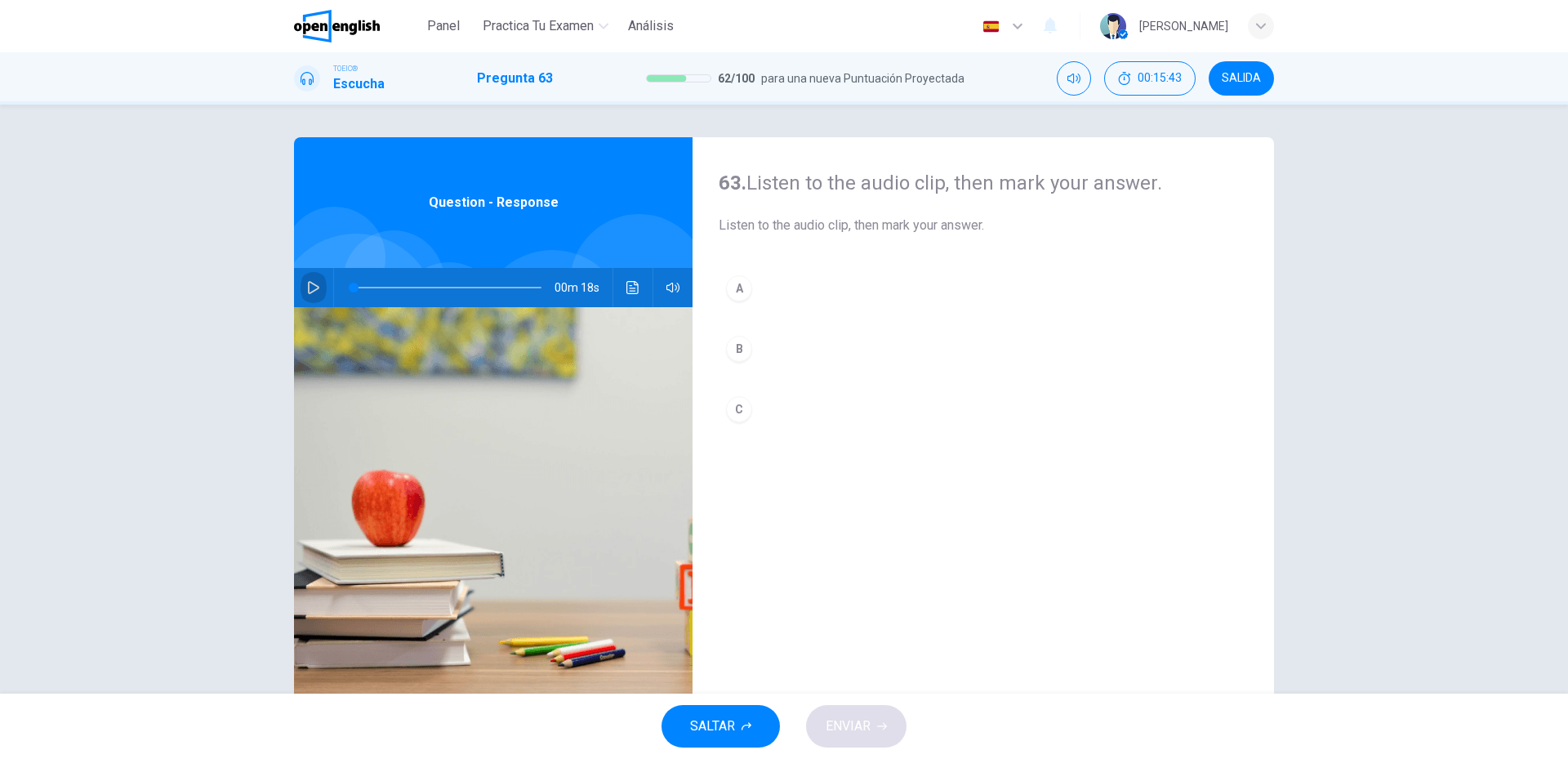
click at [302, 283] on button "button" at bounding box center [313, 287] width 26 height 39
click at [804, 299] on button "A" at bounding box center [984, 288] width 530 height 41
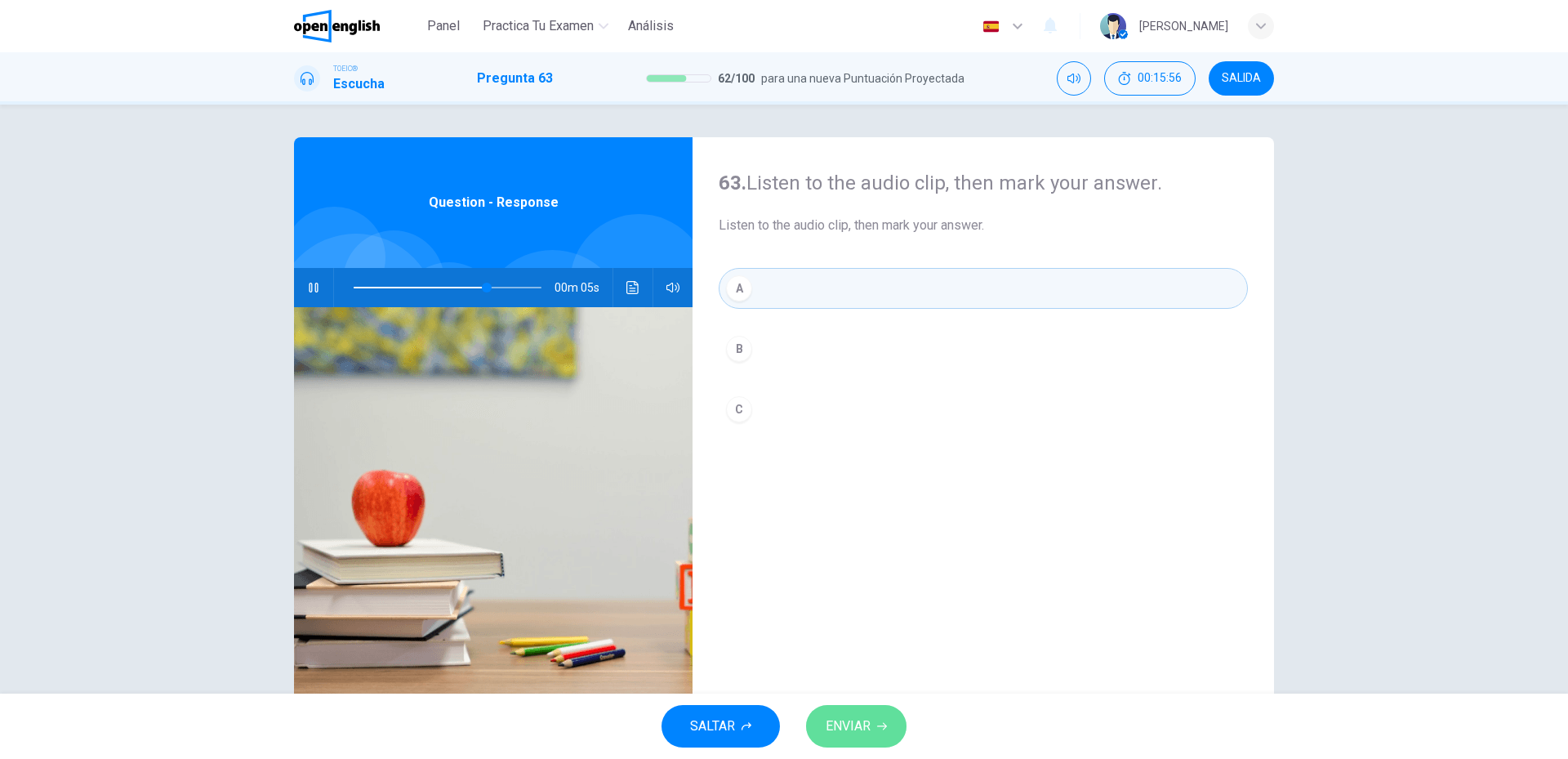
click at [881, 720] on button "ENVIAR" at bounding box center [856, 726] width 100 height 42
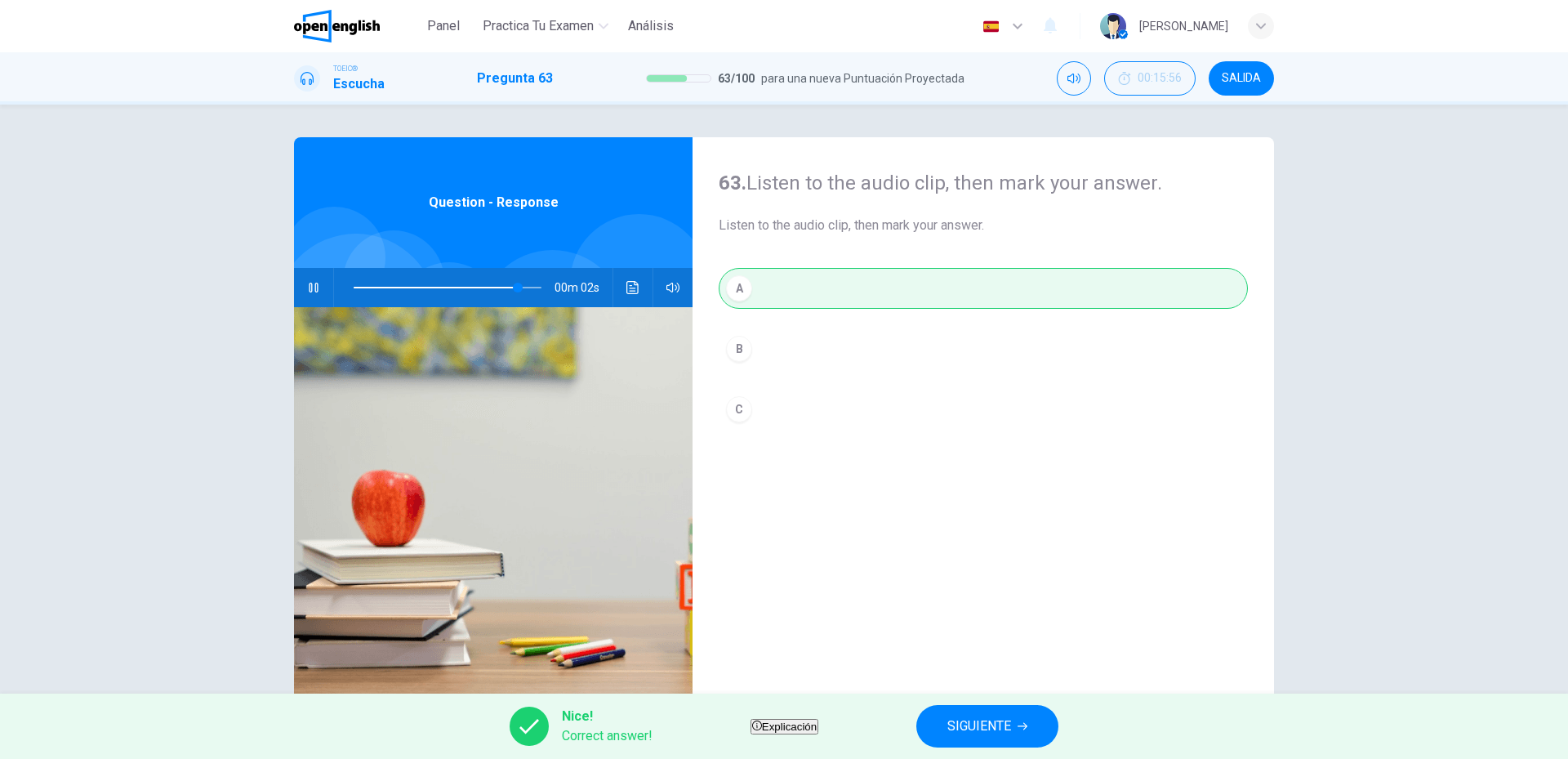
type input "**"
click at [964, 724] on button "SIGUIENTE" at bounding box center [988, 726] width 142 height 42
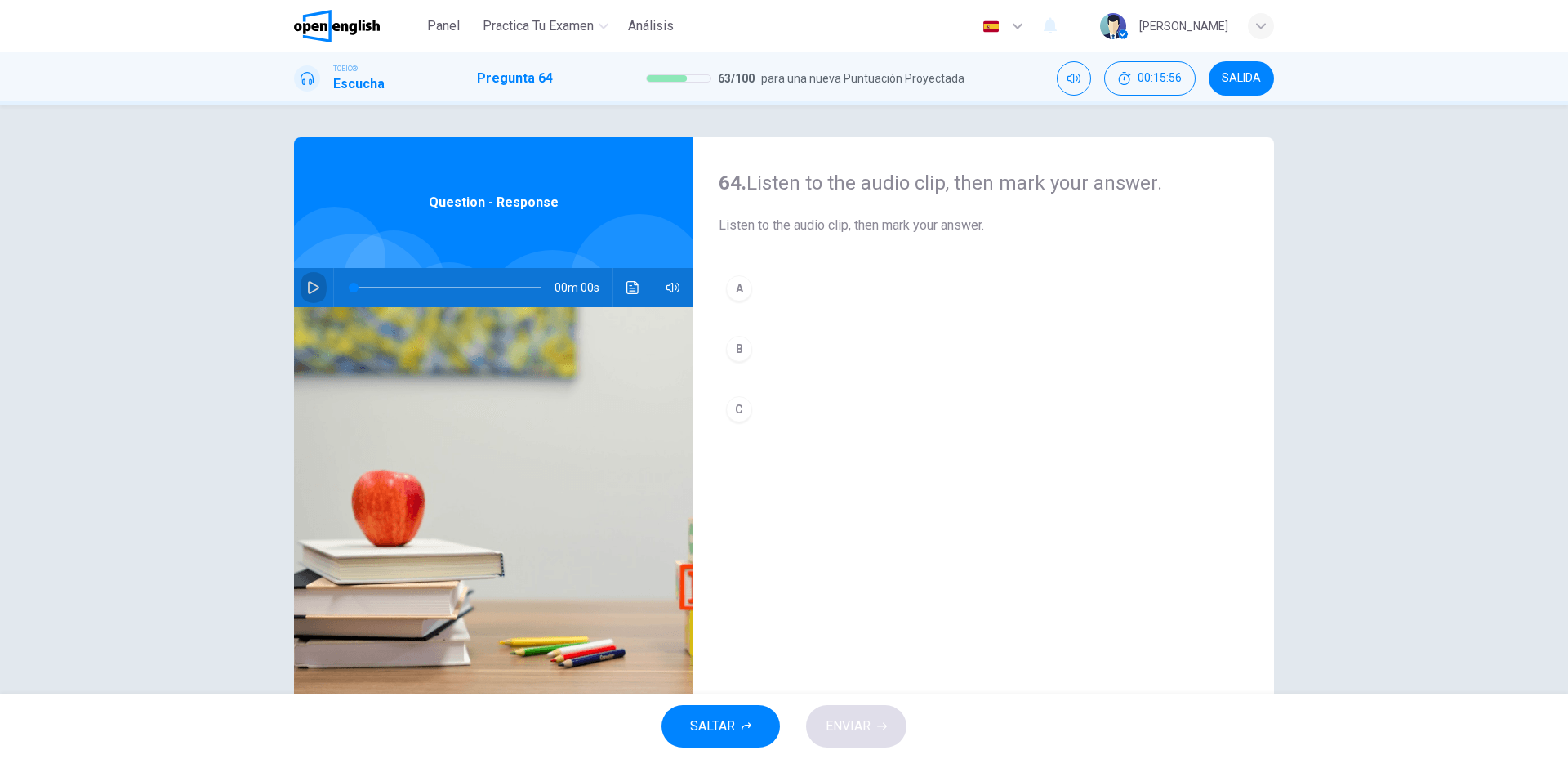
click at [313, 290] on icon "button" at bounding box center [314, 288] width 13 height 13
click at [817, 366] on button "B" at bounding box center [984, 348] width 530 height 41
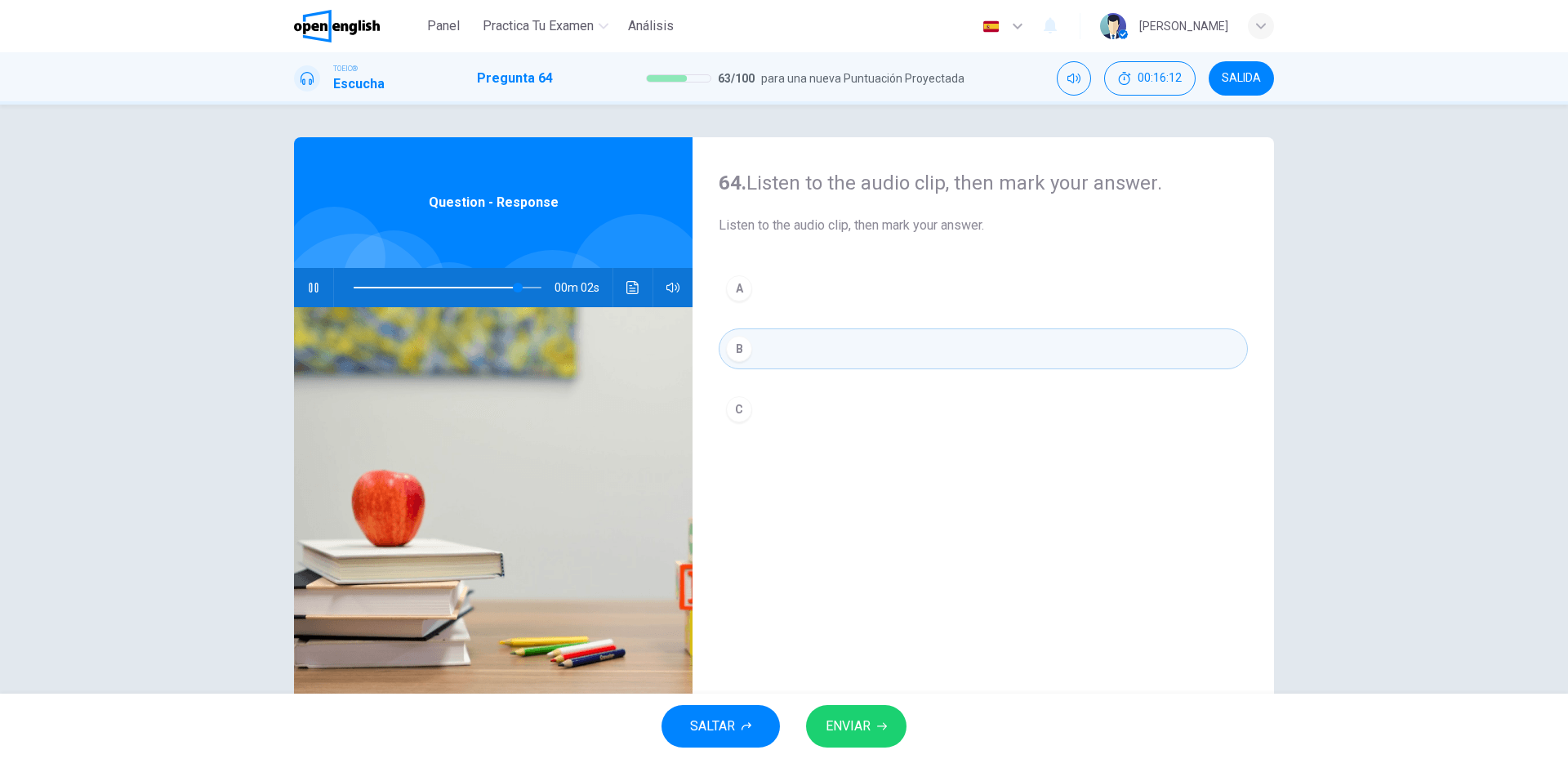
click at [857, 721] on span "ENVIAR" at bounding box center [848, 726] width 45 height 23
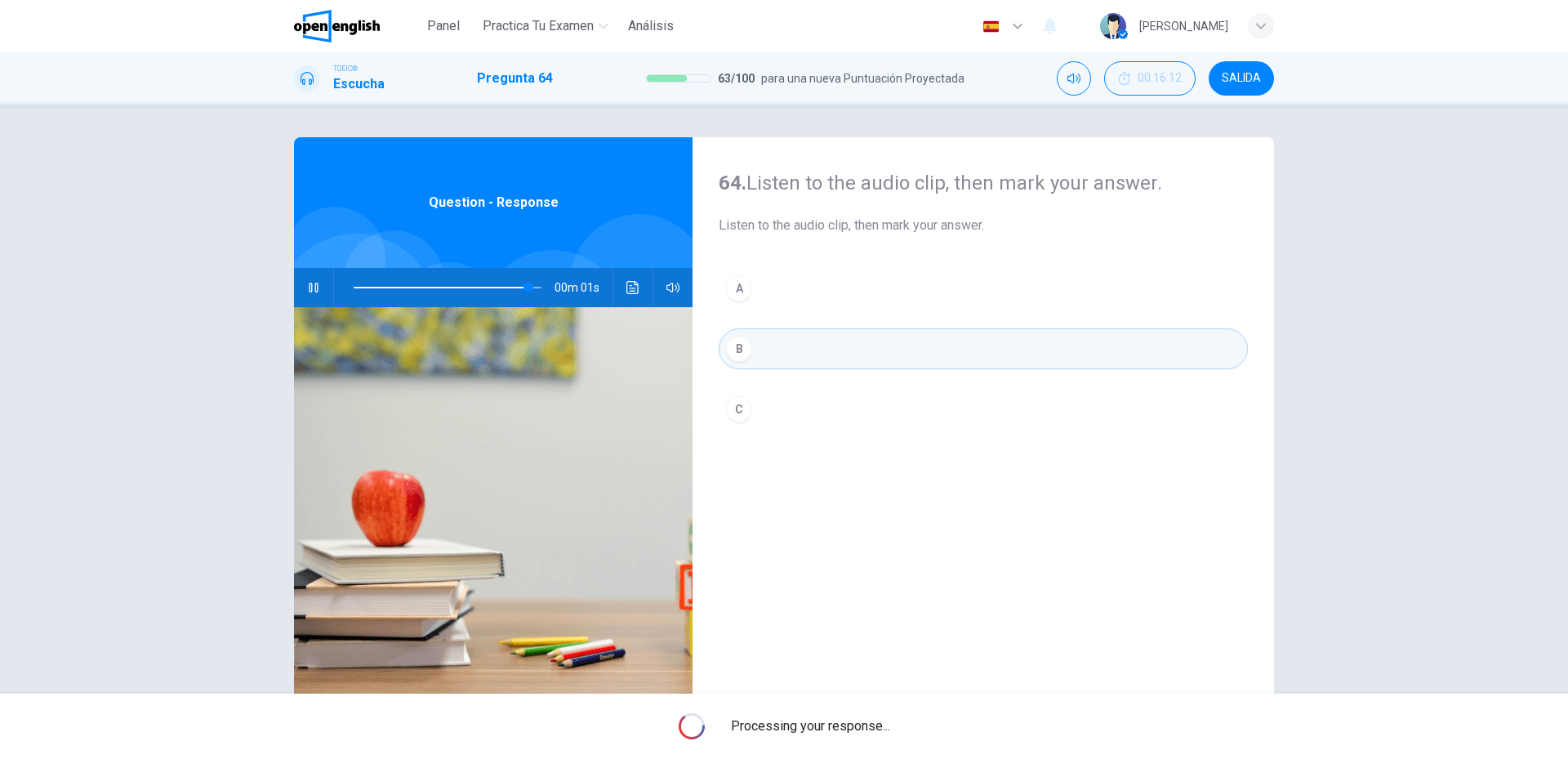
type input "**"
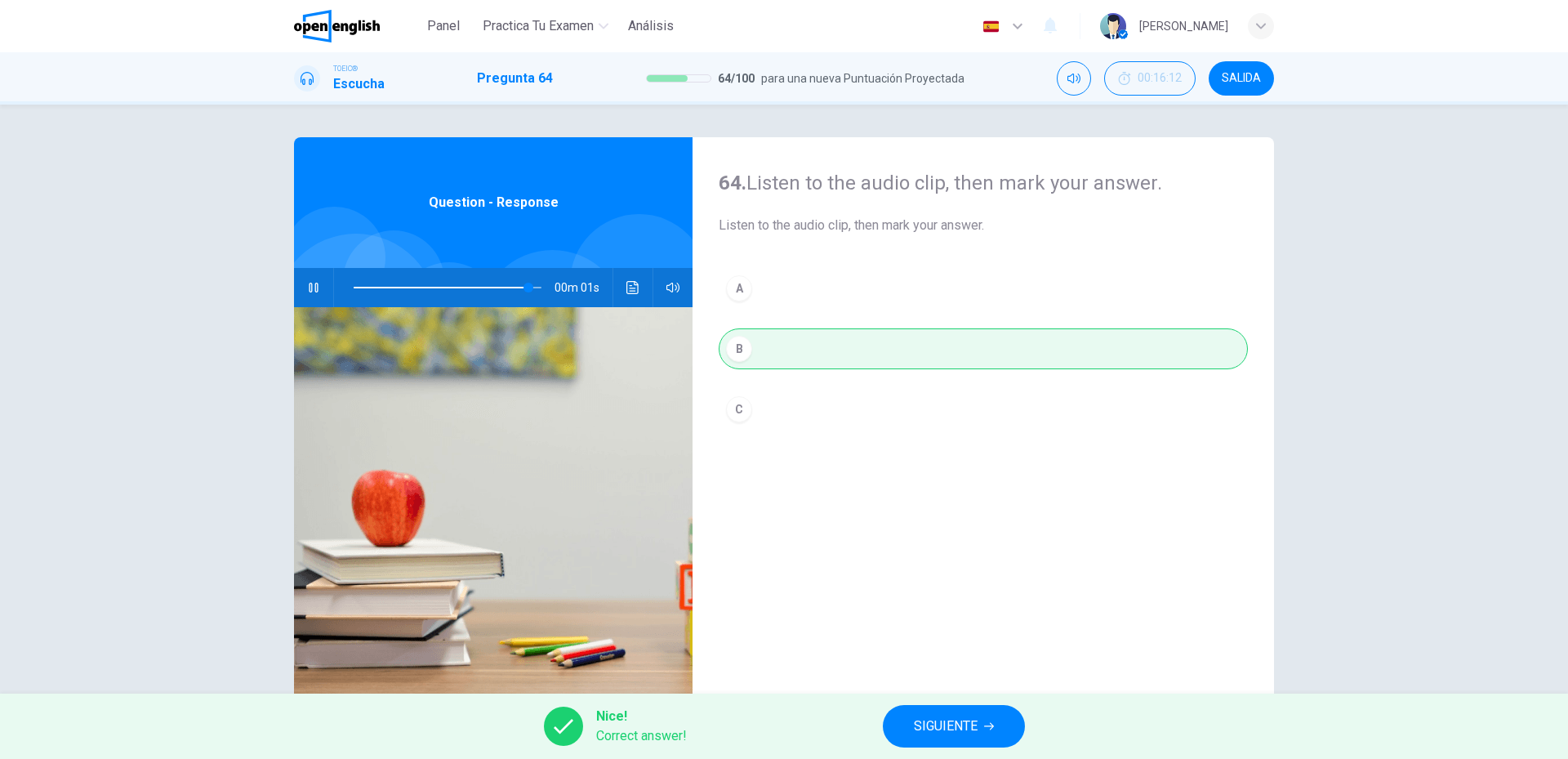
click at [974, 715] on span "SIGUIENTE" at bounding box center [946, 726] width 64 height 23
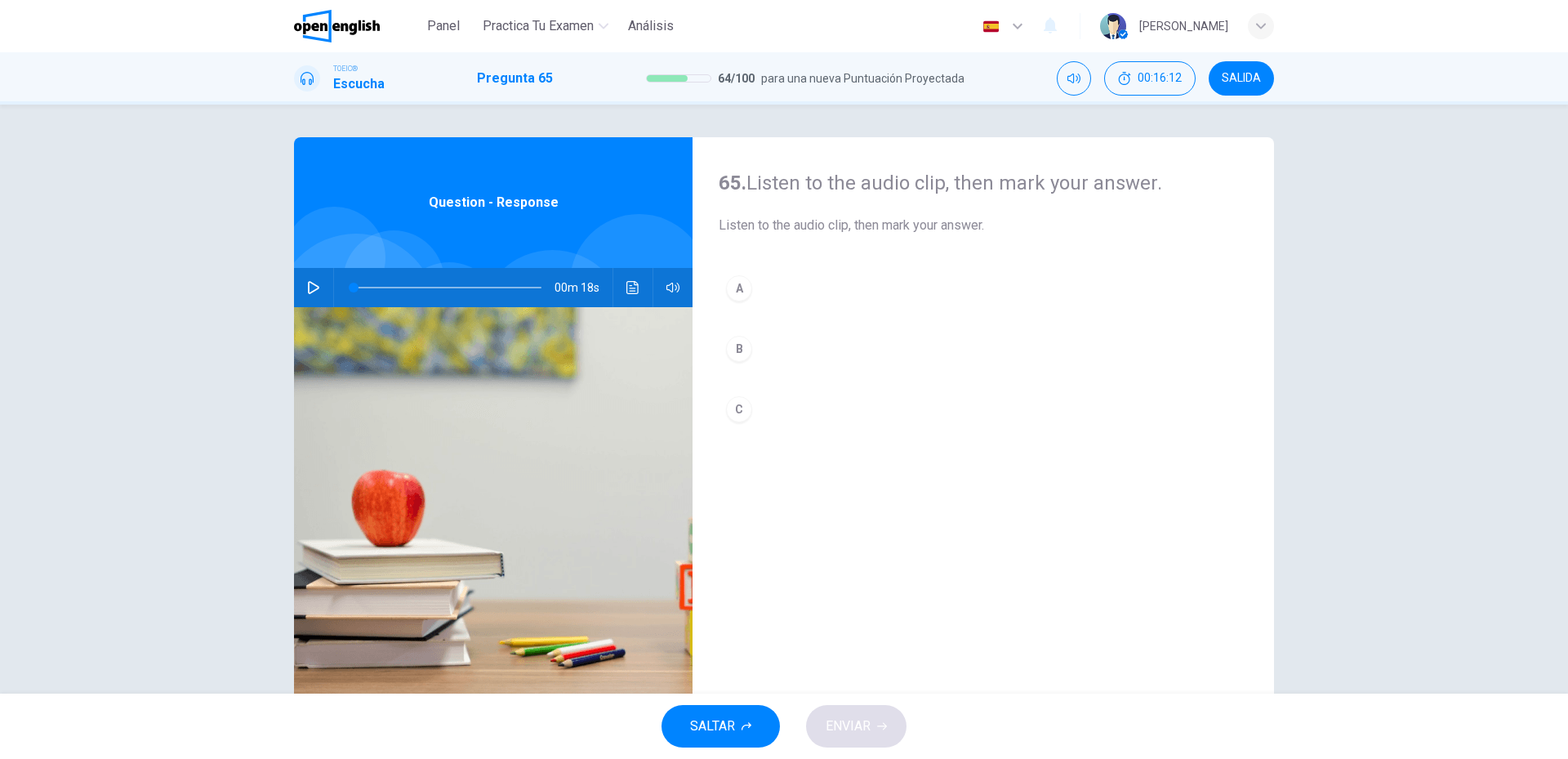
click at [323, 285] on div "00m 18s" at bounding box center [493, 287] width 399 height 39
click at [309, 296] on button "button" at bounding box center [313, 287] width 26 height 39
click at [794, 373] on div "A B C" at bounding box center [984, 364] width 530 height 194
click at [805, 354] on button "B" at bounding box center [984, 348] width 530 height 41
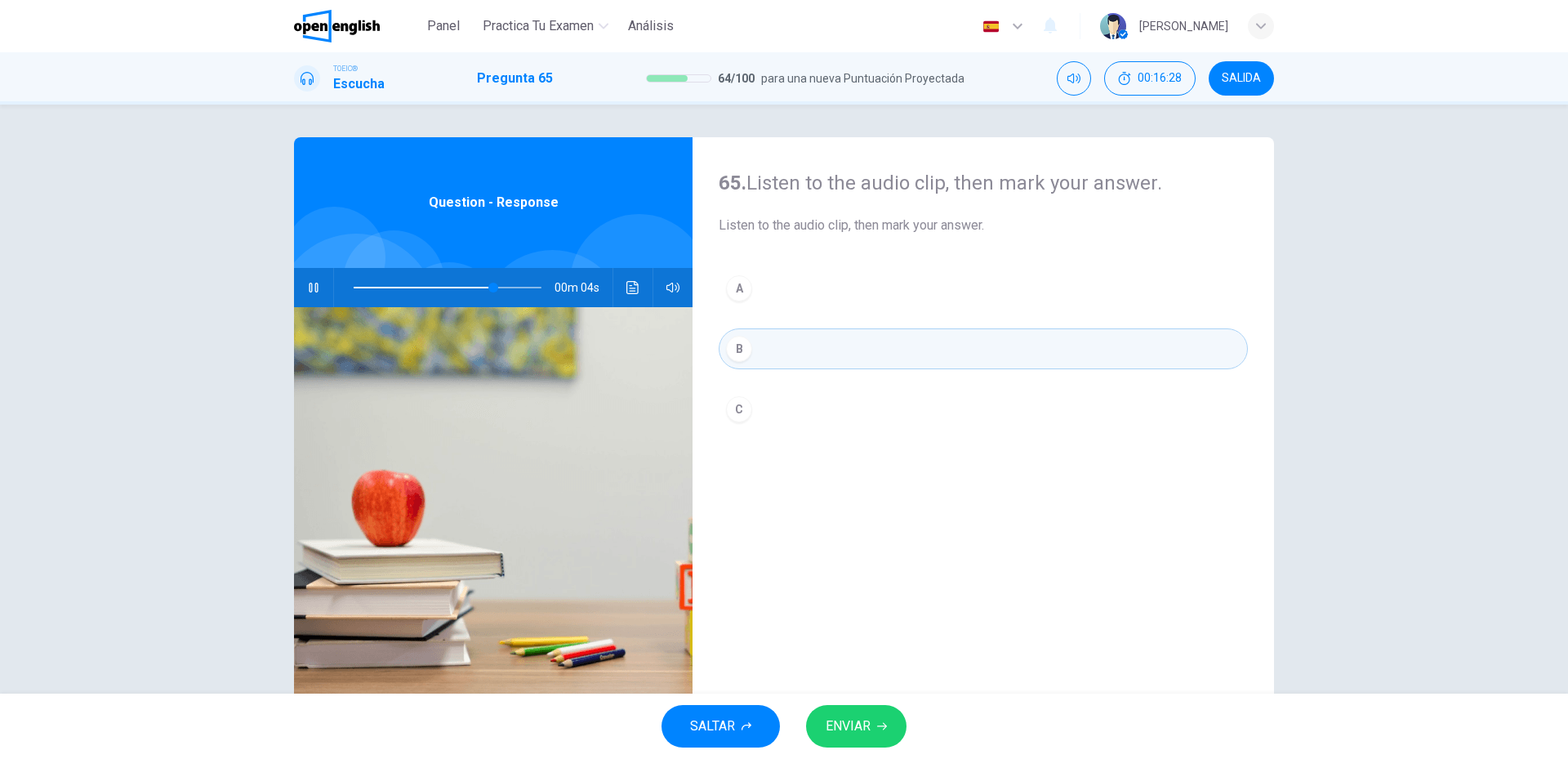
click at [847, 730] on span "ENVIAR" at bounding box center [848, 726] width 45 height 23
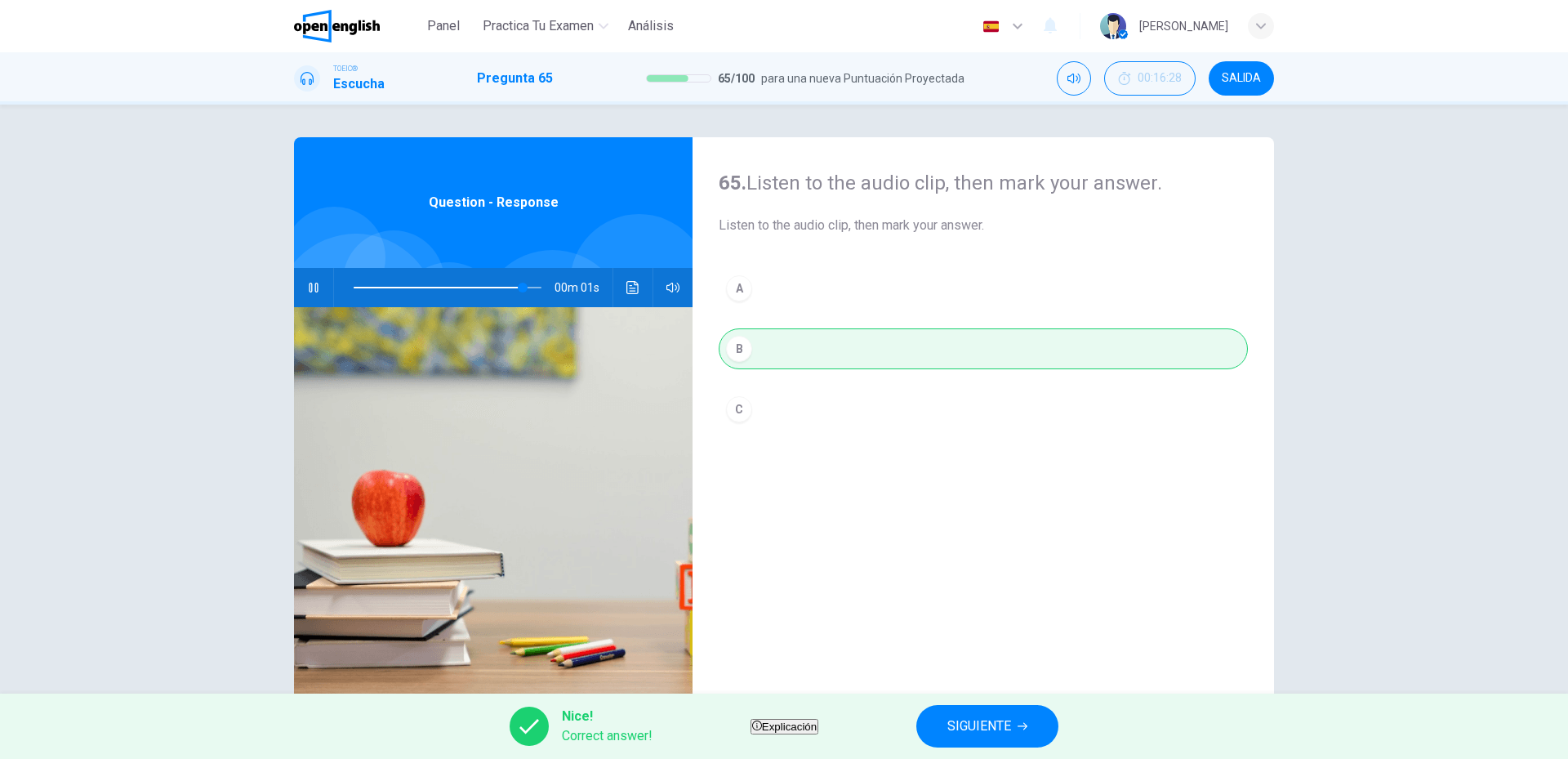
type input "**"
click at [1005, 718] on span "SIGUIENTE" at bounding box center [979, 726] width 64 height 23
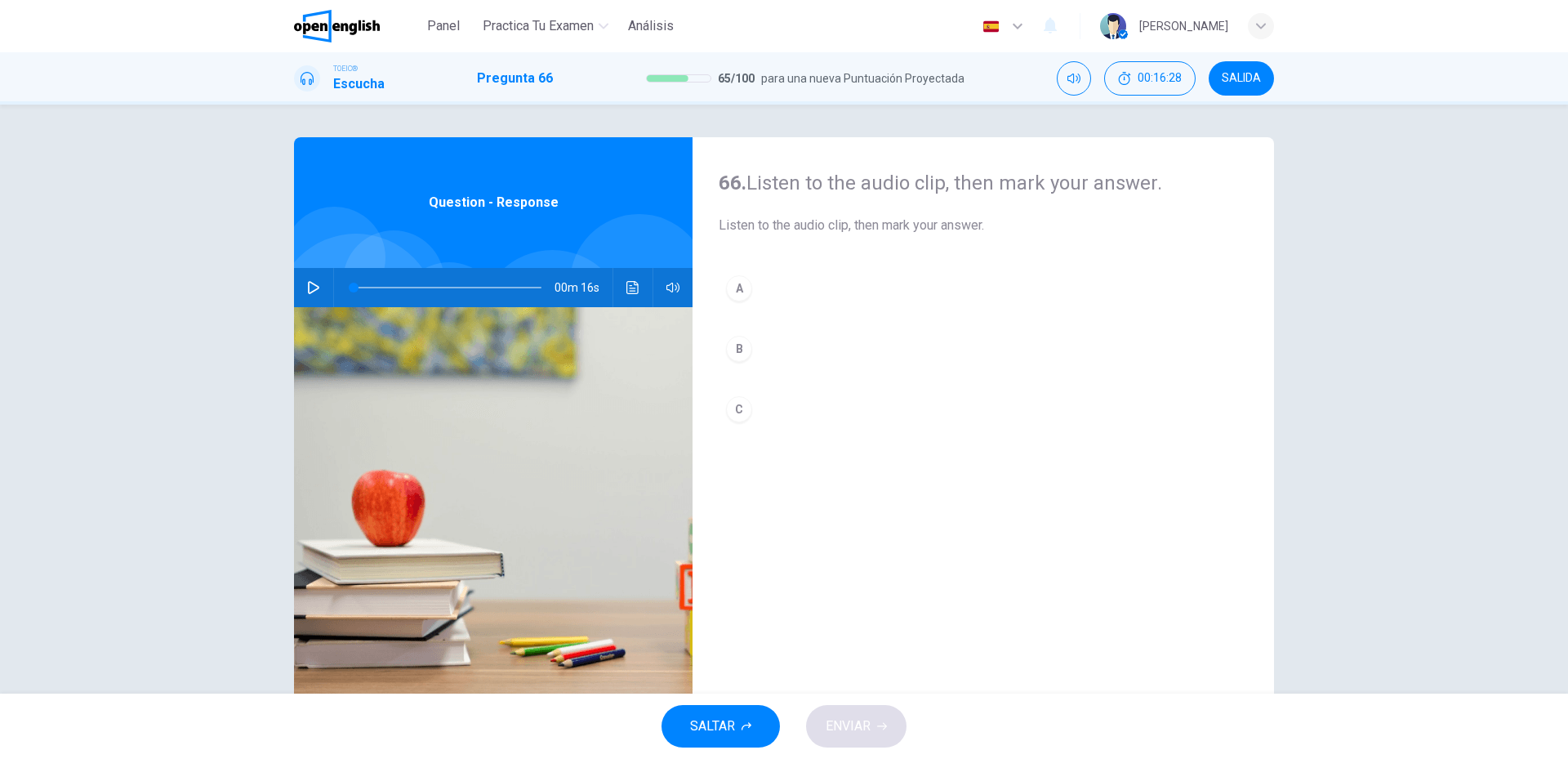
click at [312, 289] on icon "button" at bounding box center [314, 288] width 13 height 13
click at [744, 416] on button "C" at bounding box center [984, 409] width 530 height 41
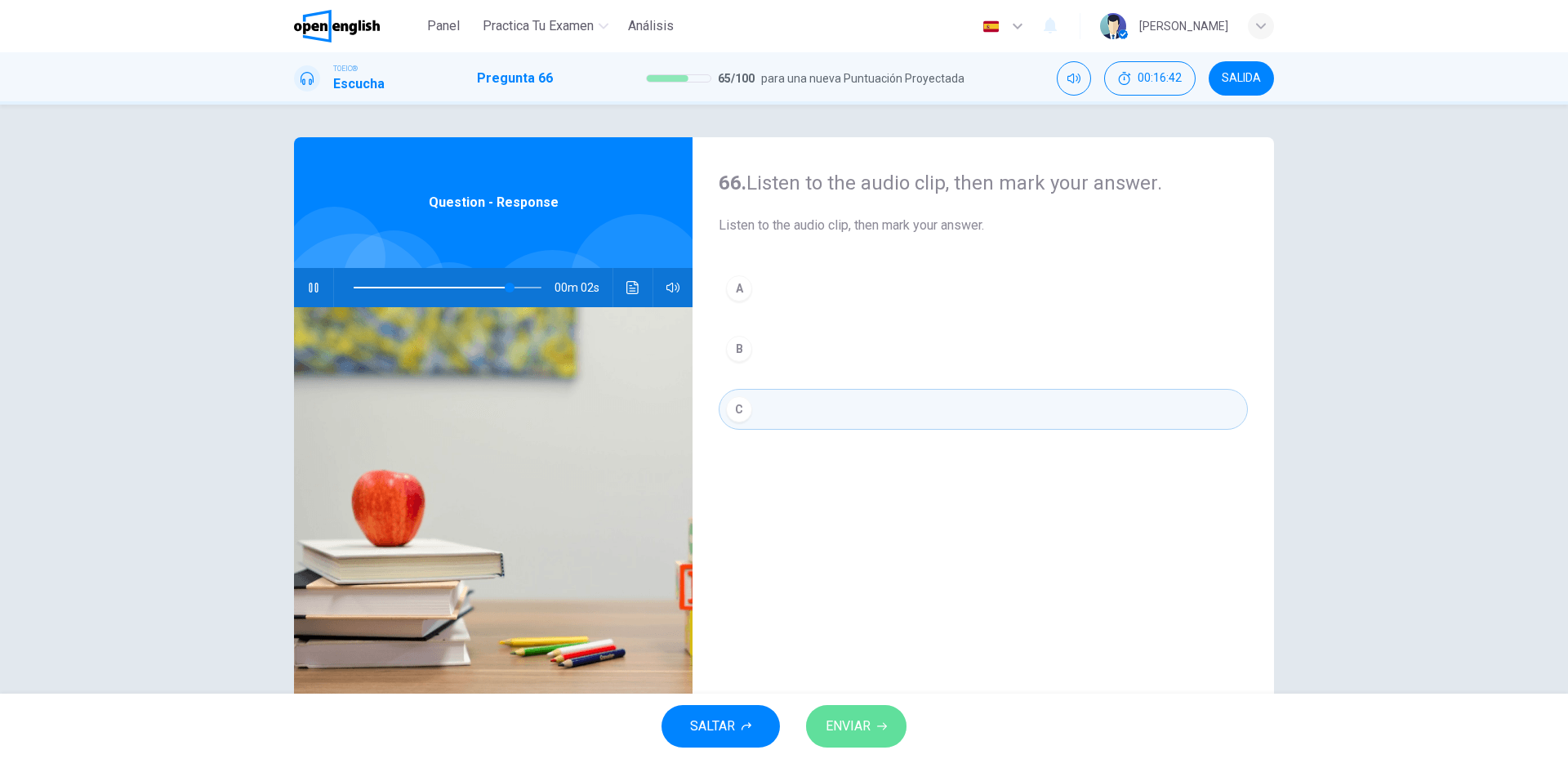
click at [872, 718] on button "ENVIAR" at bounding box center [856, 726] width 100 height 42
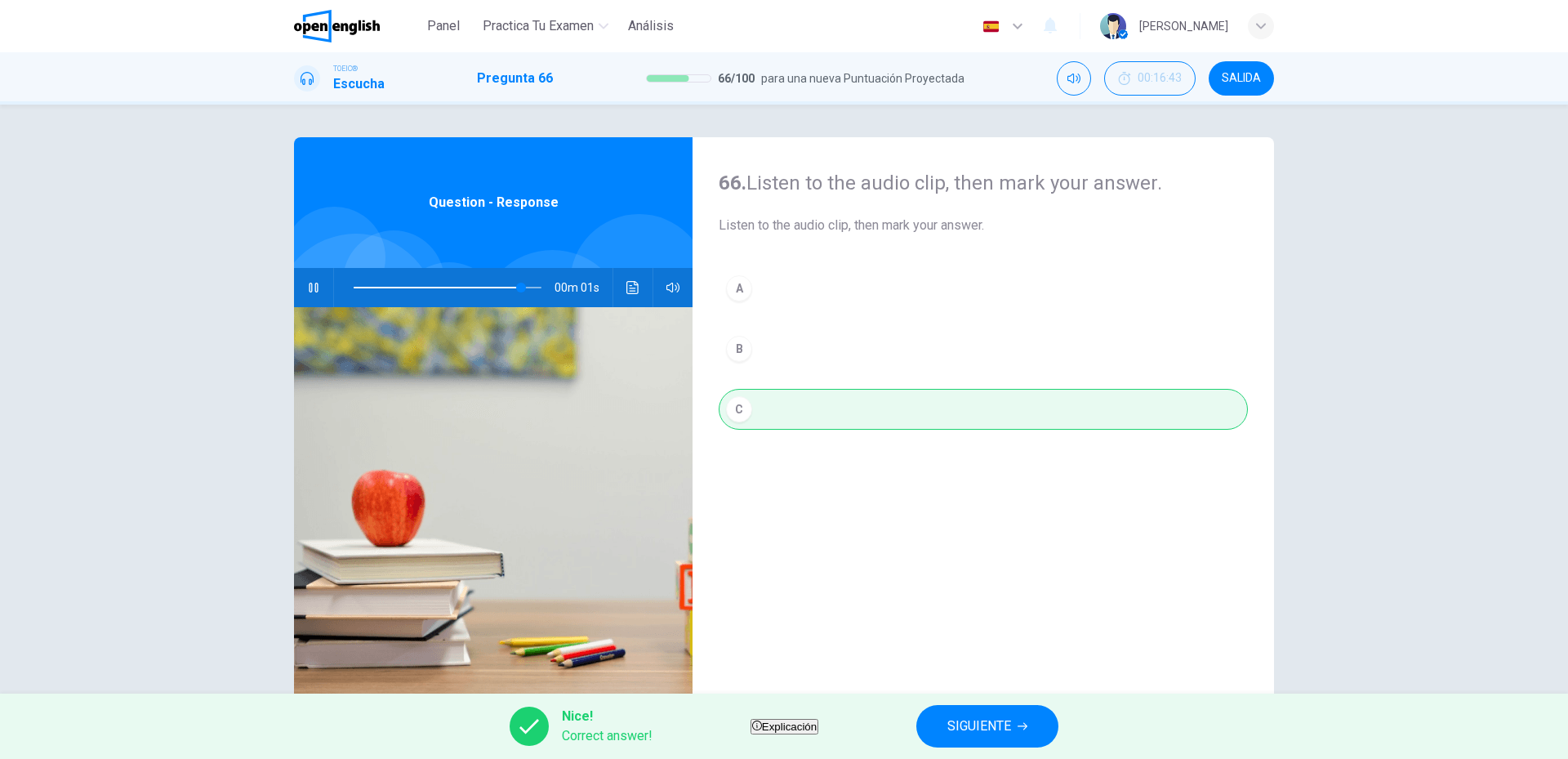
type input "**"
click at [977, 723] on button "SIGUIENTE" at bounding box center [988, 726] width 142 height 42
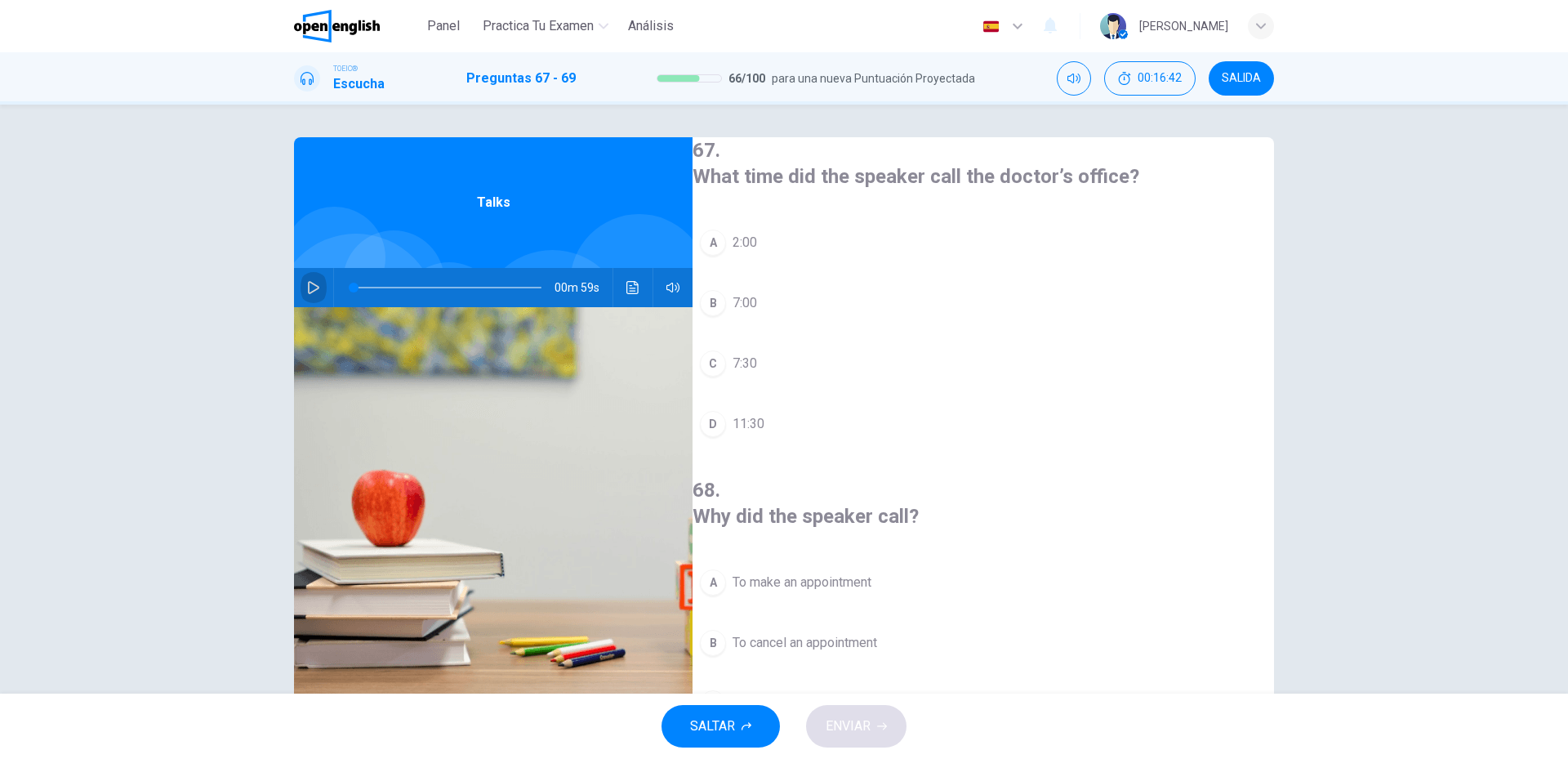
drag, startPoint x: 312, startPoint y: 291, endPoint x: 318, endPoint y: 299, distance: 10.0
click at [312, 296] on button "button" at bounding box center [313, 287] width 26 height 39
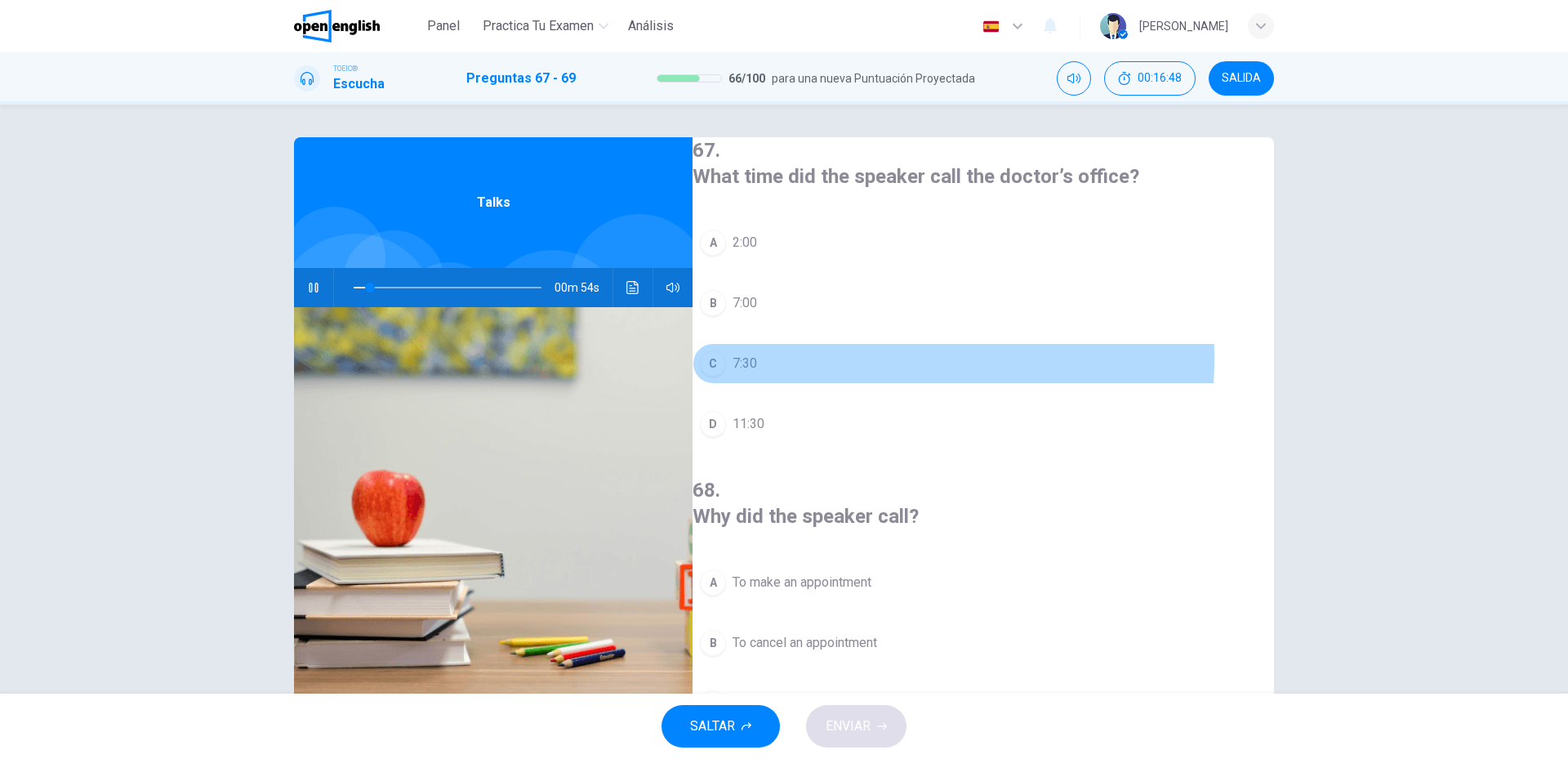
click at [788, 355] on button "C 7:30" at bounding box center [983, 363] width 581 height 41
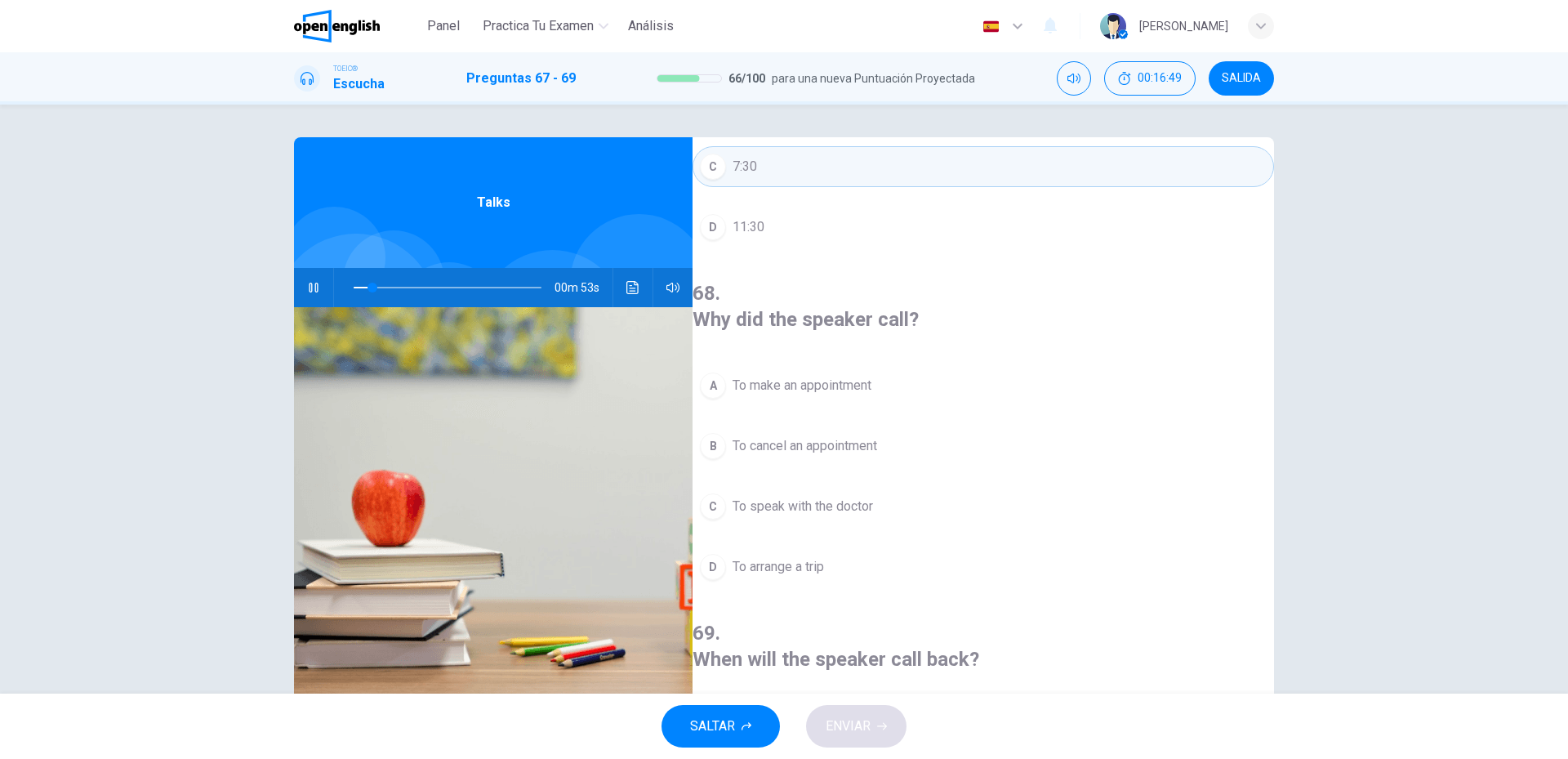
scroll to position [245, 0]
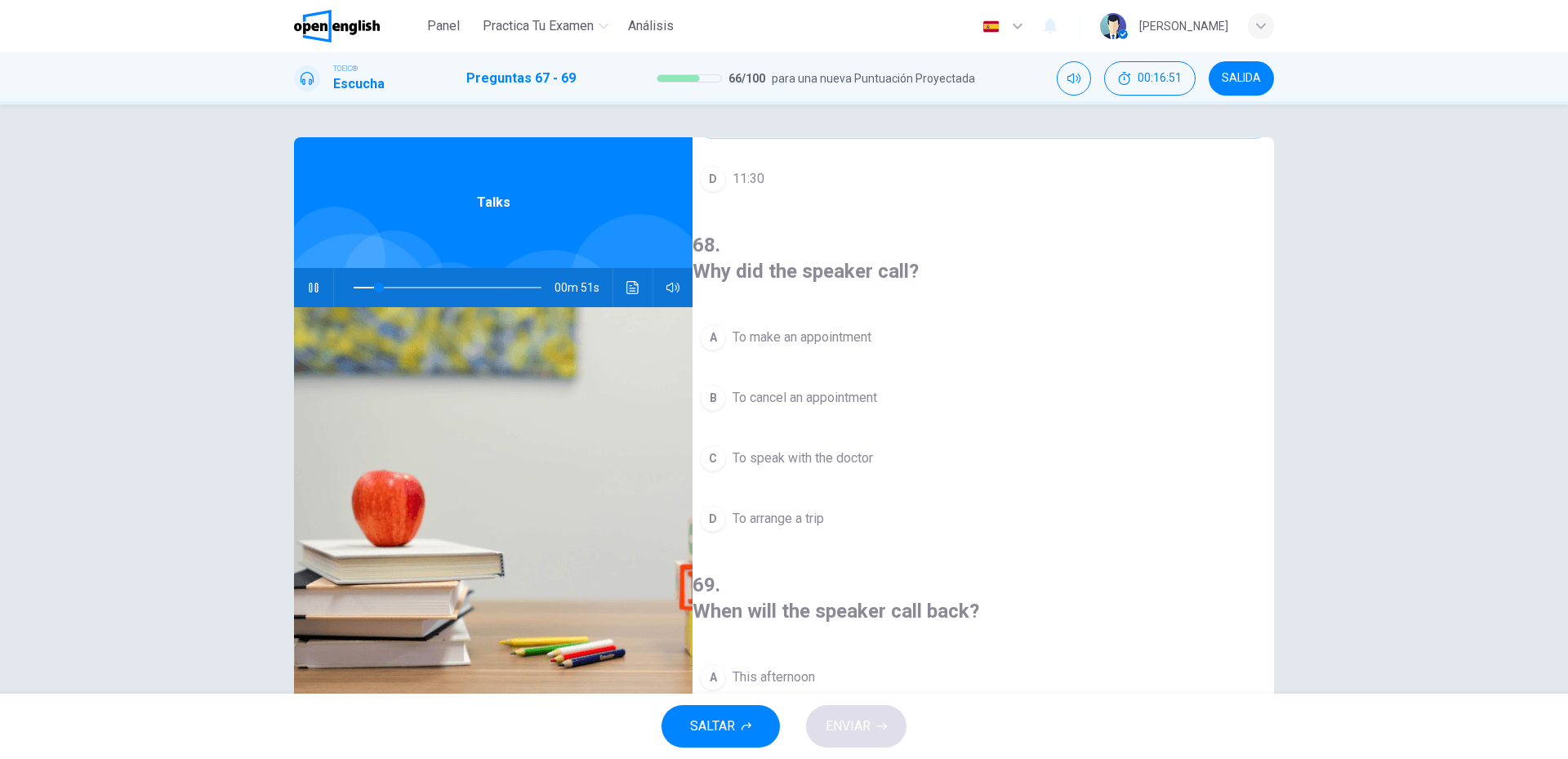
click at [788, 388] on span "To cancel an appointment" at bounding box center [804, 398] width 144 height 20
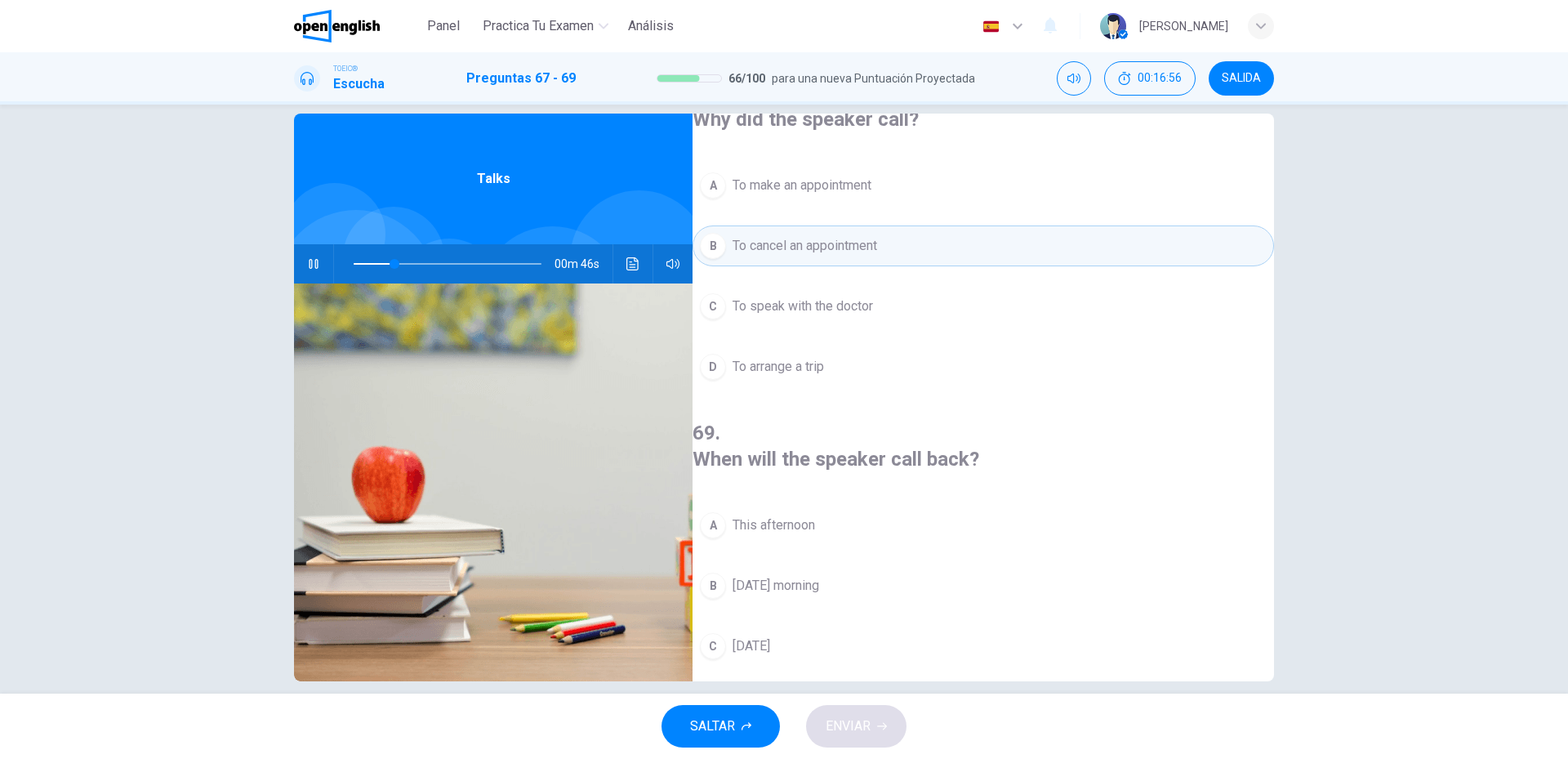
scroll to position [44, 0]
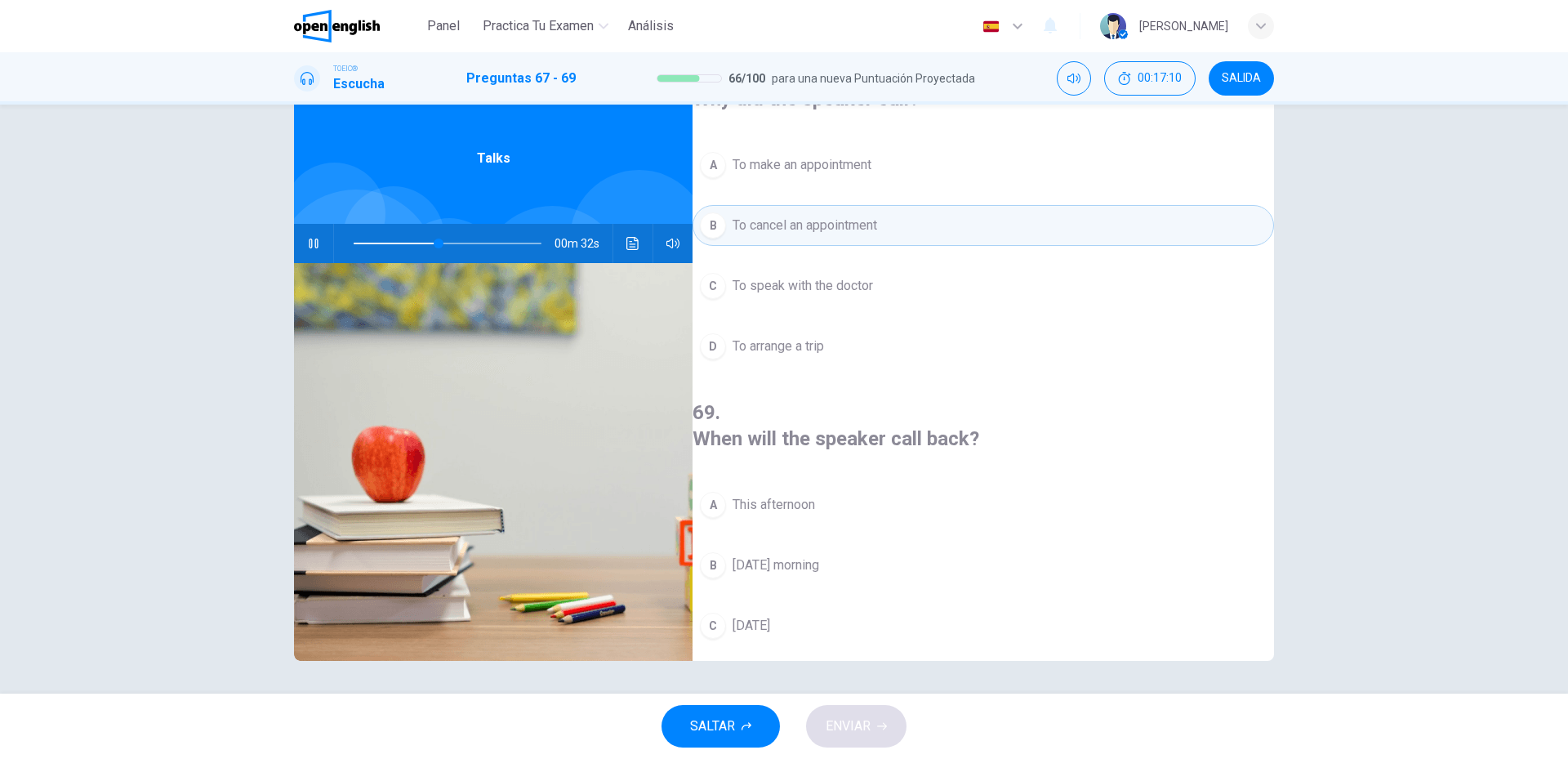
click at [806, 665] on button "D Next week" at bounding box center [983, 685] width 581 height 41
click at [826, 702] on div "SALTAR ENVIAR" at bounding box center [784, 726] width 1568 height 65
click at [856, 717] on span "ENVIAR" at bounding box center [848, 726] width 45 height 23
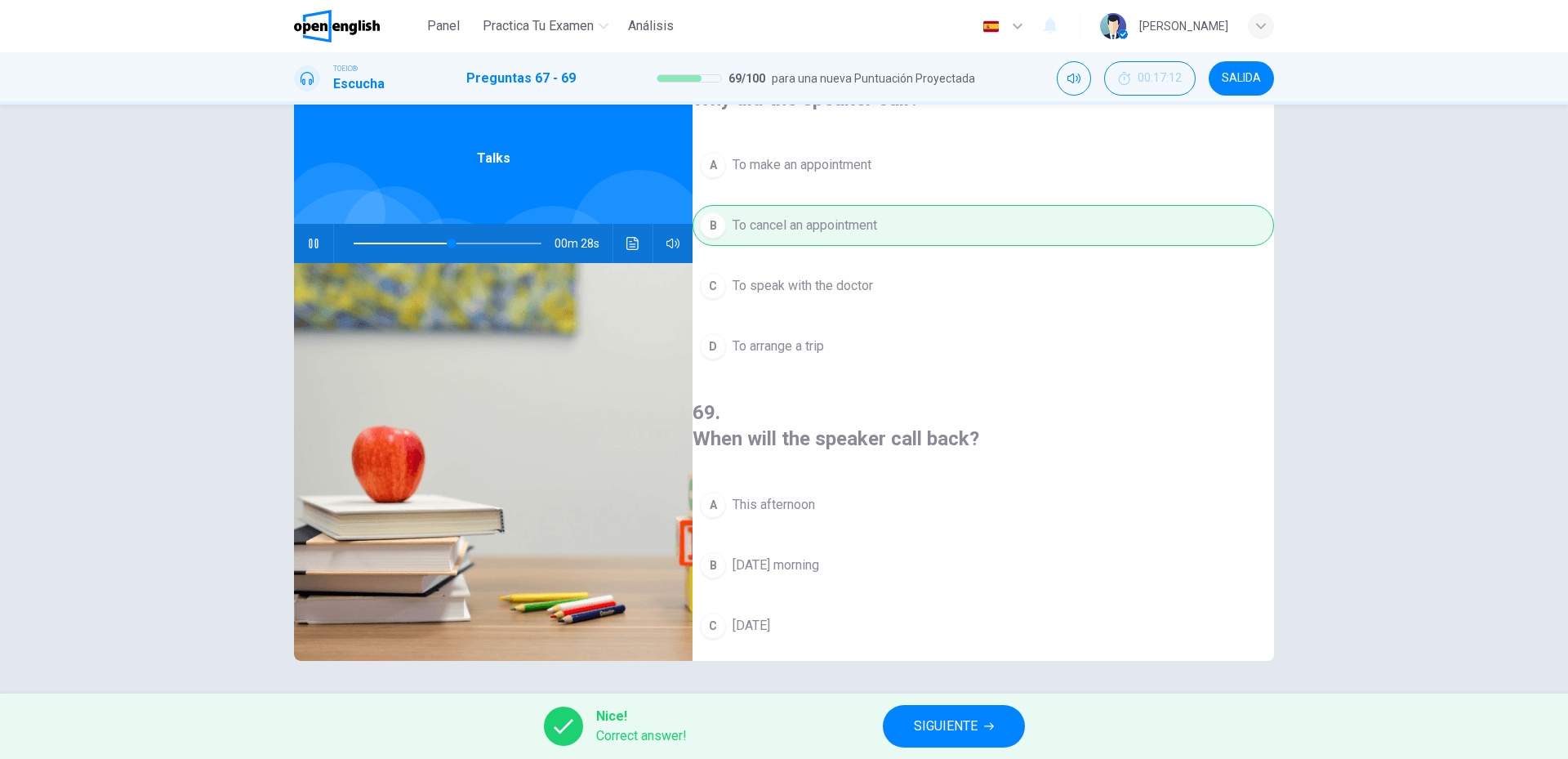
type input "**"
click at [923, 715] on span "SIGUIENTE" at bounding box center [946, 726] width 64 height 23
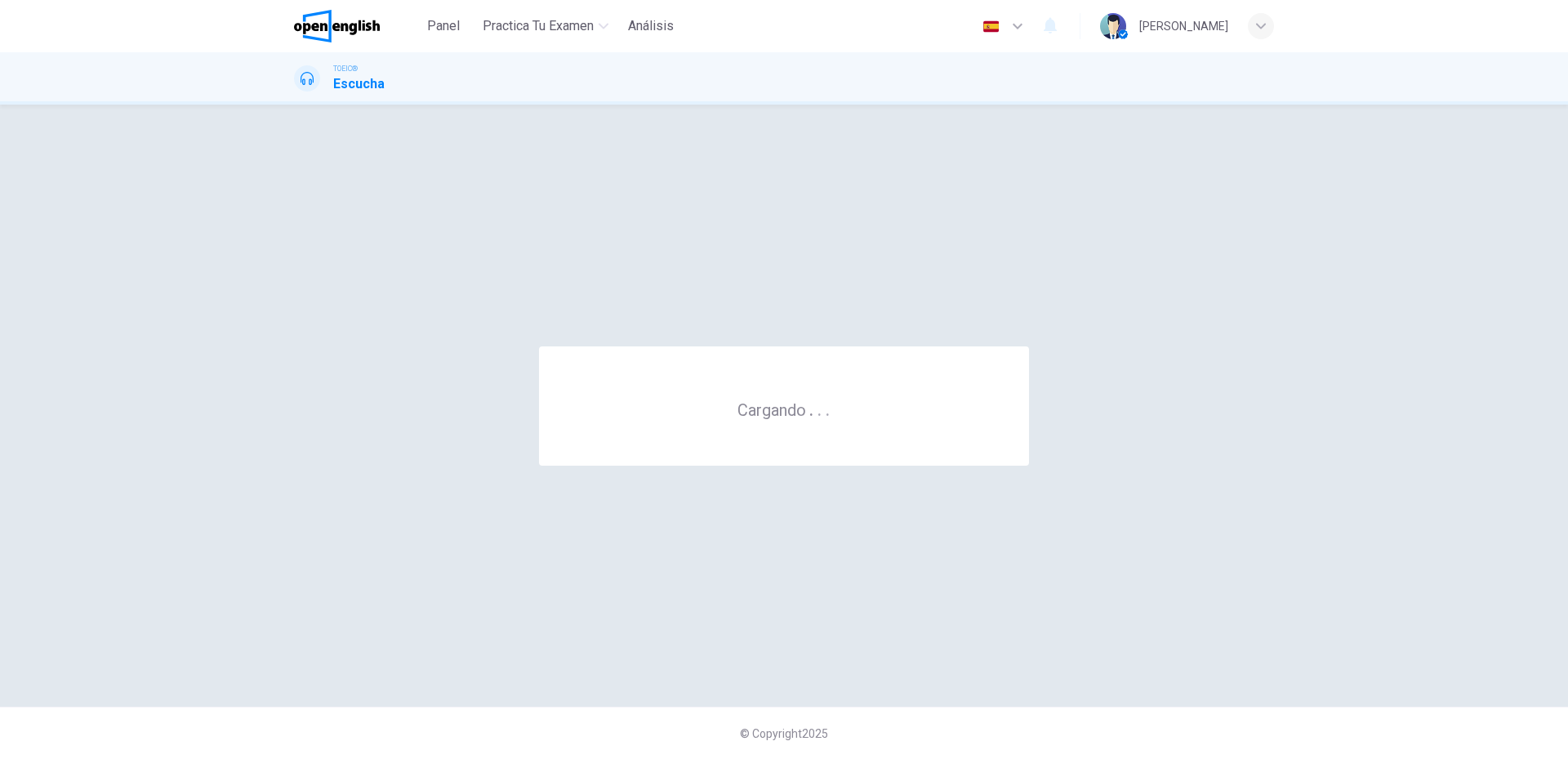
scroll to position [0, 0]
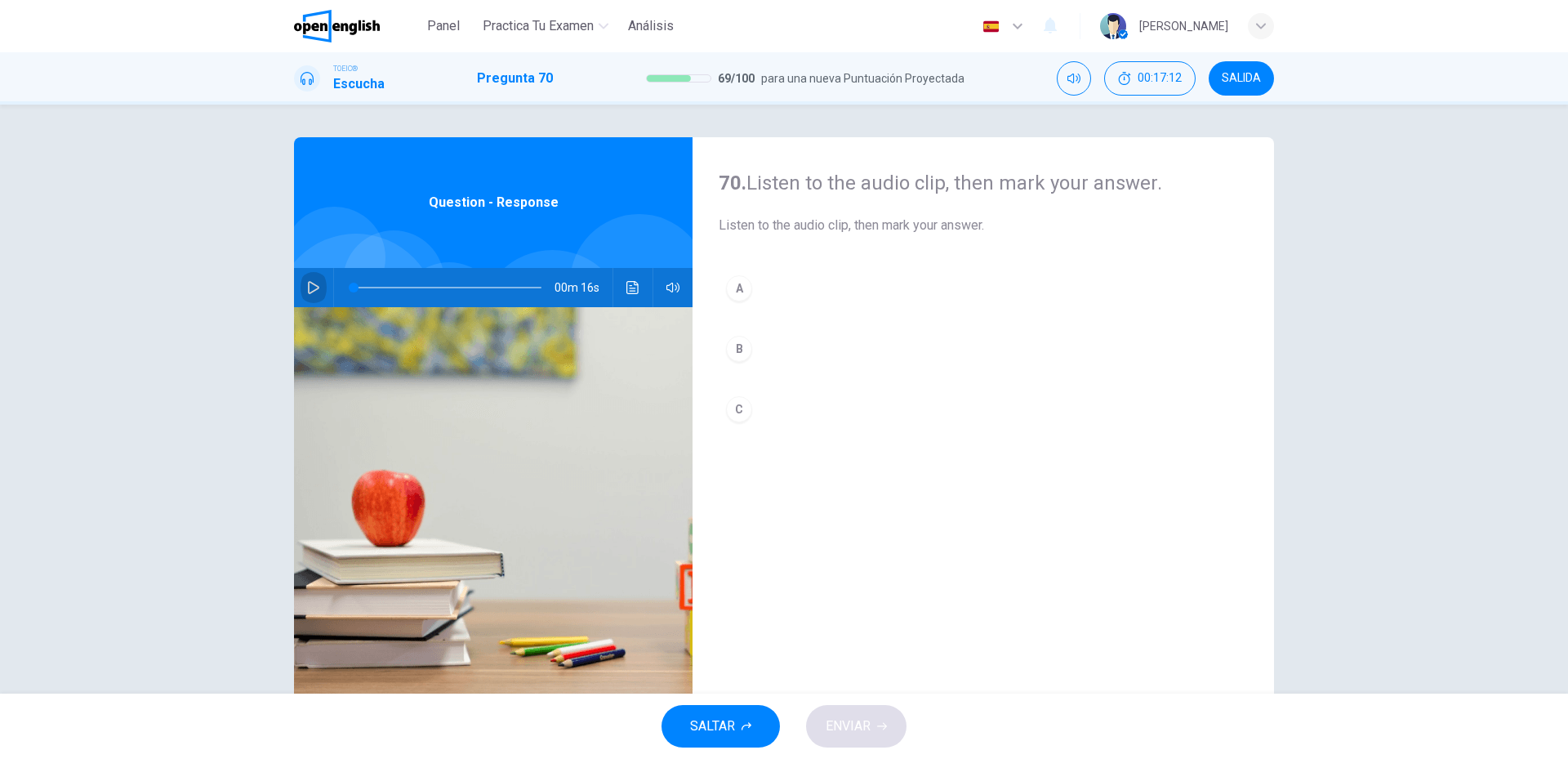
click at [308, 290] on icon "button" at bounding box center [314, 288] width 13 height 13
click at [768, 287] on button "A" at bounding box center [984, 288] width 530 height 41
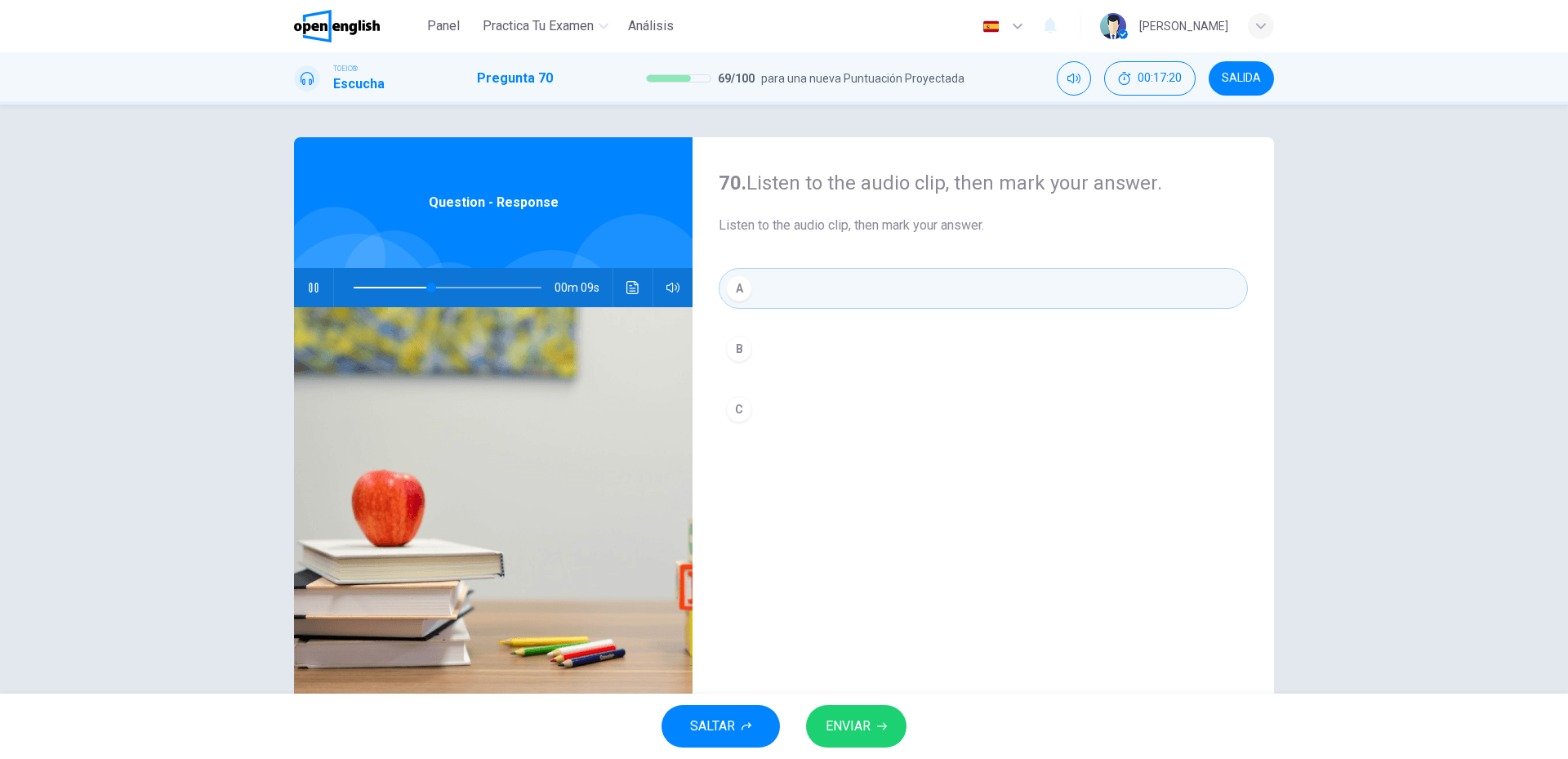
click at [854, 724] on span "ENVIAR" at bounding box center [848, 726] width 45 height 23
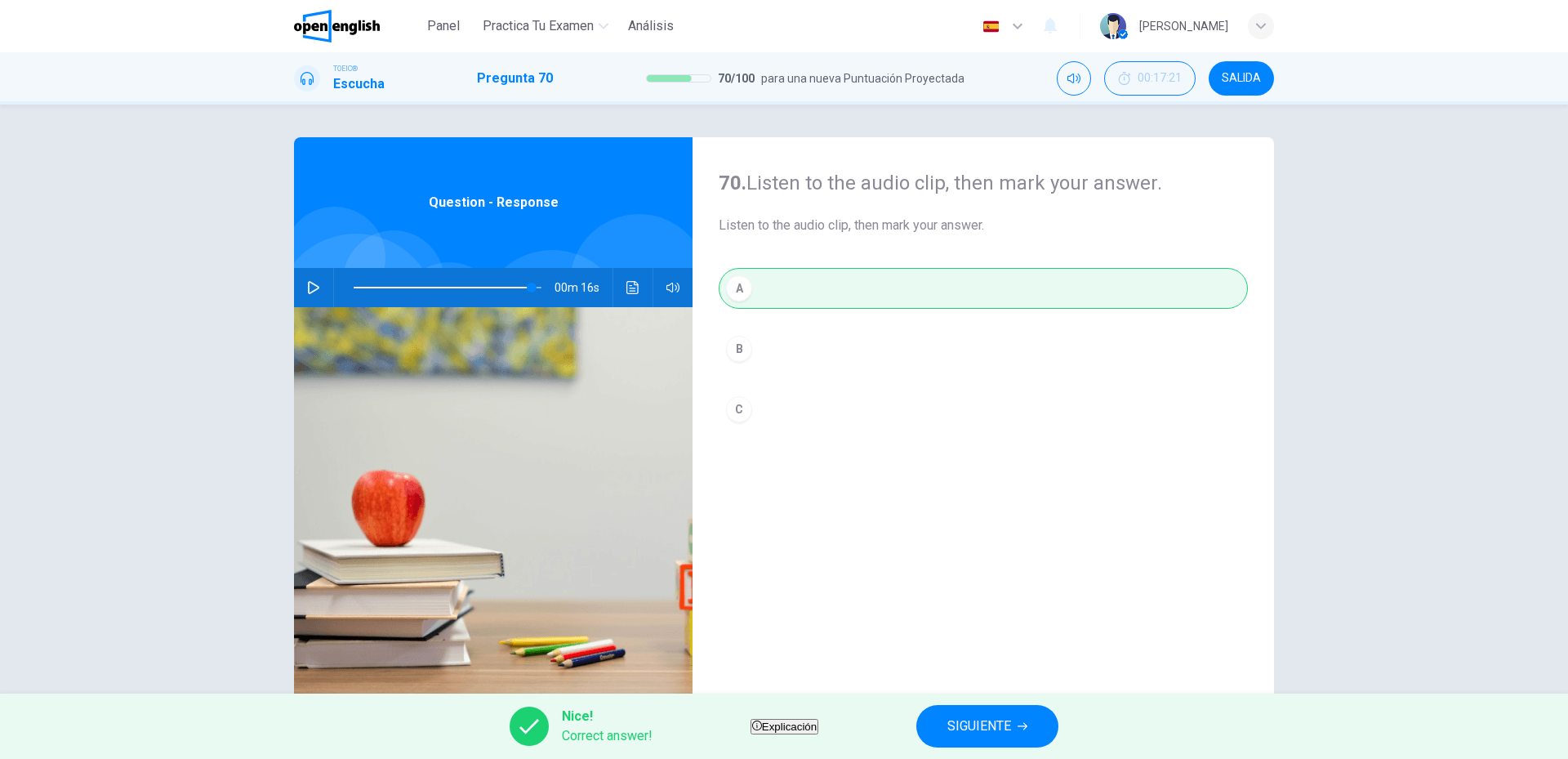
type input "*"
click at [1012, 728] on span "SIGUIENTE" at bounding box center [979, 726] width 64 height 23
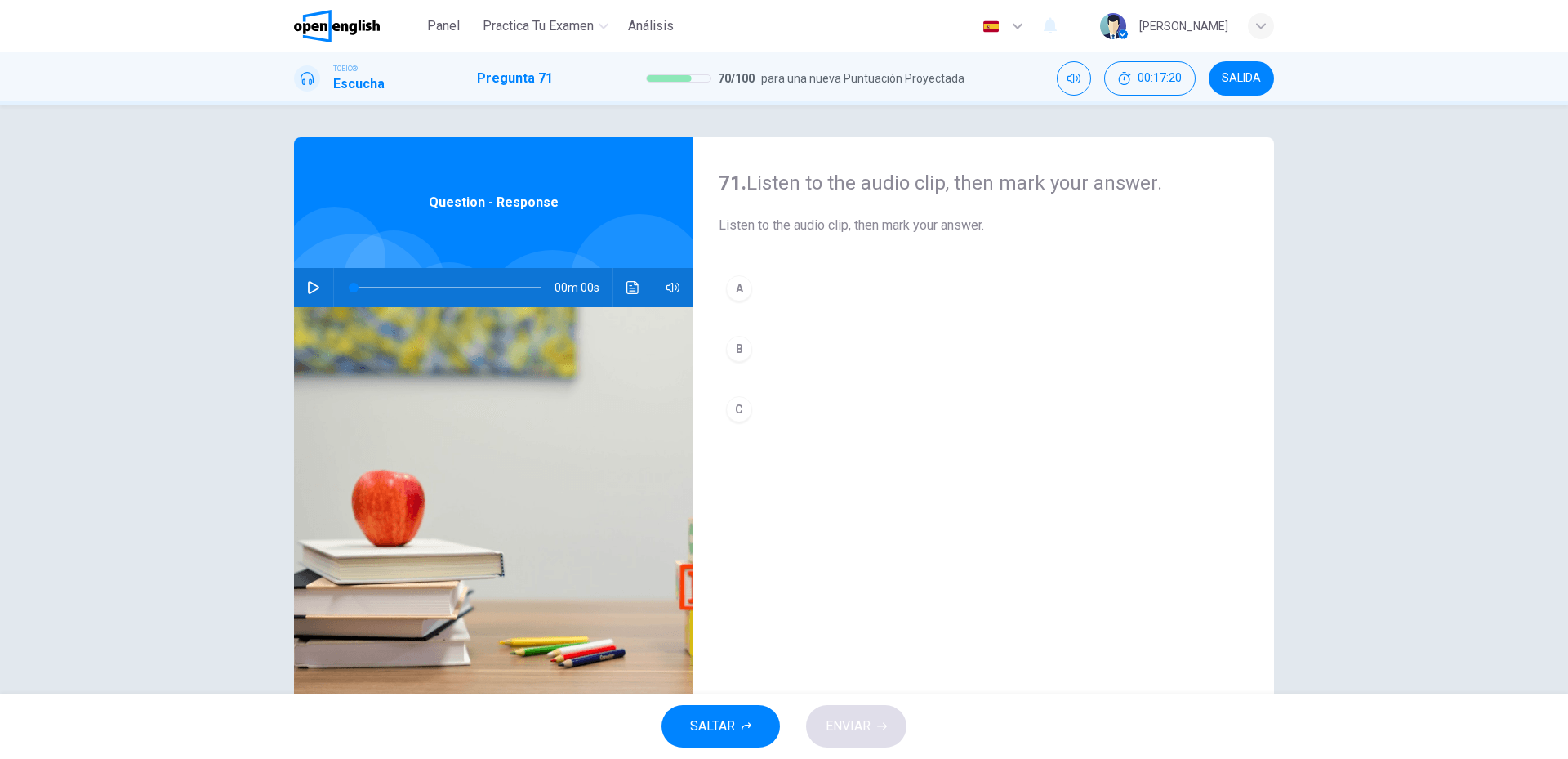
click at [314, 281] on icon "button" at bounding box center [314, 288] width 13 height 13
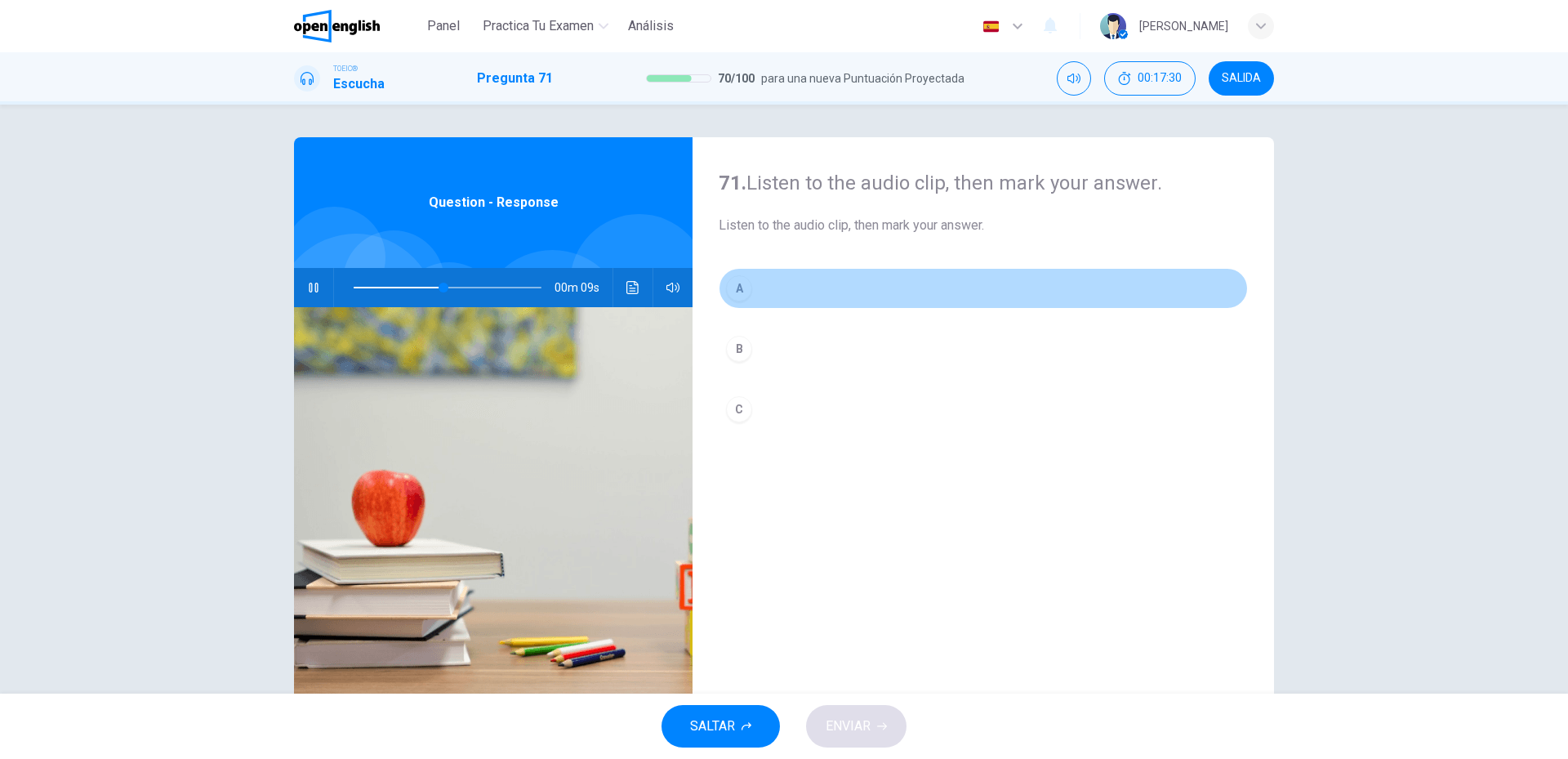
click at [816, 284] on button "A" at bounding box center [984, 288] width 530 height 41
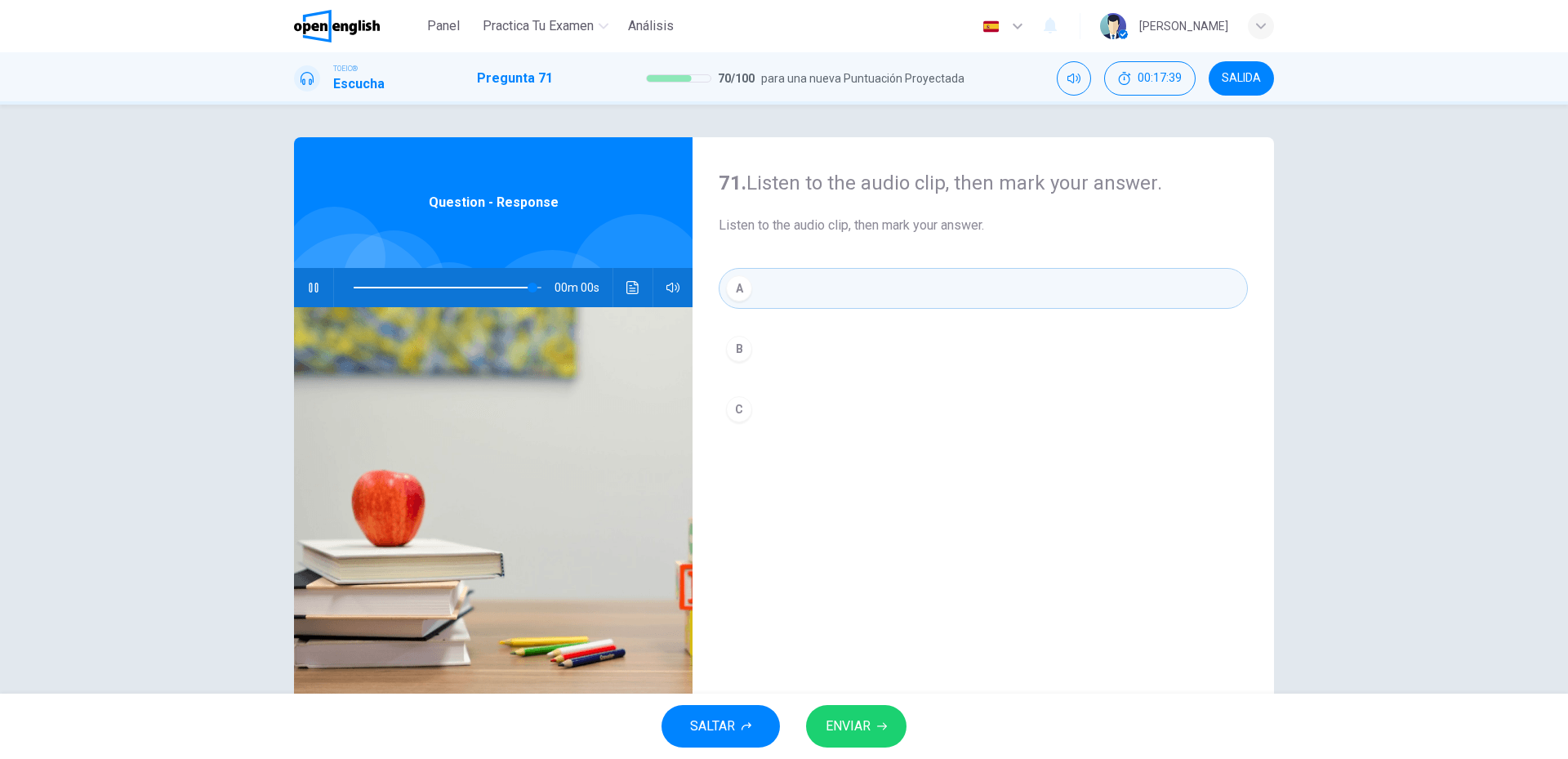
type input "*"
click at [821, 735] on button "ENVIAR" at bounding box center [856, 726] width 100 height 42
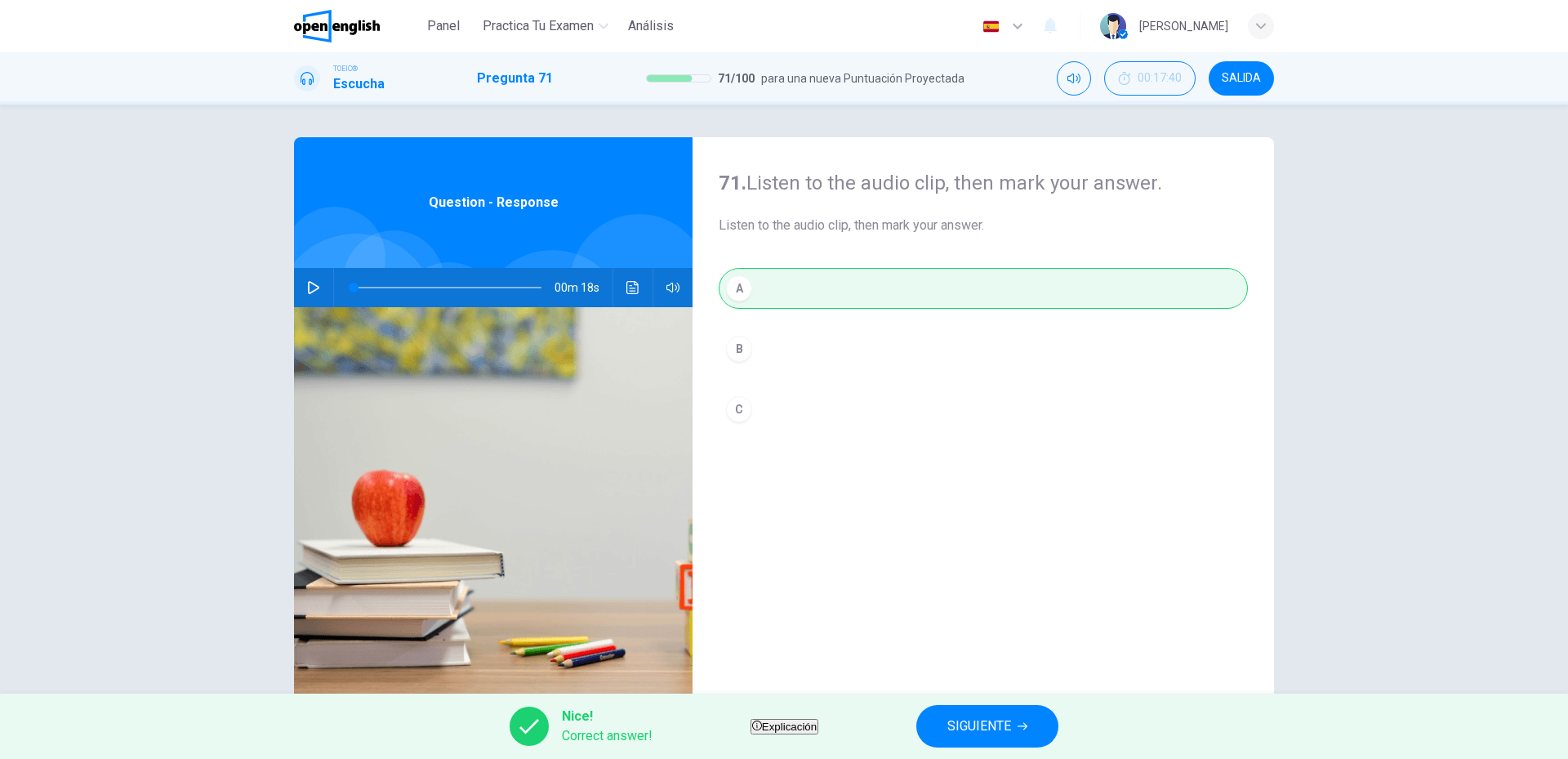
click at [1058, 721] on button "SIGUIENTE" at bounding box center [988, 726] width 142 height 42
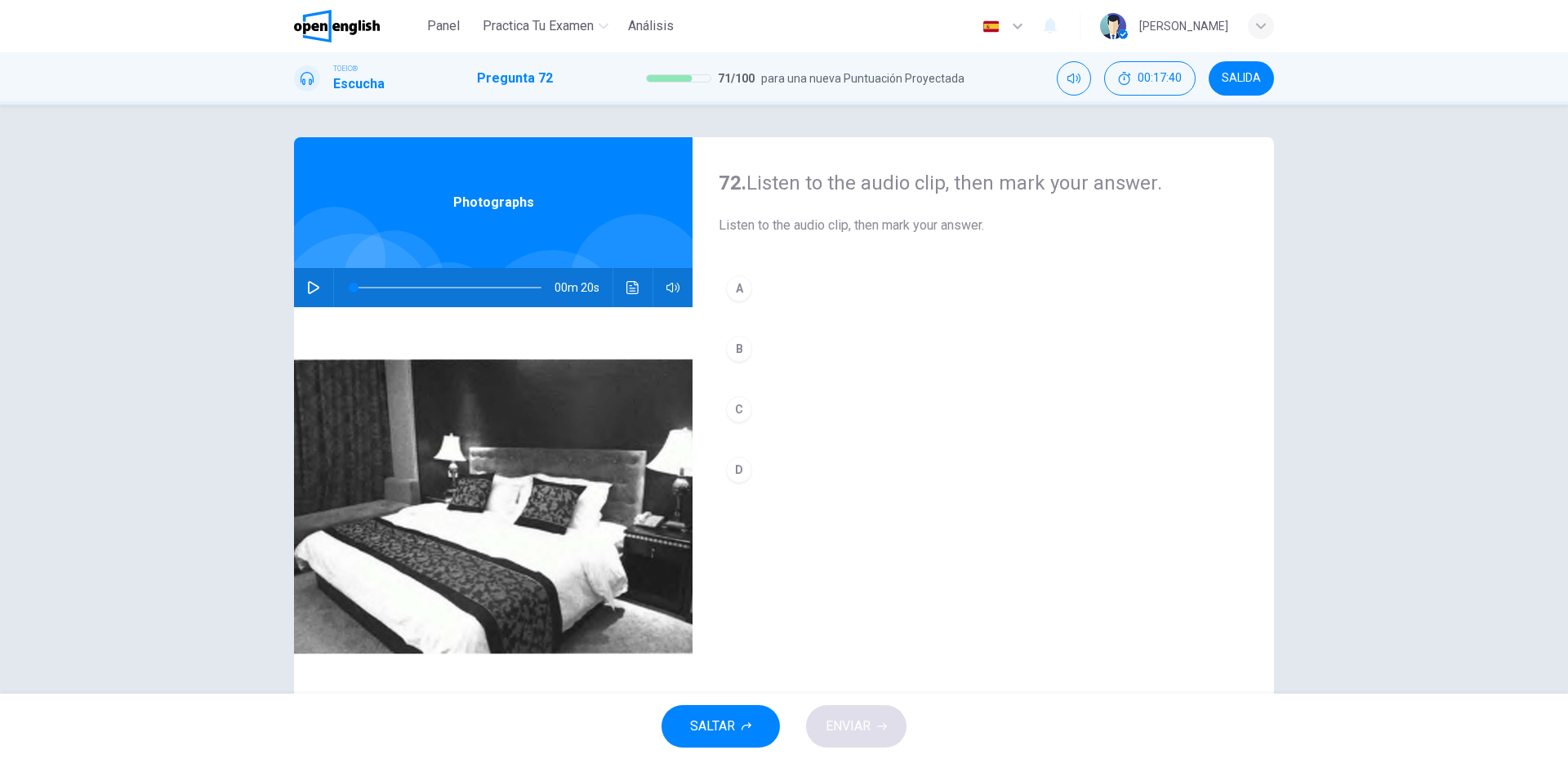
click at [322, 293] on div "00m 20s" at bounding box center [493, 287] width 399 height 39
click at [318, 293] on button "button" at bounding box center [313, 287] width 26 height 39
click at [865, 423] on button "C" at bounding box center [984, 409] width 530 height 41
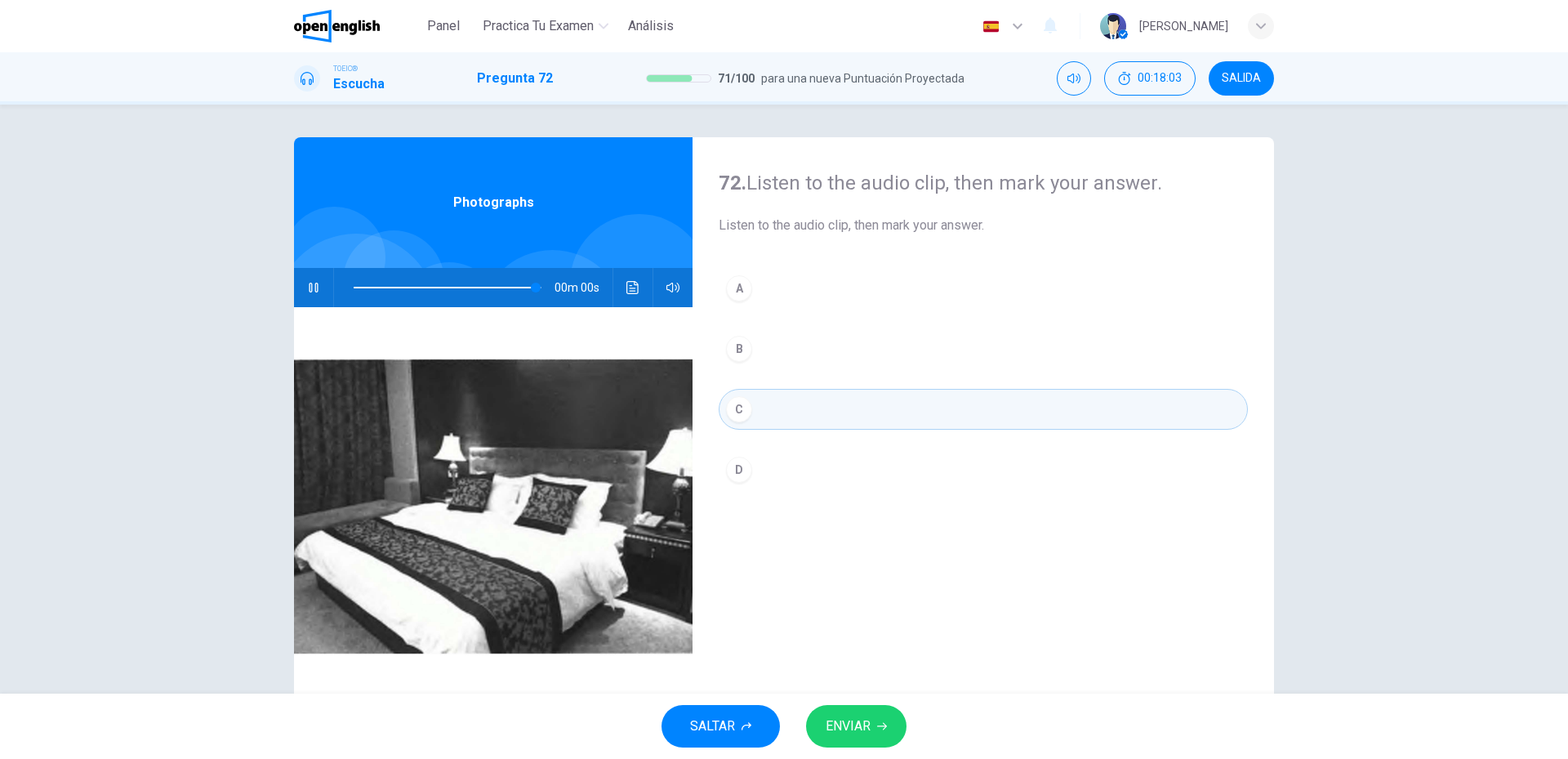
click at [868, 720] on span "ENVIAR" at bounding box center [848, 726] width 45 height 23
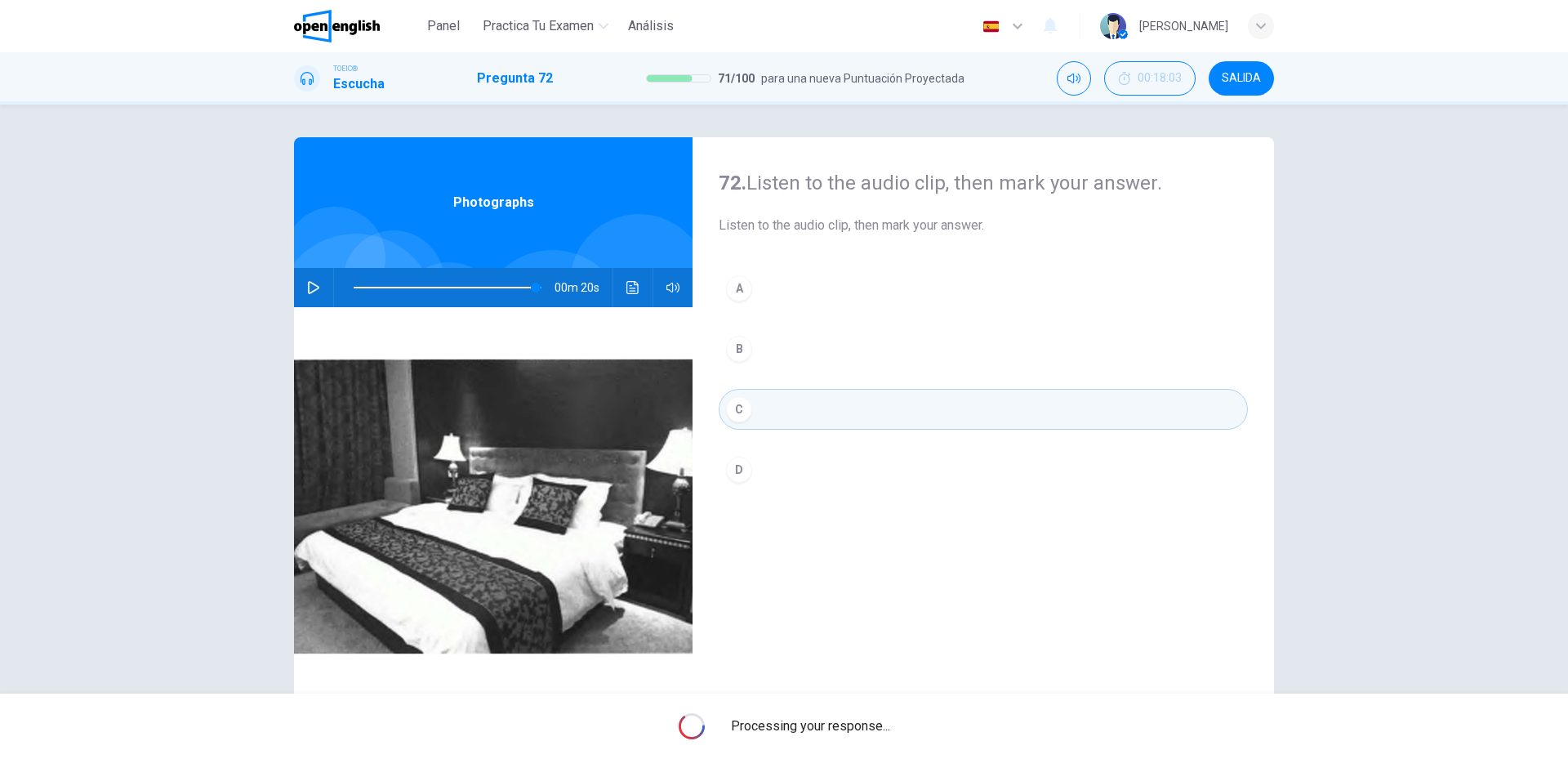
type input "*"
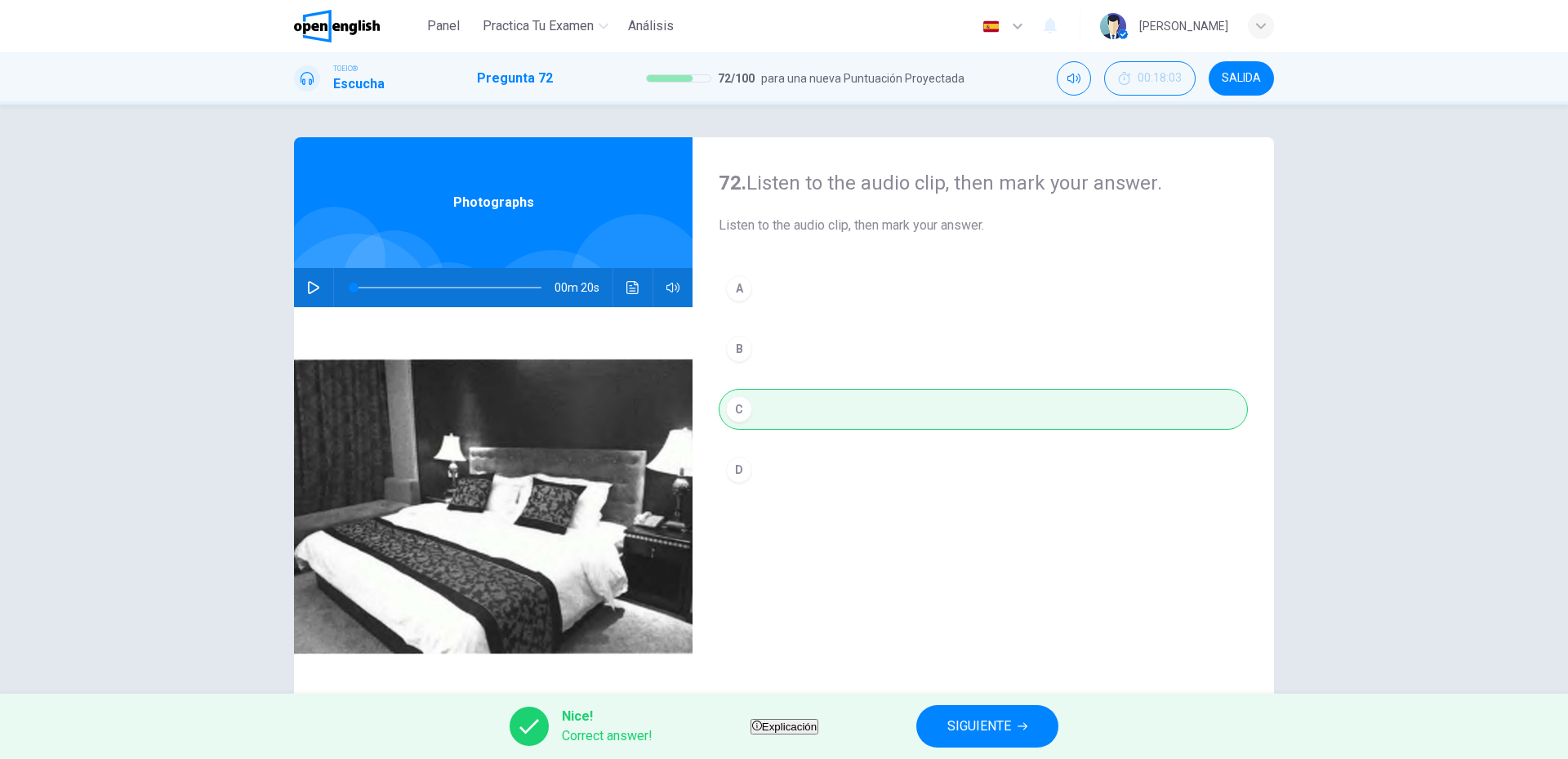
click at [947, 721] on div "Nice! Correct answer! Explicación SIGUIENTE" at bounding box center [784, 726] width 1568 height 65
click at [983, 728] on button "SIGUIENTE" at bounding box center [988, 726] width 142 height 42
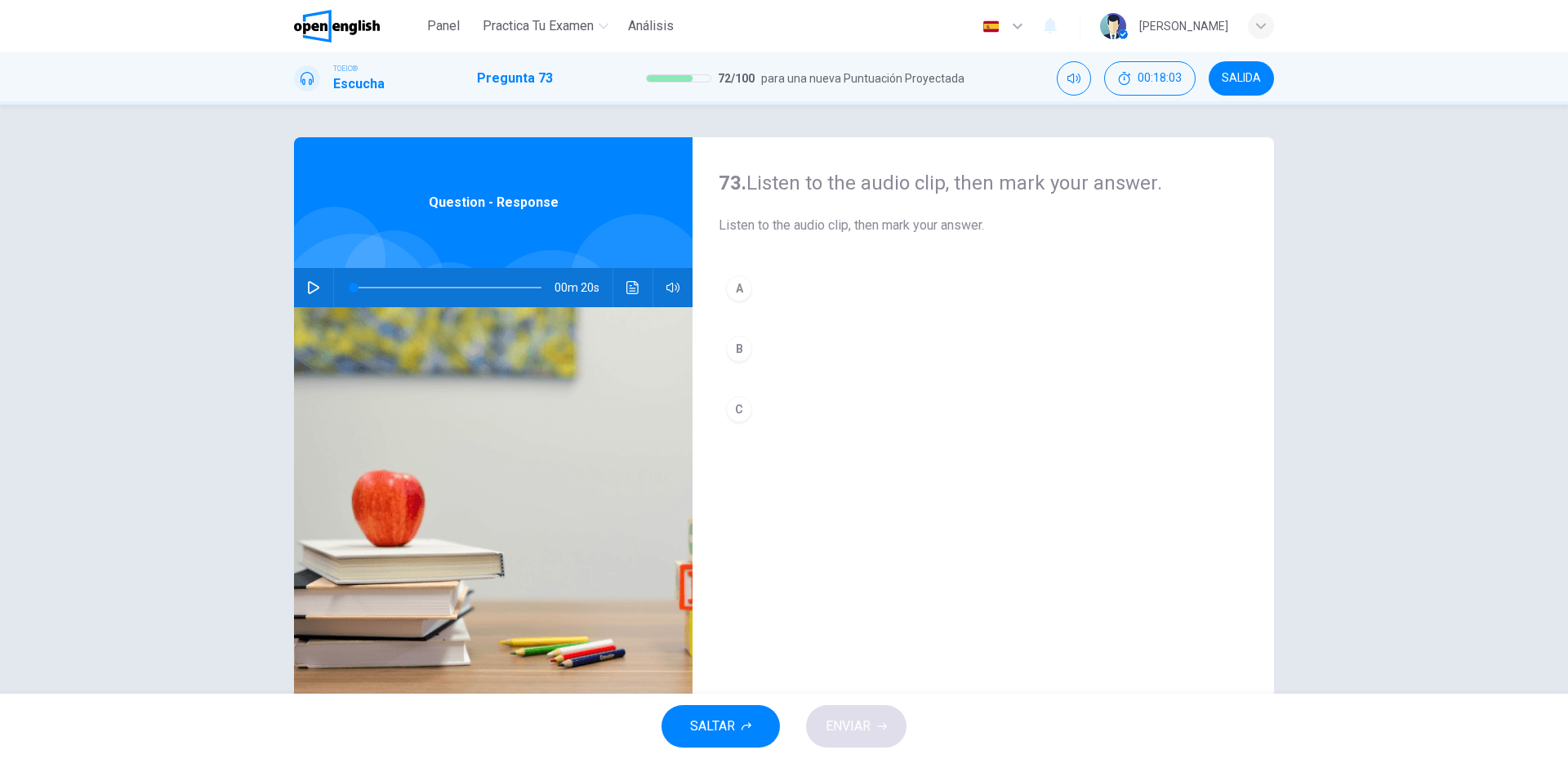
click at [312, 297] on button "button" at bounding box center [313, 287] width 26 height 39
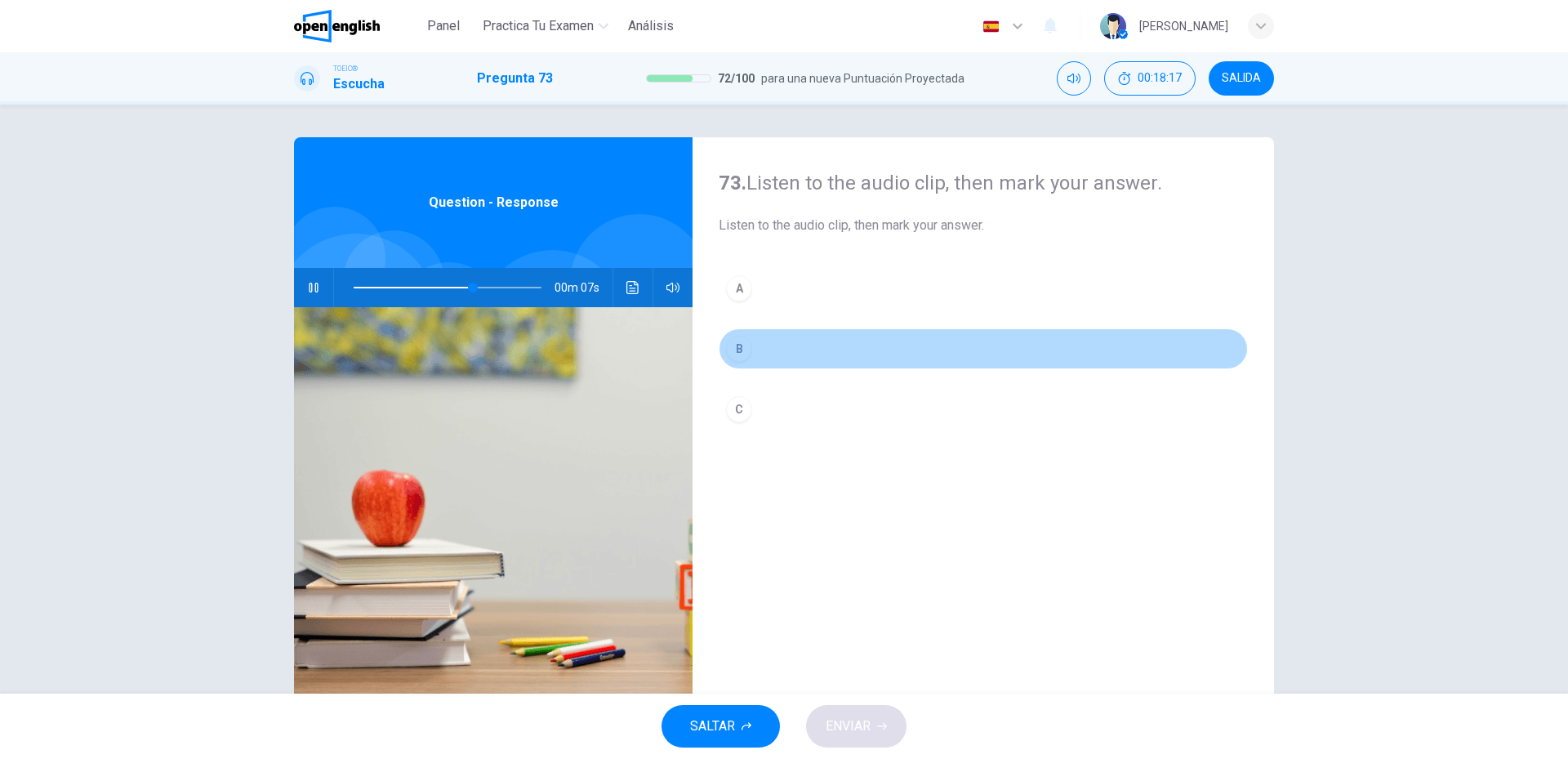
click at [760, 350] on button "B" at bounding box center [984, 348] width 530 height 41
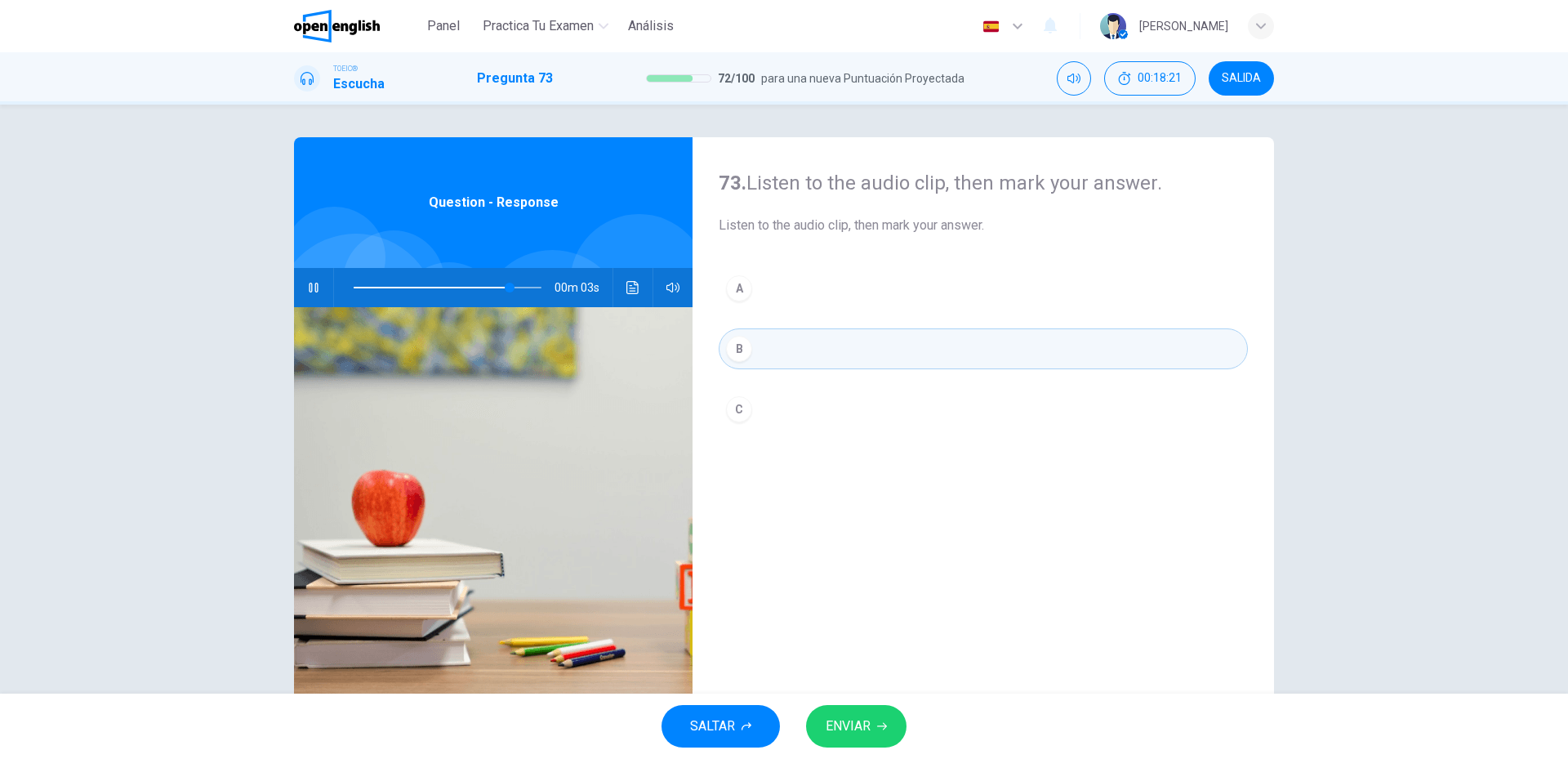
click at [891, 728] on button "ENVIAR" at bounding box center [856, 726] width 100 height 42
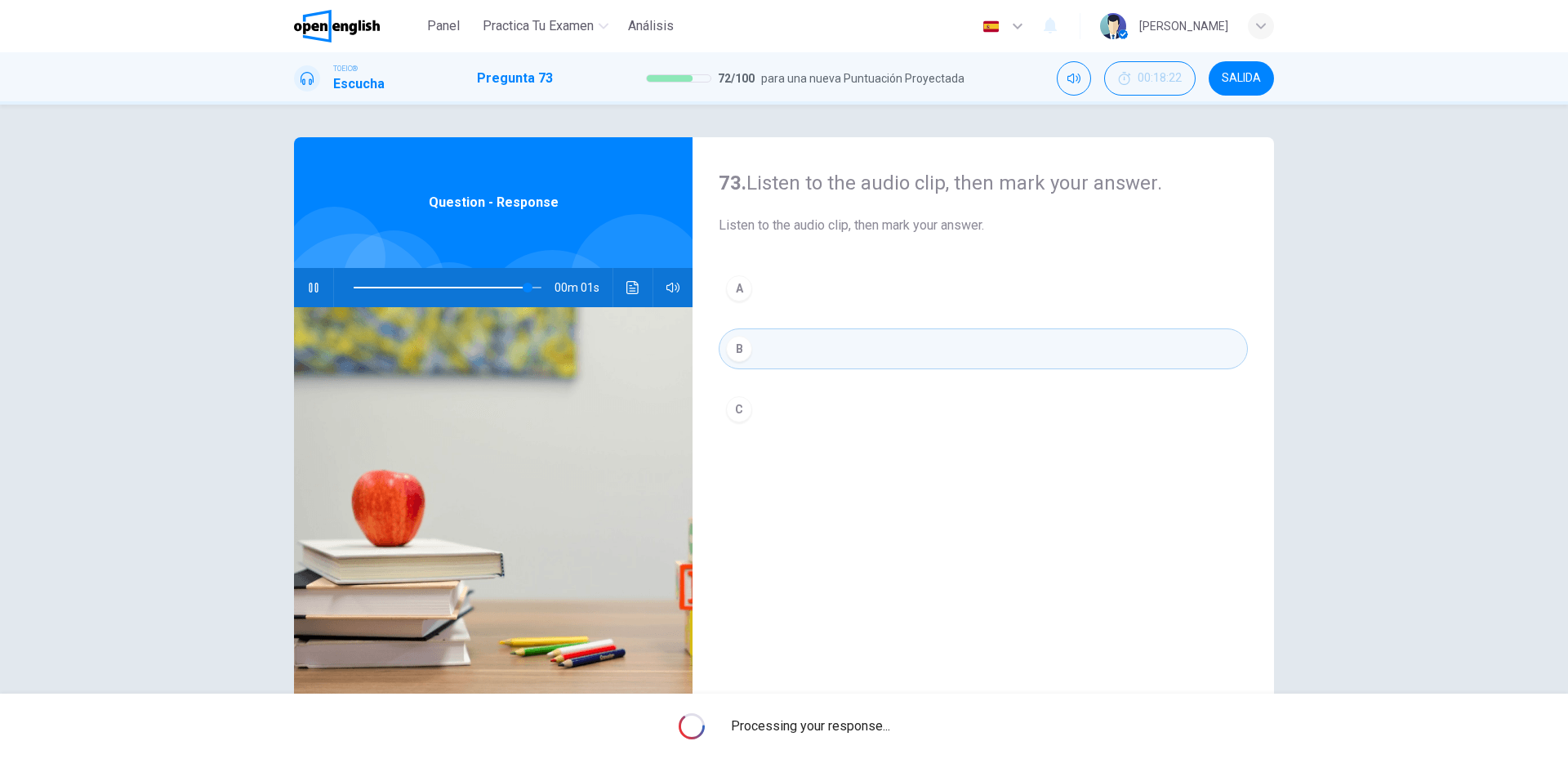
type input "**"
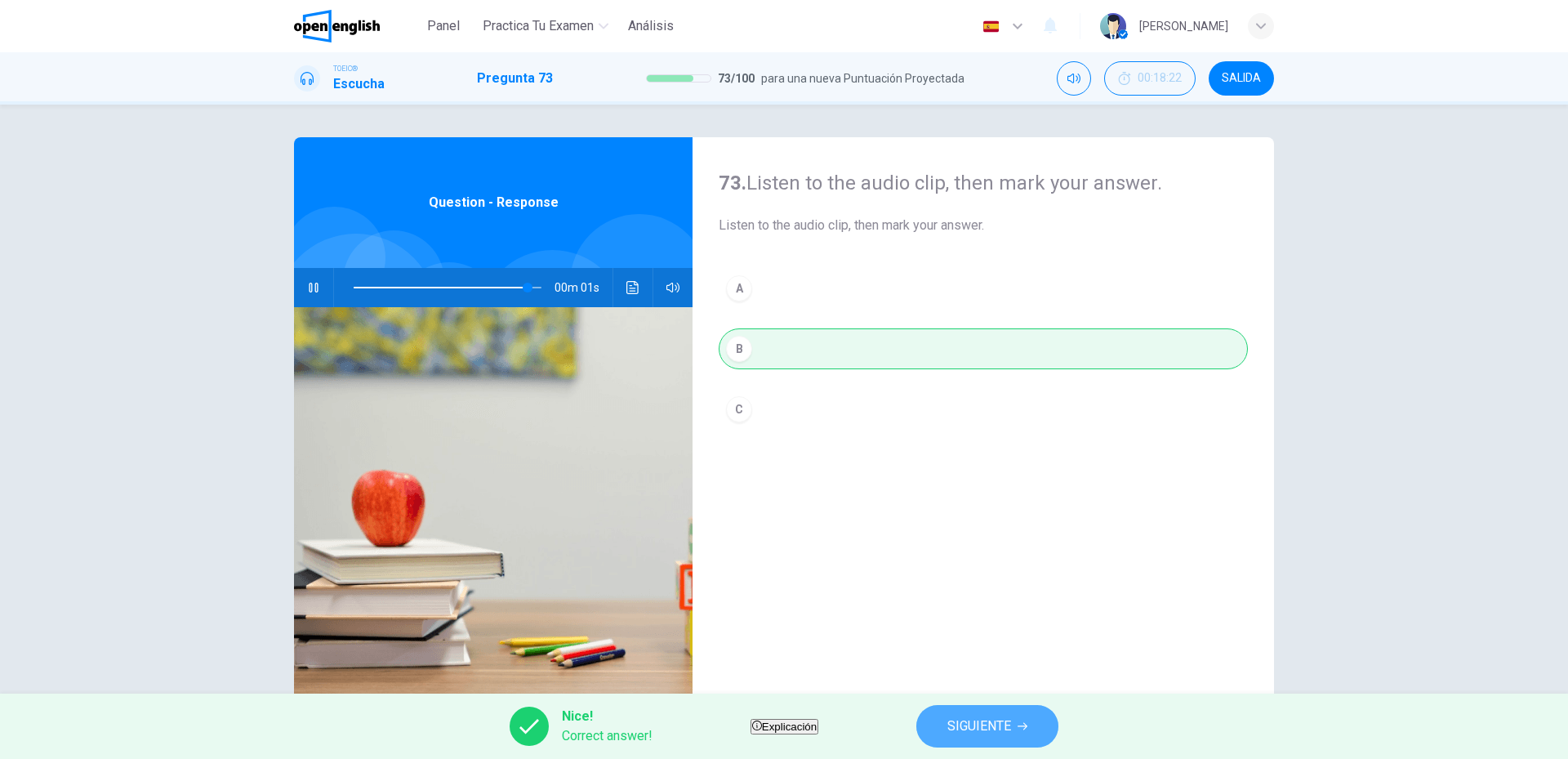
click at [1012, 726] on span "SIGUIENTE" at bounding box center [979, 726] width 64 height 23
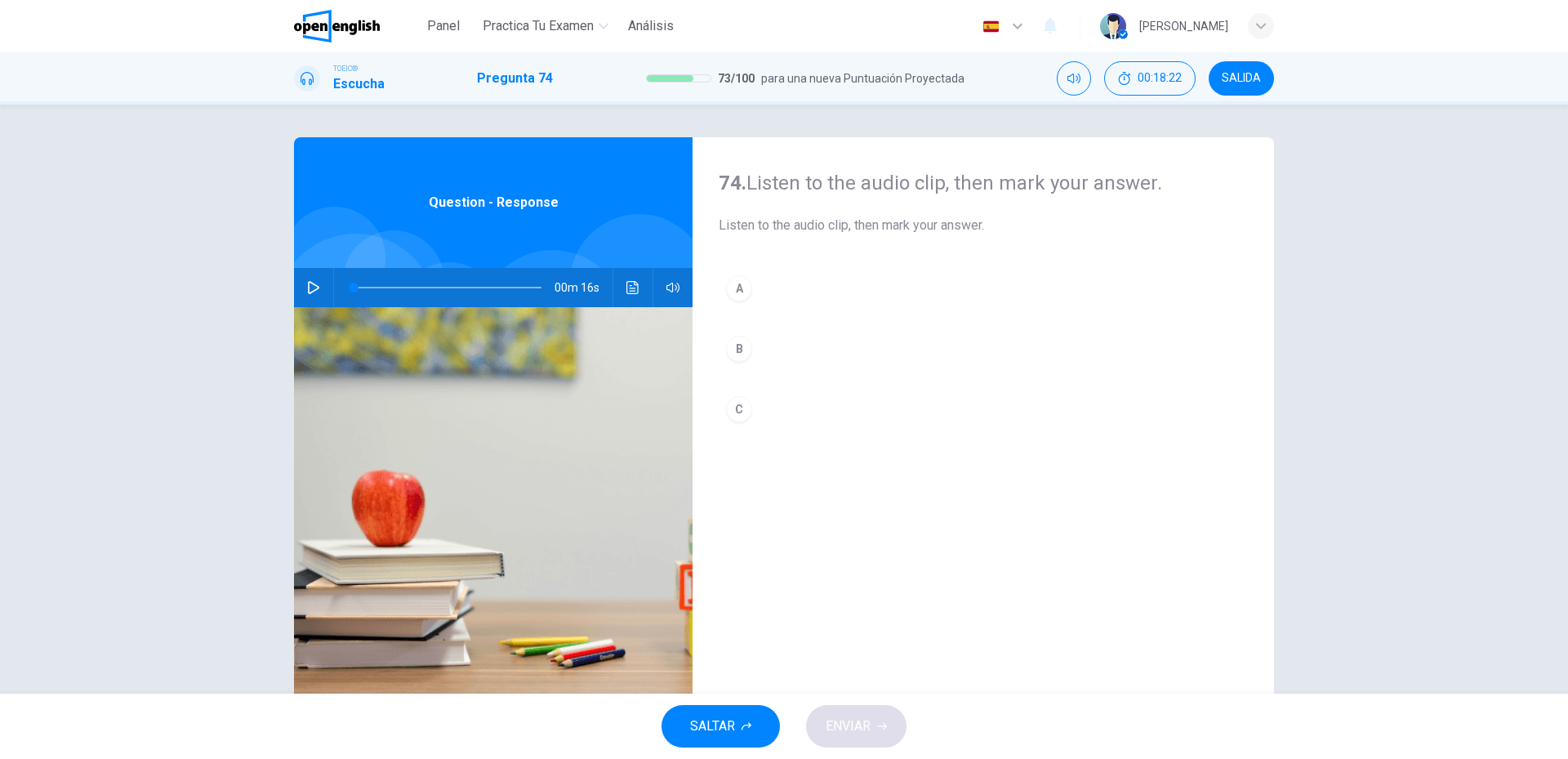
click at [319, 286] on button "button" at bounding box center [313, 287] width 26 height 39
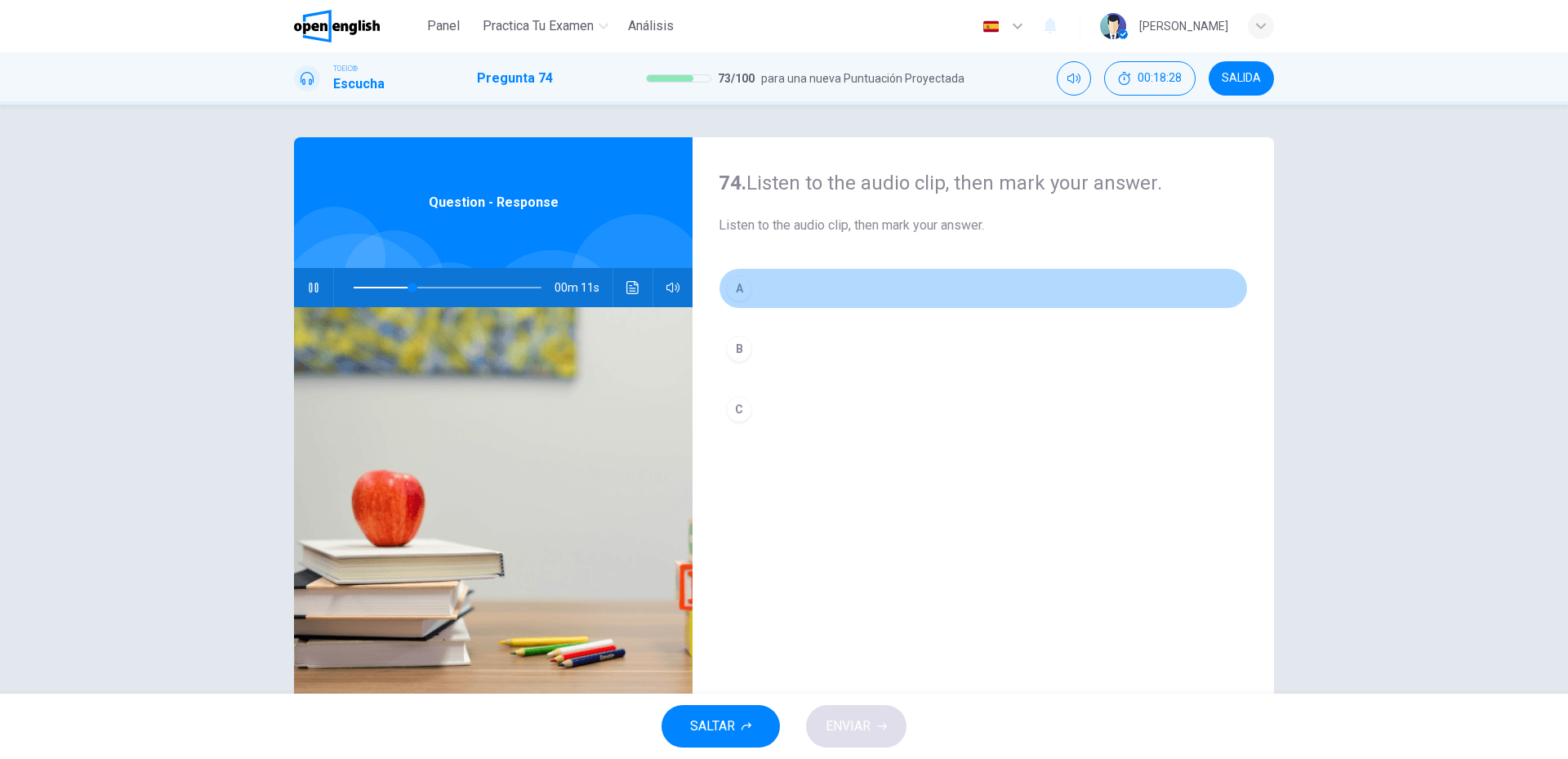
click at [856, 292] on button "A" at bounding box center [984, 288] width 530 height 41
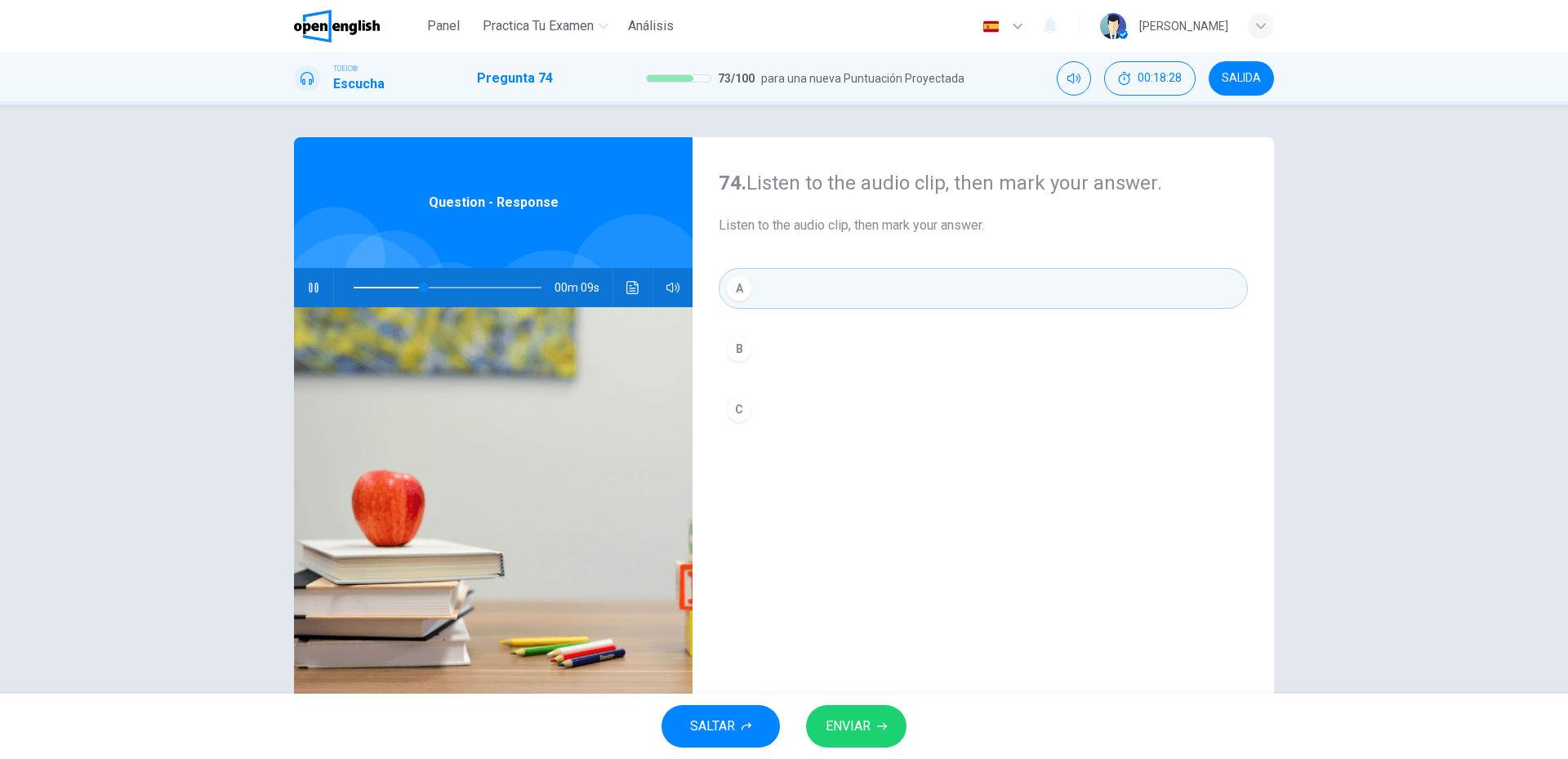
click at [855, 741] on button "ENVIAR" at bounding box center [856, 726] width 100 height 42
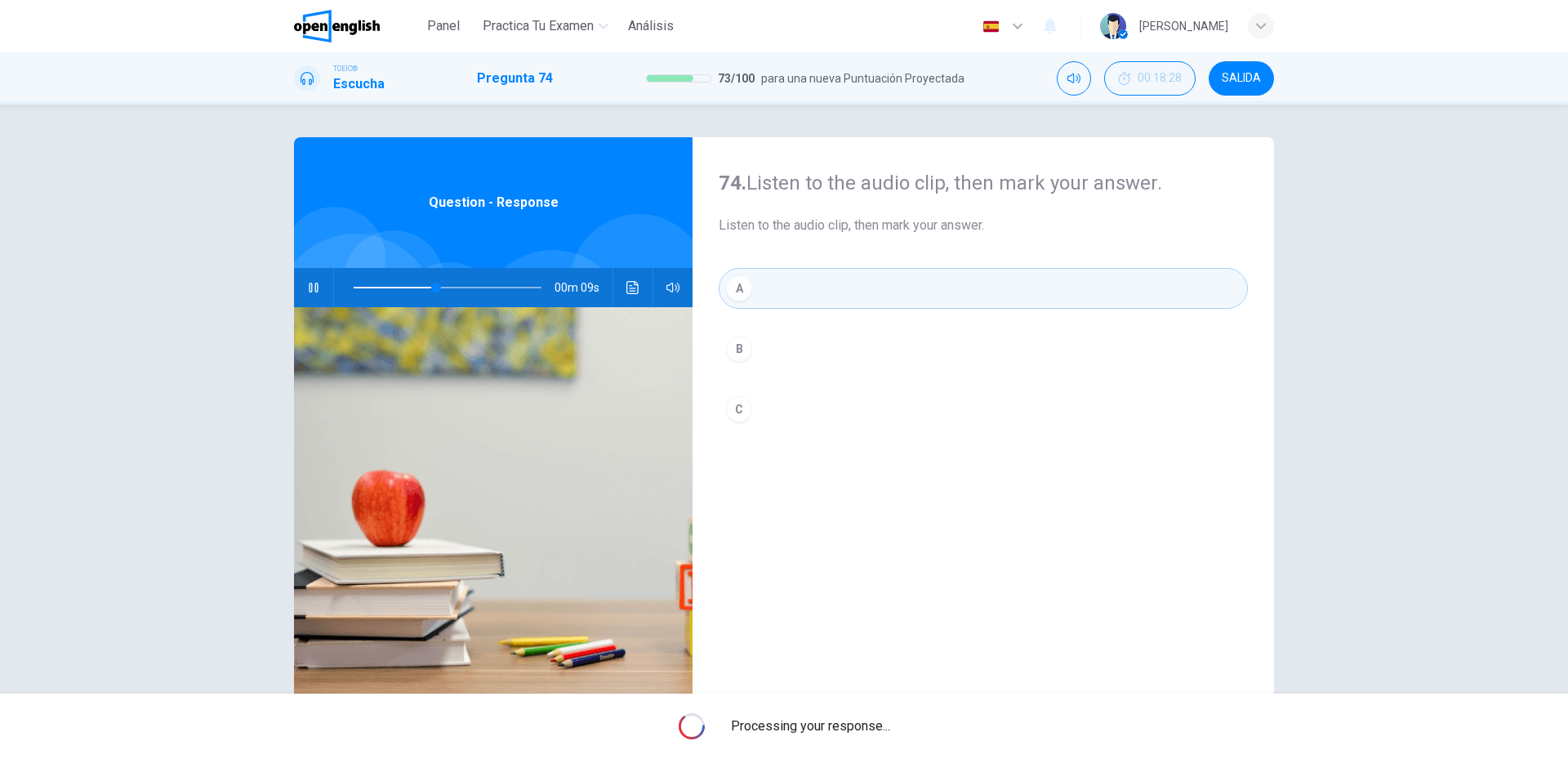
type input "**"
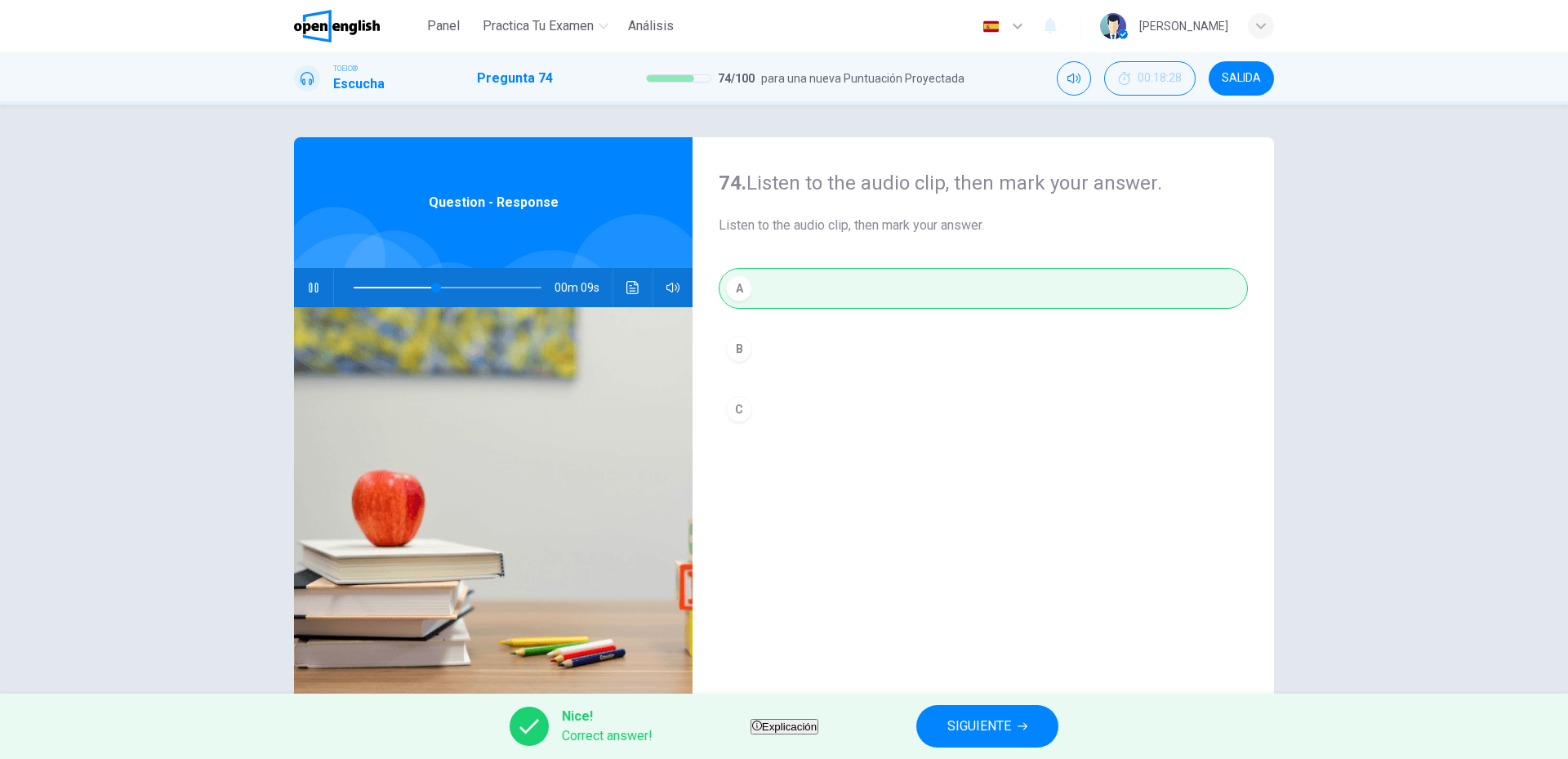
click at [1007, 733] on span "SIGUIENTE" at bounding box center [979, 726] width 64 height 23
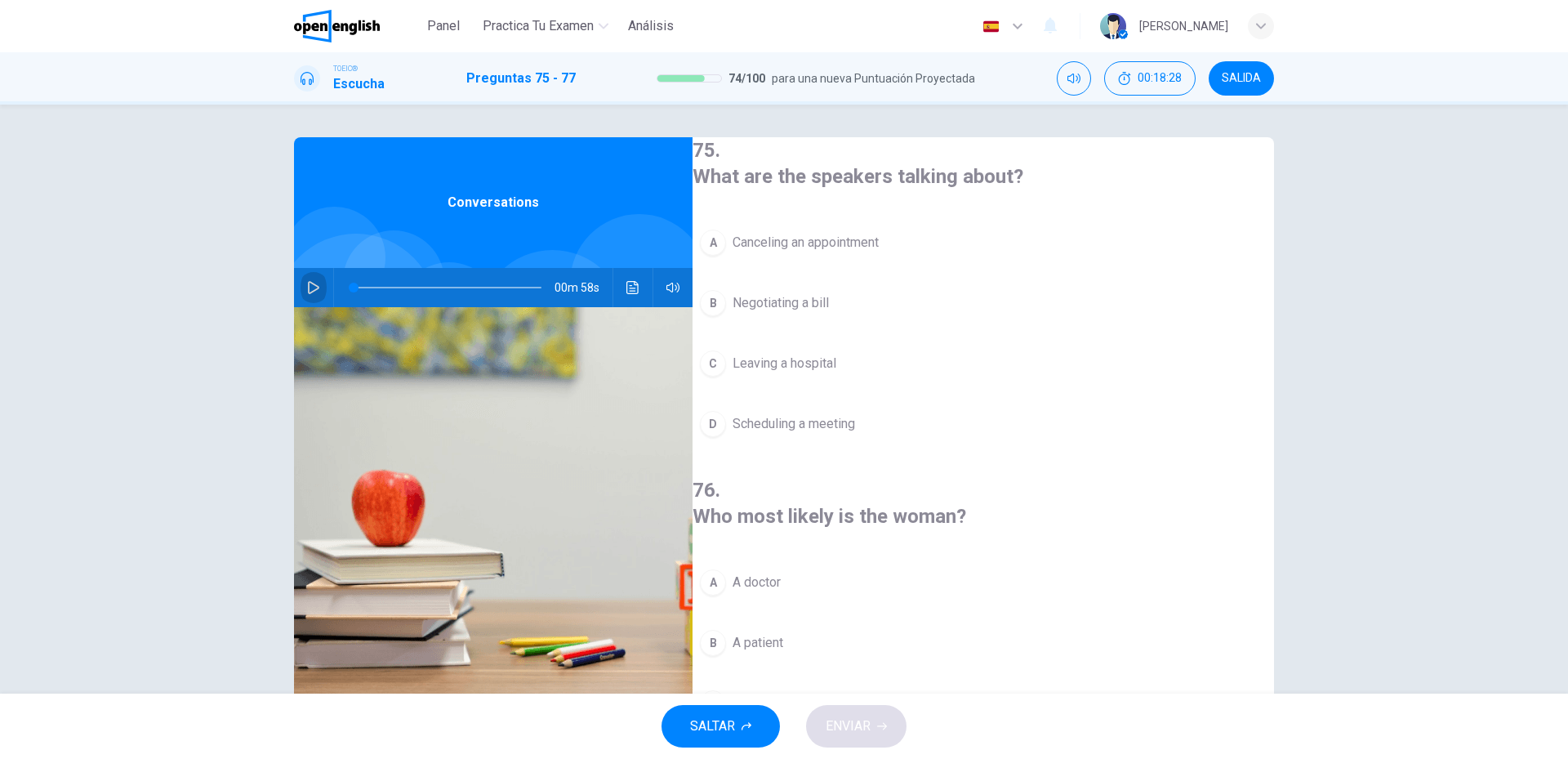
click at [307, 291] on icon "button" at bounding box center [314, 288] width 13 height 13
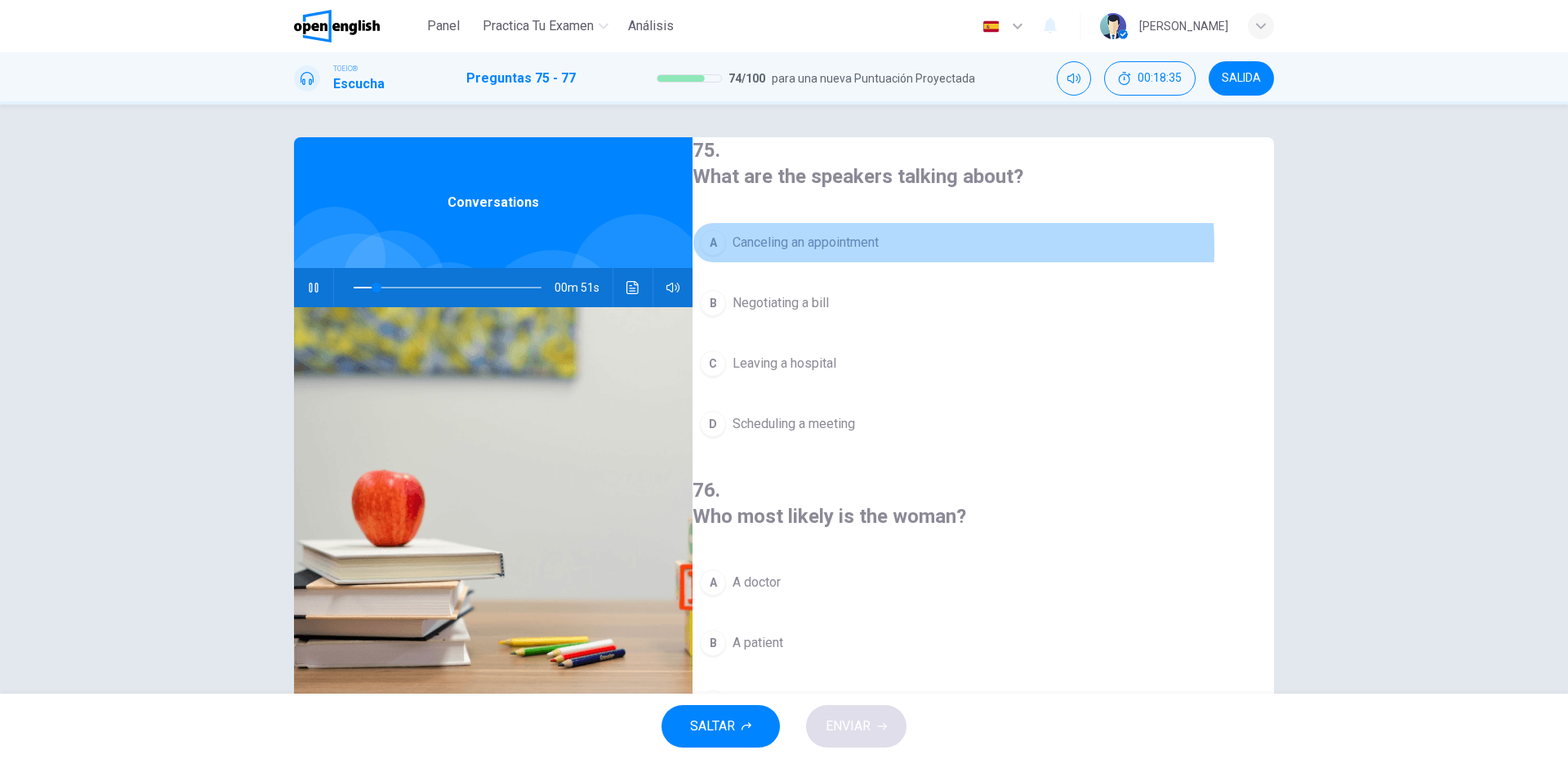
click at [805, 245] on span "Canceling an appointment" at bounding box center [805, 242] width 146 height 20
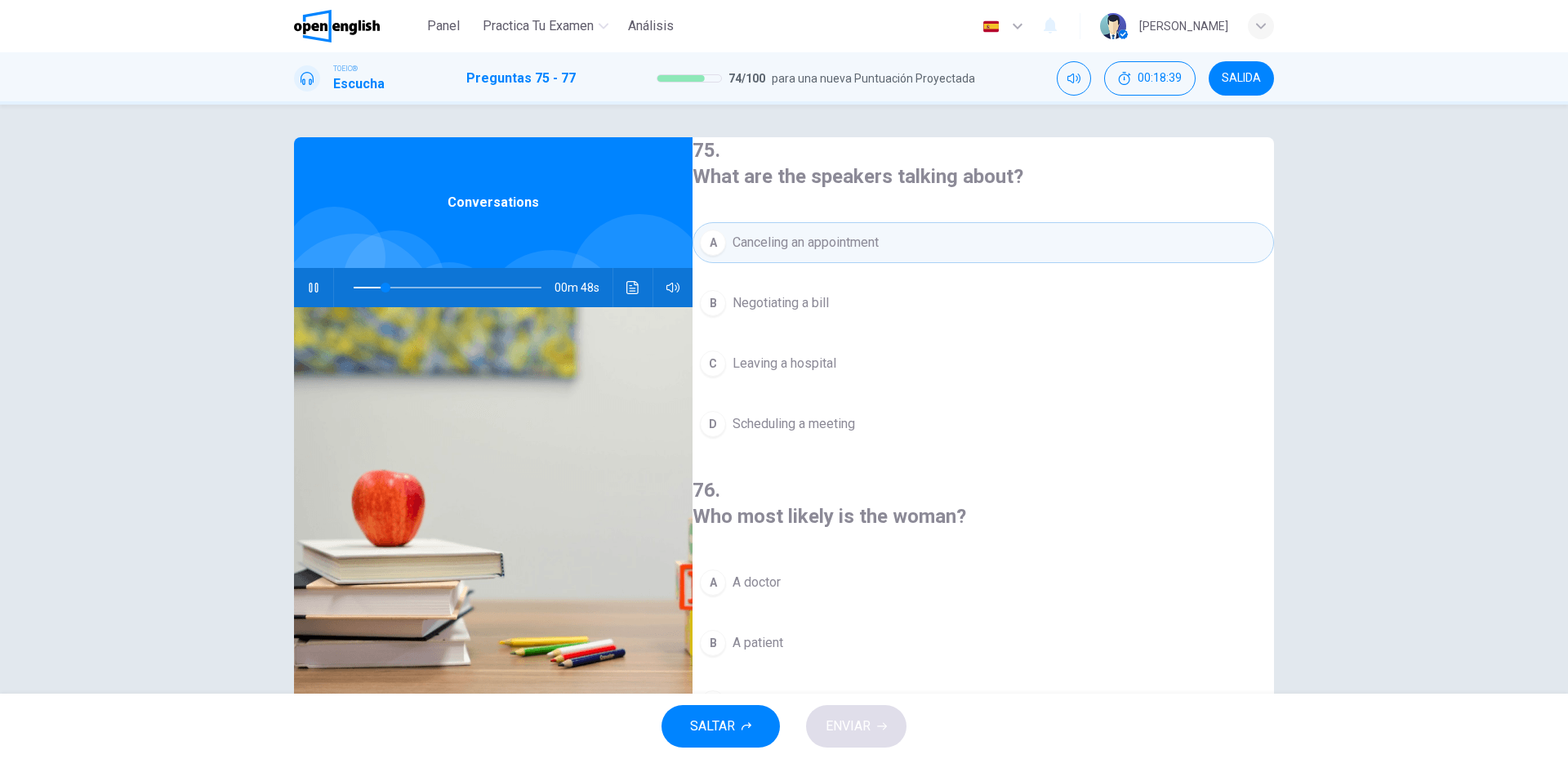
scroll to position [81, 0]
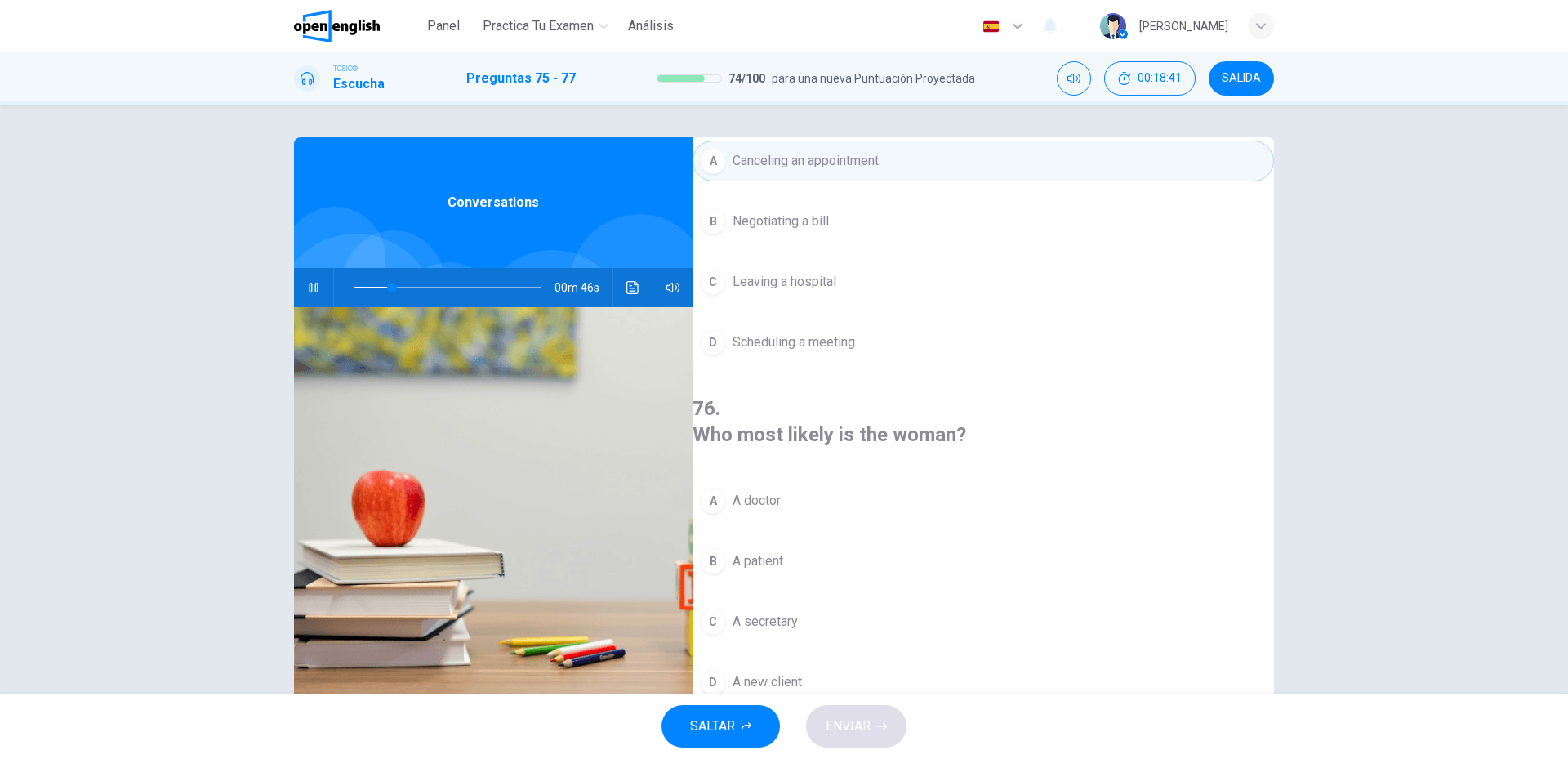
drag, startPoint x: 775, startPoint y: 396, endPoint x: 882, endPoint y: 398, distance: 107.0
click at [882, 398] on h4 "76 . Who most likely is the woman?" at bounding box center [983, 422] width 581 height 53
drag, startPoint x: 882, startPoint y: 398, endPoint x: 773, endPoint y: 412, distance: 109.9
click at [799, 402] on h4 "76 . Who most likely is the woman?" at bounding box center [983, 422] width 581 height 53
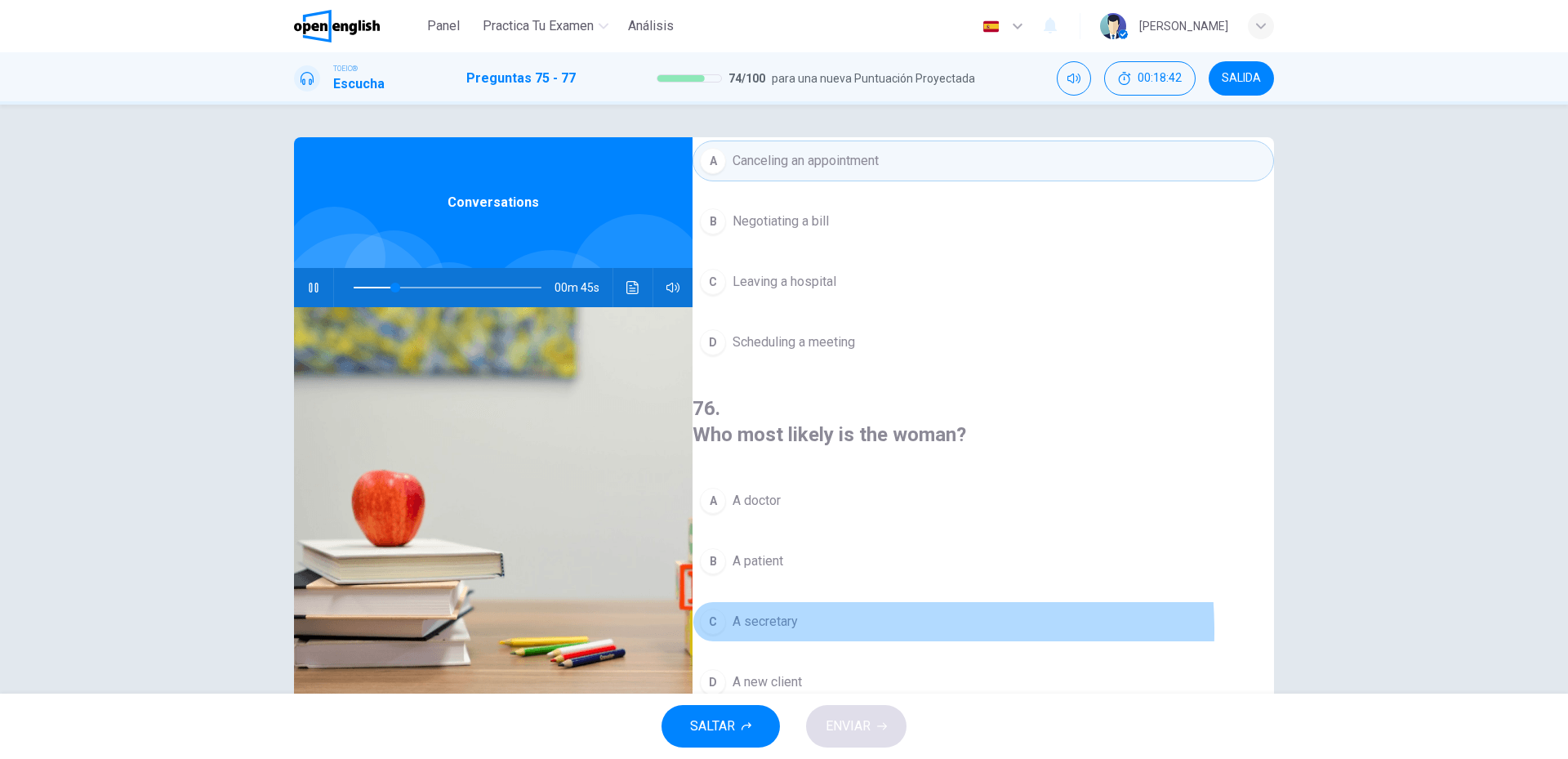
click at [791, 601] on button "C A secretary" at bounding box center [983, 621] width 581 height 41
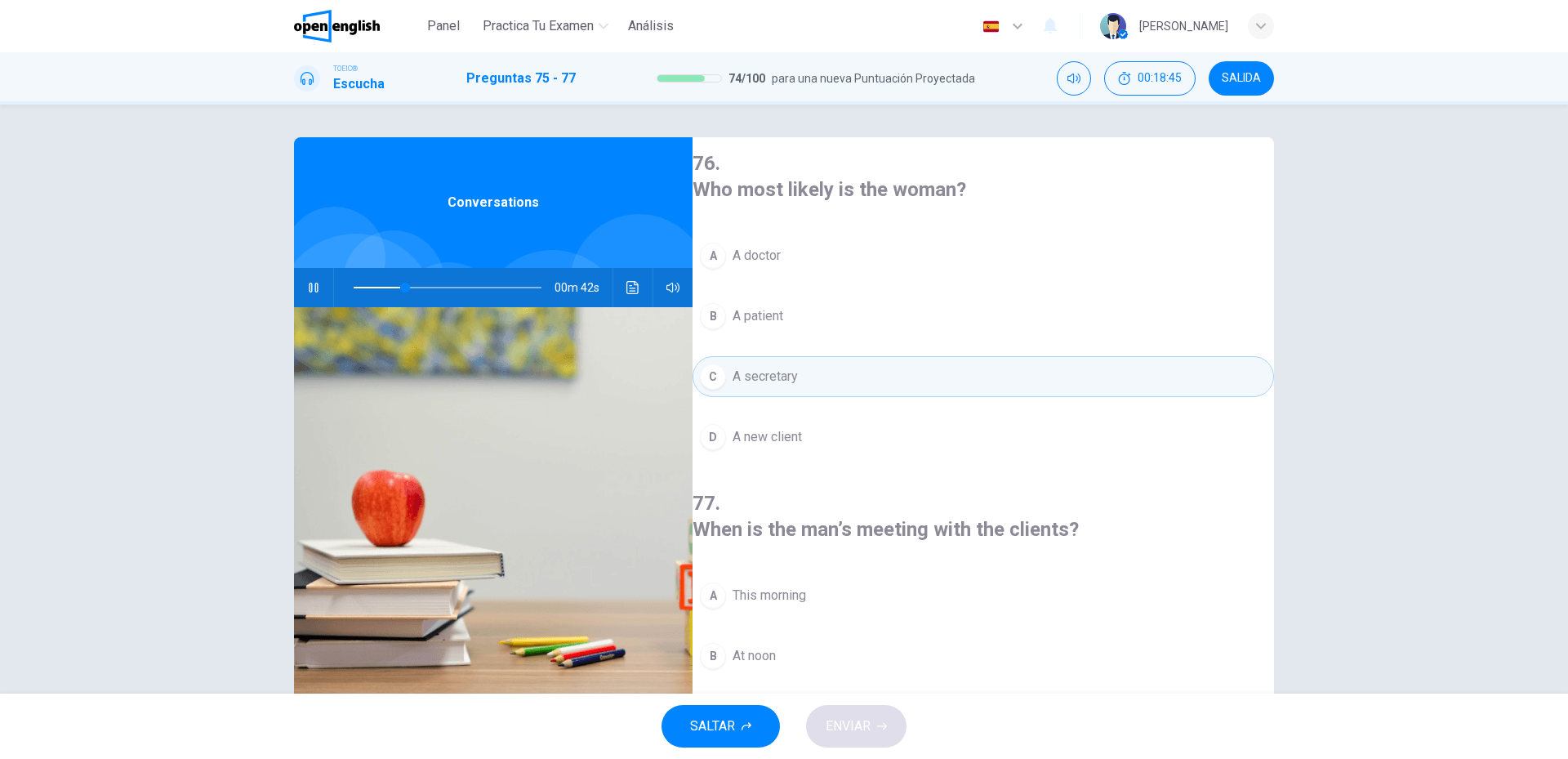
scroll to position [373, 0]
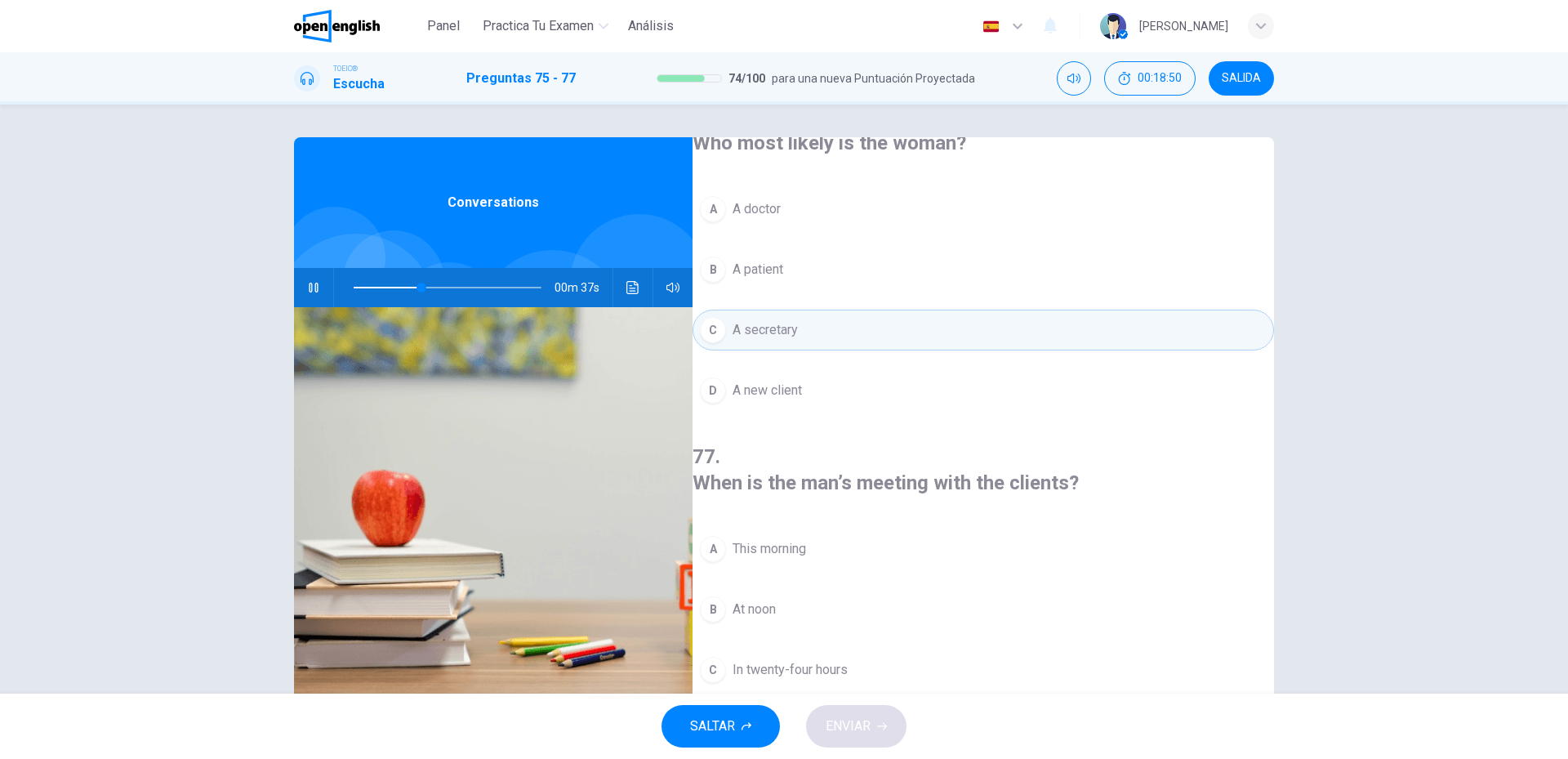
drag, startPoint x: 963, startPoint y: 415, endPoint x: 789, endPoint y: 407, distance: 174.2
click at [790, 444] on h4 "77 . When is the man’s meeting with the clients?" at bounding box center [983, 469] width 581 height 53
click at [786, 444] on h4 "77 . When is the man’s meeting with the clients?" at bounding box center [983, 469] width 581 height 53
drag, startPoint x: 786, startPoint y: 407, endPoint x: 947, endPoint y: 412, distance: 161.1
click at [946, 444] on h4 "77 . When is the man’s meeting with the clients?" at bounding box center [983, 469] width 581 height 53
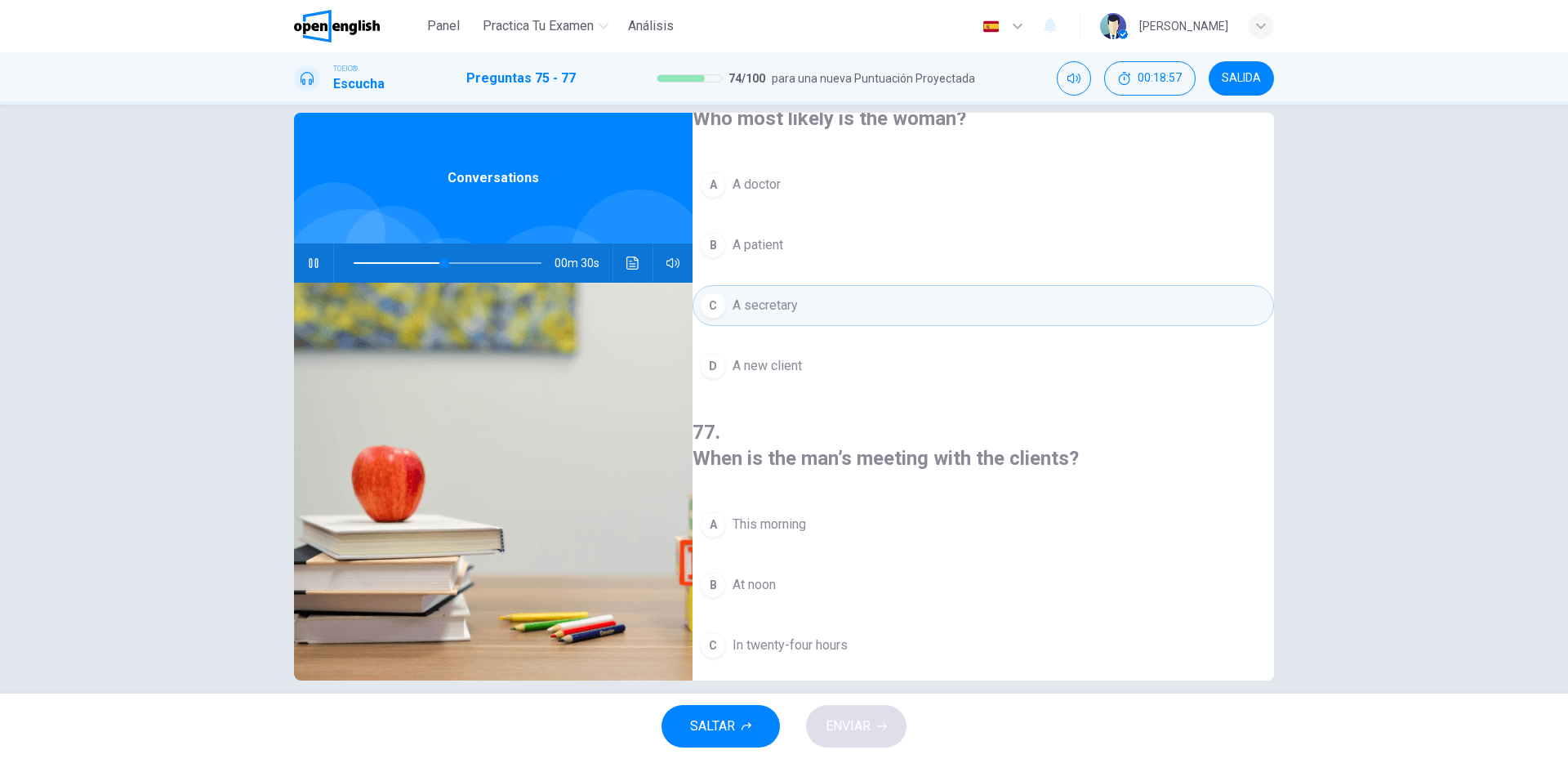
scroll to position [44, 0]
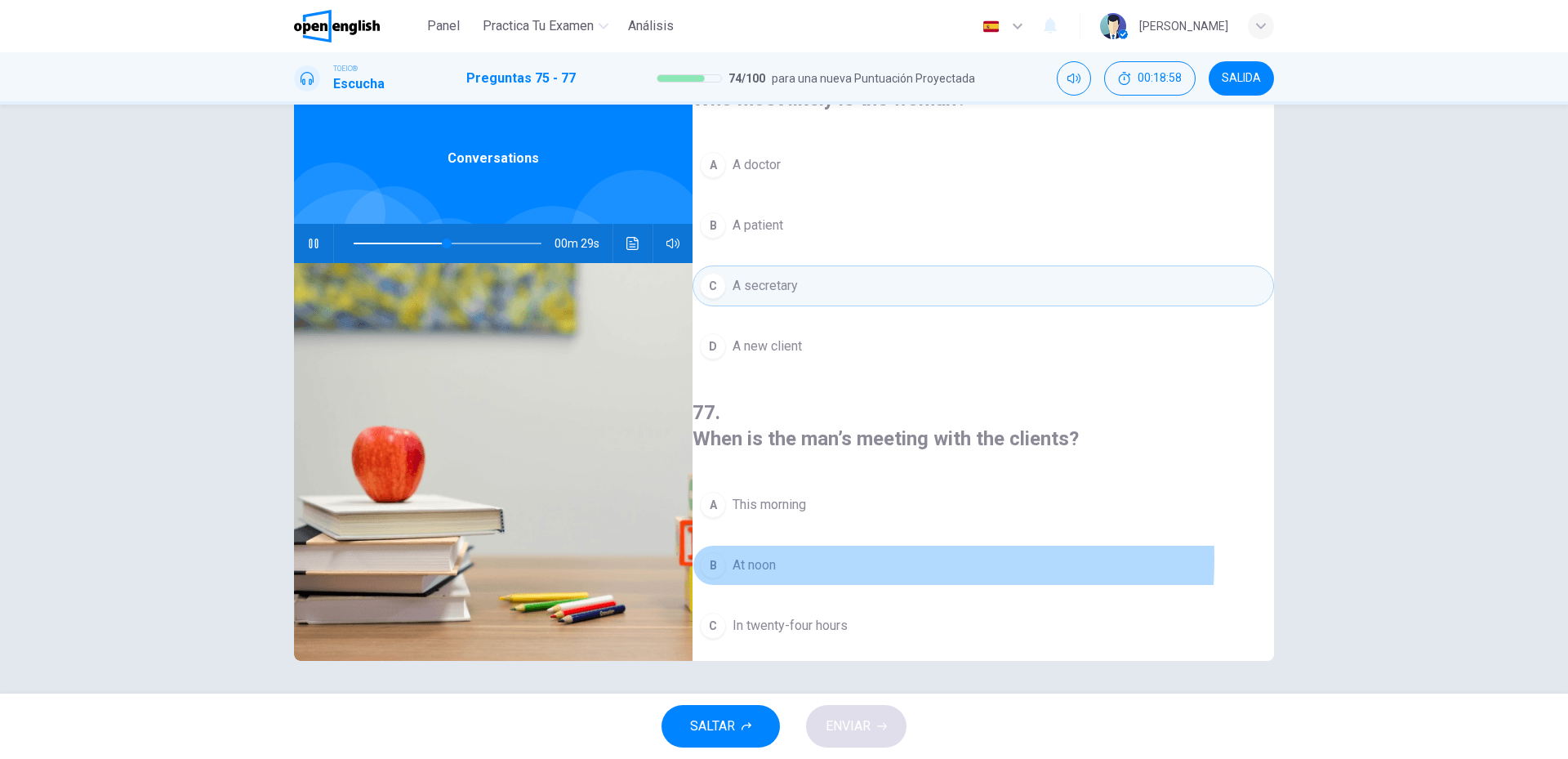
click at [805, 545] on button "B At noon" at bounding box center [983, 565] width 581 height 41
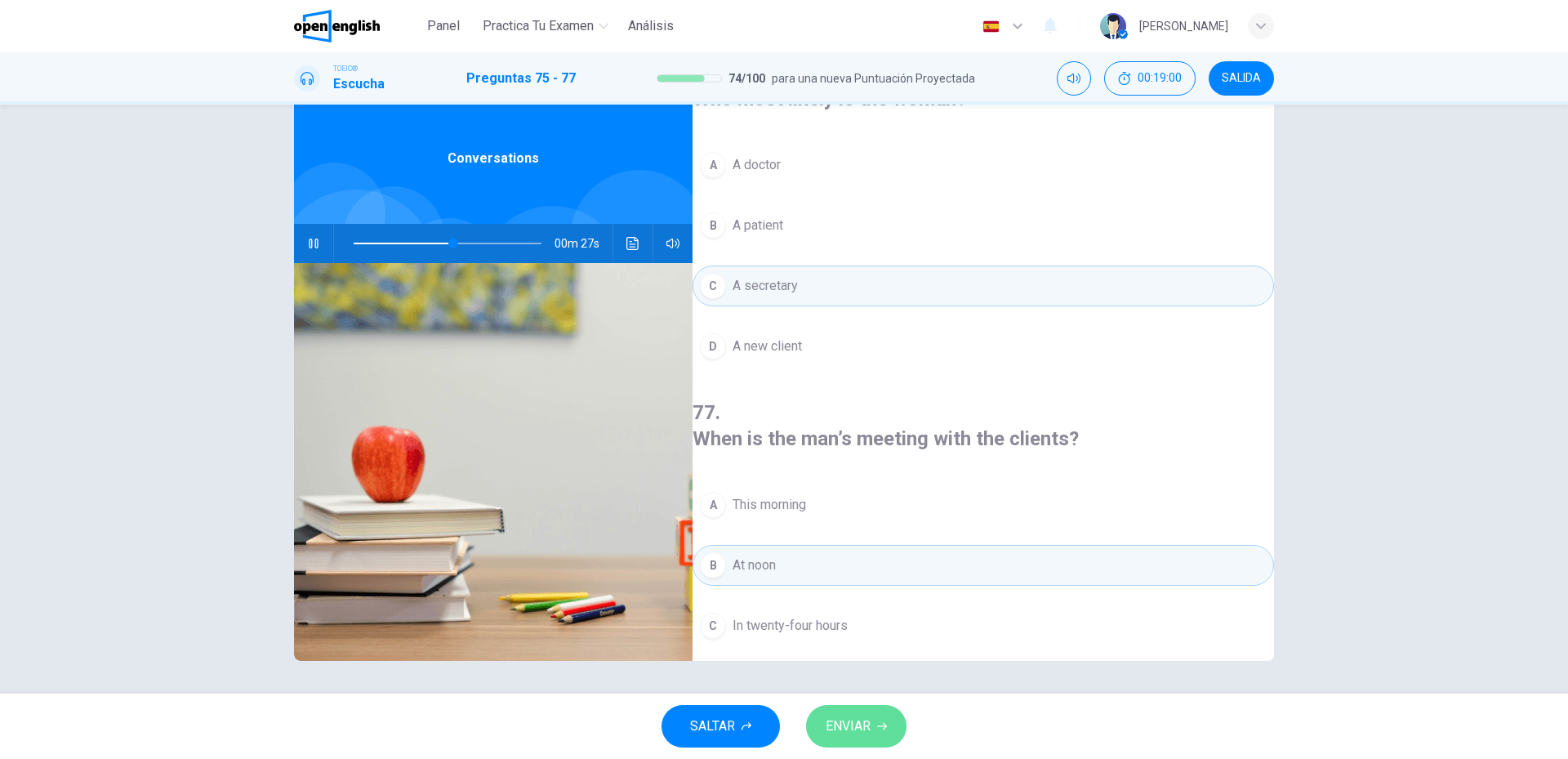
click at [853, 717] on span "ENVIAR" at bounding box center [848, 726] width 45 height 23
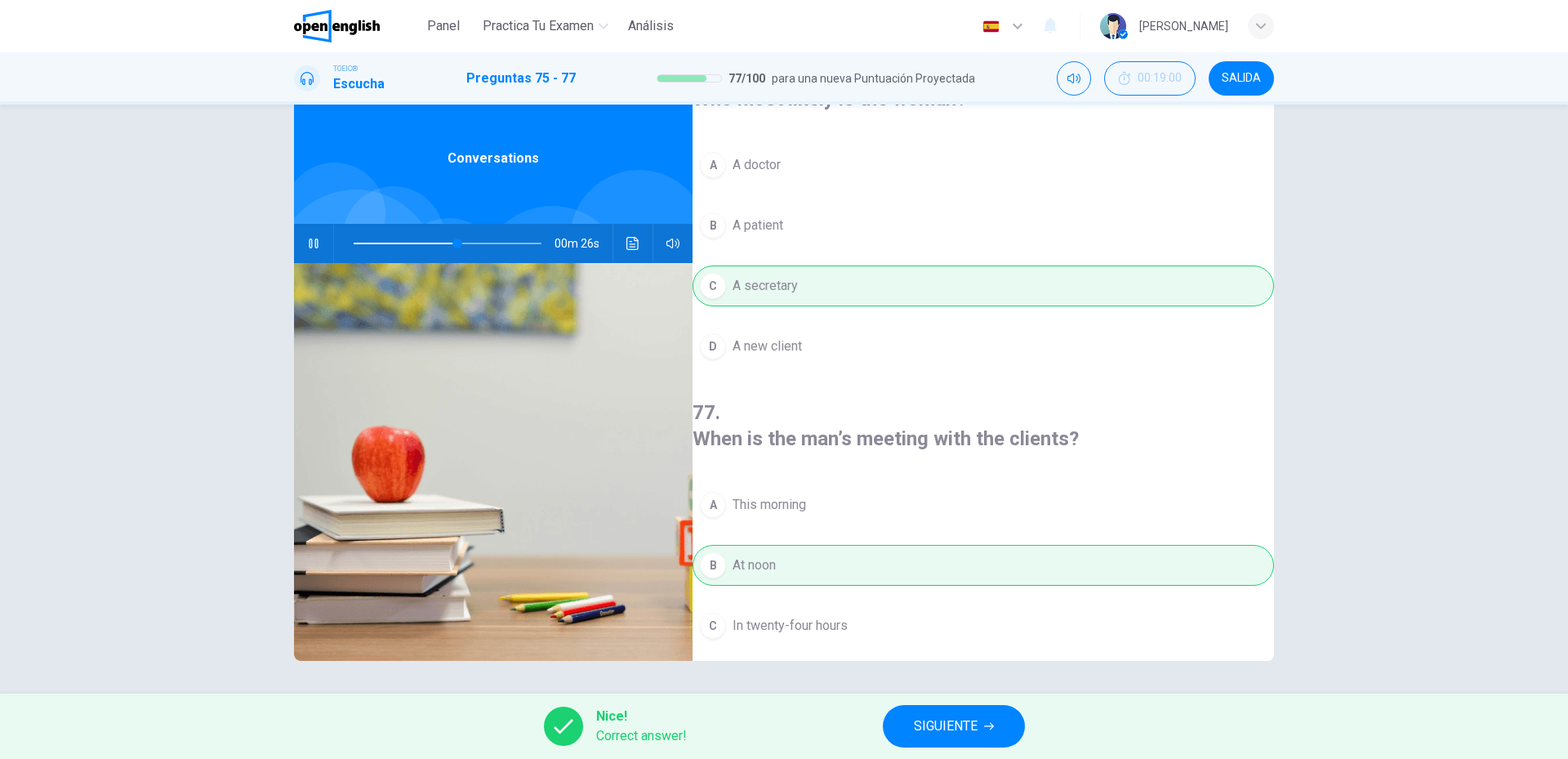
type input "**"
click at [930, 709] on button "SIGUIENTE" at bounding box center [954, 726] width 142 height 42
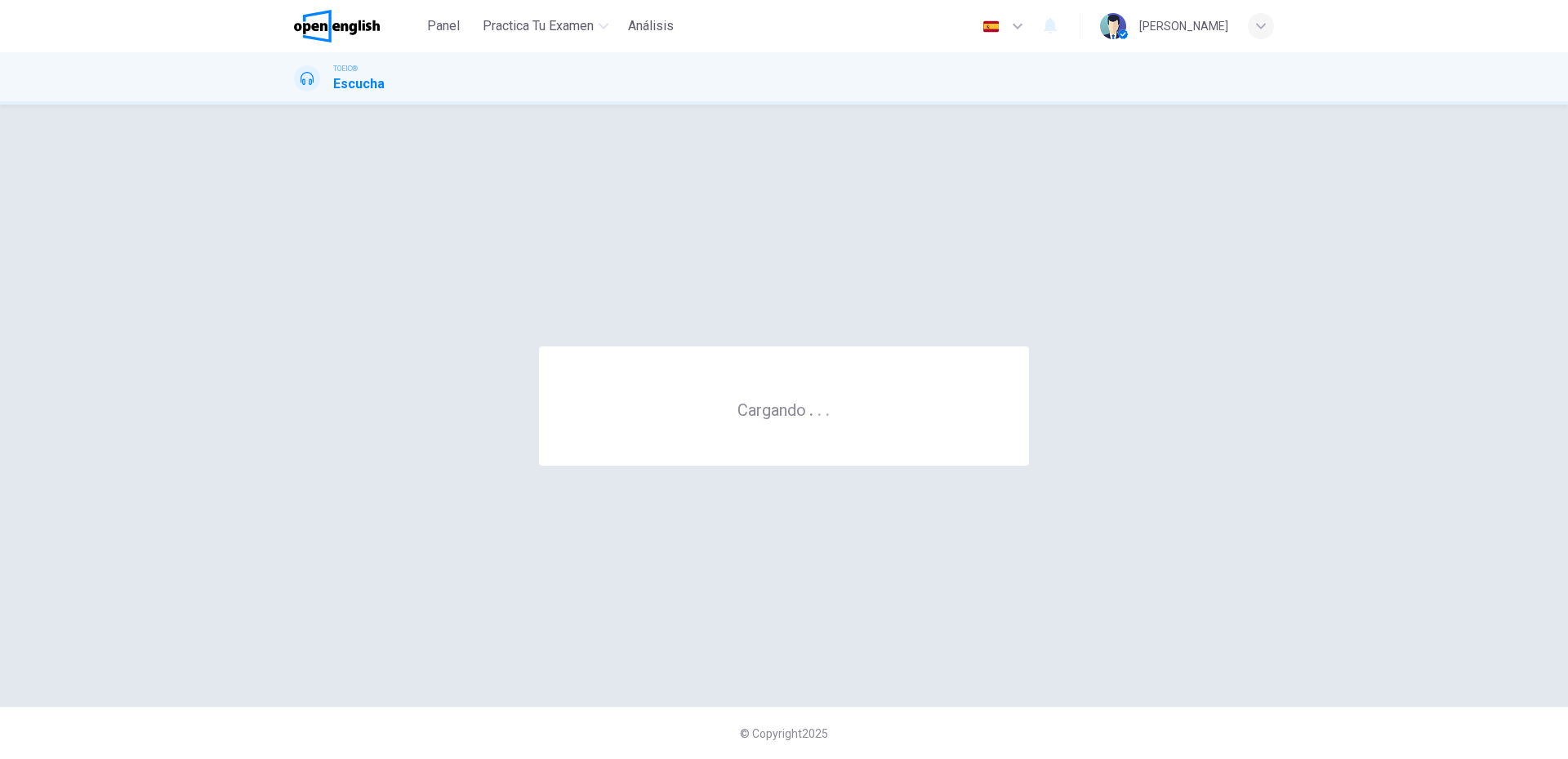
scroll to position [0, 0]
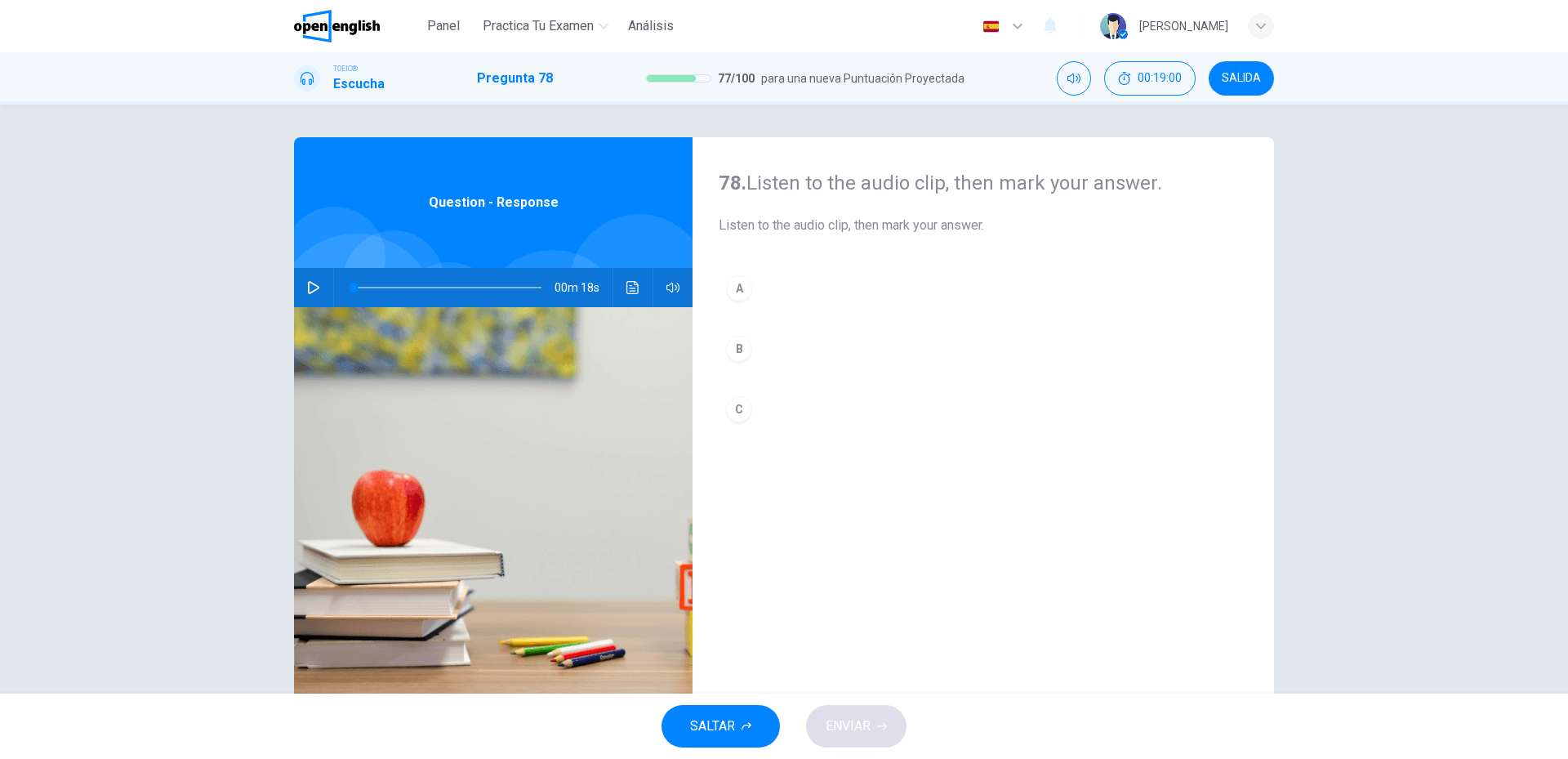
click at [300, 283] on button "button" at bounding box center [313, 287] width 26 height 39
click at [780, 358] on button "B" at bounding box center [984, 348] width 530 height 41
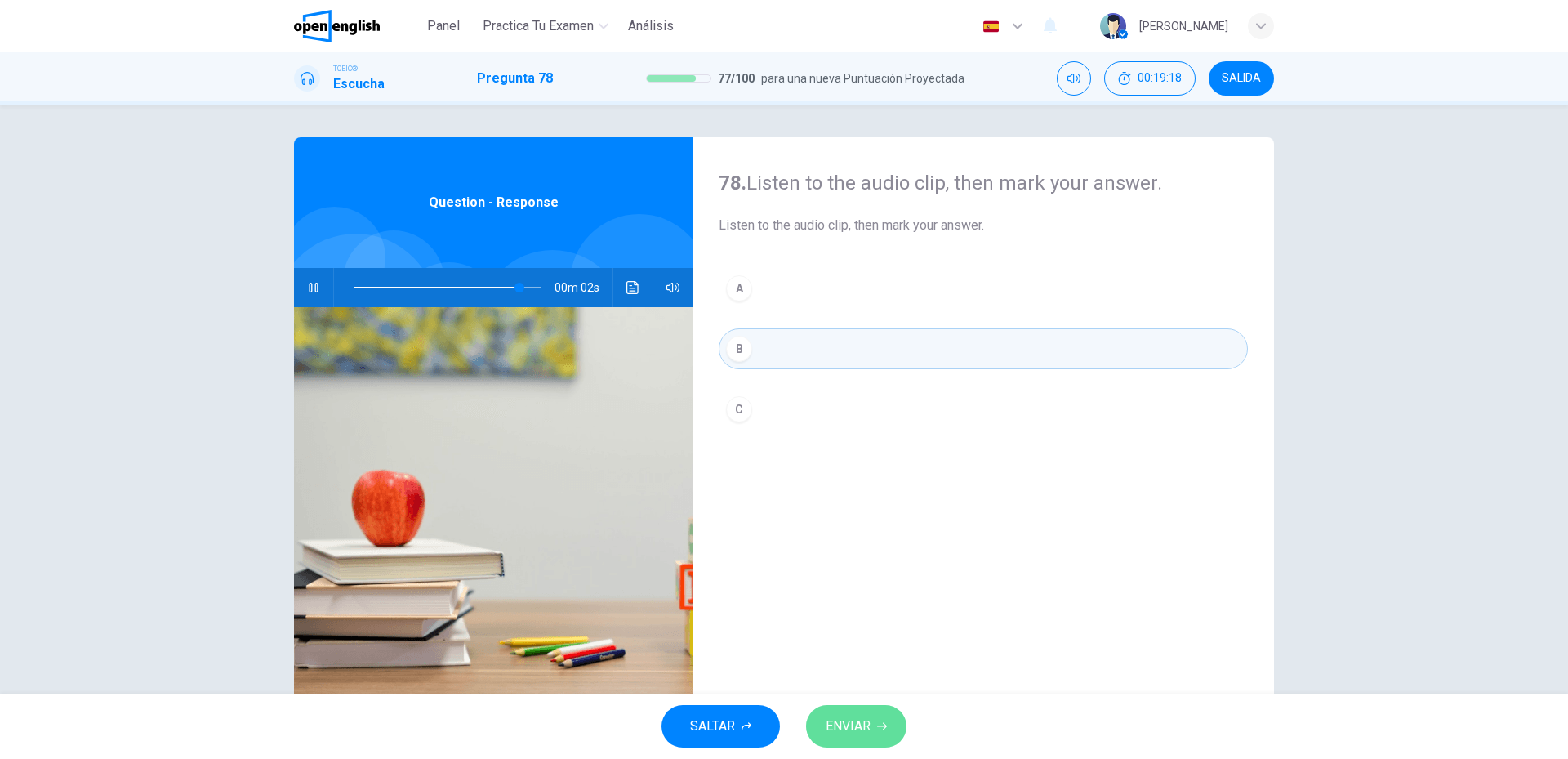
click at [888, 728] on button "ENVIAR" at bounding box center [856, 726] width 100 height 42
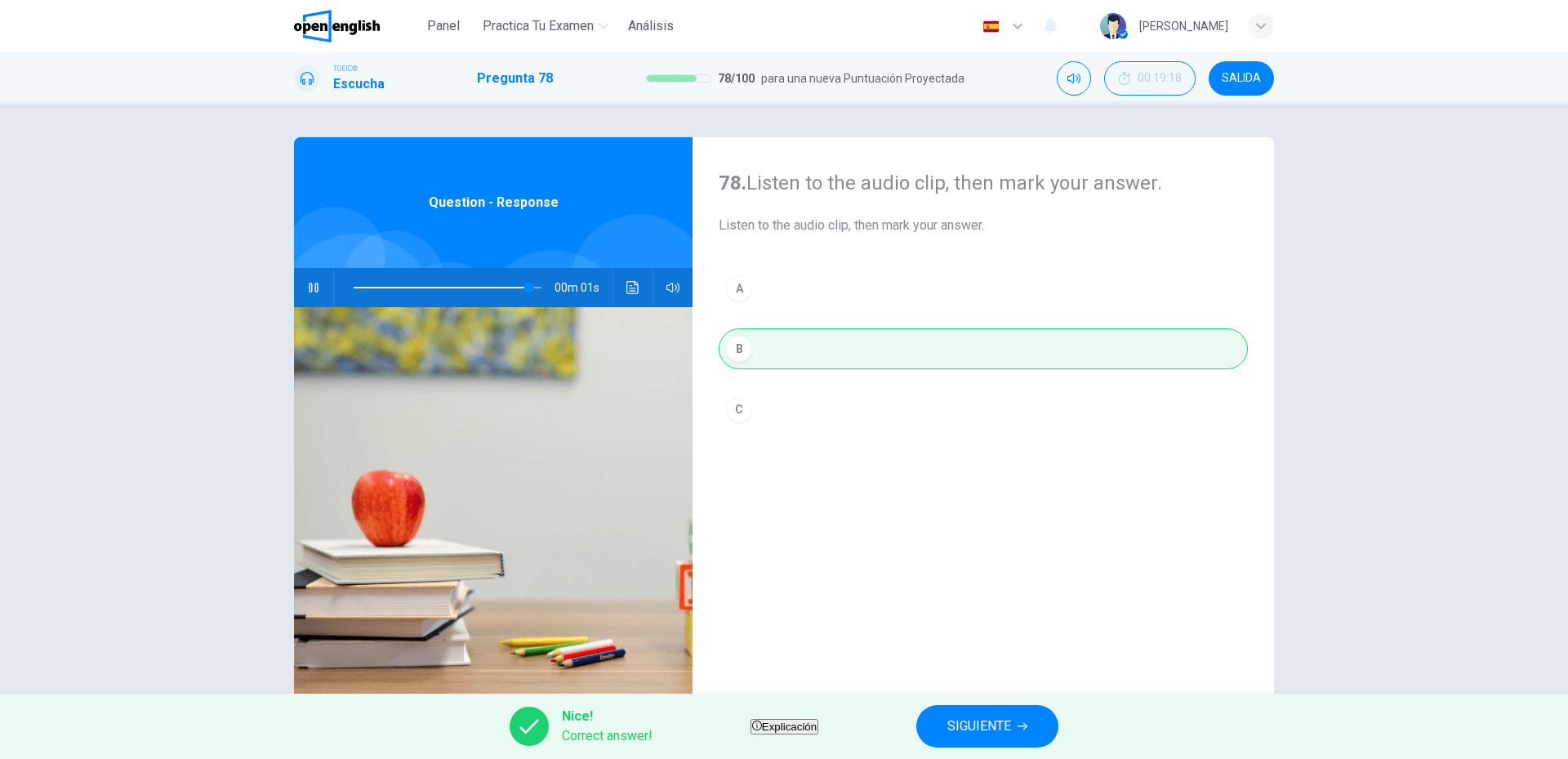
type input "**"
click at [1004, 715] on span "SIGUIENTE" at bounding box center [979, 726] width 64 height 23
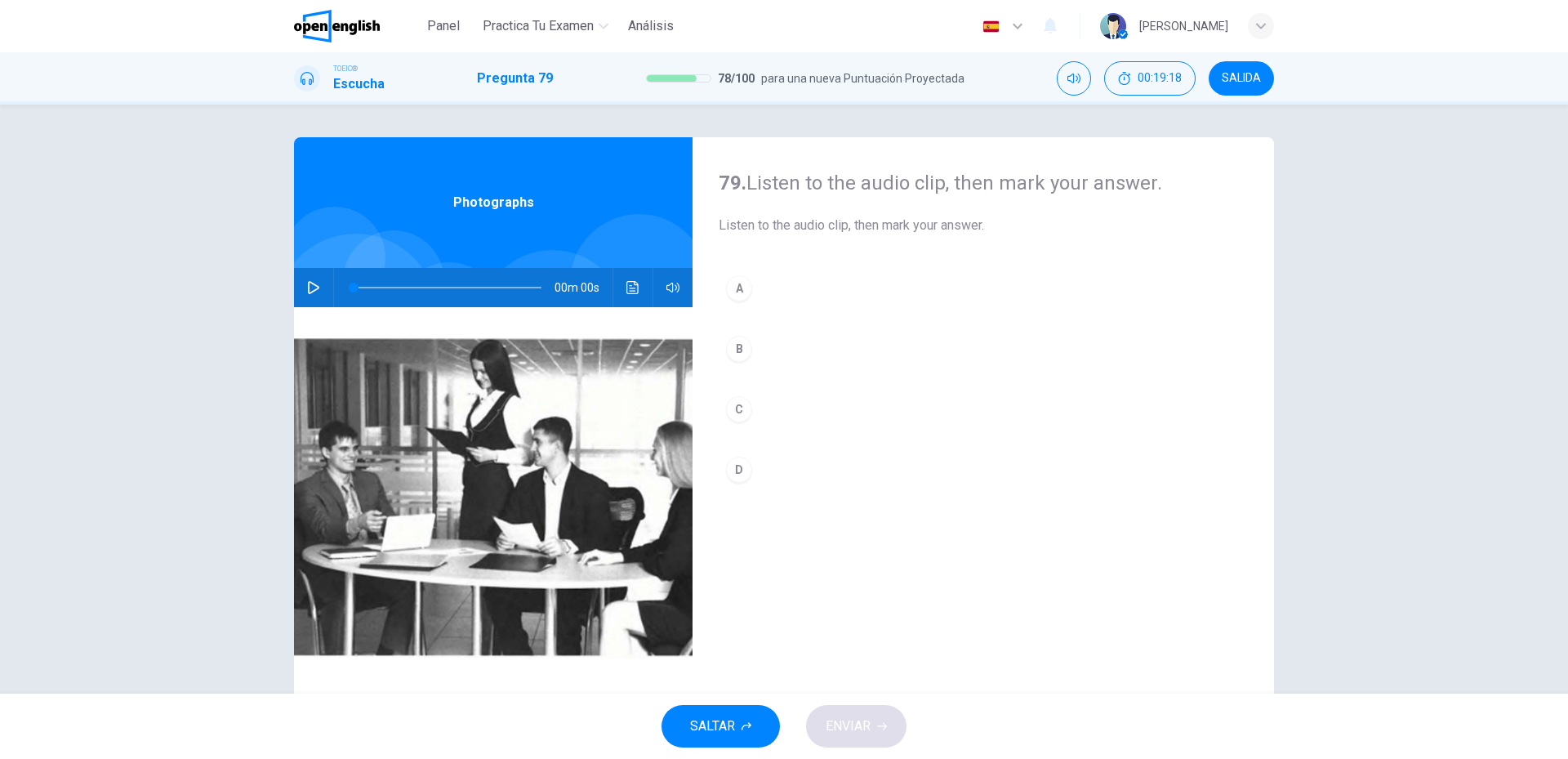
click at [307, 281] on icon "button" at bounding box center [314, 288] width 13 height 13
click at [830, 361] on button "B" at bounding box center [984, 348] width 530 height 41
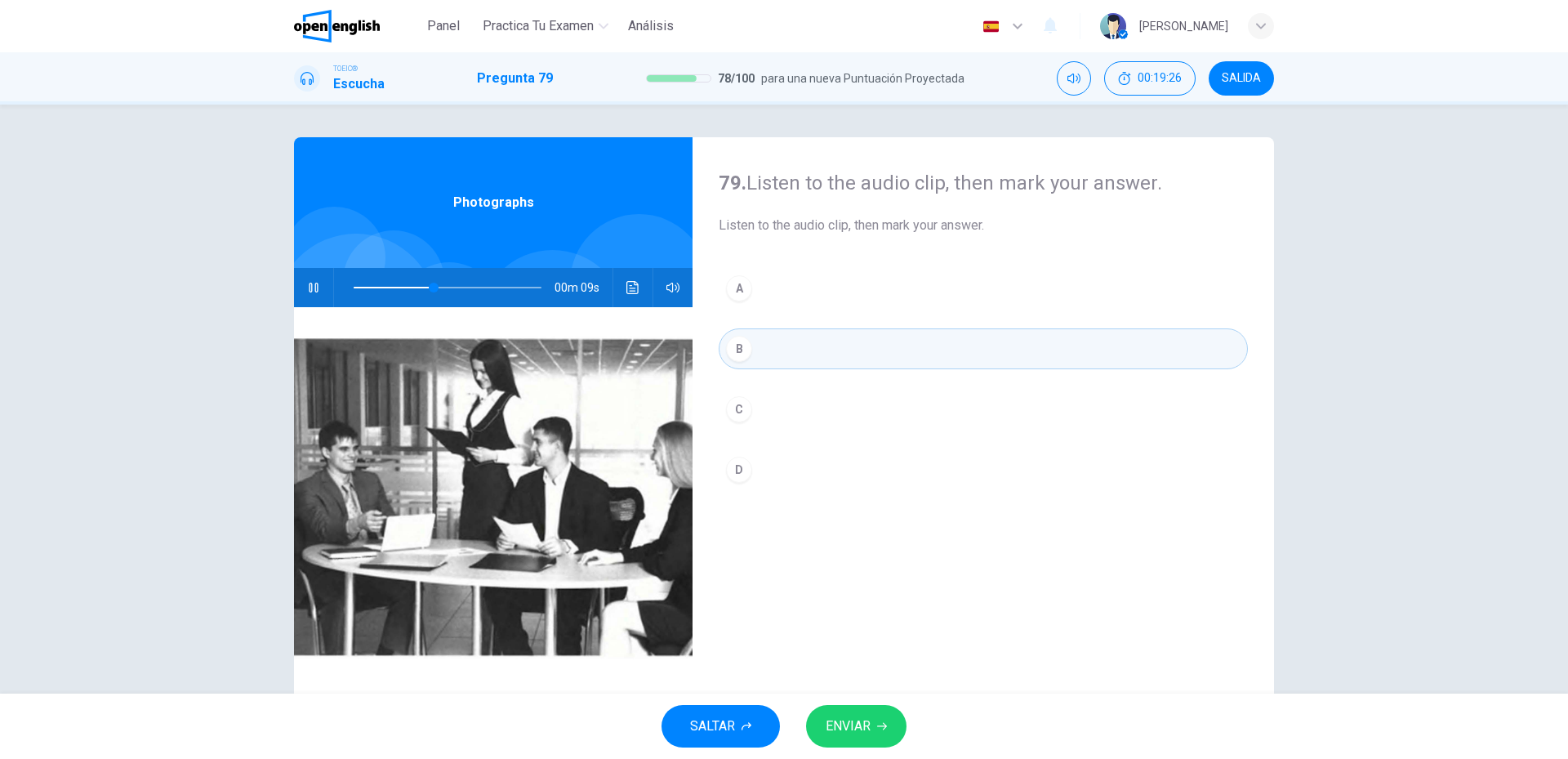
click at [889, 720] on button "ENVIAR" at bounding box center [856, 726] width 100 height 42
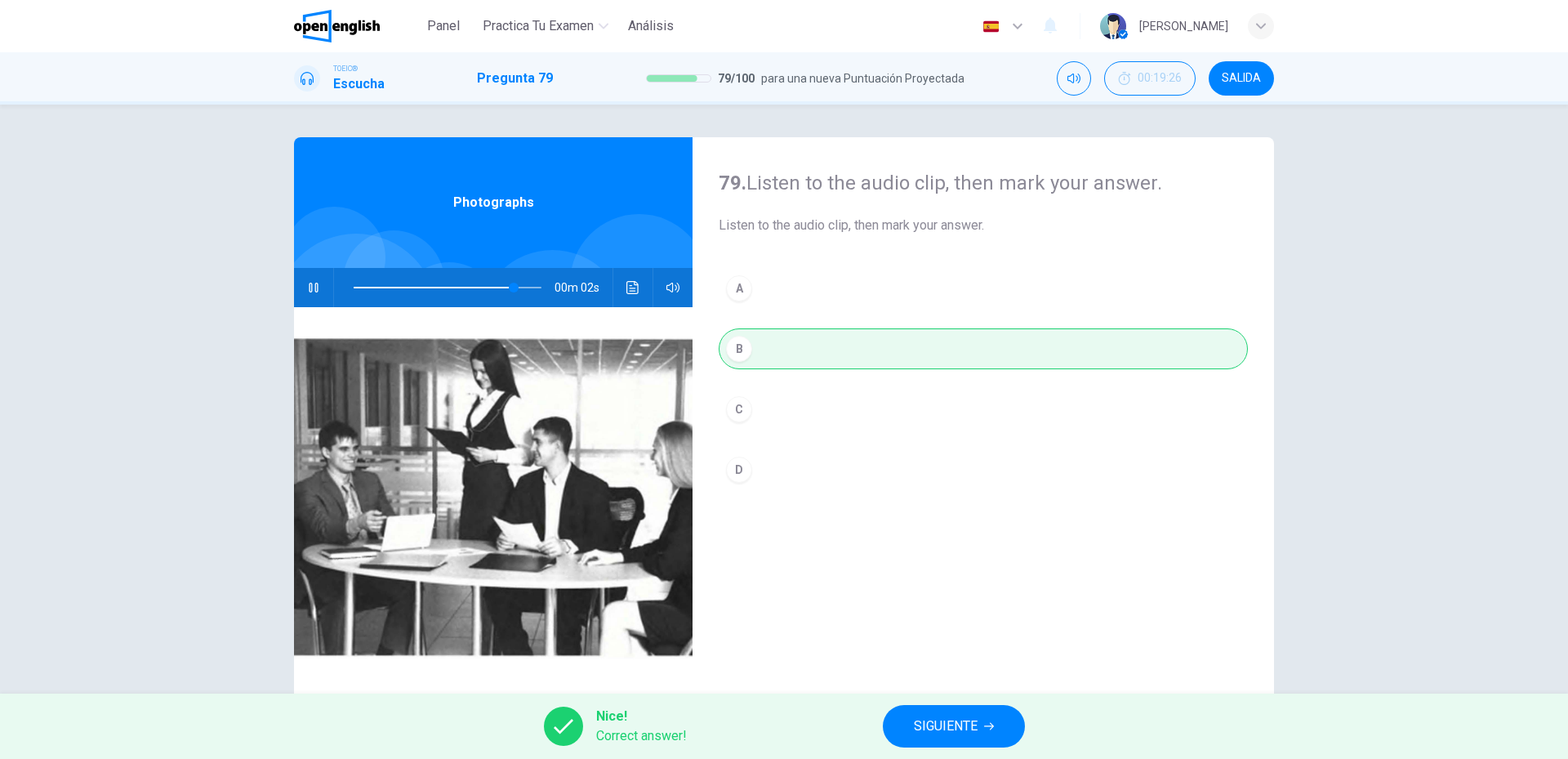
type input "**"
click at [936, 715] on span "SIGUIENTE" at bounding box center [946, 726] width 64 height 23
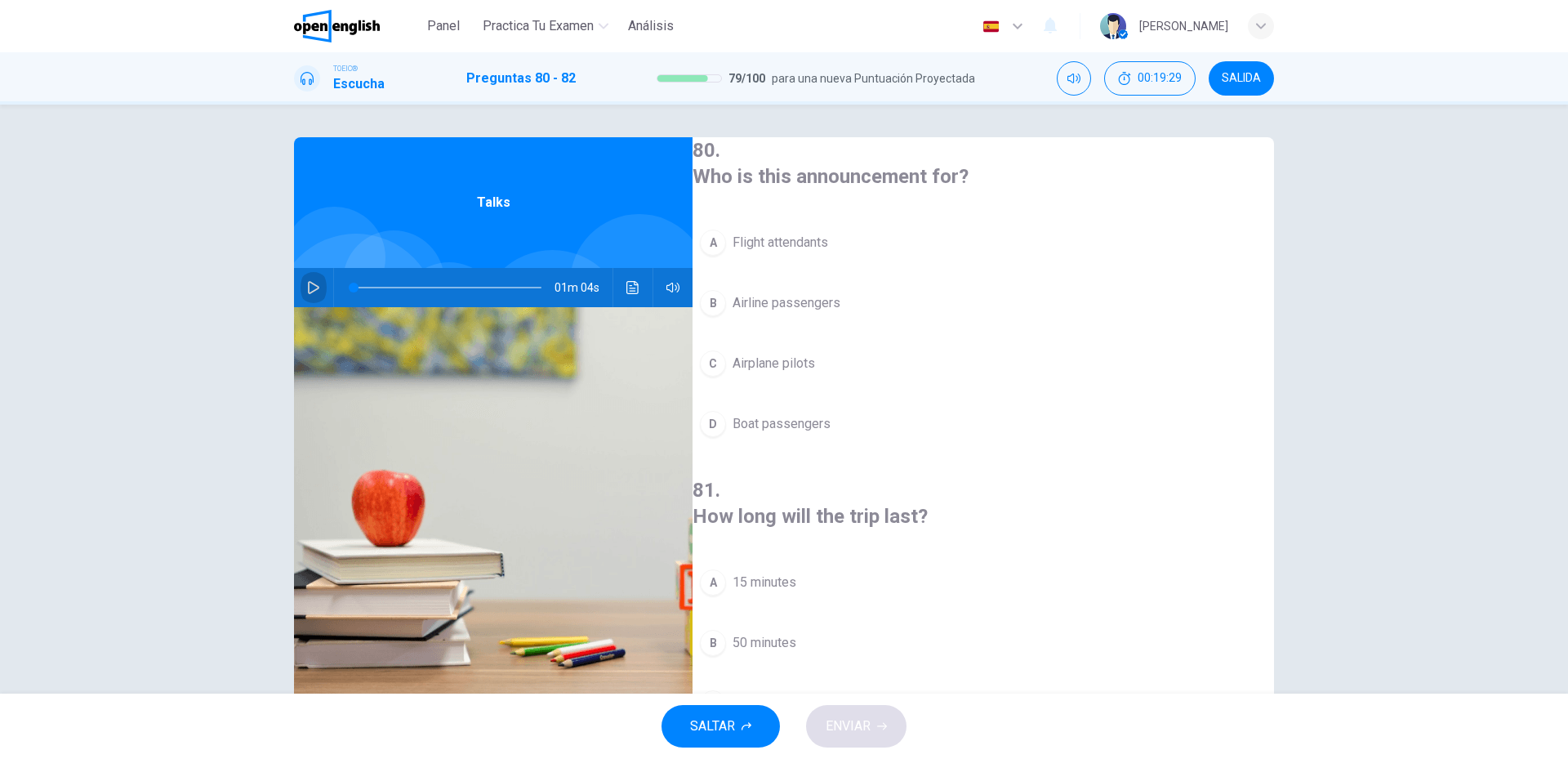
click at [308, 293] on icon "button" at bounding box center [314, 288] width 13 height 13
click at [847, 311] on button "B Airline passengers" at bounding box center [983, 303] width 581 height 41
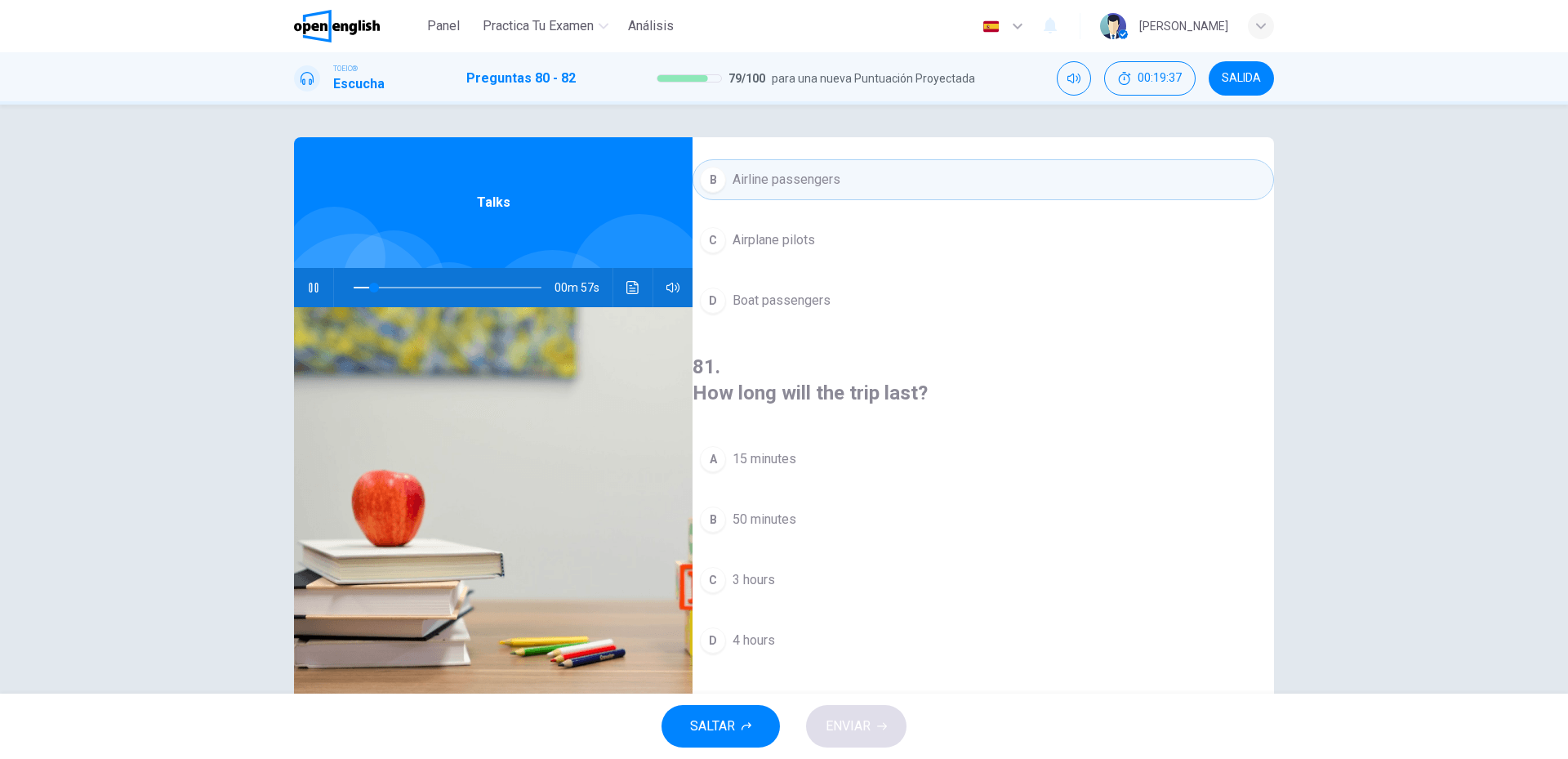
scroll to position [163, 0]
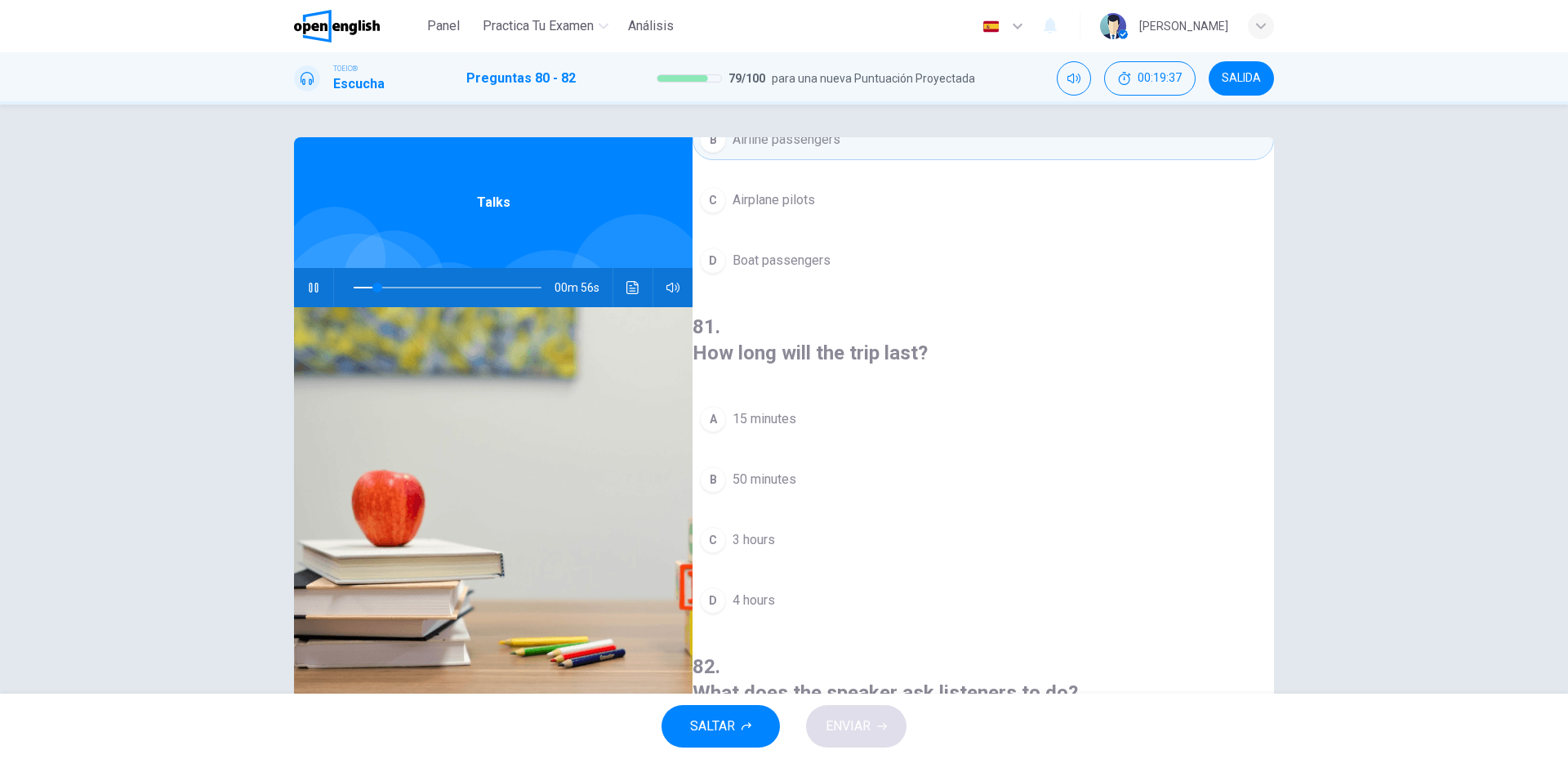
click at [806, 519] on button "C 3 hours" at bounding box center [983, 539] width 581 height 41
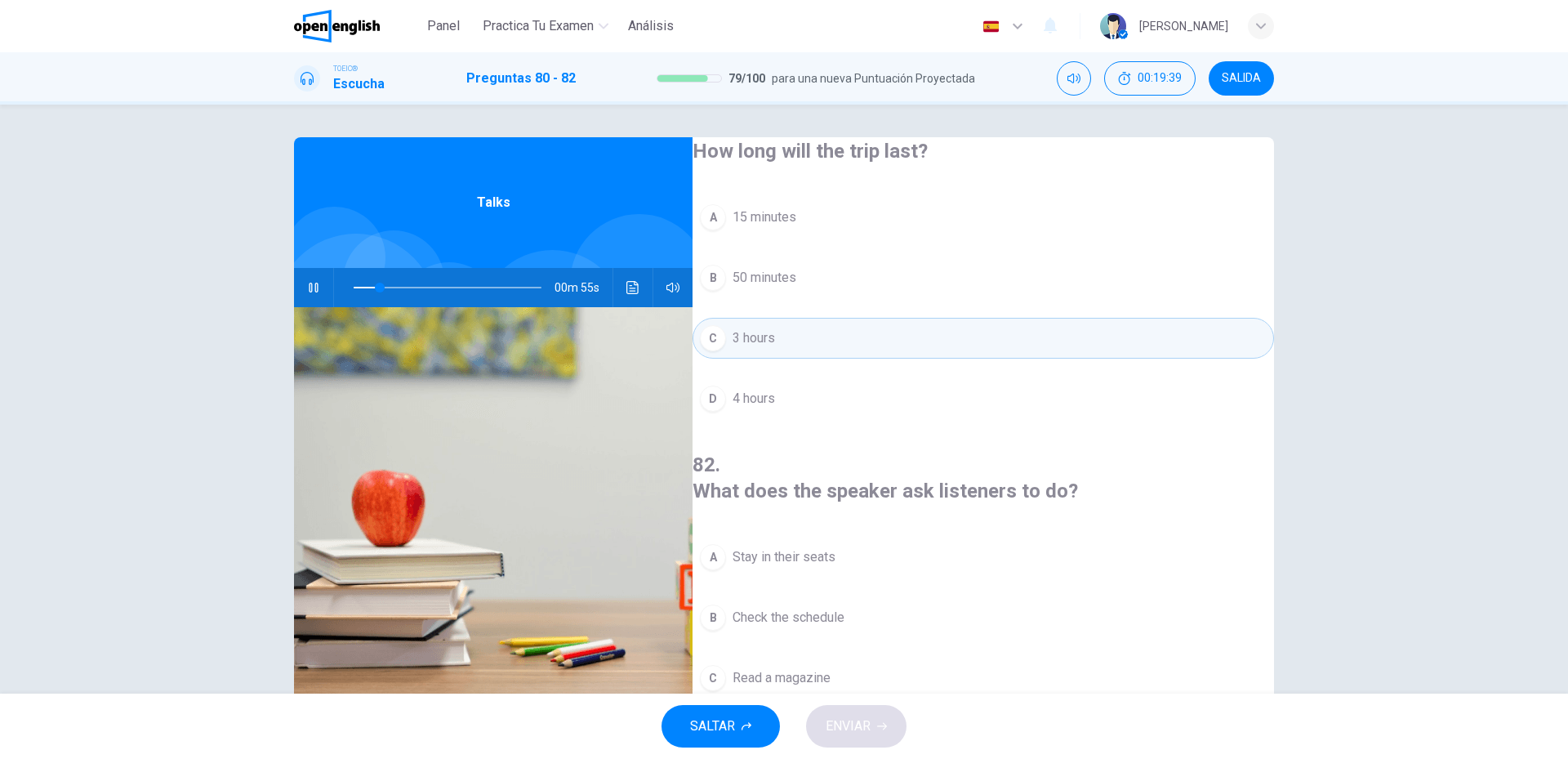
scroll to position [373, 0]
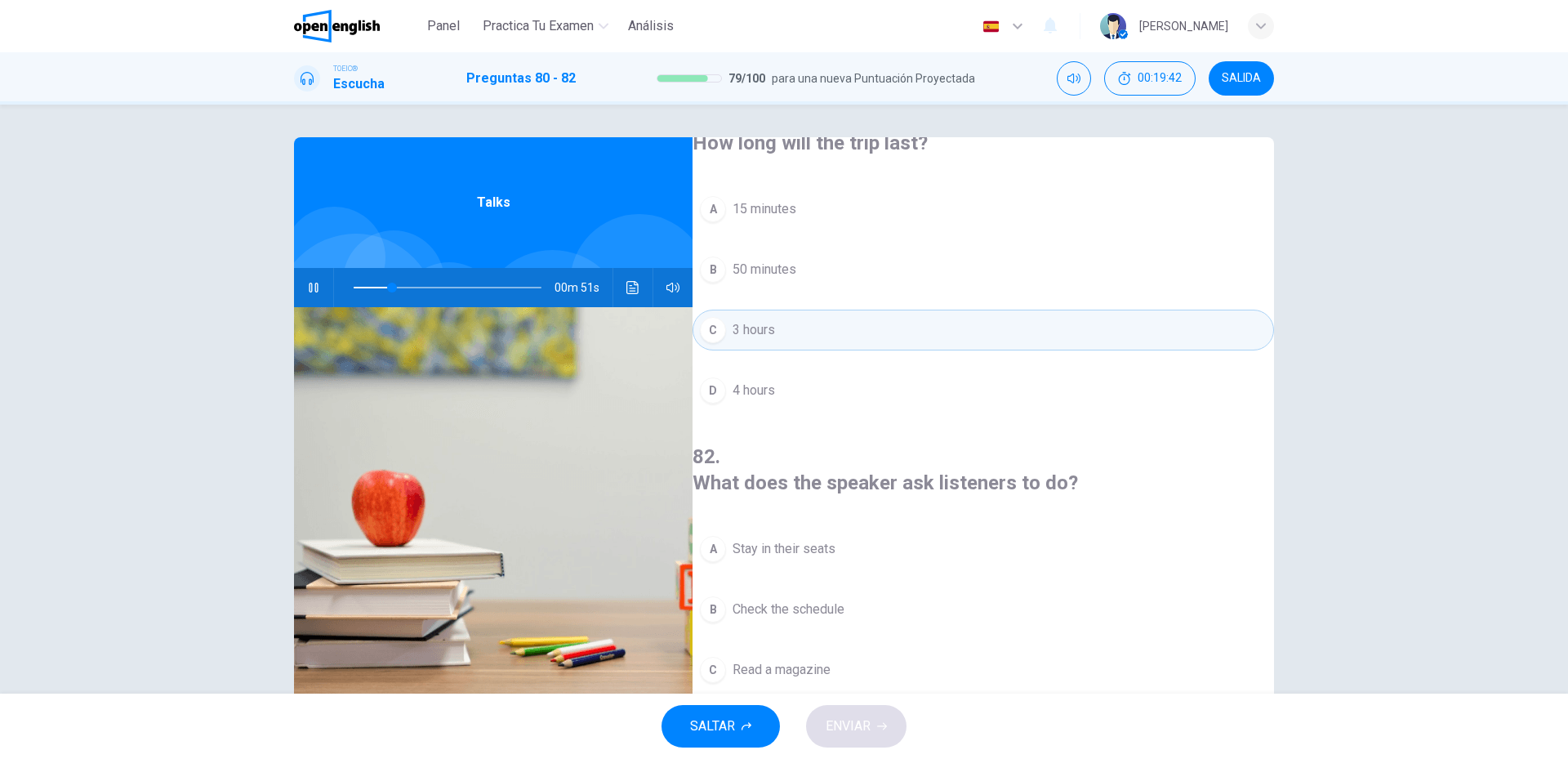
drag, startPoint x: 723, startPoint y: 410, endPoint x: 929, endPoint y: 405, distance: 206.1
click at [929, 444] on h4 "82 . What does the speaker ask listeners to do?" at bounding box center [983, 469] width 581 height 53
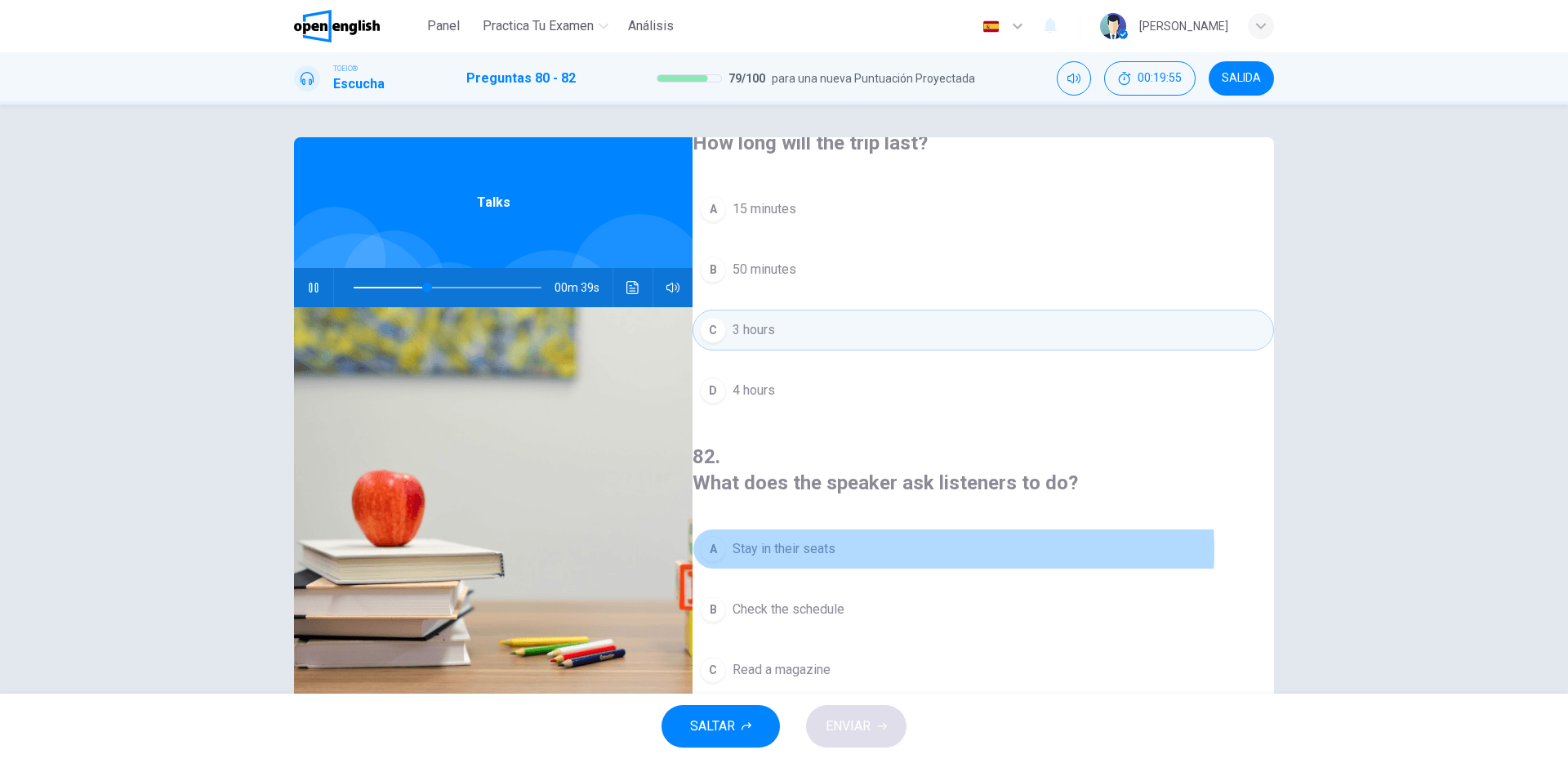
click at [878, 529] on button "A Stay in their seats" at bounding box center [983, 549] width 581 height 41
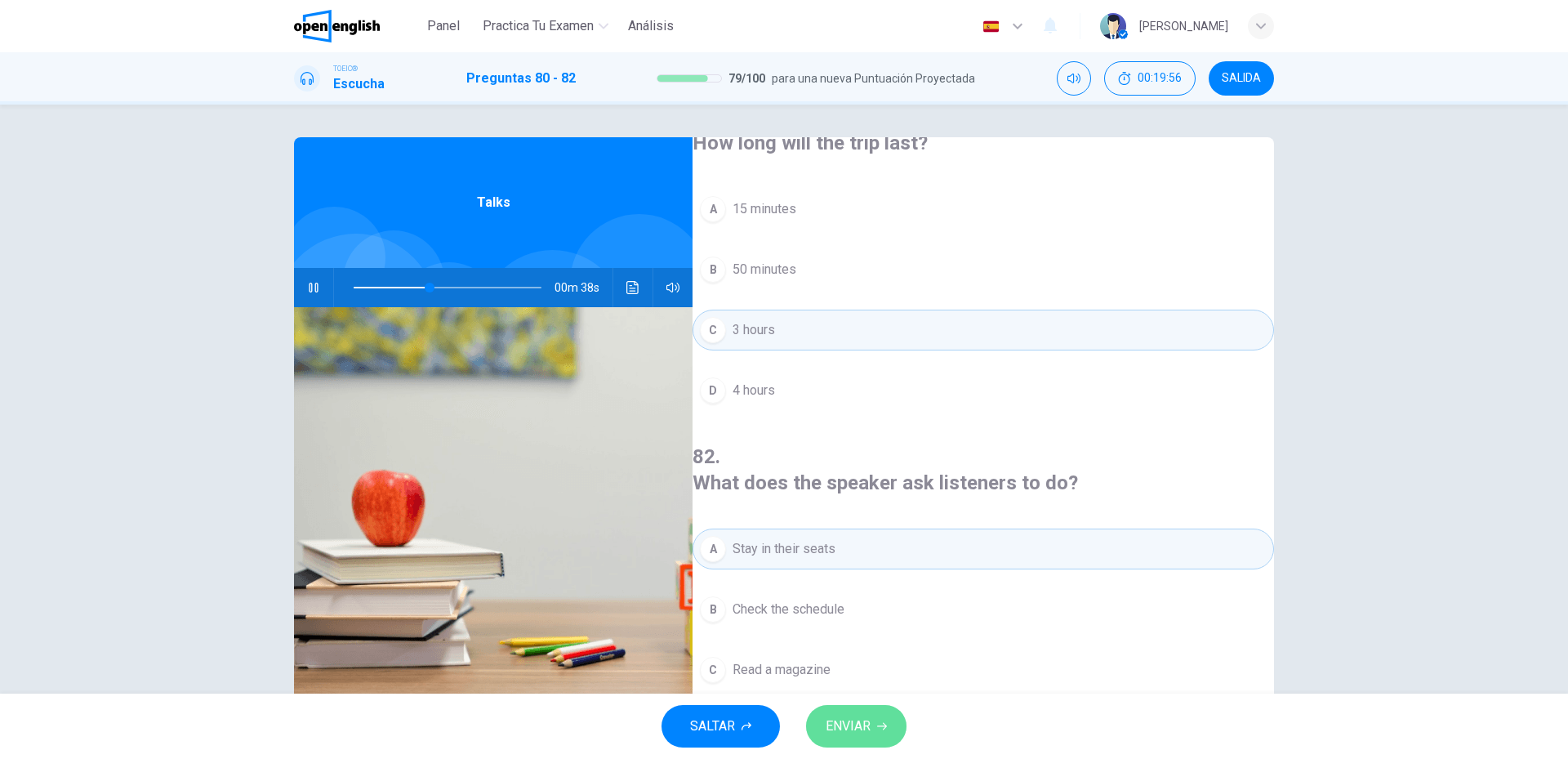
click at [861, 705] on button "ENVIAR" at bounding box center [856, 726] width 100 height 42
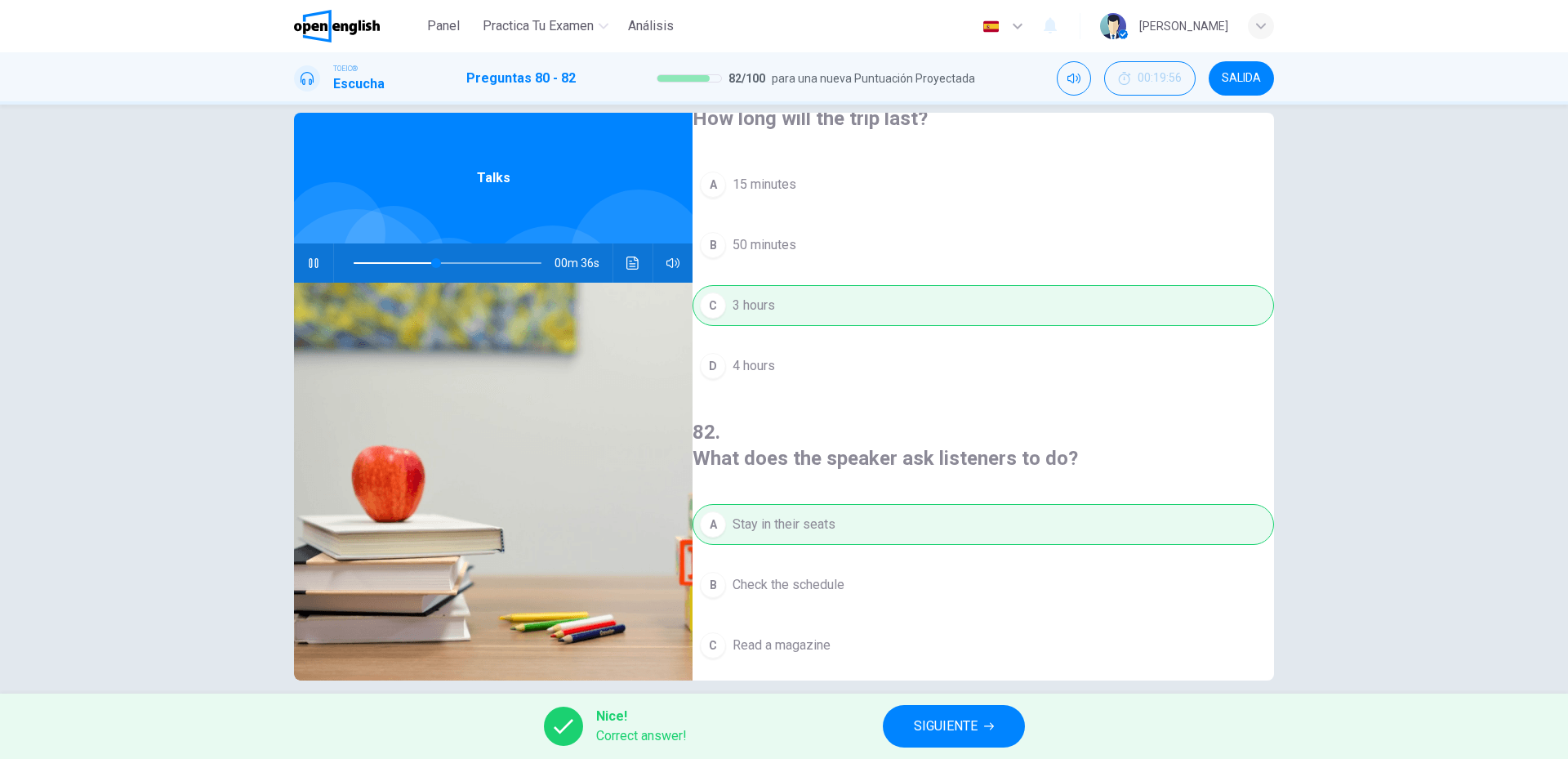
scroll to position [44, 0]
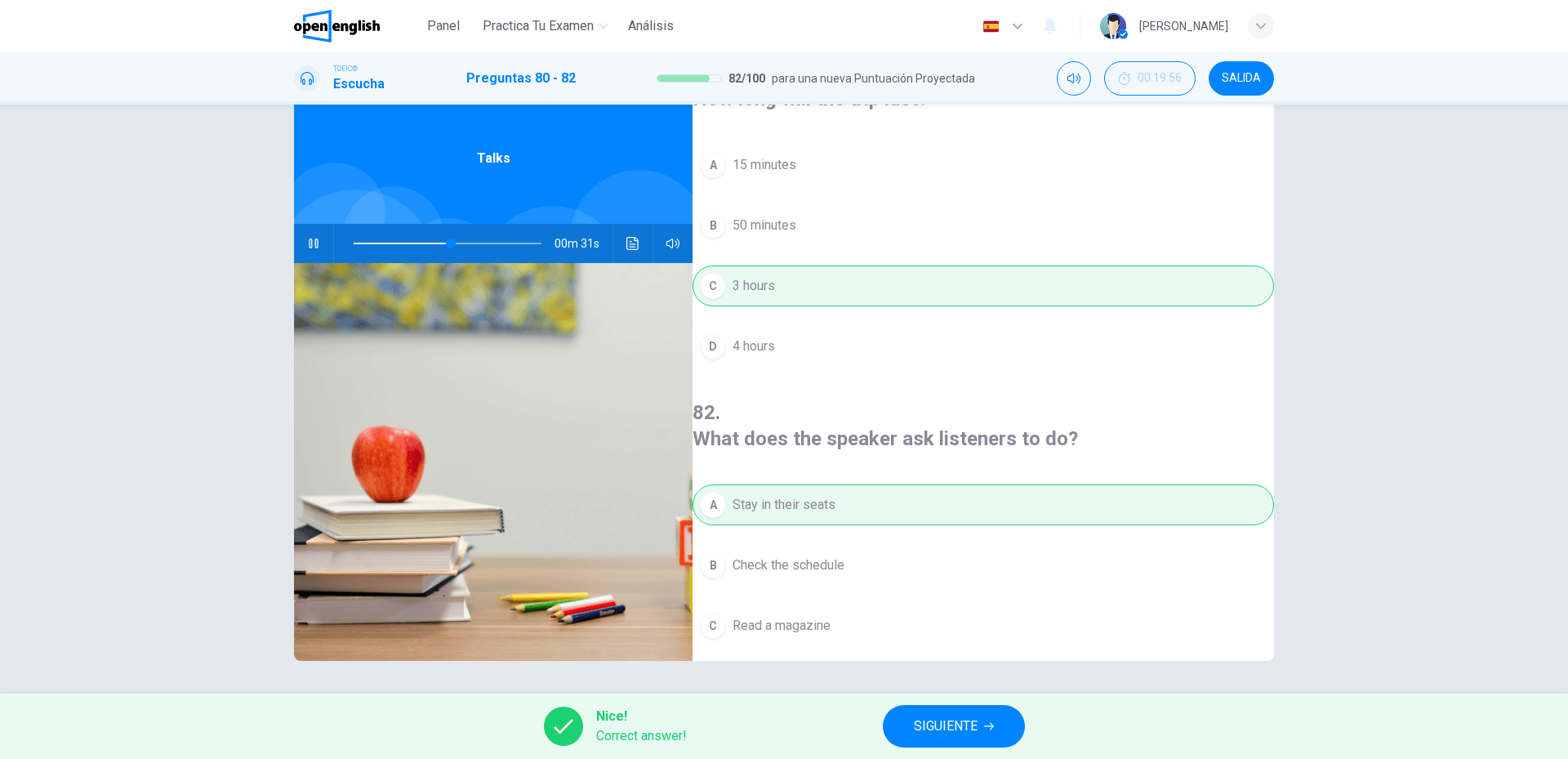
type input "**"
click at [965, 726] on span "SIGUIENTE" at bounding box center [946, 726] width 64 height 23
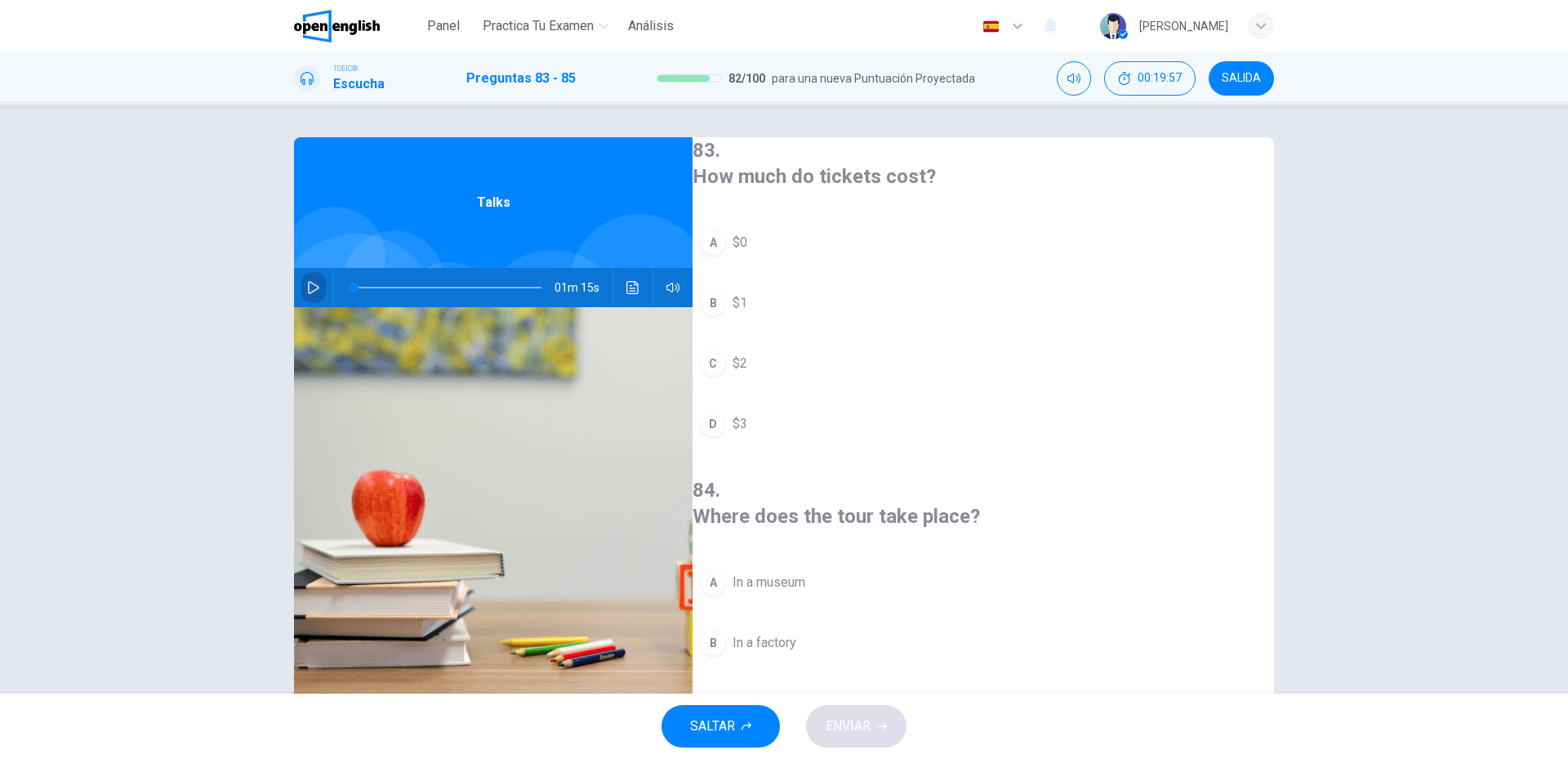
click at [309, 278] on button "button" at bounding box center [313, 287] width 26 height 39
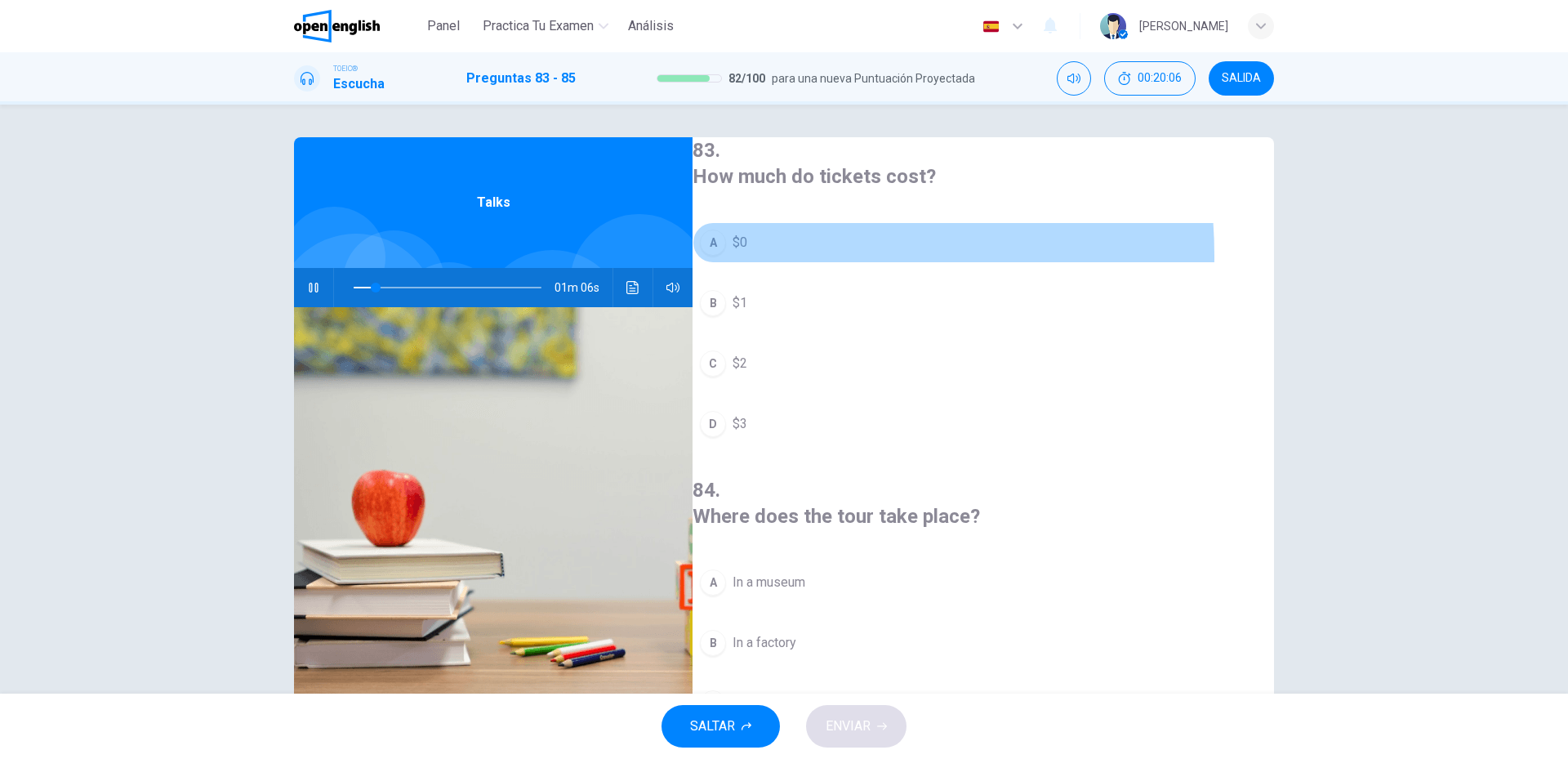
click at [764, 252] on button "A $0" at bounding box center [983, 242] width 581 height 41
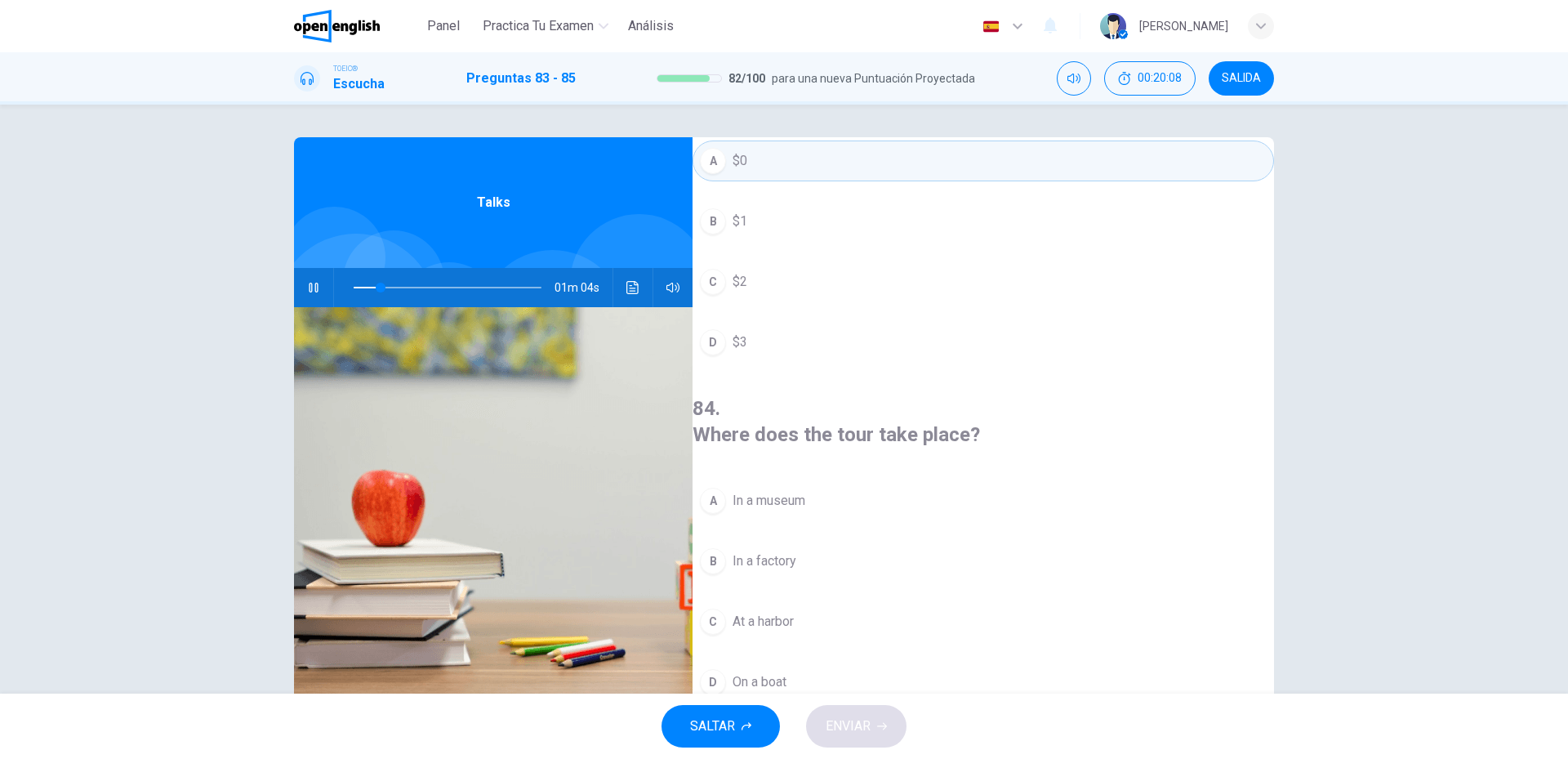
scroll to position [163, 0]
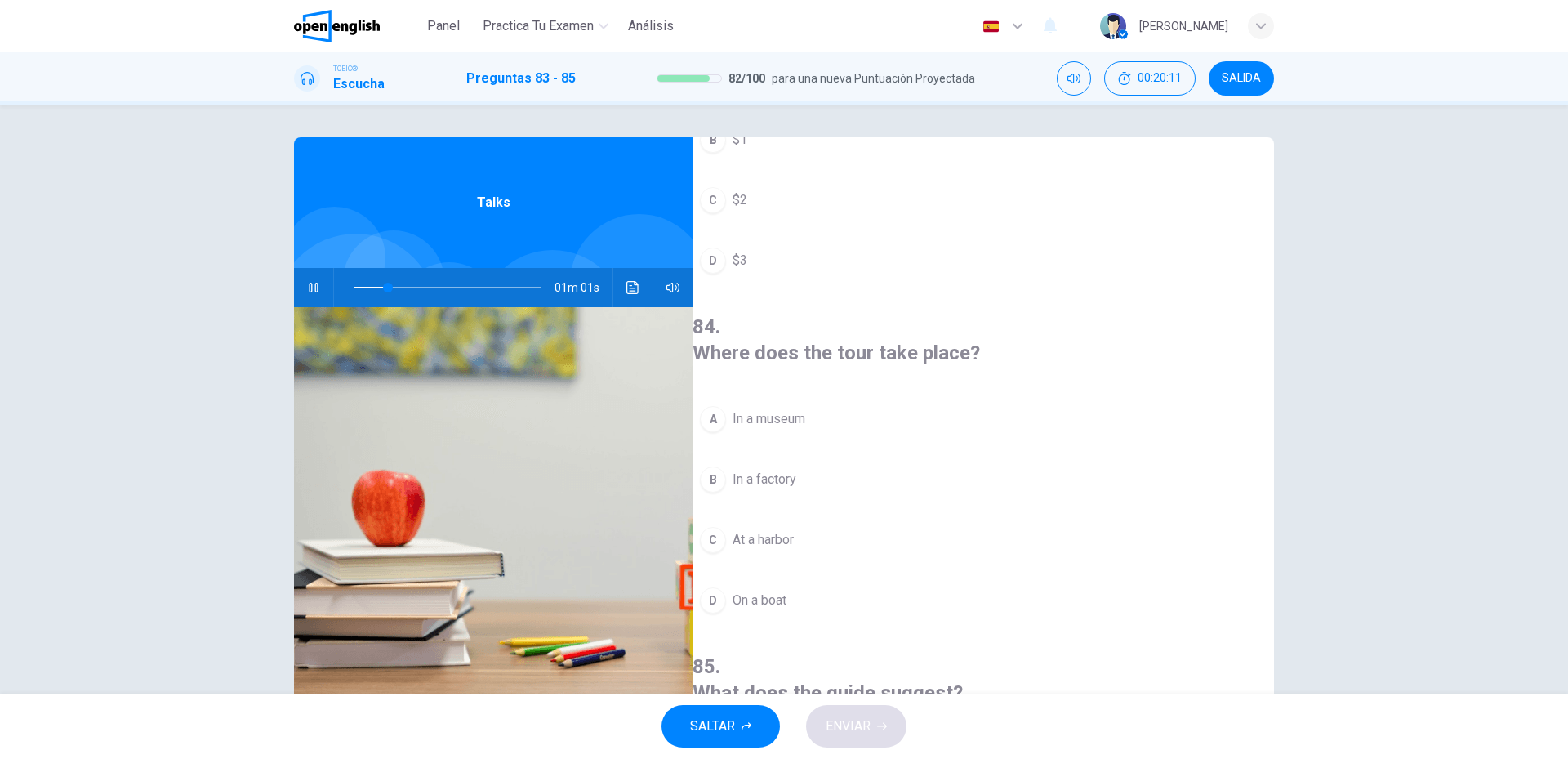
click at [805, 409] on span "In a museum" at bounding box center [769, 419] width 73 height 20
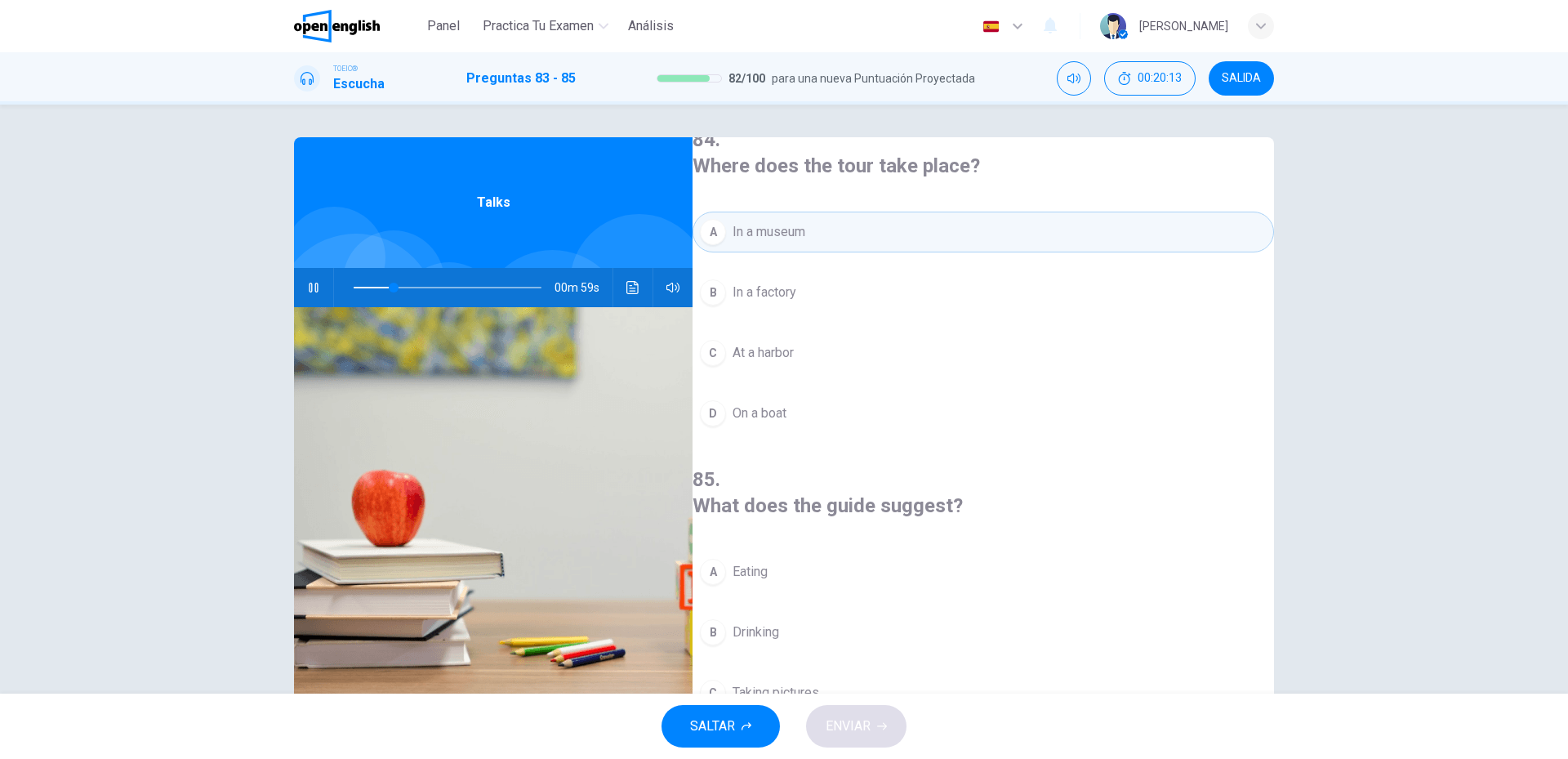
scroll to position [373, 0]
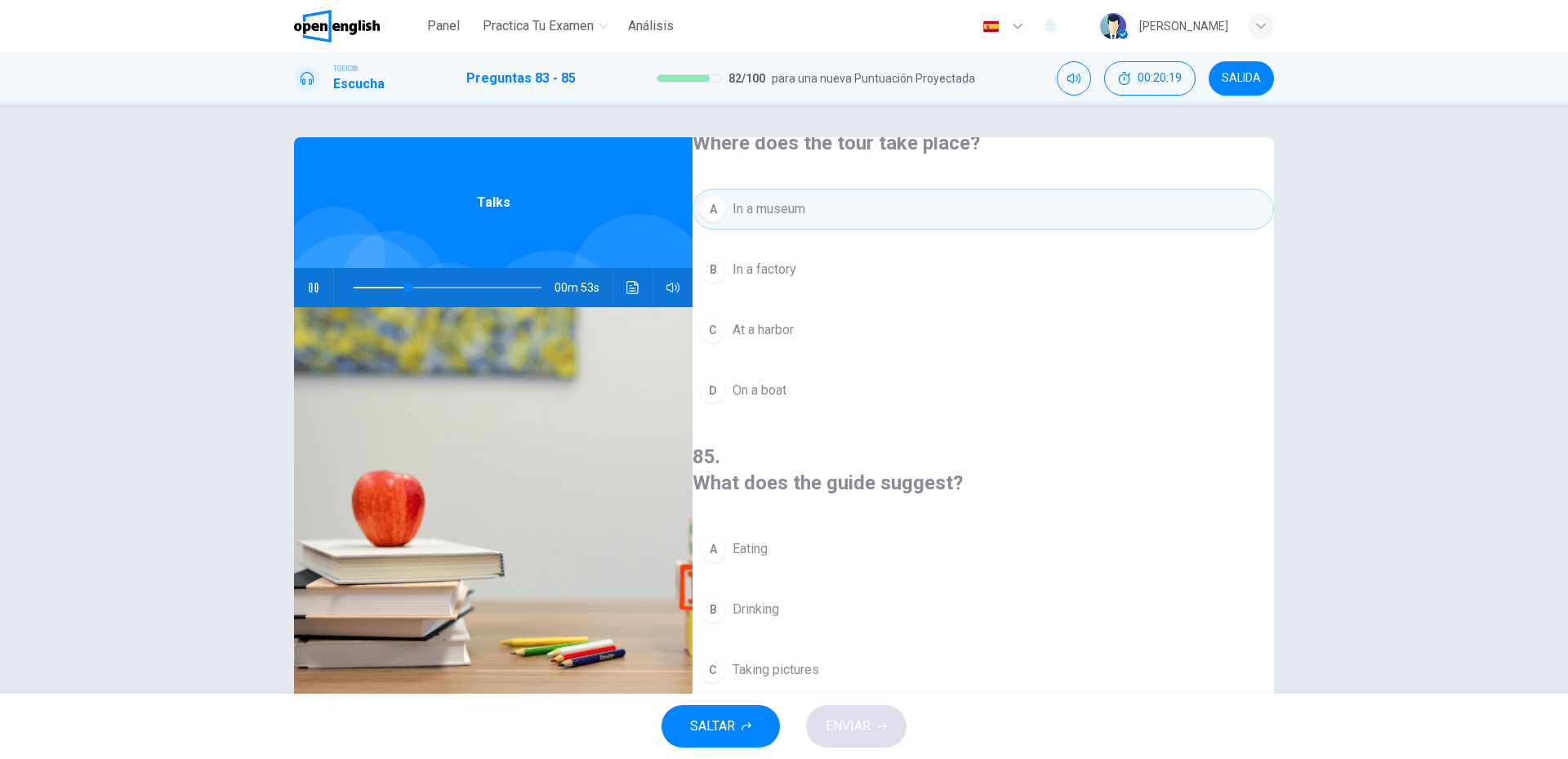
click at [852, 709] on button "D Buying souvenirs" at bounding box center [983, 729] width 581 height 41
click at [878, 723] on icon "button" at bounding box center [882, 726] width 10 height 10
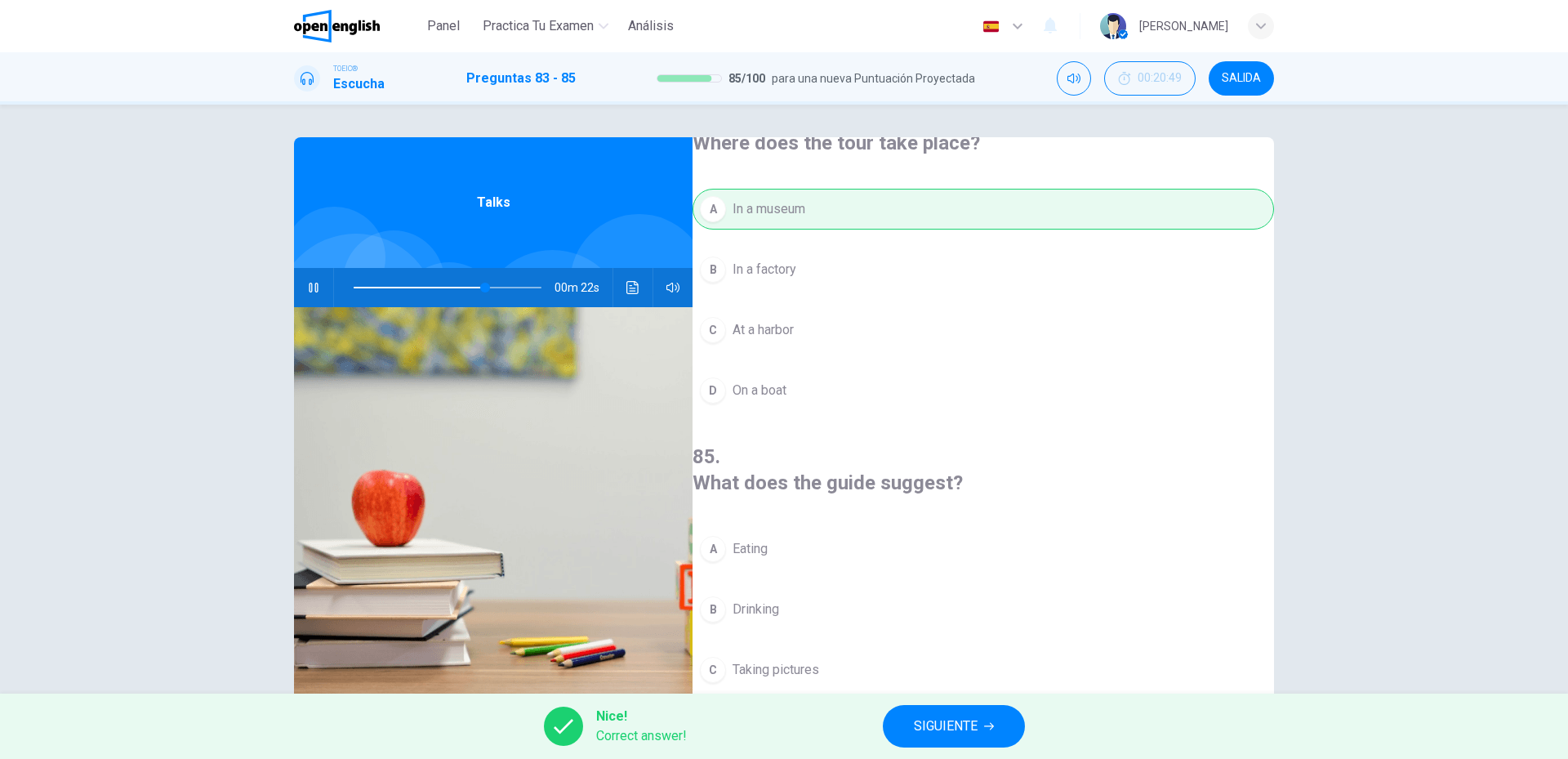
type input "**"
click at [963, 737] on button "SIGUIENTE" at bounding box center [954, 726] width 142 height 42
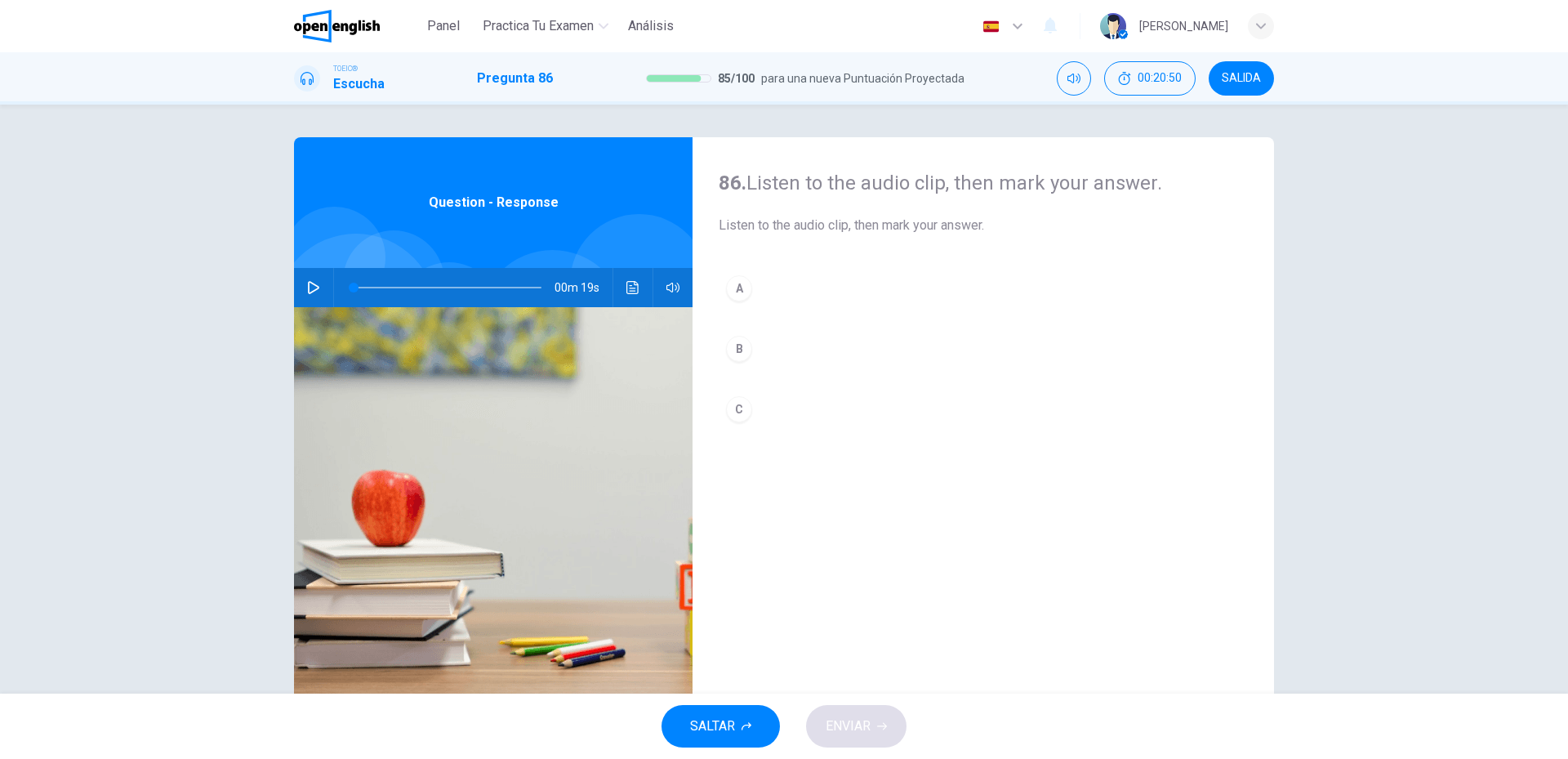
click at [314, 285] on icon "button" at bounding box center [314, 288] width 13 height 13
click at [816, 418] on button "C" at bounding box center [984, 409] width 530 height 41
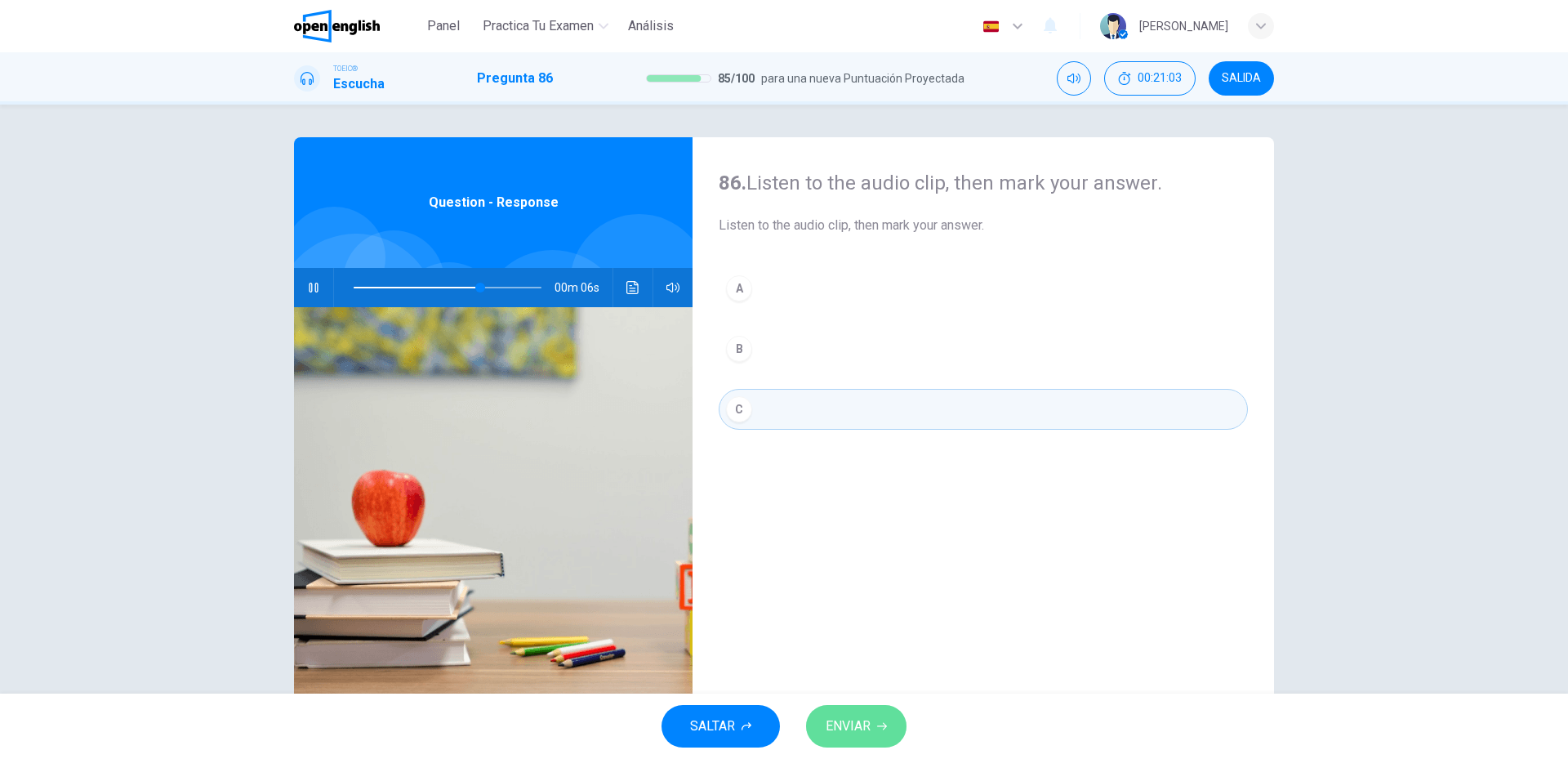
click at [870, 735] on span "ENVIAR" at bounding box center [848, 726] width 45 height 23
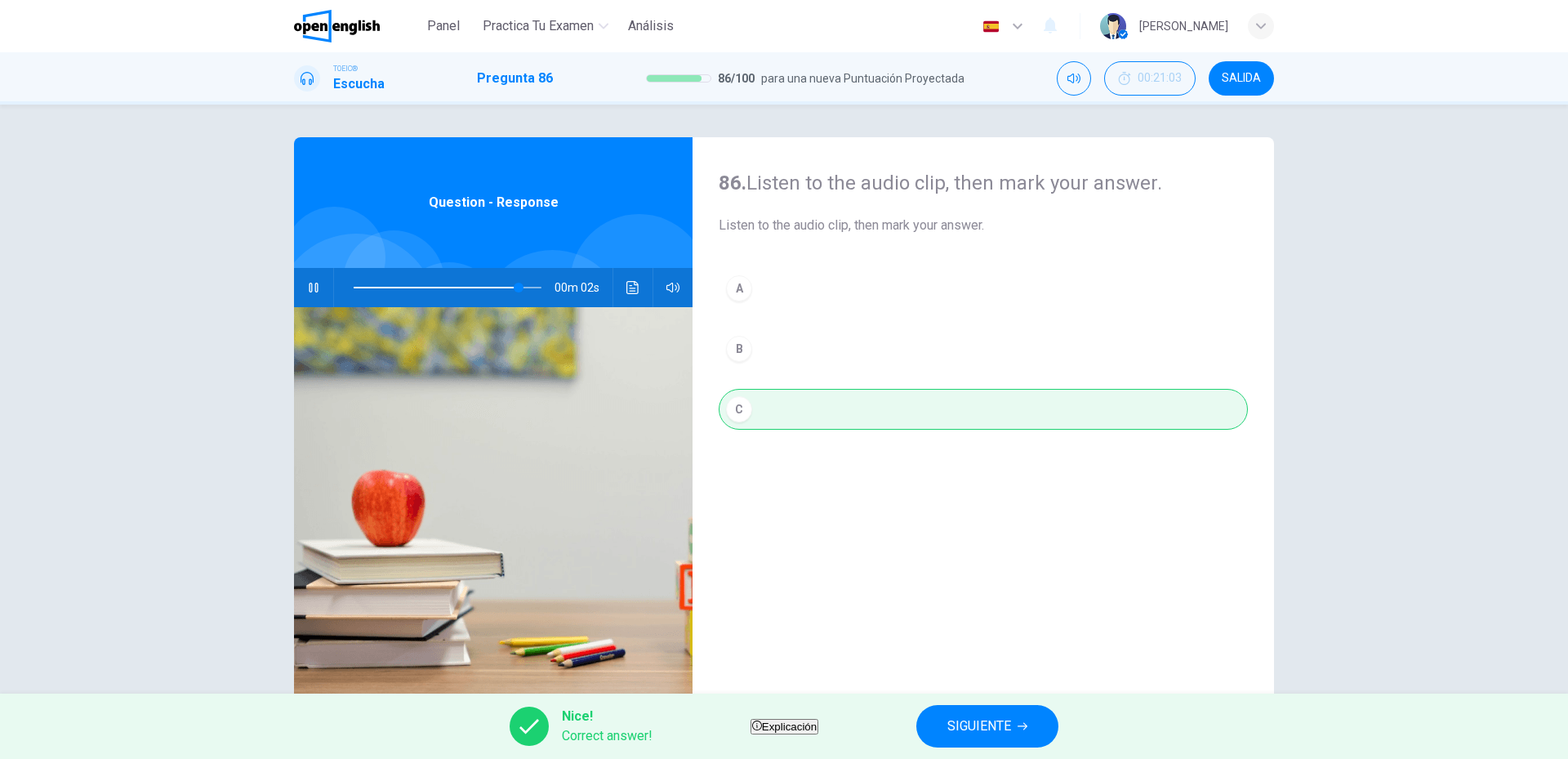
type input "**"
click at [1012, 727] on span "SIGUIENTE" at bounding box center [979, 726] width 64 height 23
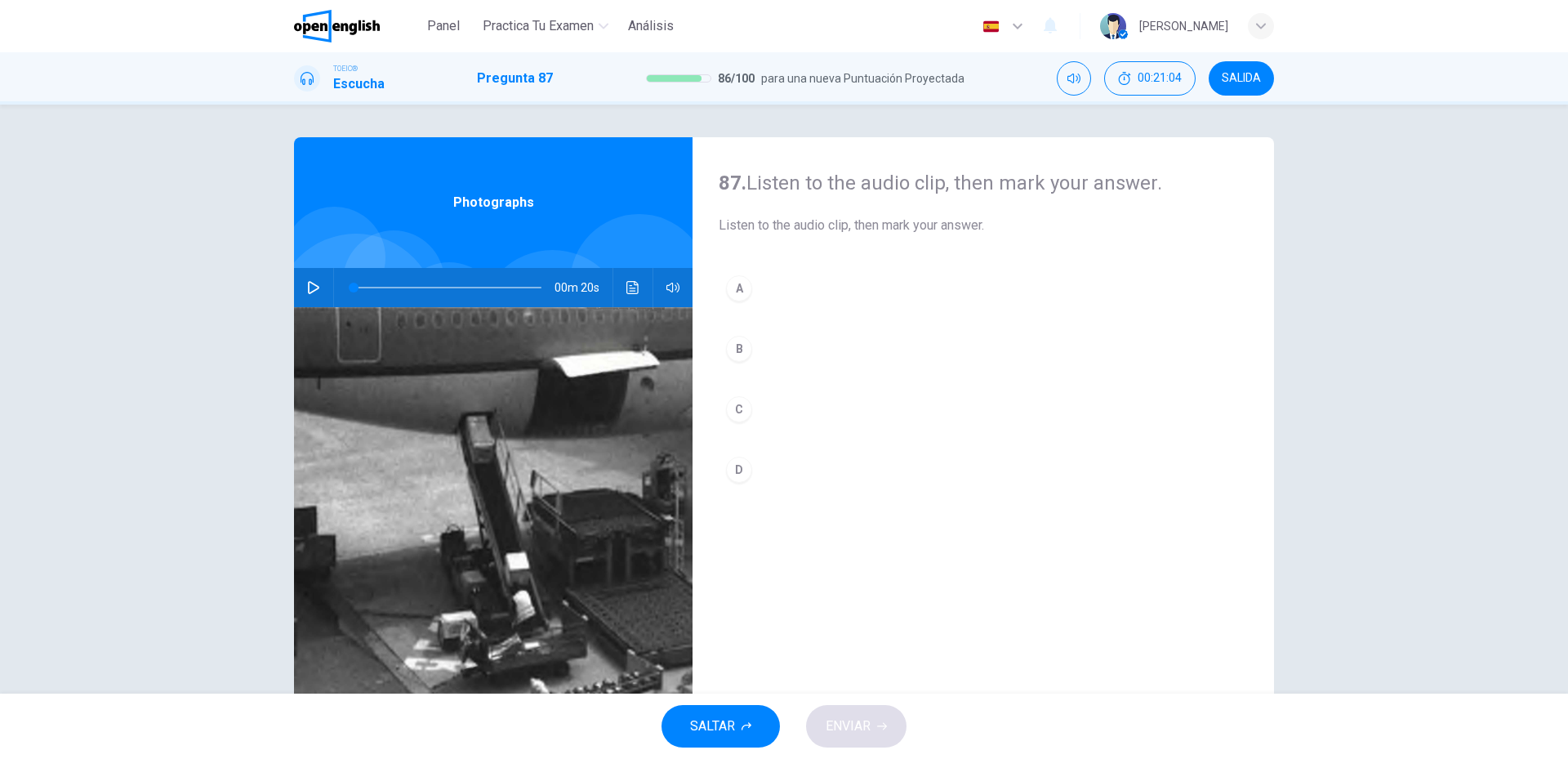
click at [311, 288] on icon "button" at bounding box center [314, 288] width 13 height 13
drag, startPoint x: 823, startPoint y: 417, endPoint x: 831, endPoint y: 423, distance: 10.0
click at [823, 418] on button "C" at bounding box center [984, 409] width 530 height 41
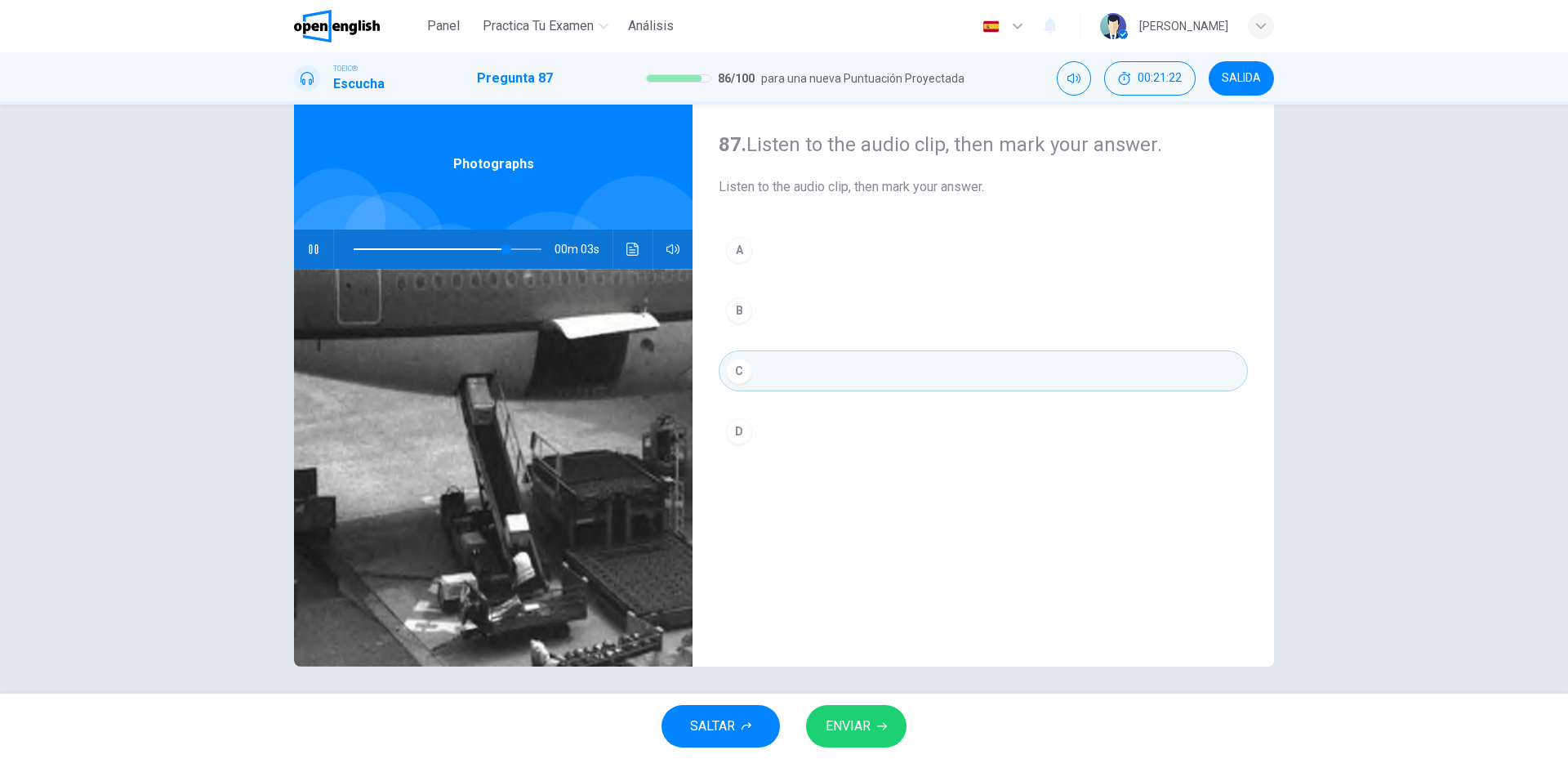
scroll to position [44, 0]
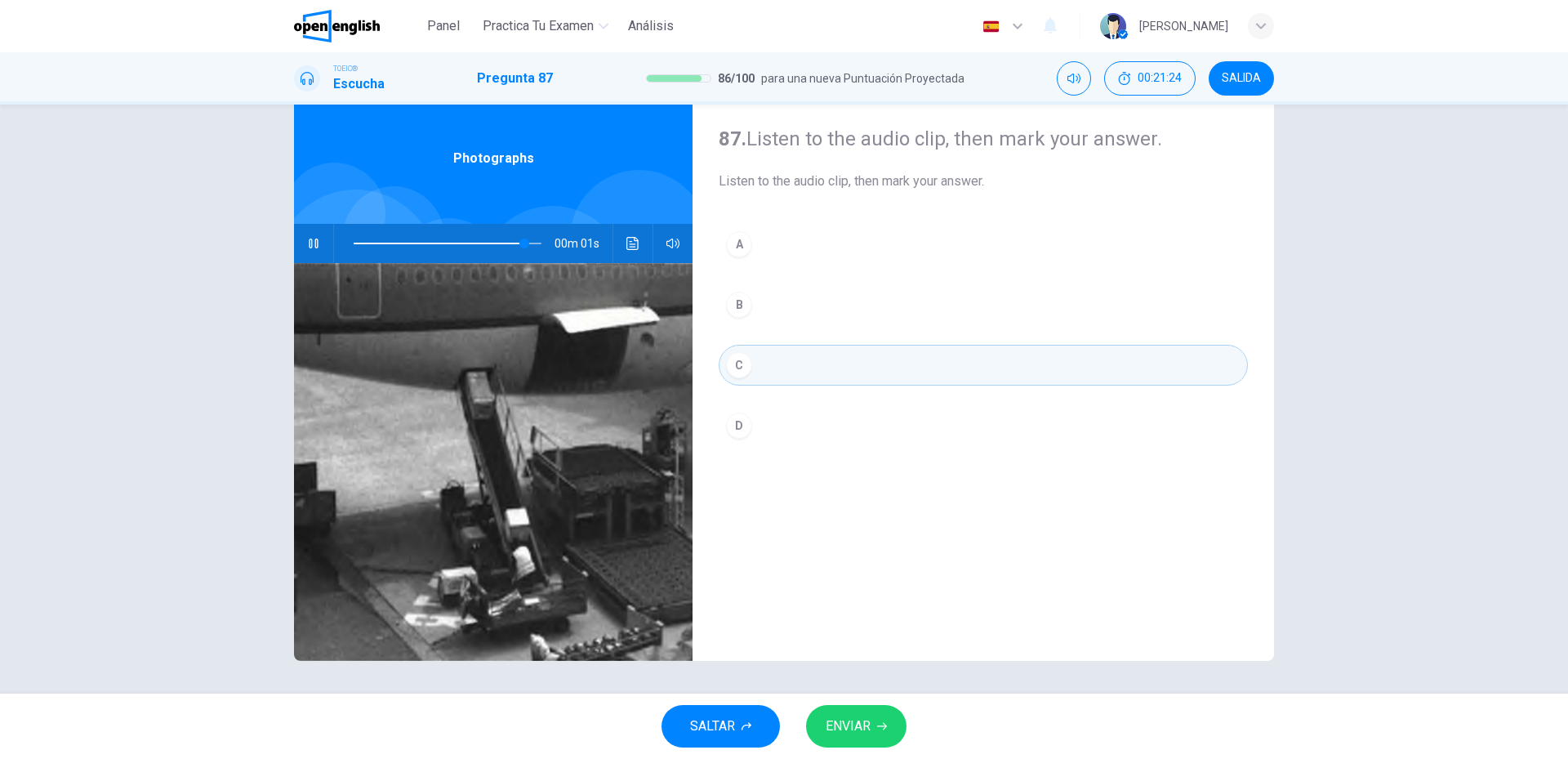
click at [850, 717] on span "ENVIAR" at bounding box center [848, 726] width 45 height 23
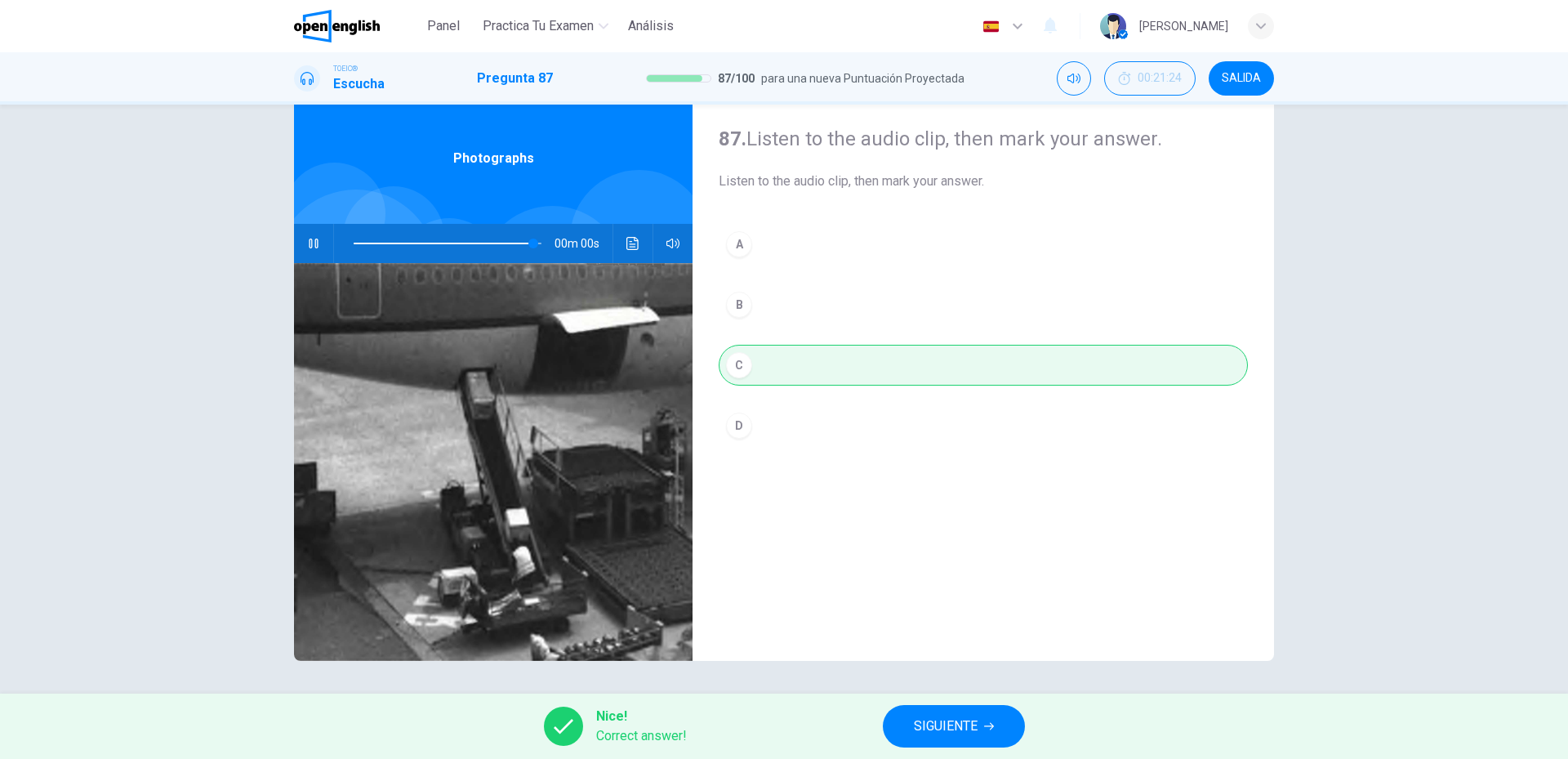
type input "*"
click at [1008, 715] on button "SIGUIENTE" at bounding box center [954, 726] width 142 height 42
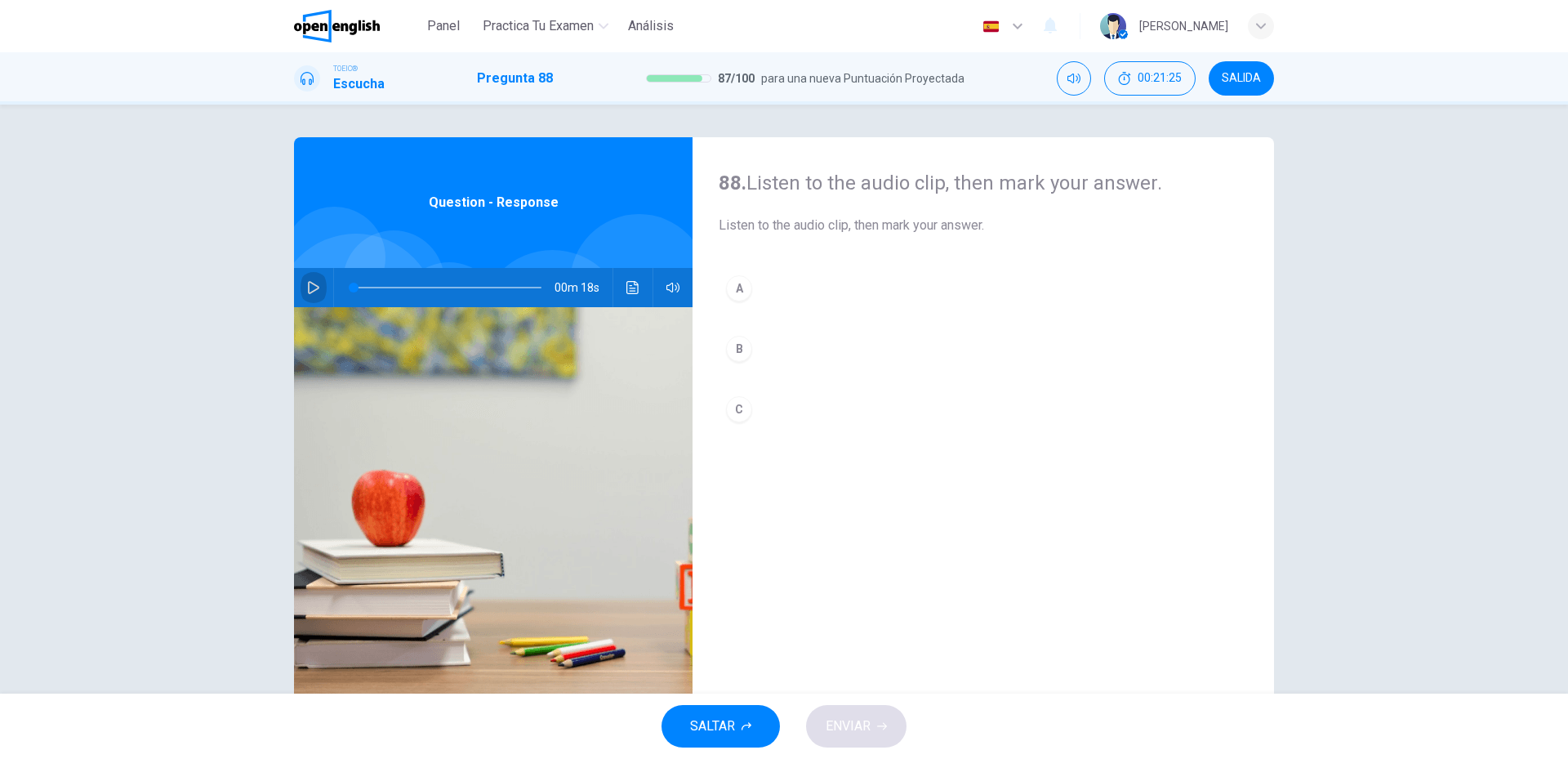
click at [307, 284] on icon "button" at bounding box center [314, 288] width 13 height 13
click at [901, 298] on button "A" at bounding box center [984, 288] width 530 height 41
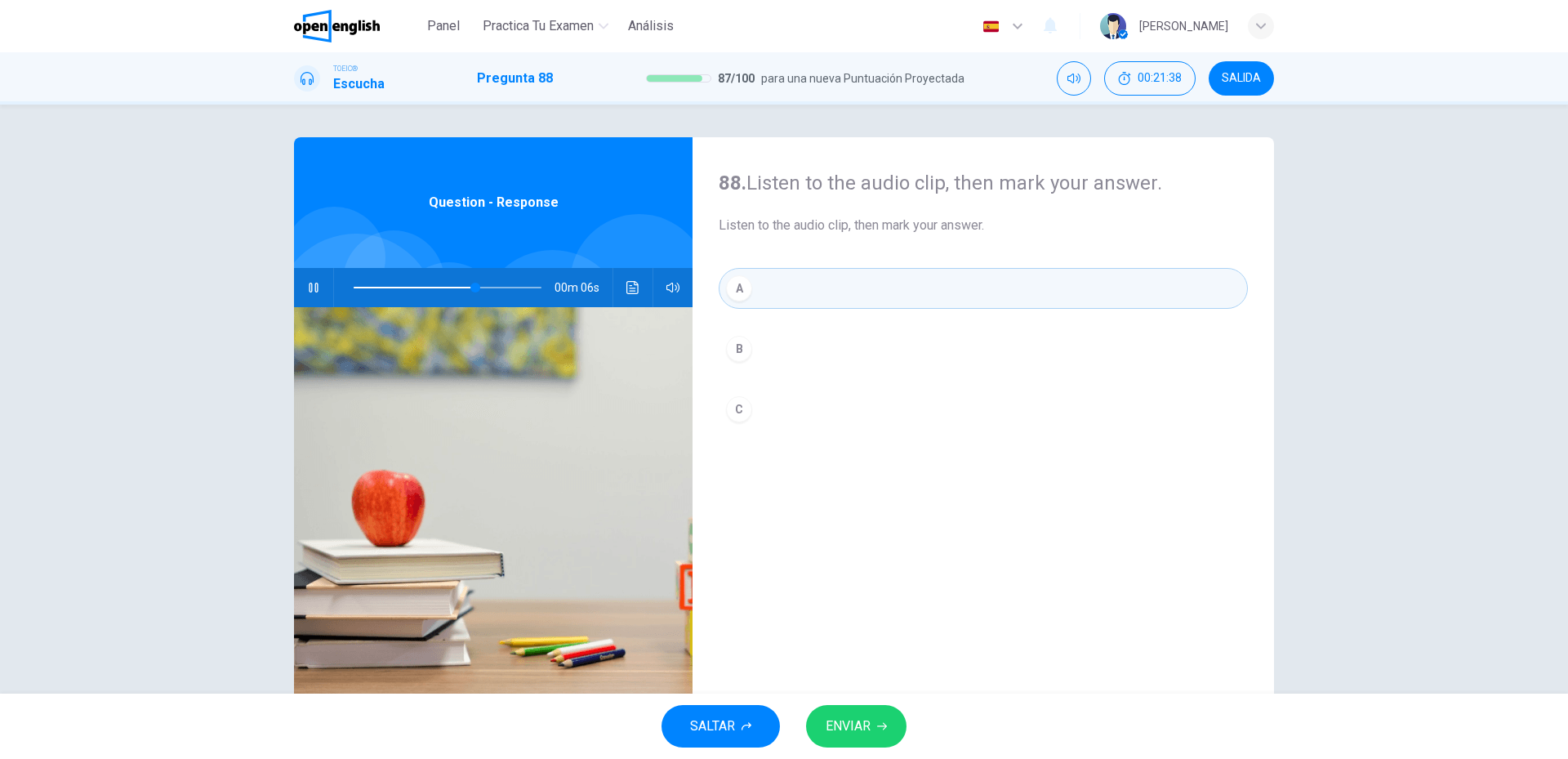
click at [839, 725] on span "ENVIAR" at bounding box center [848, 726] width 45 height 23
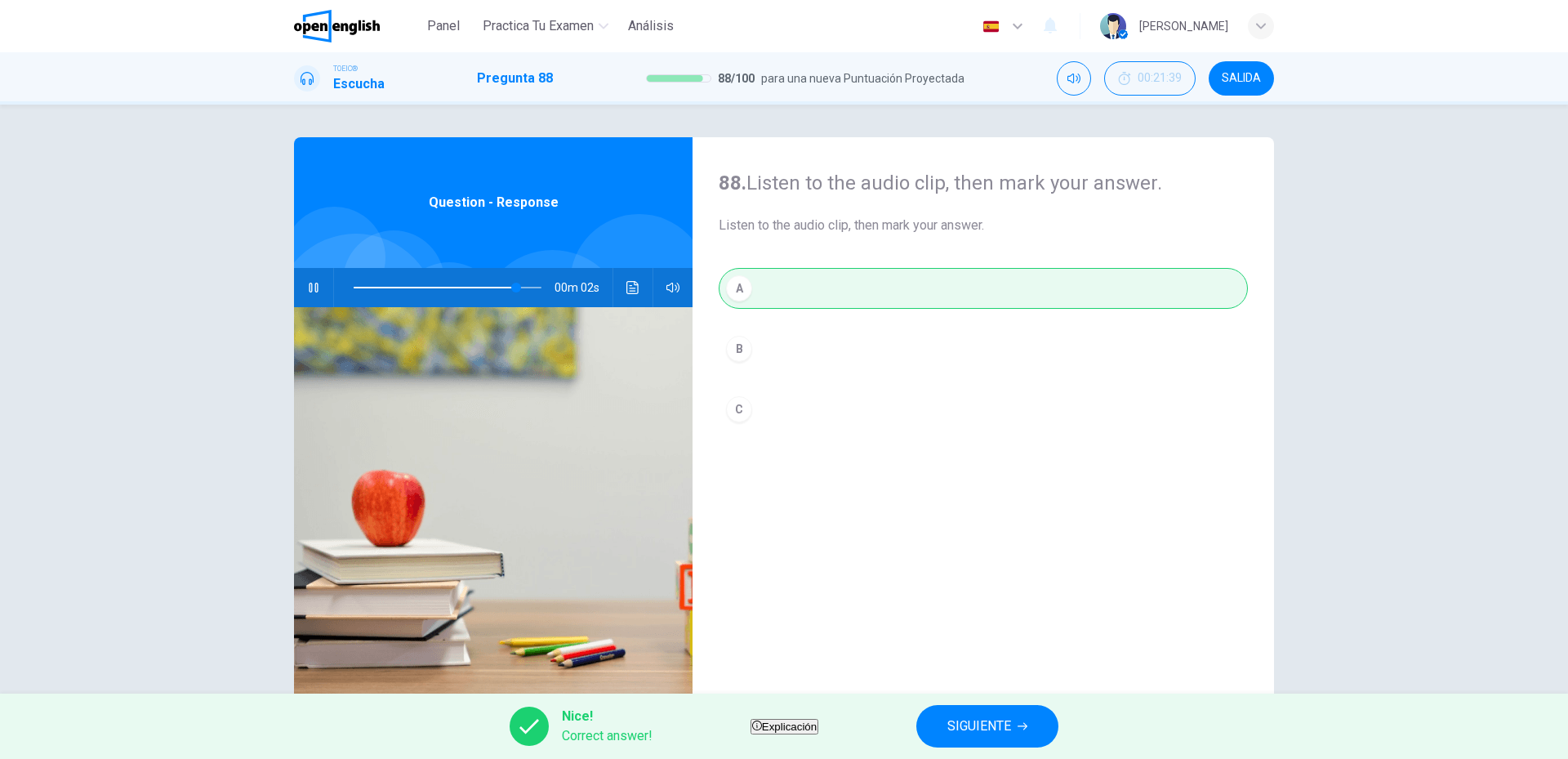
type input "**"
click at [1058, 711] on button "SIGUIENTE" at bounding box center [988, 726] width 142 height 42
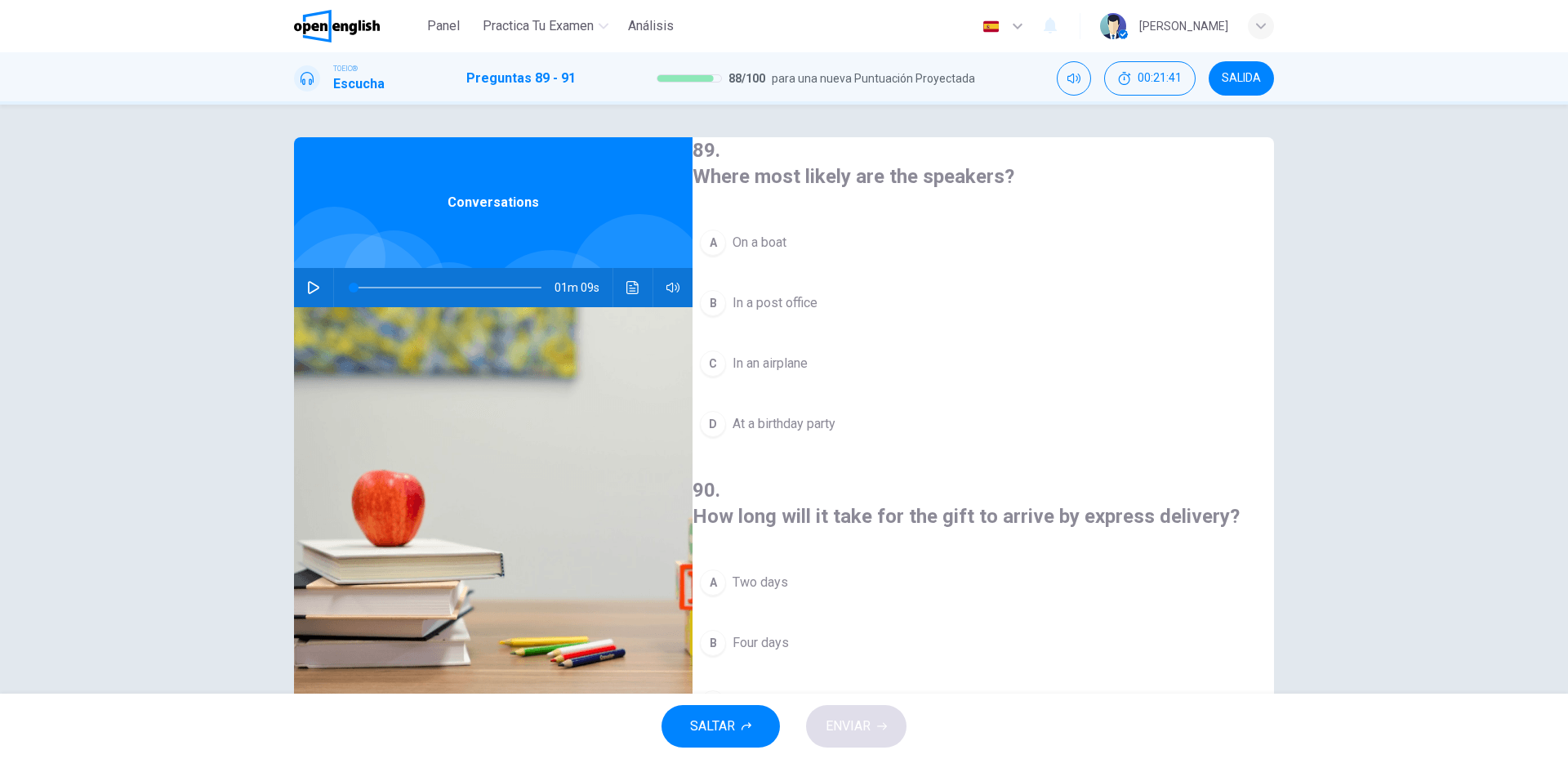
click at [301, 289] on button "button" at bounding box center [313, 287] width 26 height 39
click at [837, 314] on button "B In a post office" at bounding box center [983, 303] width 581 height 41
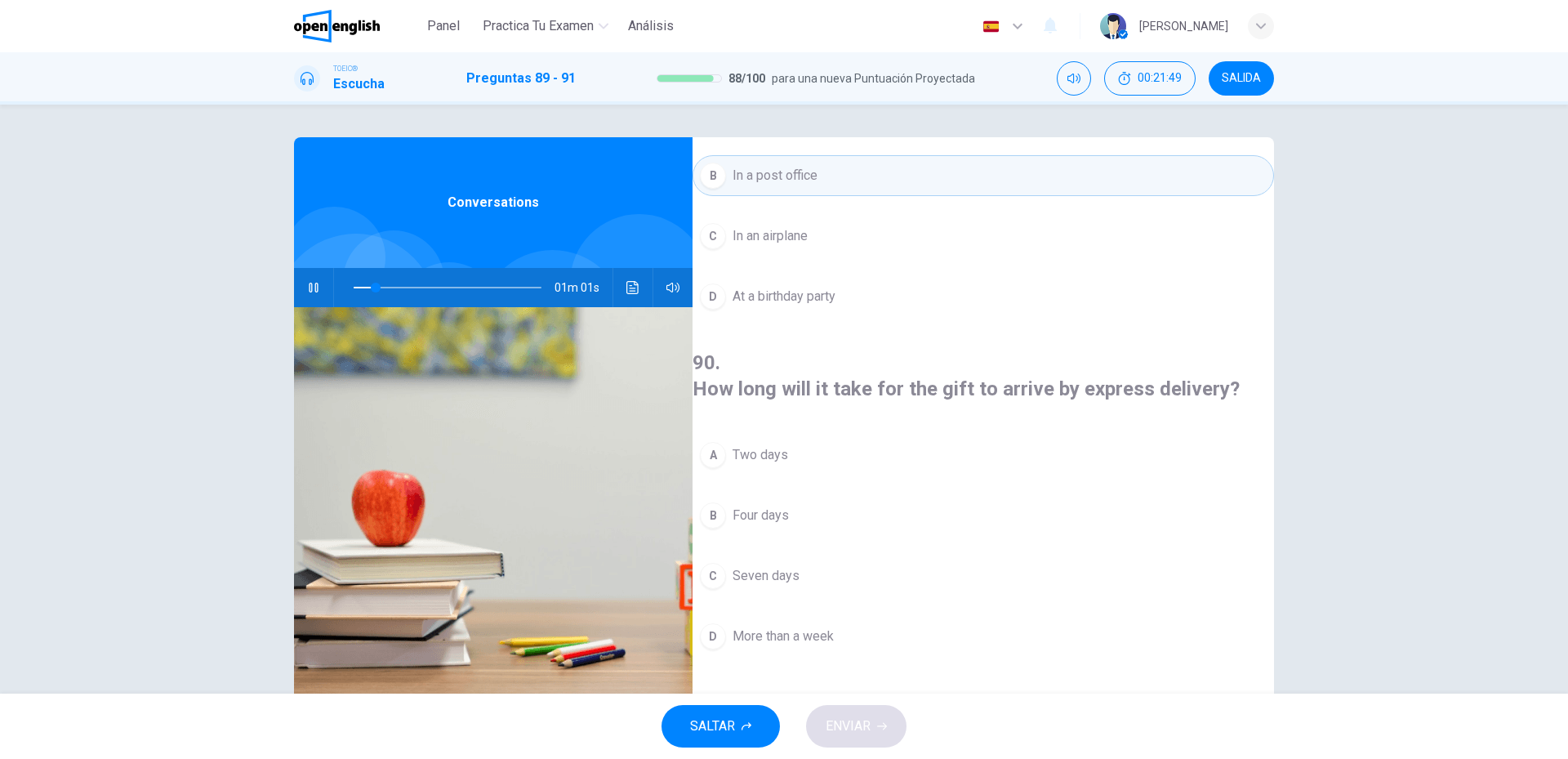
scroll to position [163, 0]
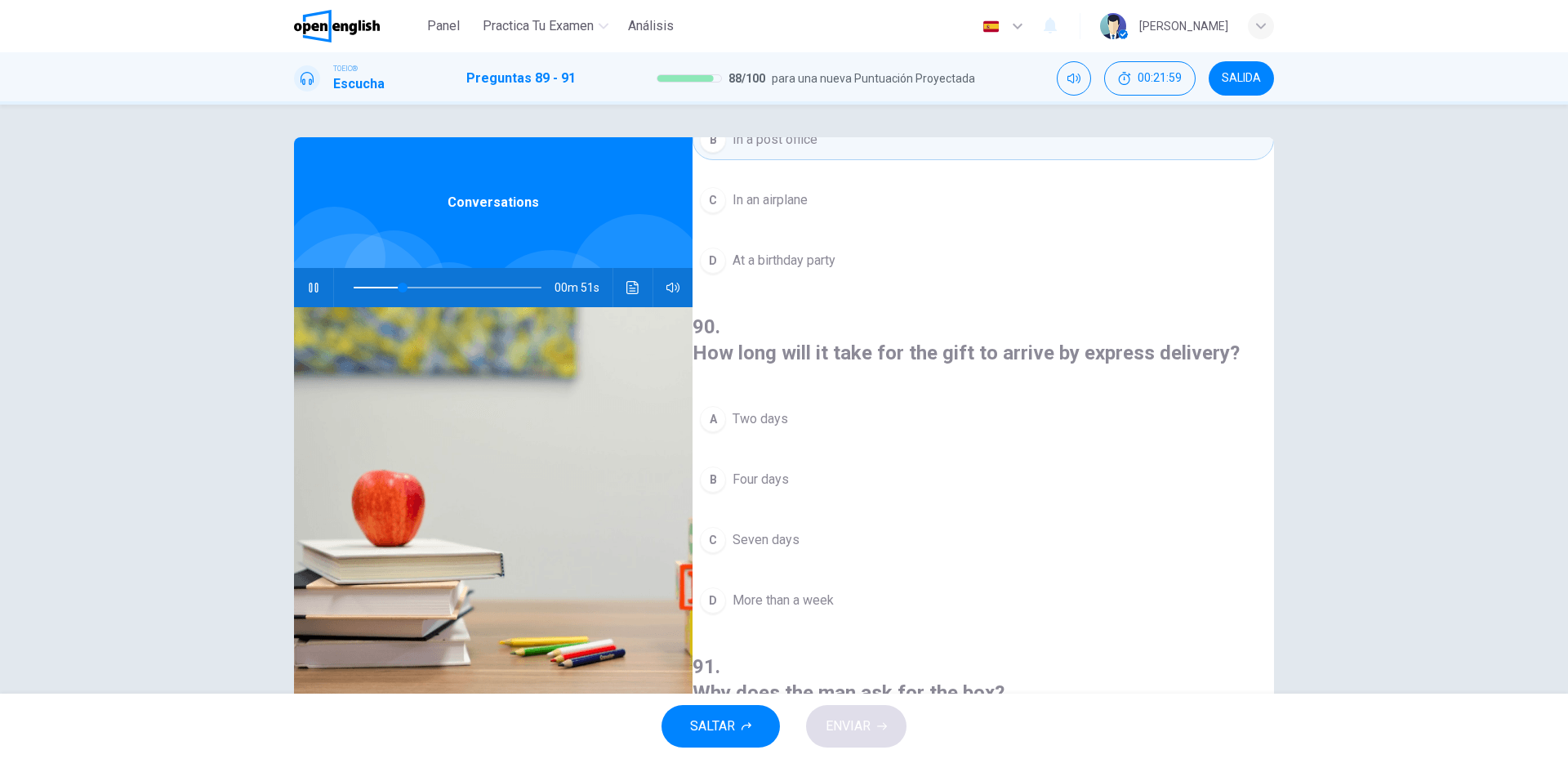
click at [788, 409] on span "Two days" at bounding box center [760, 419] width 55 height 20
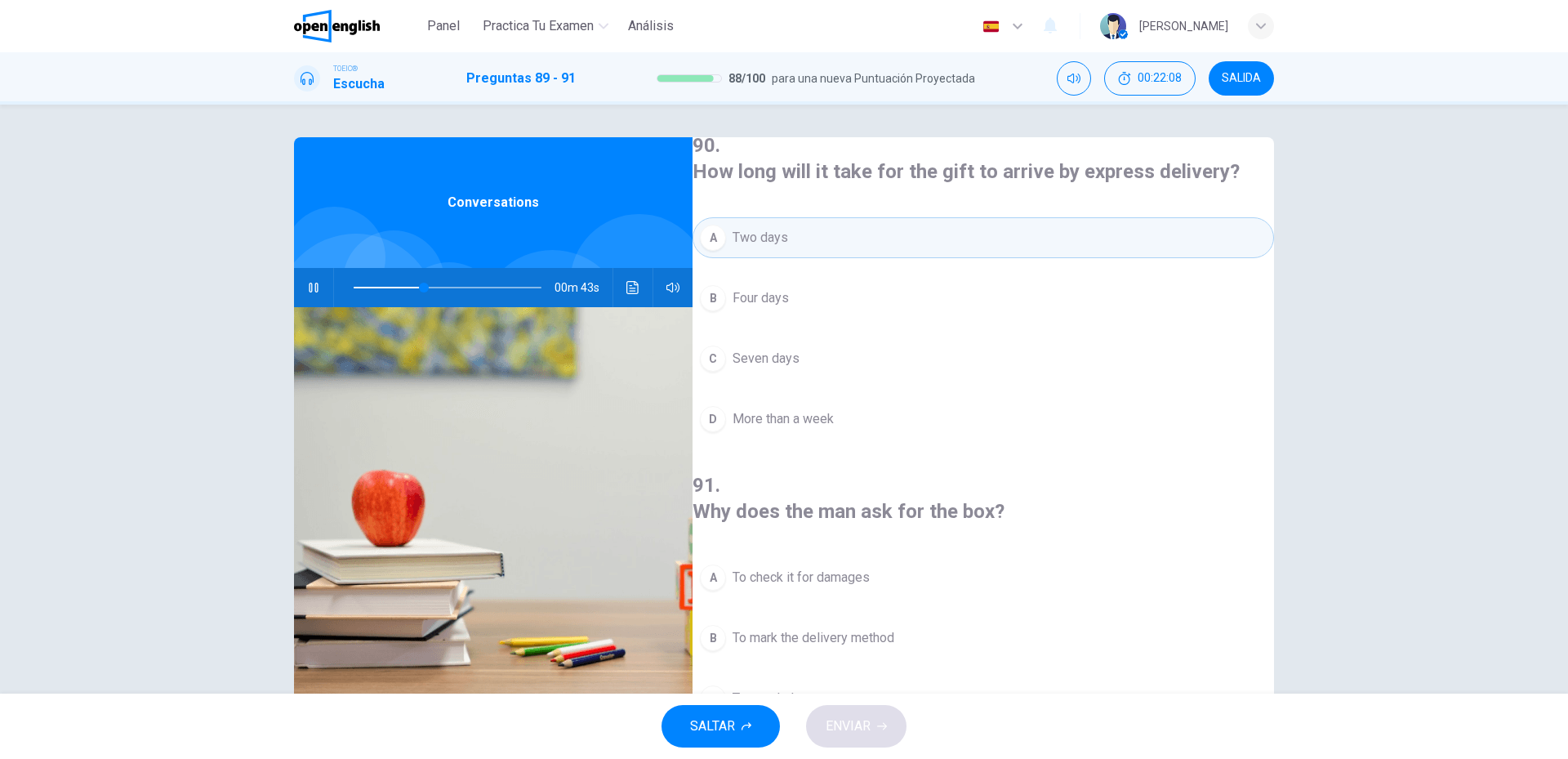
scroll to position [373, 0]
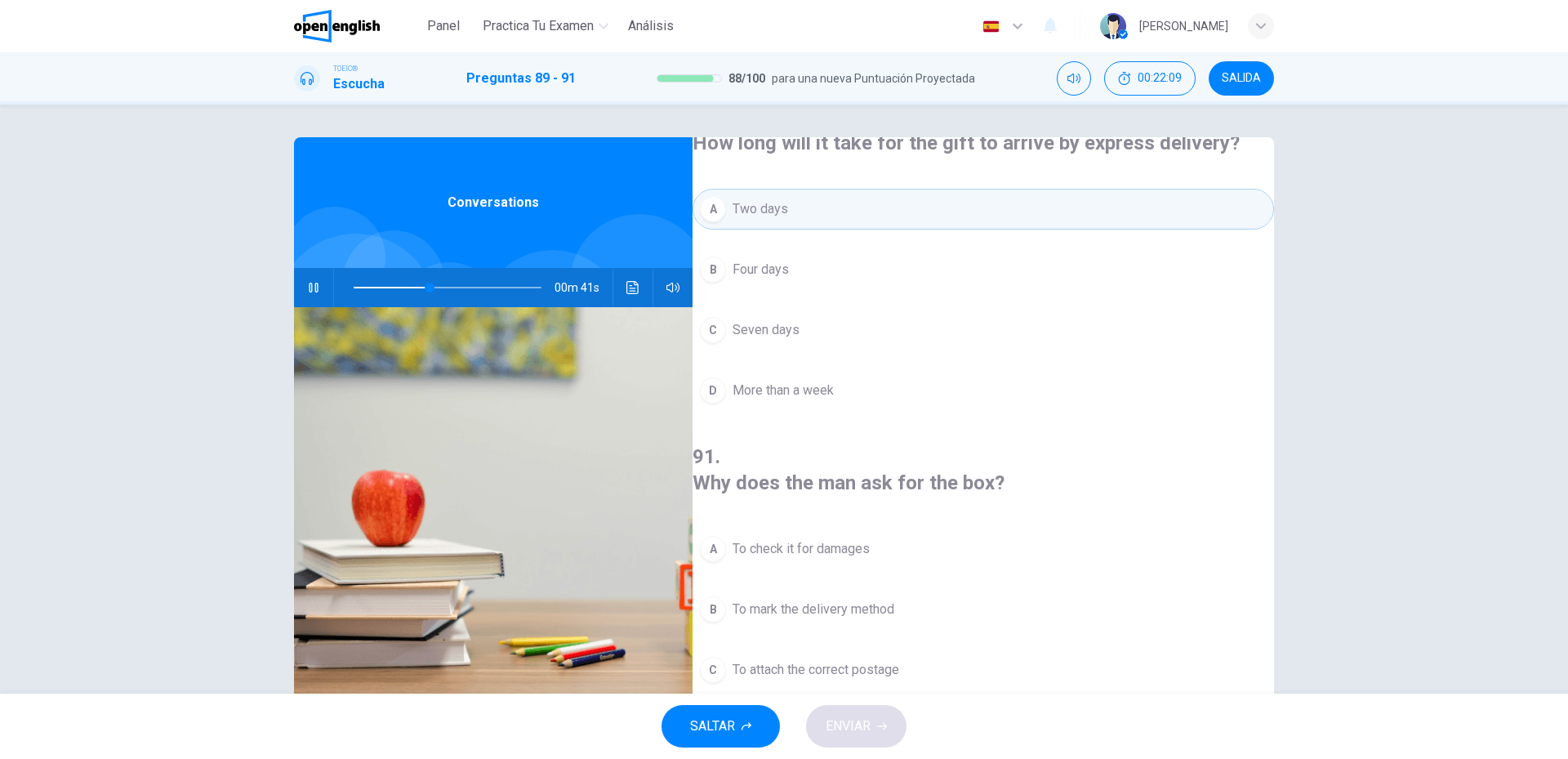
drag, startPoint x: 801, startPoint y: 405, endPoint x: 931, endPoint y: 417, distance: 130.6
click at [930, 444] on h4 "91 . Why does the man ask for the box?" at bounding box center [983, 469] width 581 height 53
click at [933, 444] on h4 "91 . Why does the man ask for the box?" at bounding box center [983, 469] width 581 height 53
drag, startPoint x: 933, startPoint y: 417, endPoint x: 908, endPoint y: 434, distance: 30.2
click at [915, 444] on div "91 . Why does the man ask for the box? A To check it for damages B To mark the …" at bounding box center [983, 613] width 581 height 339
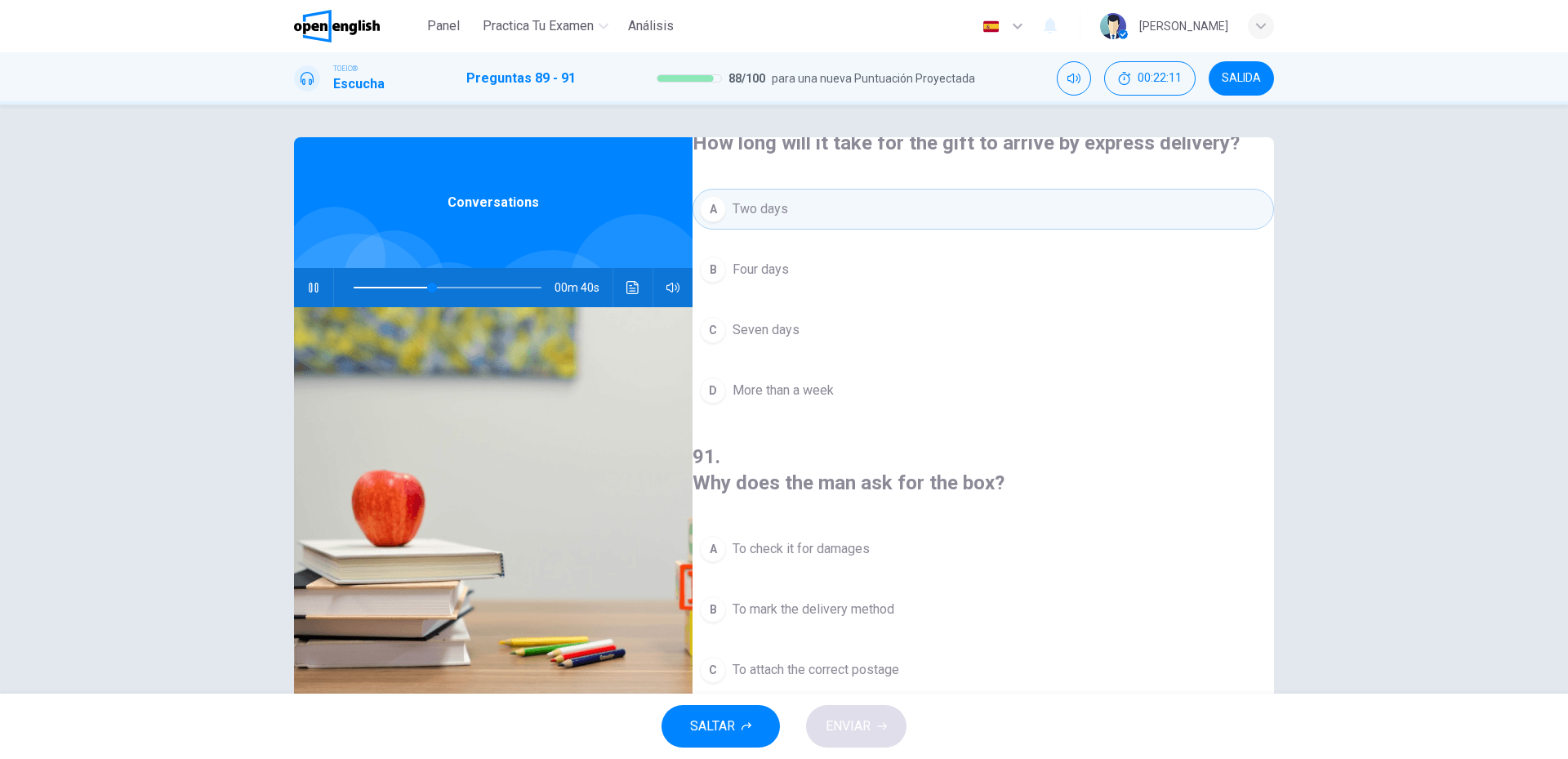
scroll to position [44, 0]
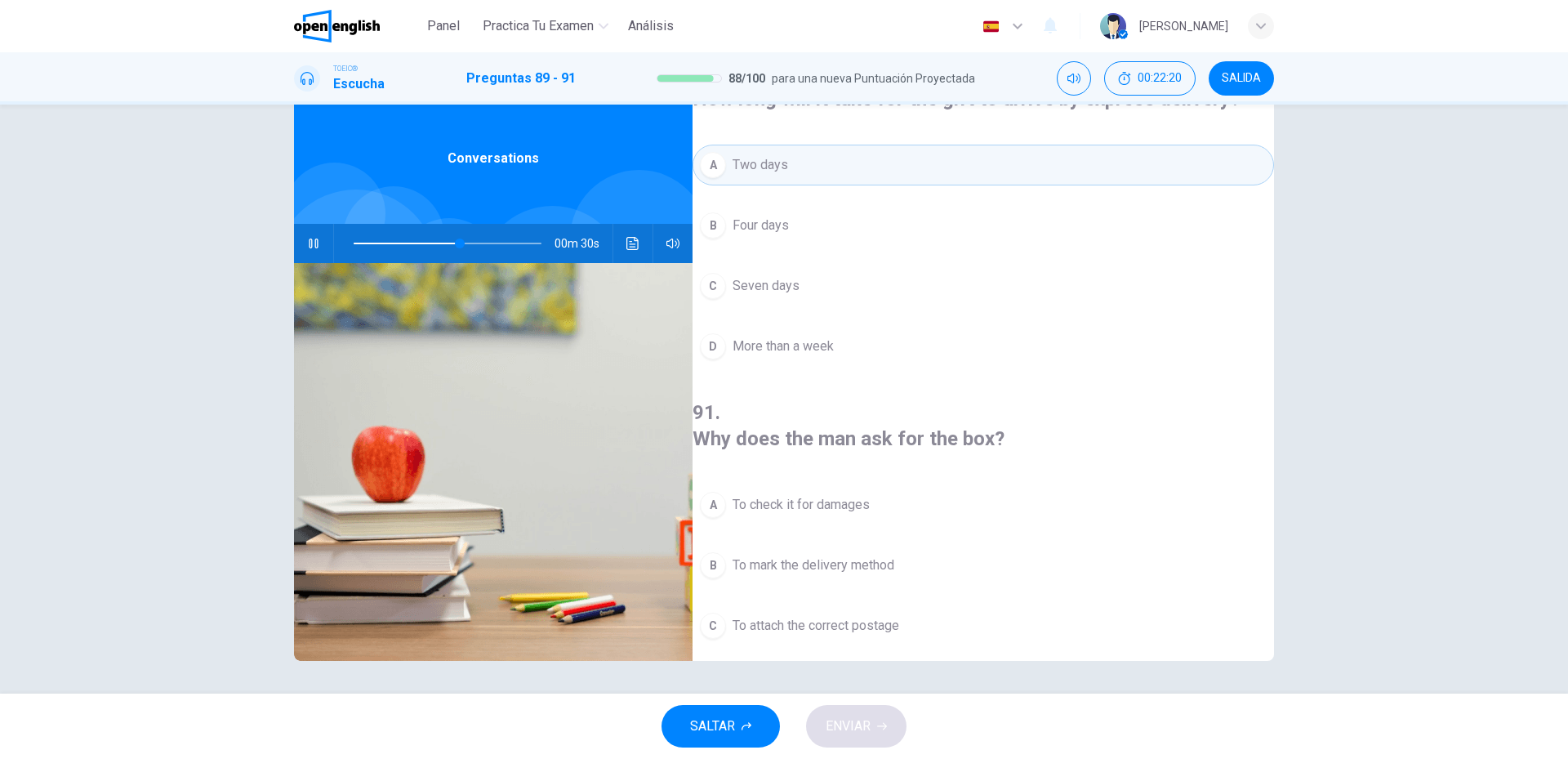
click at [867, 676] on span "To see how much it weighs" at bounding box center [810, 685] width 155 height 20
click at [853, 714] on button "ENVIAR" at bounding box center [856, 726] width 100 height 42
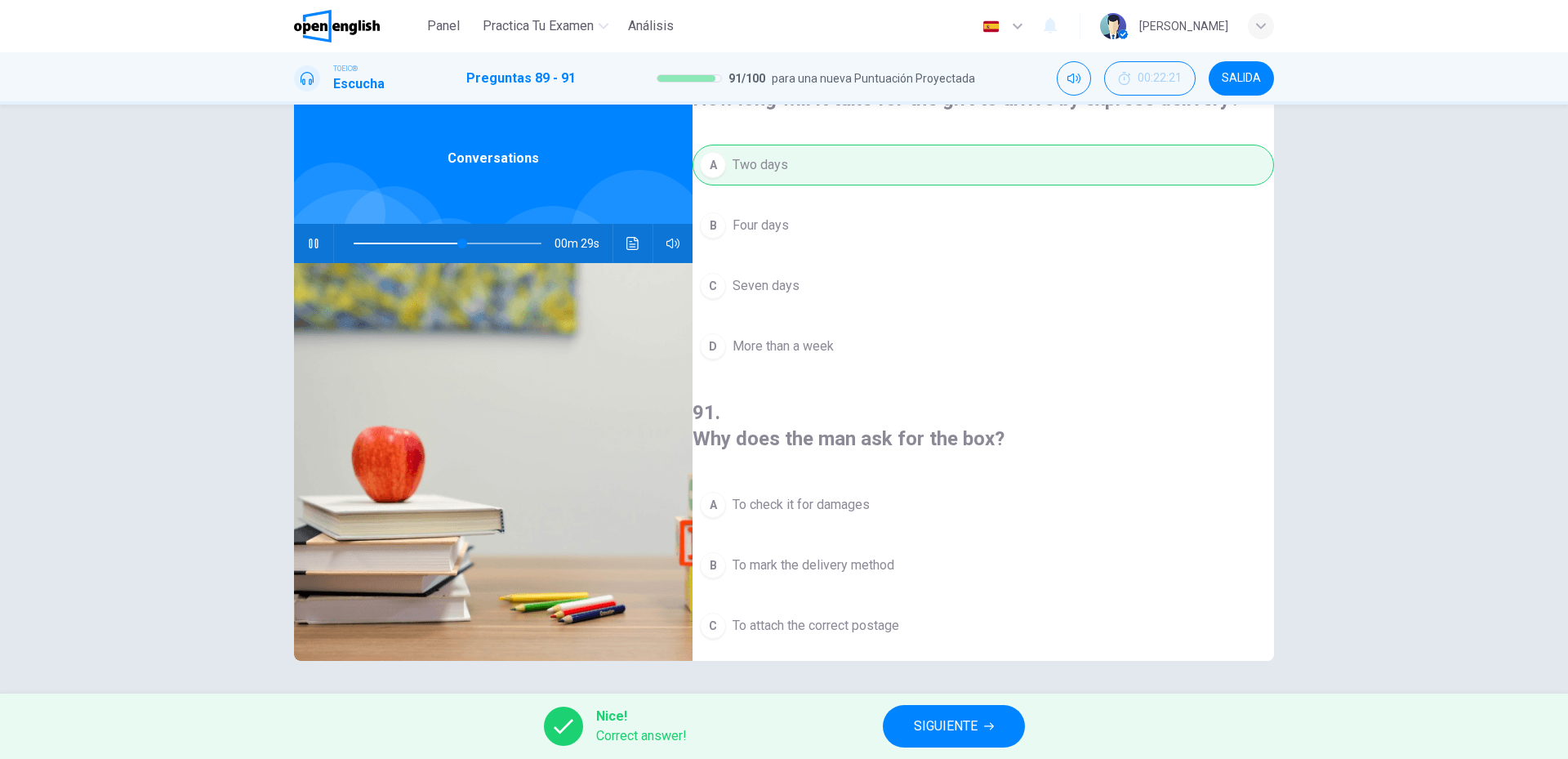
type input "**"
click at [990, 717] on button "SIGUIENTE" at bounding box center [954, 726] width 142 height 42
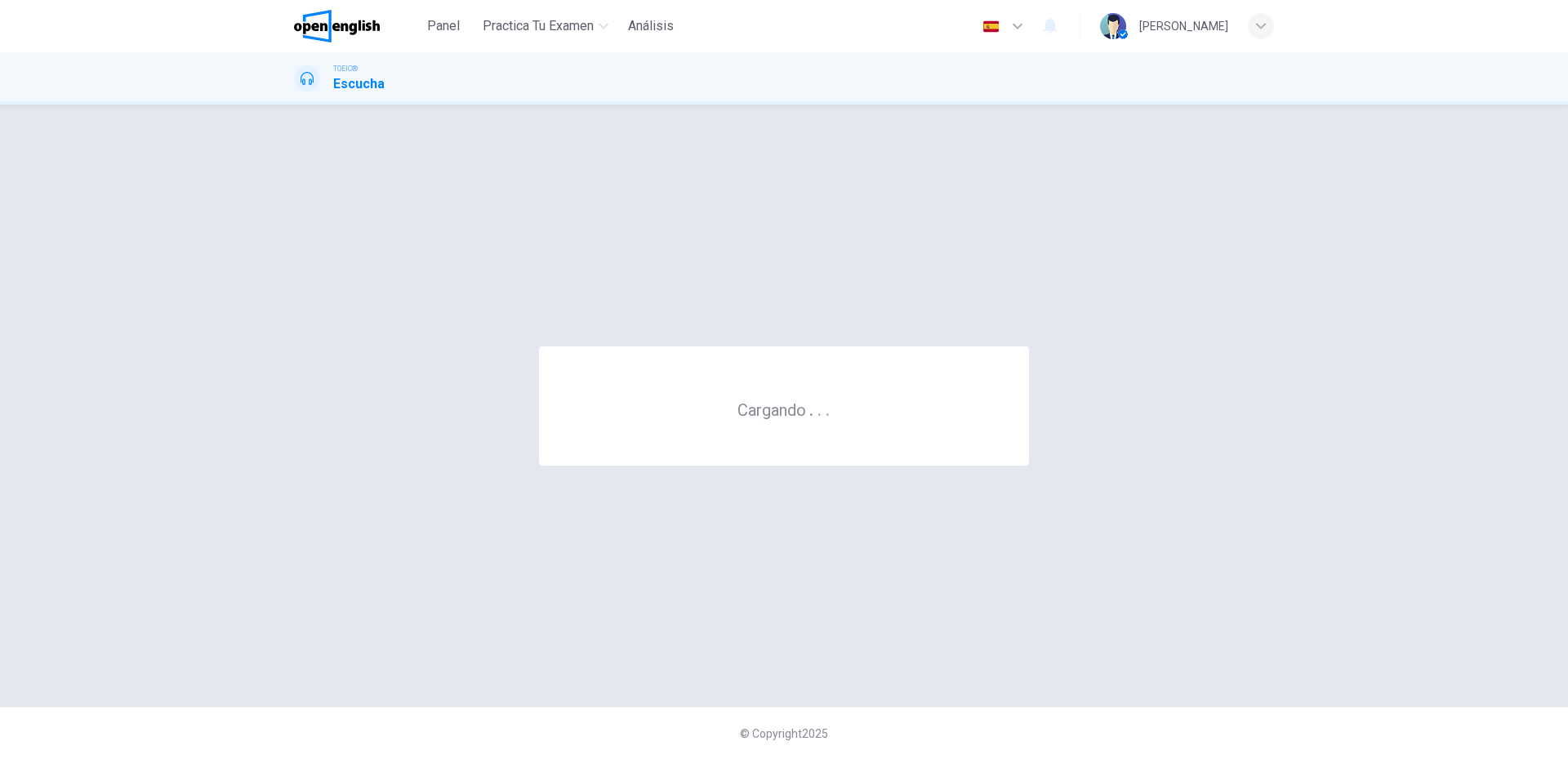
scroll to position [0, 0]
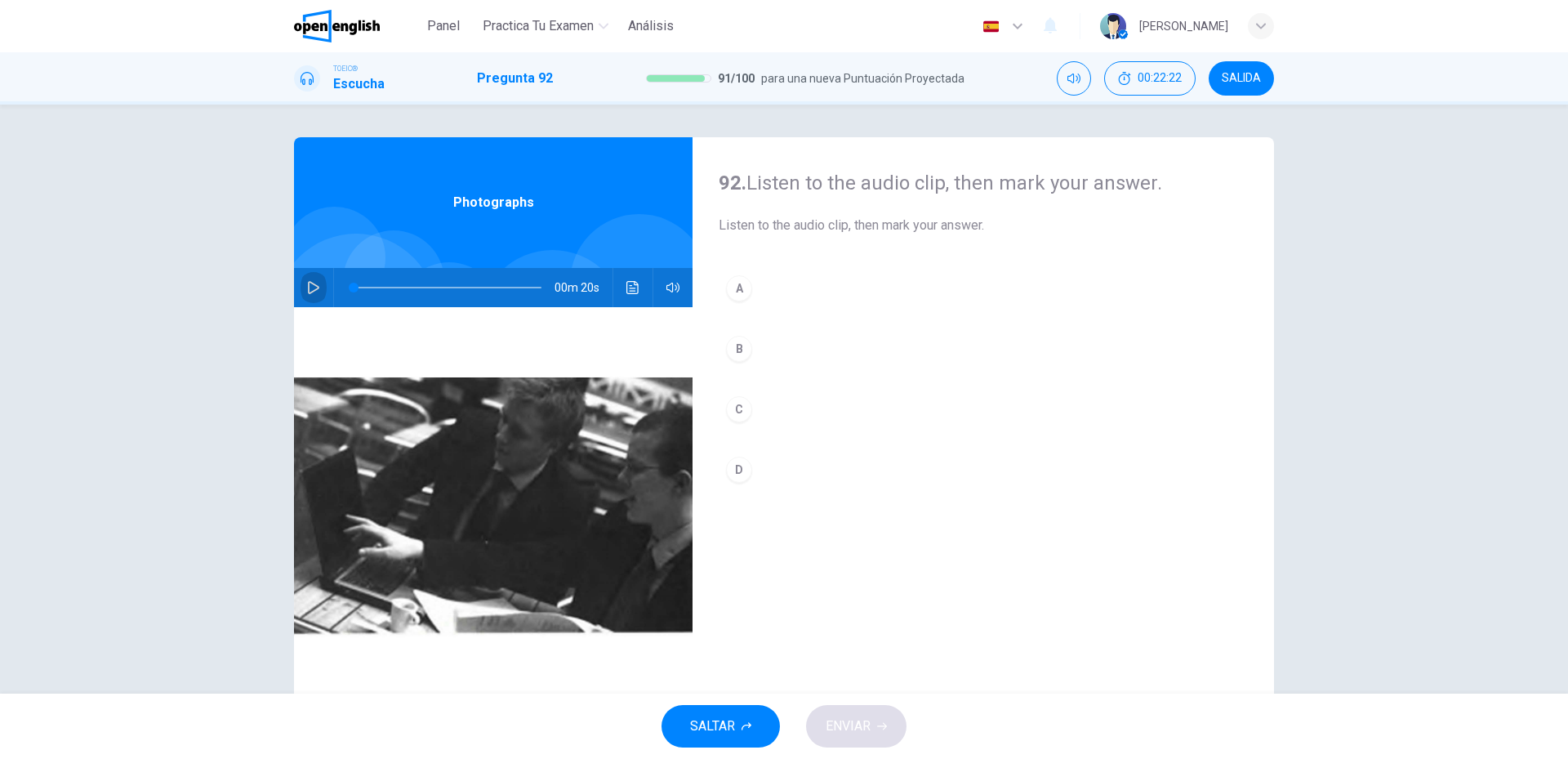
click at [307, 285] on icon "button" at bounding box center [314, 288] width 13 height 13
click at [806, 285] on button "A" at bounding box center [984, 288] width 530 height 41
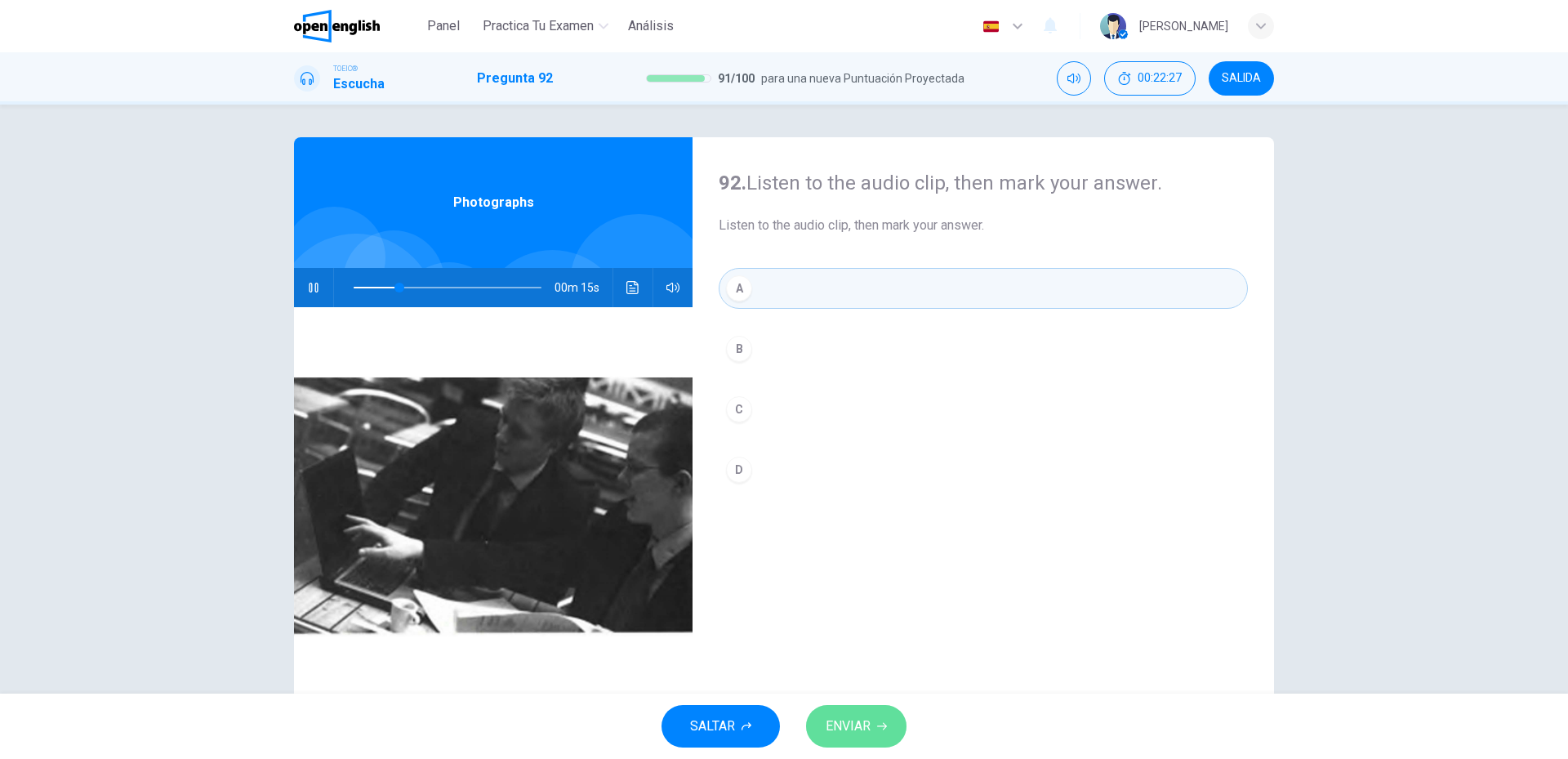
click at [834, 711] on button "ENVIAR" at bounding box center [856, 726] width 100 height 42
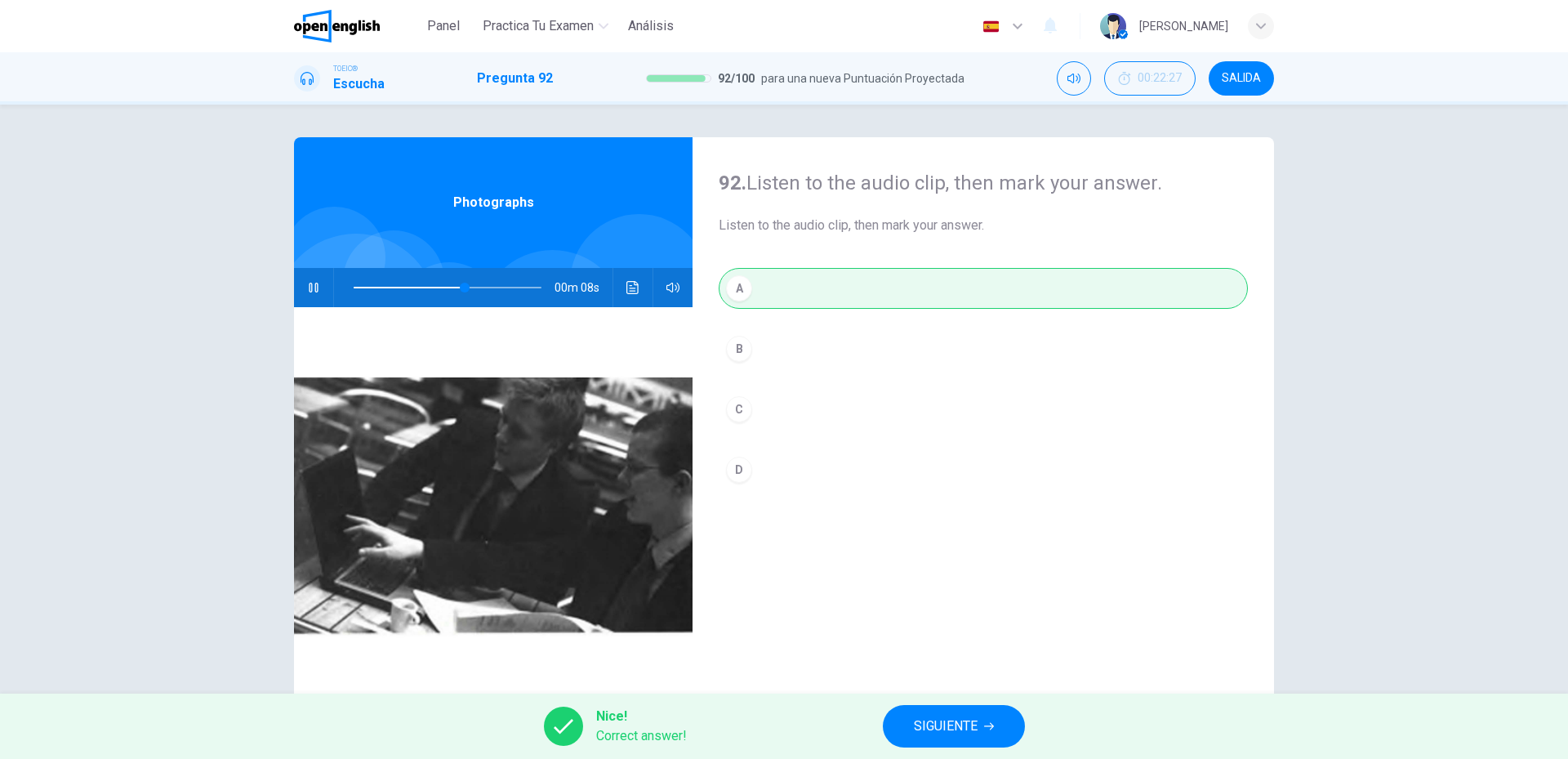
type input "**"
click at [926, 719] on span "SIGUIENTE" at bounding box center [946, 726] width 64 height 23
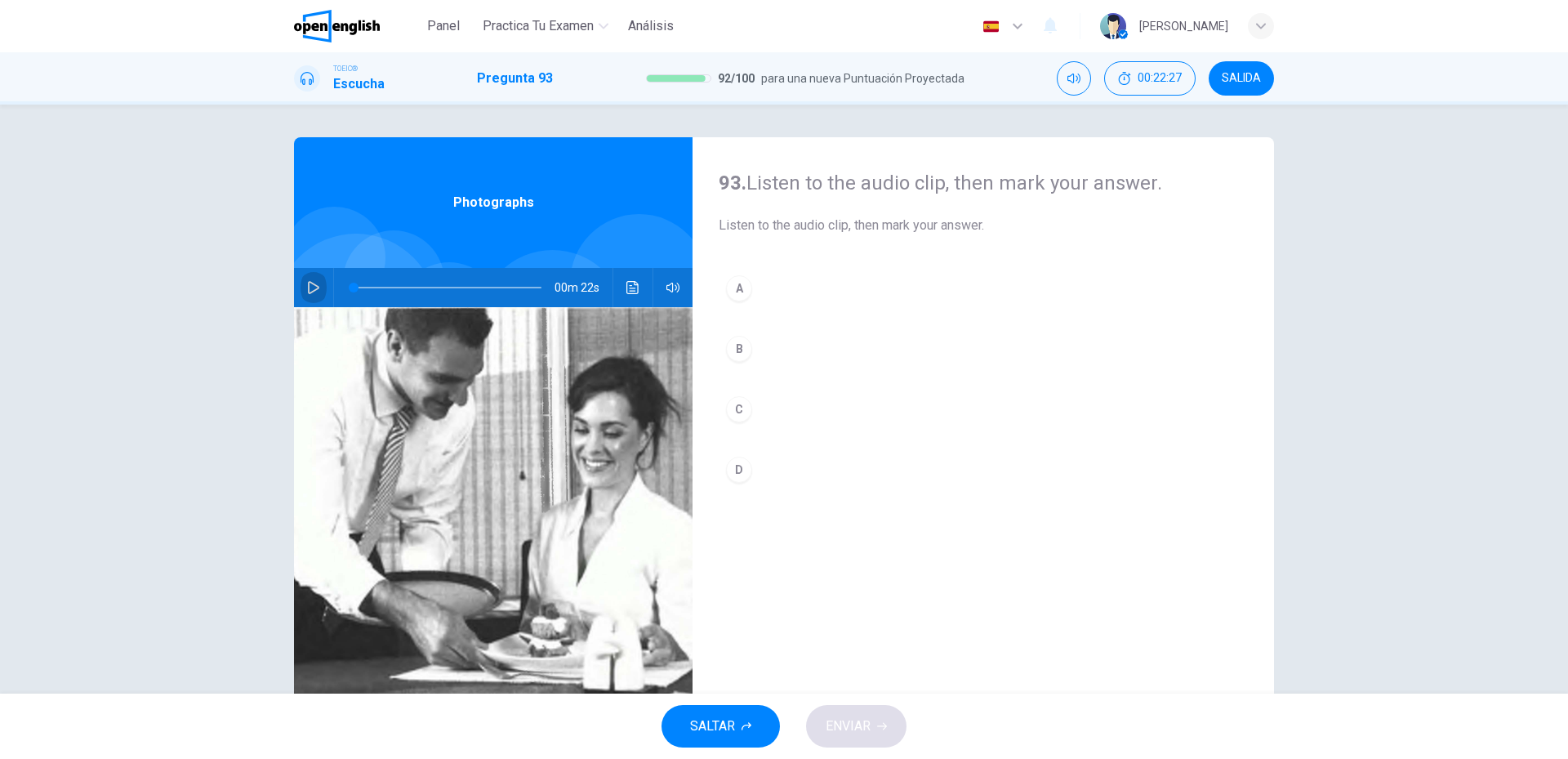
click at [300, 284] on button "button" at bounding box center [313, 287] width 26 height 39
click at [841, 391] on button "C" at bounding box center [984, 409] width 530 height 41
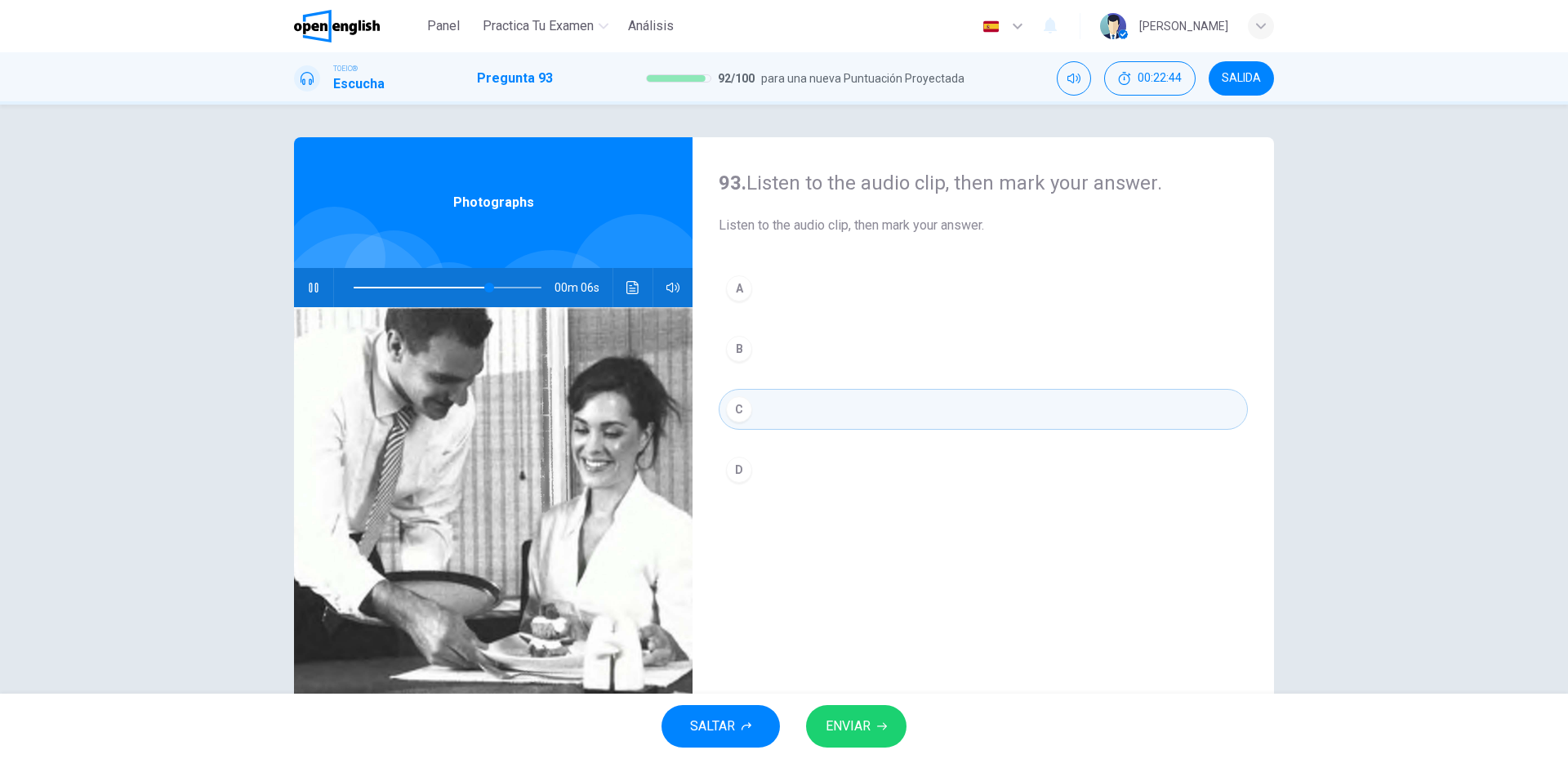
click at [829, 734] on span "ENVIAR" at bounding box center [848, 726] width 45 height 23
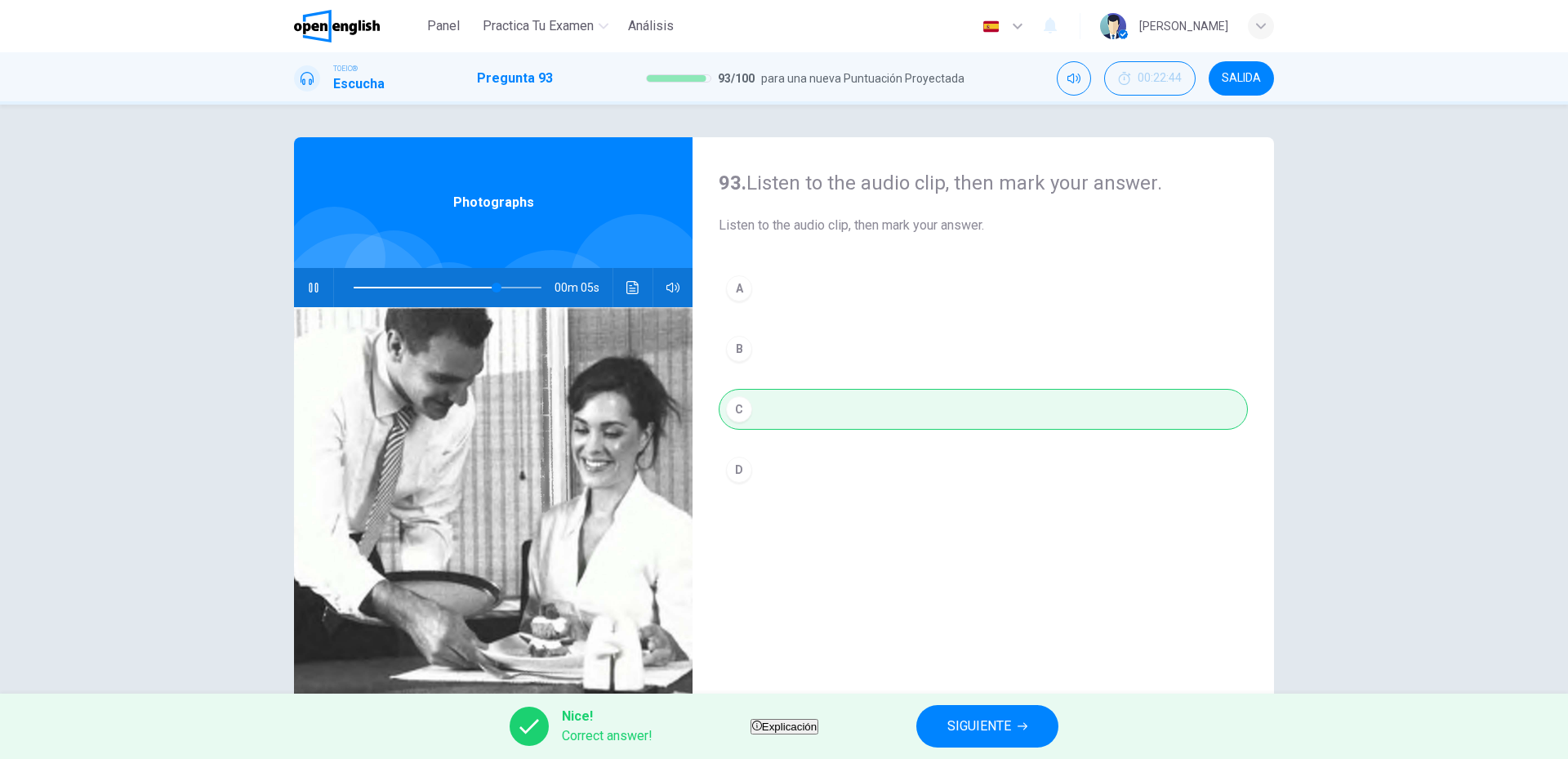
type input "**"
click at [996, 734] on span "SIGUIENTE" at bounding box center [979, 726] width 64 height 23
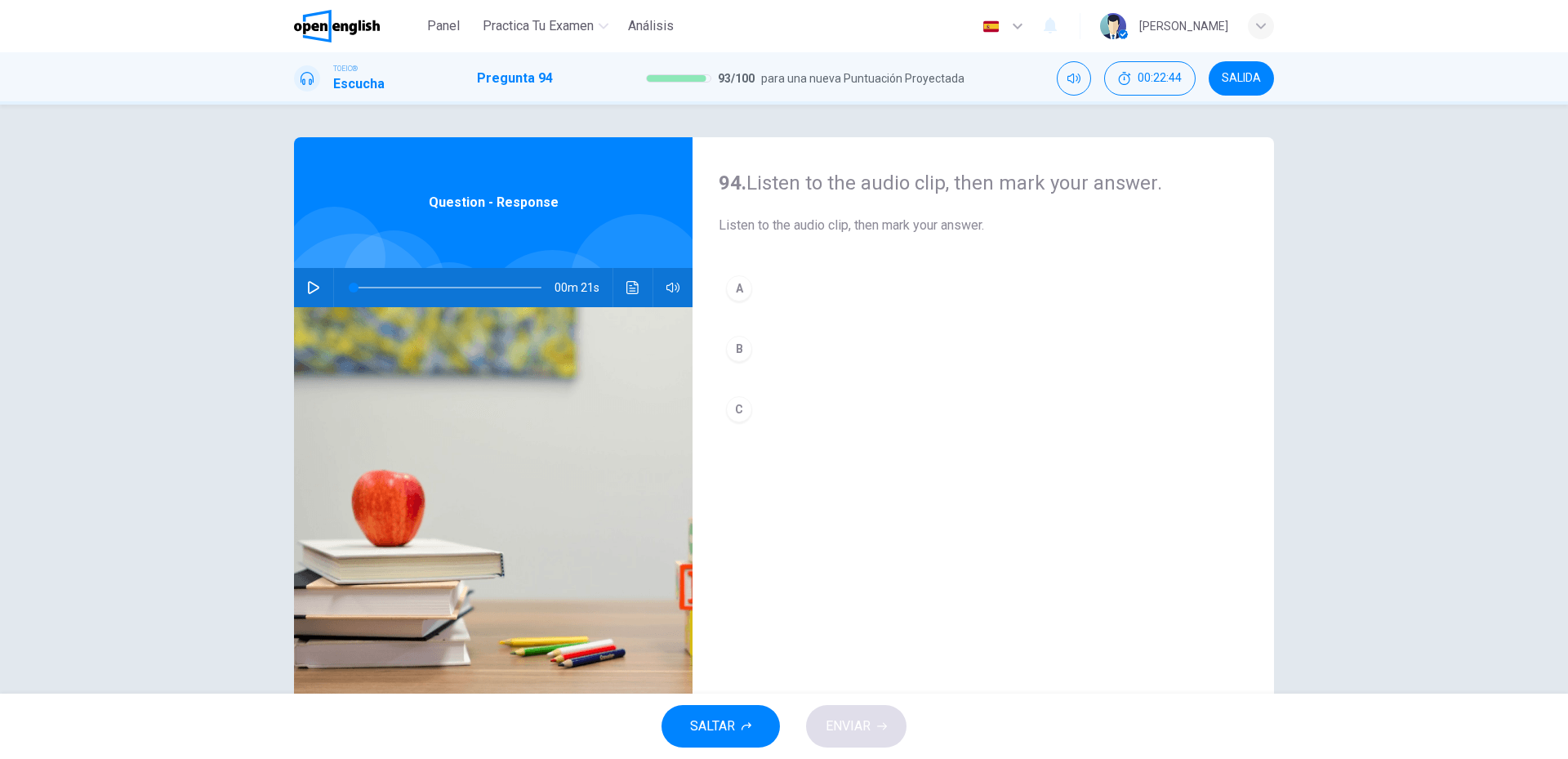
click at [300, 293] on button "button" at bounding box center [313, 287] width 26 height 39
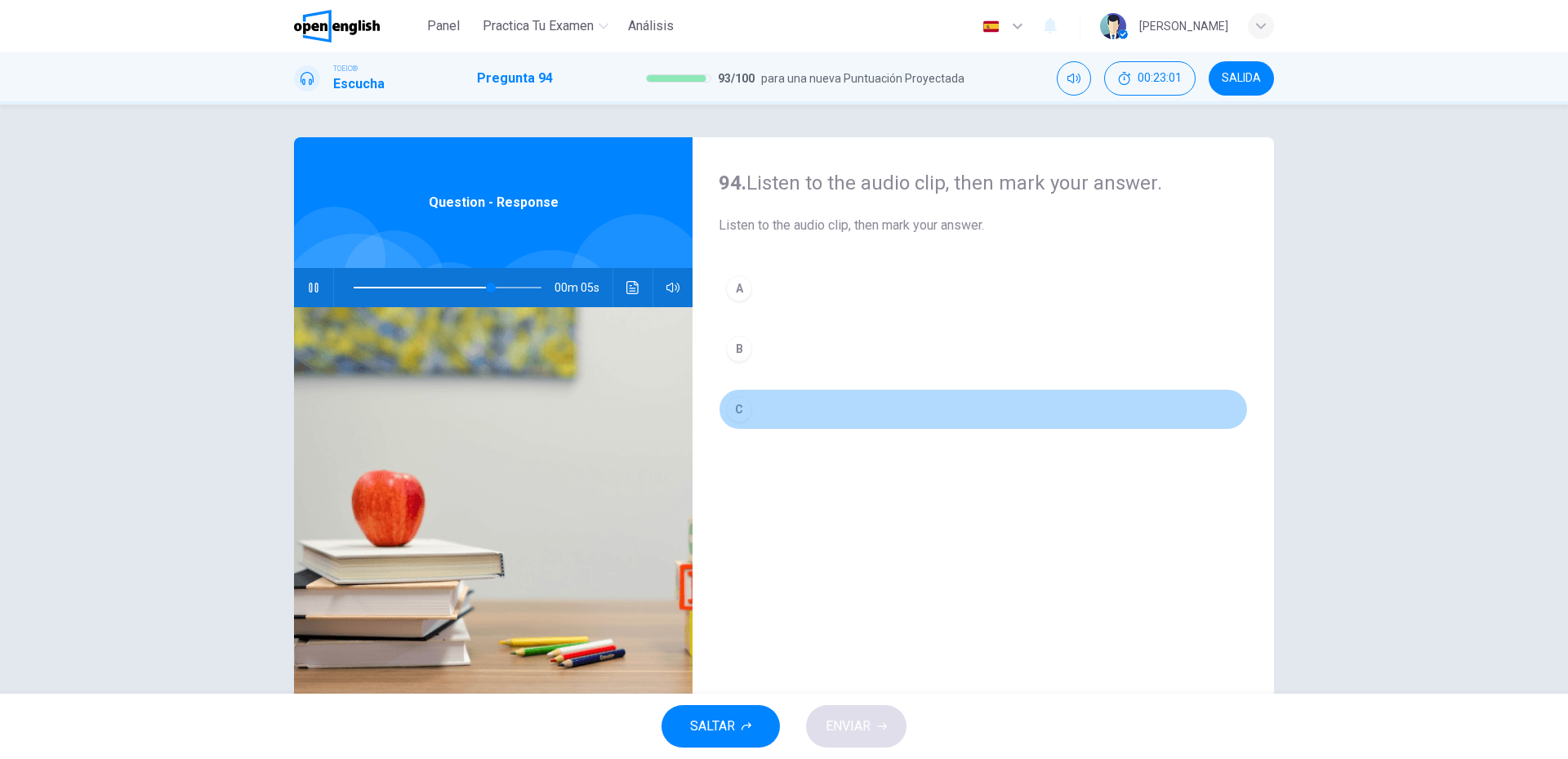
click at [791, 412] on button "C" at bounding box center [984, 409] width 530 height 41
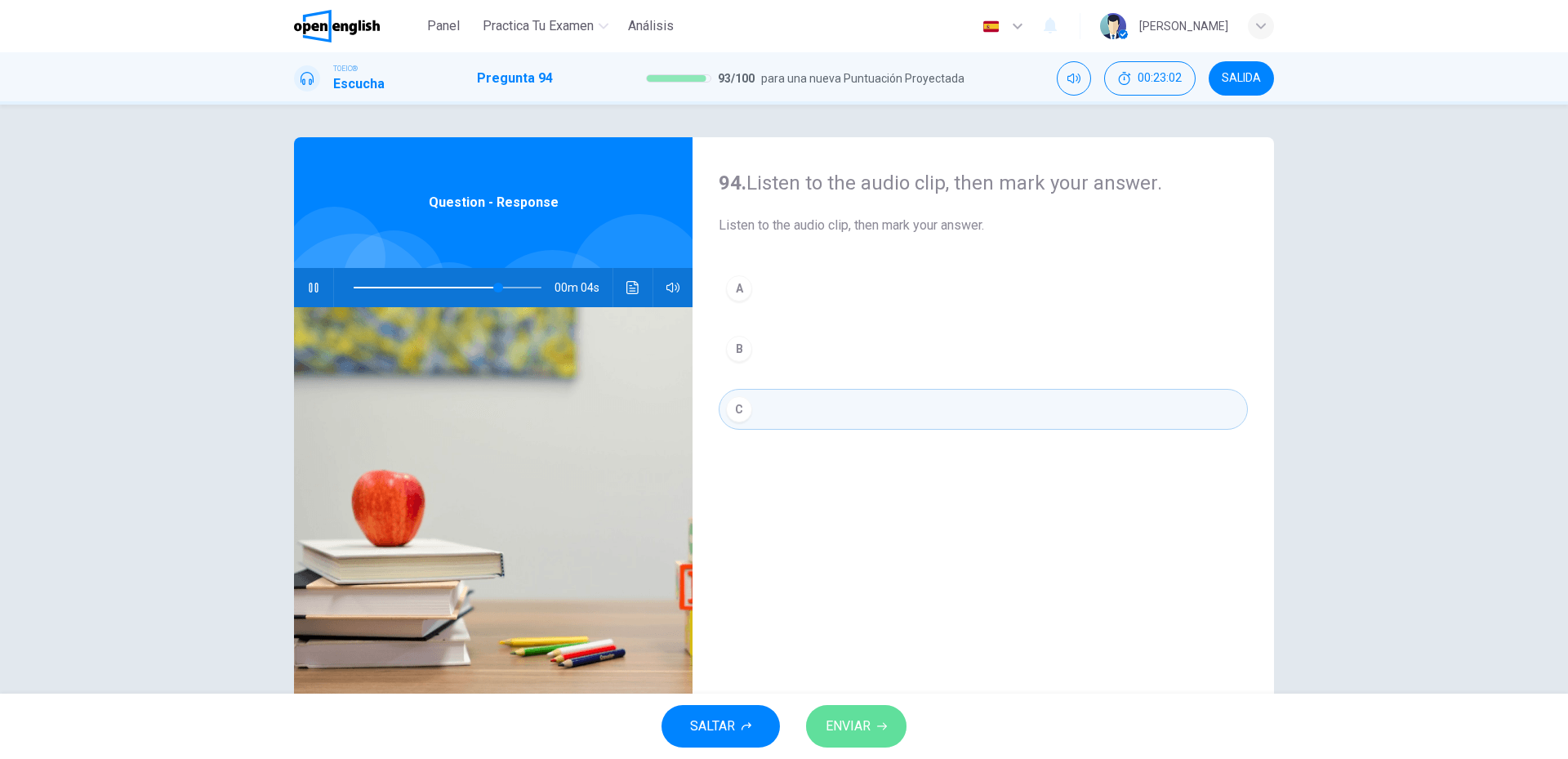
drag, startPoint x: 857, startPoint y: 705, endPoint x: 856, endPoint y: 717, distance: 12.0
click at [856, 717] on button "ENVIAR" at bounding box center [856, 726] width 100 height 42
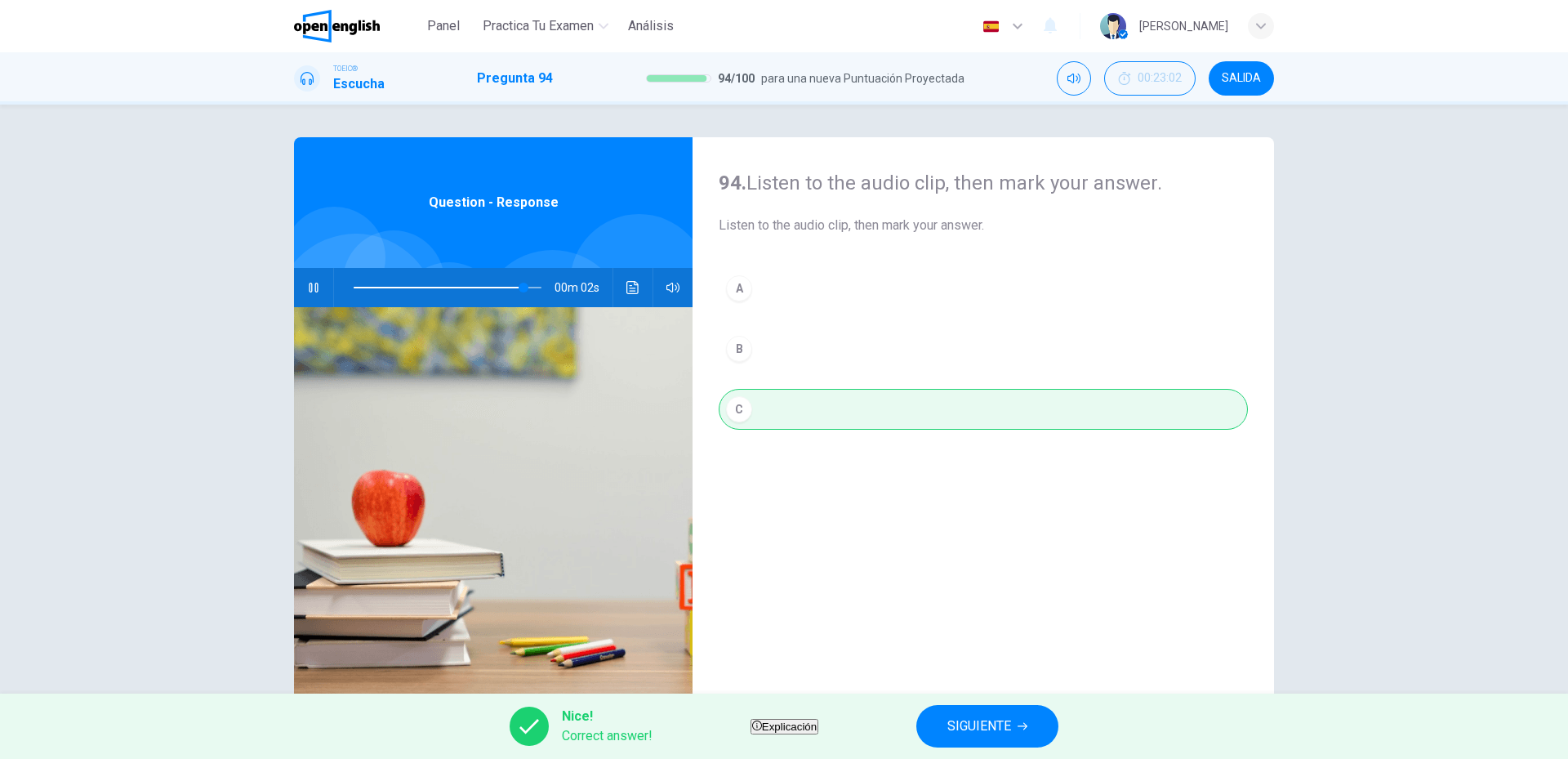
type input "**"
click at [1012, 715] on span "SIGUIENTE" at bounding box center [979, 726] width 64 height 23
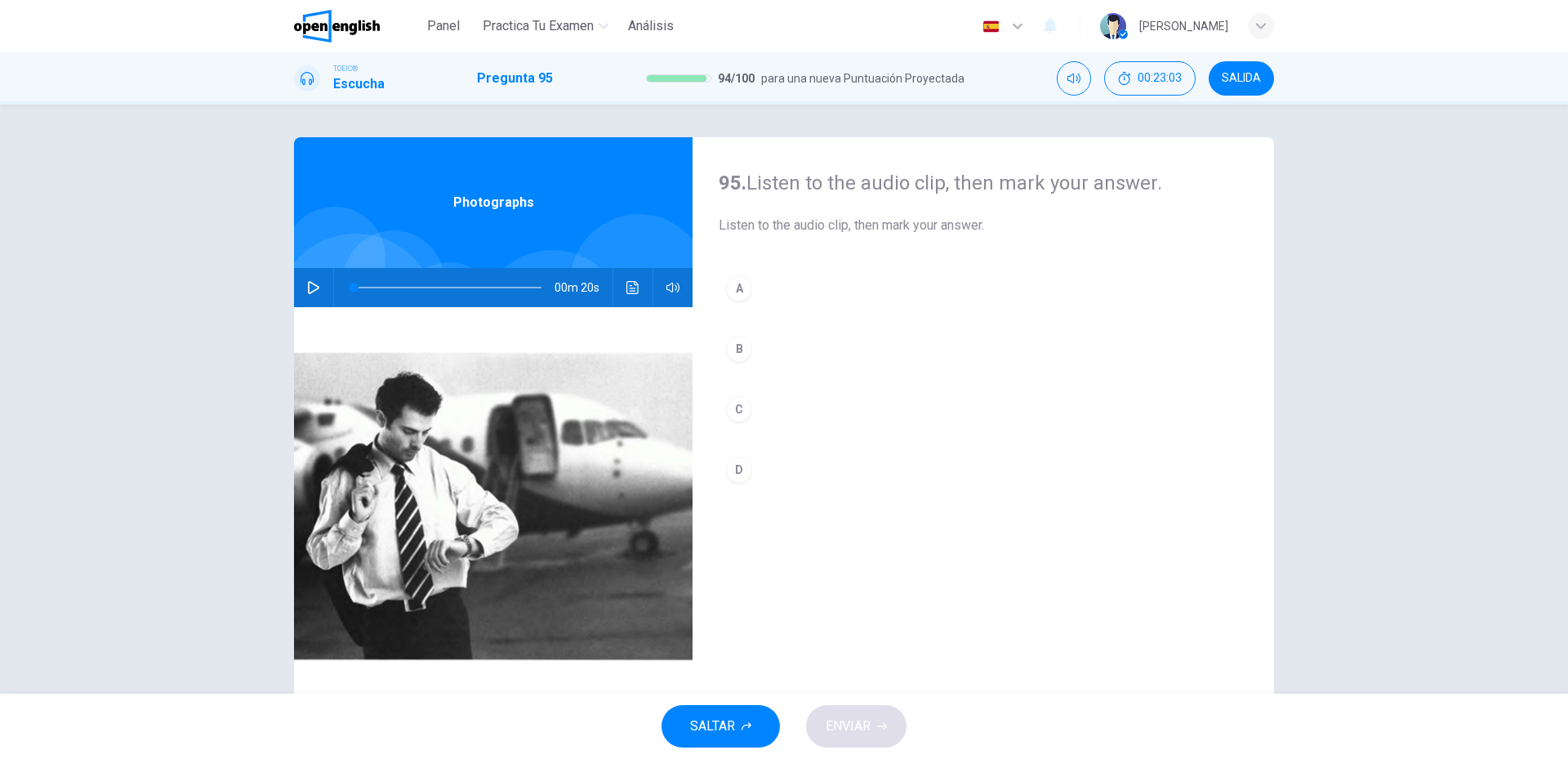
click at [302, 288] on button "button" at bounding box center [313, 287] width 26 height 39
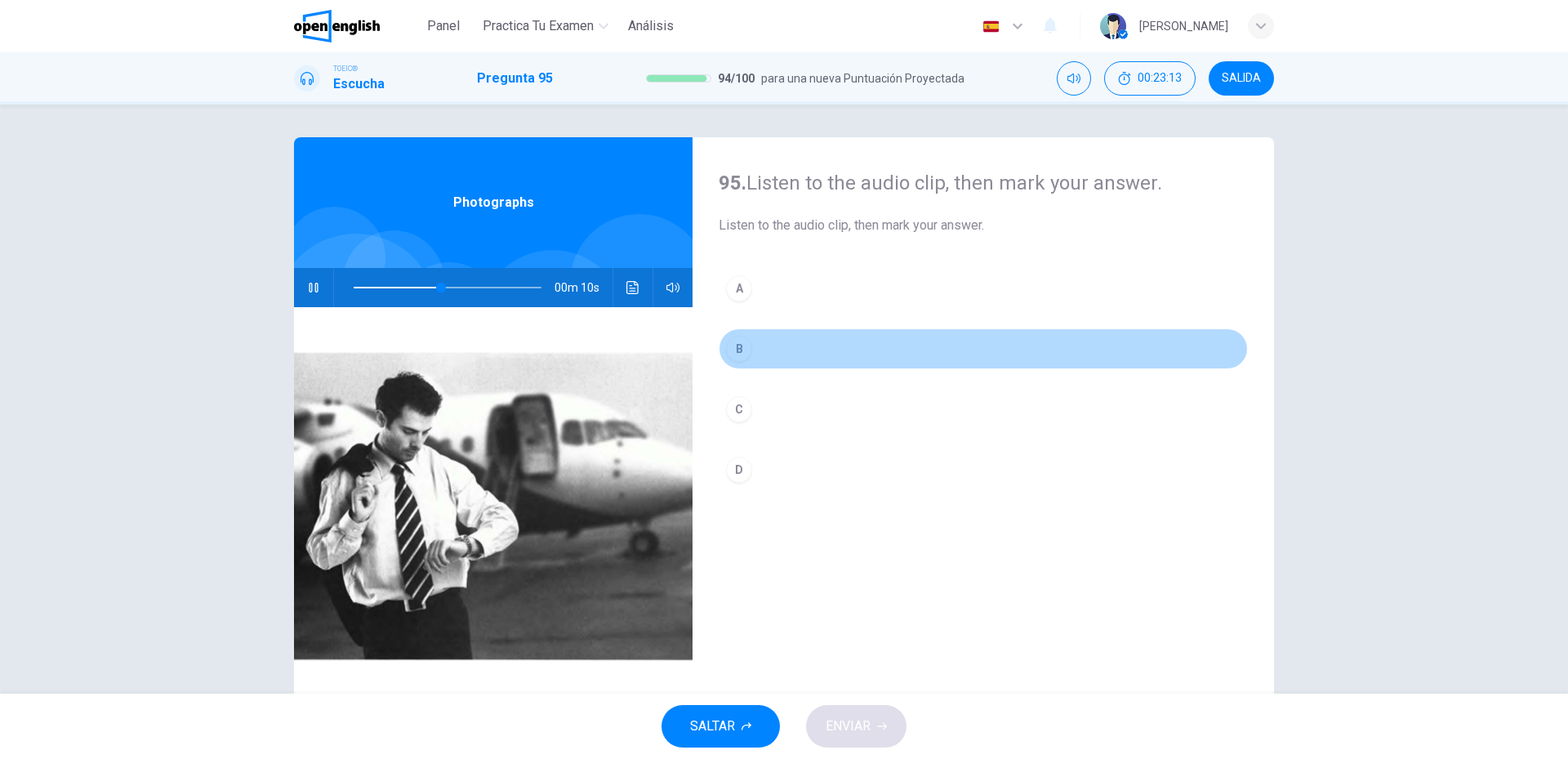
click at [778, 339] on button "B" at bounding box center [984, 348] width 530 height 41
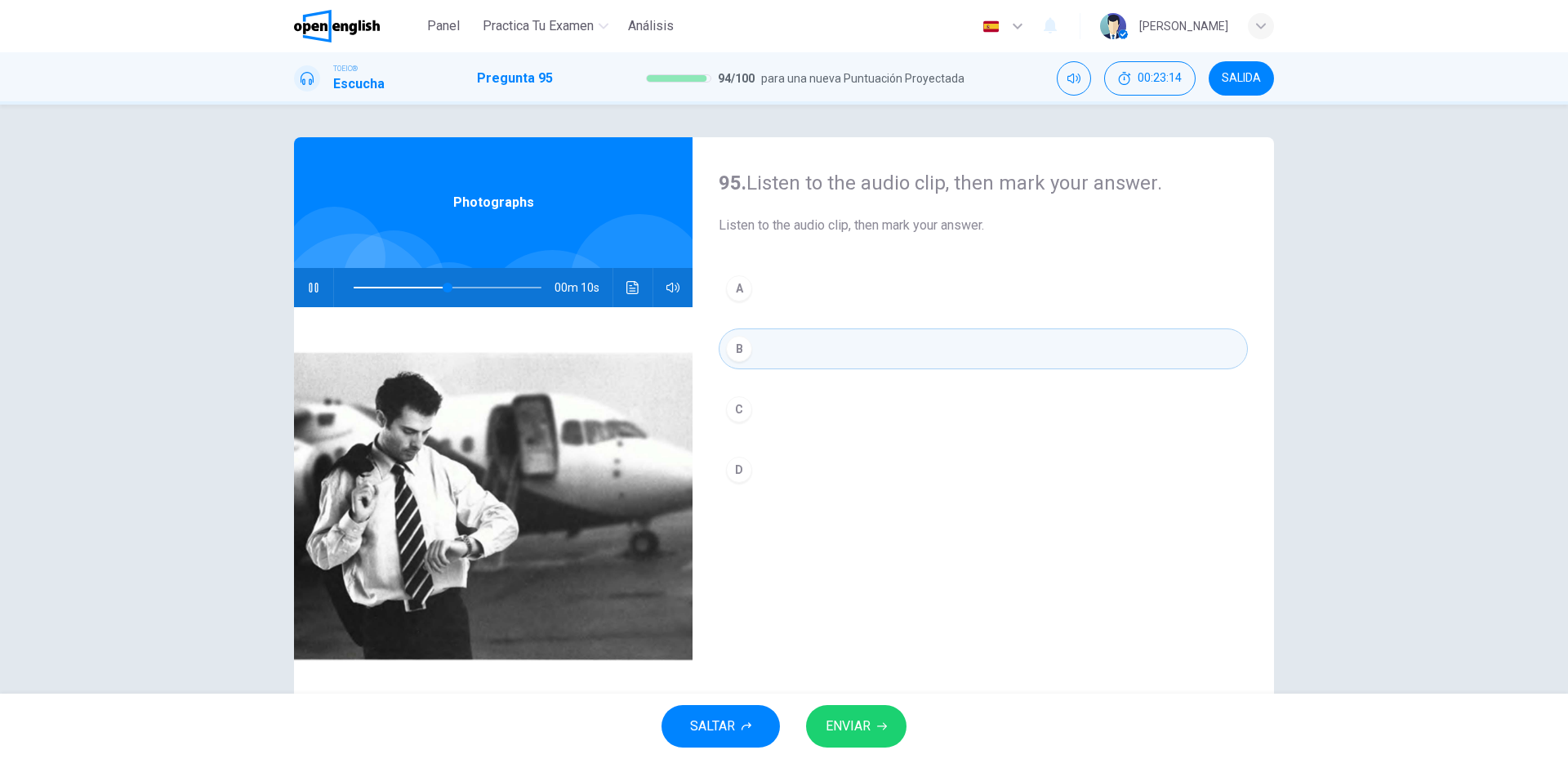
click at [868, 742] on button "ENVIAR" at bounding box center [856, 726] width 100 height 42
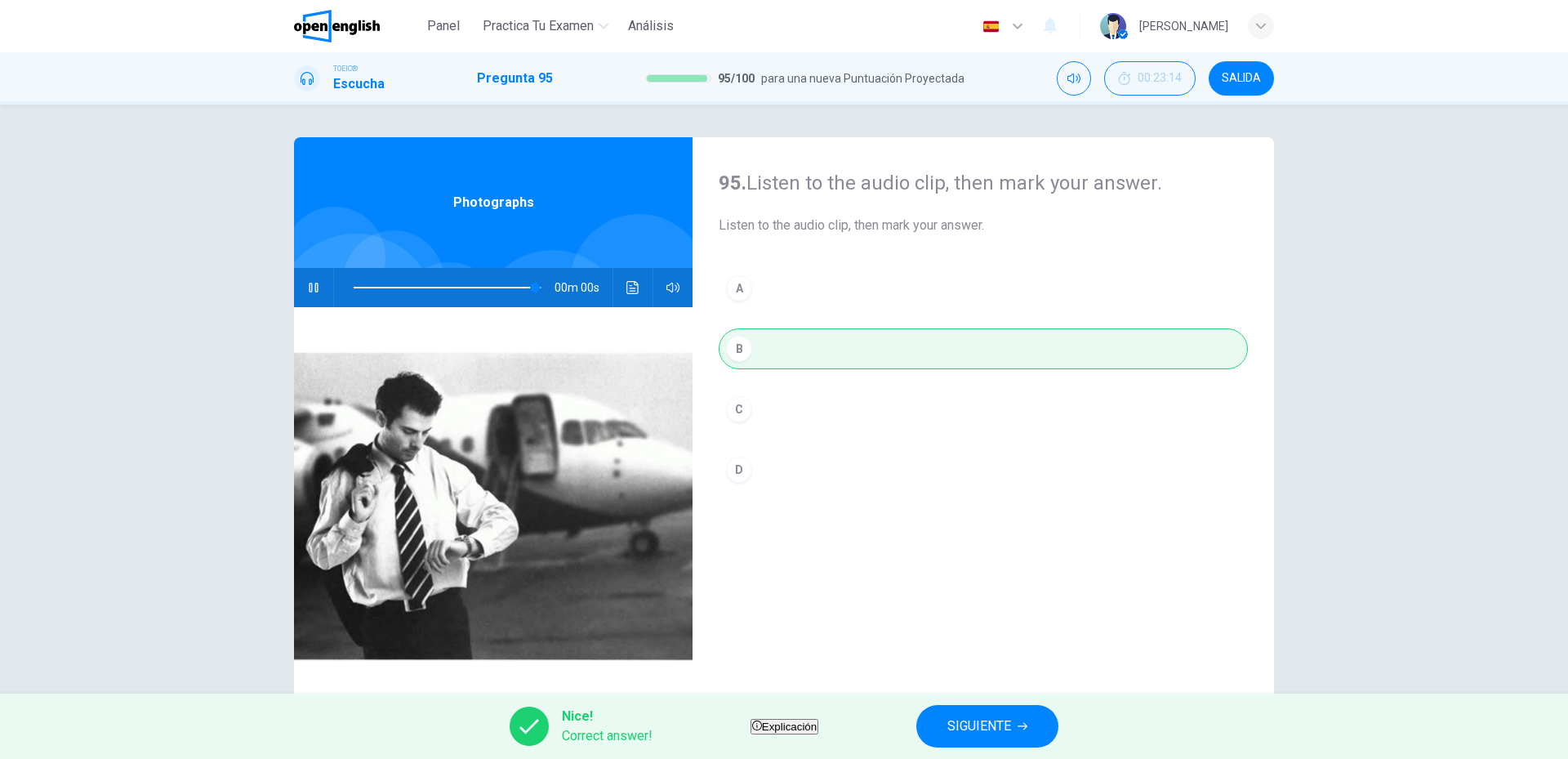
type input "*"
click at [1012, 715] on span "SIGUIENTE" at bounding box center [979, 726] width 64 height 23
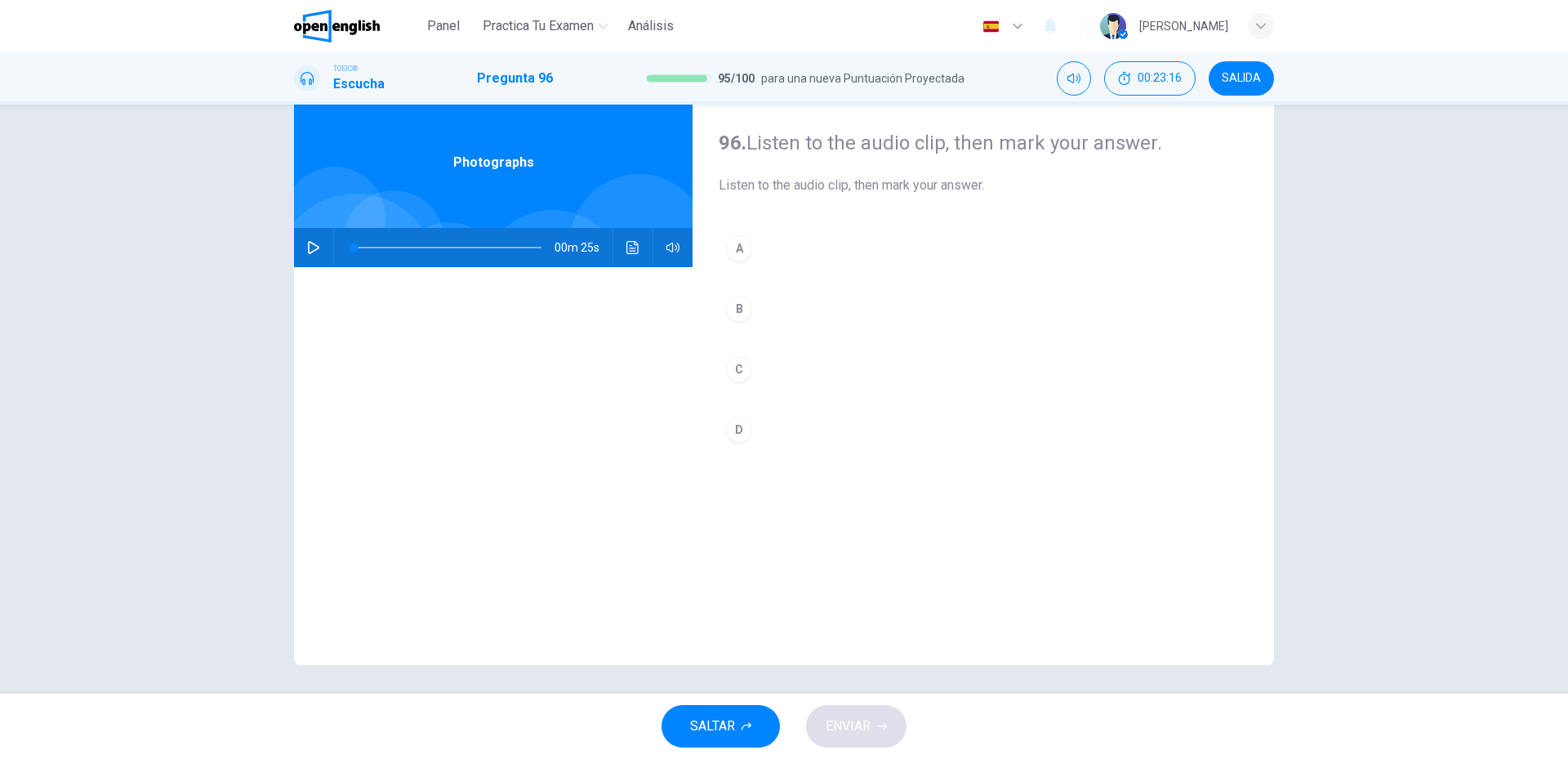
scroll to position [44, 0]
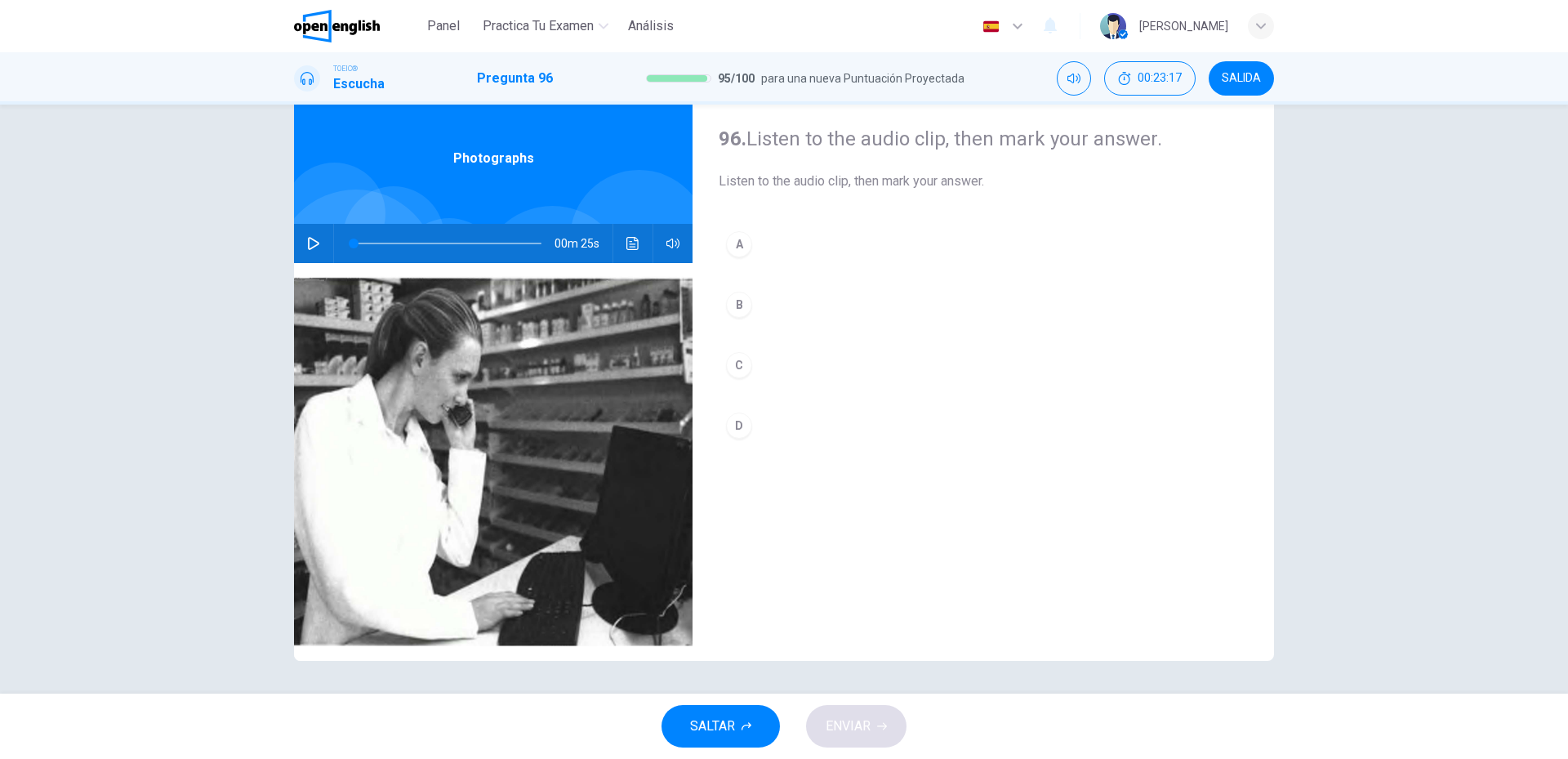
click at [311, 234] on button "button" at bounding box center [313, 243] width 26 height 39
click at [747, 362] on div "C" at bounding box center [739, 364] width 26 height 26
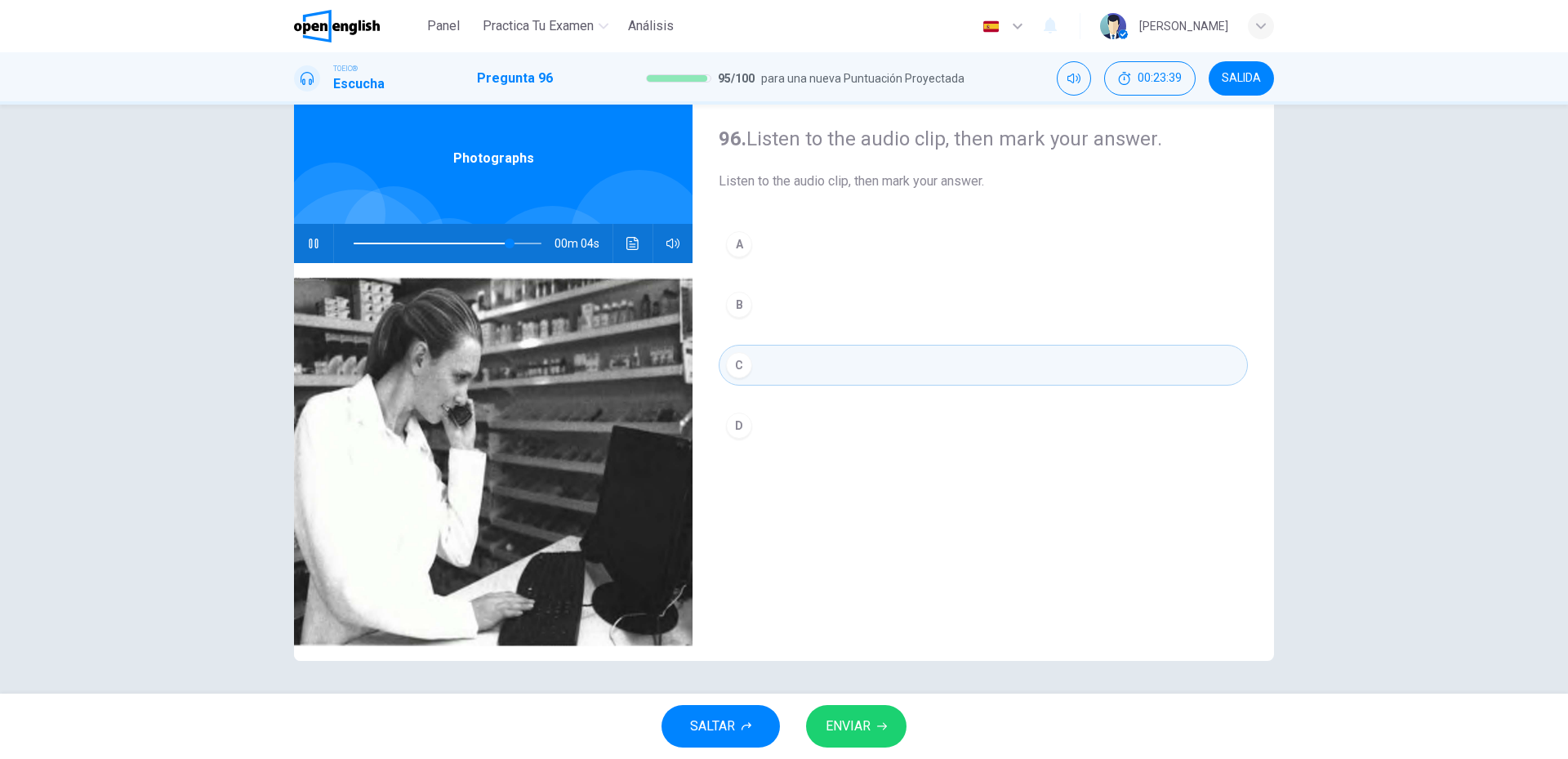
click at [883, 725] on icon "button" at bounding box center [882, 726] width 10 height 10
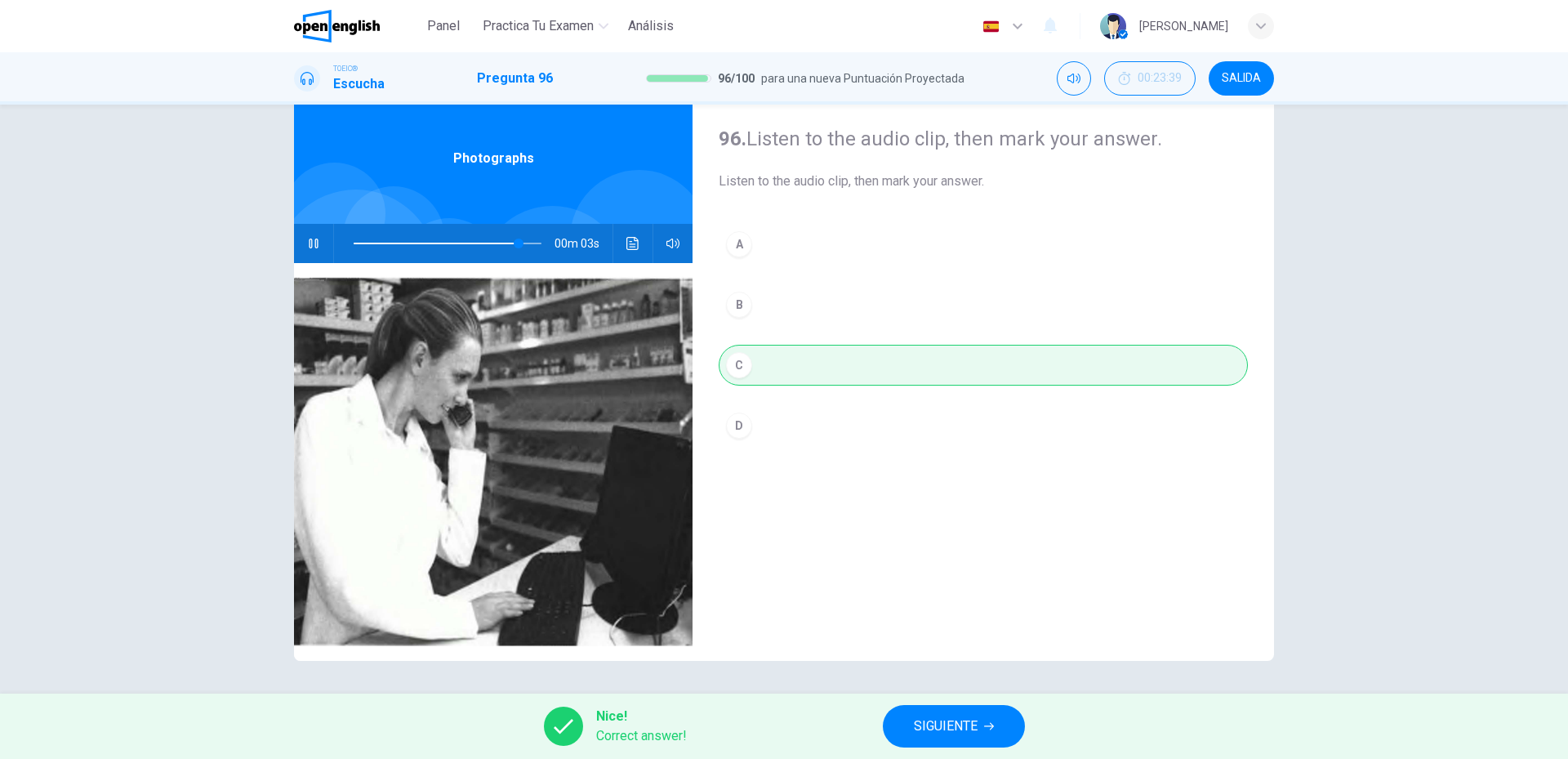
type input "**"
click at [966, 721] on span "SIGUIENTE" at bounding box center [946, 726] width 64 height 23
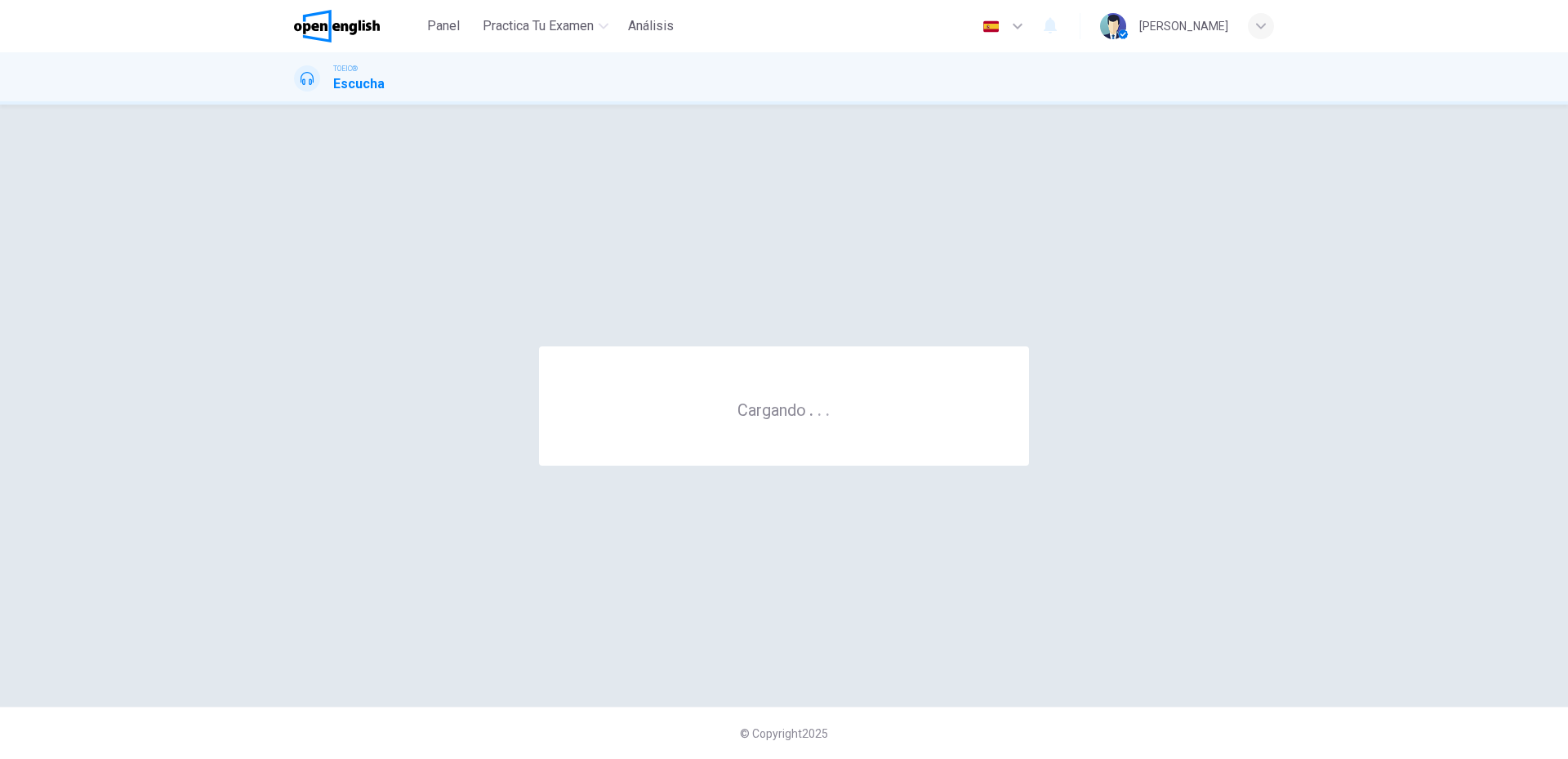
scroll to position [0, 0]
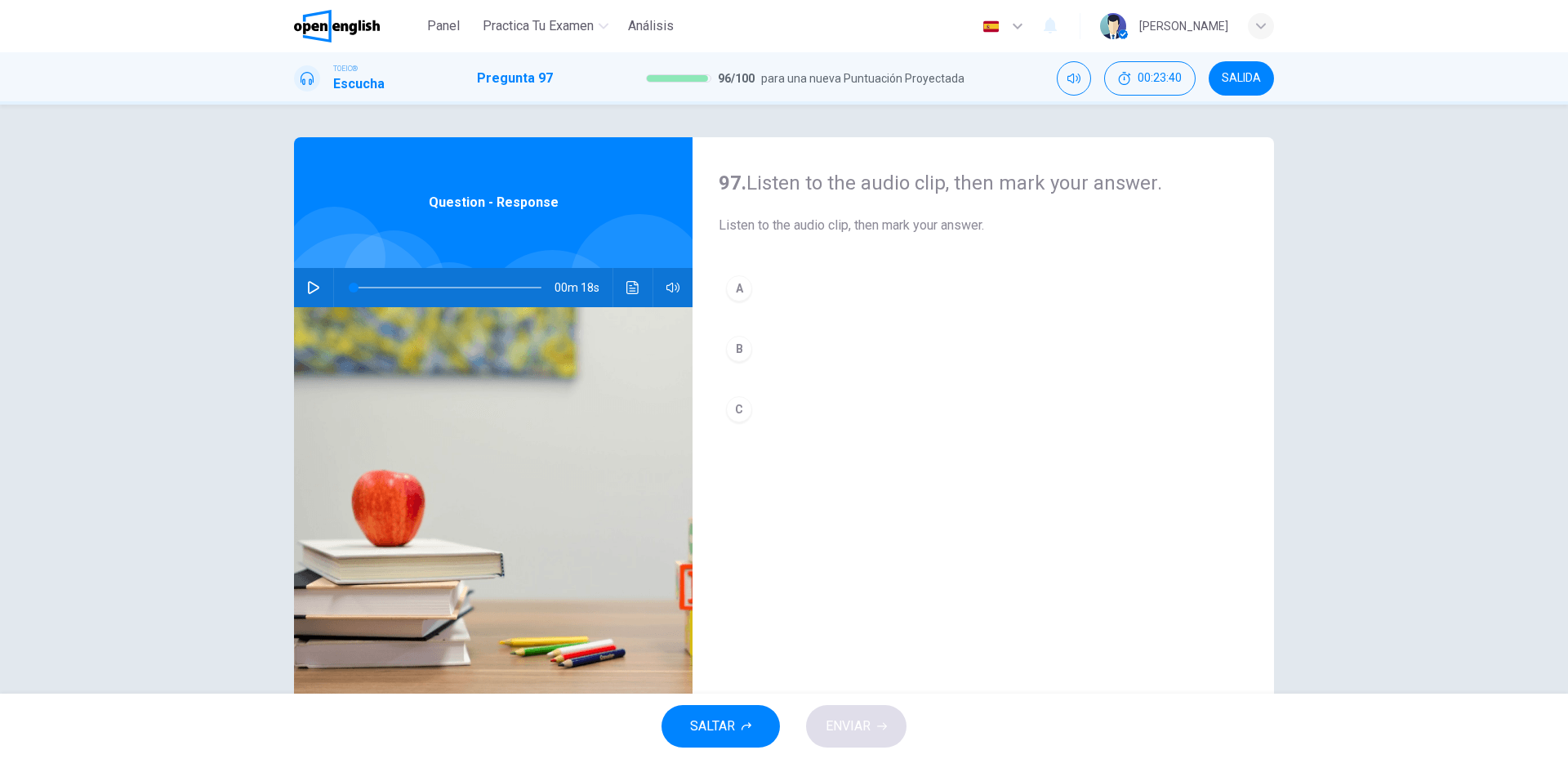
click at [310, 290] on icon "button" at bounding box center [314, 288] width 13 height 13
click at [741, 333] on button "B" at bounding box center [984, 348] width 530 height 41
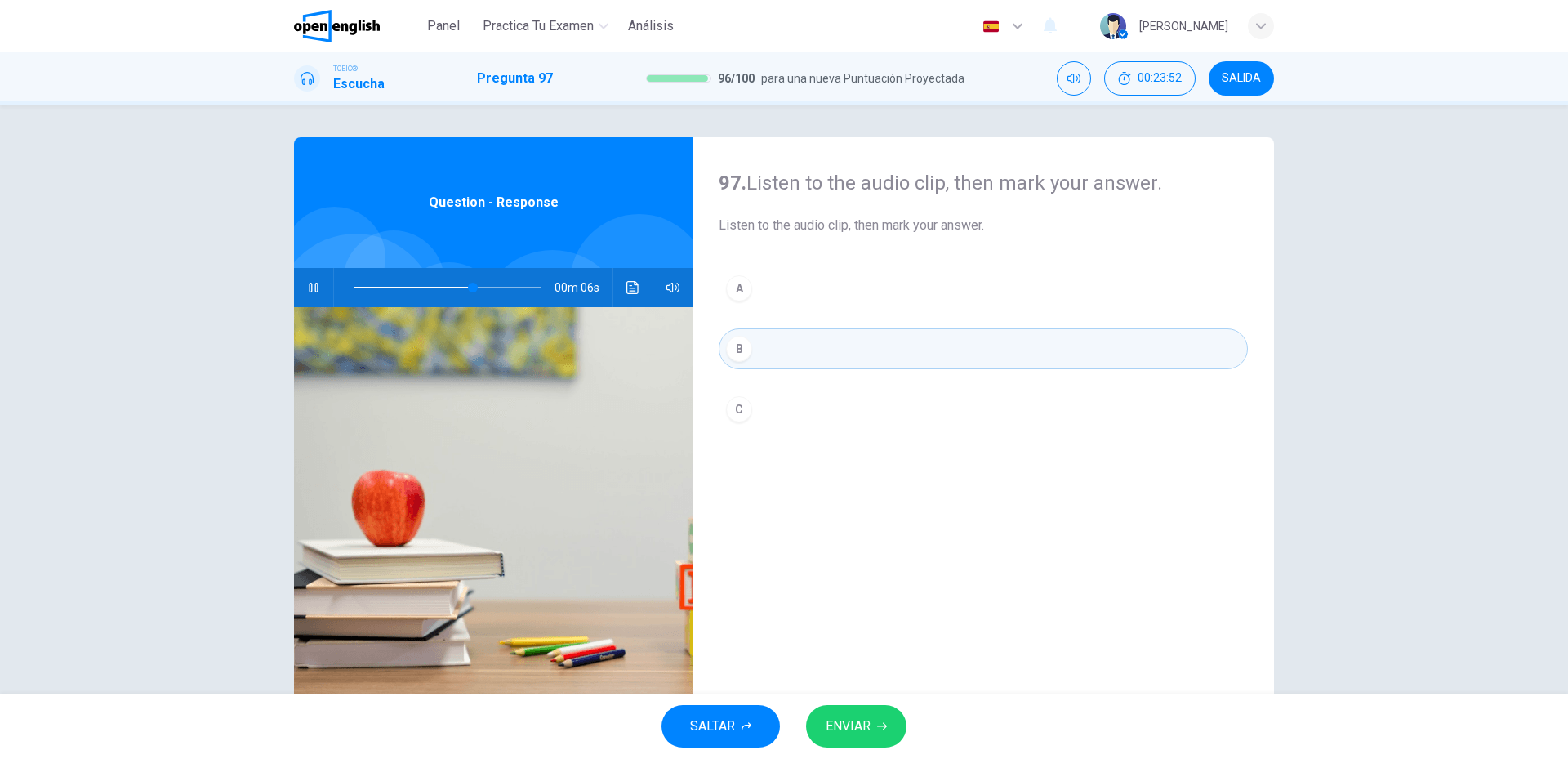
click at [860, 730] on span "ENVIAR" at bounding box center [848, 726] width 45 height 23
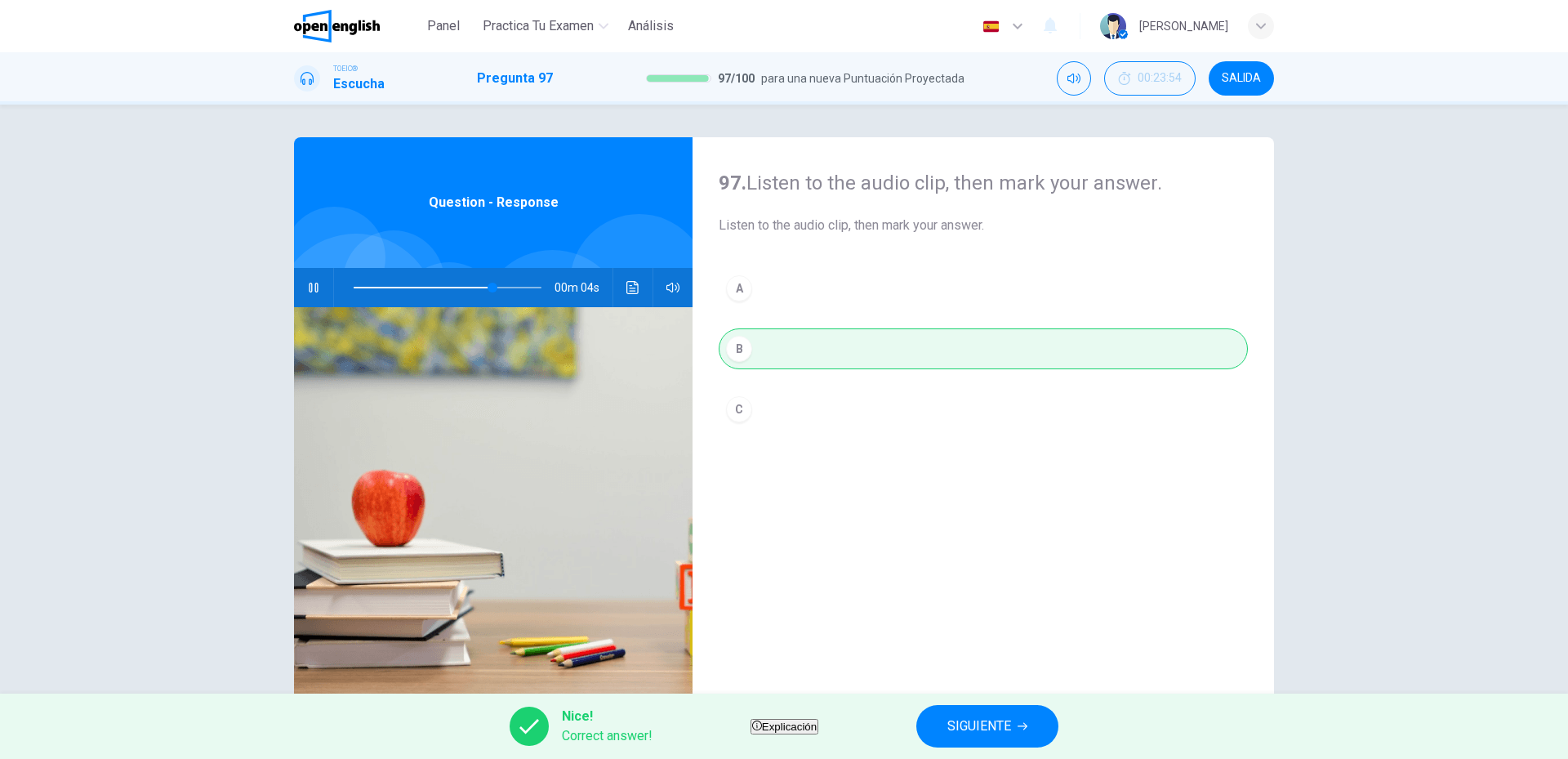
type input "**"
click at [990, 722] on span "SIGUIENTE" at bounding box center [979, 726] width 64 height 23
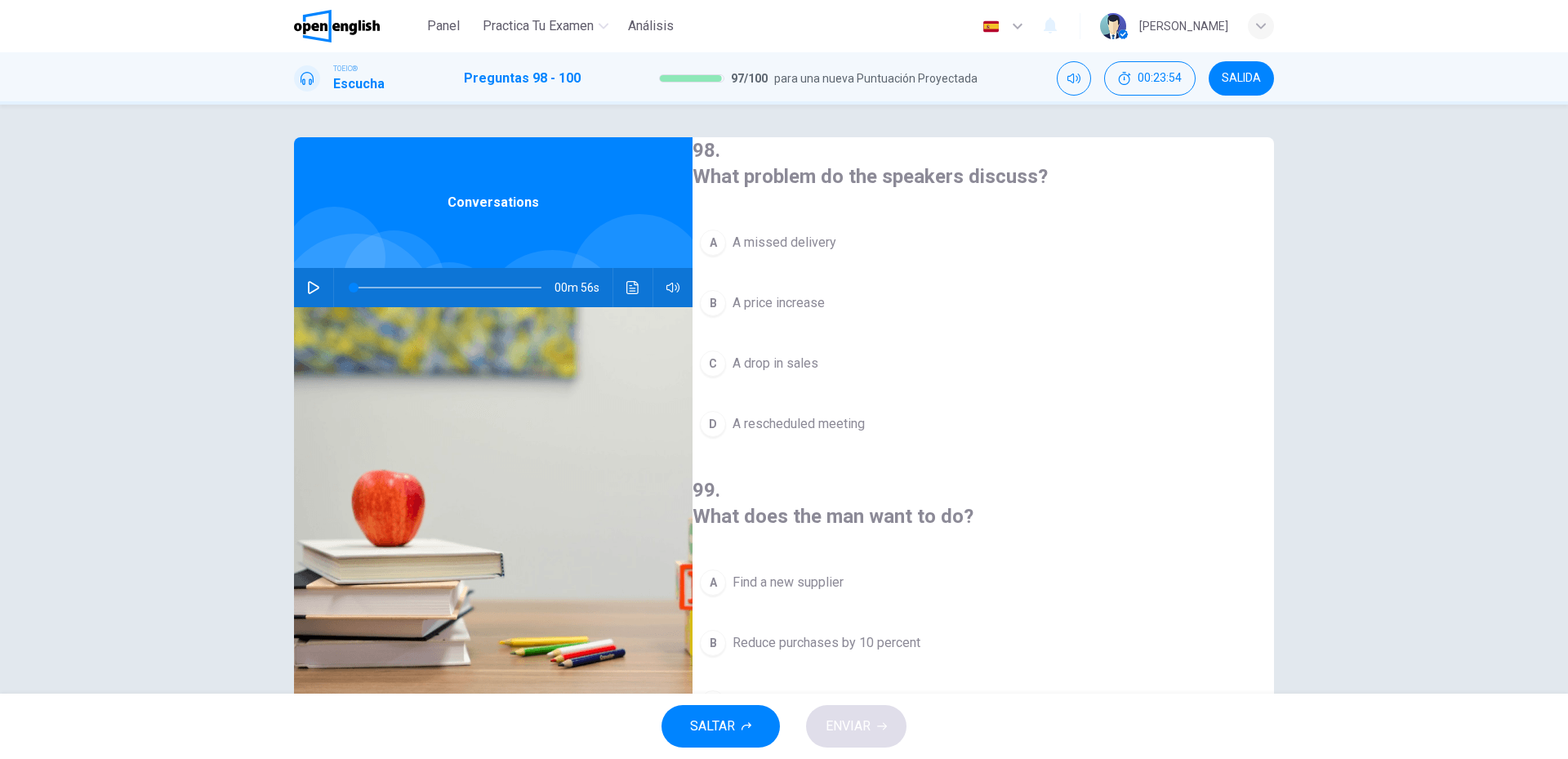
click at [307, 287] on icon "button" at bounding box center [314, 288] width 13 height 13
click at [780, 289] on button "B A price increase" at bounding box center [983, 303] width 581 height 41
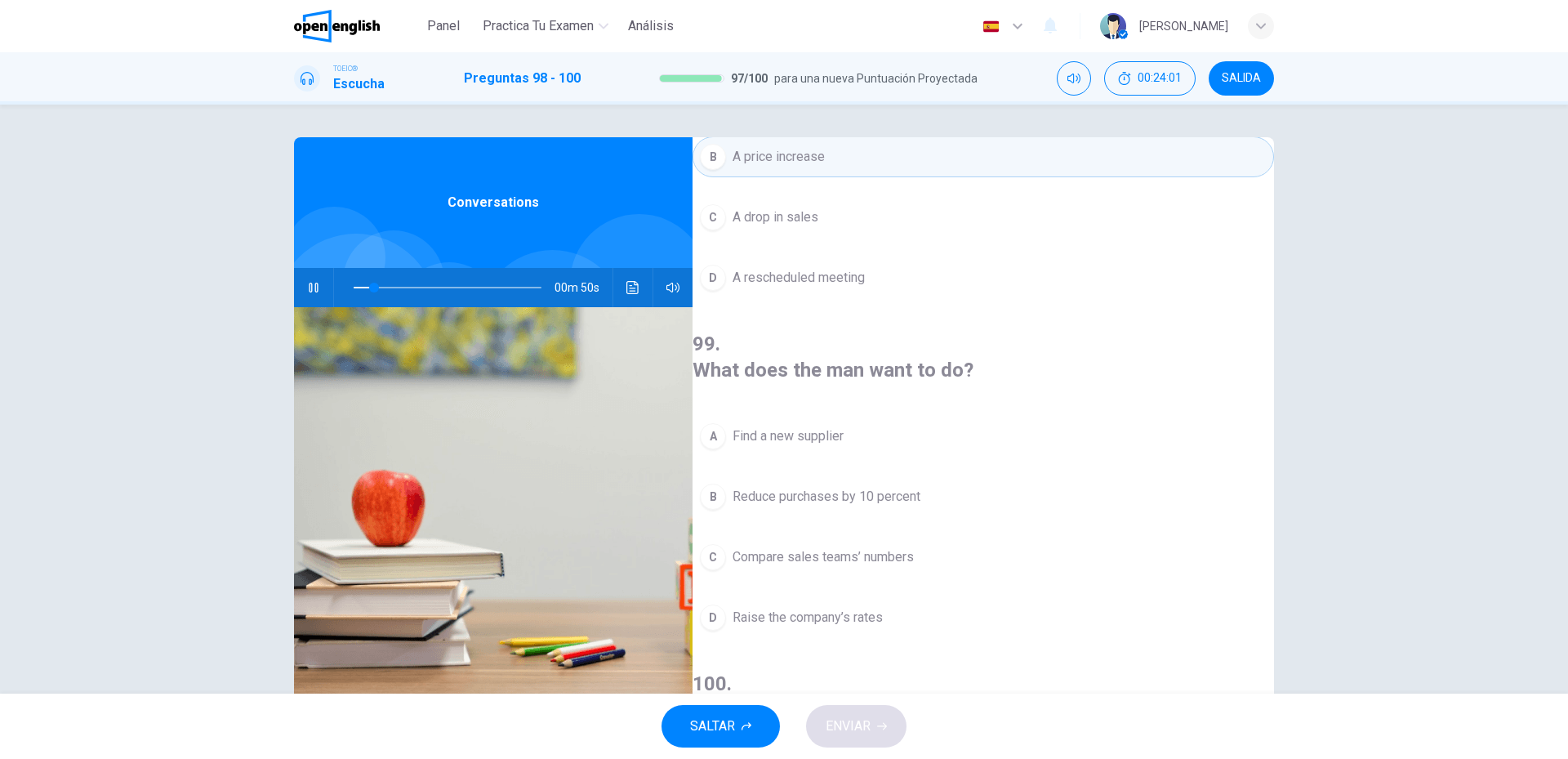
scroll to position [163, 0]
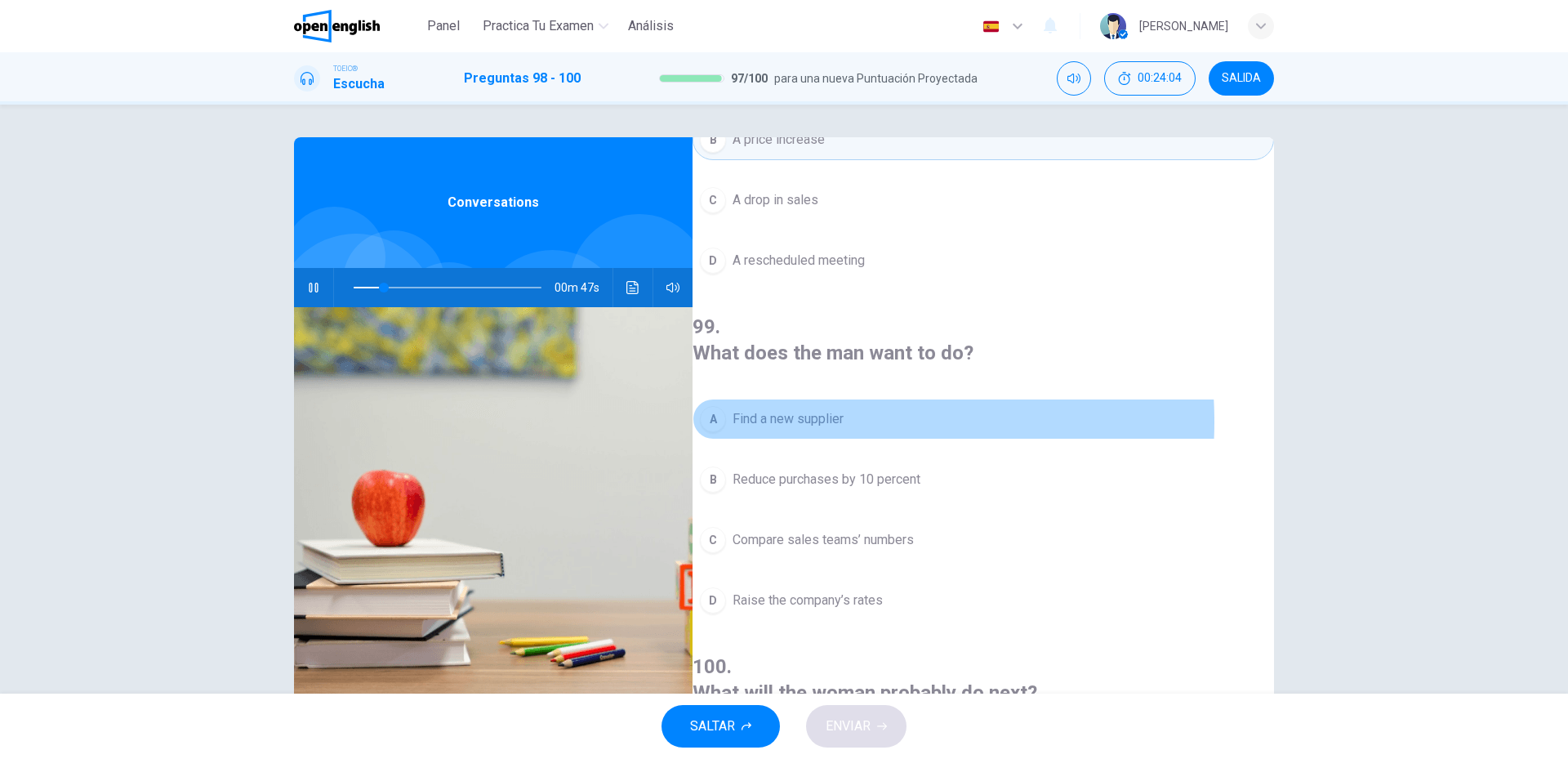
click at [820, 409] on span "Find a new supplier" at bounding box center [788, 419] width 111 height 20
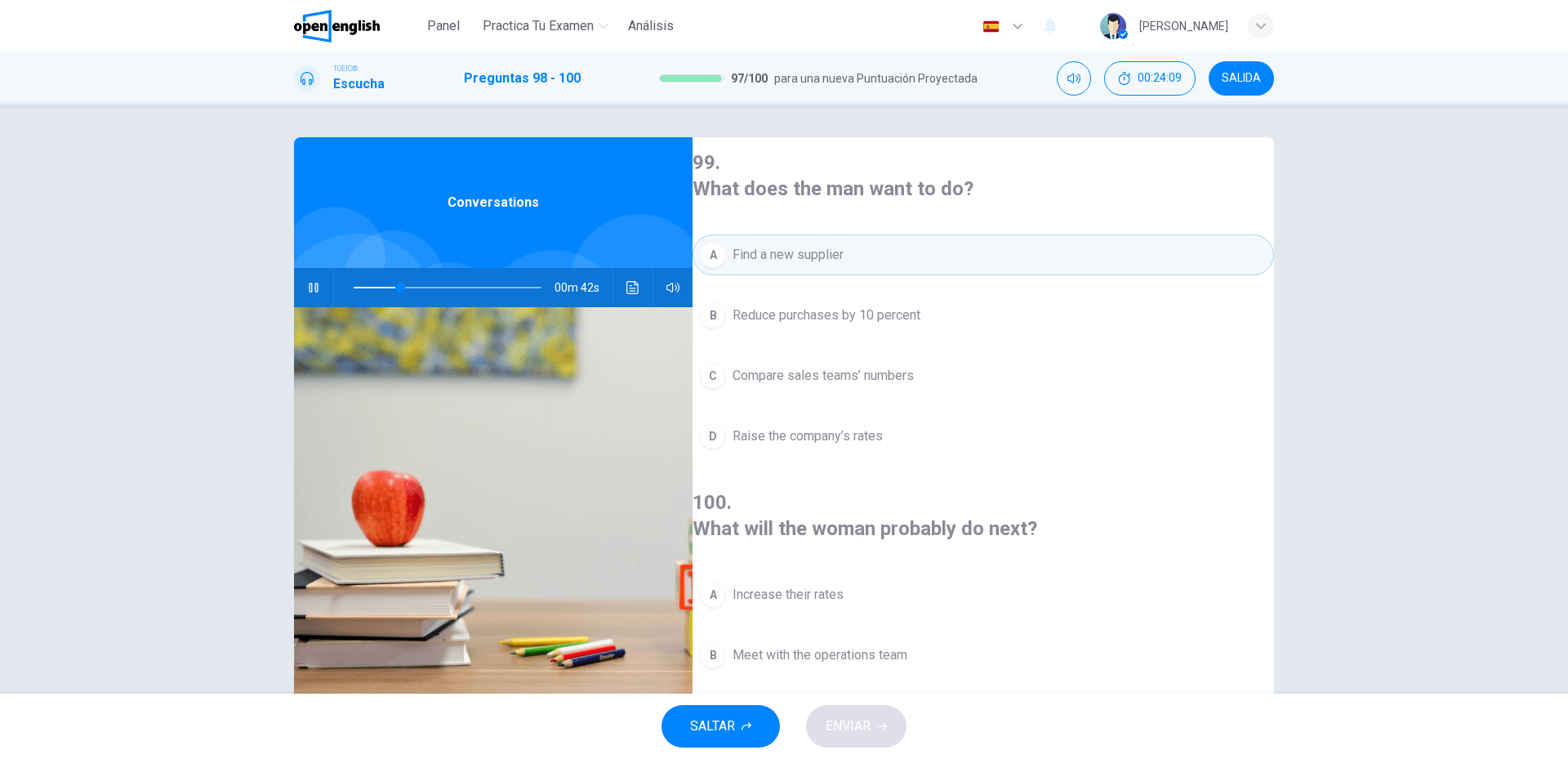
scroll to position [373, 0]
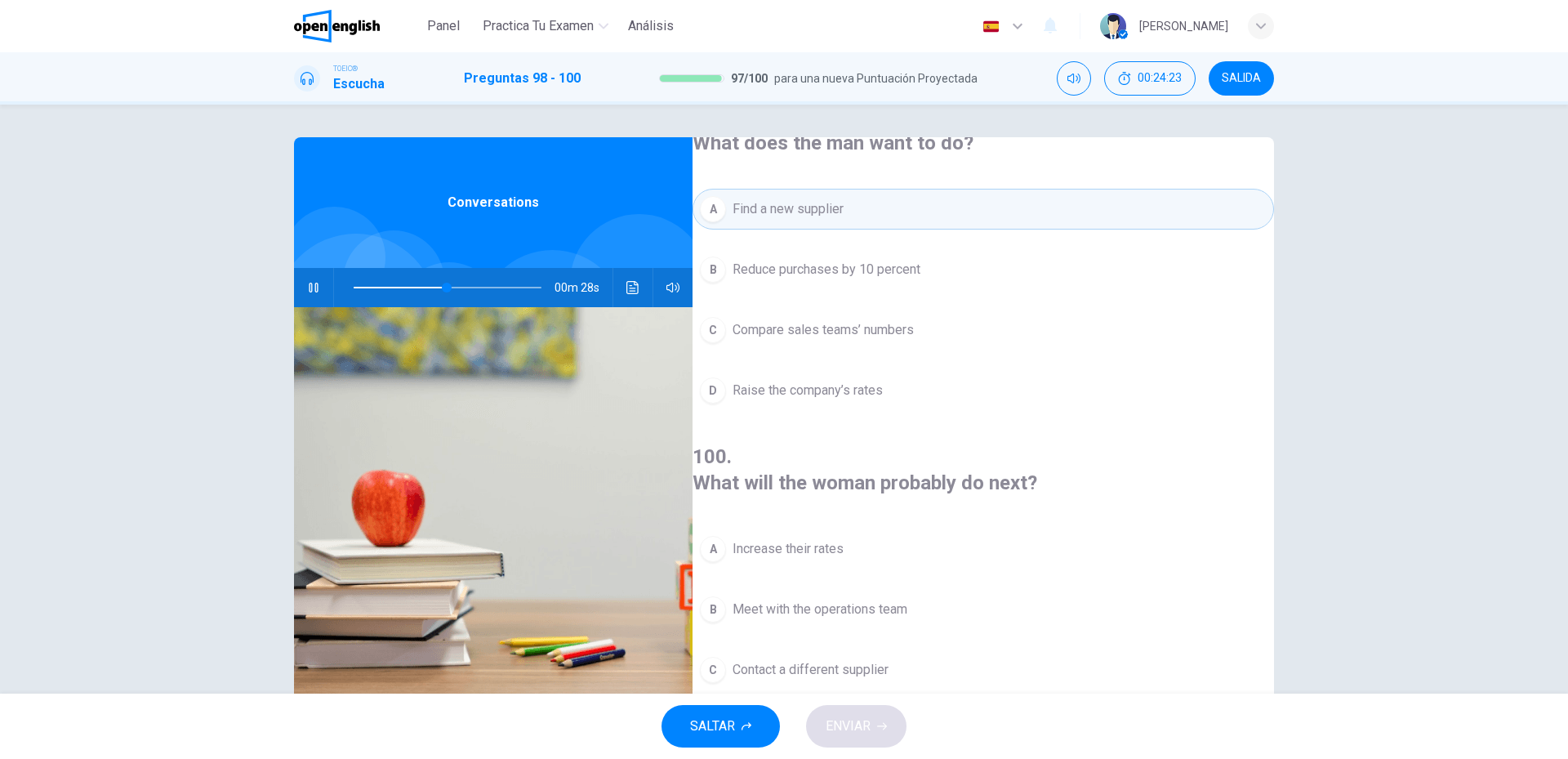
click at [821, 649] on button "C Contact a different supplier" at bounding box center [983, 669] width 581 height 41
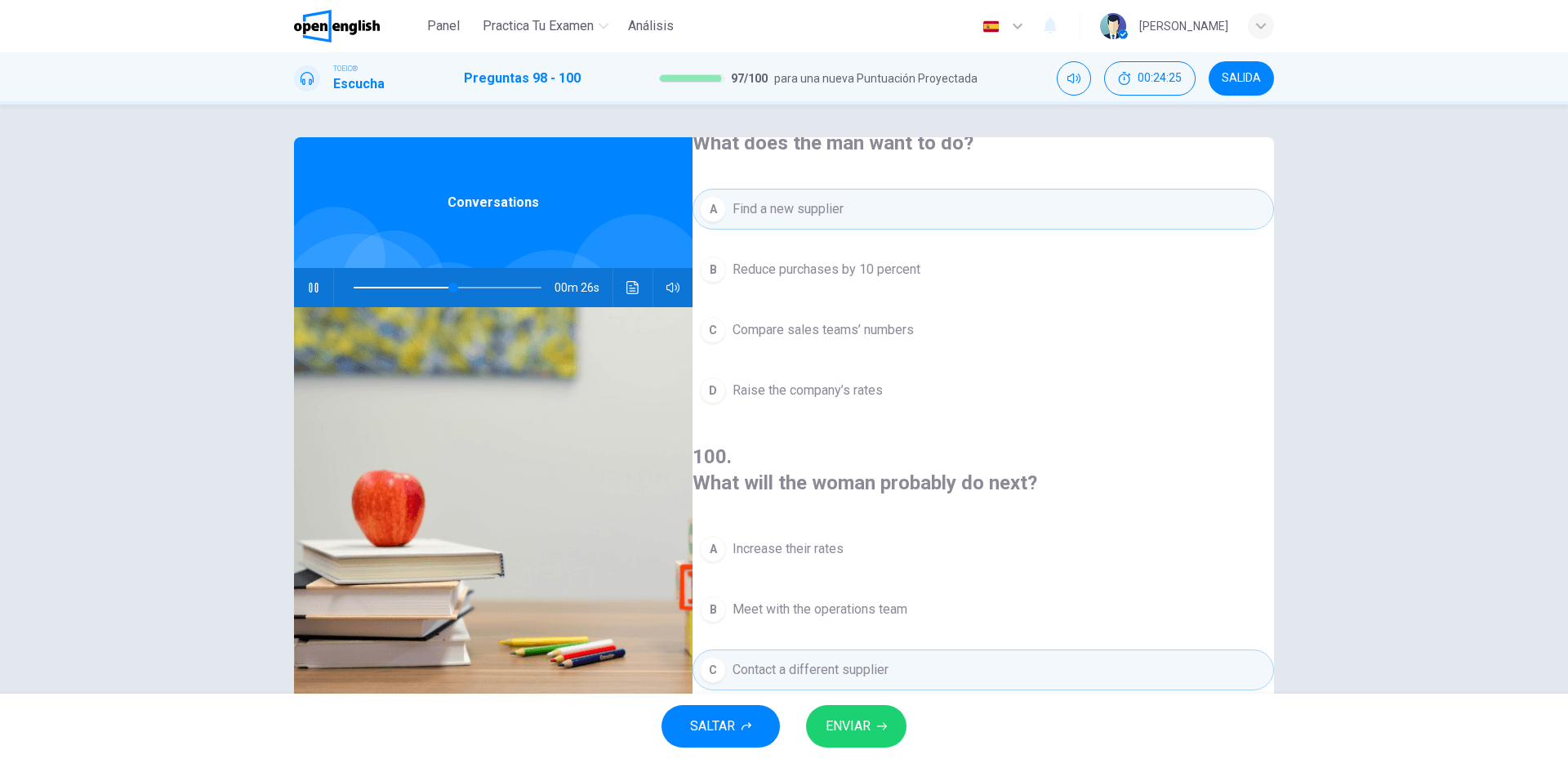
click at [857, 725] on span "ENVIAR" at bounding box center [848, 726] width 45 height 23
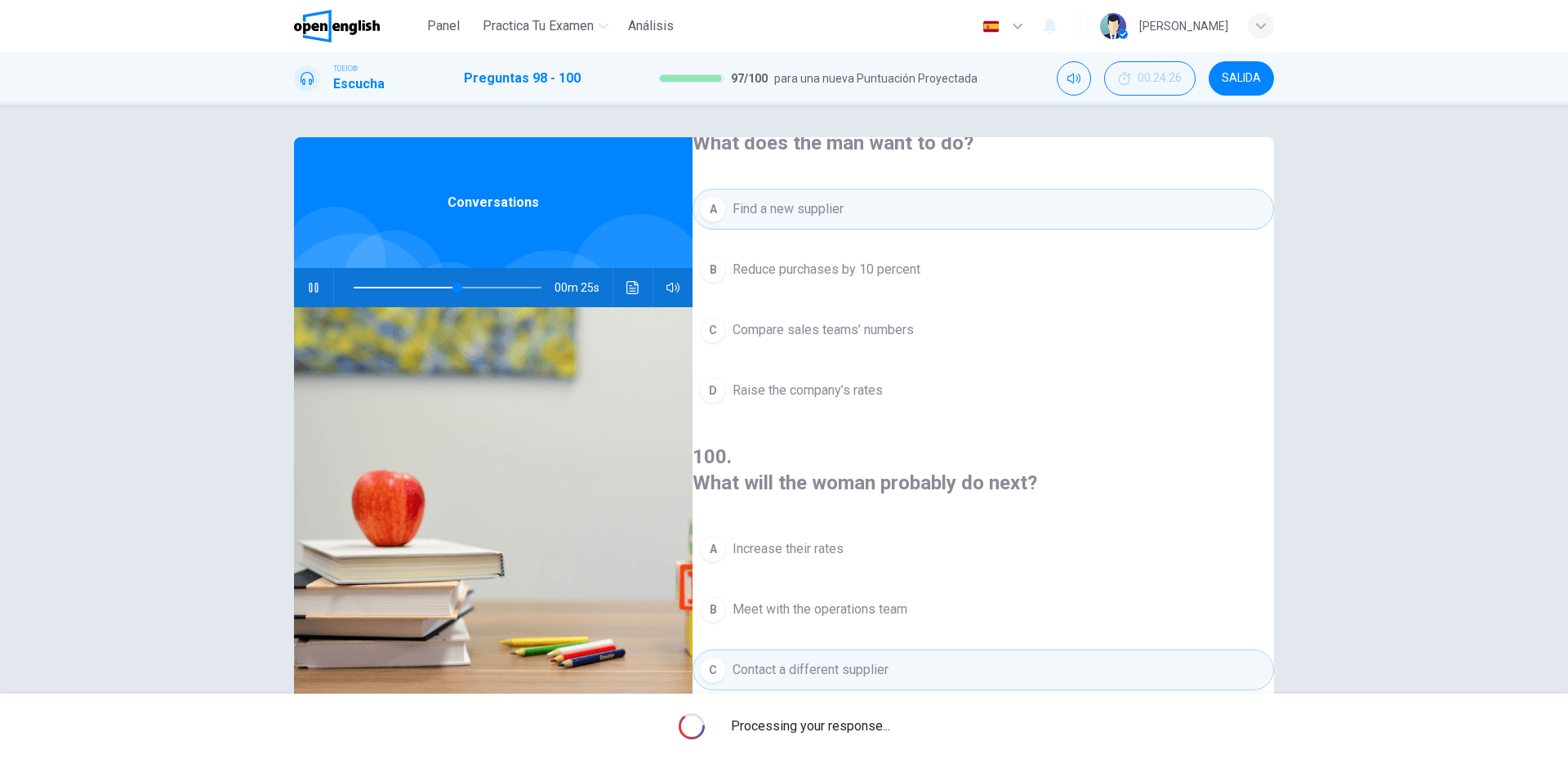
type input "**"
